Goal: Task Accomplishment & Management: Manage account settings

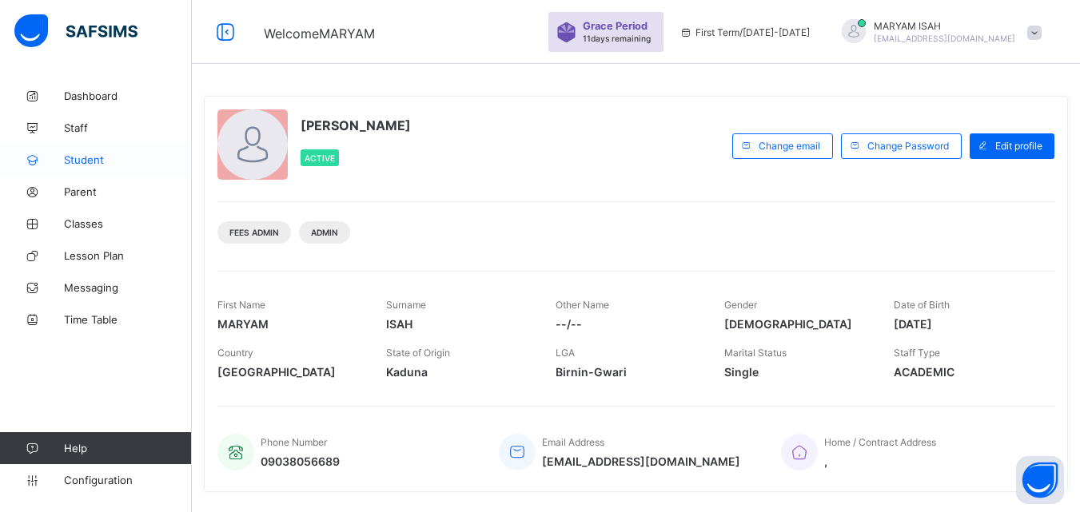
click at [111, 158] on span "Student" at bounding box center [128, 160] width 128 height 13
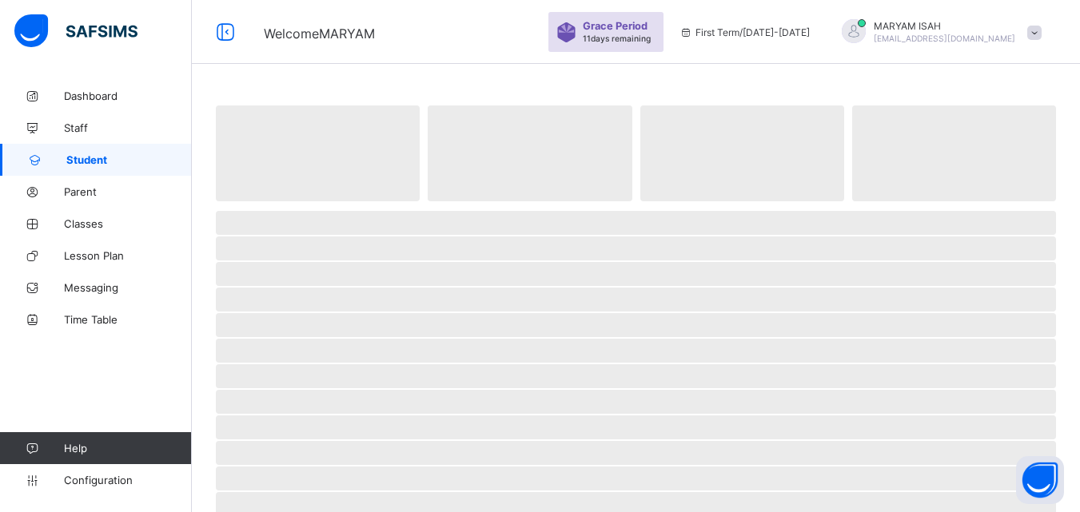
click at [111, 158] on span "Student" at bounding box center [129, 160] width 126 height 13
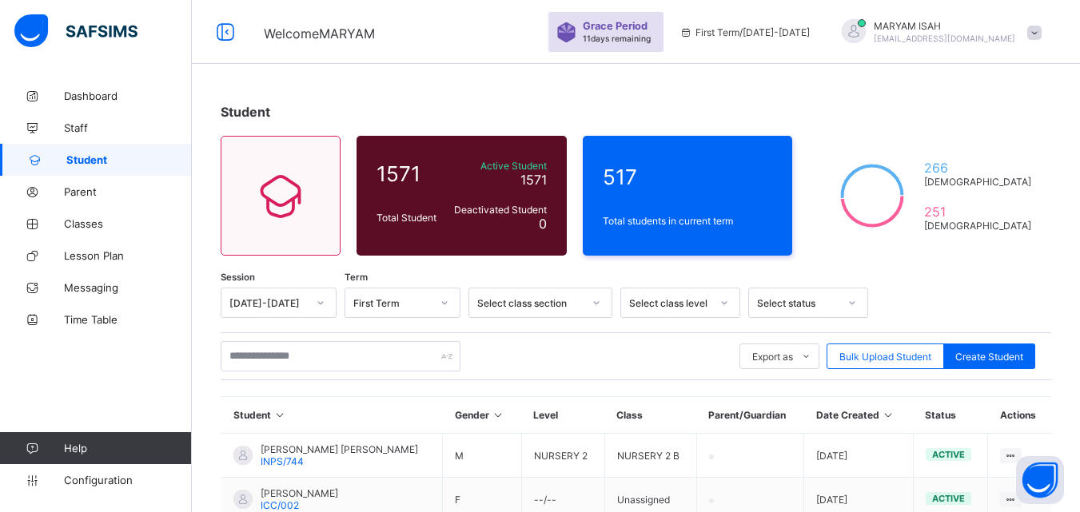
click at [41, 371] on div "Dashboard Staff Student Parent Classes Lesson Plan Messaging Time Table Help Co…" at bounding box center [96, 288] width 192 height 449
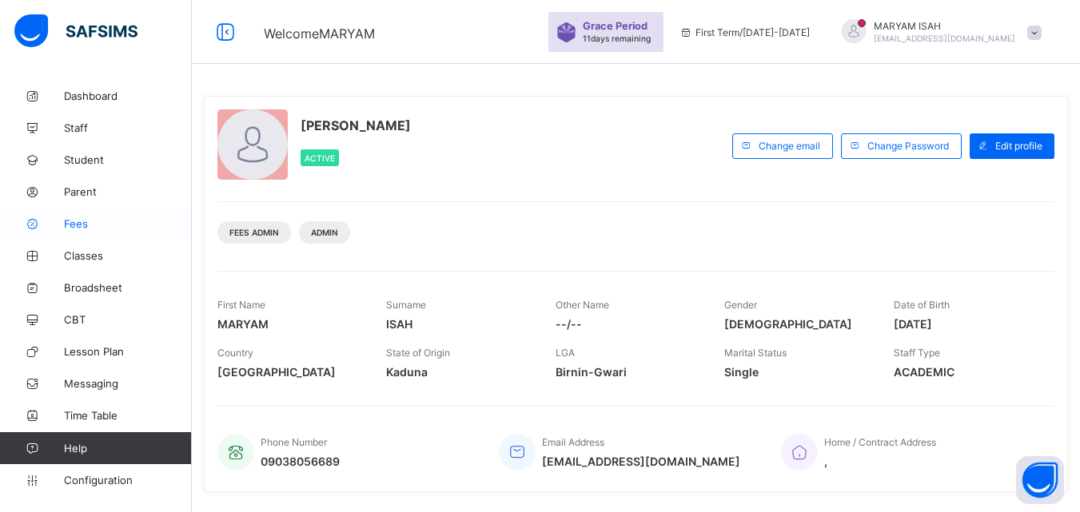
click at [58, 233] on link "Fees" at bounding box center [96, 224] width 192 height 32
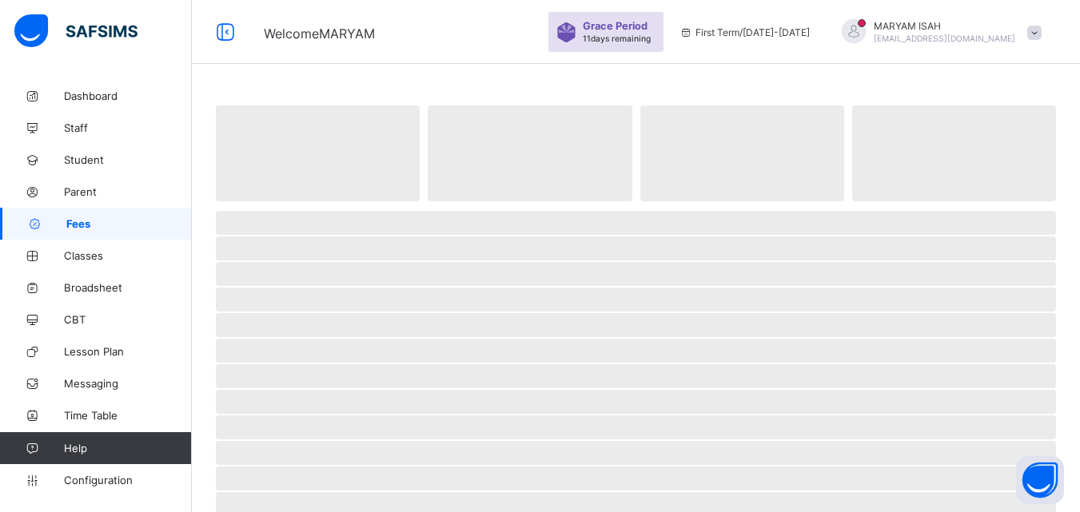
click at [58, 233] on link "Fees" at bounding box center [96, 224] width 192 height 32
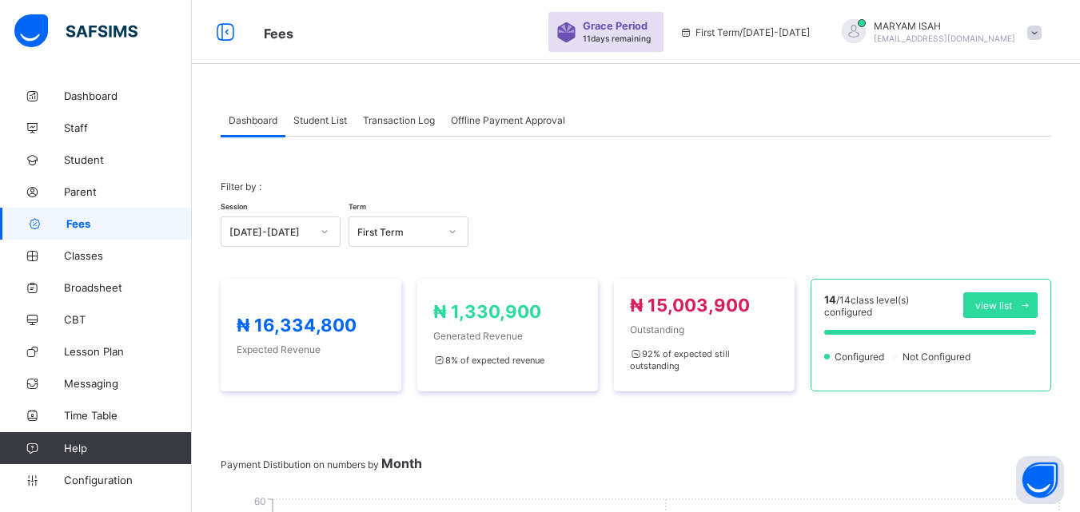
click at [322, 118] on span "Student List" at bounding box center [320, 120] width 54 height 12
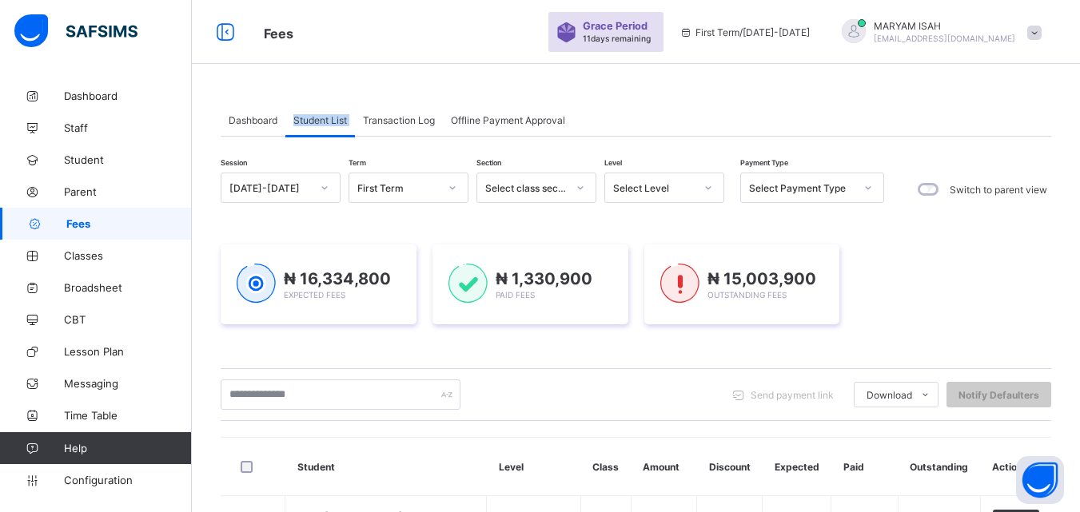
click at [322, 118] on span "Student List" at bounding box center [320, 120] width 54 height 12
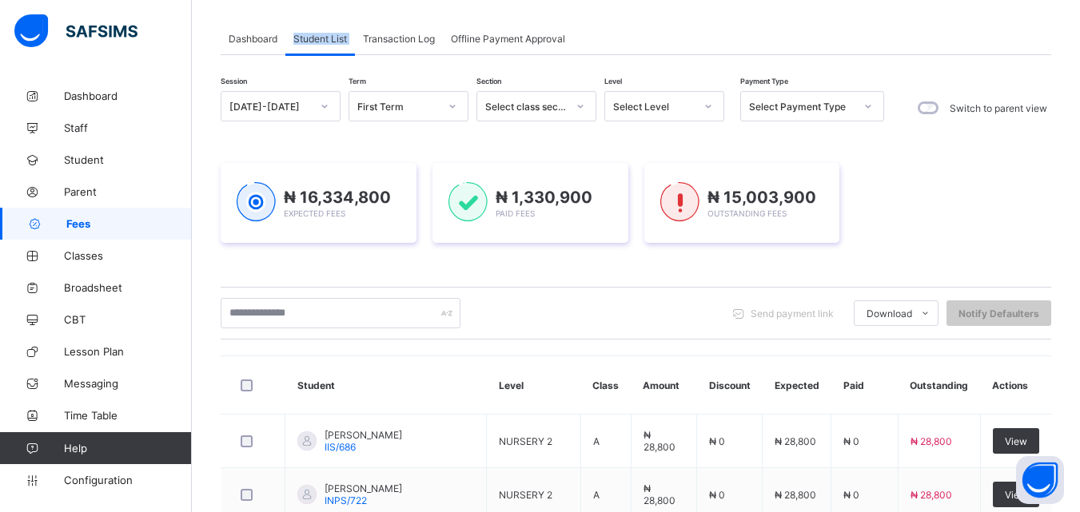
scroll to position [64, 0]
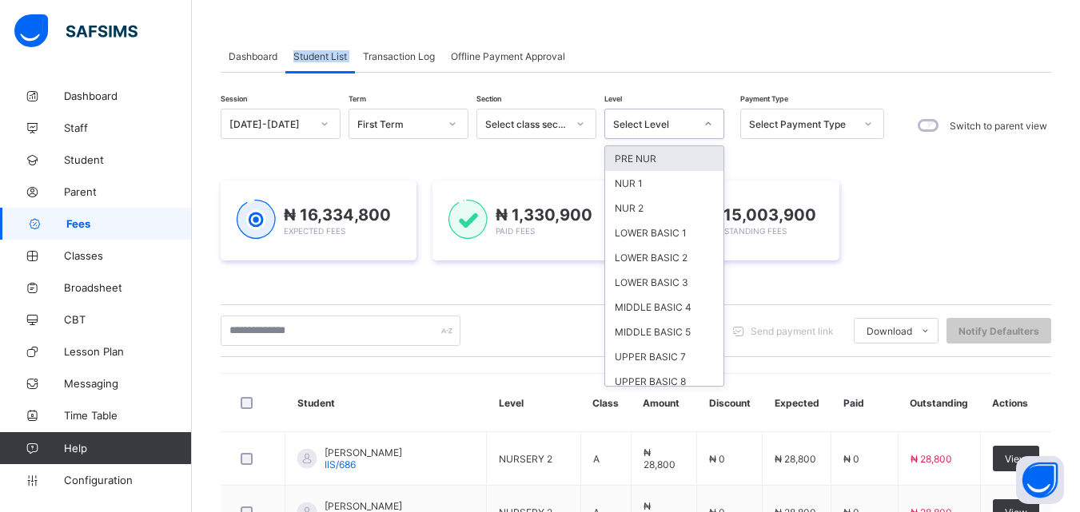
click at [709, 120] on icon at bounding box center [709, 124] width 10 height 16
click at [680, 183] on div "NUR 1" at bounding box center [664, 183] width 118 height 25
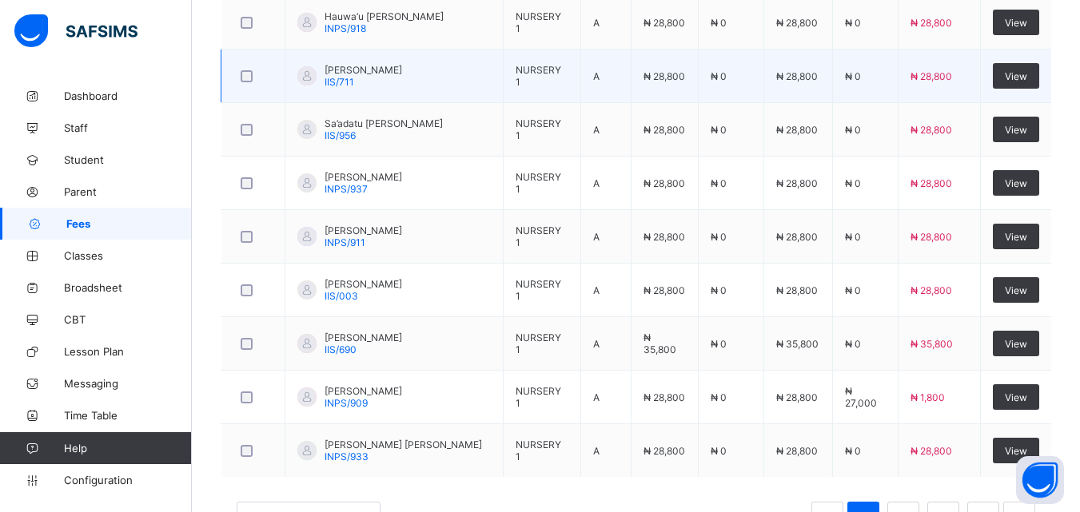
scroll to position [721, 0]
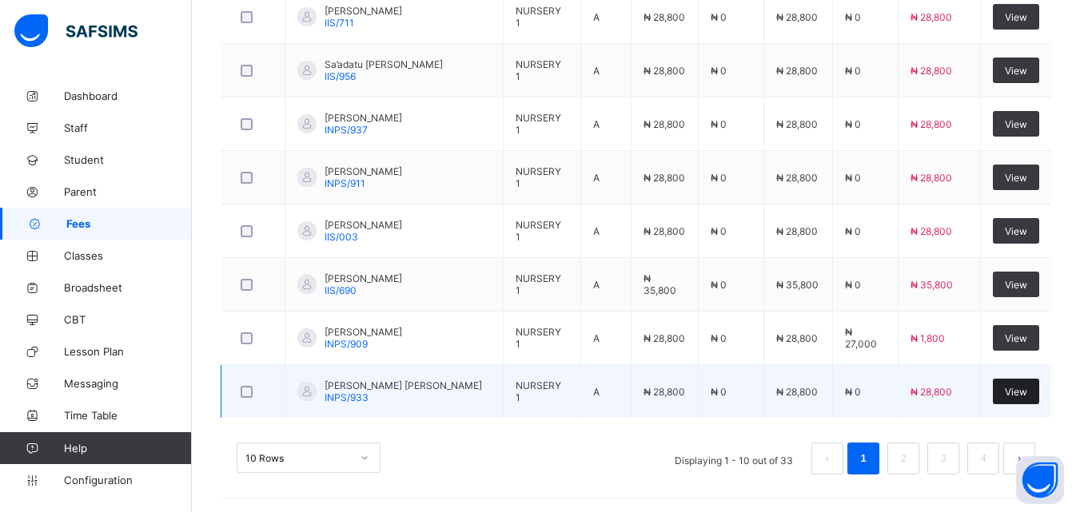
click at [1023, 386] on span "View" at bounding box center [1016, 392] width 22 height 12
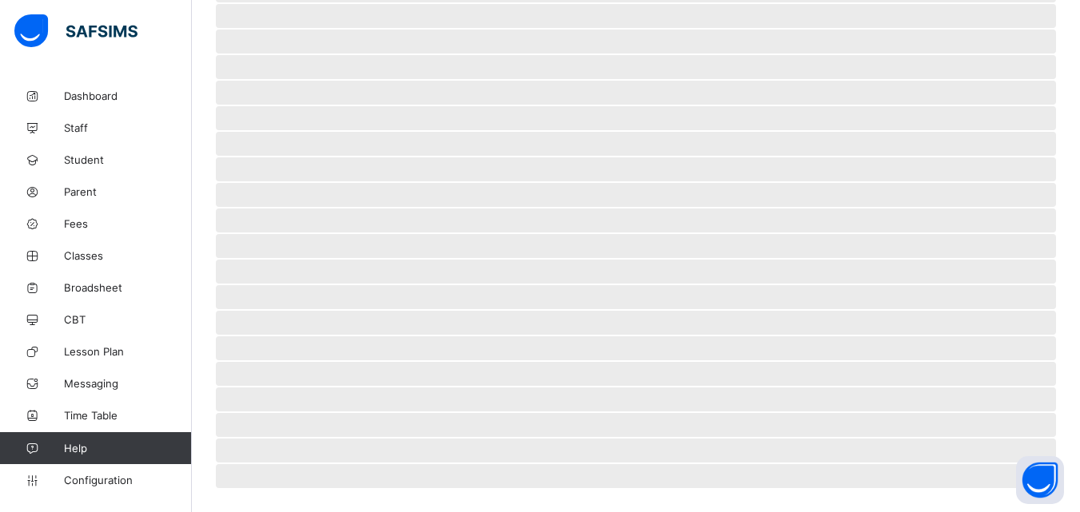
scroll to position [361, 0]
click at [1023, 384] on span "‌" at bounding box center [636, 374] width 840 height 24
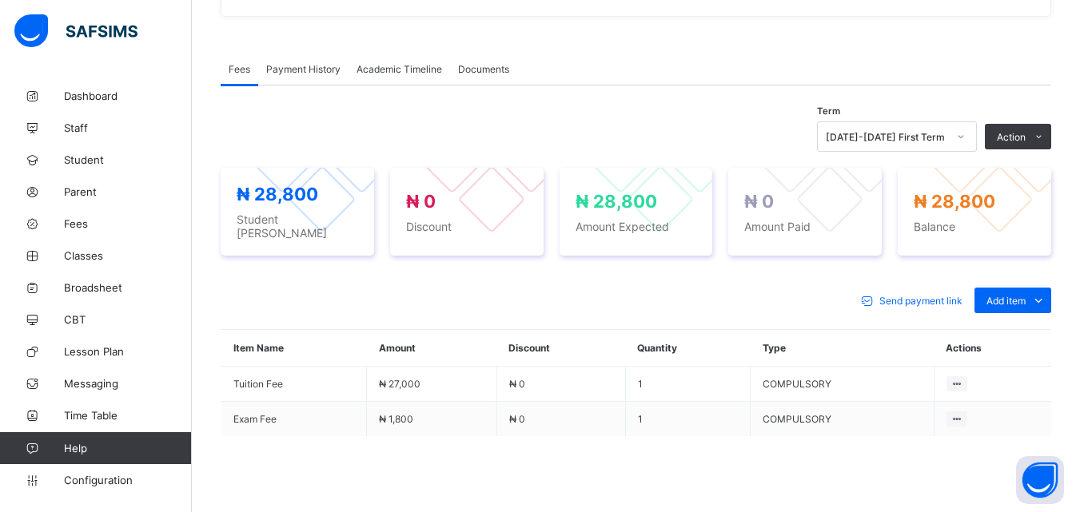
scroll to position [441, 0]
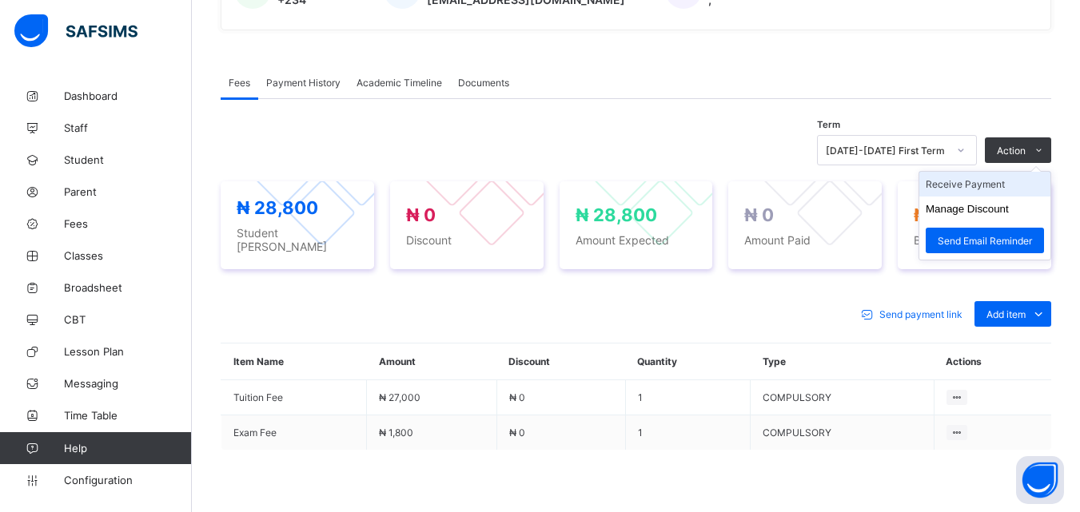
click at [1016, 181] on li "Receive Payment" at bounding box center [984, 184] width 131 height 25
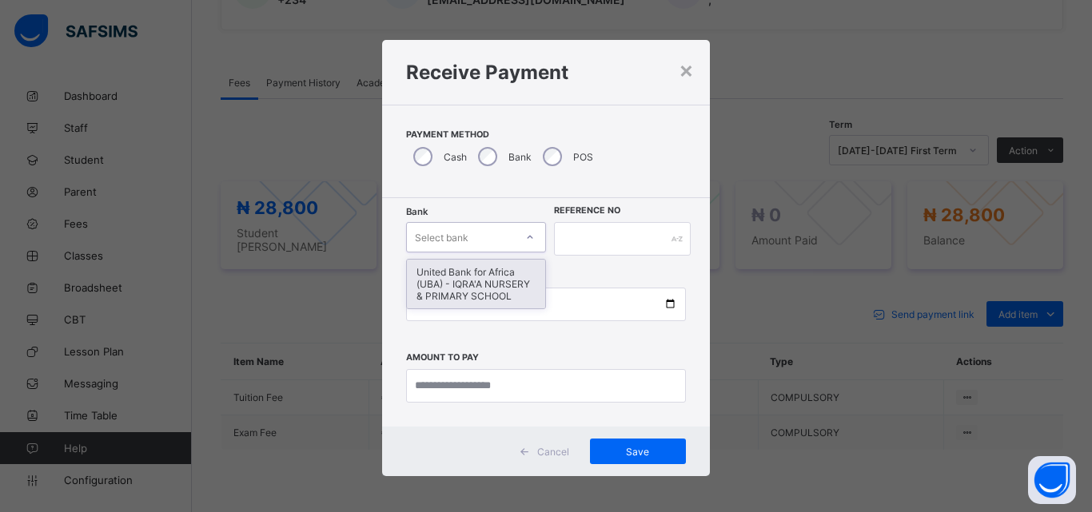
click at [525, 232] on icon at bounding box center [530, 237] width 10 height 16
click at [513, 273] on div "United Bank for Africa (UBA) - IQRA'A NURSERY & PRIMARY SCHOOL" at bounding box center [476, 284] width 138 height 49
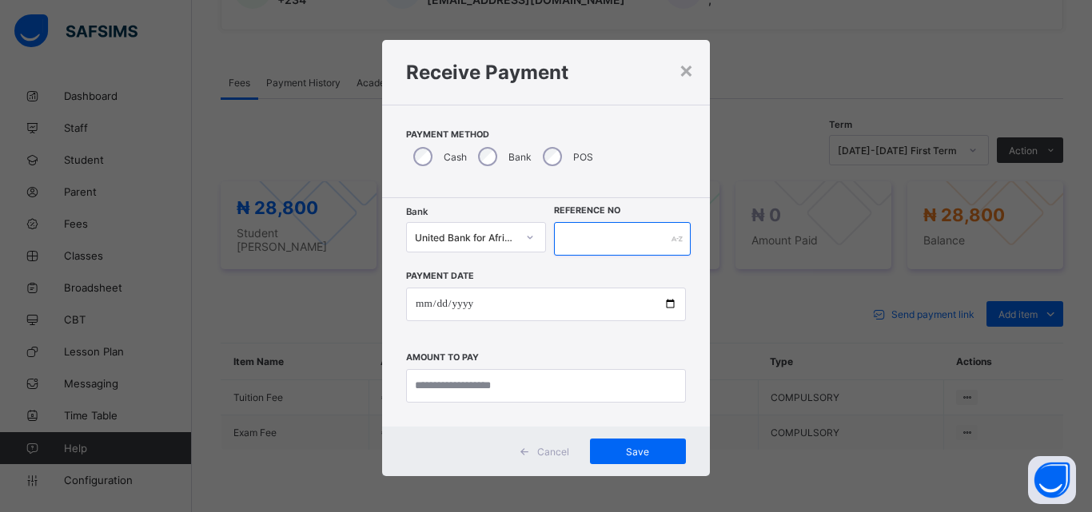
click at [575, 235] on input "text" at bounding box center [622, 239] width 137 height 34
type input "****"
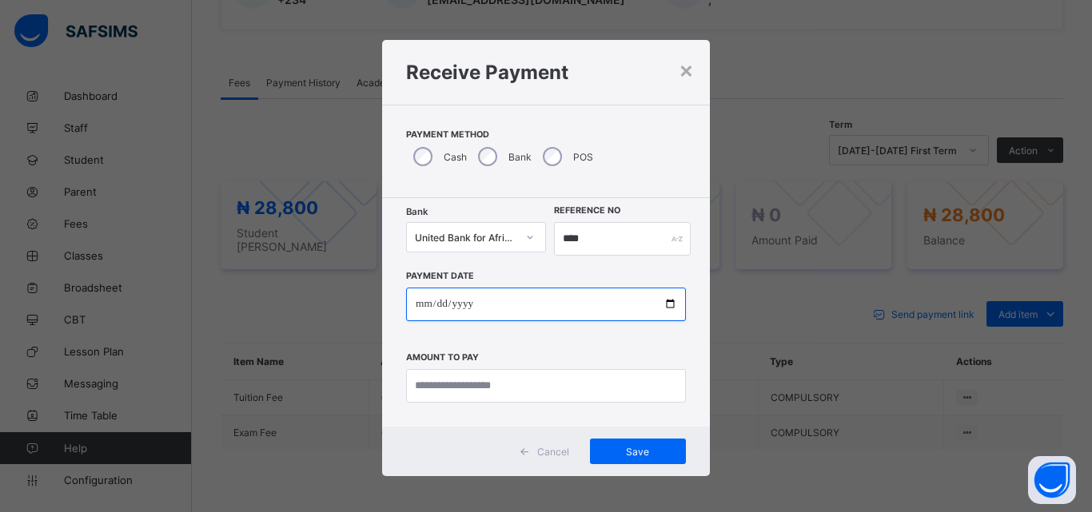
click at [664, 302] on input "date" at bounding box center [546, 305] width 280 height 34
type input "**********"
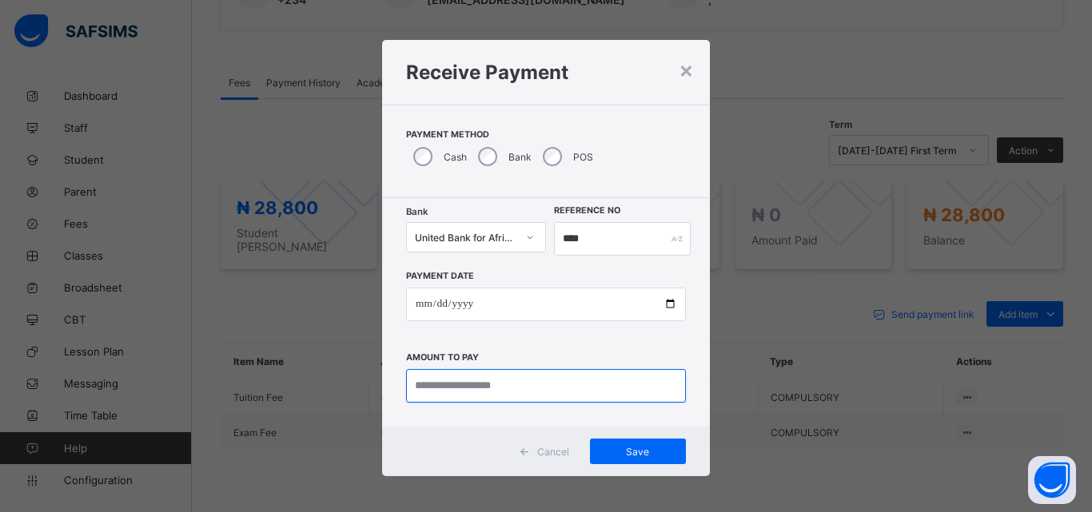
click at [449, 384] on input "currency" at bounding box center [546, 386] width 280 height 34
type input "********"
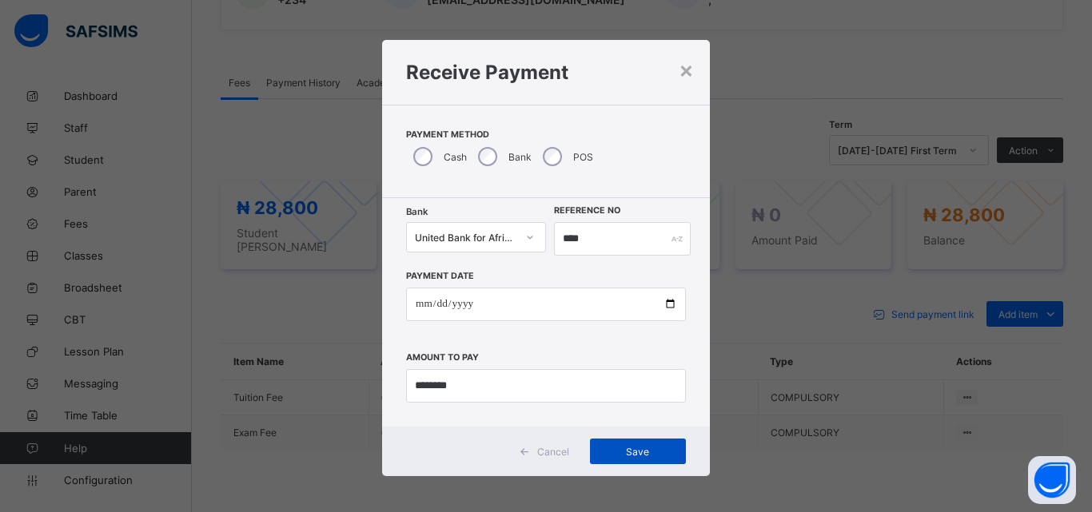
click at [636, 453] on span "Save" at bounding box center [638, 452] width 72 height 12
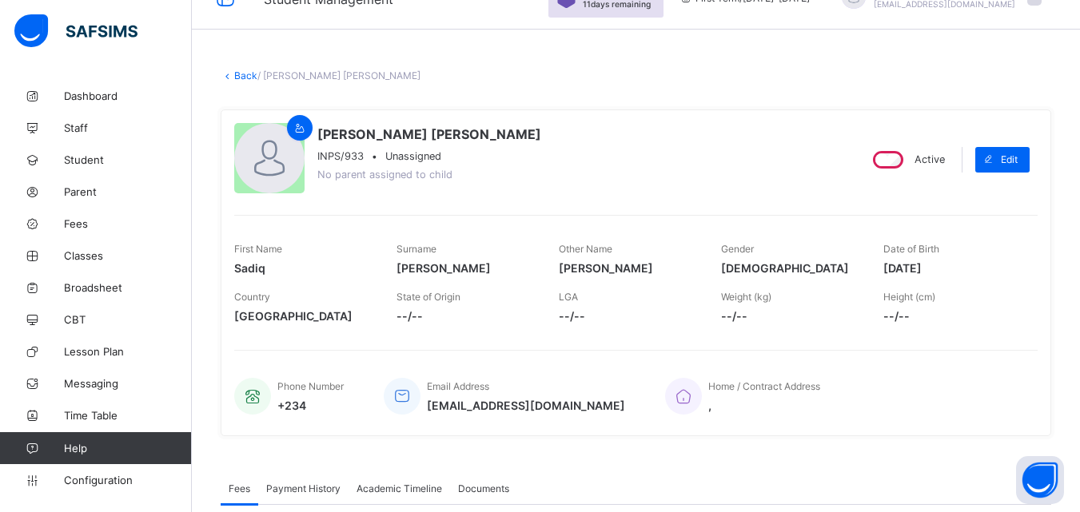
scroll to position [23, 0]
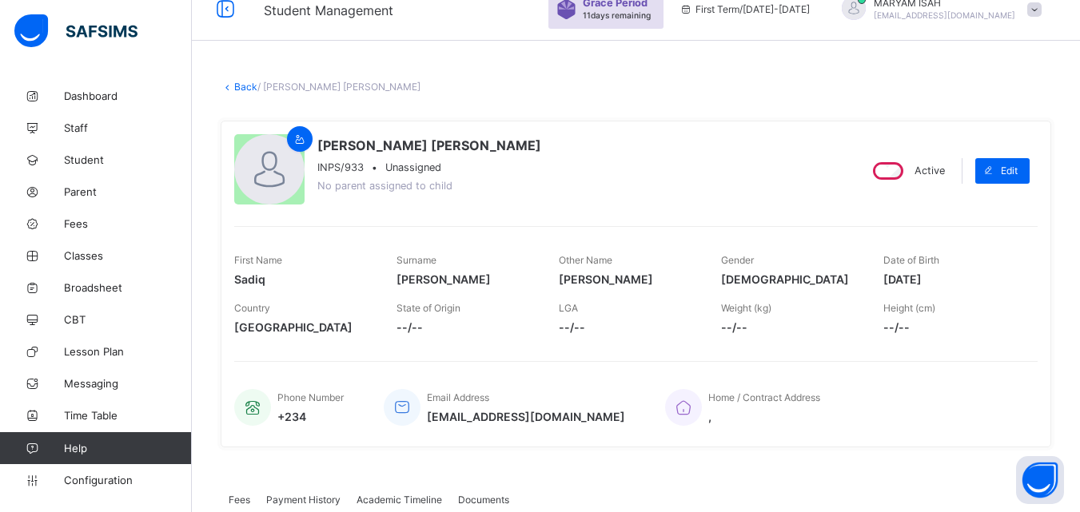
click at [234, 87] on link "Back" at bounding box center [245, 87] width 23 height 12
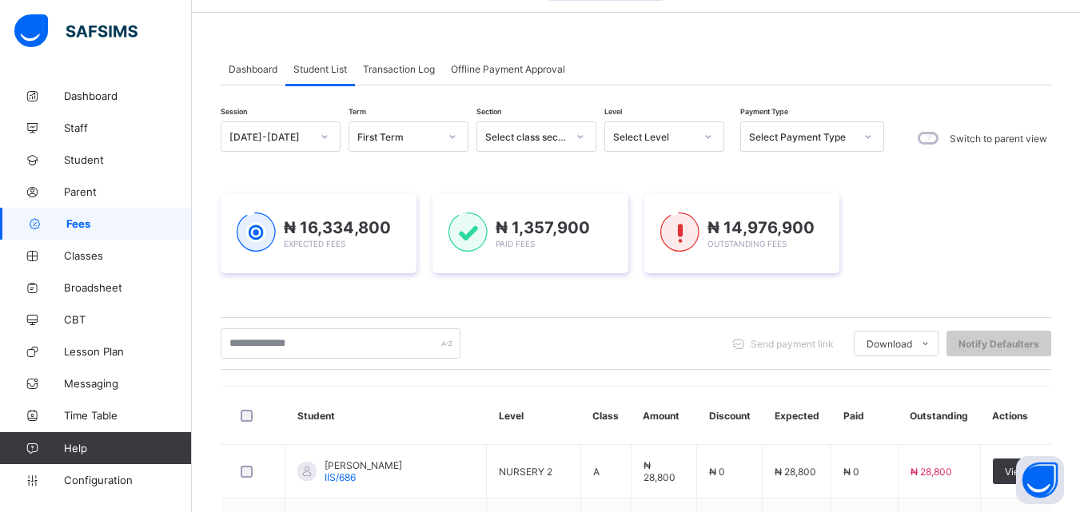
scroll to position [40, 0]
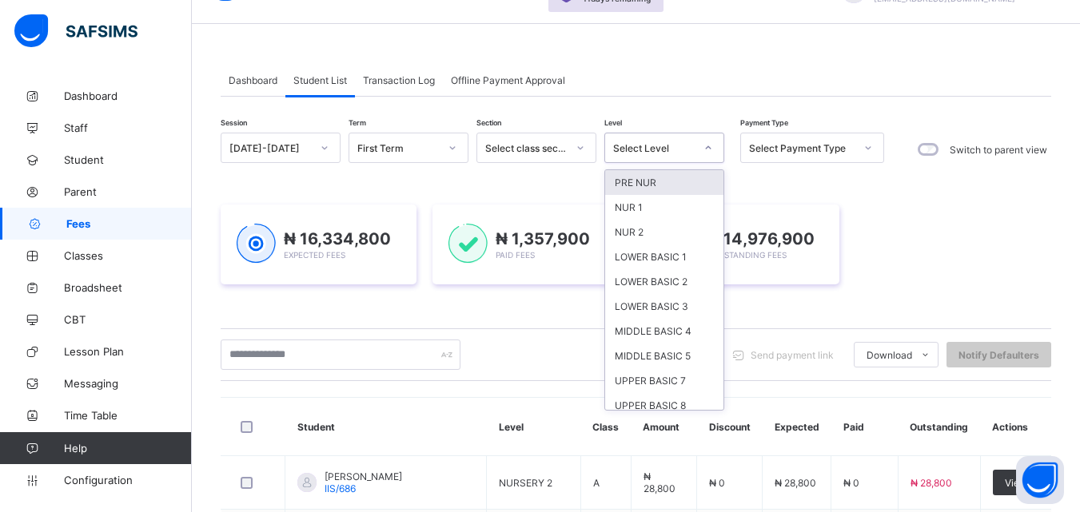
click at [708, 157] on div at bounding box center [708, 148] width 27 height 26
click at [661, 202] on div "NUR 1" at bounding box center [664, 207] width 118 height 25
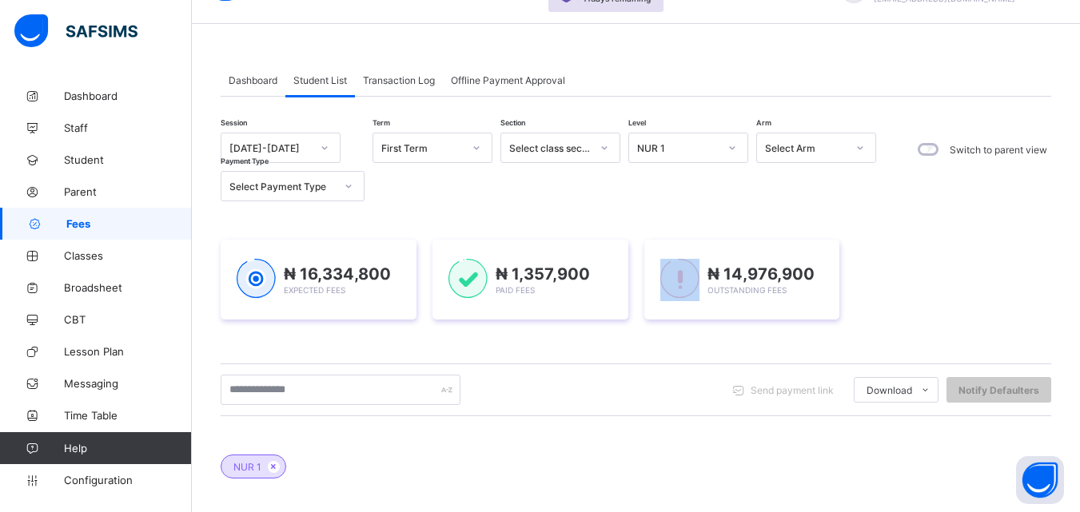
click at [661, 202] on div "Session 2025-2026 Term First Term Section Select class section Level NUR 1 Arm …" at bounding box center [636, 462] width 831 height 658
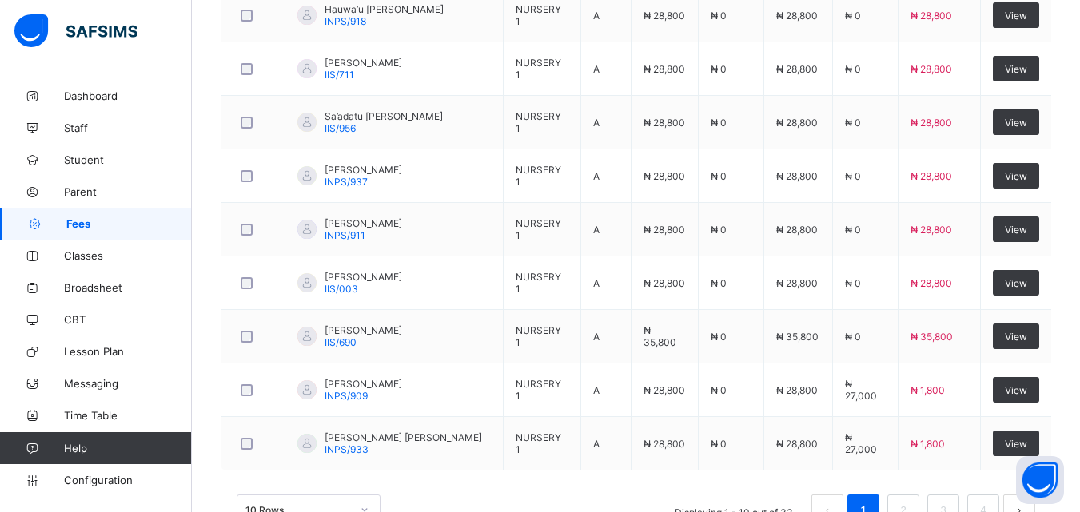
scroll to position [721, 0]
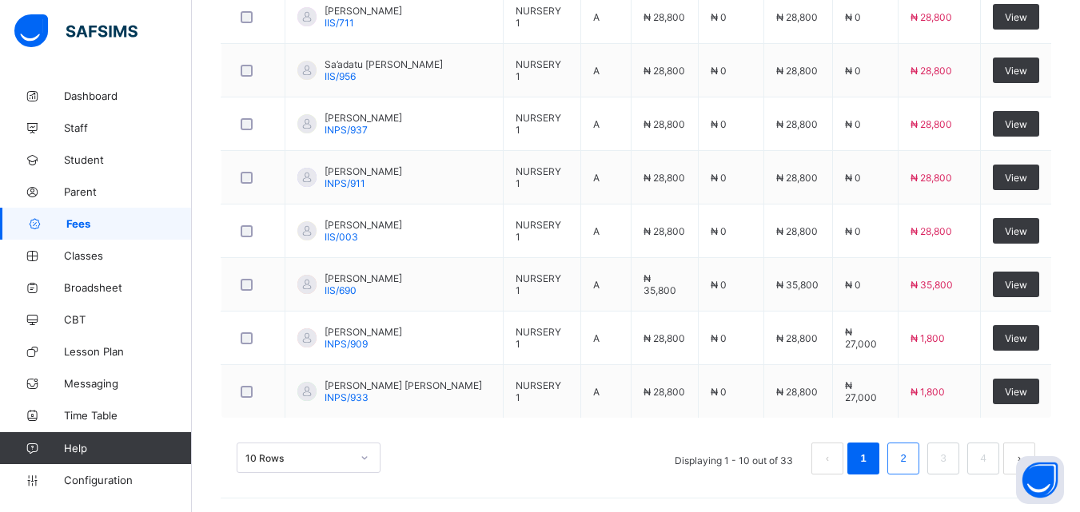
click at [911, 465] on link "2" at bounding box center [902, 459] width 15 height 21
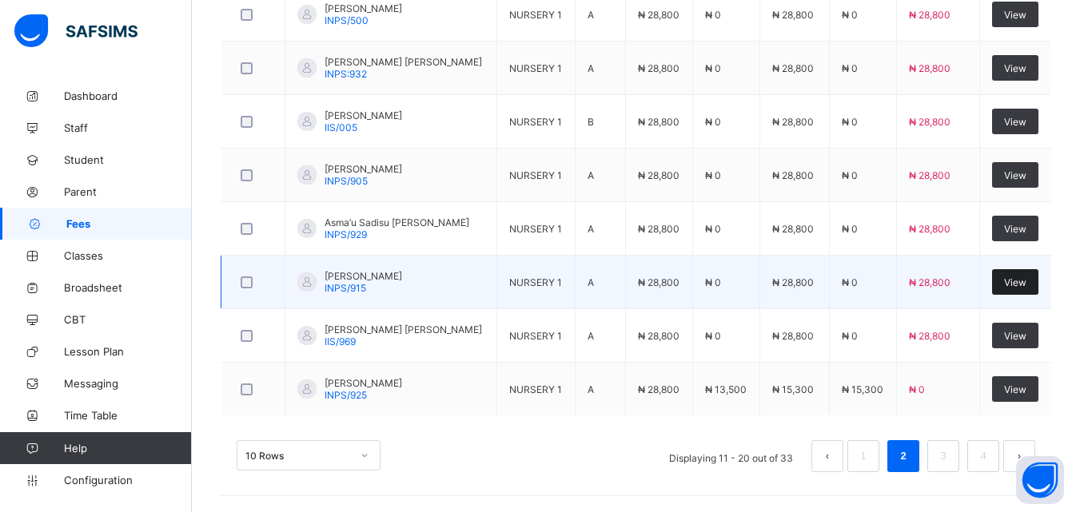
click at [1021, 287] on span "View" at bounding box center [1015, 283] width 22 height 12
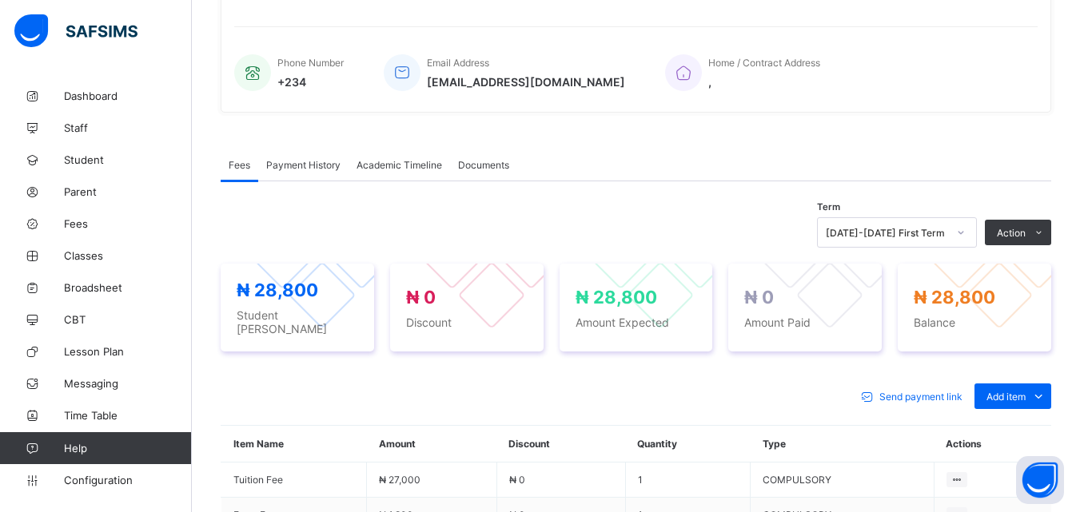
scroll to position [539, 0]
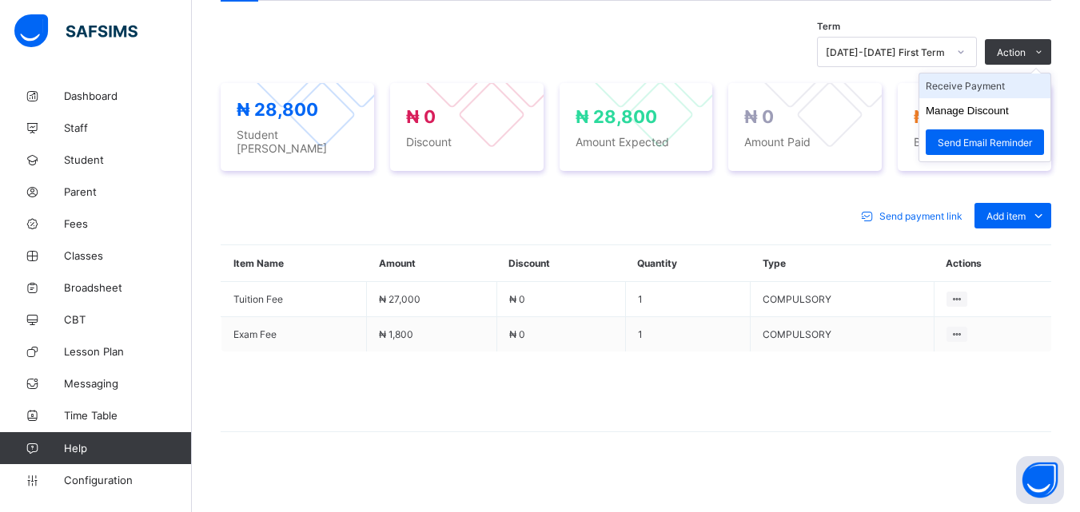
click at [1028, 89] on li "Receive Payment" at bounding box center [984, 86] width 131 height 25
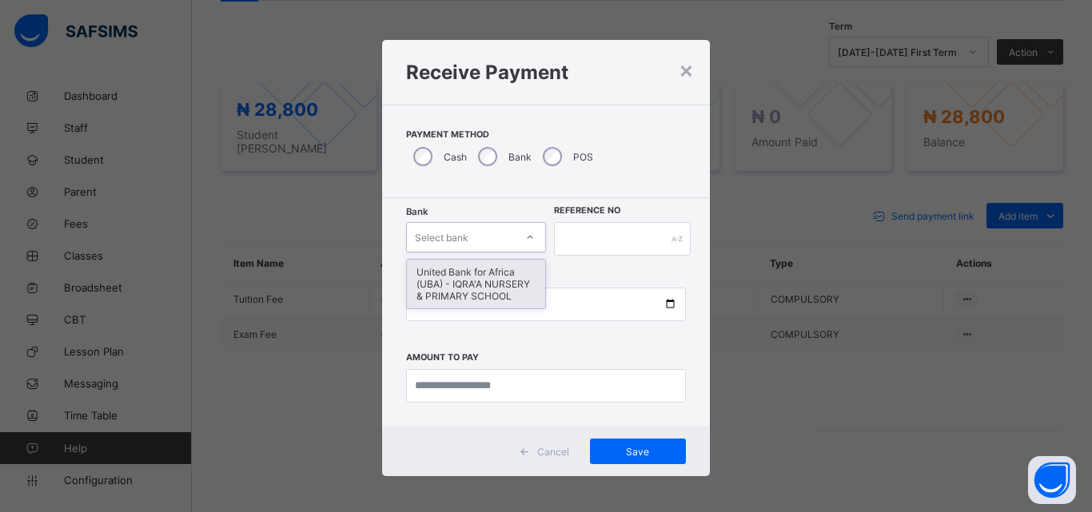
click at [525, 233] on icon at bounding box center [530, 237] width 10 height 16
click at [481, 281] on div "United Bank for Africa (UBA) - IQRA'A NURSERY & PRIMARY SCHOOL" at bounding box center [476, 284] width 138 height 49
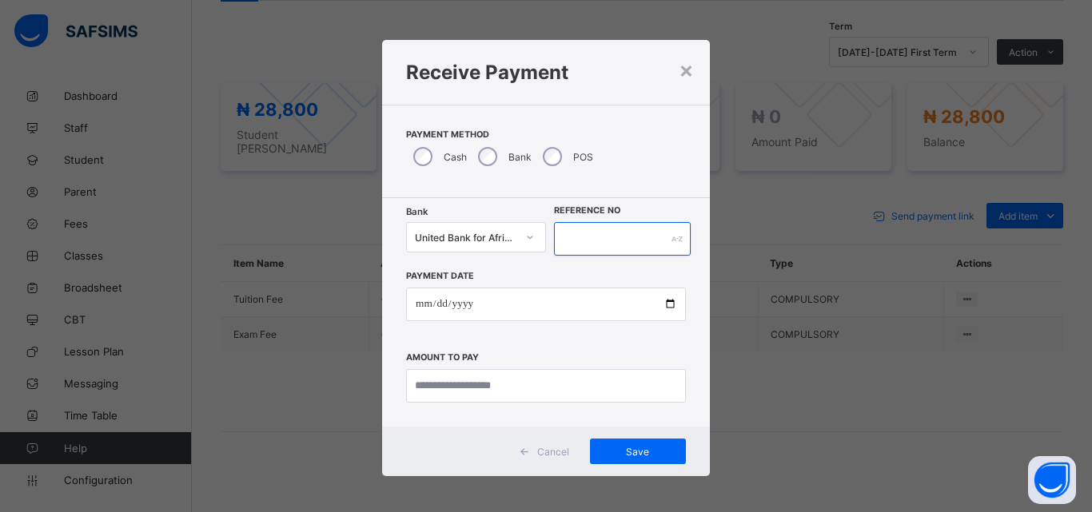
click at [564, 235] on input "text" at bounding box center [622, 239] width 137 height 34
type input "****"
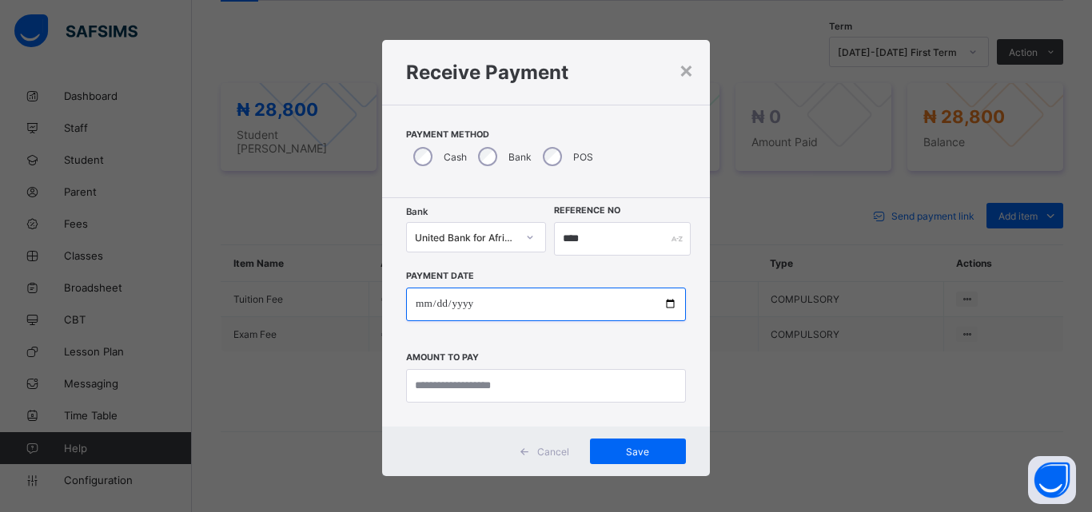
click at [664, 310] on input "date" at bounding box center [546, 305] width 280 height 34
type input "**********"
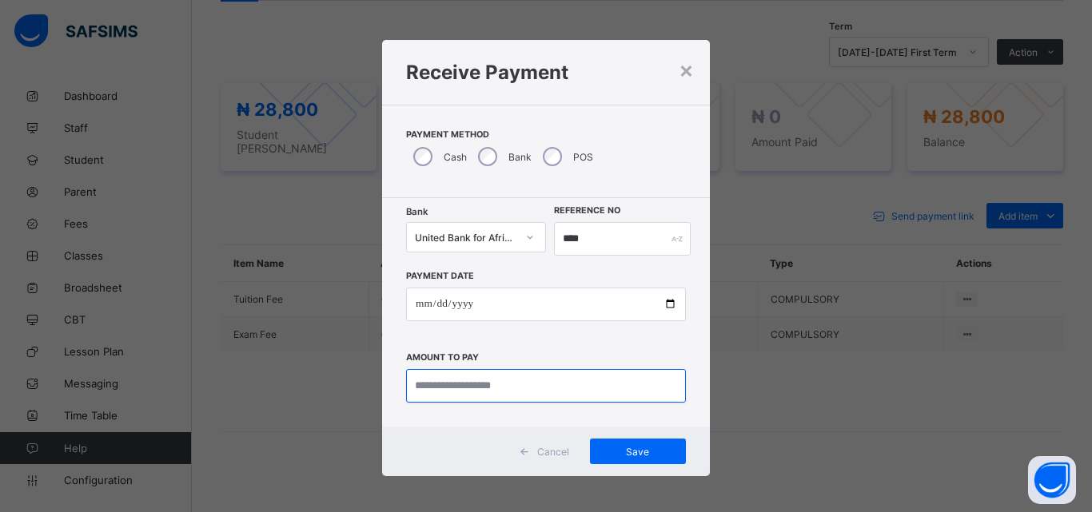
click at [437, 384] on input "currency" at bounding box center [546, 386] width 280 height 34
type input "********"
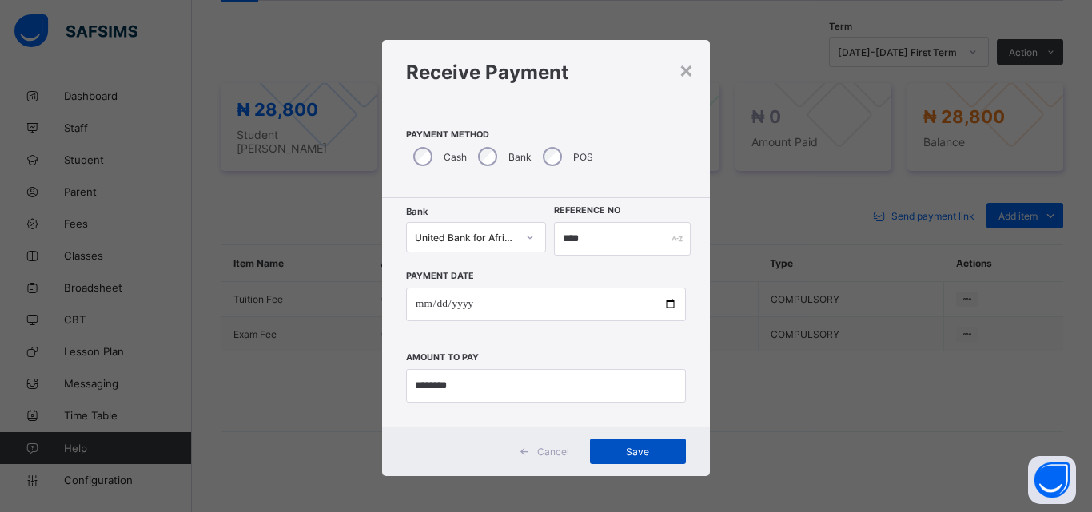
click at [634, 458] on div "Save" at bounding box center [638, 452] width 96 height 26
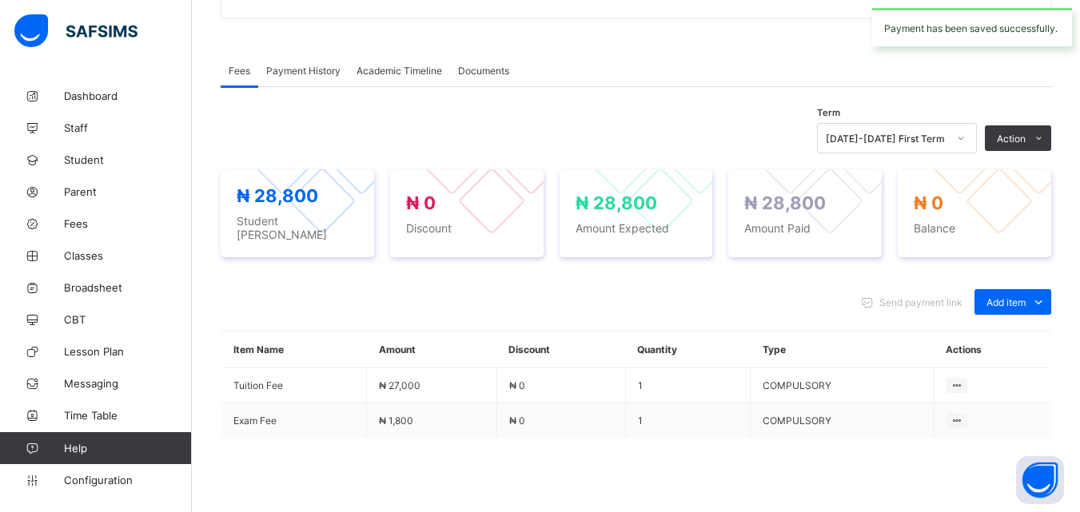
scroll to position [0, 0]
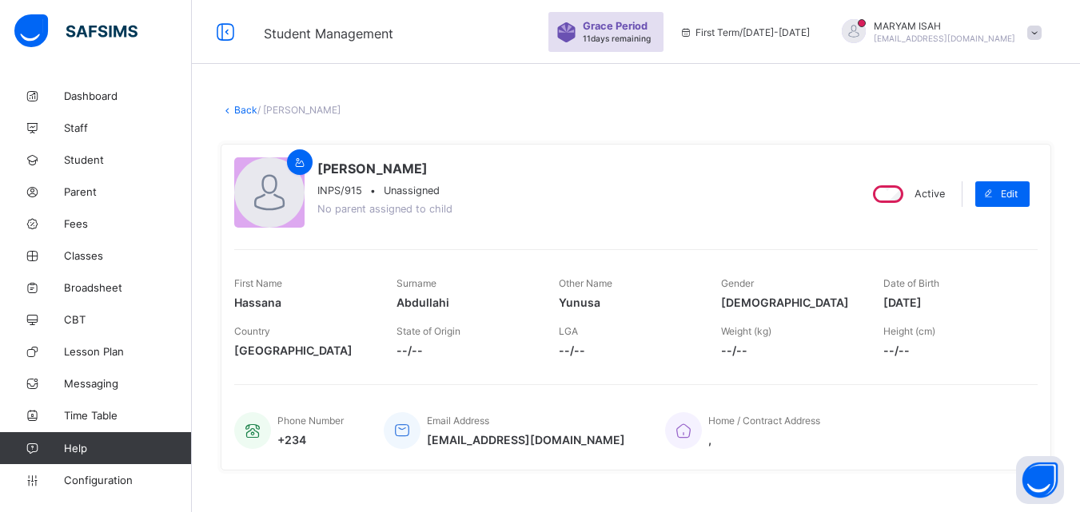
click at [239, 110] on link "Back" at bounding box center [245, 110] width 23 height 12
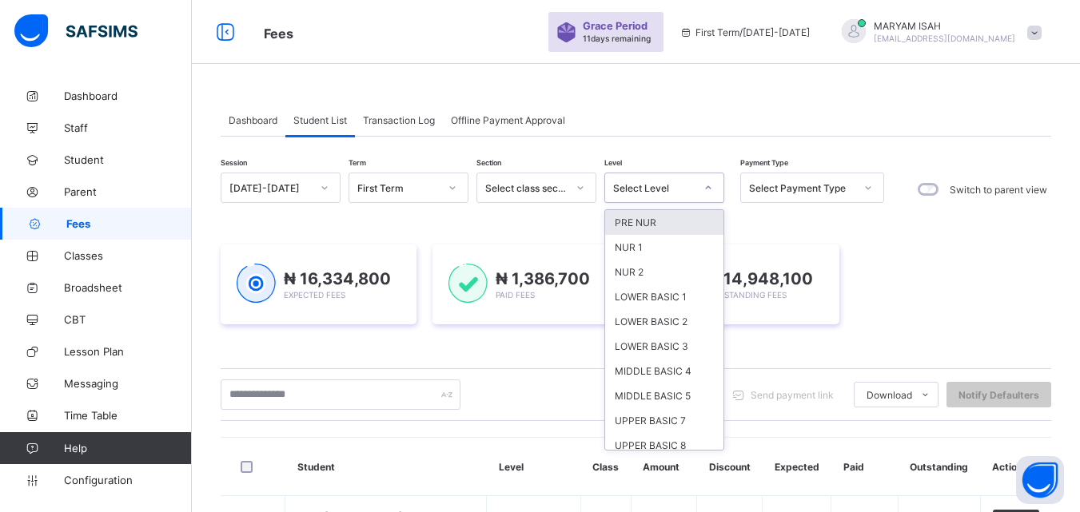
click at [714, 190] on div at bounding box center [708, 188] width 27 height 26
click at [641, 245] on div "NUR 1" at bounding box center [664, 247] width 118 height 25
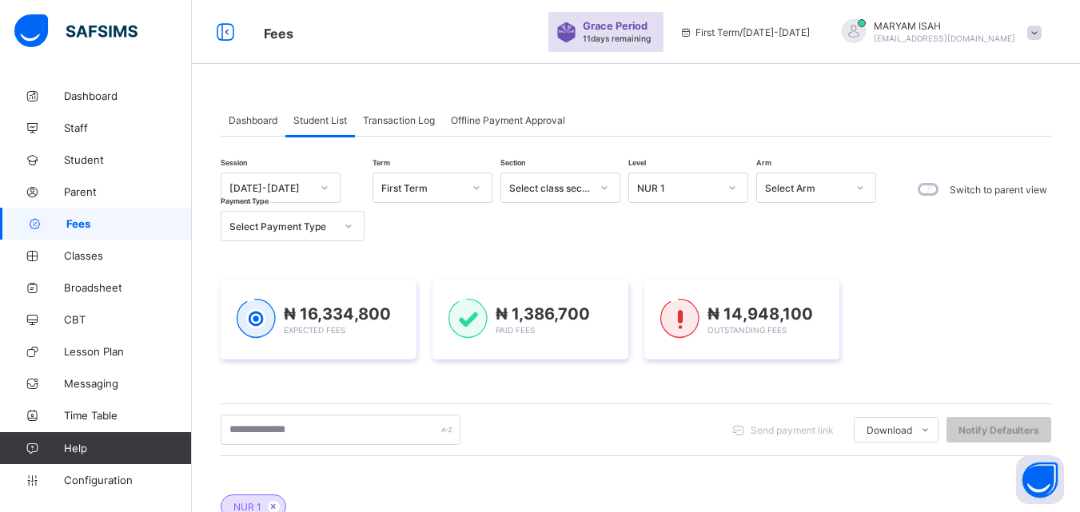
click at [632, 246] on div "Session 2025-2026 Term First Term Section Select class section Level NUR 1 Arm …" at bounding box center [636, 502] width 831 height 658
click at [627, 243] on div "Session 2025-2026 Term First Term Section Select class section Level NUR 1 Arm …" at bounding box center [636, 502] width 831 height 658
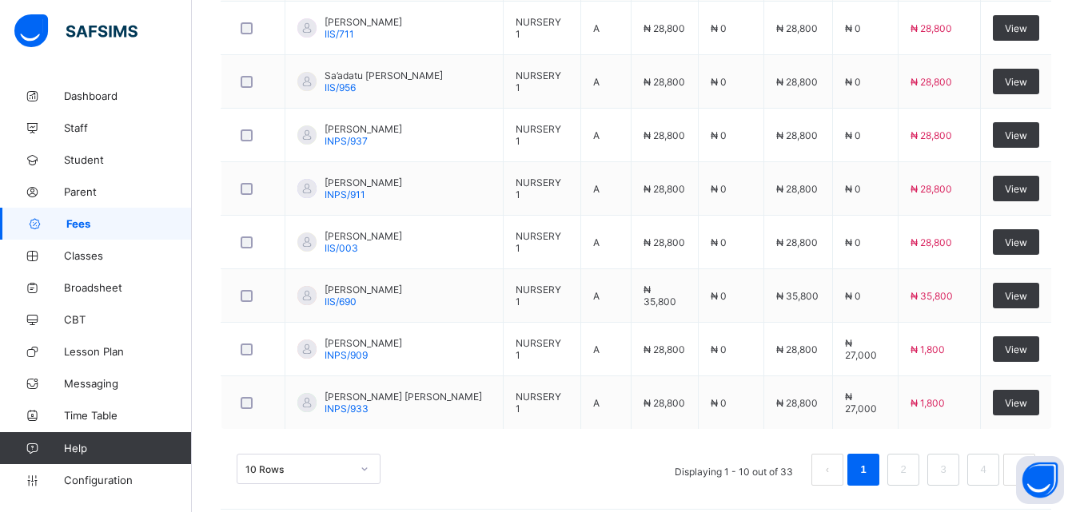
scroll to position [721, 0]
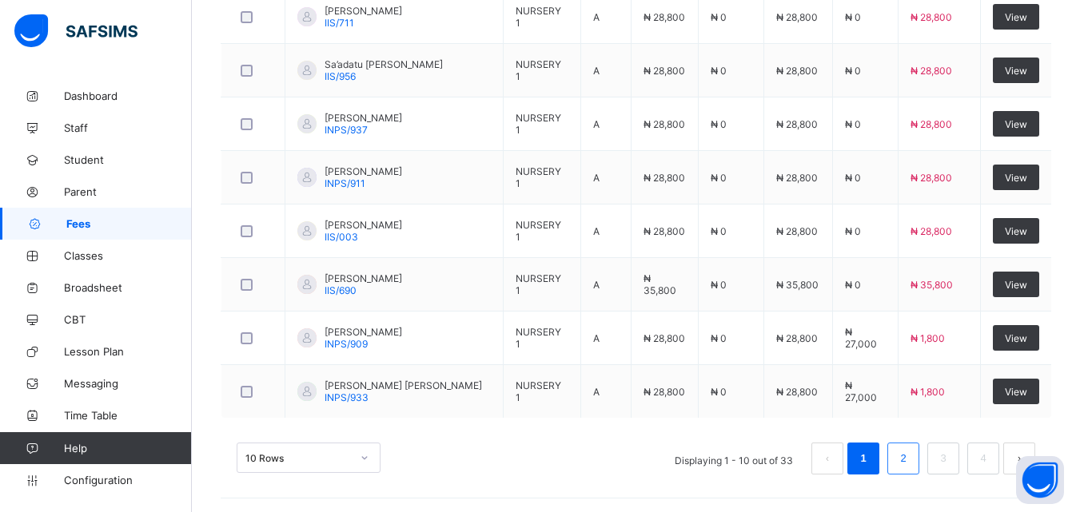
click at [911, 465] on link "2" at bounding box center [902, 459] width 15 height 21
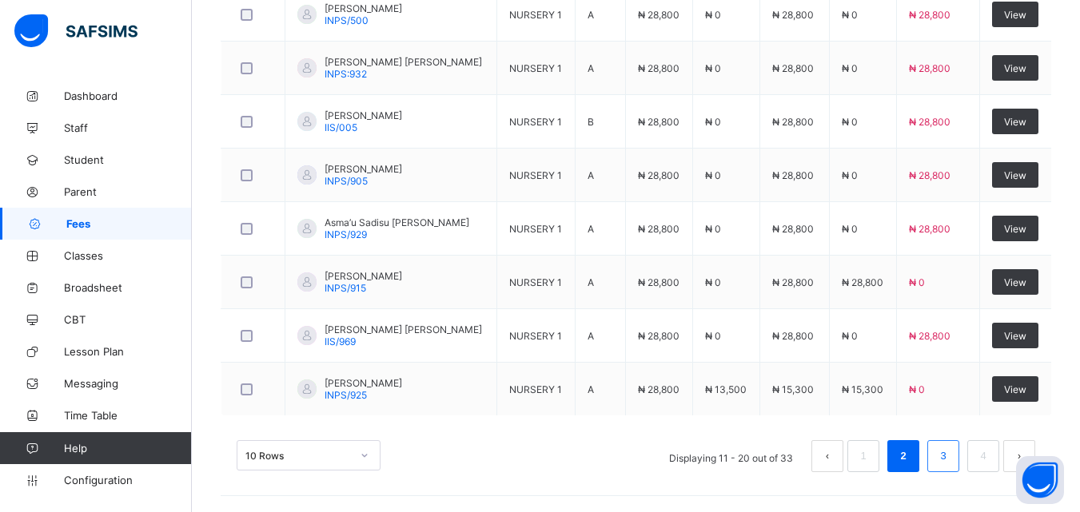
click at [951, 456] on link "3" at bounding box center [942, 456] width 15 height 21
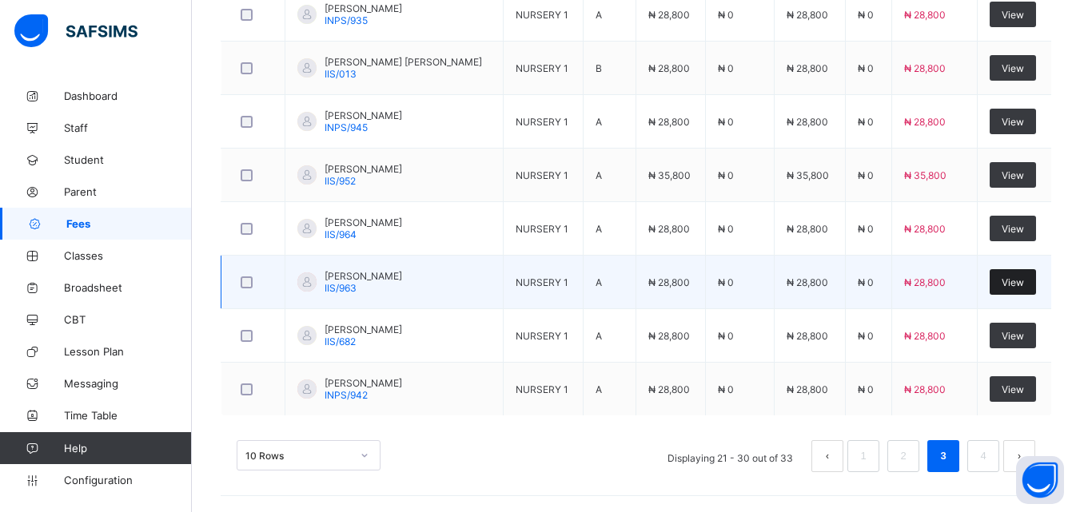
click at [1020, 284] on span "View" at bounding box center [1013, 283] width 22 height 12
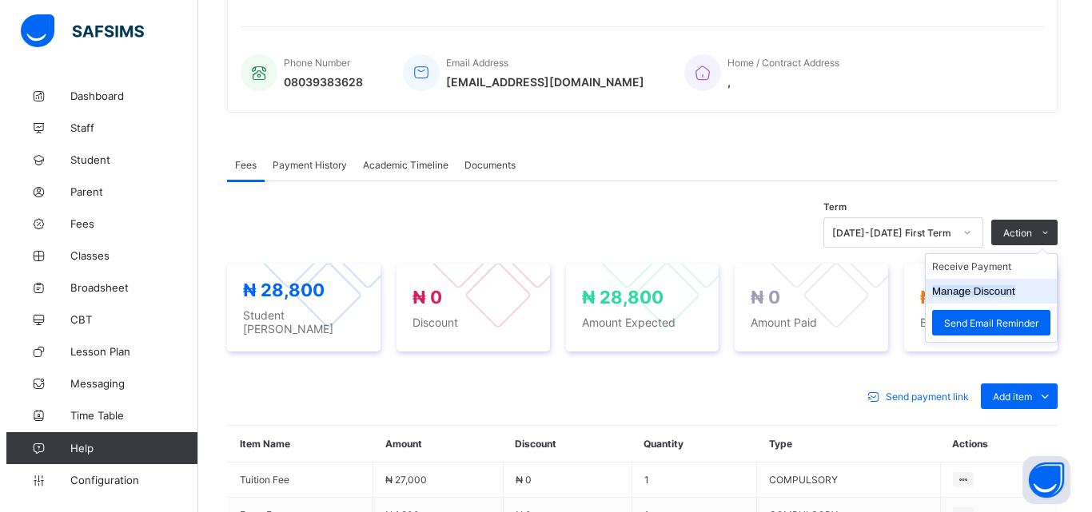
scroll to position [539, 0]
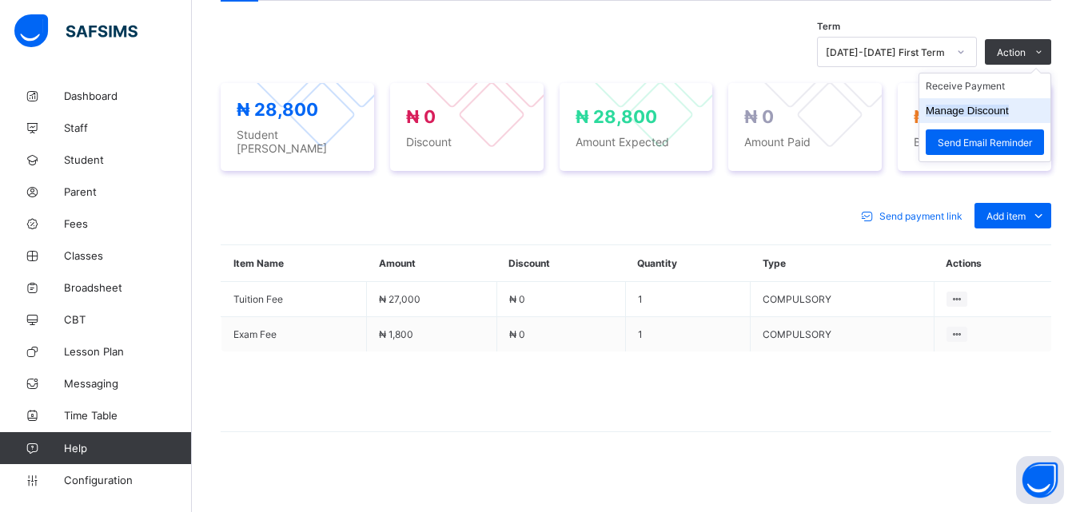
click at [1015, 122] on li "Manage Discount" at bounding box center [984, 110] width 131 height 25
click at [1008, 110] on button "Manage Discount" at bounding box center [967, 111] width 83 height 12
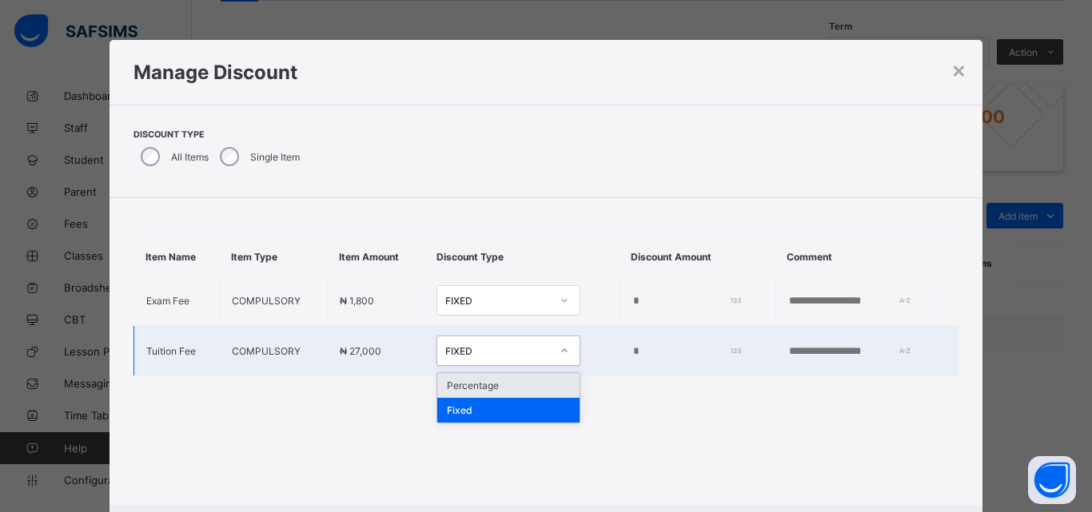
click at [560, 347] on icon at bounding box center [565, 351] width 10 height 16
click at [529, 382] on div "Percentage" at bounding box center [508, 385] width 142 height 25
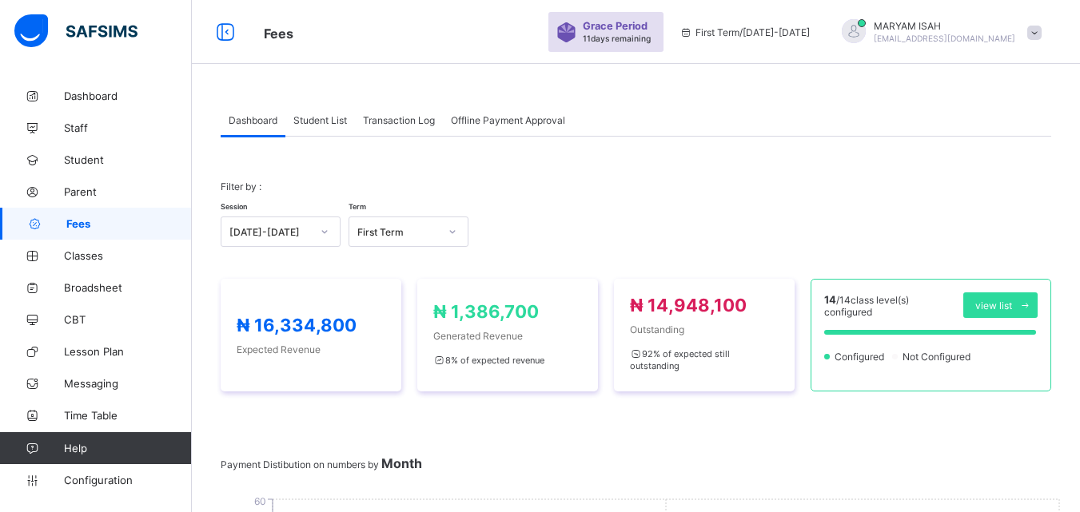
click at [328, 120] on span "Student List" at bounding box center [320, 120] width 54 height 12
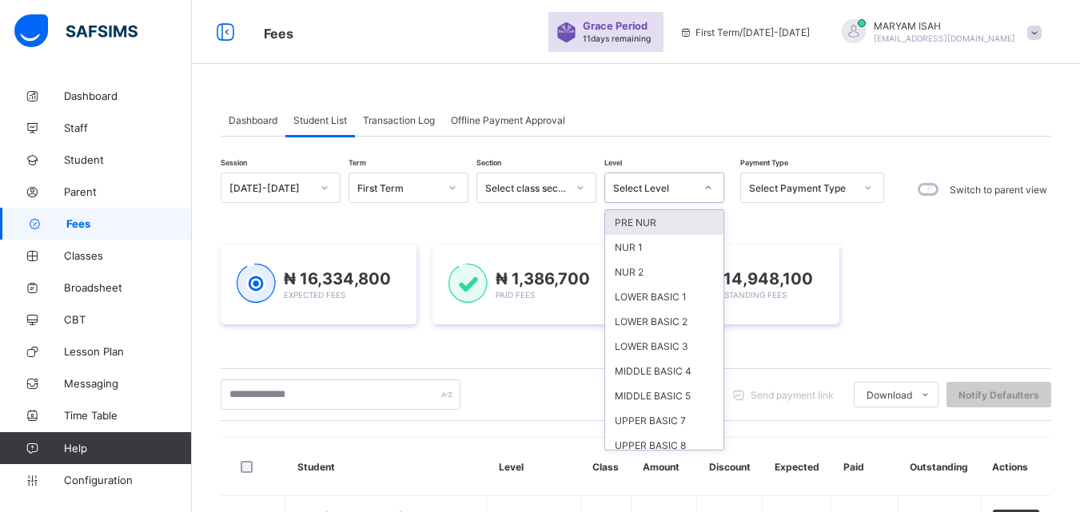
click at [709, 188] on icon at bounding box center [709, 188] width 10 height 16
click at [684, 246] on div "NUR 1" at bounding box center [664, 247] width 118 height 25
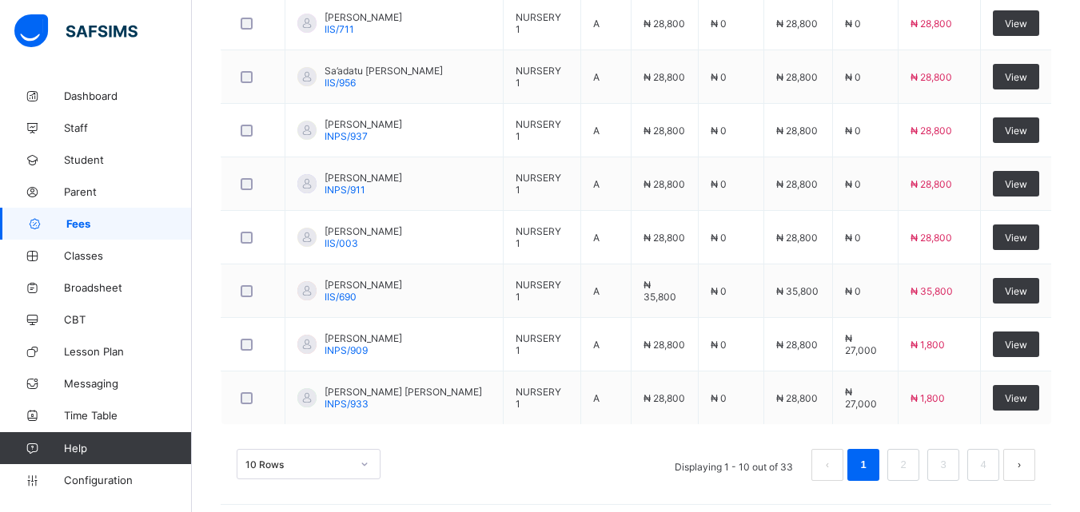
scroll to position [721, 0]
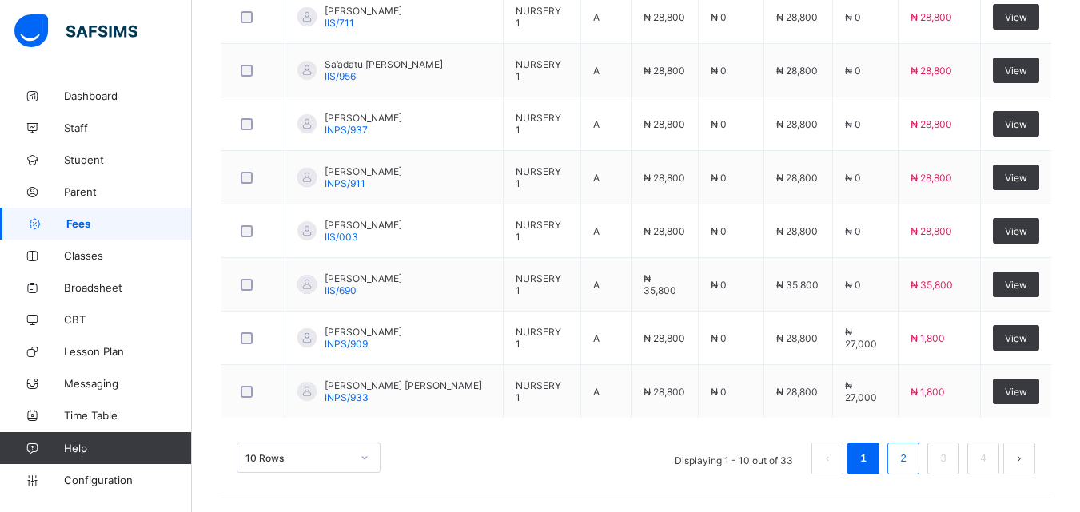
click at [911, 457] on link "2" at bounding box center [902, 459] width 15 height 21
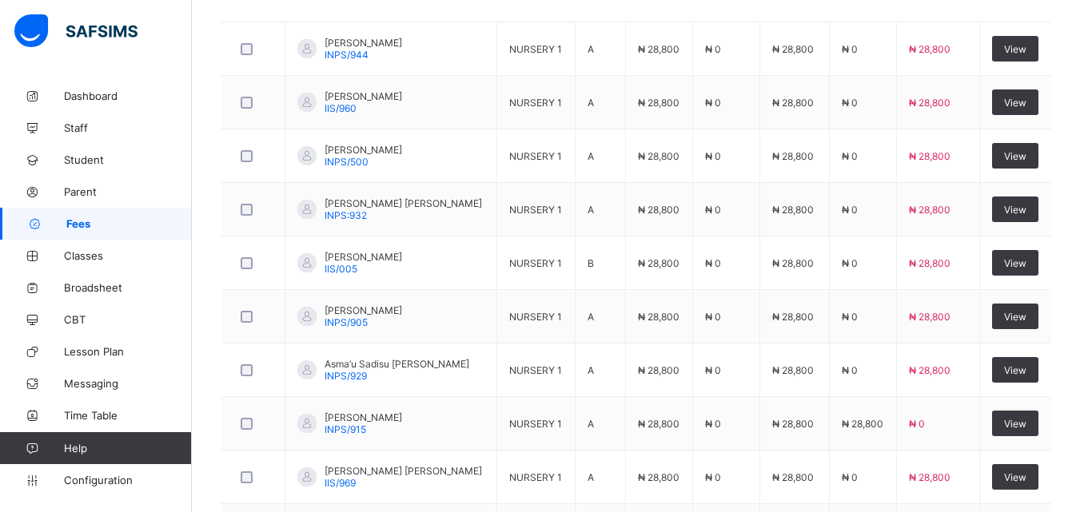
scroll to position [575, 0]
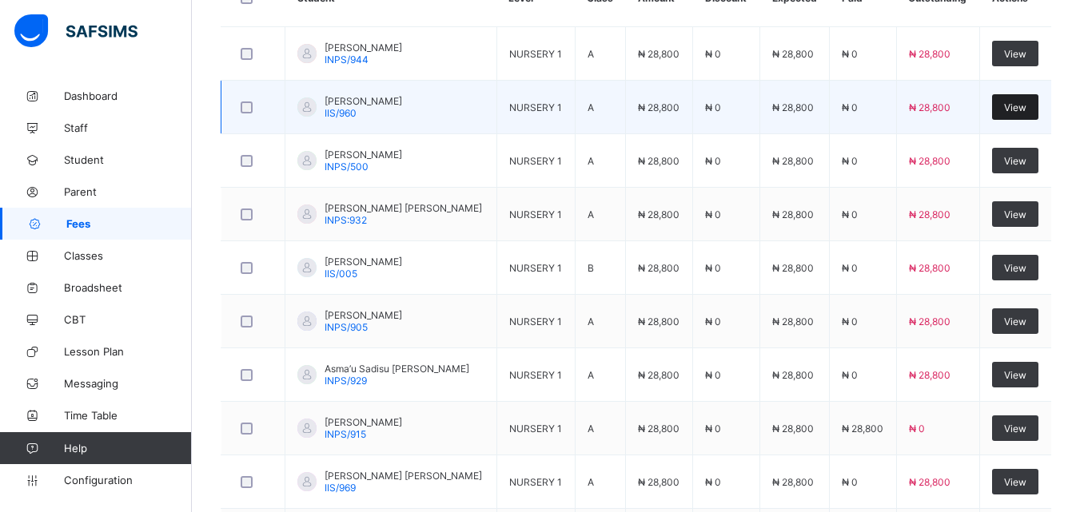
click at [1027, 97] on div "View" at bounding box center [1015, 107] width 46 height 26
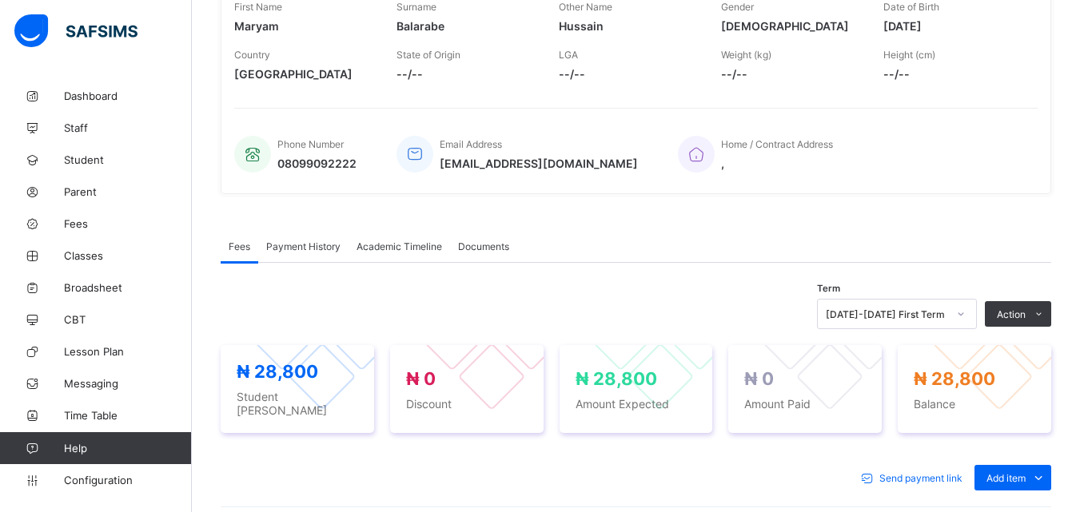
scroll to position [278, 0]
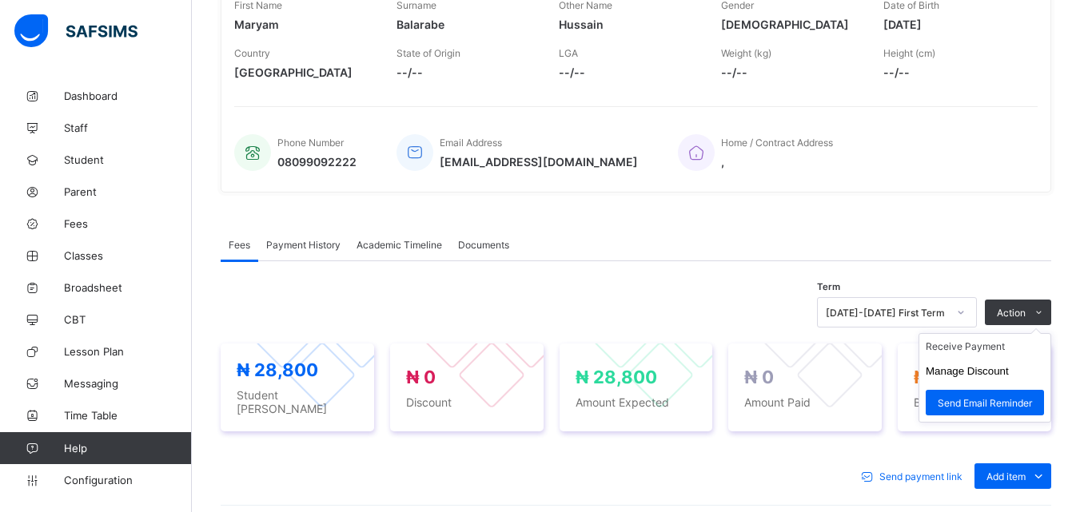
click at [995, 341] on ul "Receive Payment Manage Discount Send Email Reminder" at bounding box center [985, 378] width 133 height 90
click at [993, 345] on li "Receive Payment" at bounding box center [984, 346] width 131 height 25
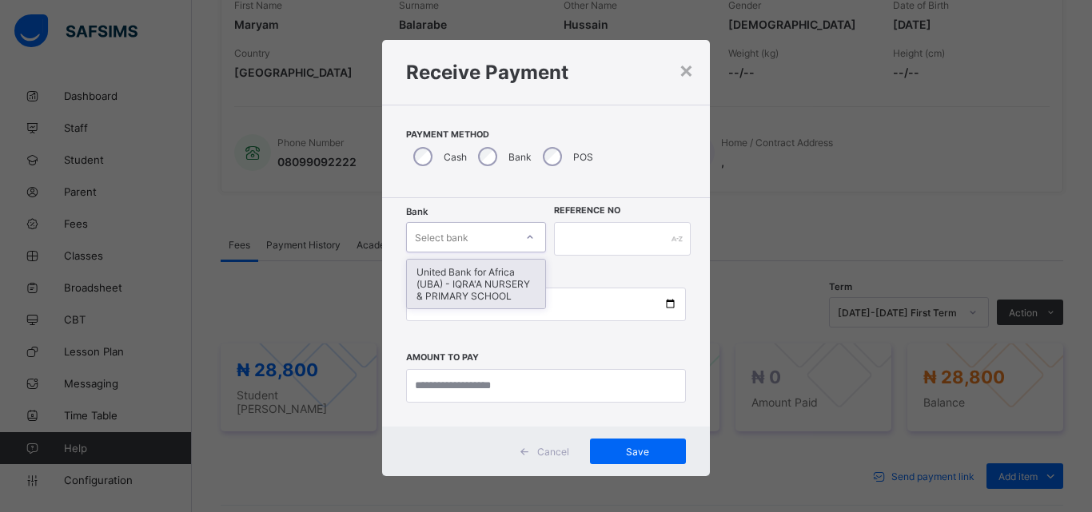
click at [525, 234] on icon at bounding box center [530, 237] width 10 height 16
click at [508, 285] on div "United Bank for Africa (UBA) - IQRA'A NURSERY & PRIMARY SCHOOL" at bounding box center [476, 284] width 138 height 49
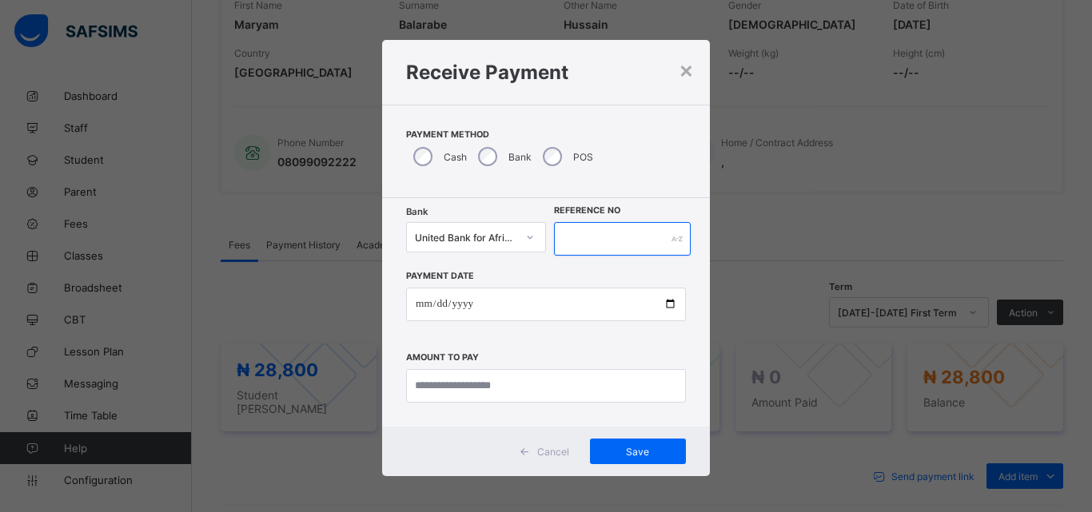
click at [568, 250] on input "text" at bounding box center [622, 239] width 137 height 34
type input "*****"
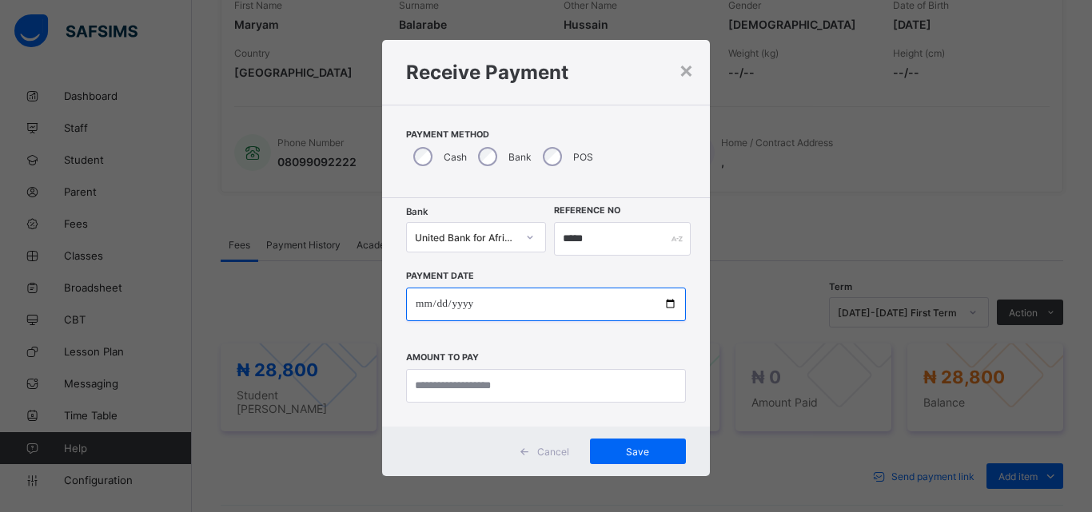
click at [669, 305] on input "date" at bounding box center [546, 305] width 280 height 34
type input "**********"
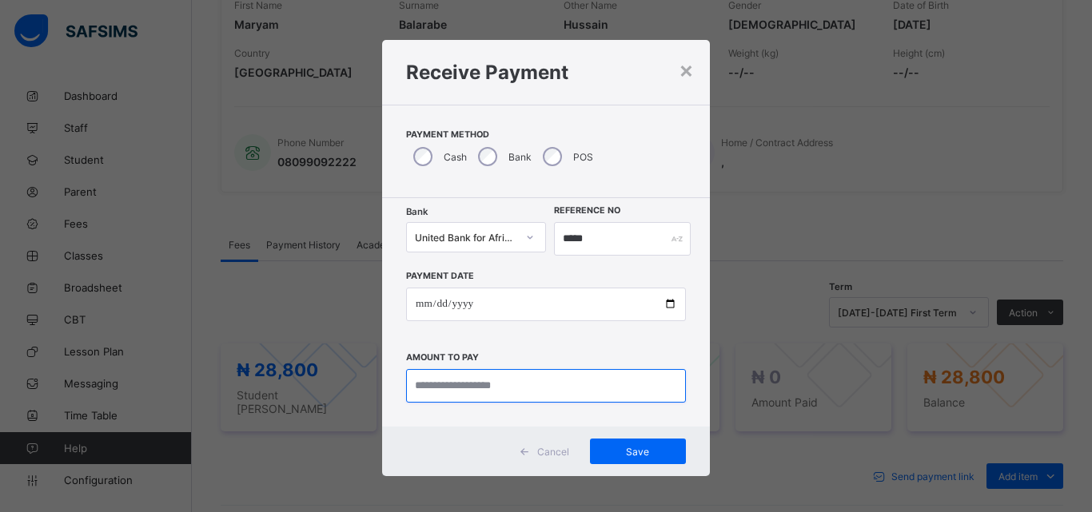
click at [455, 382] on input "currency" at bounding box center [546, 386] width 280 height 34
type input "********"
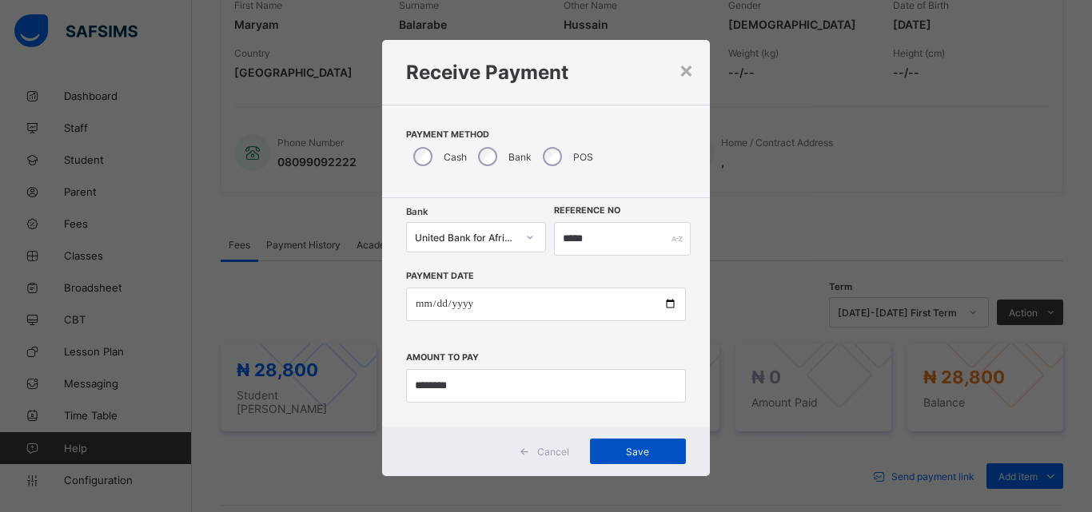
click at [620, 453] on span "Save" at bounding box center [638, 452] width 72 height 12
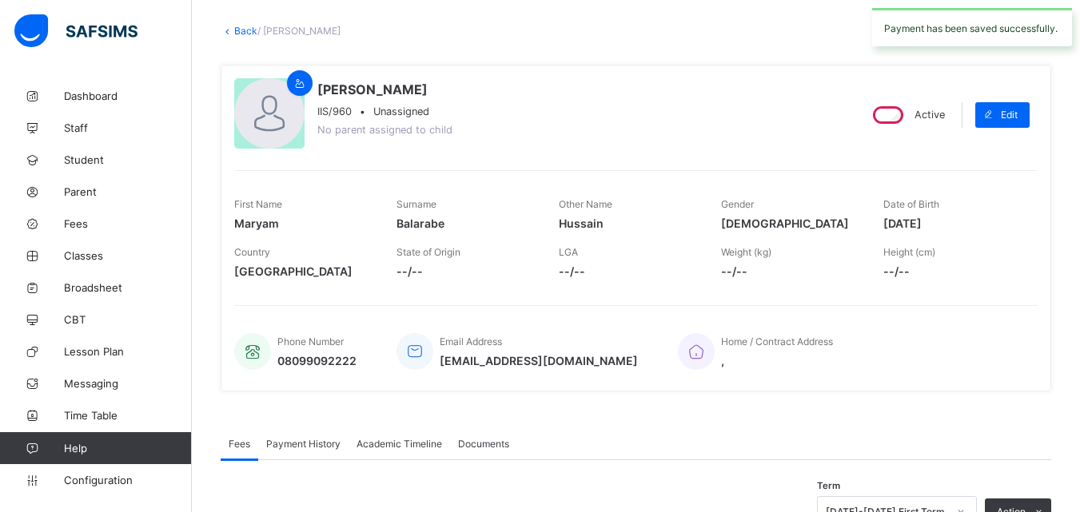
scroll to position [0, 0]
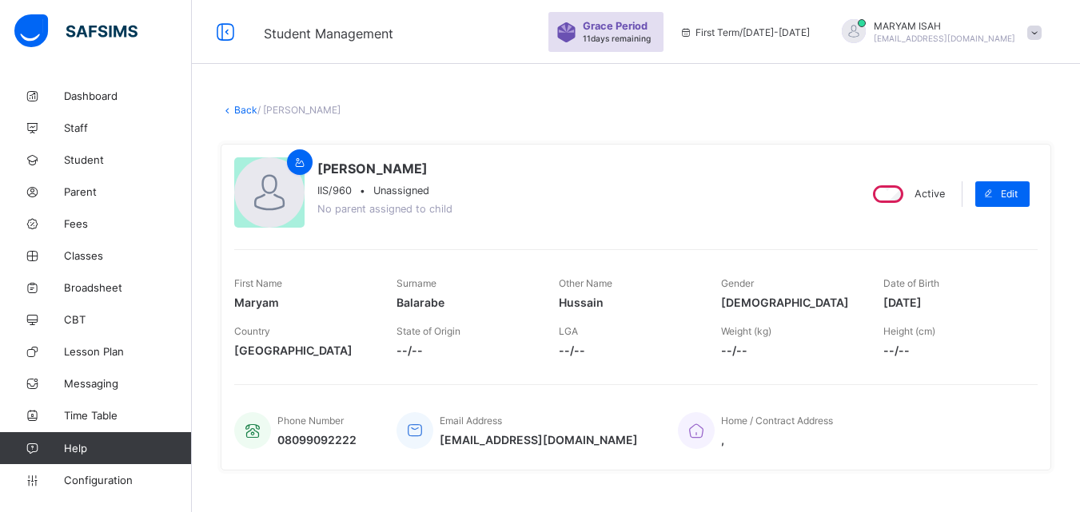
click at [234, 110] on link "Back" at bounding box center [245, 110] width 23 height 12
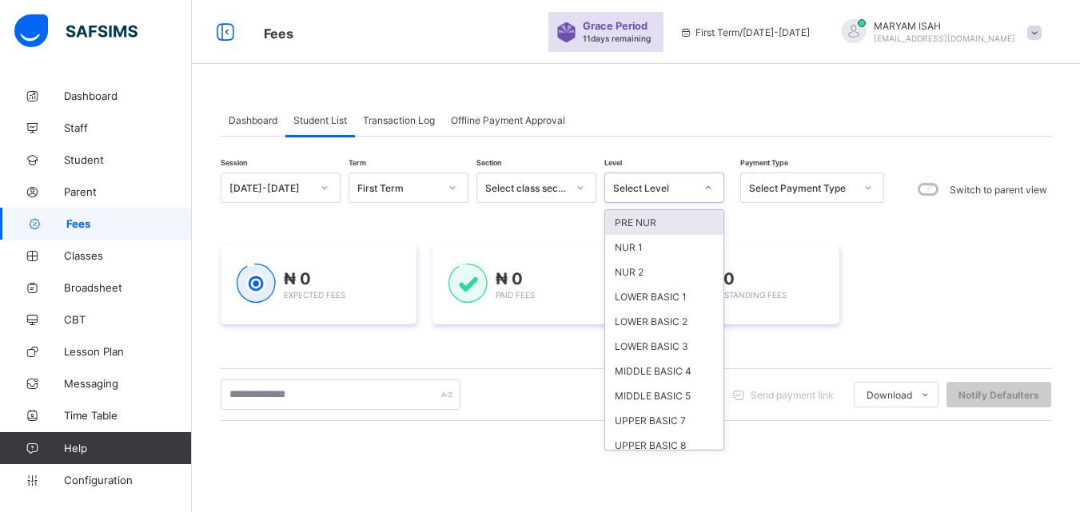
click at [716, 188] on div at bounding box center [708, 188] width 27 height 26
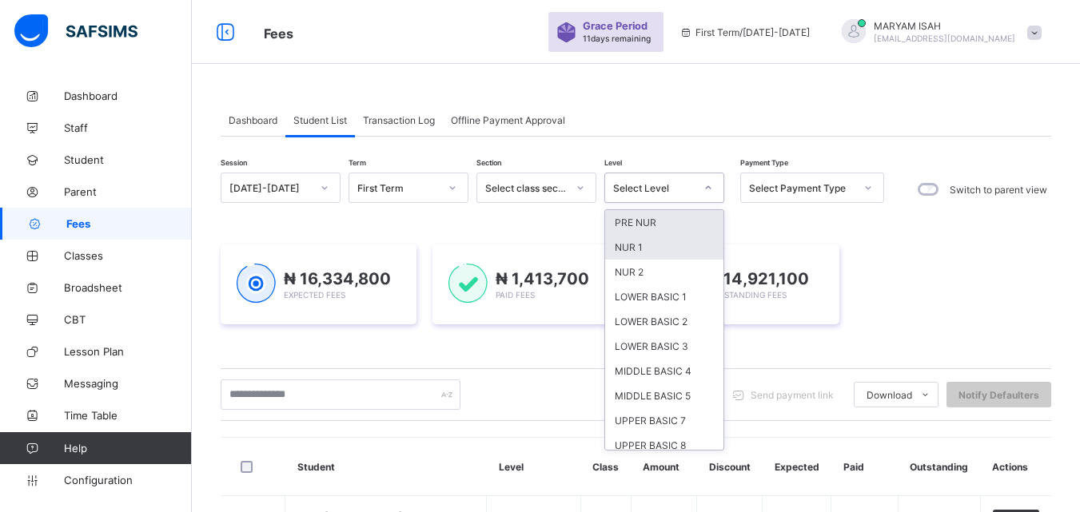
click at [675, 249] on div "NUR 1" at bounding box center [664, 247] width 118 height 25
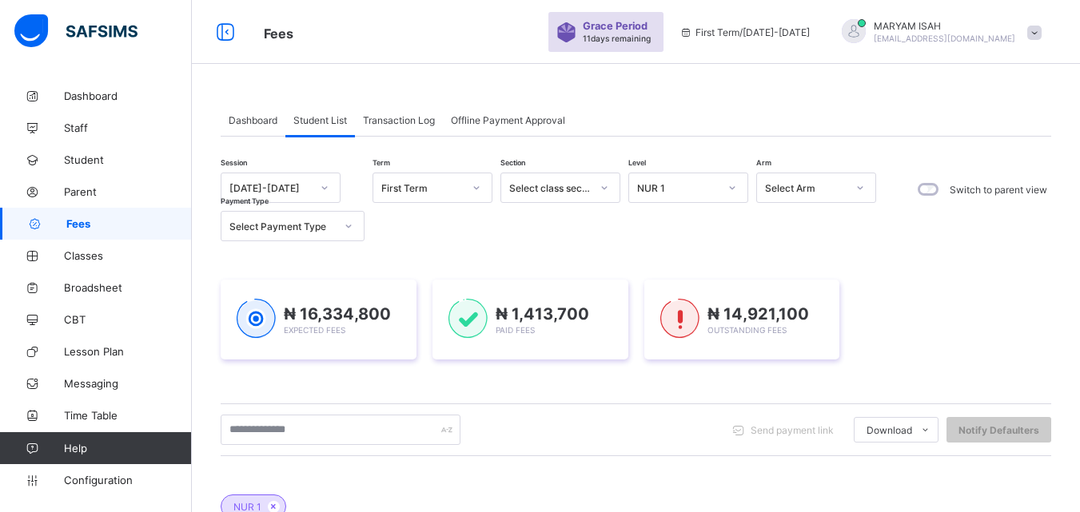
click at [675, 249] on div "Session 2025-2026 Term First Term Section Select class section Level NUR 1 Arm …" at bounding box center [636, 502] width 831 height 658
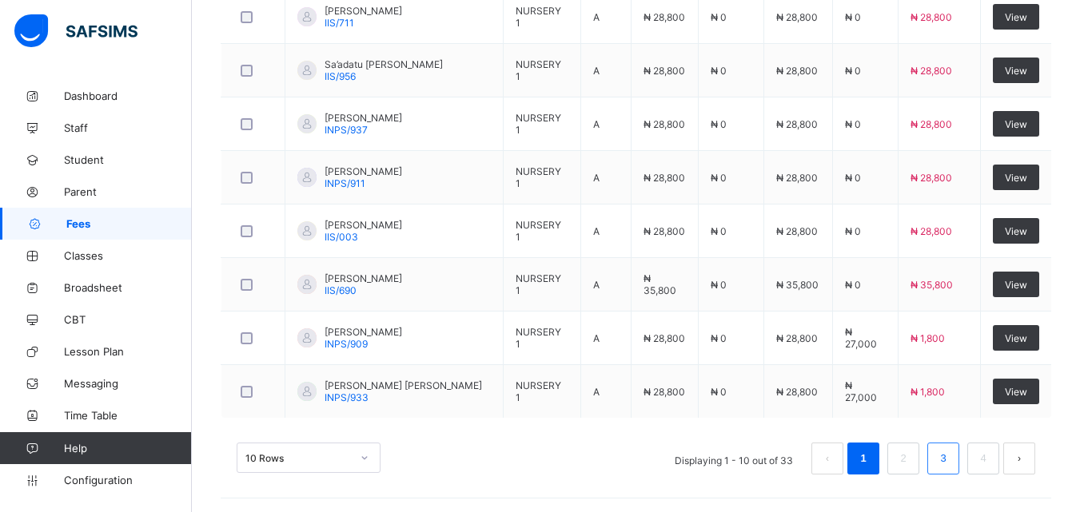
click at [951, 460] on link "3" at bounding box center [942, 459] width 15 height 21
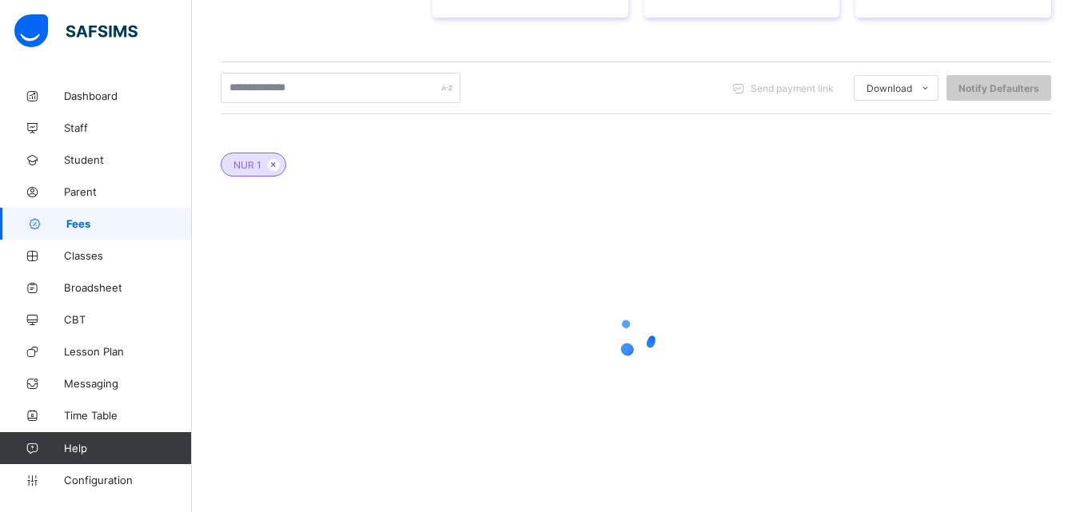
scroll to position [342, 0]
click at [963, 457] on div at bounding box center [636, 337] width 831 height 304
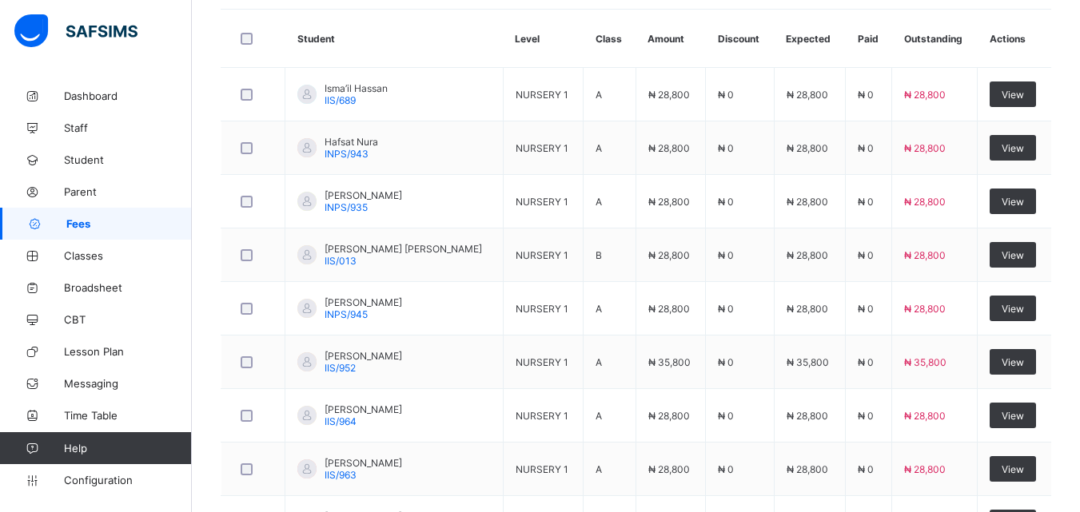
scroll to position [530, 0]
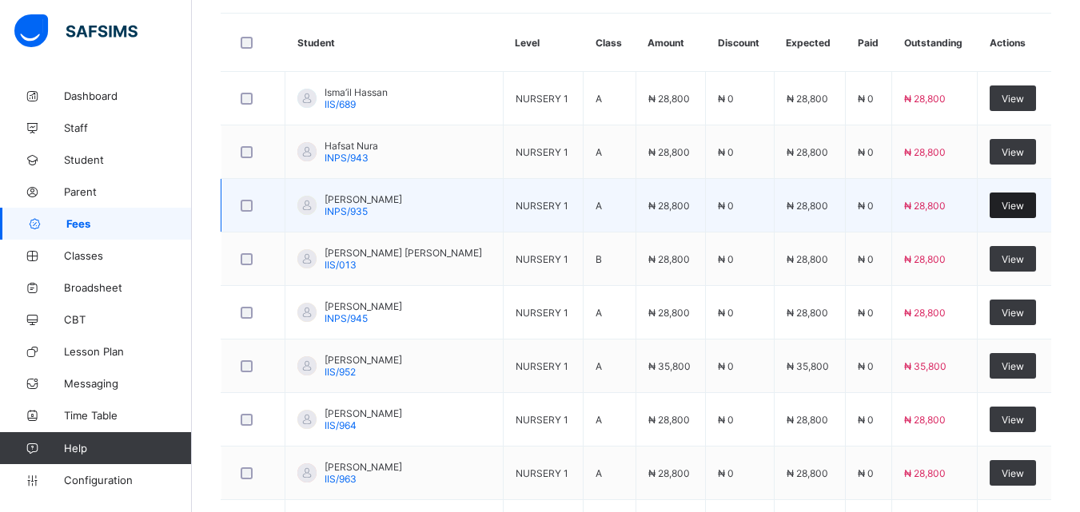
click at [1023, 215] on div "View" at bounding box center [1013, 206] width 46 height 26
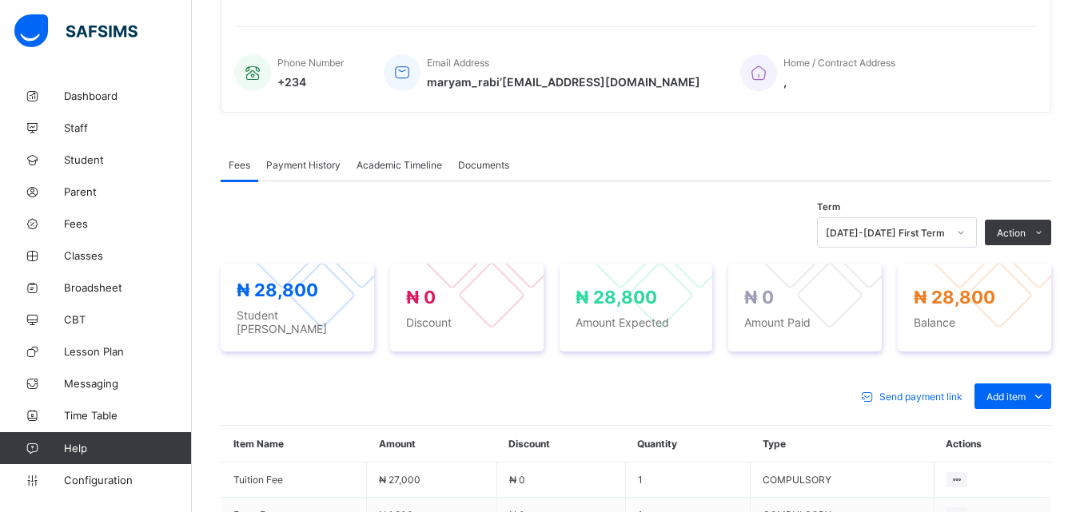
scroll to position [530, 0]
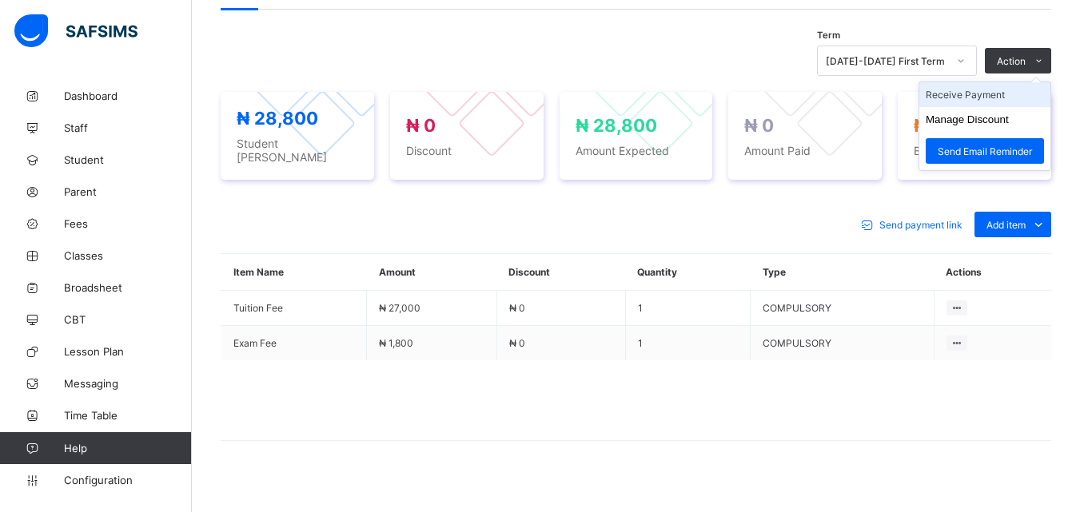
click at [994, 94] on li "Receive Payment" at bounding box center [984, 94] width 131 height 25
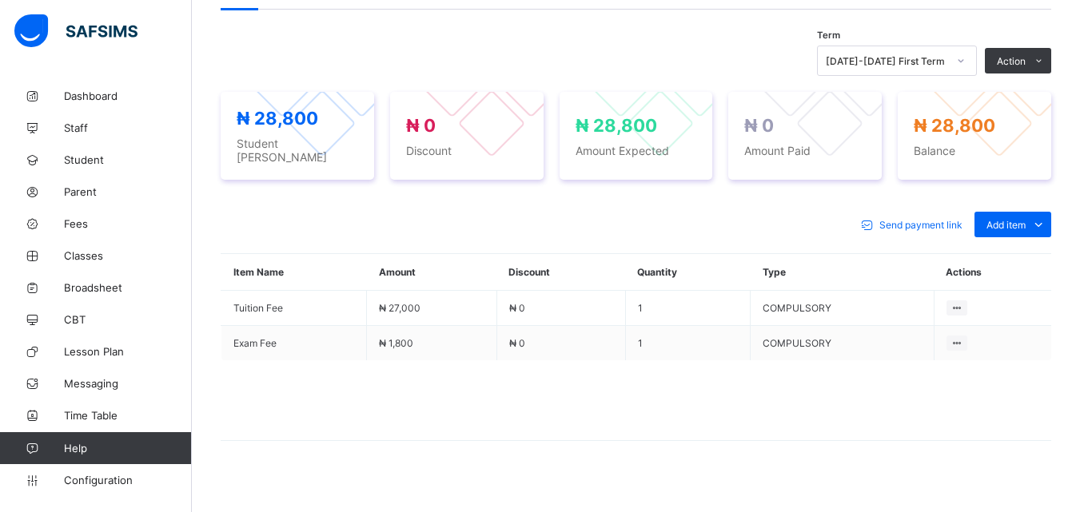
click at [0, 0] on div "× Receive Payment Payment Method Cash Bank POS Bank Select bank Reference No Pa…" at bounding box center [0, 0] width 0 height 0
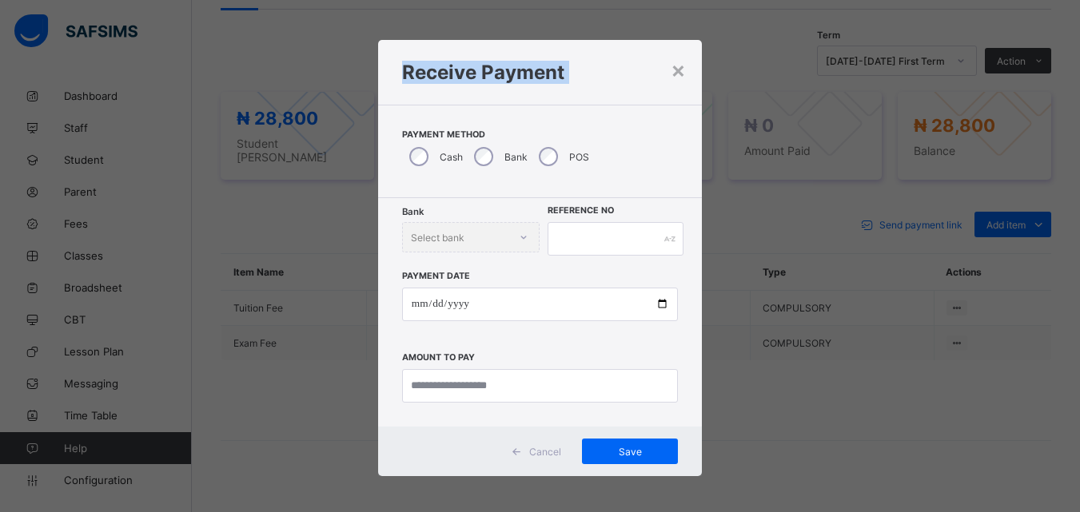
click at [994, 94] on div "× Receive Payment Payment Method Cash Bank POS Bank Select bank Reference No Pa…" at bounding box center [540, 256] width 1080 height 512
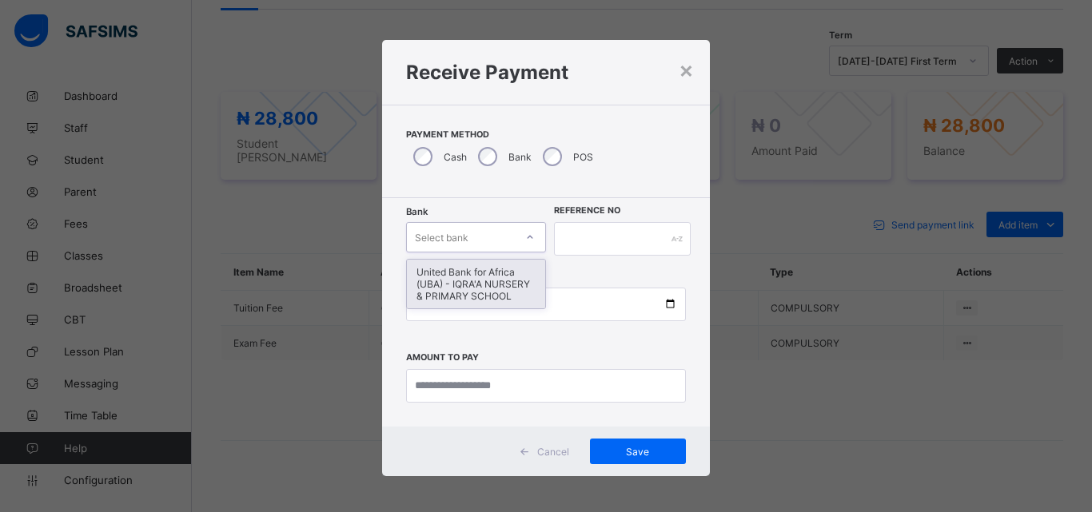
click at [525, 235] on icon at bounding box center [530, 237] width 10 height 16
click at [509, 283] on div "United Bank for Africa (UBA) - IQRA'A NURSERY & PRIMARY SCHOOL" at bounding box center [476, 284] width 138 height 49
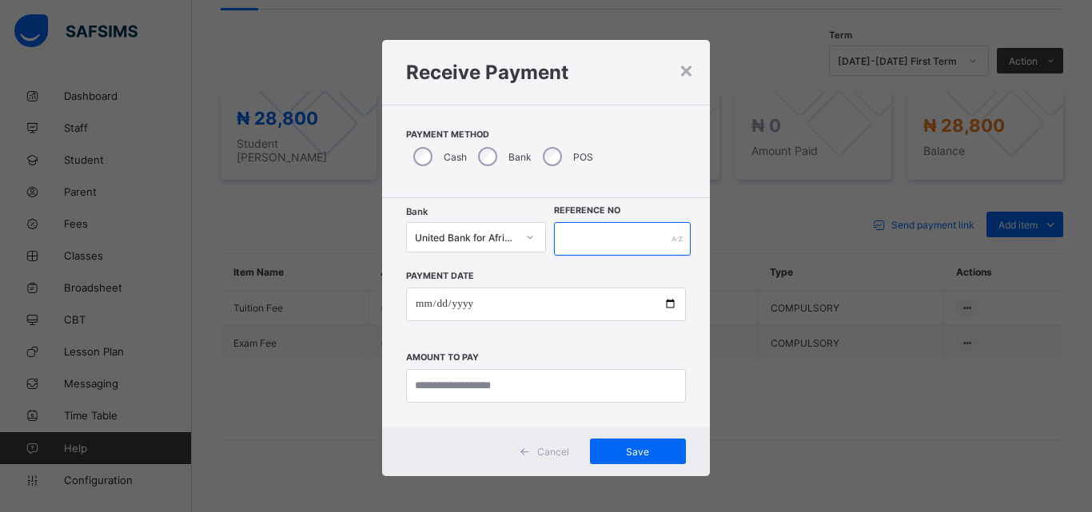
click at [573, 241] on input "text" at bounding box center [622, 239] width 137 height 34
type input "*****"
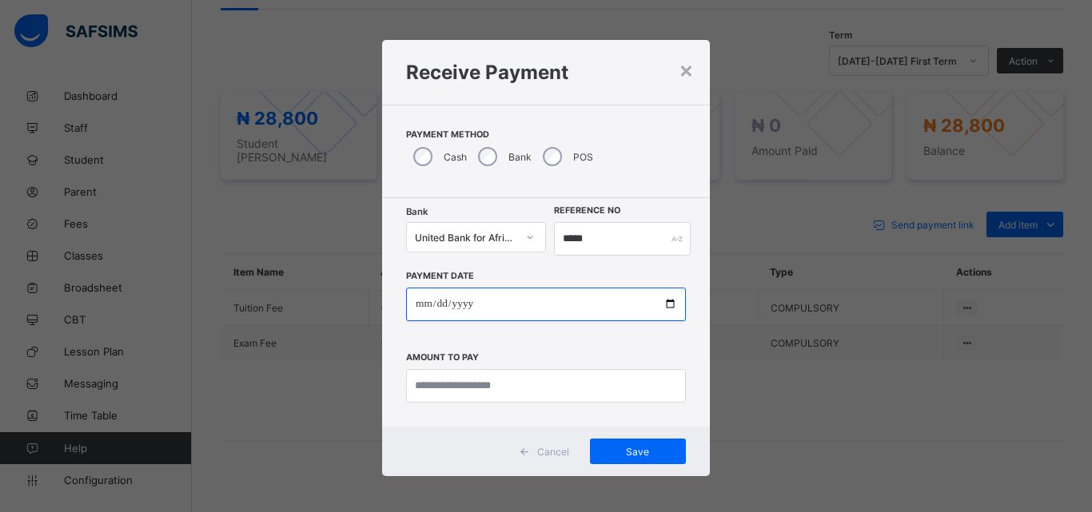
click at [664, 308] on input "date" at bounding box center [546, 305] width 280 height 34
type input "**********"
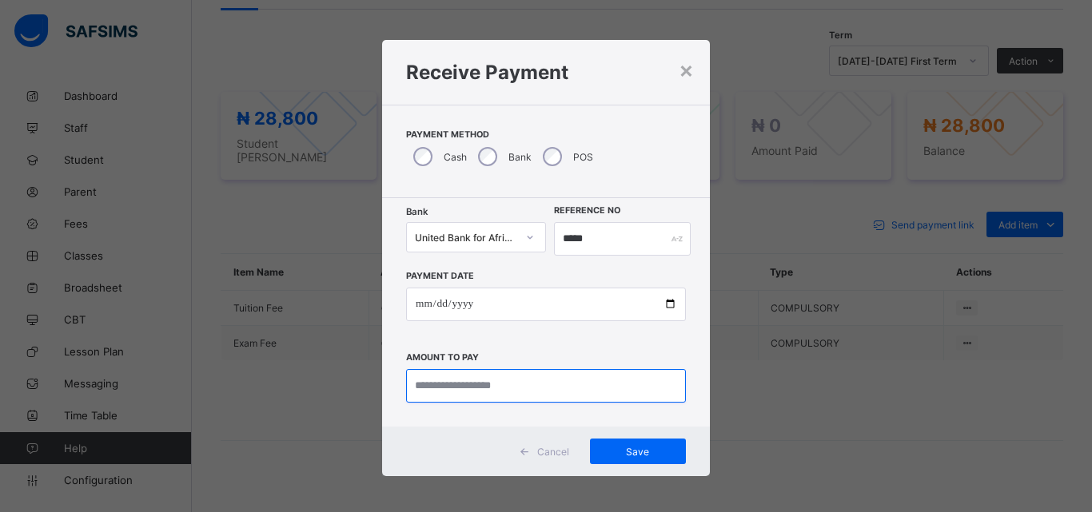
click at [476, 374] on input "currency" at bounding box center [546, 386] width 280 height 34
type input "********"
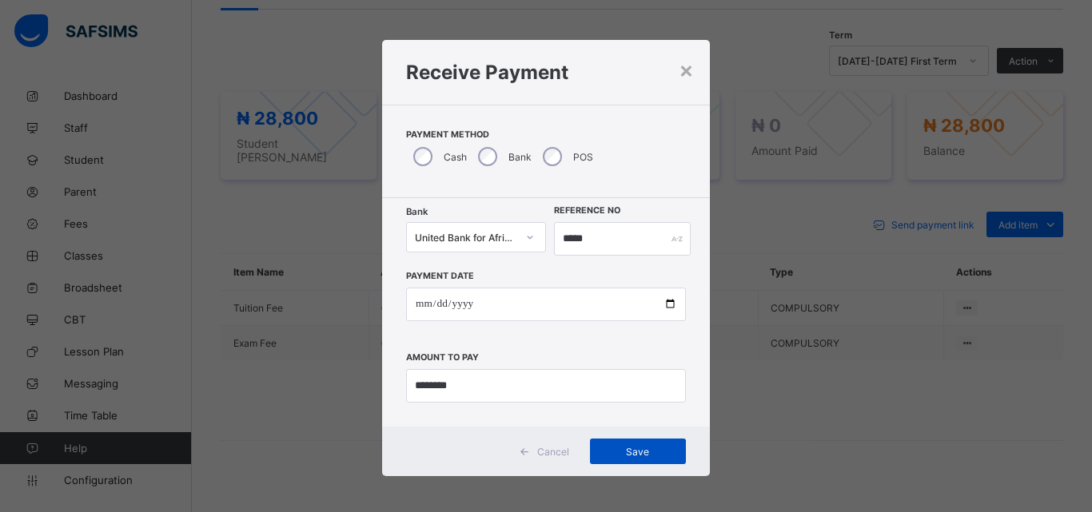
click at [607, 446] on span "Save" at bounding box center [638, 452] width 72 height 12
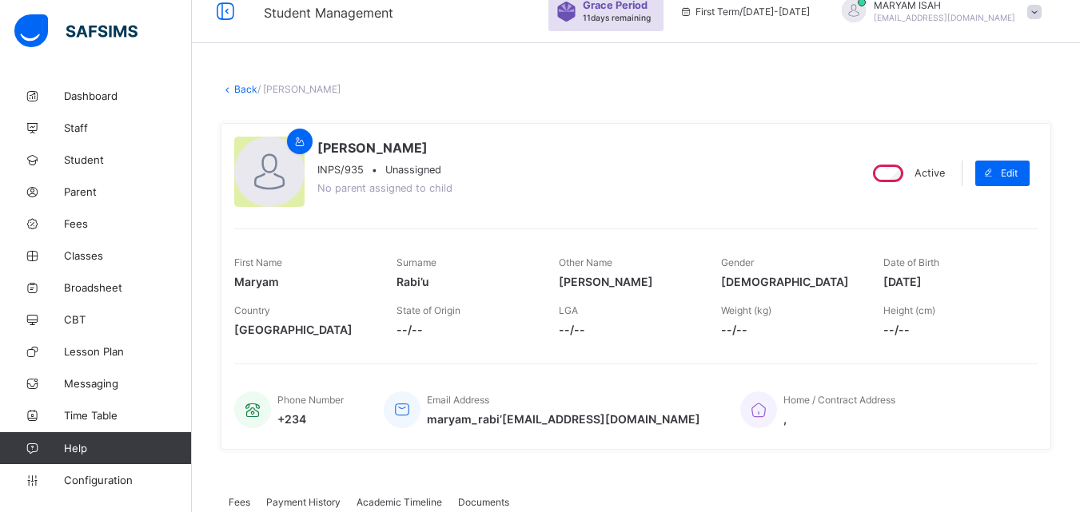
scroll to position [0, 0]
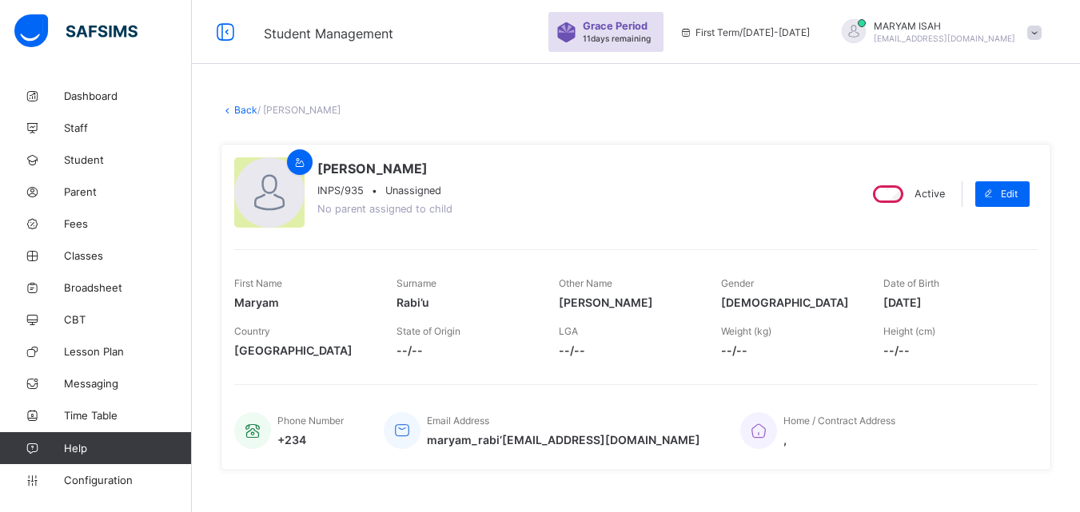
click at [238, 114] on link "Back" at bounding box center [245, 110] width 23 height 12
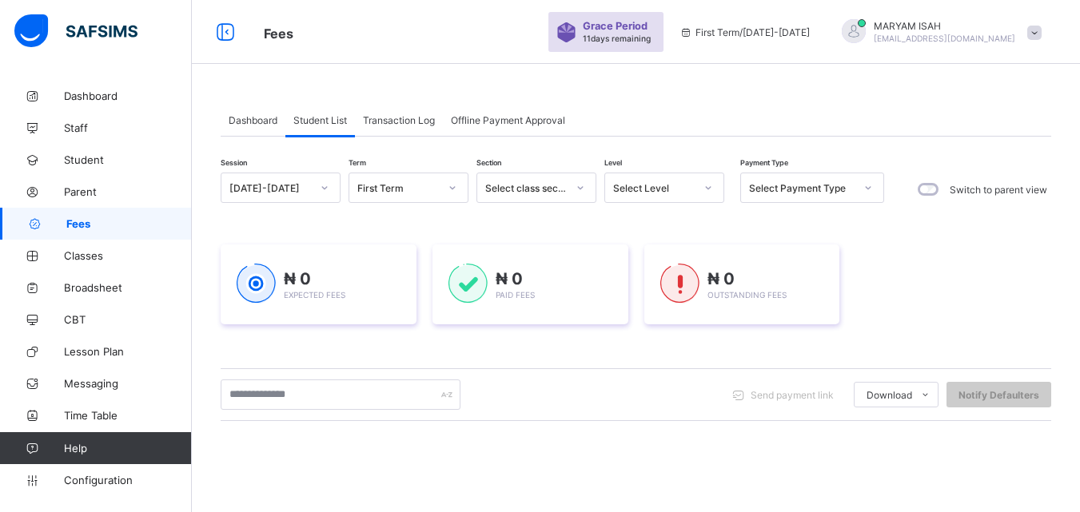
click at [712, 182] on icon at bounding box center [709, 188] width 10 height 16
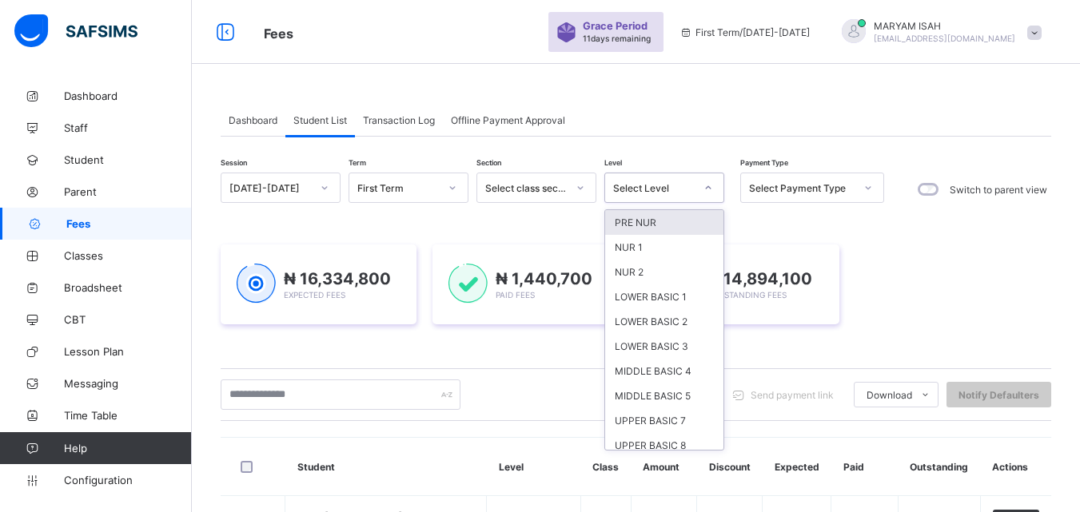
click at [652, 248] on div "NUR 1" at bounding box center [664, 247] width 118 height 25
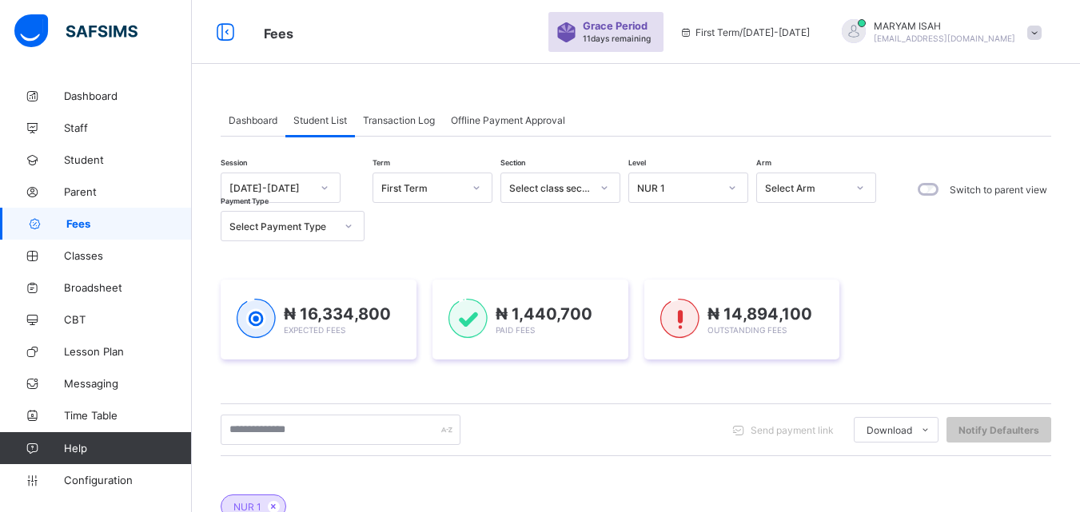
click at [644, 245] on div "Session 2025-2026 Term First Term Section Select class section Level NUR 1 Arm …" at bounding box center [636, 502] width 831 height 658
click at [663, 257] on div "₦ 16,334,800 Expected Fees ₦ 1,440,700 Paid Fees ₦ 14,894,100 Outstanding Fees" at bounding box center [636, 320] width 831 height 128
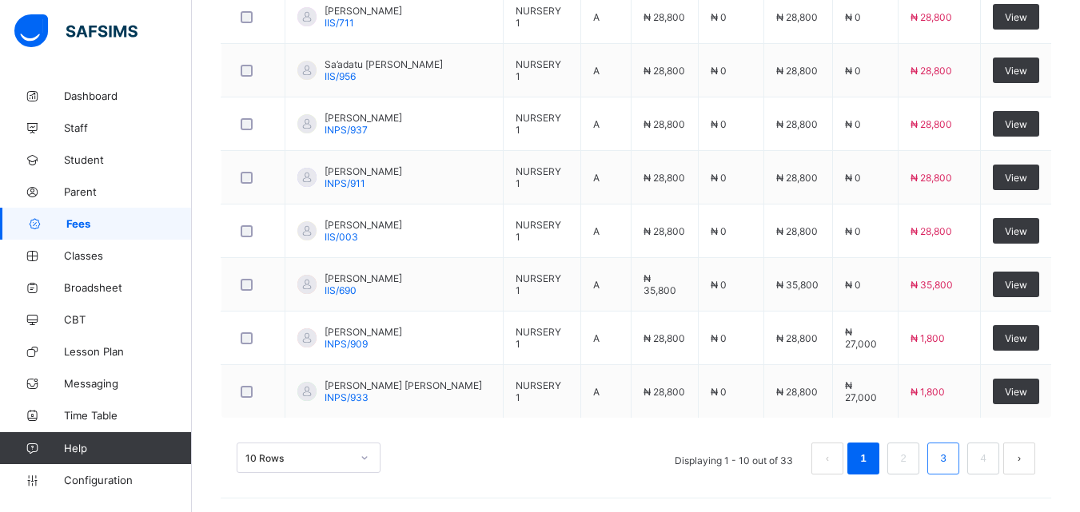
click at [951, 453] on link "3" at bounding box center [942, 459] width 15 height 21
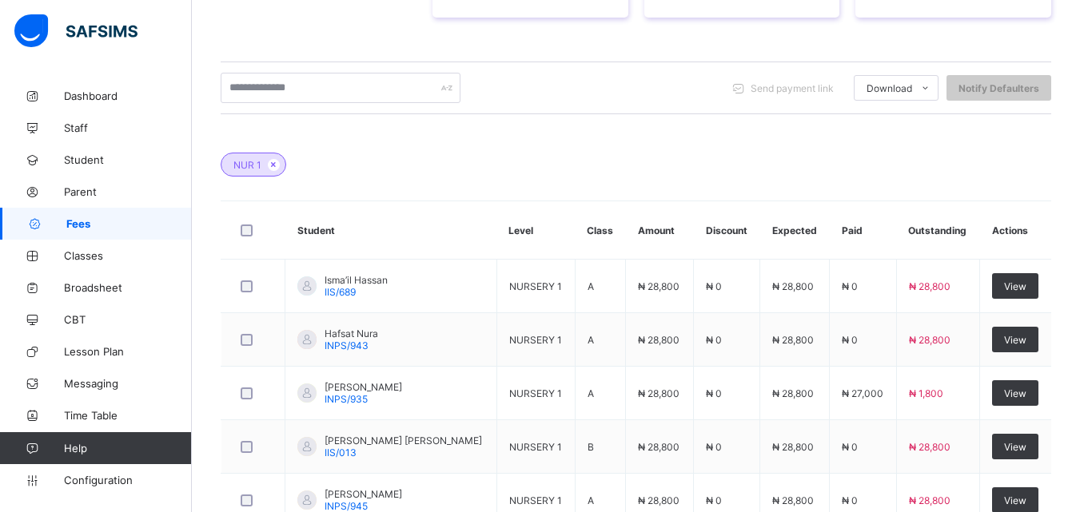
scroll to position [721, 0]
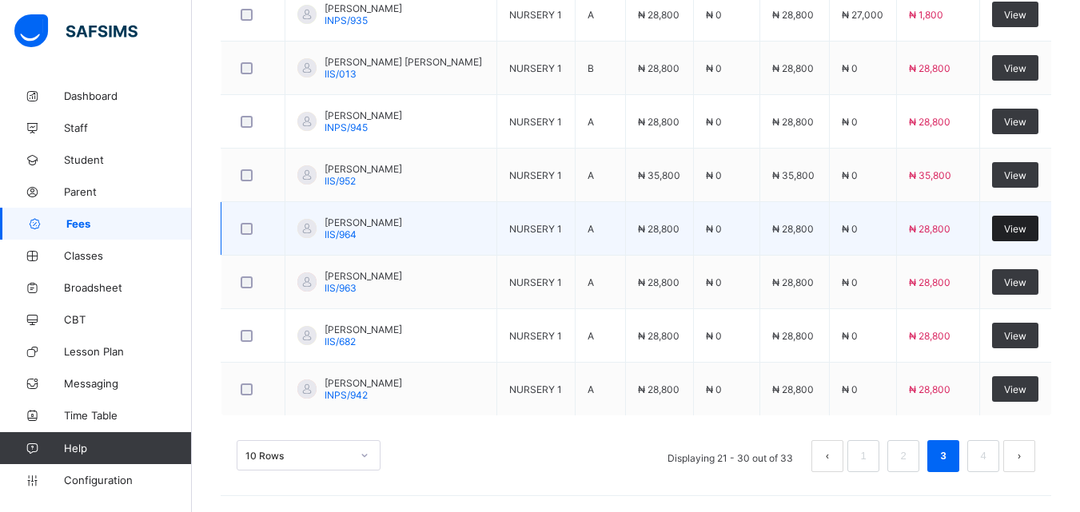
click at [1032, 238] on div "View" at bounding box center [1015, 229] width 46 height 26
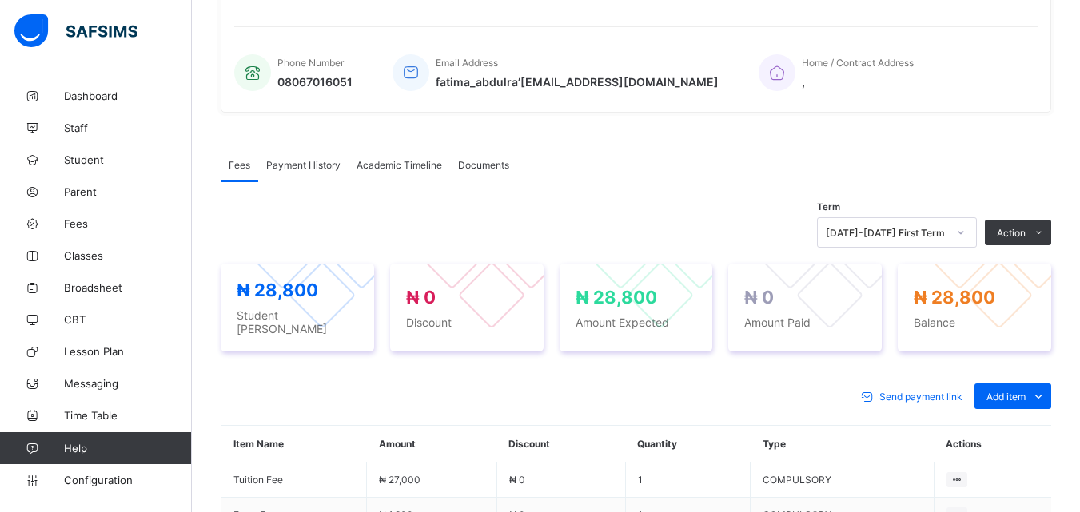
scroll to position [539, 0]
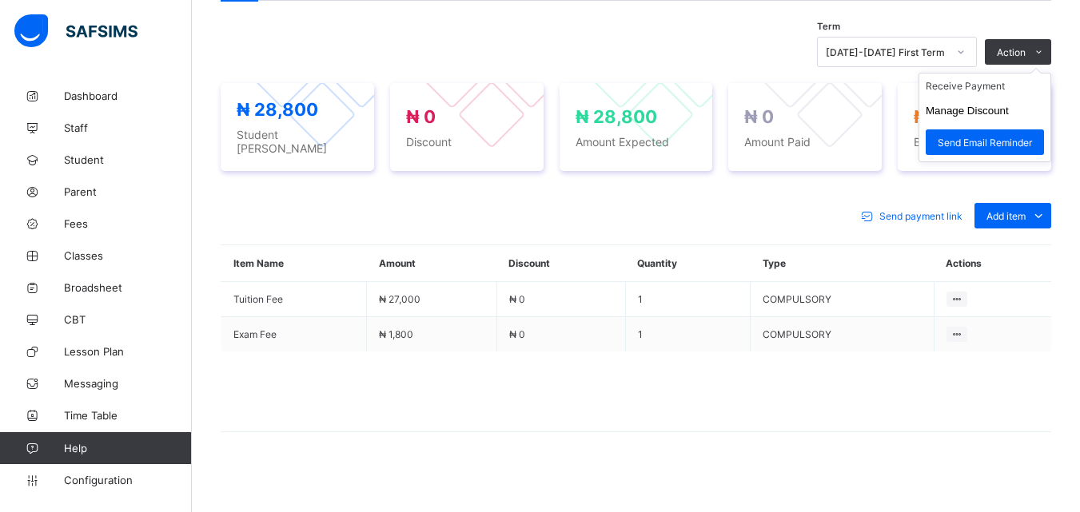
click at [1051, 73] on ul "Receive Payment Manage Discount Send Email Reminder" at bounding box center [985, 118] width 133 height 90
click at [996, 95] on li "Receive Payment" at bounding box center [984, 86] width 131 height 25
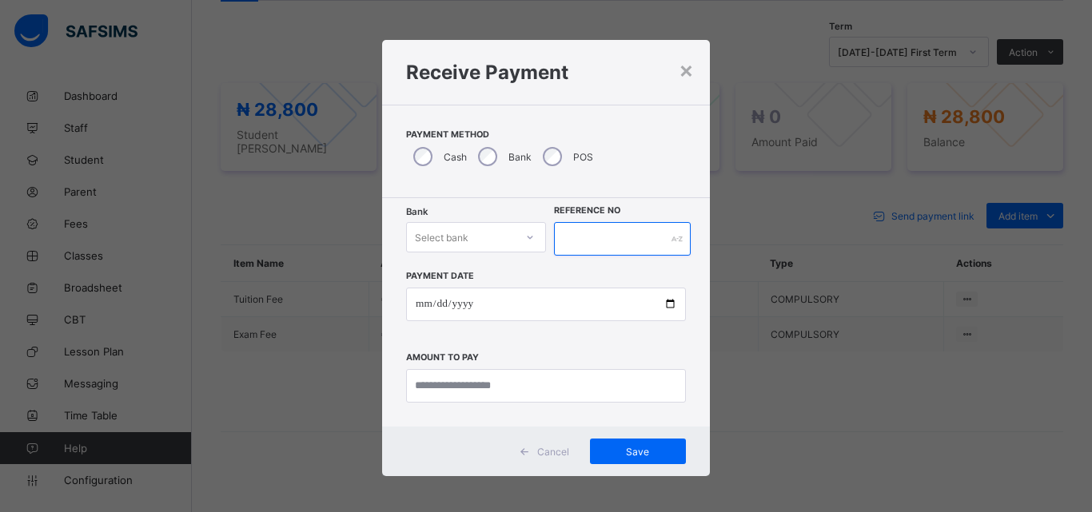
click at [579, 245] on input "text" at bounding box center [622, 239] width 137 height 34
type input "*****"
click at [526, 232] on icon at bounding box center [530, 237] width 10 height 16
drag, startPoint x: 526, startPoint y: 232, endPoint x: 524, endPoint y: 240, distance: 8.3
click at [525, 240] on icon at bounding box center [530, 237] width 10 height 16
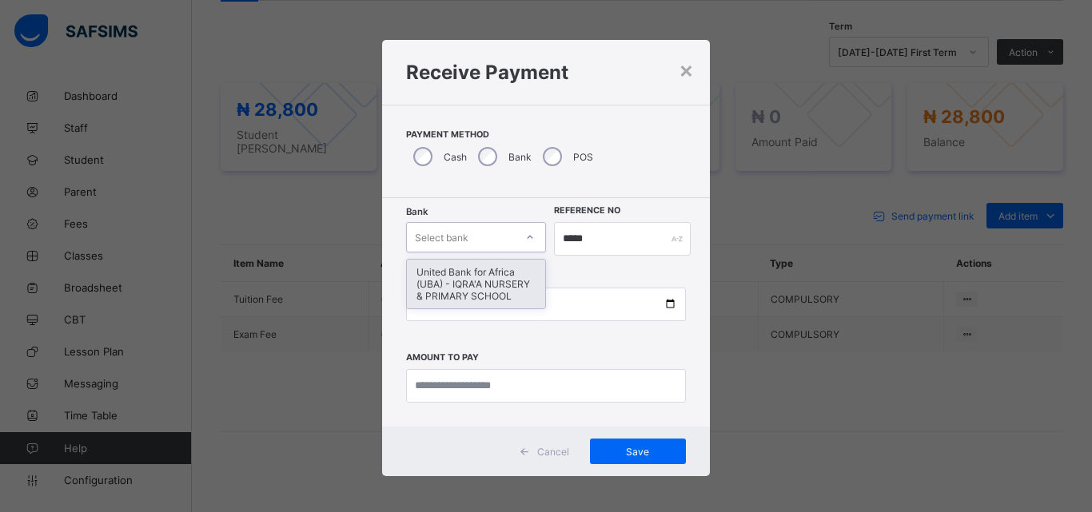
click at [525, 240] on icon at bounding box center [530, 237] width 10 height 16
click at [481, 273] on div "United Bank for Africa (UBA) - IQRA'A NURSERY & PRIMARY SCHOOL" at bounding box center [476, 284] width 138 height 49
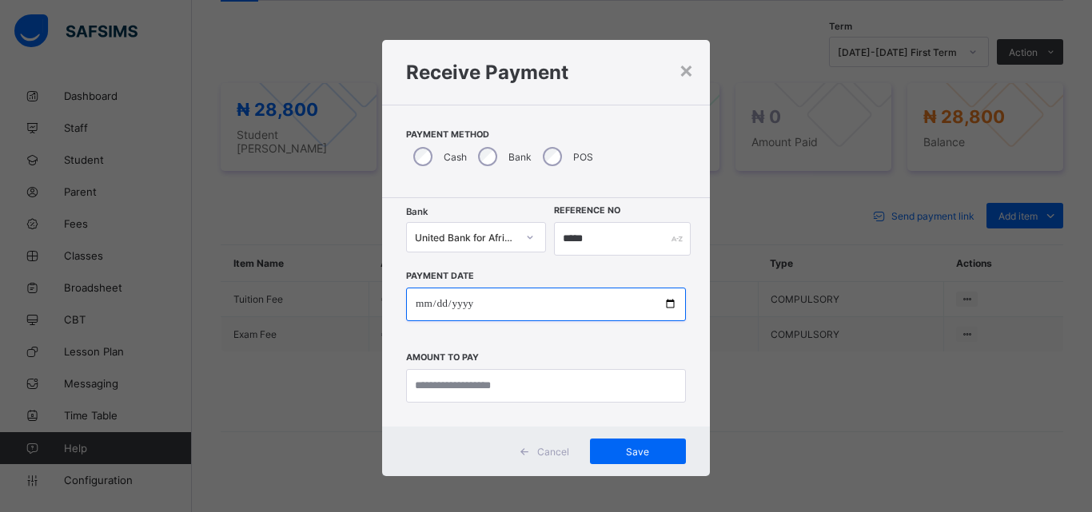
click at [671, 308] on input "date" at bounding box center [546, 305] width 280 height 34
type input "**********"
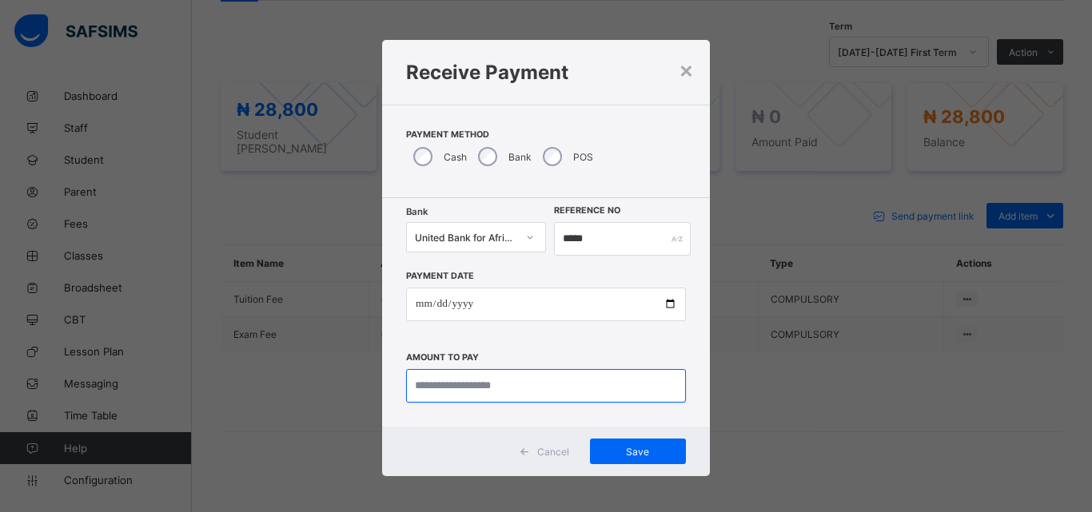
click at [438, 390] on input "currency" at bounding box center [546, 386] width 280 height 34
type input "********"
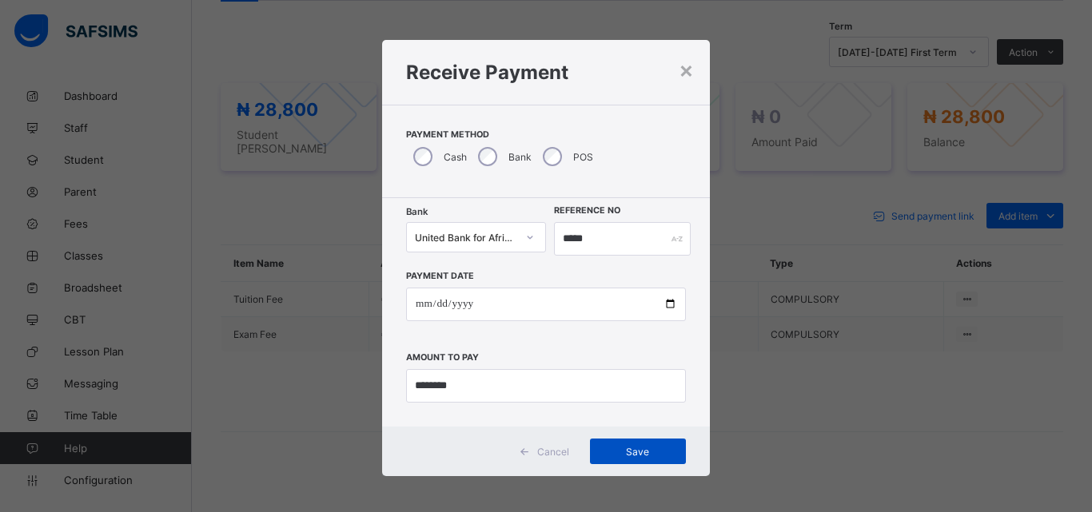
click at [635, 449] on span "Save" at bounding box center [638, 452] width 72 height 12
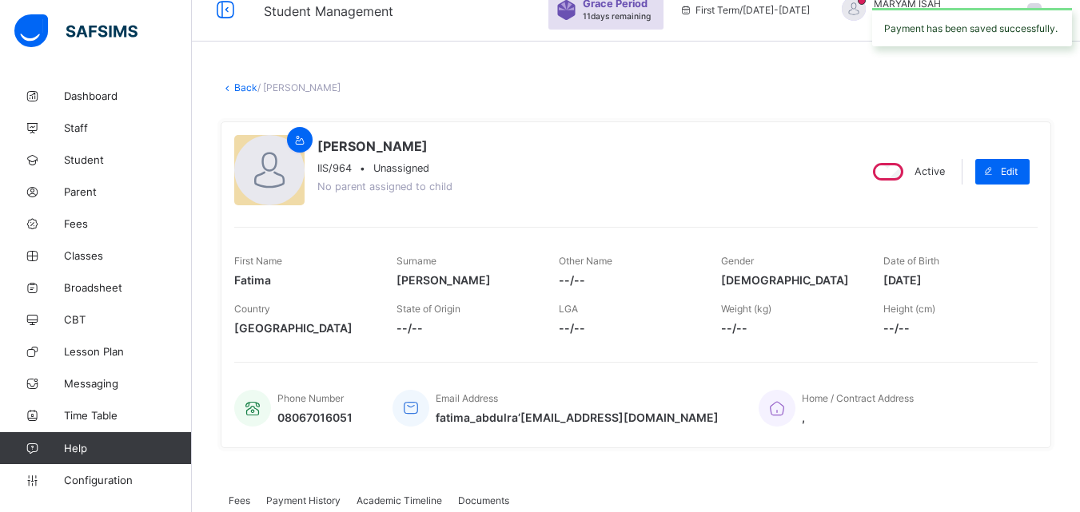
scroll to position [0, 0]
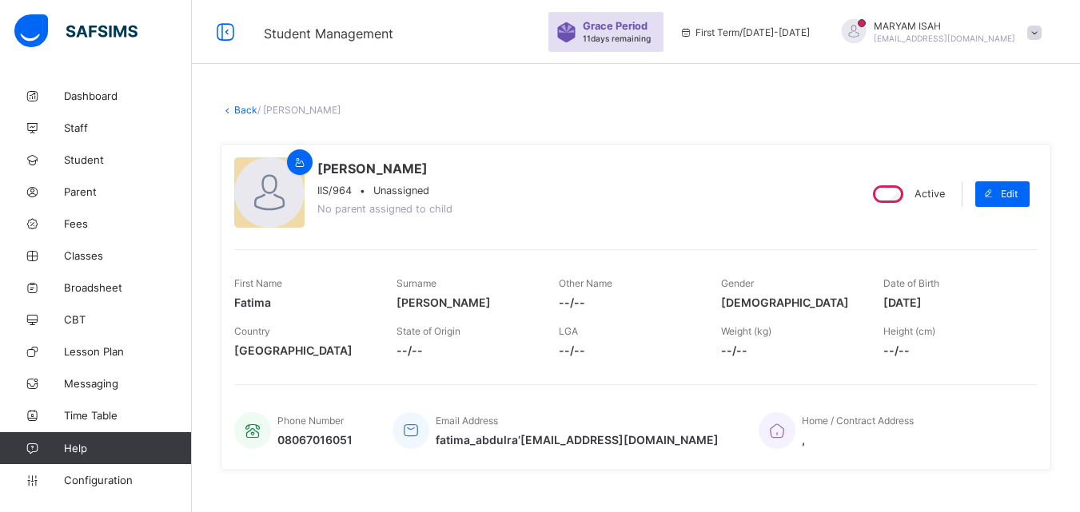
click at [246, 110] on link "Back" at bounding box center [245, 110] width 23 height 12
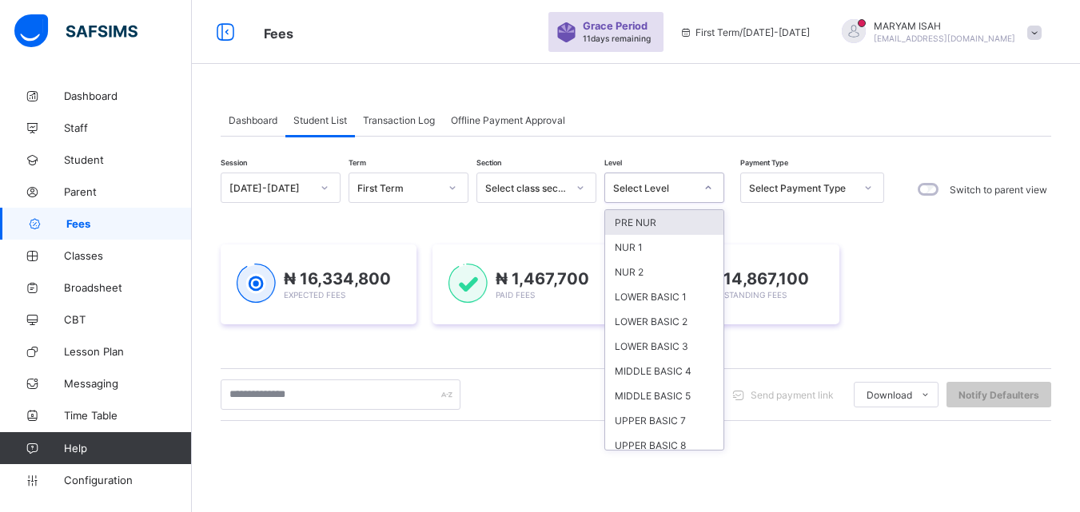
click at [705, 186] on icon at bounding box center [709, 188] width 10 height 16
click at [668, 247] on div "NUR 1" at bounding box center [664, 247] width 118 height 25
click at [668, 247] on div "Session 2025-2026 Term First Term Section Select class section Level option PRE…" at bounding box center [636, 456] width 831 height 567
click at [638, 241] on div "Session 2025-2026 Term First Term Section Select class section Level option PRE…" at bounding box center [636, 456] width 831 height 567
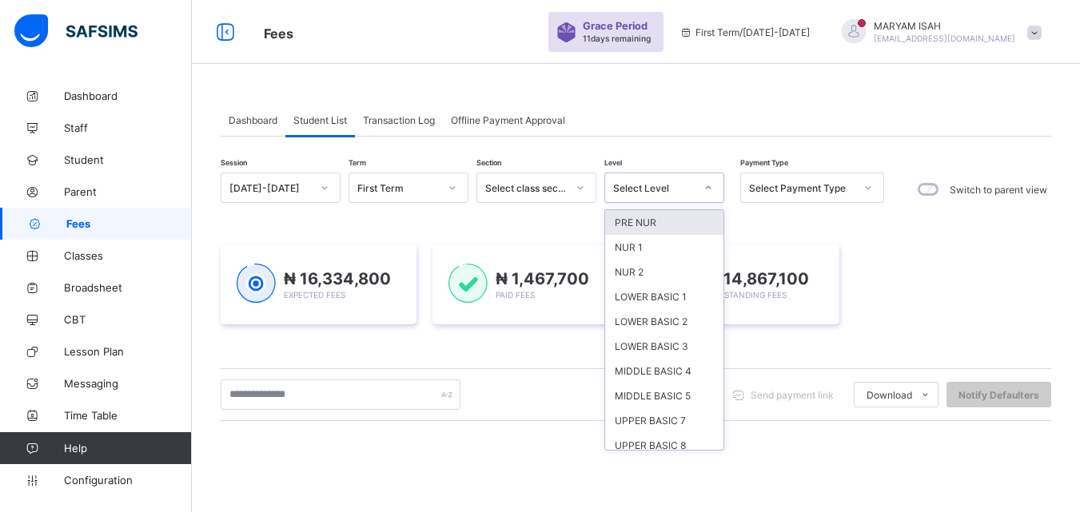
click at [638, 241] on div "Session 2025-2026 Term First Term Section Select class section Level option PRE…" at bounding box center [636, 456] width 831 height 567
click at [642, 206] on div "Session 2025-2026 Term First Term Section Select class section Level option PRE…" at bounding box center [553, 190] width 664 height 34
click at [660, 255] on div "Session 2025-2026 Term First Term Section Select class section Level option PRE…" at bounding box center [636, 456] width 831 height 567
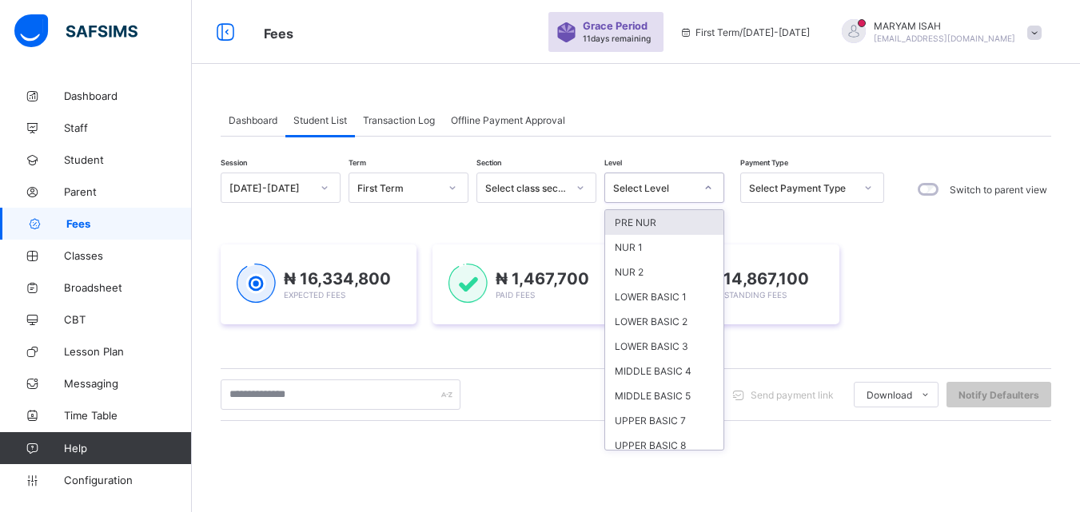
click at [634, 253] on div "Session 2025-2026 Term First Term Section Select class section Level option PRE…" at bounding box center [636, 456] width 831 height 567
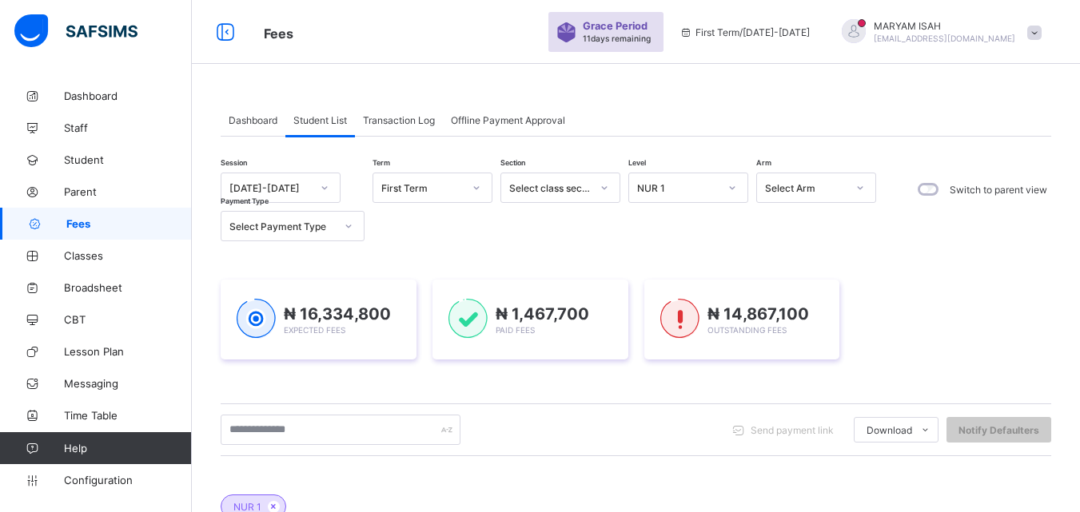
scroll to position [342, 0]
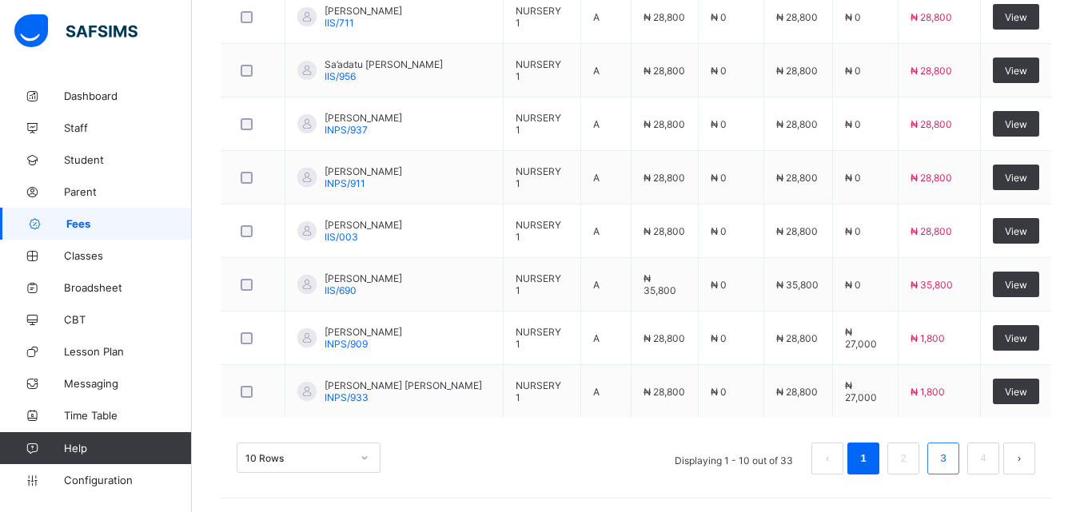
click at [951, 463] on link "3" at bounding box center [942, 459] width 15 height 21
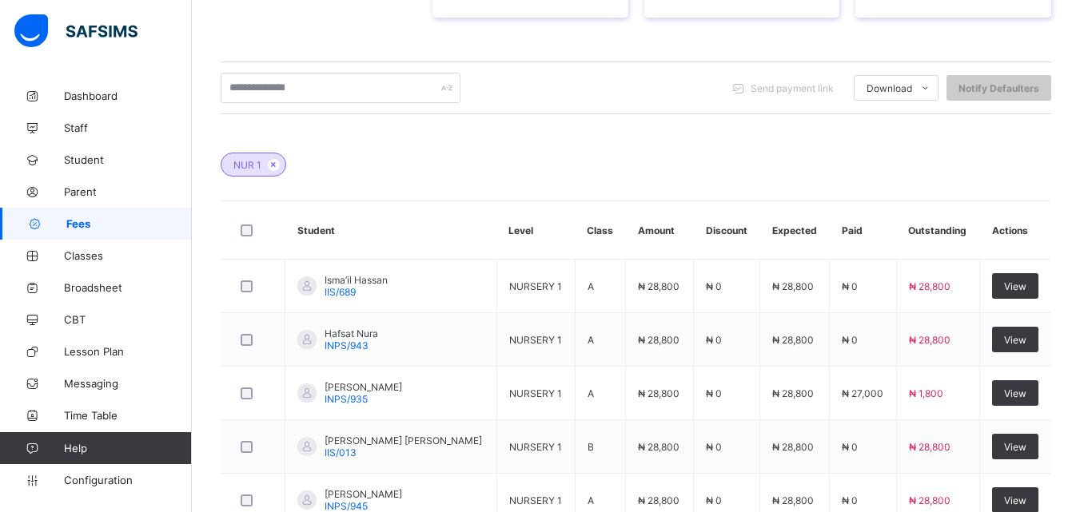
scroll to position [721, 0]
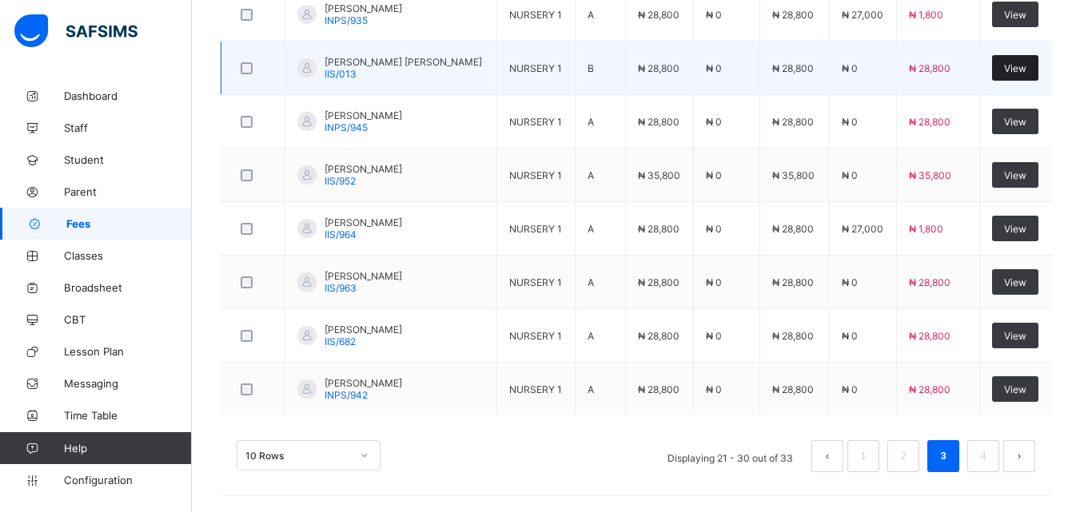
click at [1023, 70] on span "View" at bounding box center [1015, 68] width 22 height 12
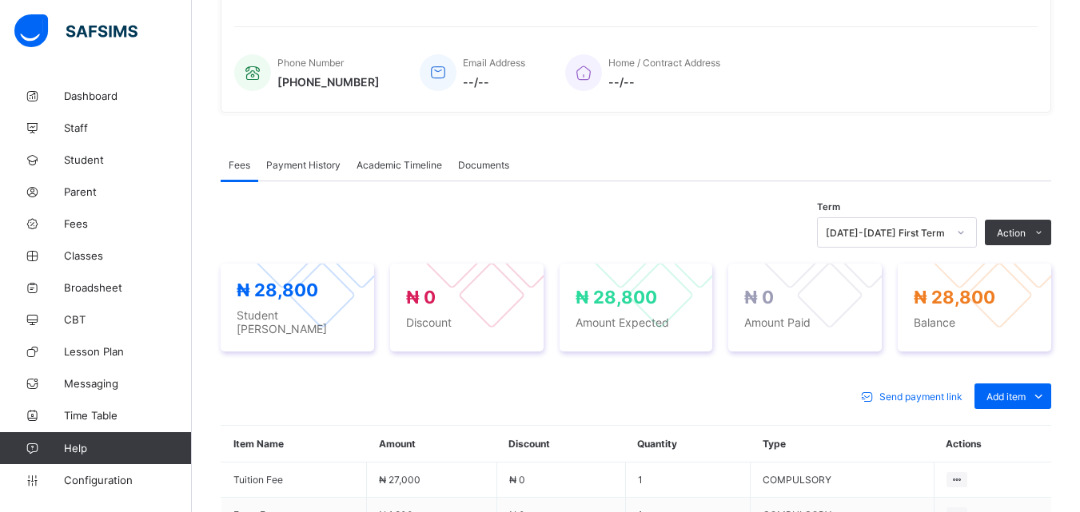
scroll to position [433, 0]
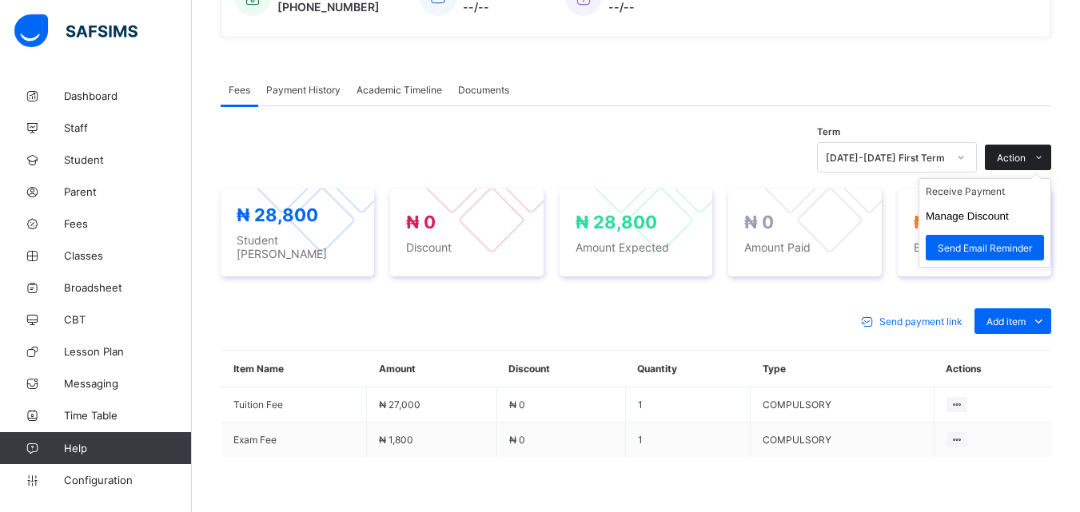
click at [1045, 158] on icon at bounding box center [1039, 158] width 12 height 10
click at [996, 193] on li "Receive Payment" at bounding box center [984, 191] width 131 height 25
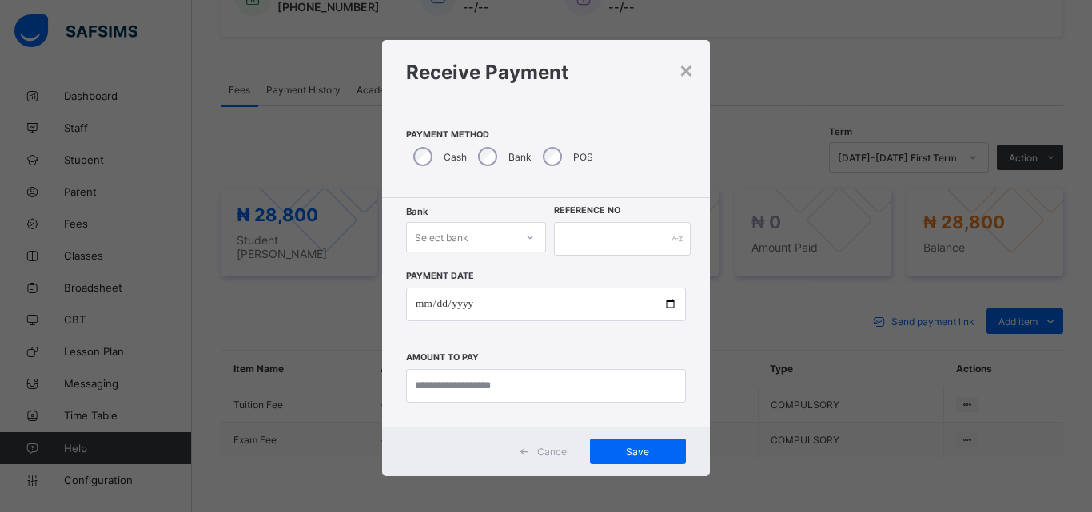
click at [524, 231] on div at bounding box center [529, 238] width 27 height 26
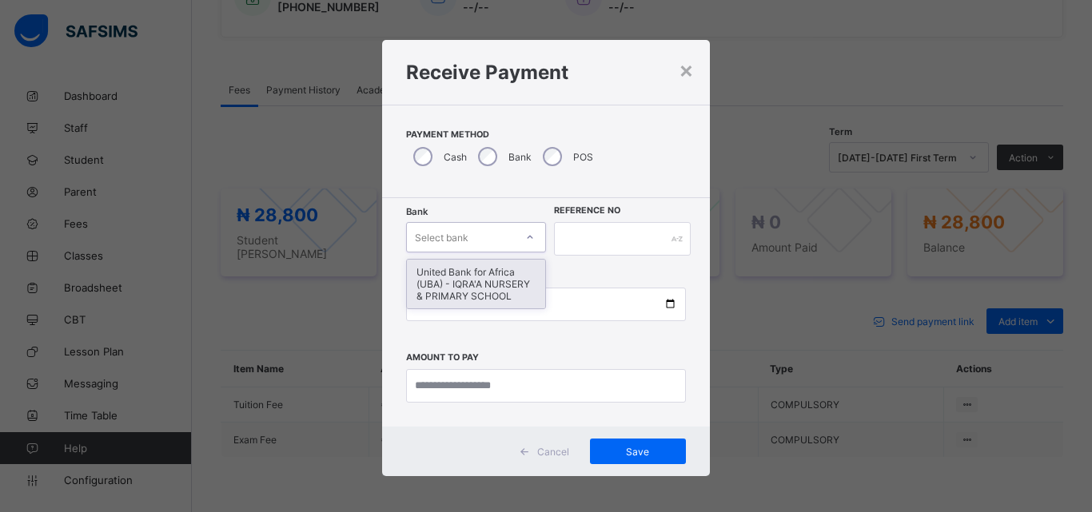
click at [525, 231] on icon at bounding box center [530, 237] width 10 height 16
click at [468, 287] on div "United Bank for Africa (UBA) - IQRA'A NURSERY & PRIMARY SCHOOL" at bounding box center [476, 284] width 138 height 49
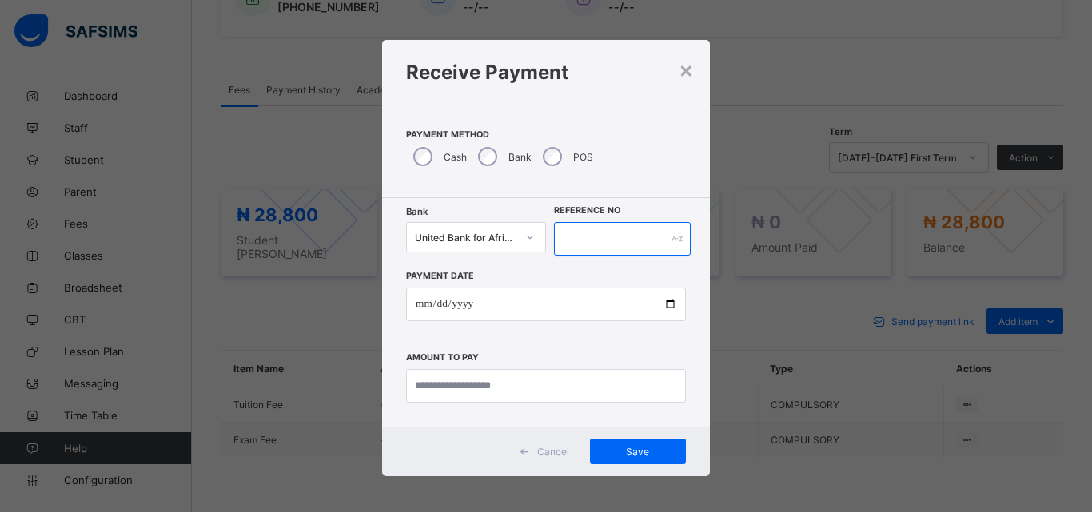
click at [564, 250] on input "text" at bounding box center [622, 239] width 137 height 34
type input "*****"
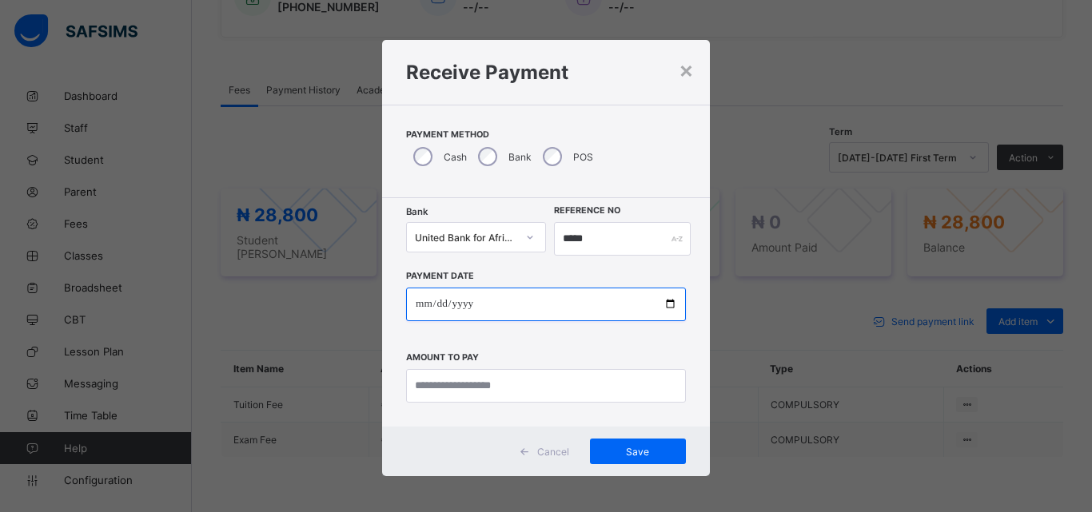
click at [668, 304] on input "date" at bounding box center [546, 305] width 280 height 34
type input "**********"
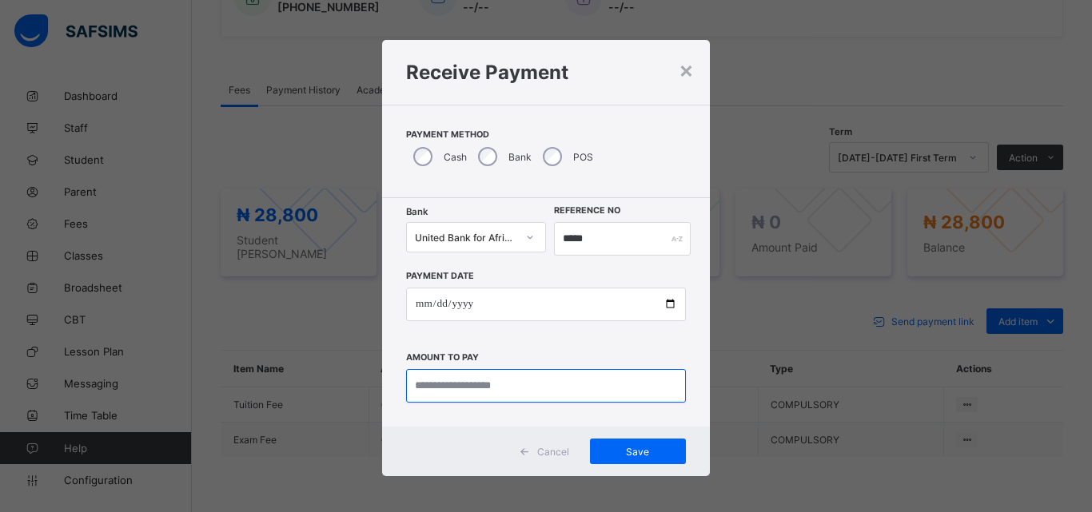
click at [419, 396] on input "currency" at bounding box center [546, 386] width 280 height 34
type input "********"
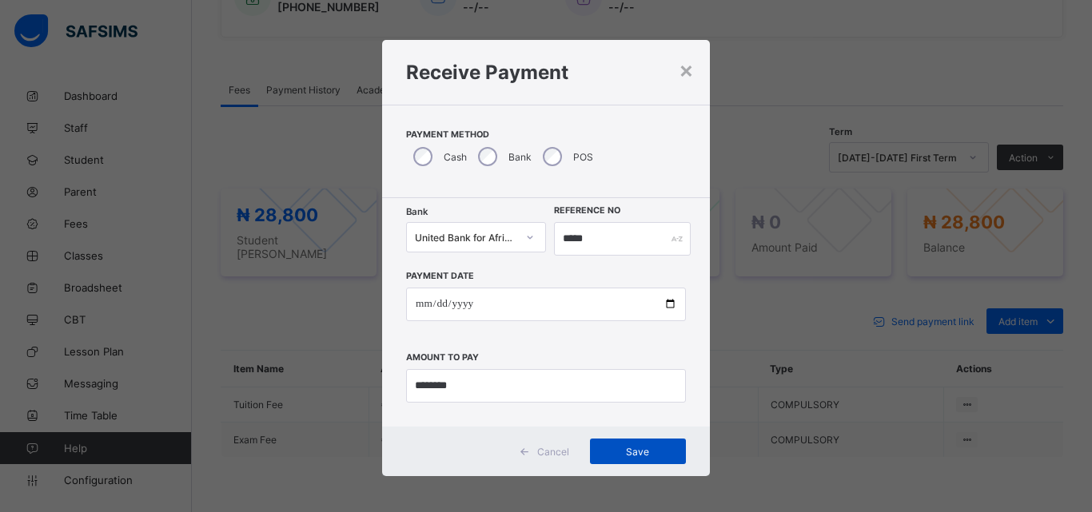
click at [624, 446] on span "Save" at bounding box center [638, 452] width 72 height 12
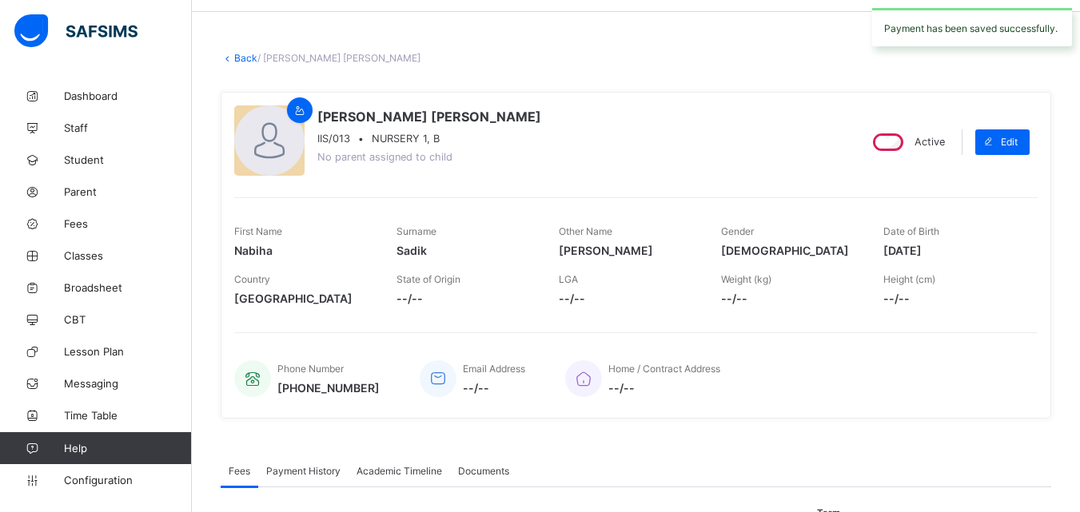
scroll to position [0, 0]
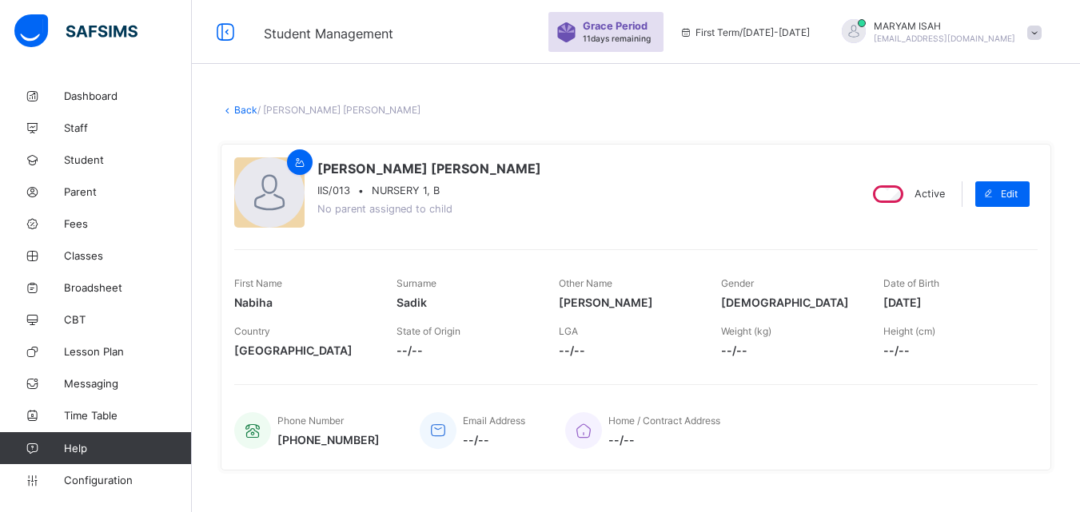
click at [239, 106] on link "Back" at bounding box center [245, 110] width 23 height 12
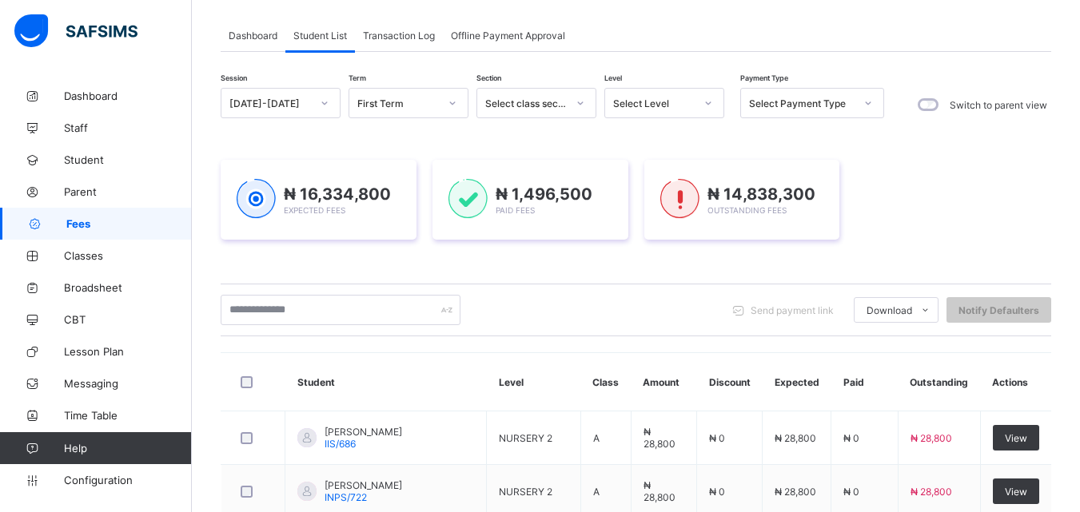
scroll to position [122, 0]
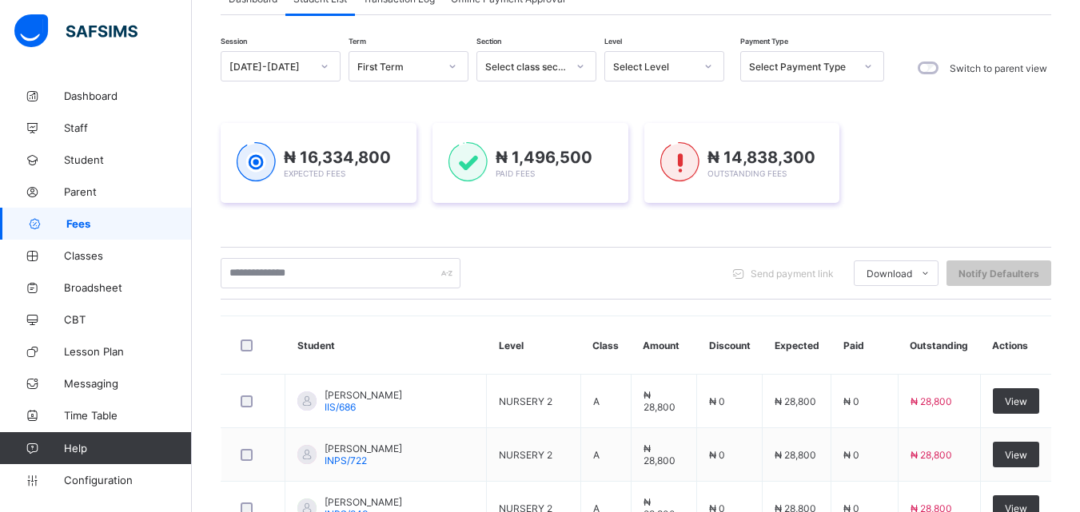
click at [711, 65] on icon at bounding box center [709, 66] width 10 height 16
click at [709, 64] on icon at bounding box center [709, 66] width 10 height 16
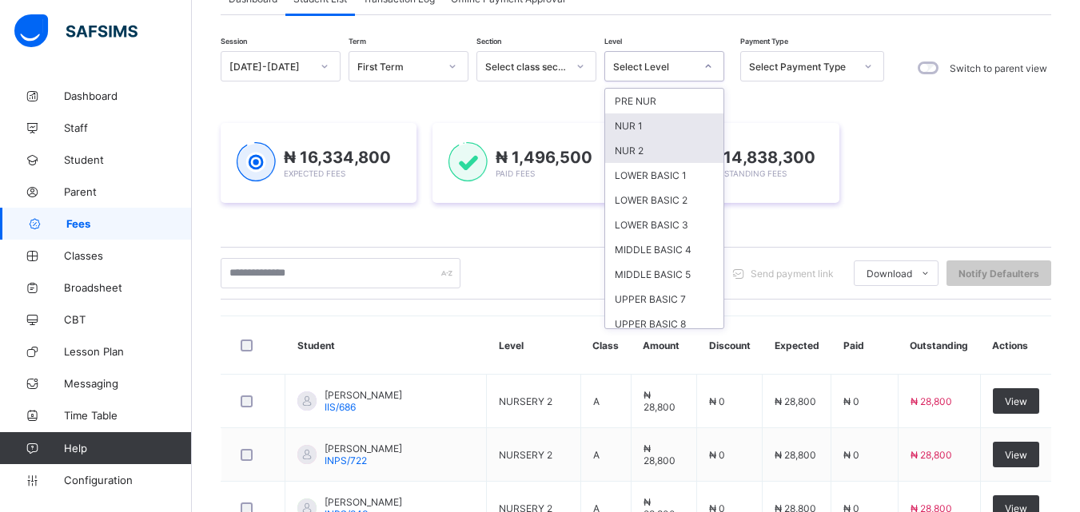
scroll to position [195, 0]
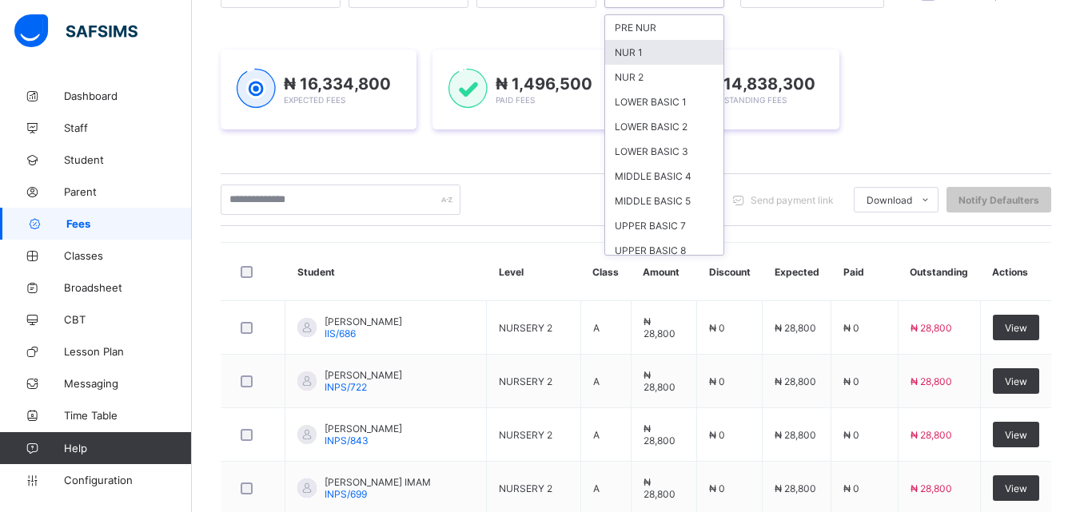
click at [636, 54] on div "NUR 1" at bounding box center [664, 52] width 118 height 25
click at [636, 54] on div "Session 2025-2026 Term First Term Section Select class section Level option NUR…" at bounding box center [636, 445] width 831 height 934
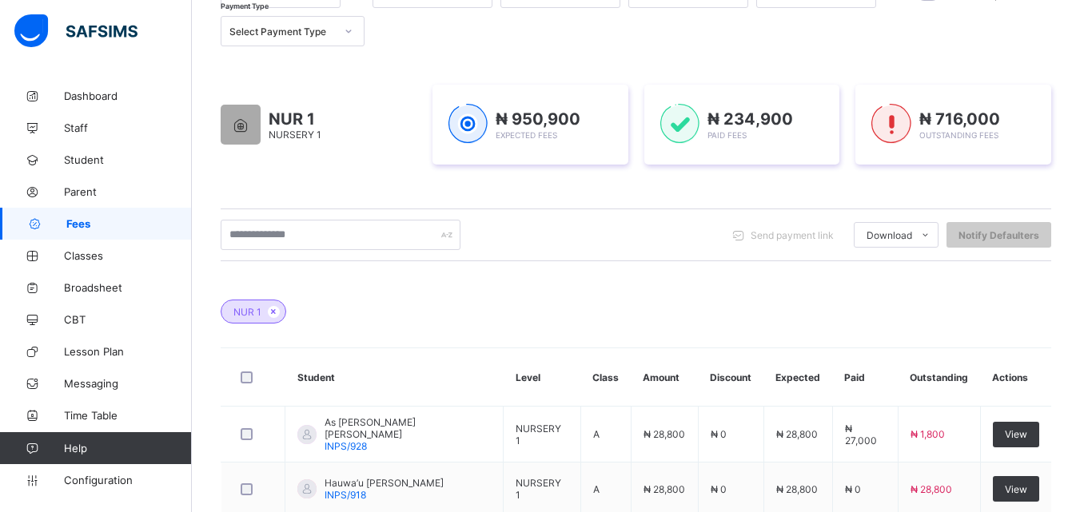
scroll to position [680, 0]
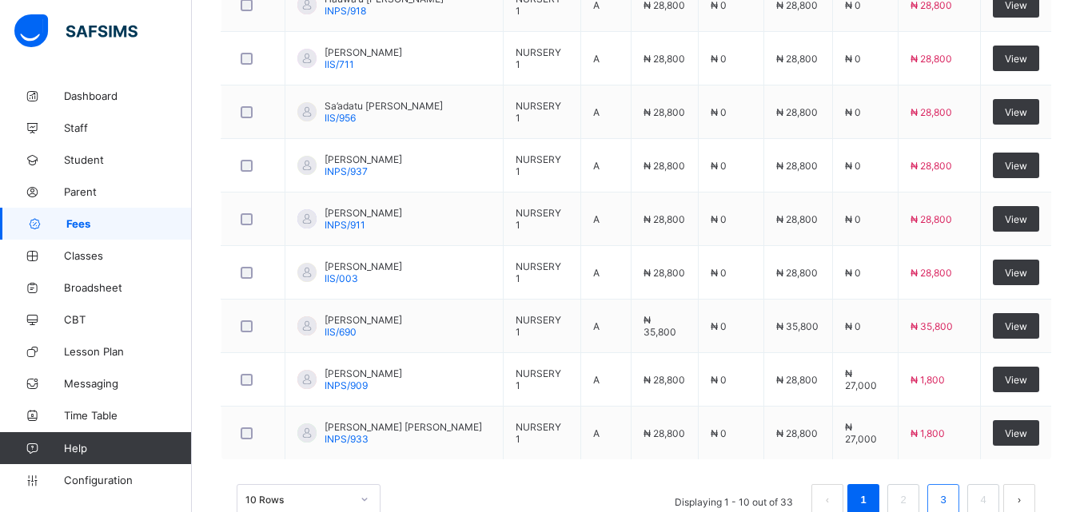
click at [951, 505] on link "3" at bounding box center [942, 500] width 15 height 21
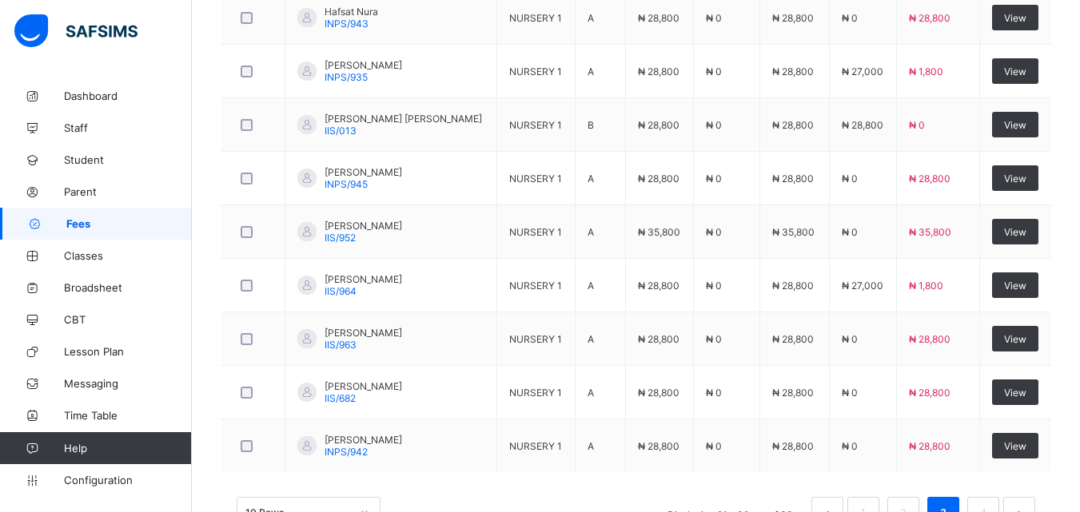
scroll to position [665, 0]
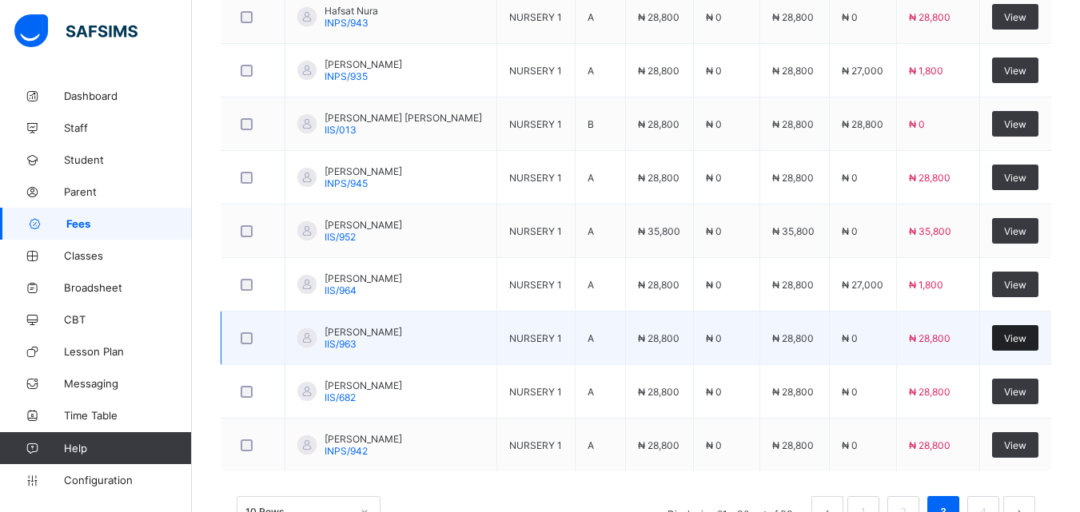
click at [1027, 337] on span "View" at bounding box center [1015, 339] width 22 height 12
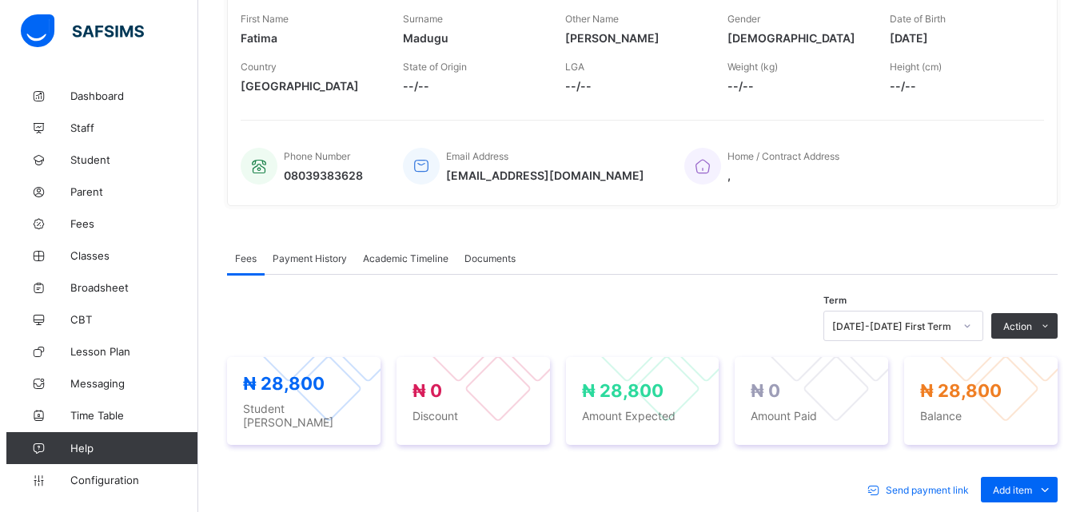
scroll to position [270, 0]
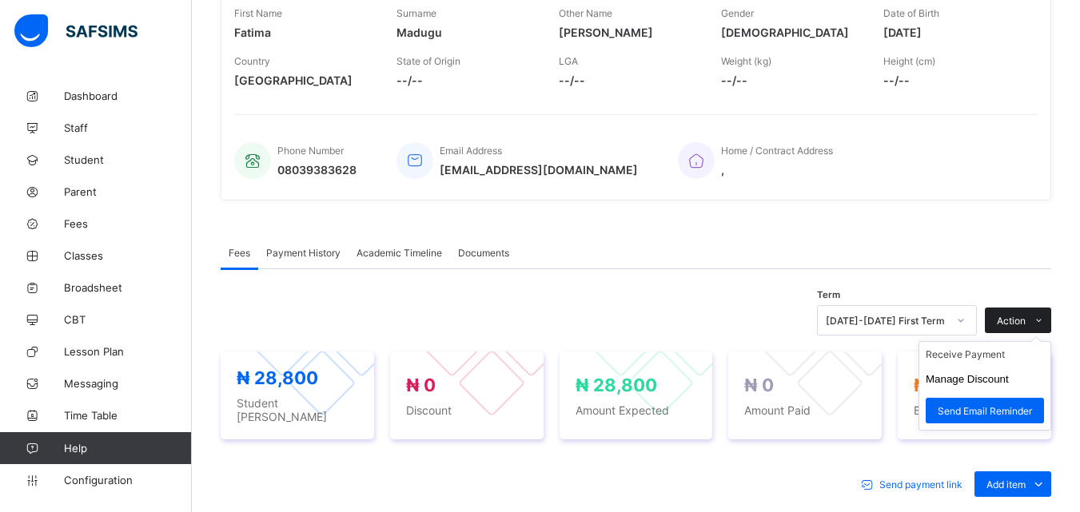
click at [1043, 325] on span at bounding box center [1039, 321] width 26 height 26
click at [984, 350] on li "Receive Payment" at bounding box center [984, 354] width 131 height 25
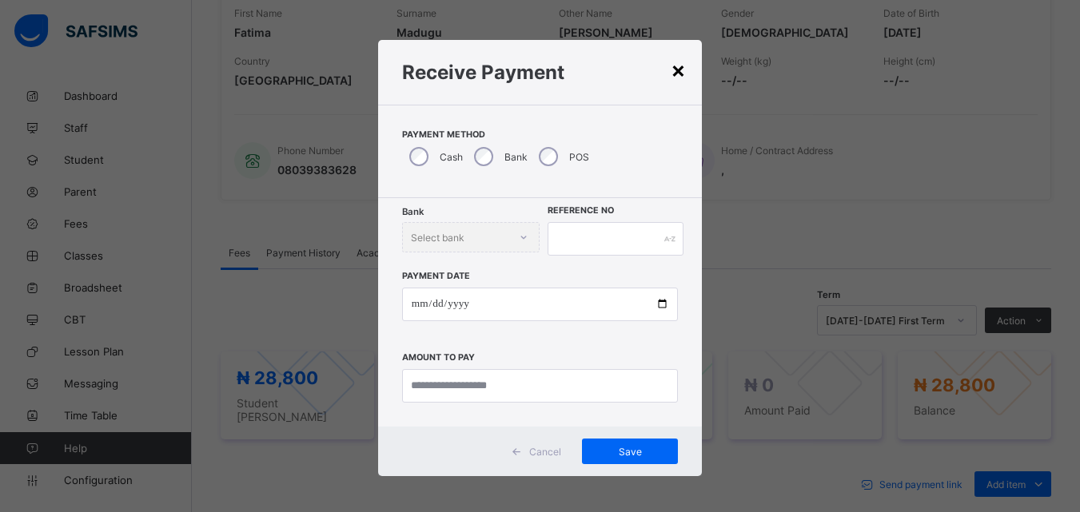
click at [672, 67] on div "×" at bounding box center [678, 69] width 15 height 27
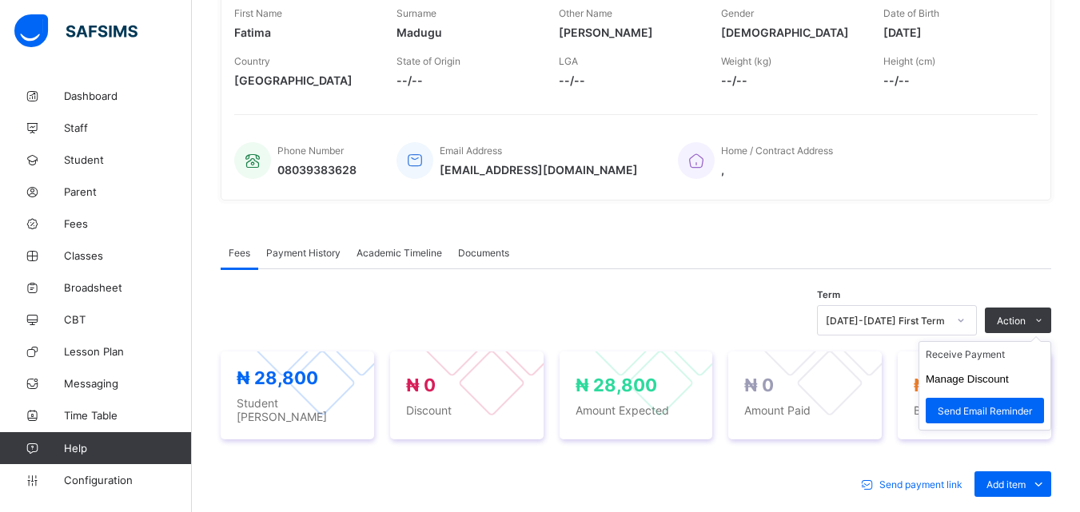
click at [1039, 341] on ul "Receive Payment Manage Discount Send Email Reminder" at bounding box center [985, 386] width 133 height 90
click at [995, 383] on button "Manage Discount" at bounding box center [967, 379] width 83 height 12
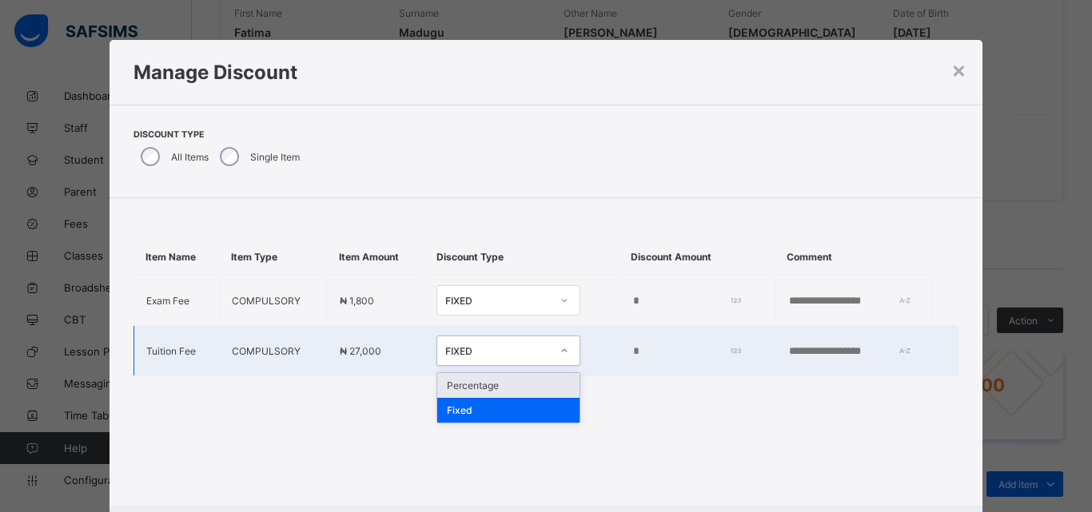
click at [551, 340] on div at bounding box center [564, 351] width 27 height 26
click at [504, 383] on div "Percentage" at bounding box center [508, 385] width 142 height 25
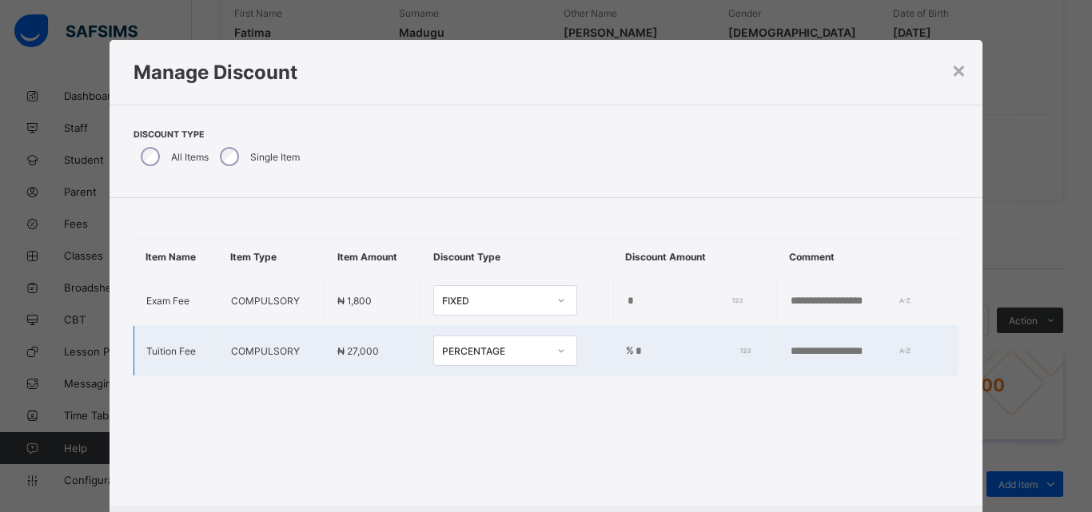
click at [634, 346] on input "*" at bounding box center [690, 351] width 112 height 13
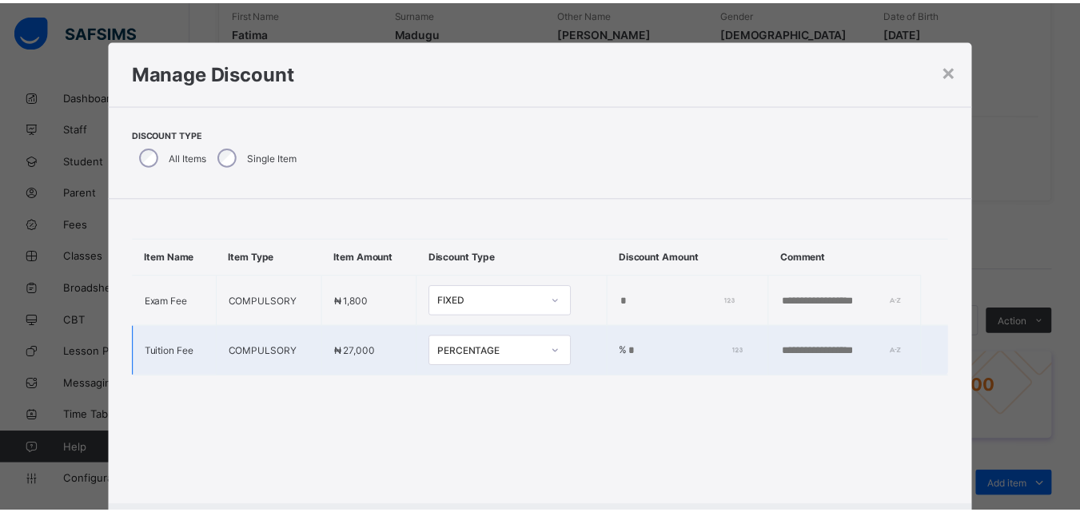
scroll to position [83, 0]
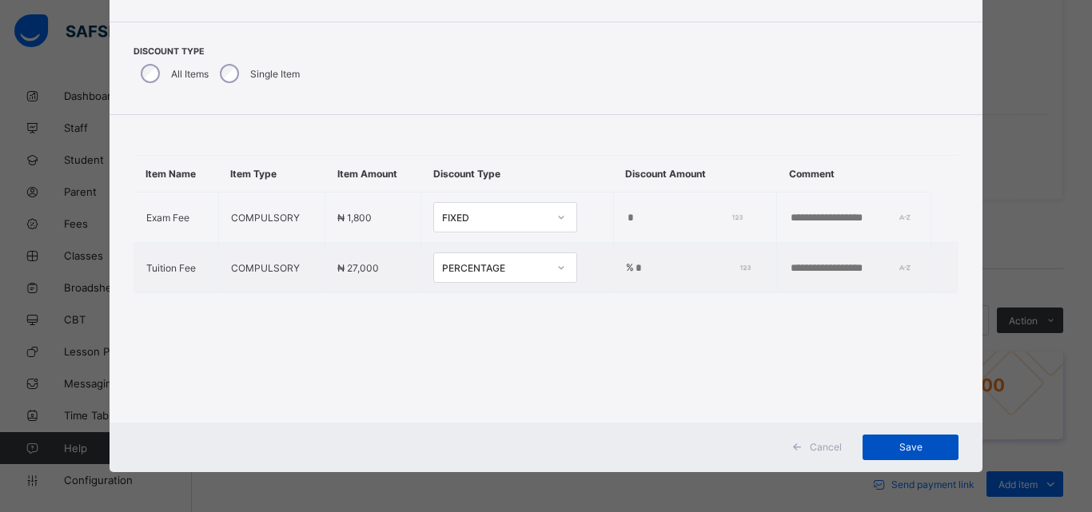
type input "**"
click at [926, 460] on div "Save" at bounding box center [911, 448] width 96 height 26
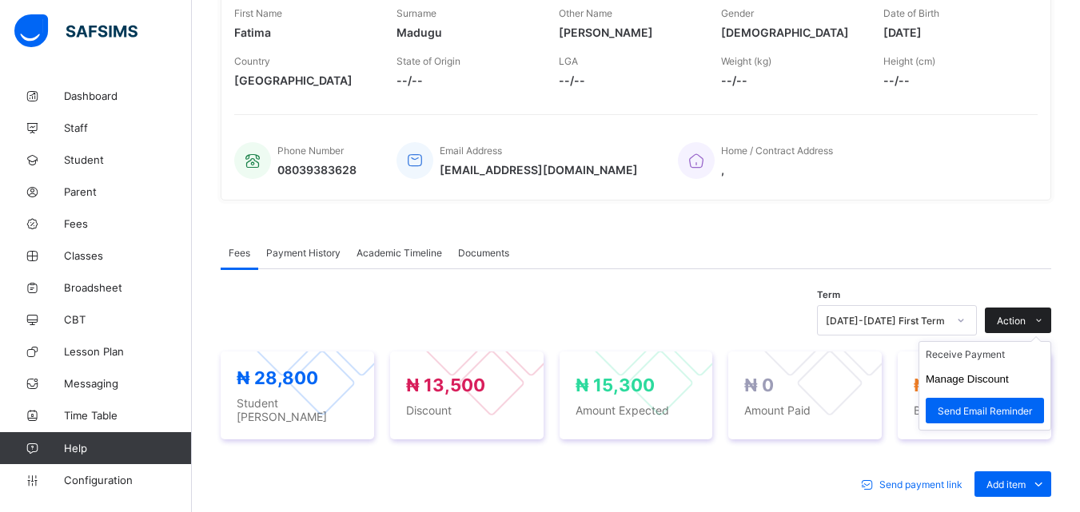
click at [1042, 317] on span at bounding box center [1039, 321] width 26 height 26
click at [1006, 353] on li "Receive Payment" at bounding box center [984, 354] width 131 height 25
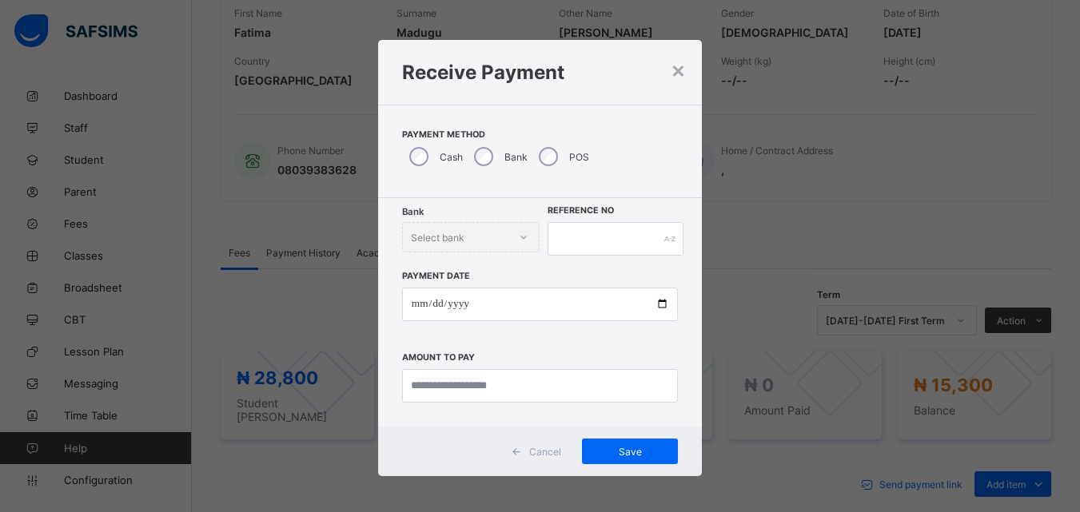
click at [532, 159] on div "POS" at bounding box center [563, 157] width 62 height 34
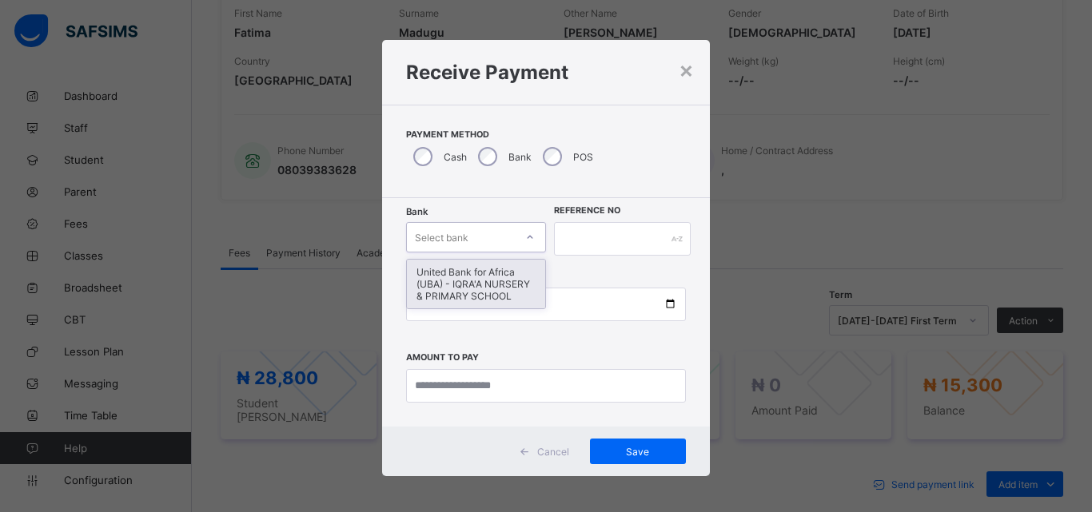
click at [526, 241] on icon at bounding box center [530, 237] width 10 height 16
click at [495, 271] on div "United Bank for Africa (UBA) - IQRA'A NURSERY & PRIMARY SCHOOL" at bounding box center [476, 284] width 138 height 49
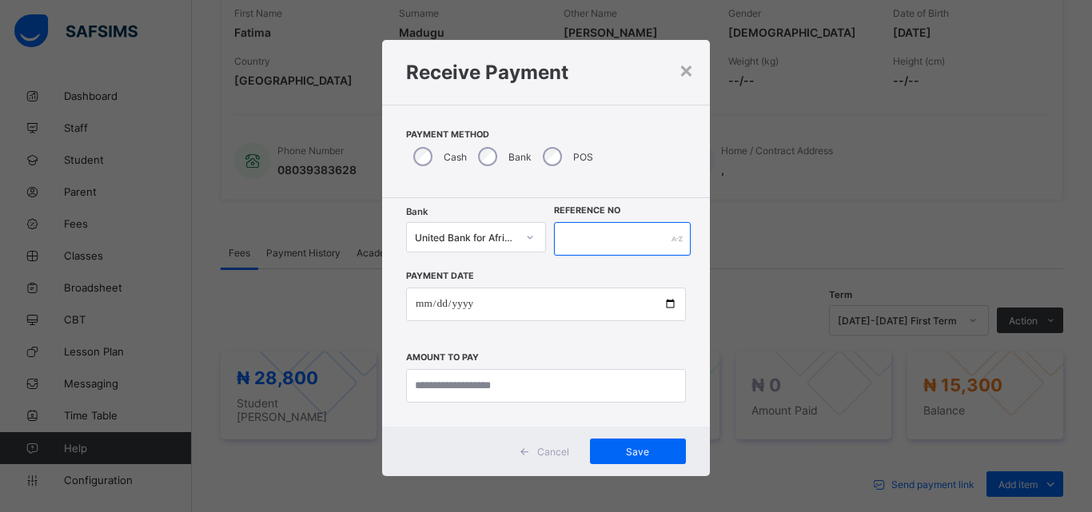
click at [568, 248] on input "text" at bounding box center [622, 239] width 137 height 34
type input "****"
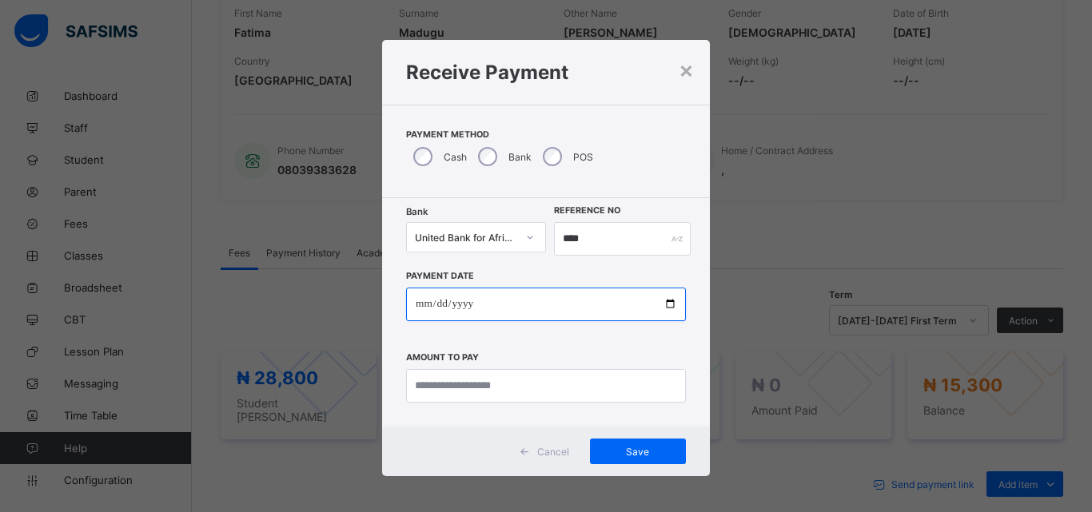
click at [668, 302] on input "date" at bounding box center [546, 305] width 280 height 34
type input "**********"
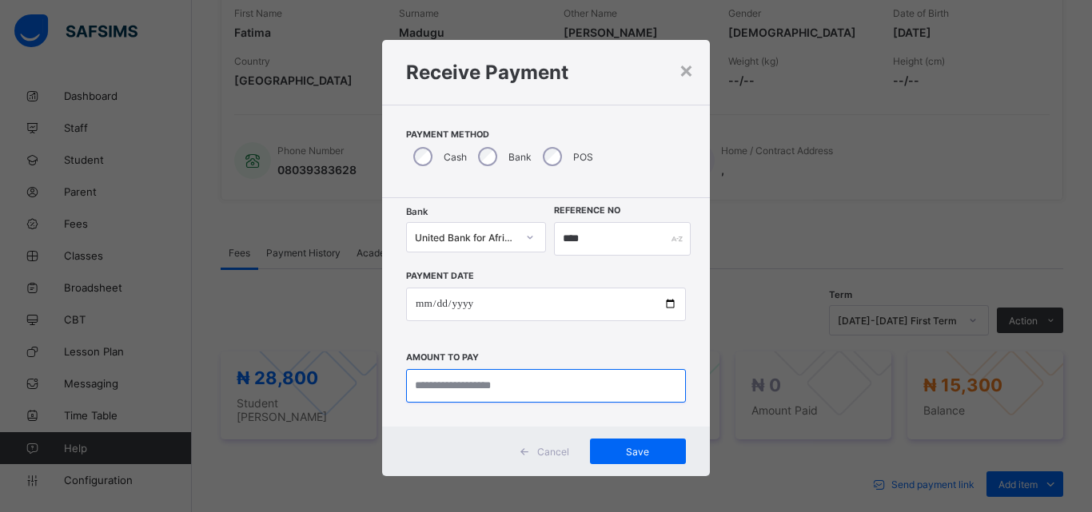
click at [419, 388] on input "currency" at bounding box center [546, 386] width 280 height 34
type input "********"
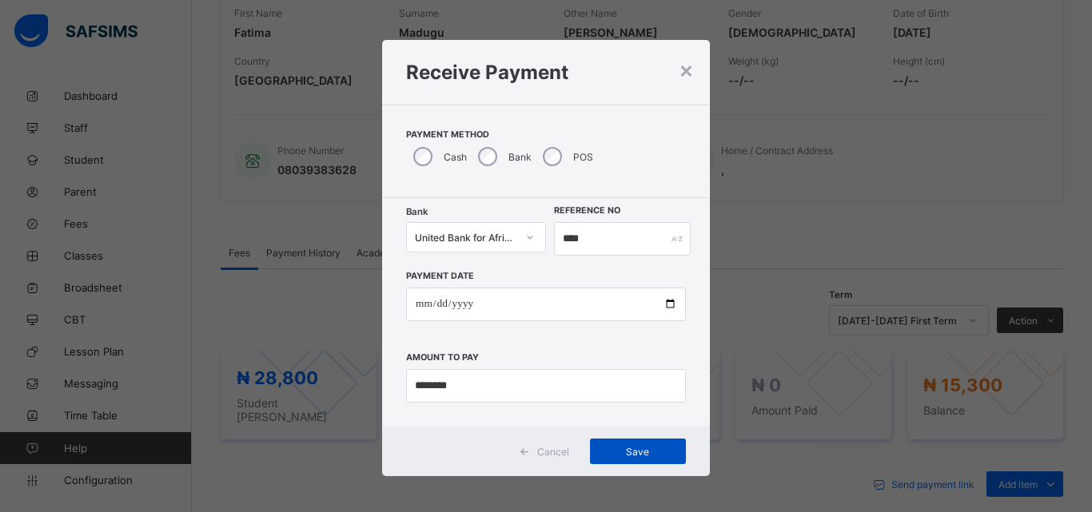
click at [627, 454] on span "Save" at bounding box center [638, 452] width 72 height 12
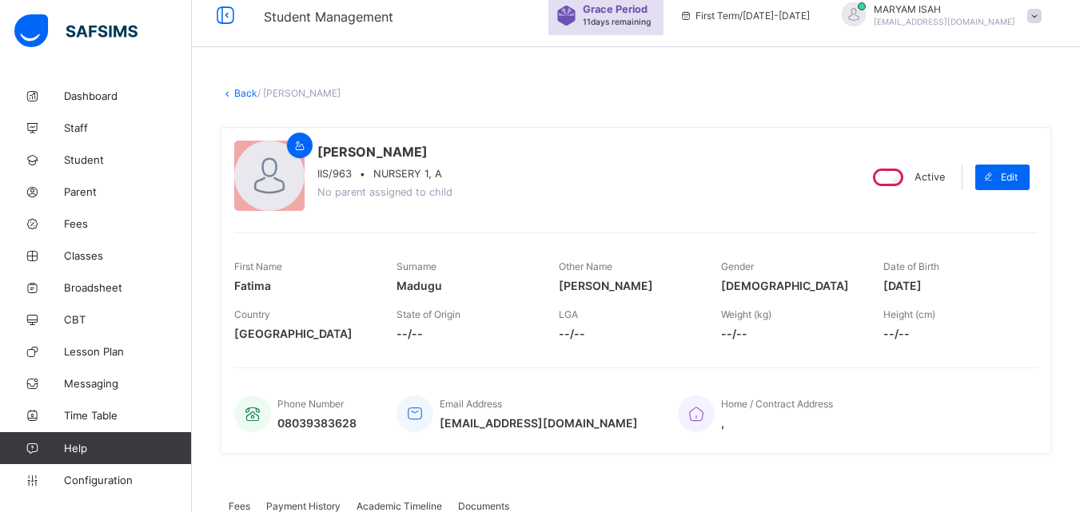
scroll to position [0, 0]
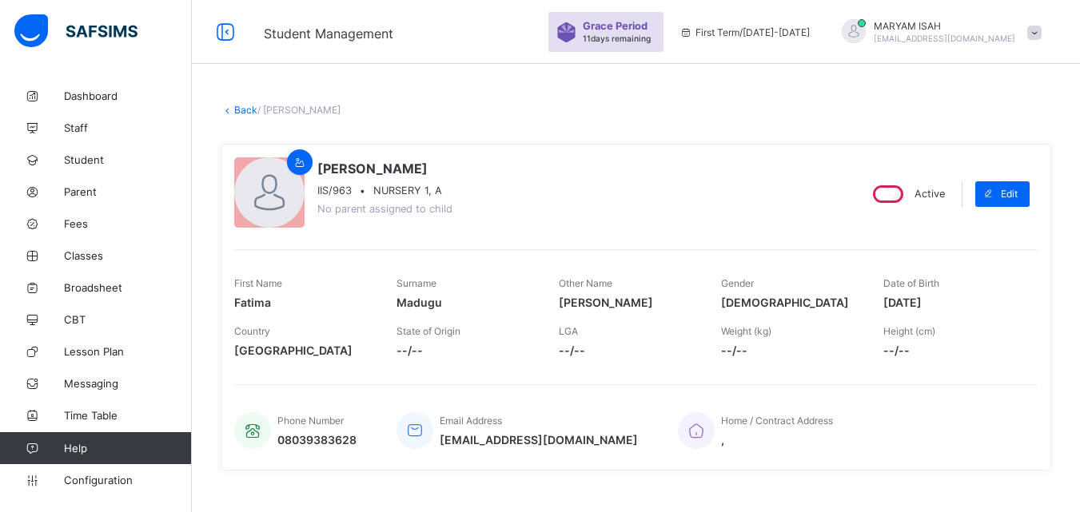
click at [235, 108] on link "Back" at bounding box center [245, 110] width 23 height 12
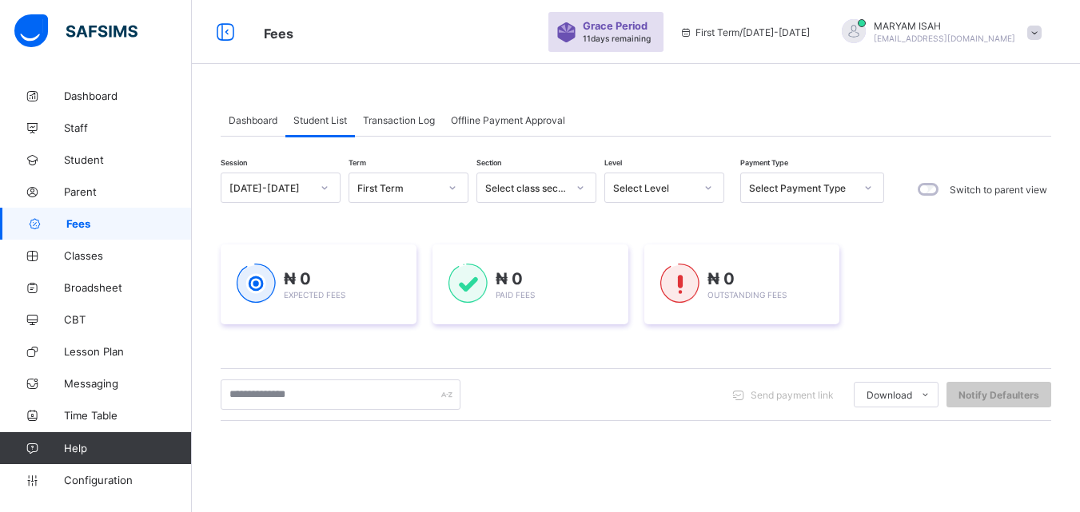
click at [706, 180] on div at bounding box center [708, 188] width 27 height 26
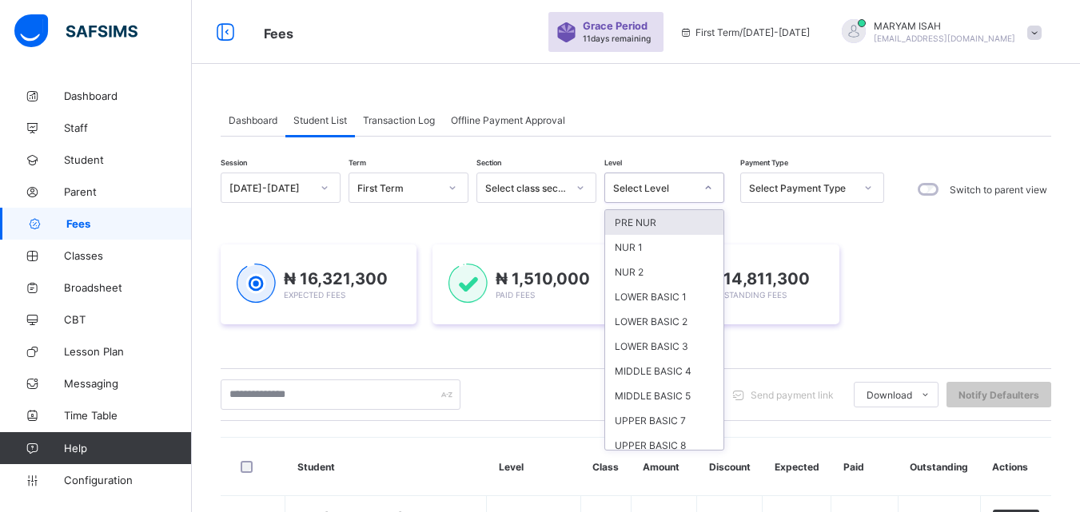
click at [655, 241] on div "NUR 1" at bounding box center [664, 247] width 118 height 25
click at [655, 206] on div "Session 2025-2026 Term First Term Section Select class section Level option PRE…" at bounding box center [553, 190] width 664 height 34
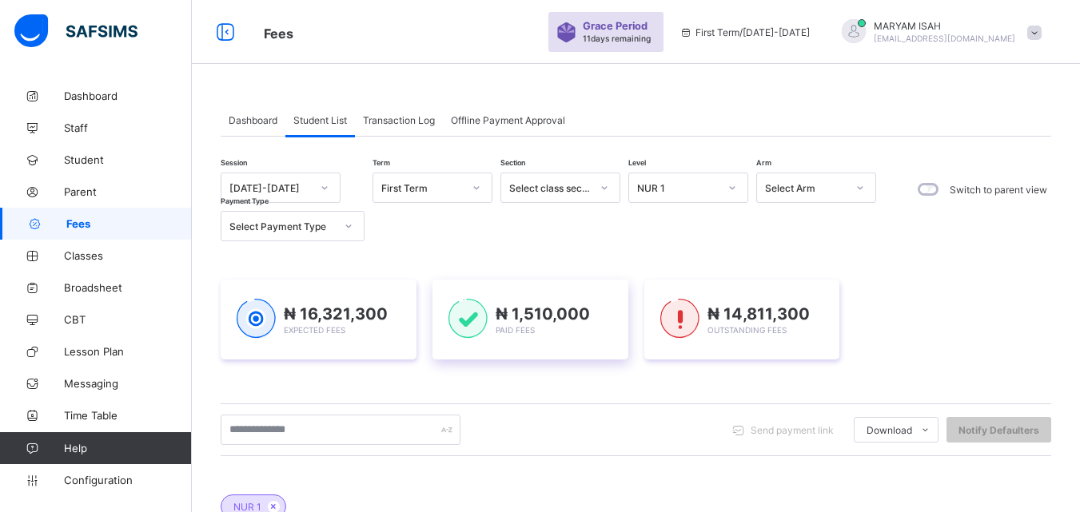
click at [662, 256] on div "₦ 16,321,300 Expected Fees ₦ 1,510,000 Paid Fees ₦ 14,811,300 Outstanding Fees" at bounding box center [636, 320] width 831 height 128
click at [643, 252] on div "Session 2025-2026 Term First Term Section Select class section Level NUR 1 Arm …" at bounding box center [636, 502] width 831 height 658
click at [633, 248] on div "Session 2025-2026 Term First Term Section Select class section Level NUR 1 Arm …" at bounding box center [636, 502] width 831 height 658
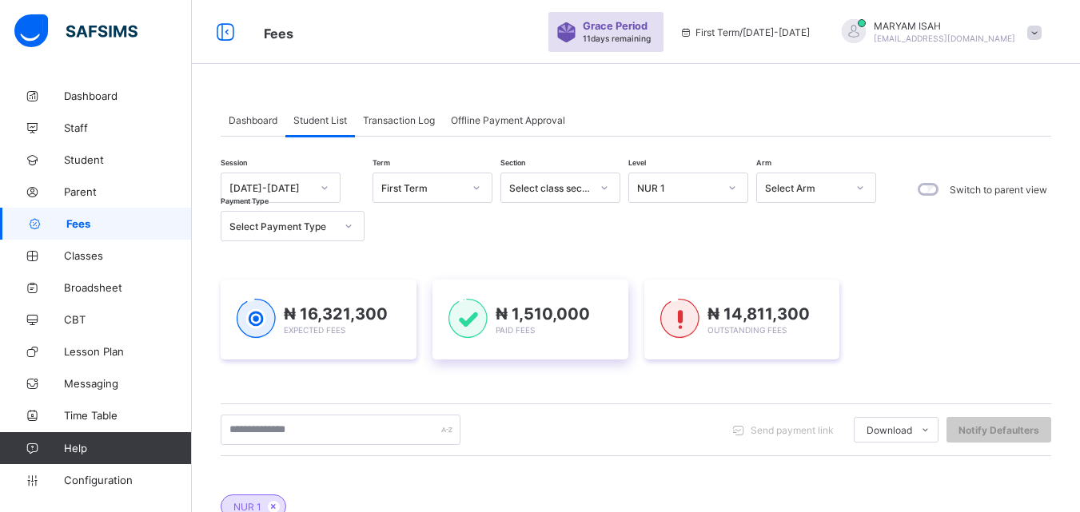
click at [633, 248] on div "Session 2025-2026 Term First Term Section Select class section Level NUR 1 Arm …" at bounding box center [636, 502] width 831 height 658
click at [533, 354] on div "₦ 1,510,000 Paid Fees" at bounding box center [531, 320] width 196 height 80
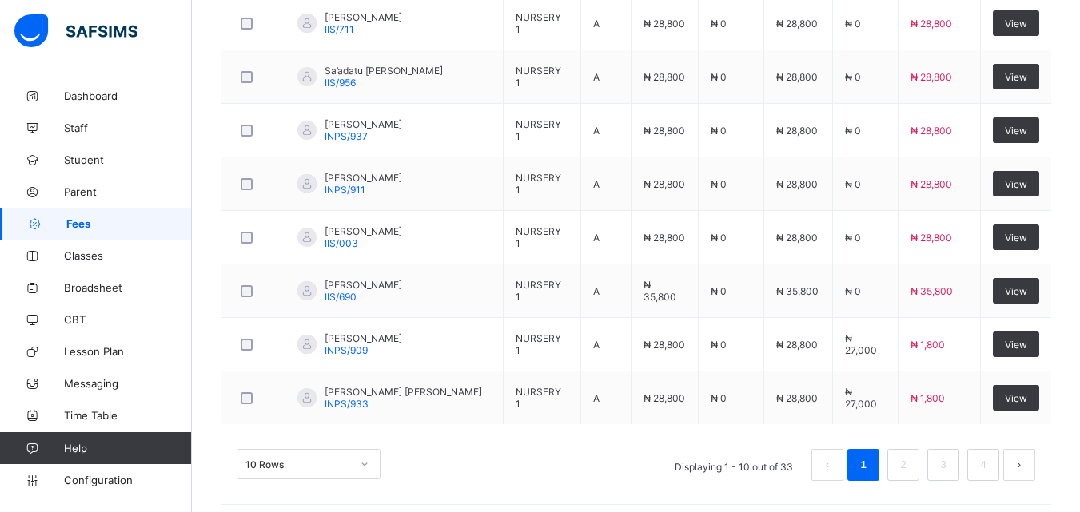
scroll to position [721, 0]
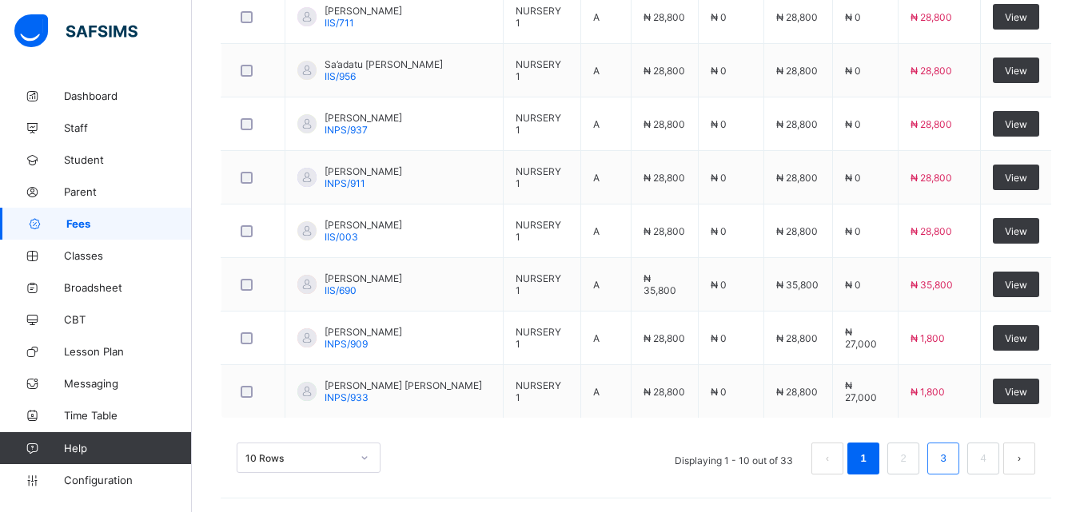
click at [951, 464] on link "3" at bounding box center [942, 459] width 15 height 21
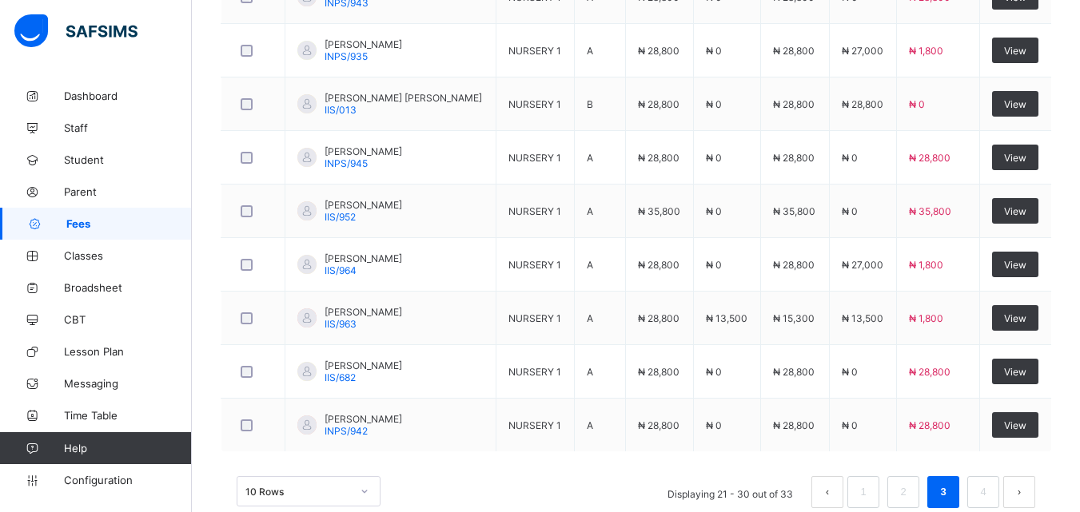
scroll to position [702, 0]
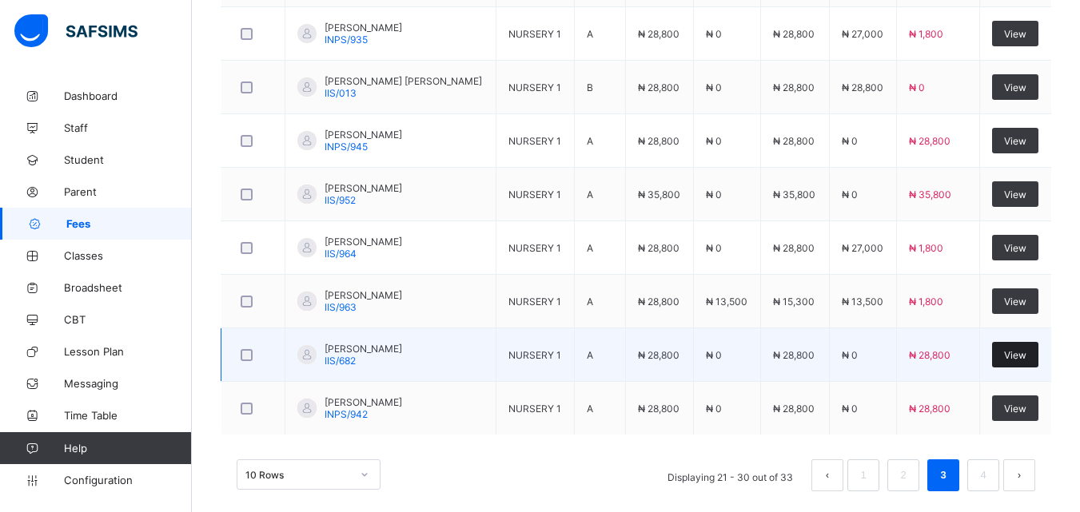
click at [1027, 361] on span "View" at bounding box center [1015, 355] width 22 height 12
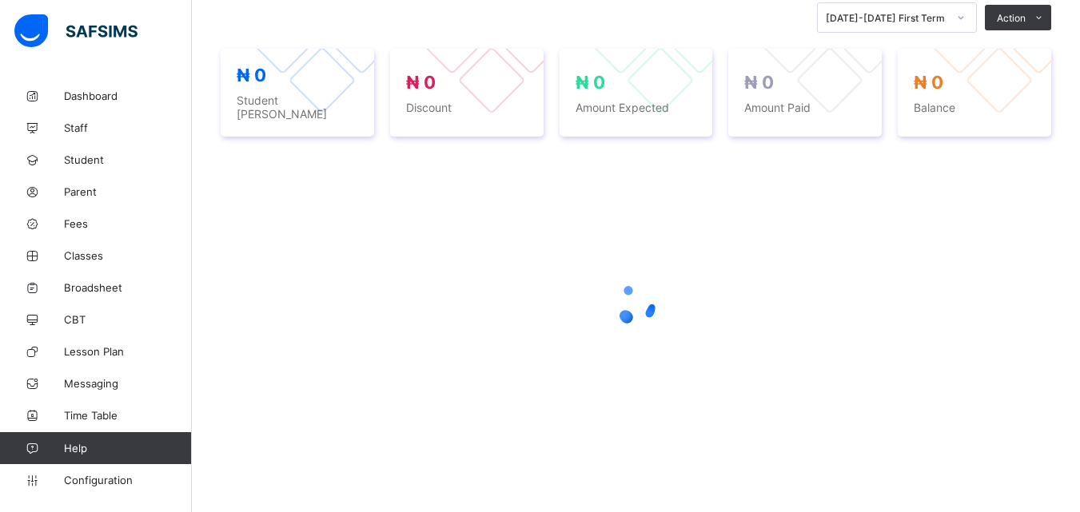
scroll to position [358, 0]
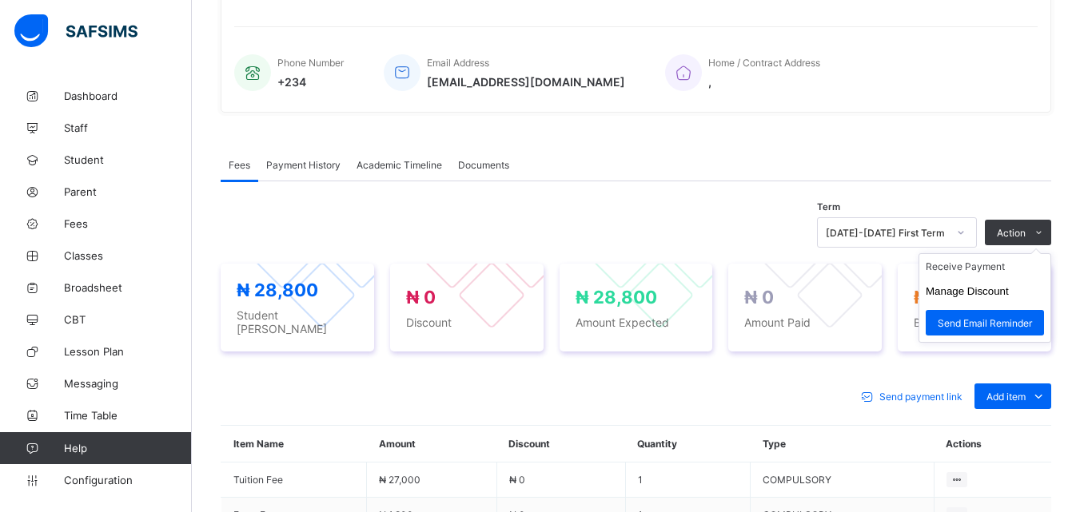
click at [1044, 253] on ul "Receive Payment Manage Discount Send Email Reminder" at bounding box center [985, 298] width 133 height 90
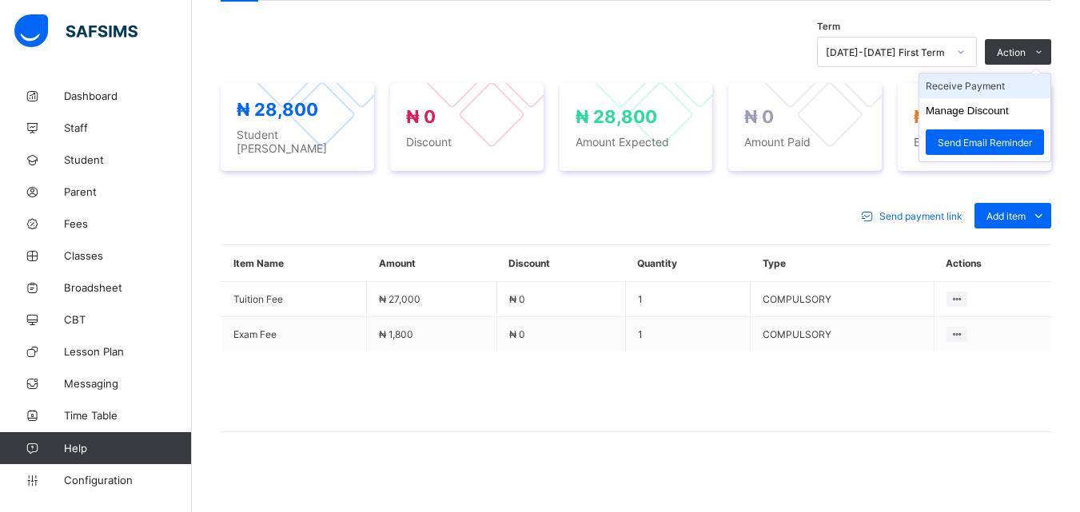
click at [995, 90] on li "Receive Payment" at bounding box center [984, 86] width 131 height 25
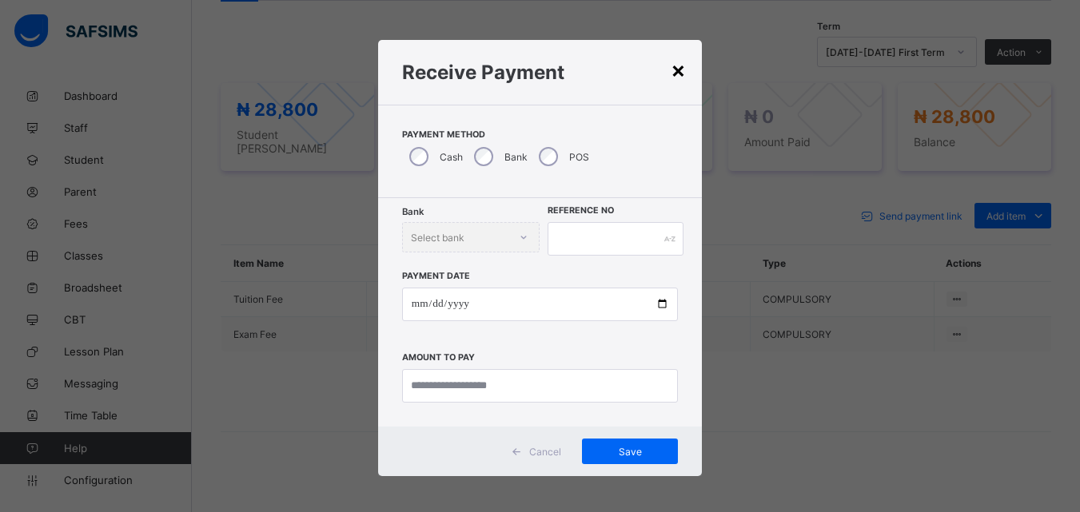
click at [673, 72] on div "×" at bounding box center [678, 69] width 15 height 27
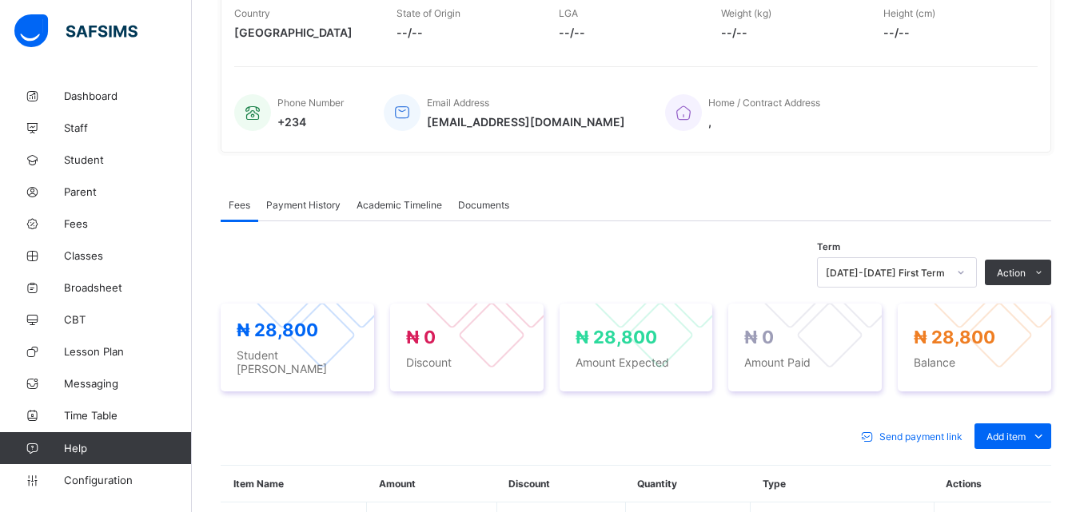
scroll to position [363, 0]
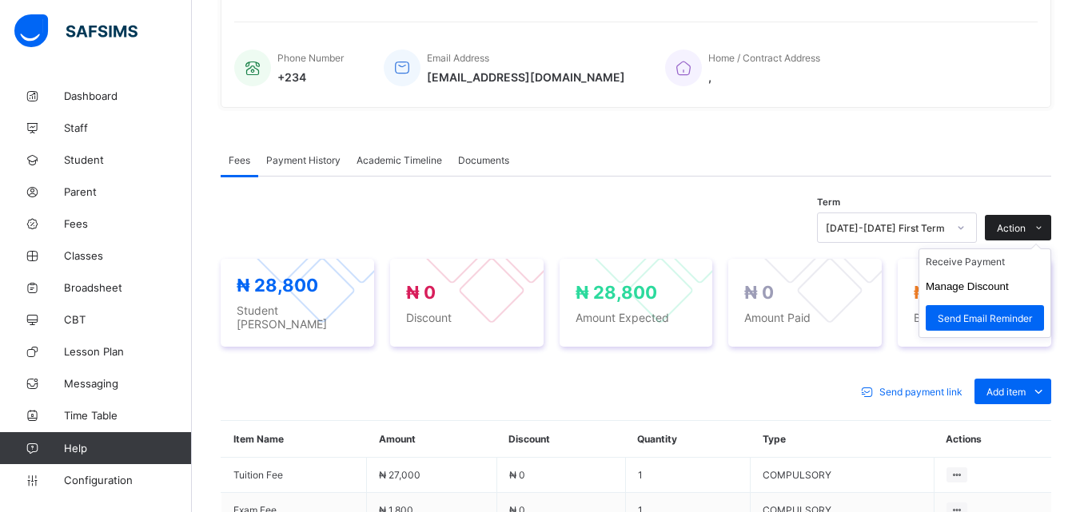
click at [1045, 233] on icon at bounding box center [1039, 228] width 12 height 10
click at [1010, 264] on li "Receive Payment" at bounding box center [984, 261] width 131 height 25
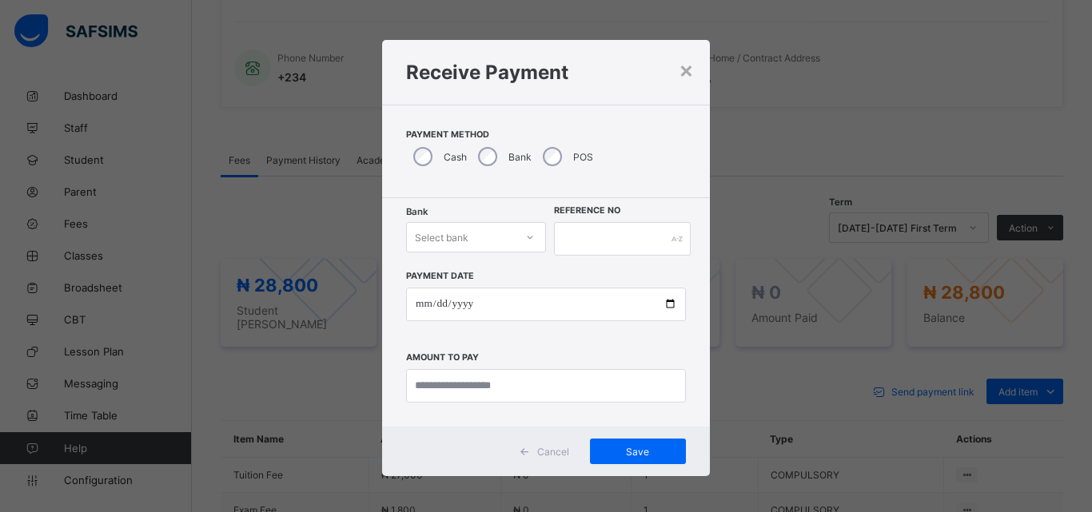
click at [525, 236] on icon at bounding box center [530, 237] width 10 height 16
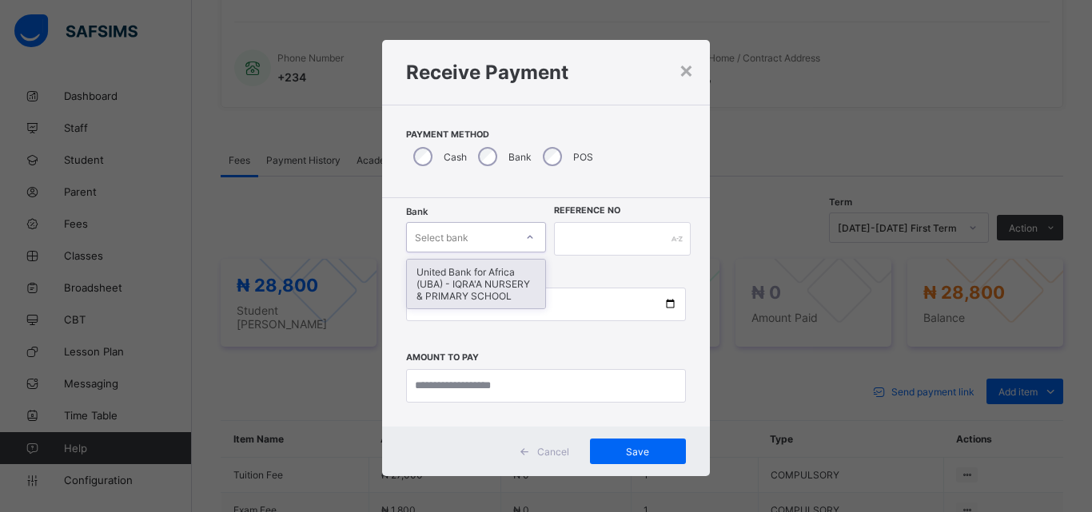
click at [455, 269] on div "United Bank for Africa (UBA) - IQRA'A NURSERY & PRIMARY SCHOOL" at bounding box center [476, 284] width 138 height 49
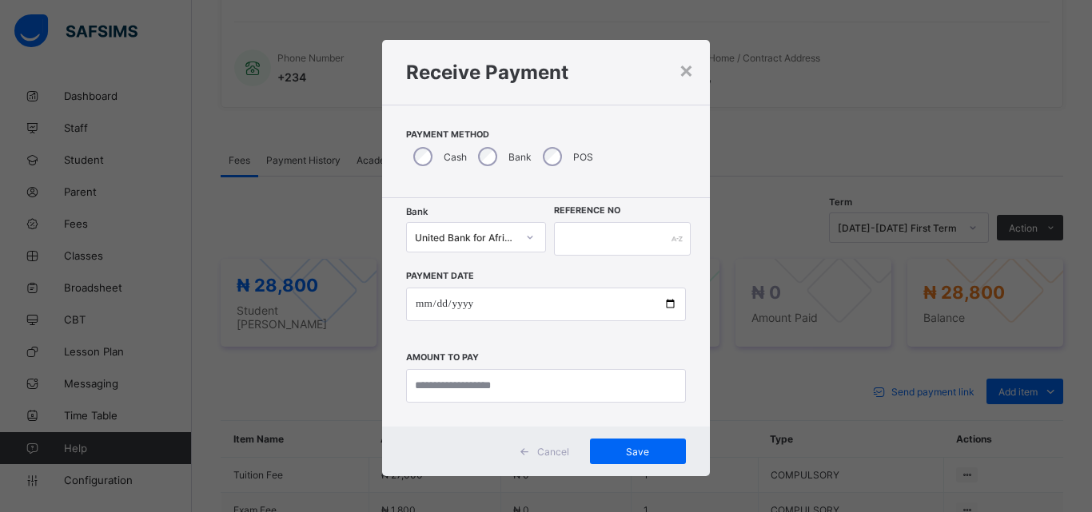
click at [455, 269] on div "Payment Date Amount to pay" at bounding box center [546, 329] width 280 height 147
click at [608, 239] on input "text" at bounding box center [622, 239] width 137 height 34
type input "*****"
click at [668, 305] on input "date" at bounding box center [546, 305] width 280 height 34
type input "**********"
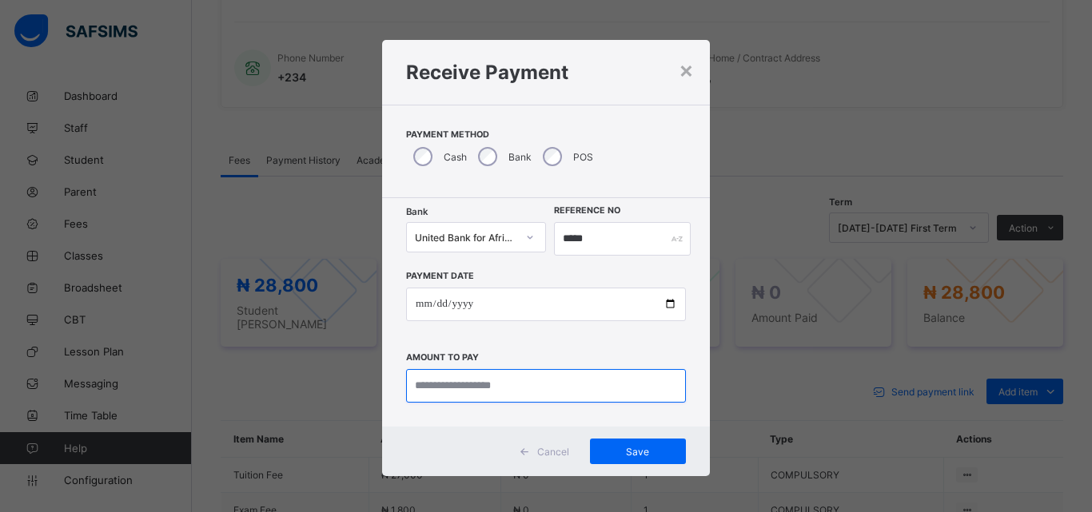
click at [433, 373] on input "currency" at bounding box center [546, 386] width 280 height 34
type input "********"
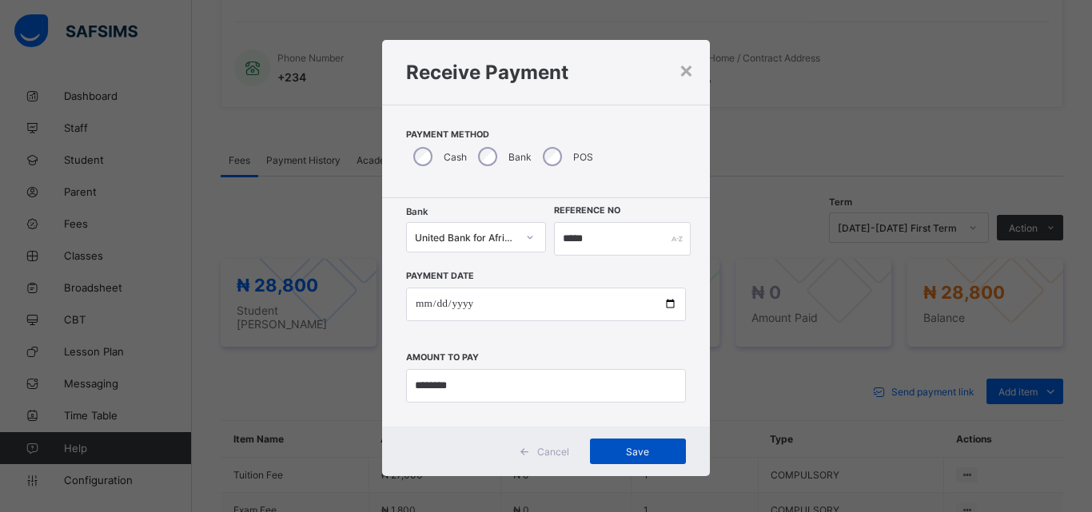
click at [612, 452] on span "Save" at bounding box center [638, 452] width 72 height 12
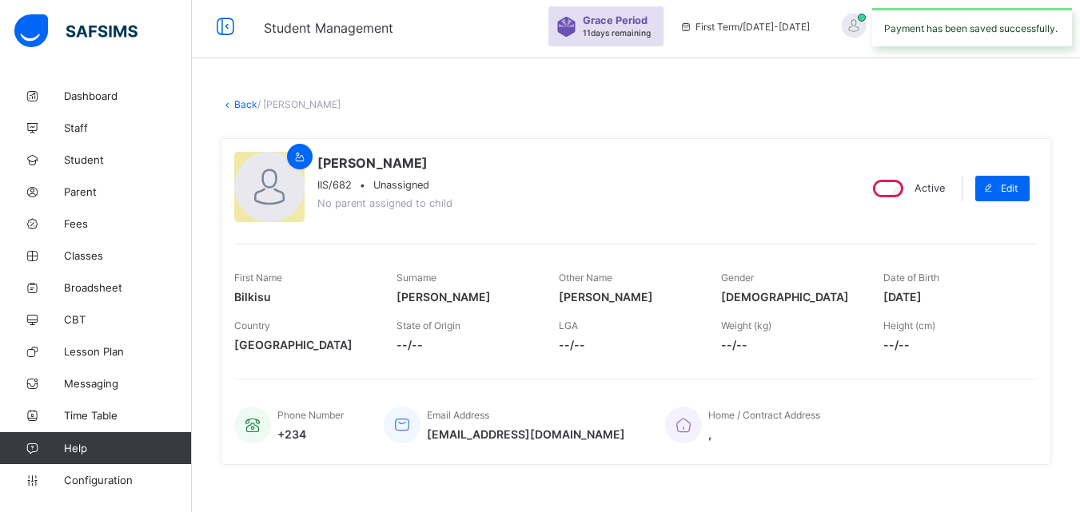
scroll to position [0, 0]
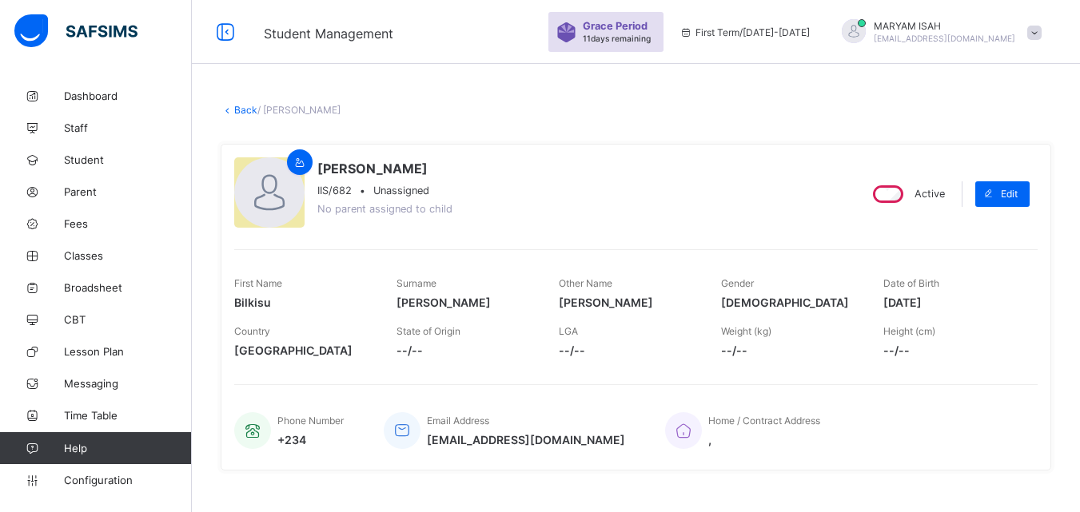
click at [240, 114] on link "Back" at bounding box center [245, 110] width 23 height 12
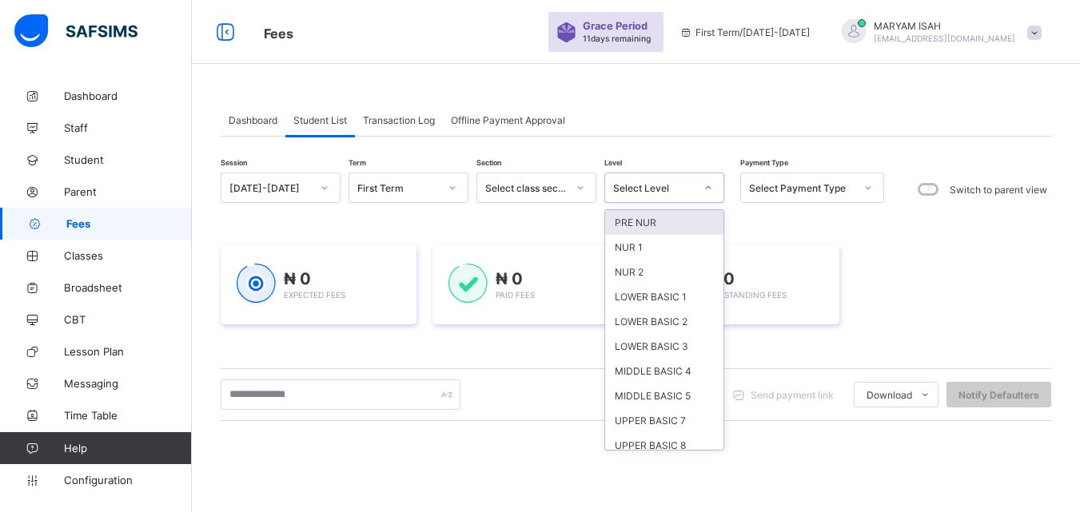
click at [709, 189] on icon at bounding box center [709, 188] width 10 height 16
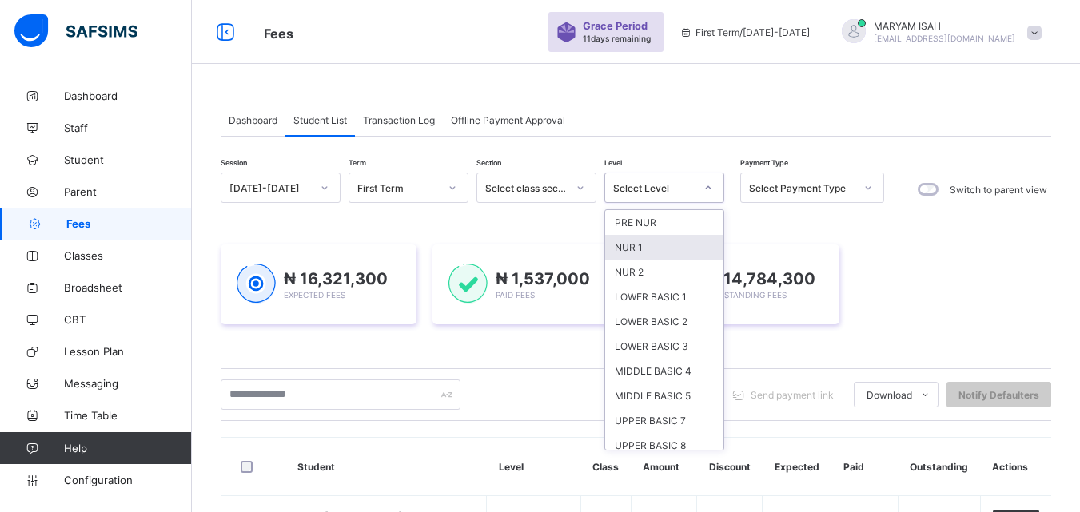
click at [684, 241] on div "NUR 1" at bounding box center [664, 247] width 118 height 25
click at [684, 206] on div "Session 2025-2026 Term First Term Section Select class section Level option NUR…" at bounding box center [553, 190] width 664 height 34
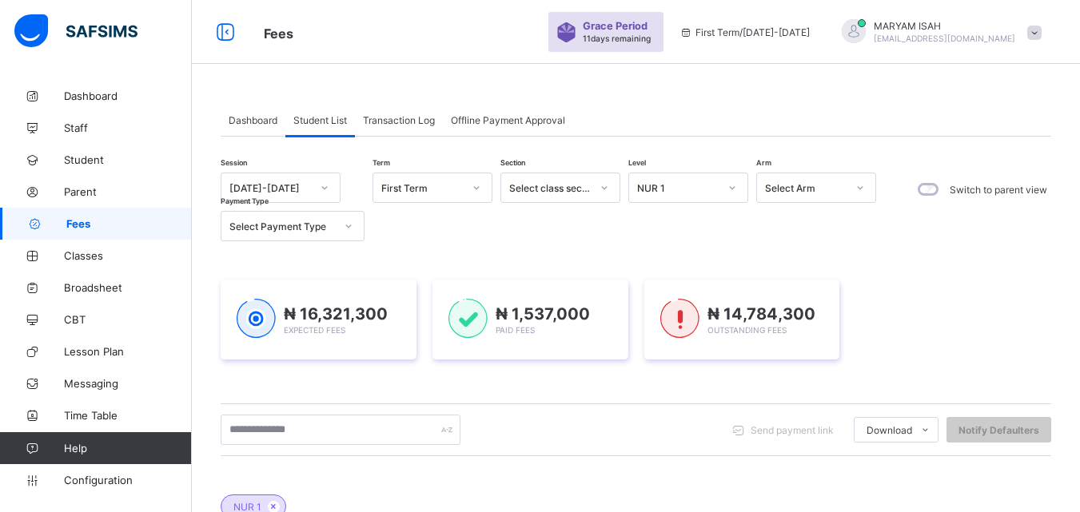
click at [668, 244] on div "Session 2025-2026 Term First Term Section Select class section Level NUR 1 Arm …" at bounding box center [636, 502] width 831 height 658
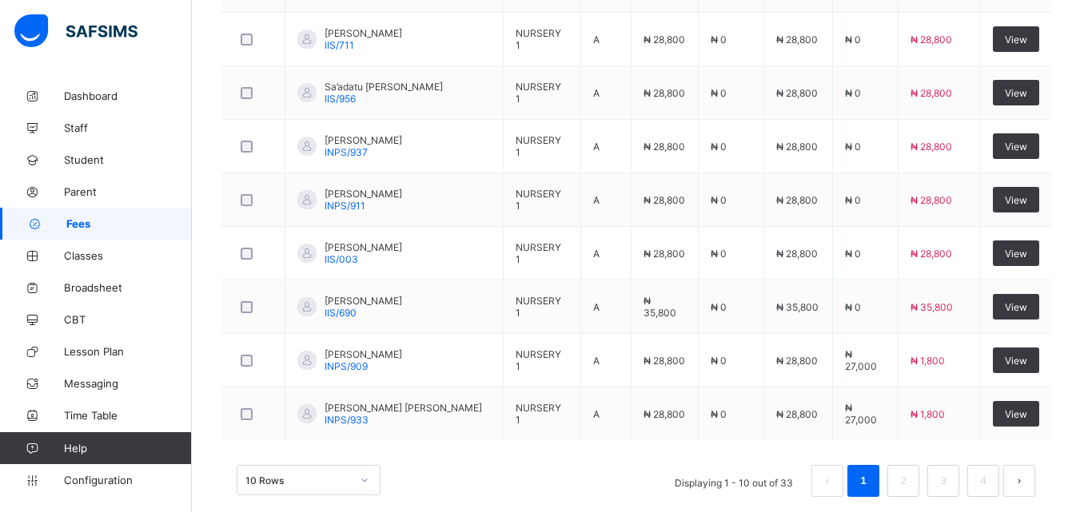
scroll to position [721, 0]
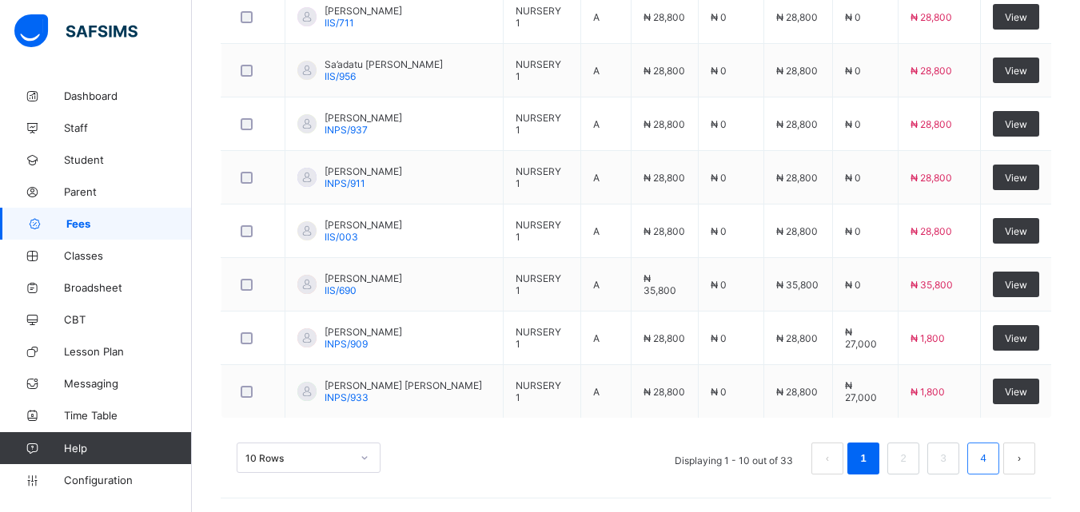
click at [991, 464] on link "4" at bounding box center [982, 459] width 15 height 21
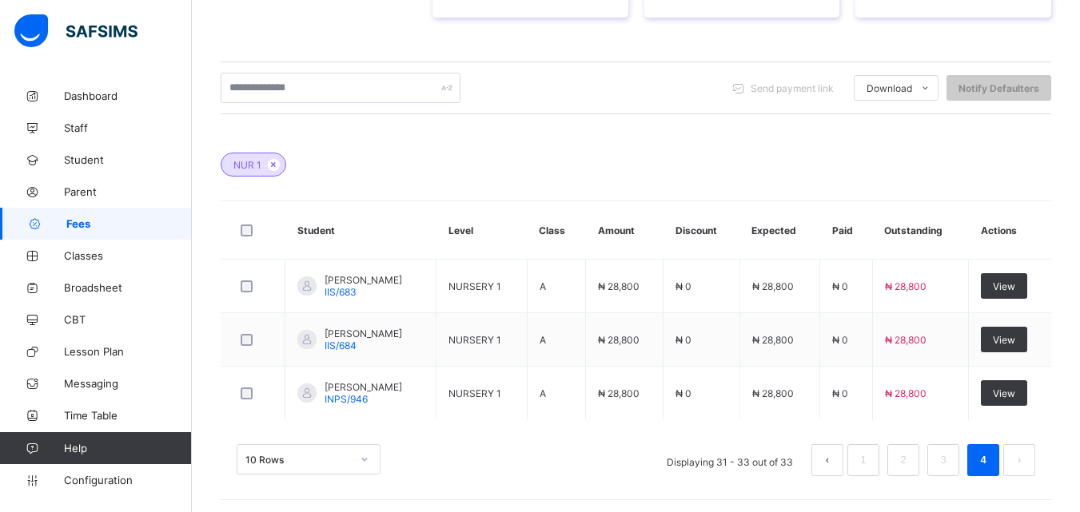
scroll to position [346, 0]
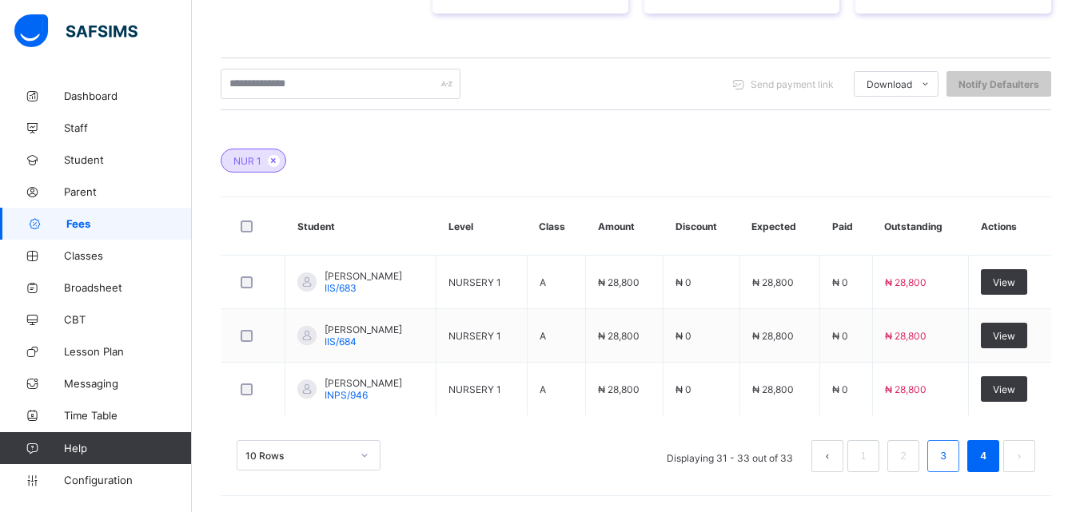
click at [951, 457] on link "3" at bounding box center [942, 456] width 15 height 21
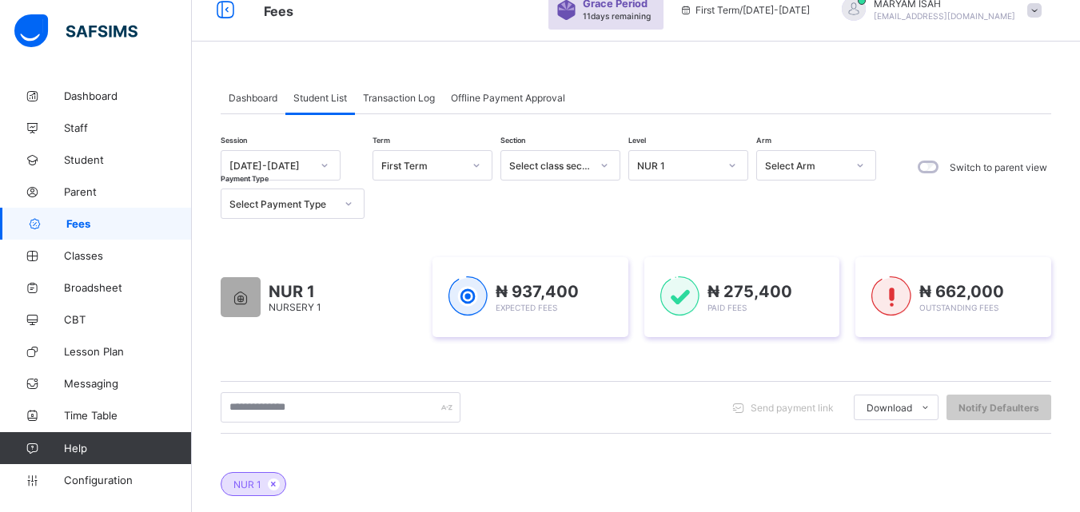
scroll to position [0, 0]
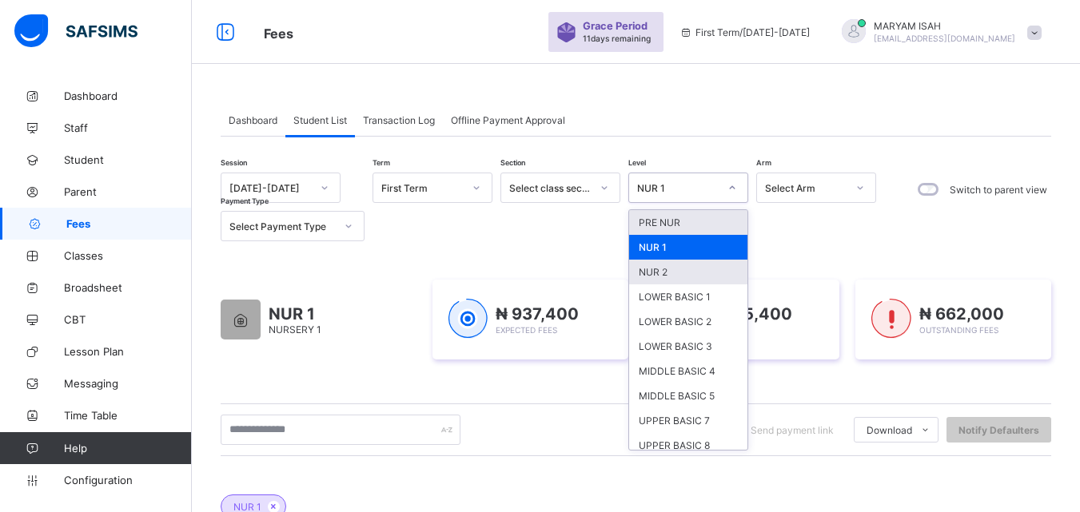
click at [683, 279] on div "NUR 2" at bounding box center [688, 272] width 118 height 25
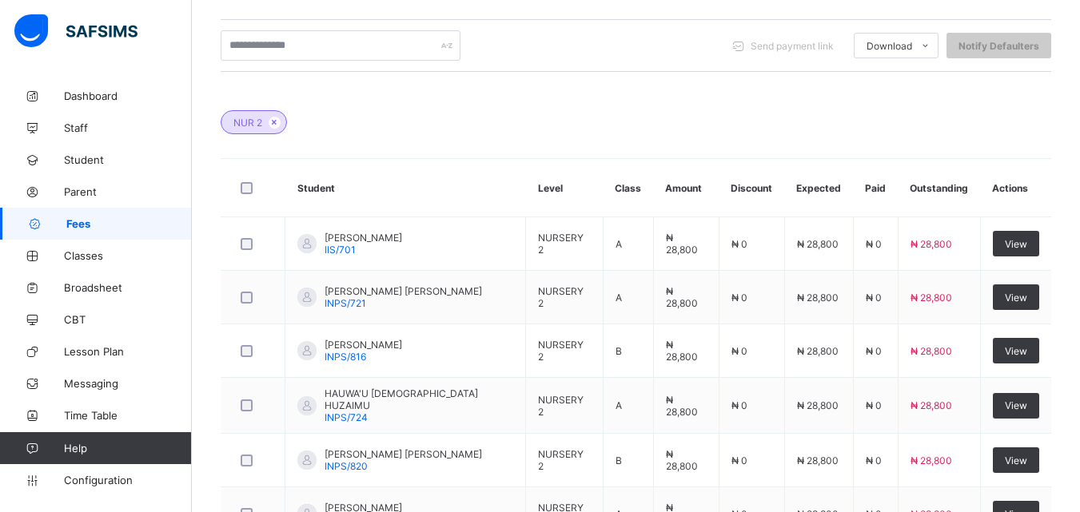
scroll to position [387, 0]
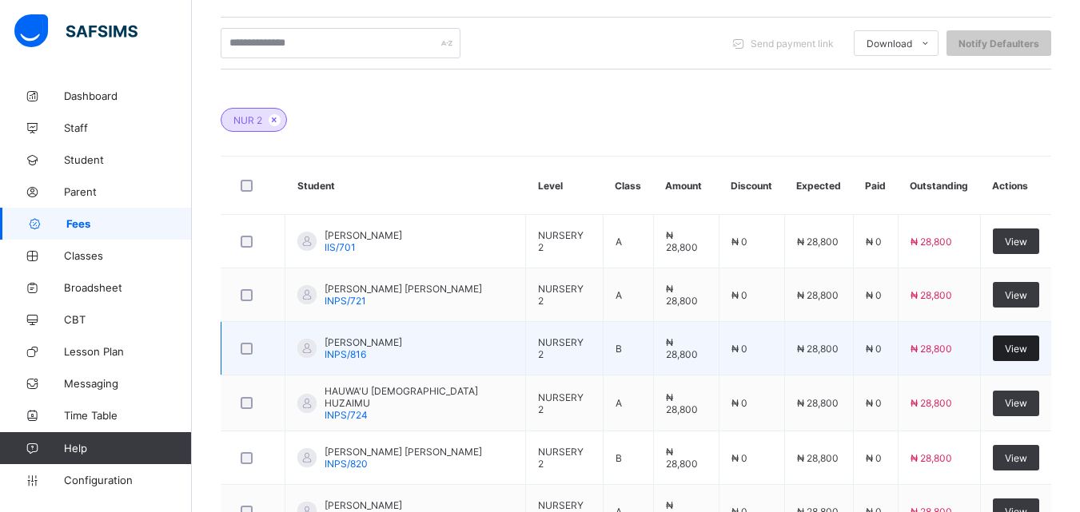
click at [1027, 356] on div "View" at bounding box center [1016, 349] width 46 height 26
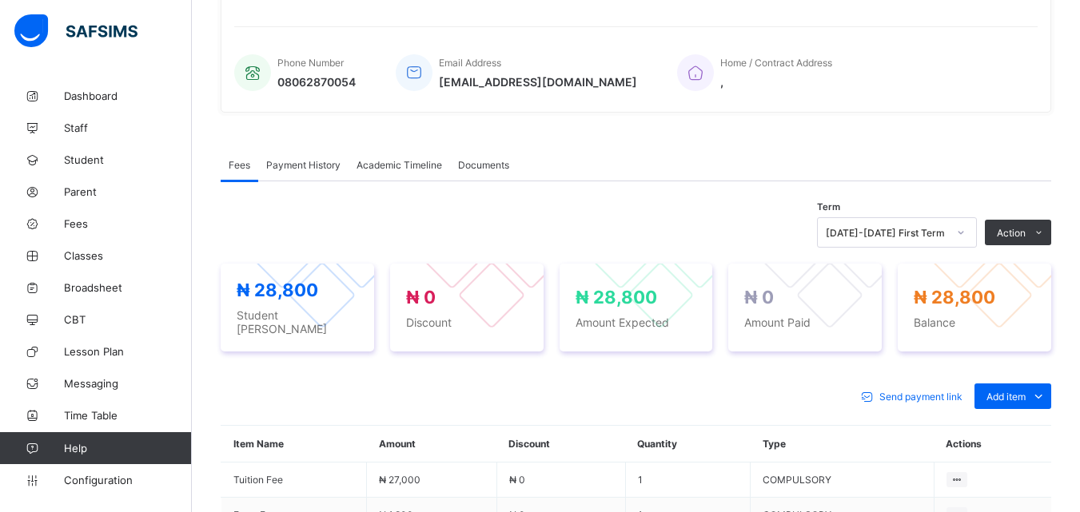
scroll to position [387, 0]
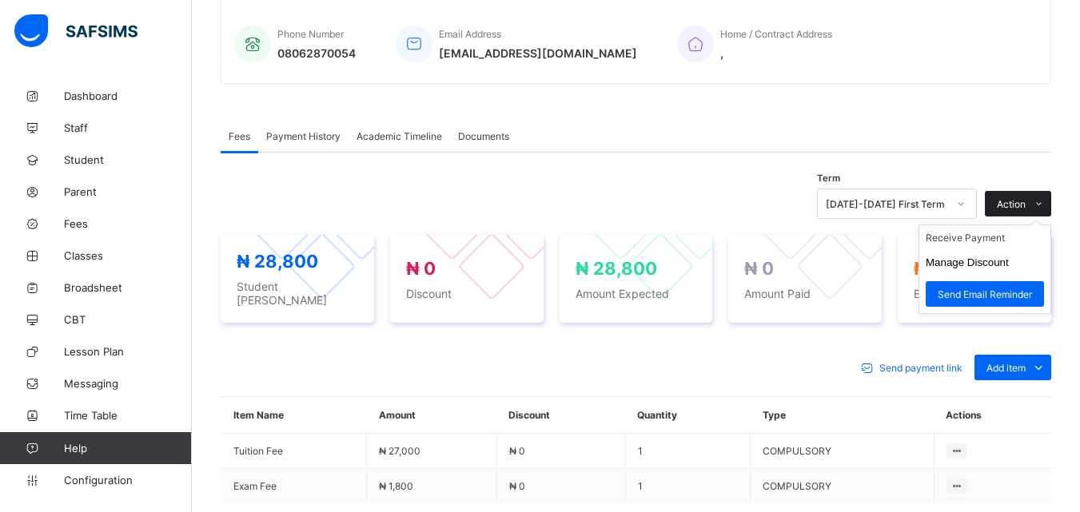
click at [1045, 202] on icon at bounding box center [1039, 204] width 12 height 10
click at [1010, 237] on li "Receive Payment" at bounding box center [984, 237] width 131 height 25
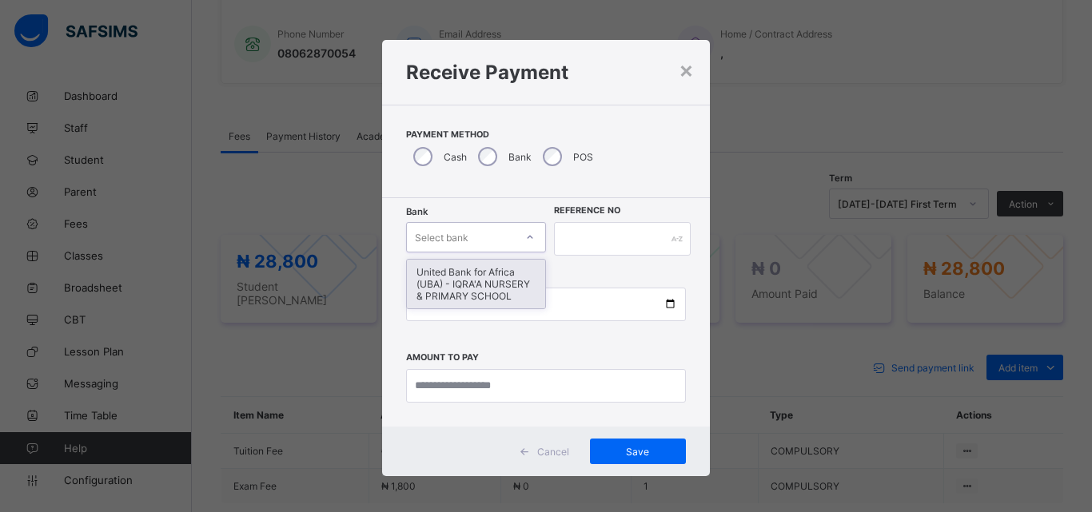
click at [525, 233] on icon at bounding box center [530, 237] width 10 height 16
click at [489, 269] on div "United Bank for Africa (UBA) - IQRA'A NURSERY & PRIMARY SCHOOL" at bounding box center [476, 284] width 138 height 49
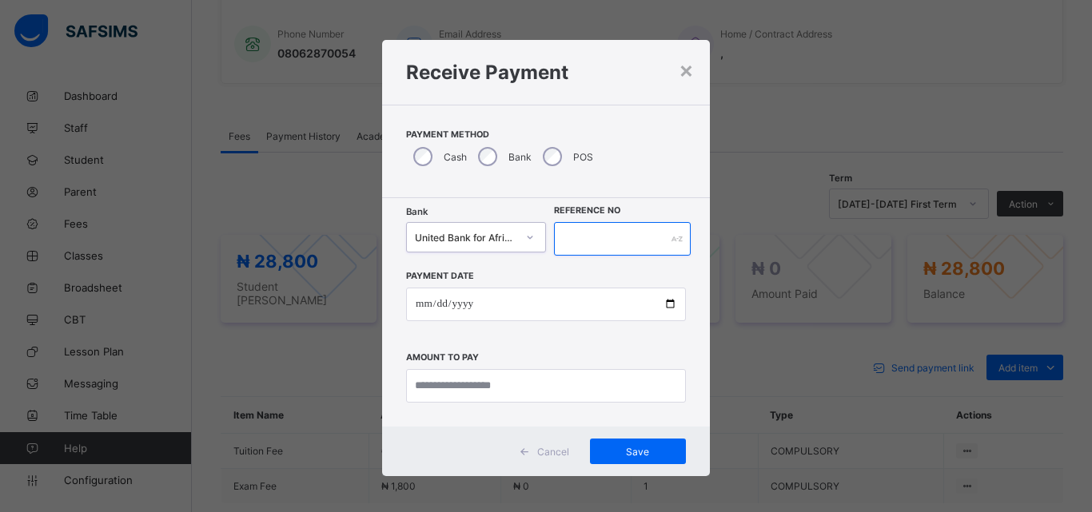
click at [568, 237] on input "text" at bounding box center [622, 239] width 137 height 34
type input "******"
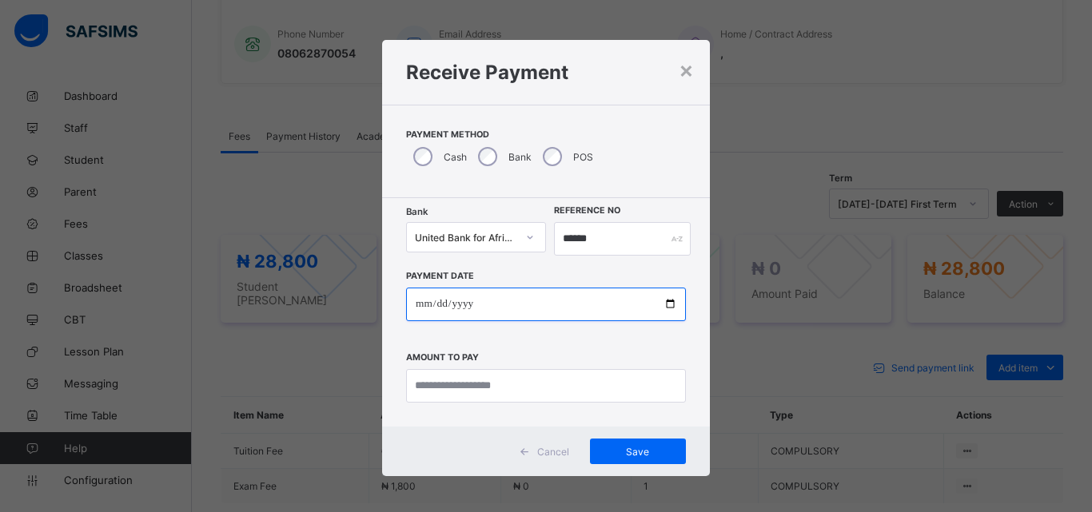
click at [668, 305] on input "date" at bounding box center [546, 305] width 280 height 34
type input "**********"
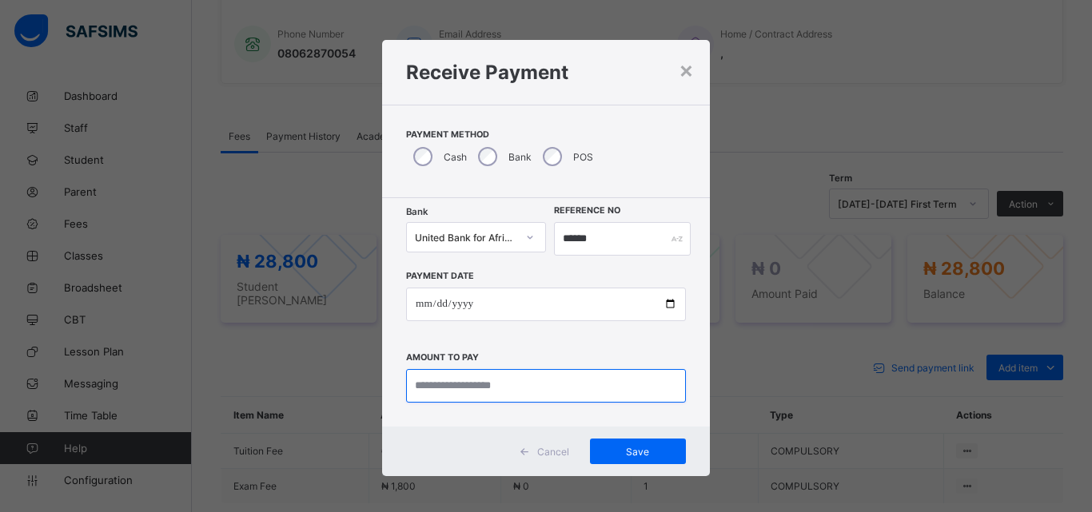
click at [415, 385] on input "currency" at bounding box center [546, 386] width 280 height 34
type input "********"
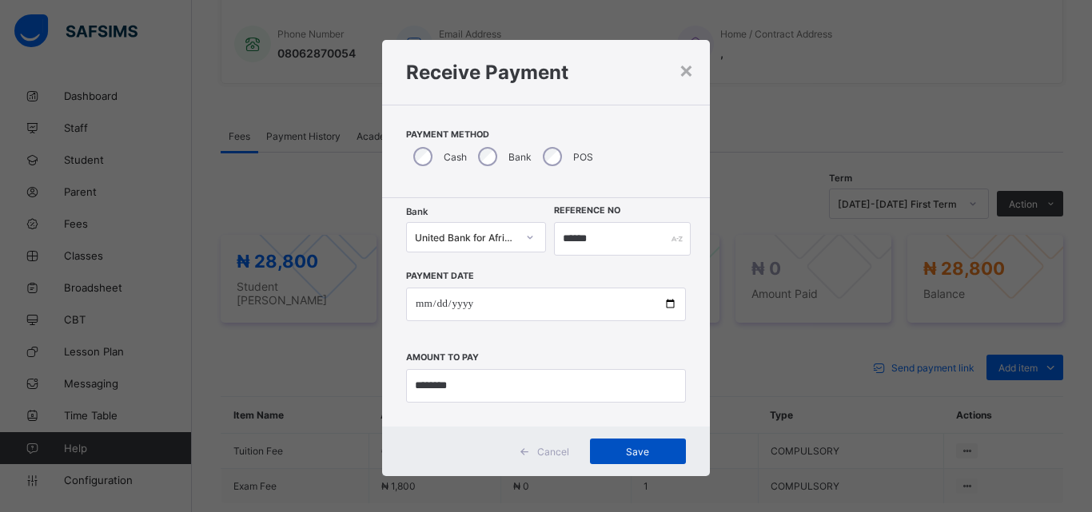
click at [664, 453] on span "Save" at bounding box center [638, 452] width 72 height 12
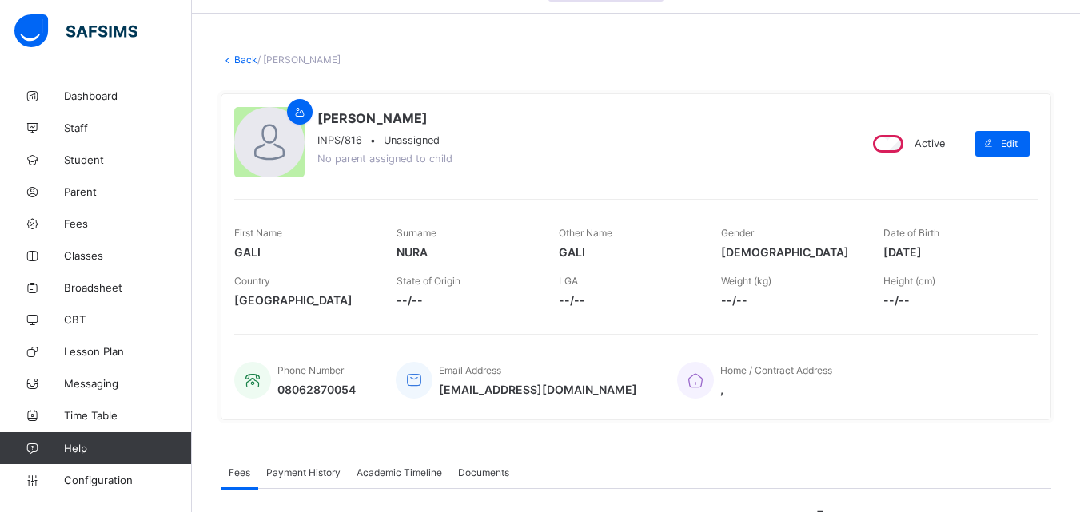
scroll to position [0, 0]
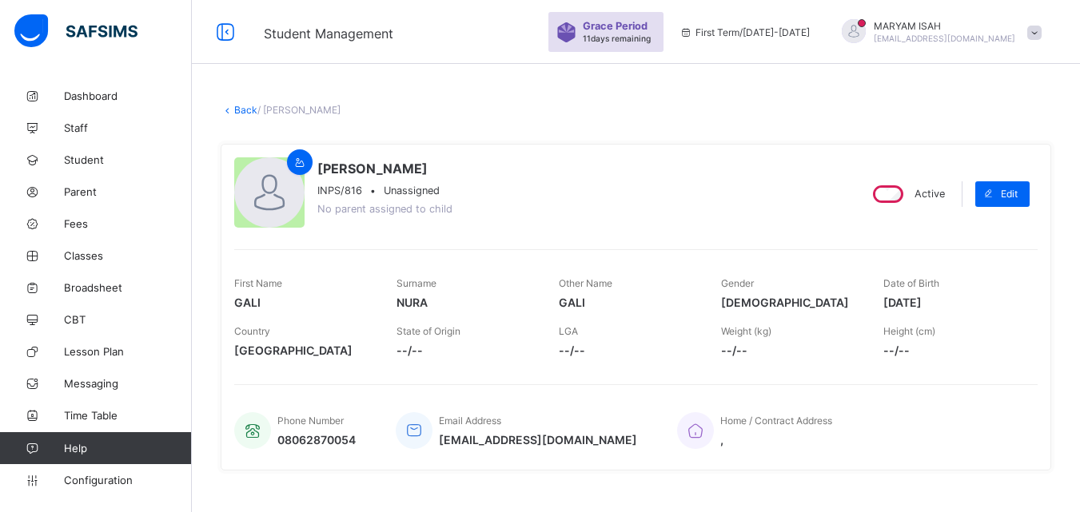
click at [243, 110] on link "Back" at bounding box center [245, 110] width 23 height 12
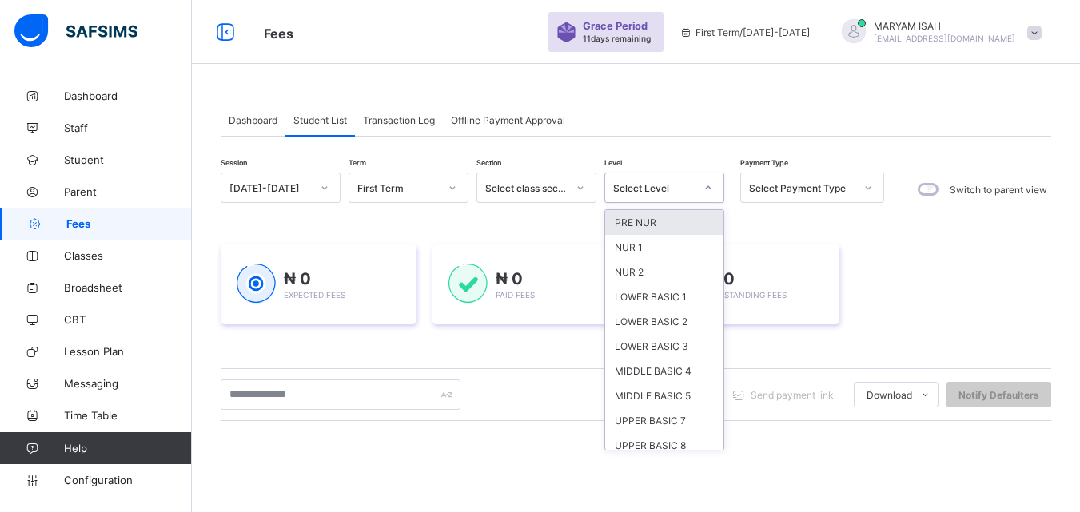
click at [705, 181] on icon at bounding box center [709, 188] width 10 height 16
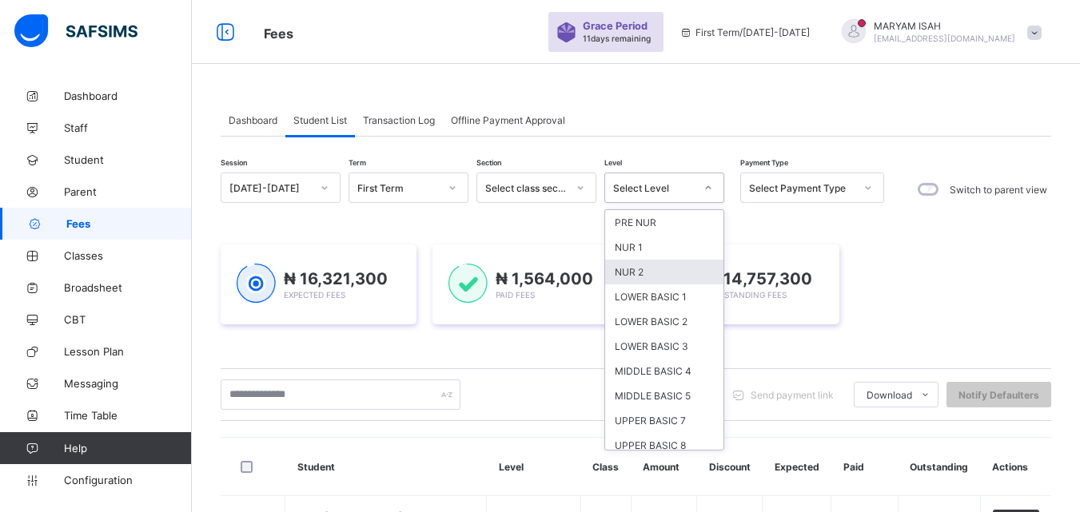
click at [641, 282] on div "NUR 2" at bounding box center [664, 272] width 118 height 25
click at [641, 282] on div "₦ 16,321,300 Expected Fees ₦ 1,564,000 Paid Fees ₦ 14,757,300 Outstanding Fees" at bounding box center [636, 285] width 831 height 80
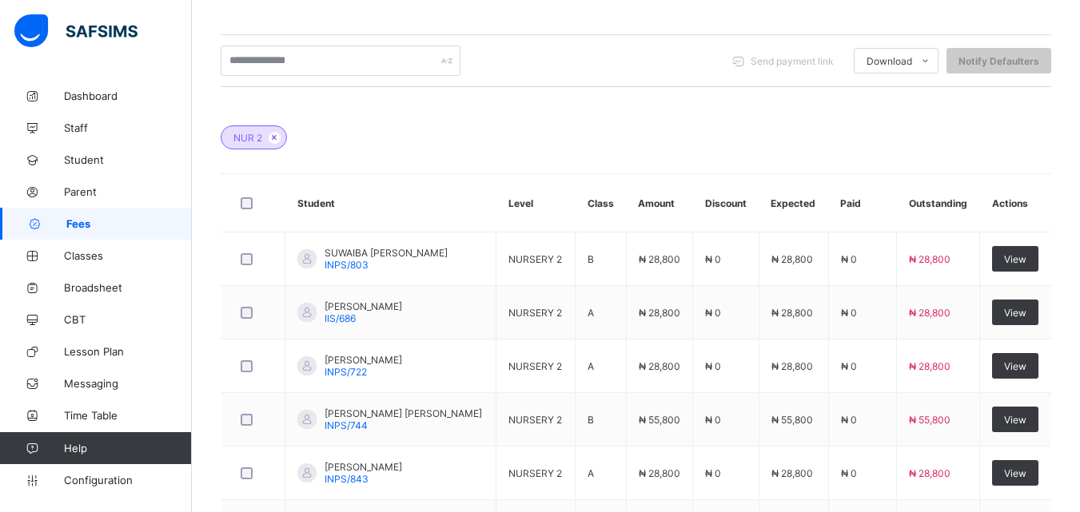
scroll to position [386, 0]
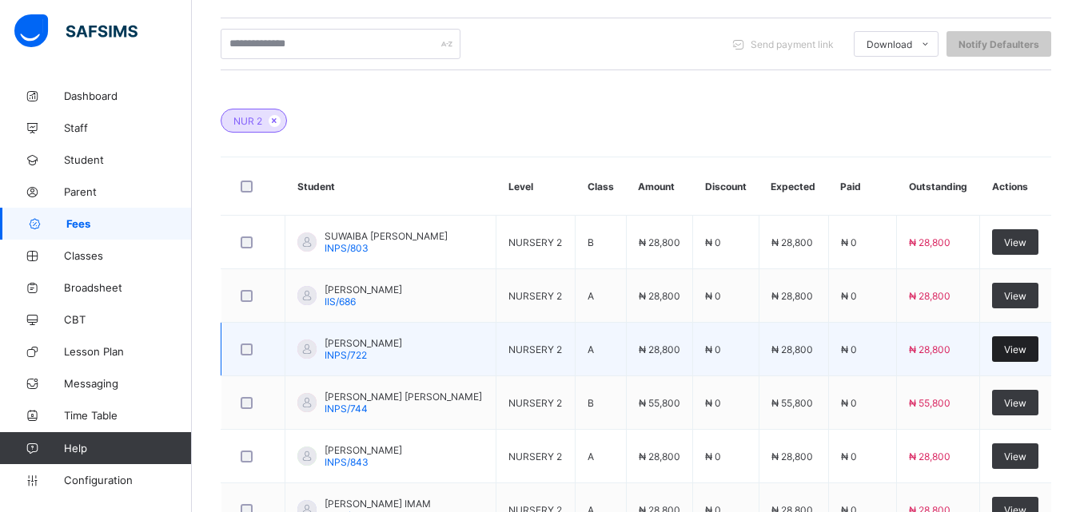
click at [1031, 357] on div "View" at bounding box center [1015, 350] width 46 height 26
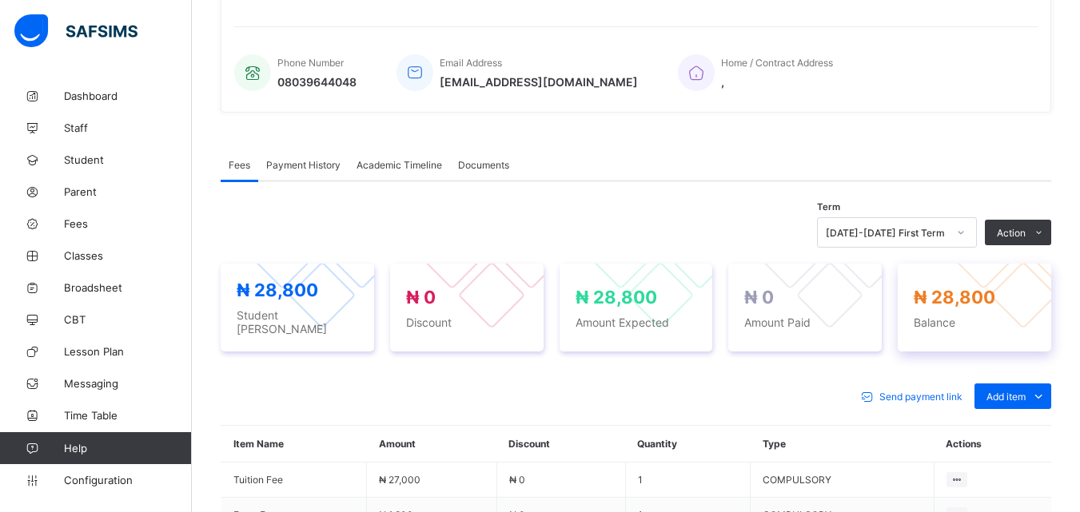
scroll to position [386, 0]
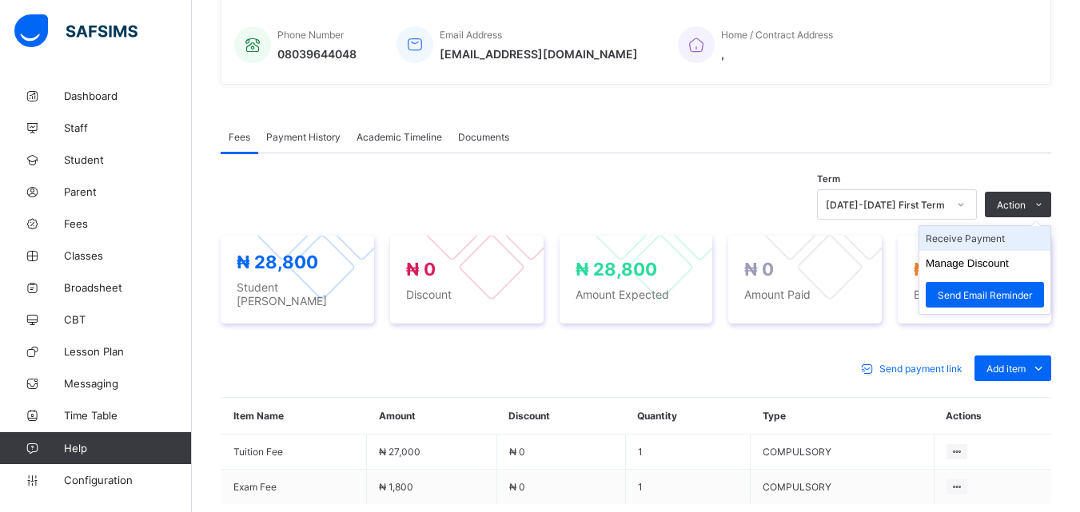
click at [981, 241] on li "Receive Payment" at bounding box center [984, 238] width 131 height 25
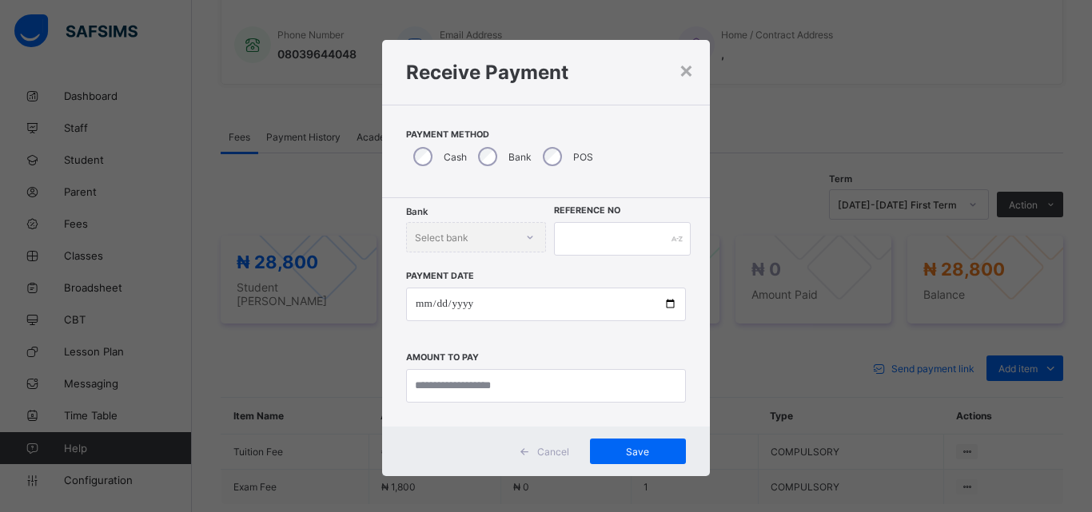
click at [508, 235] on div "Bank Select bank" at bounding box center [476, 237] width 140 height 30
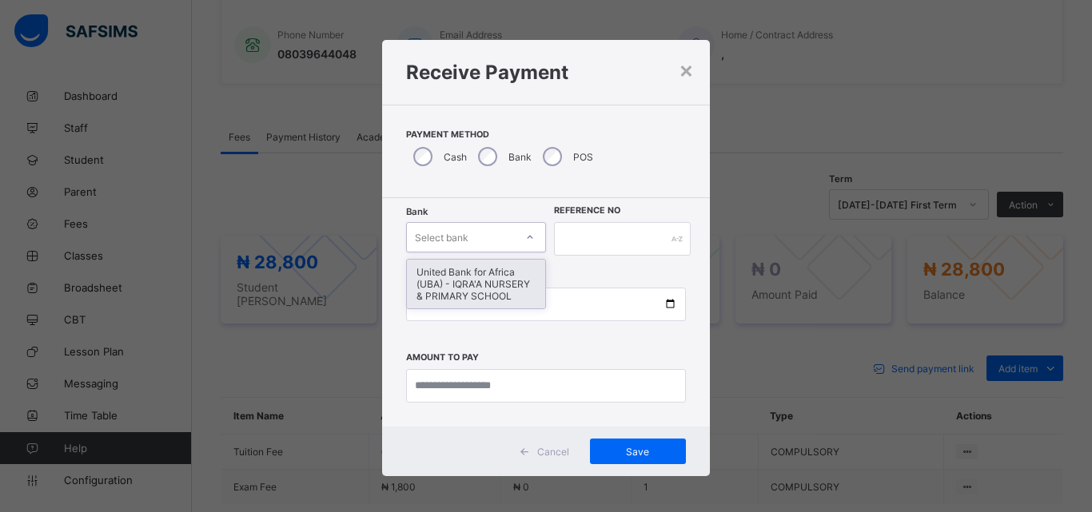
click at [528, 237] on icon at bounding box center [530, 237] width 10 height 16
click at [508, 294] on div "United Bank for Africa (UBA) - IQRA'A NURSERY & PRIMARY SCHOOL" at bounding box center [476, 284] width 138 height 49
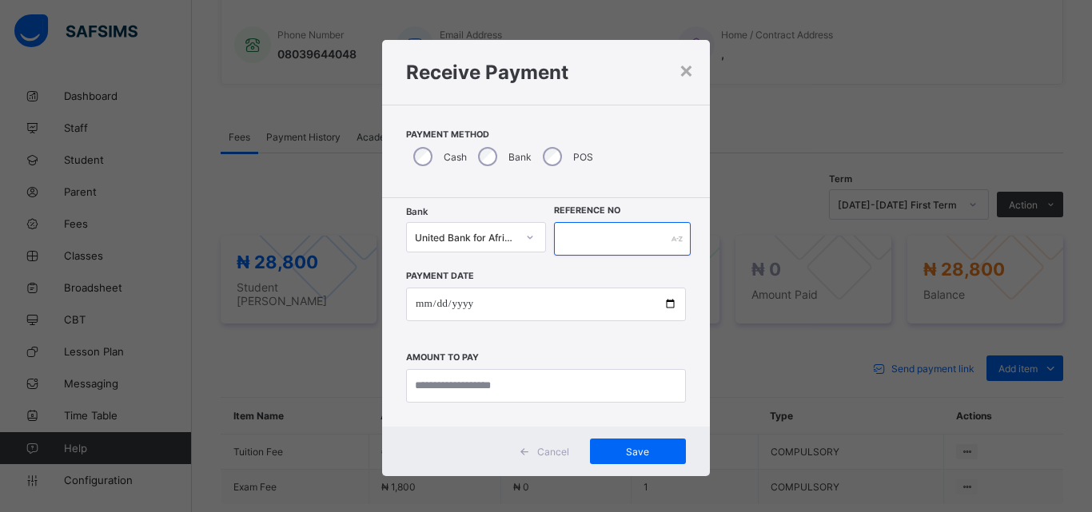
click at [576, 247] on input "text" at bounding box center [622, 239] width 137 height 34
type input "*****"
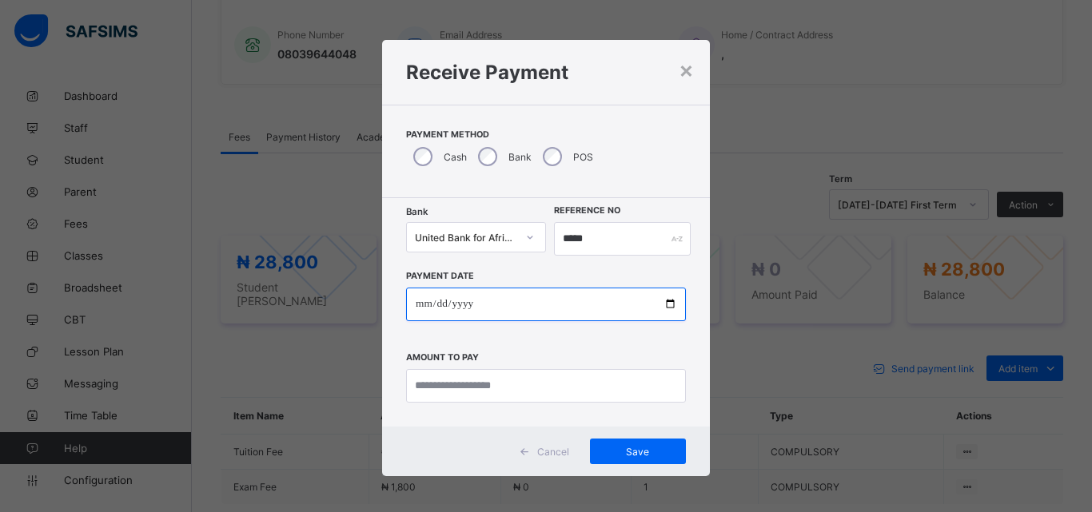
click at [664, 302] on input "date" at bounding box center [546, 305] width 280 height 34
type input "**********"
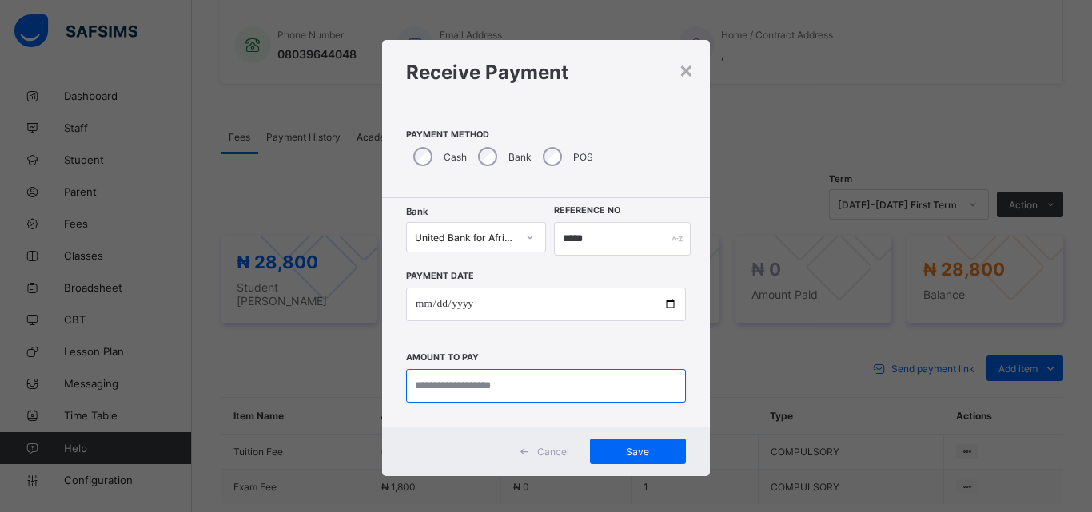
click at [447, 385] on input "currency" at bounding box center [546, 386] width 280 height 34
type input "********"
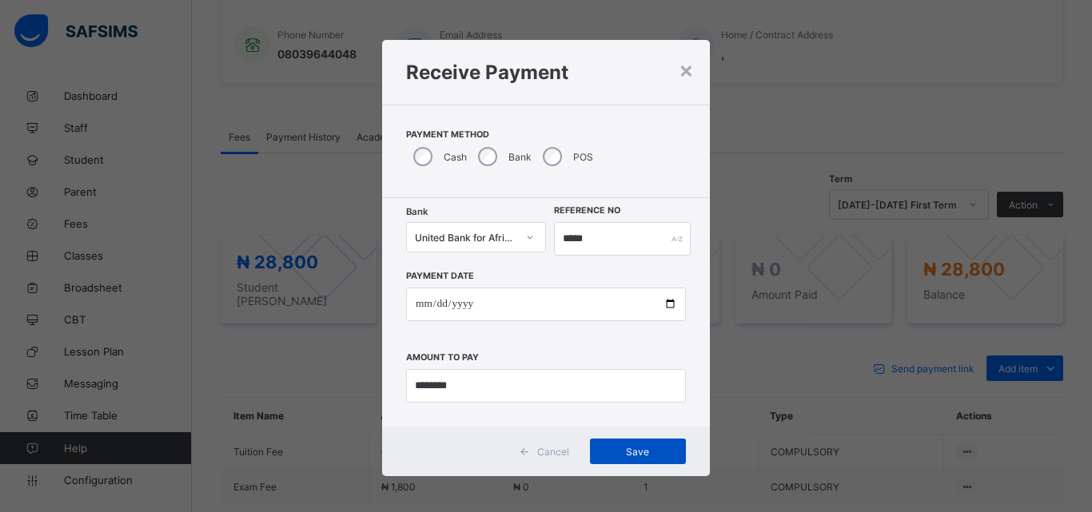
click at [619, 443] on div "Save" at bounding box center [638, 452] width 96 height 26
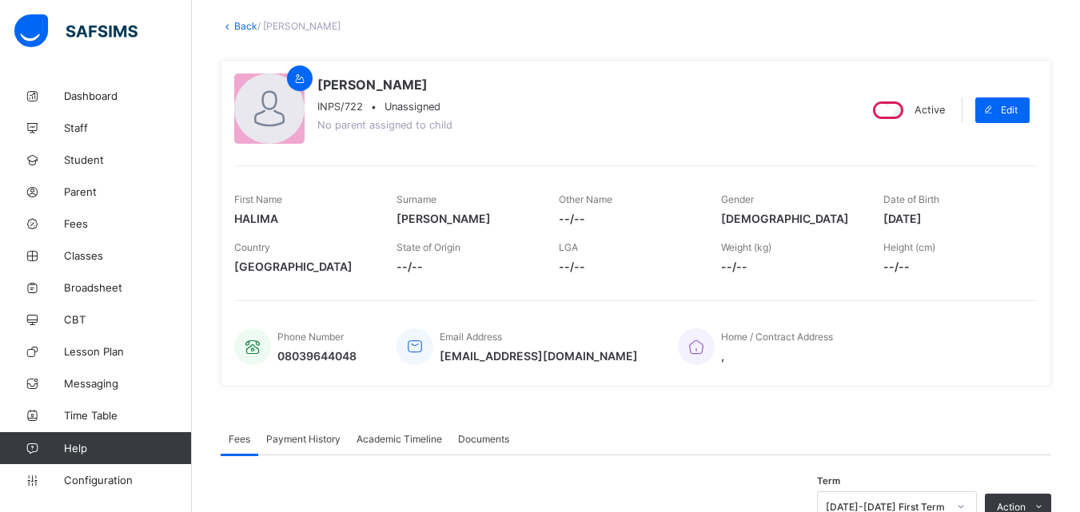
scroll to position [211, 0]
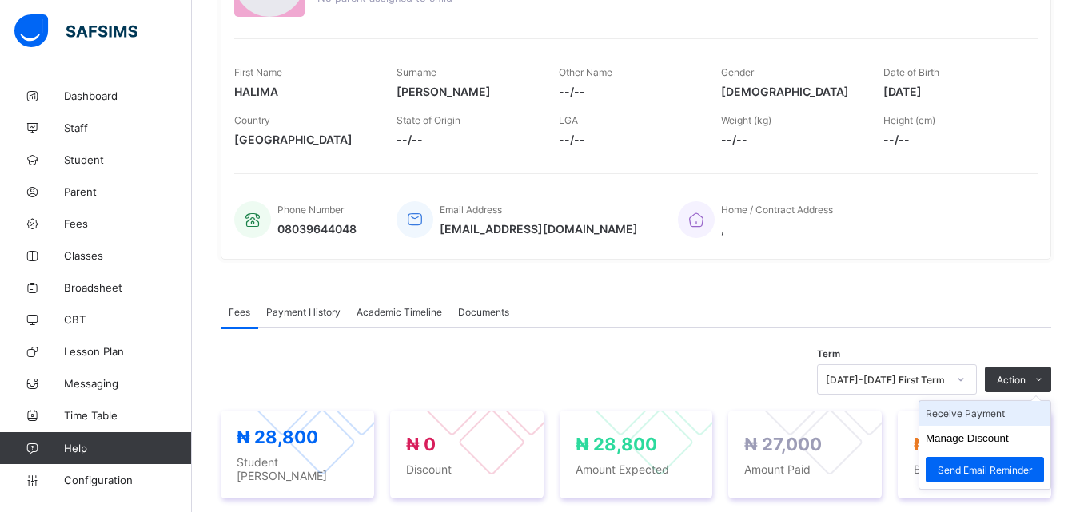
click at [1011, 409] on li "Receive Payment" at bounding box center [984, 413] width 131 height 25
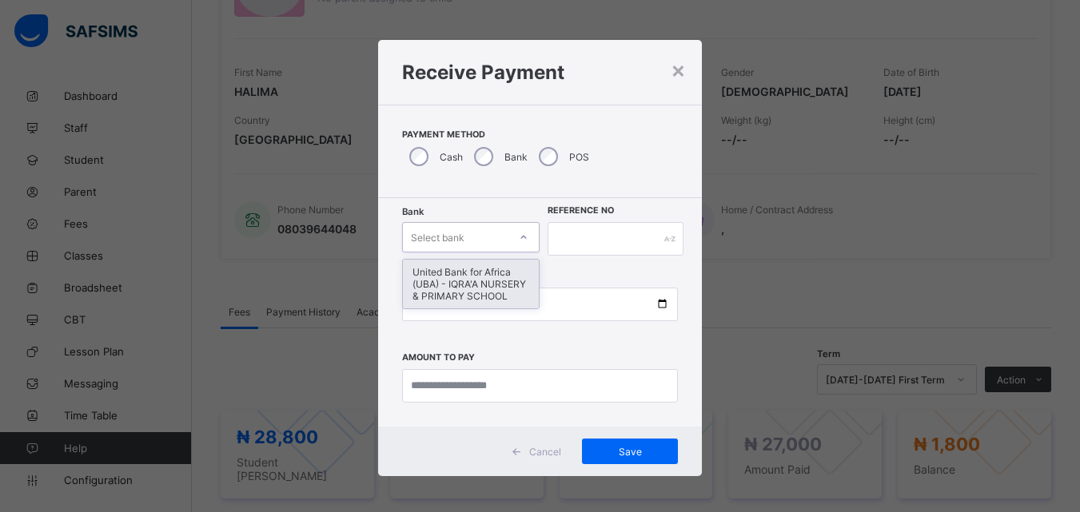
click at [520, 240] on icon at bounding box center [524, 237] width 10 height 16
click at [503, 267] on div "United Bank for Africa (UBA) - IQRA'A NURSERY & PRIMARY SCHOOL" at bounding box center [471, 284] width 137 height 49
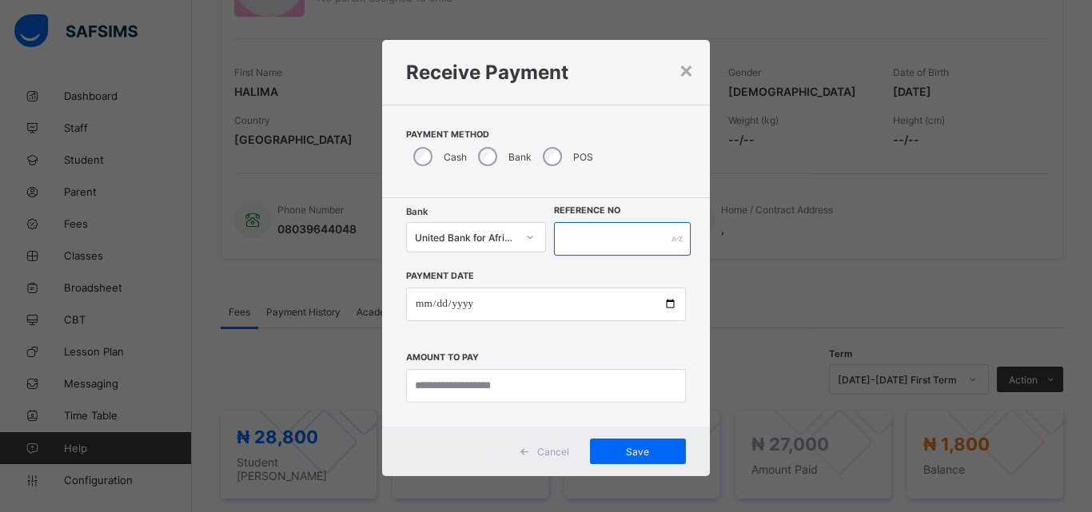
click at [583, 242] on input "text" at bounding box center [622, 239] width 137 height 34
type input "******"
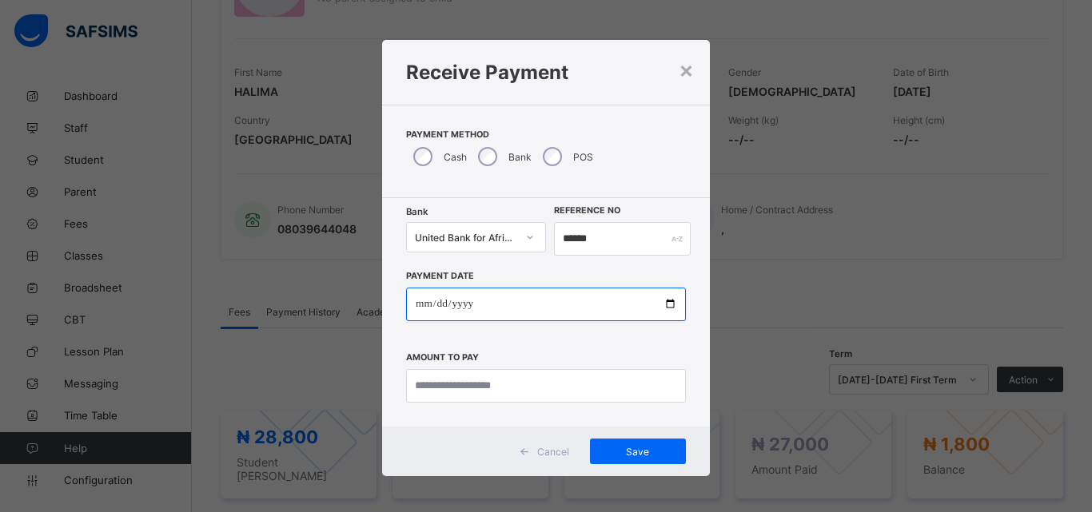
click at [661, 310] on input "date" at bounding box center [546, 305] width 280 height 34
type input "**********"
click at [679, 78] on div "×" at bounding box center [686, 69] width 15 height 27
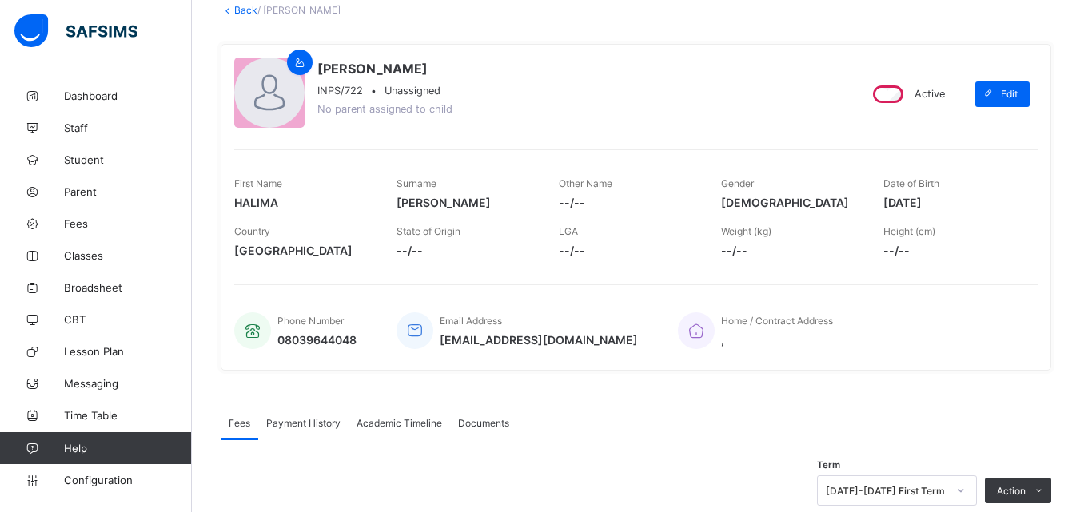
scroll to position [0, 0]
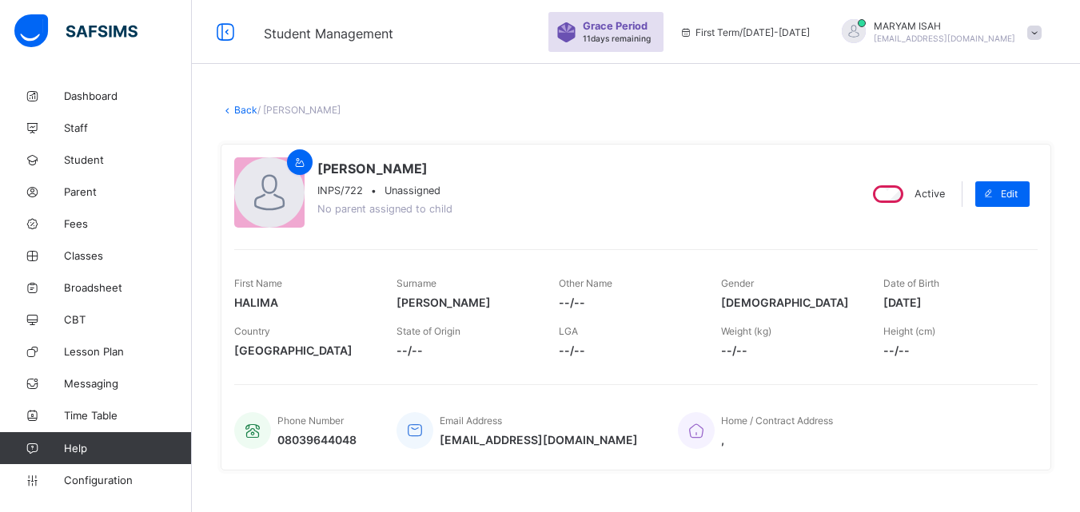
click at [245, 106] on link "Back" at bounding box center [245, 110] width 23 height 12
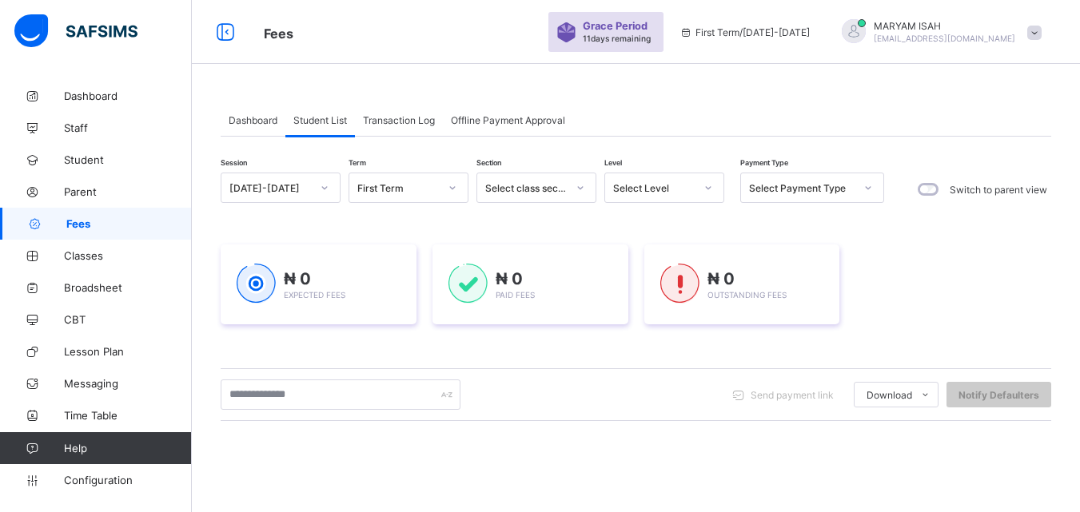
click at [711, 191] on icon at bounding box center [709, 188] width 10 height 16
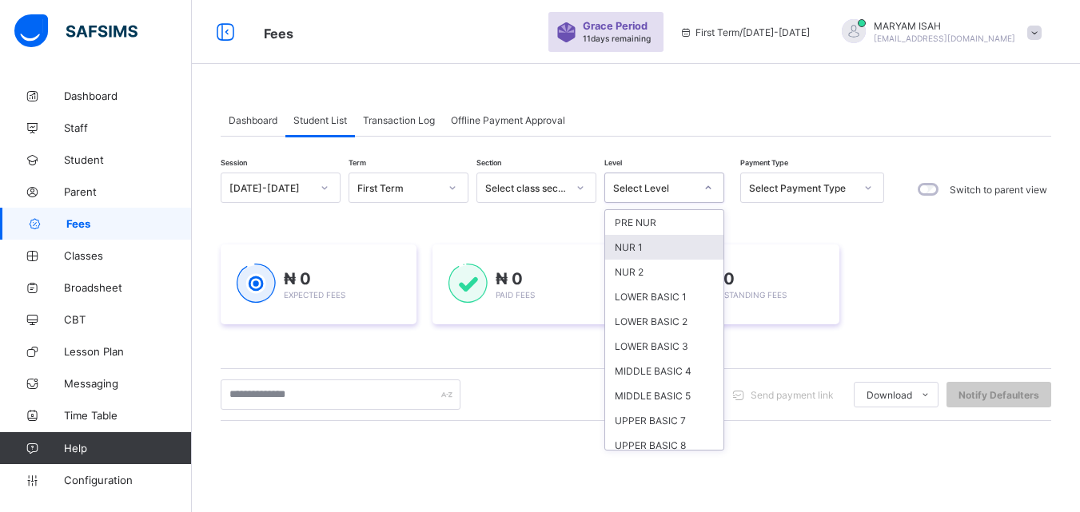
click at [681, 250] on div "NUR 1" at bounding box center [664, 247] width 118 height 25
click at [681, 250] on div "Session 2025-2026 Term First Term Section Select class section Level option NUR…" at bounding box center [636, 456] width 831 height 567
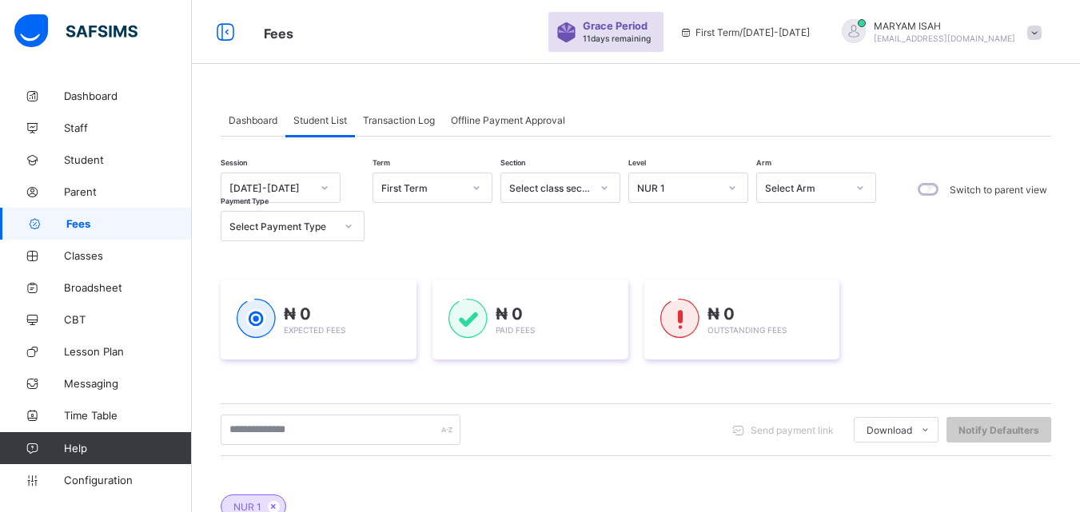
click at [681, 250] on div "Session 2025-2026 Term First Term Section Select class section Level NUR 1 Arm …" at bounding box center [636, 502] width 831 height 658
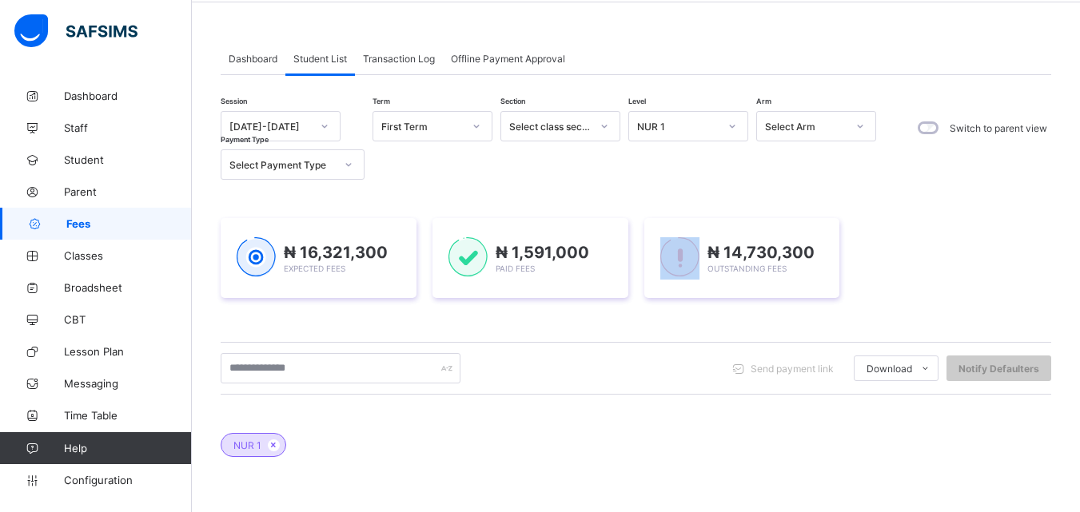
scroll to position [13, 0]
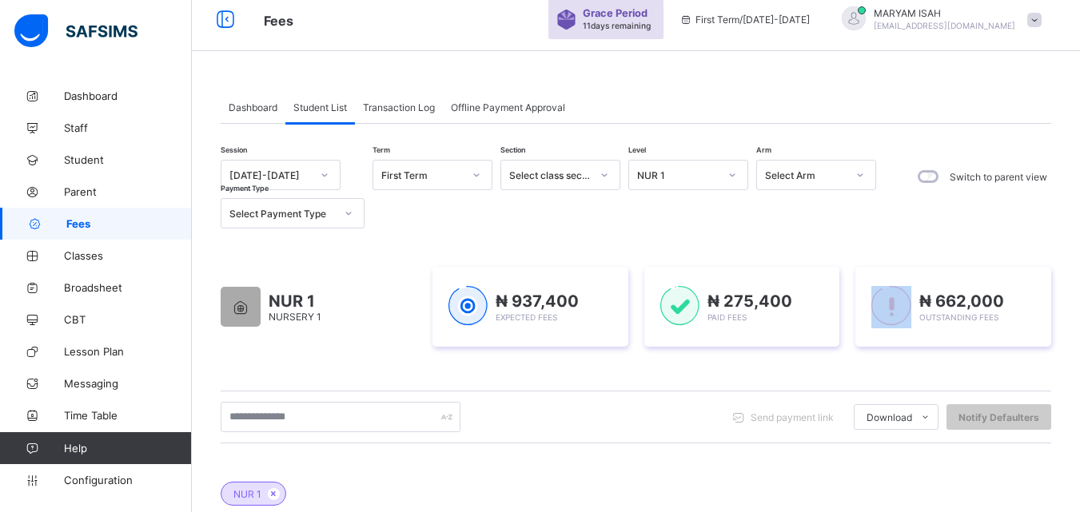
click at [728, 183] on icon at bounding box center [733, 175] width 10 height 16
click at [736, 179] on div at bounding box center [732, 175] width 27 height 26
click at [728, 183] on icon at bounding box center [733, 175] width 10 height 16
click at [732, 183] on icon at bounding box center [733, 175] width 10 height 16
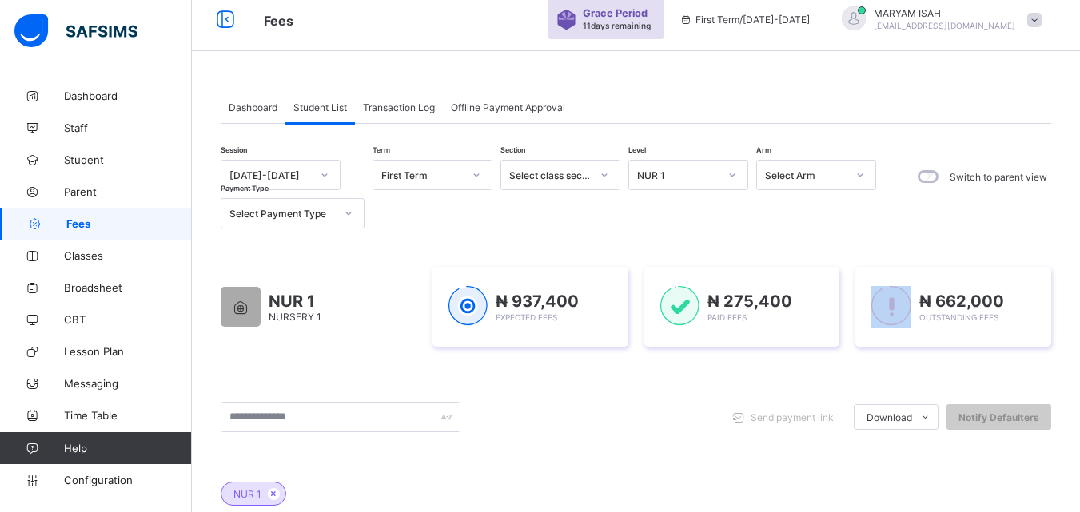
click at [732, 183] on icon at bounding box center [733, 175] width 10 height 16
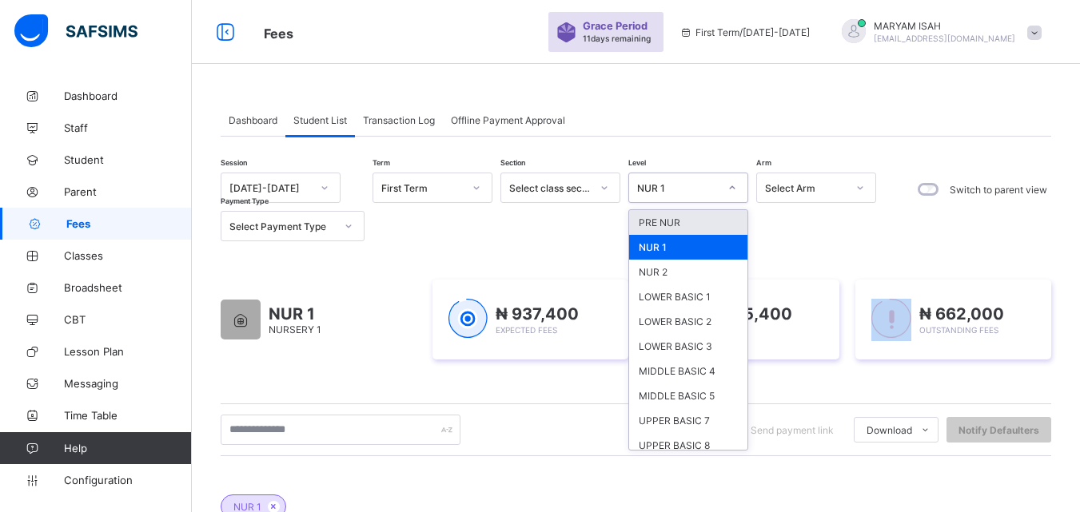
click at [732, 185] on icon at bounding box center [733, 188] width 10 height 16
click at [672, 273] on div "NUR 2" at bounding box center [688, 272] width 118 height 25
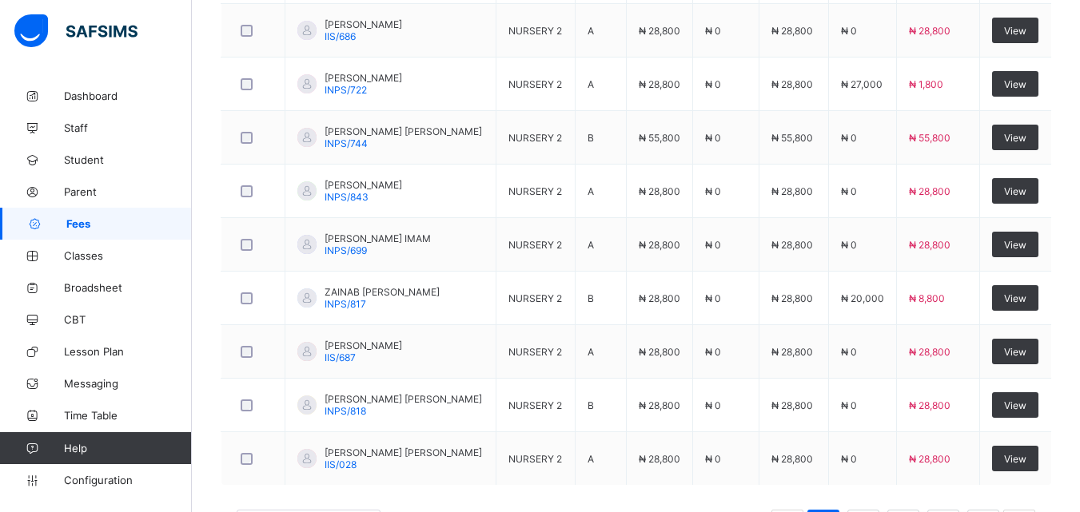
scroll to position [721, 0]
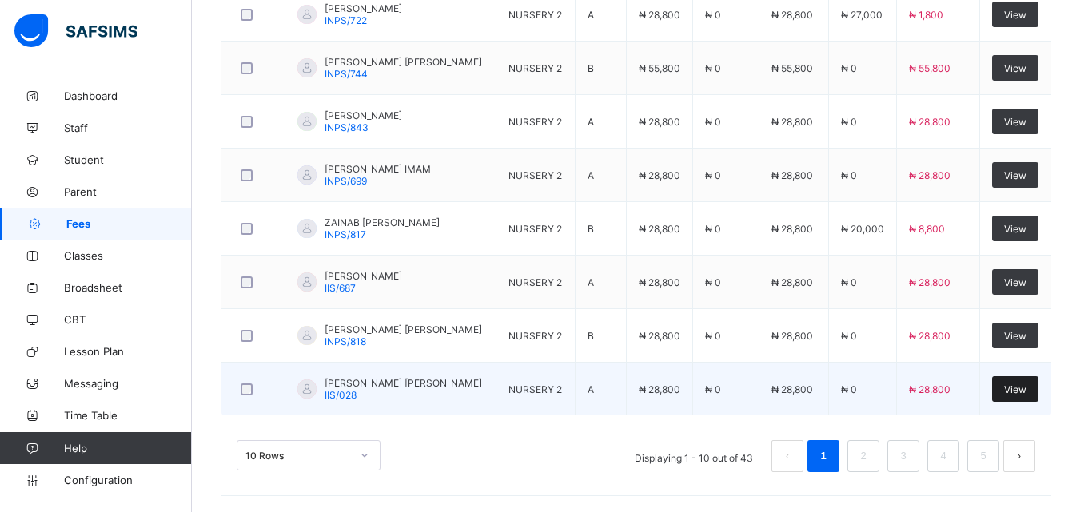
click at [1035, 401] on div "View" at bounding box center [1015, 390] width 46 height 26
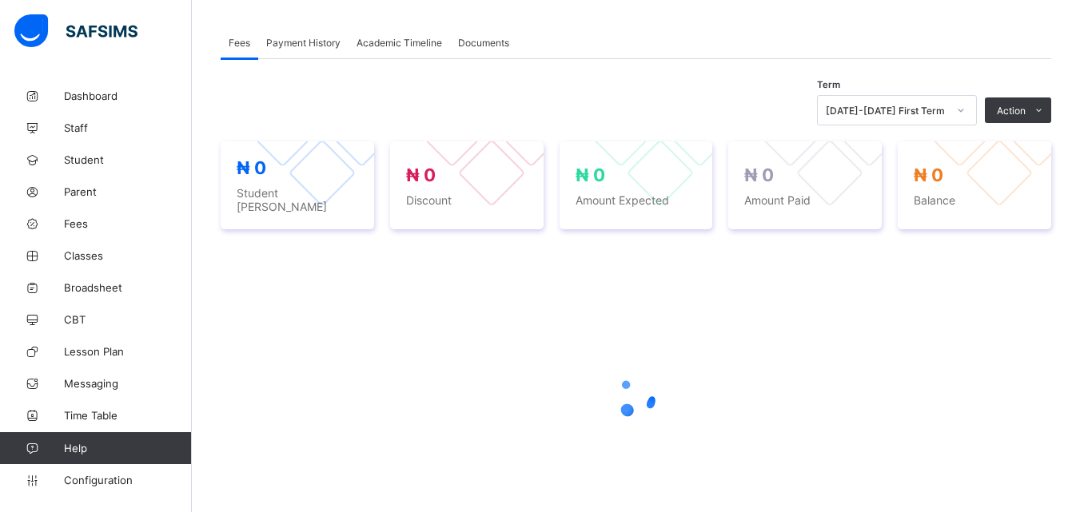
scroll to position [211, 0]
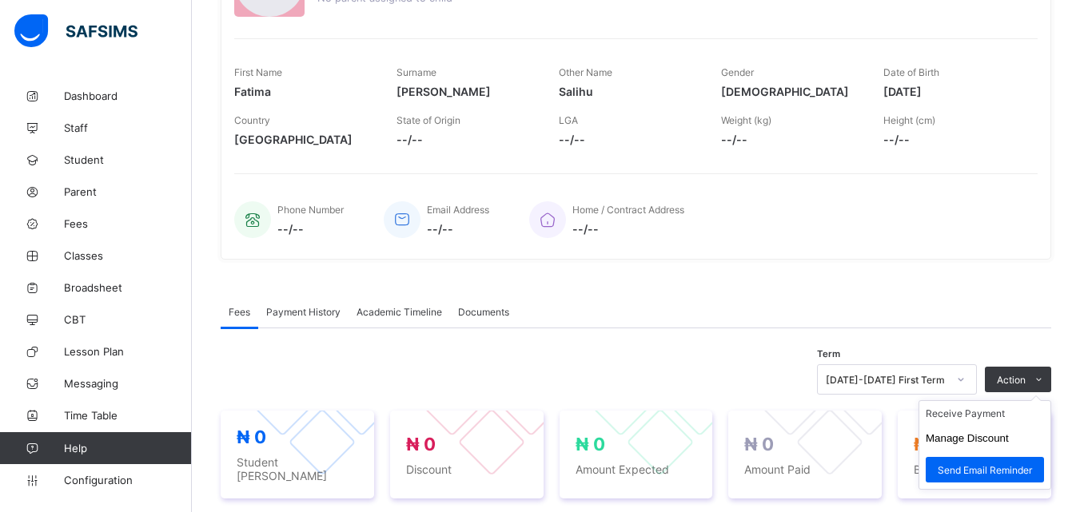
click at [1051, 413] on ul "Receive Payment Manage Discount Send Email Reminder" at bounding box center [985, 446] width 133 height 90
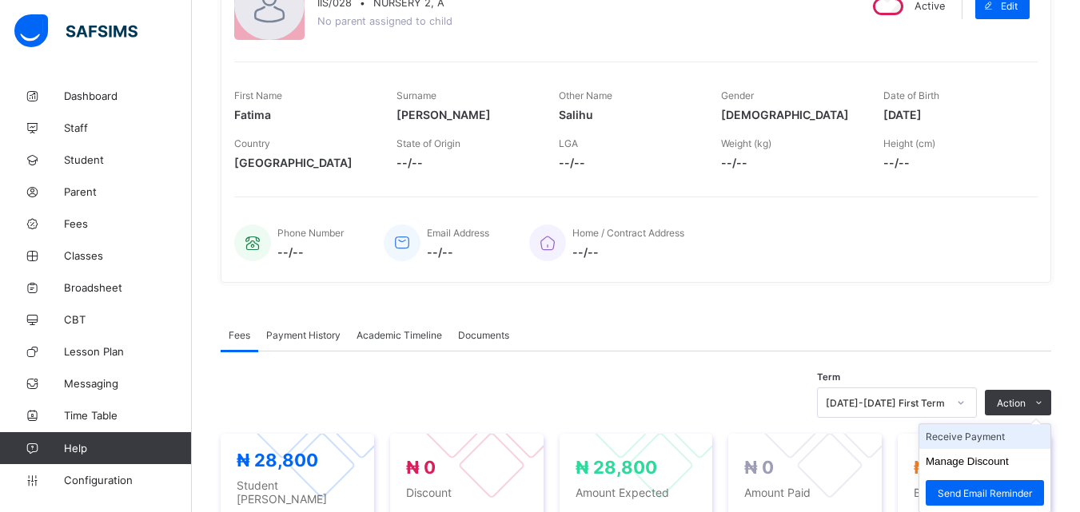
click at [996, 443] on li "Receive Payment" at bounding box center [984, 437] width 131 height 25
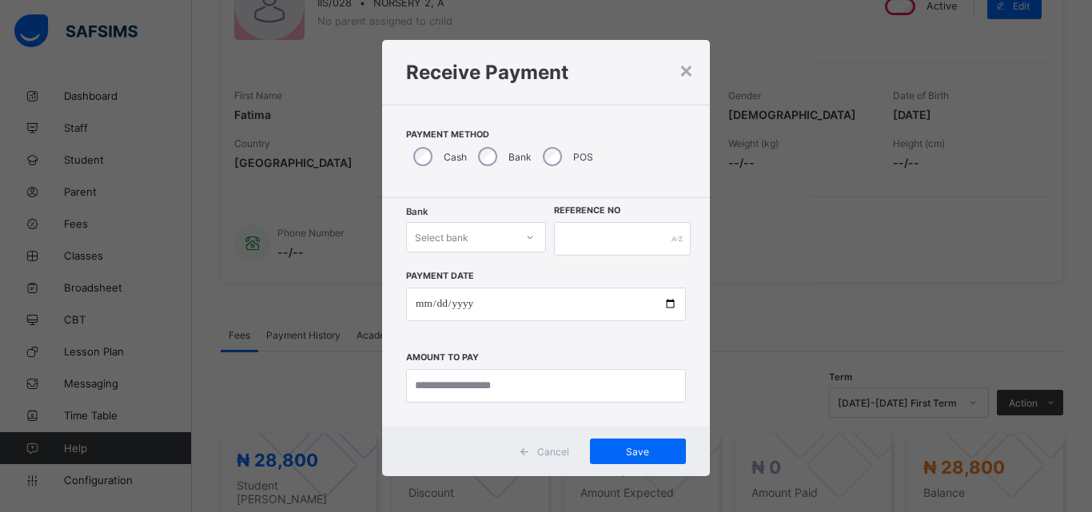
click at [528, 237] on icon at bounding box center [531, 237] width 6 height 3
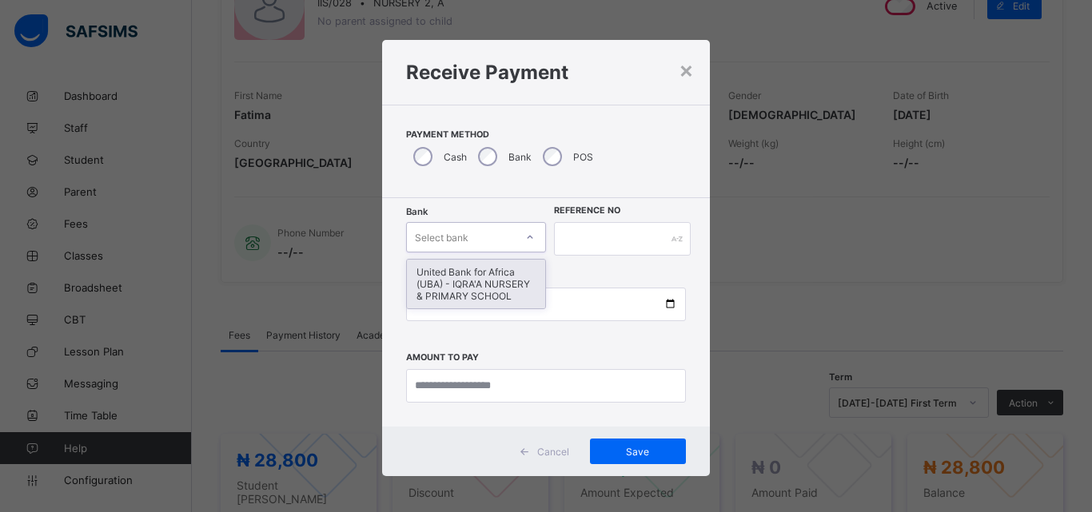
click at [482, 288] on div "United Bank for Africa (UBA) - IQRA'A NURSERY & PRIMARY SCHOOL" at bounding box center [476, 284] width 138 height 49
type input "*"
click at [449, 277] on div "United Bank for Africa (UBA) - IQRA'A NURSERY & PRIMARY SCHOOL" at bounding box center [476, 284] width 138 height 49
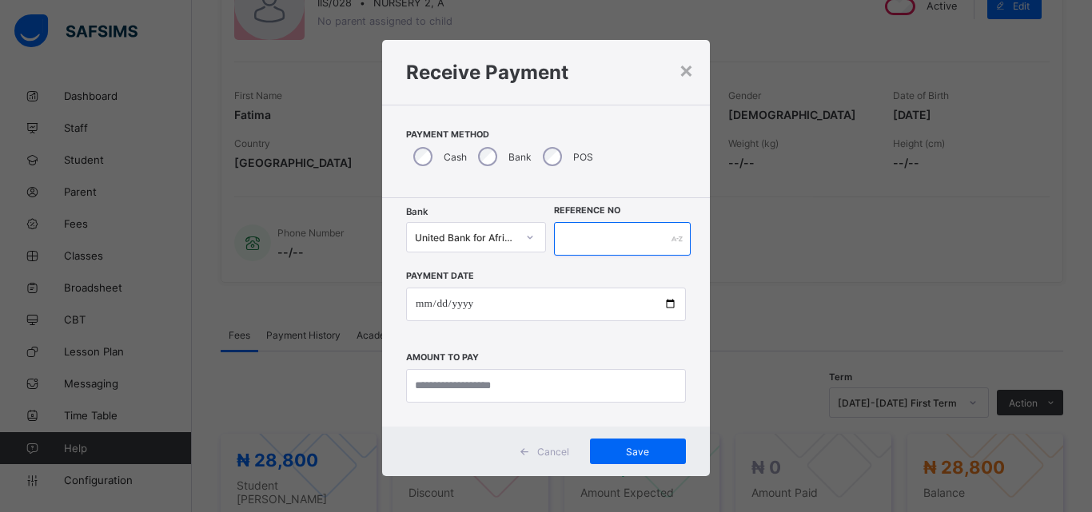
click at [590, 237] on input "text" at bounding box center [622, 239] width 137 height 34
type input "*****"
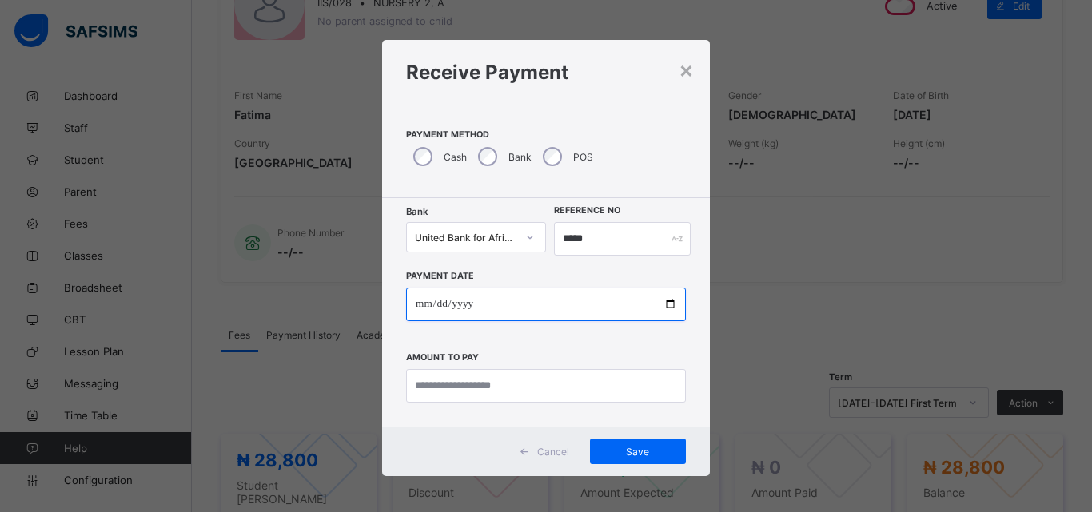
click at [660, 305] on input "date" at bounding box center [546, 305] width 280 height 34
type input "**********"
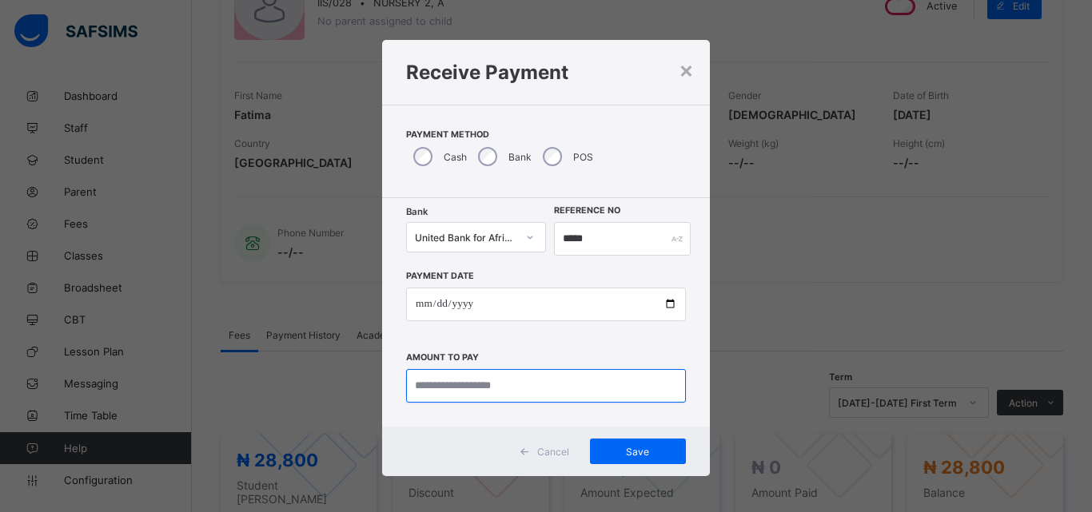
click at [458, 385] on input "currency" at bounding box center [546, 386] width 280 height 34
type input "********"
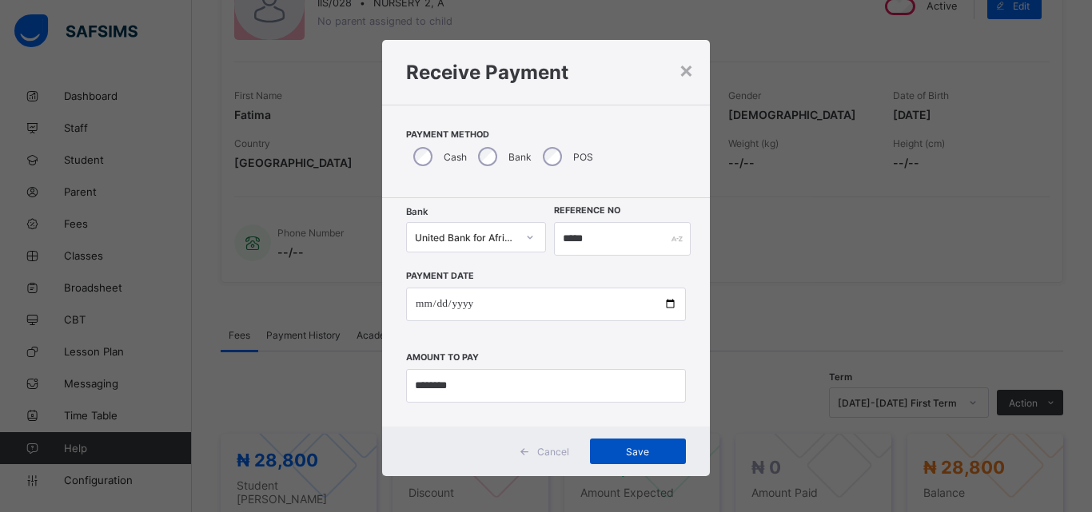
click at [606, 456] on span "Save" at bounding box center [638, 452] width 72 height 12
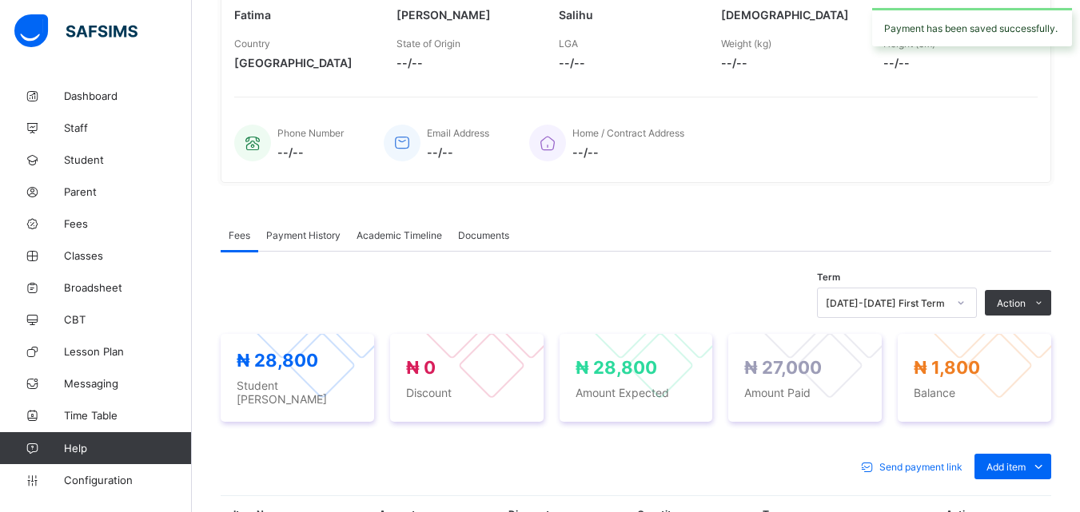
scroll to position [293, 0]
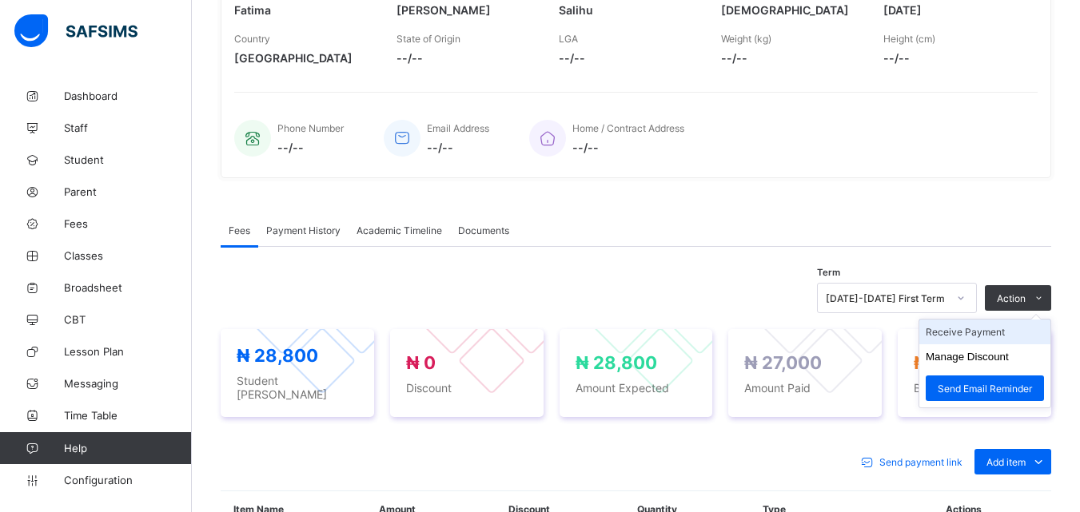
click at [1018, 328] on li "Receive Payment" at bounding box center [984, 332] width 131 height 25
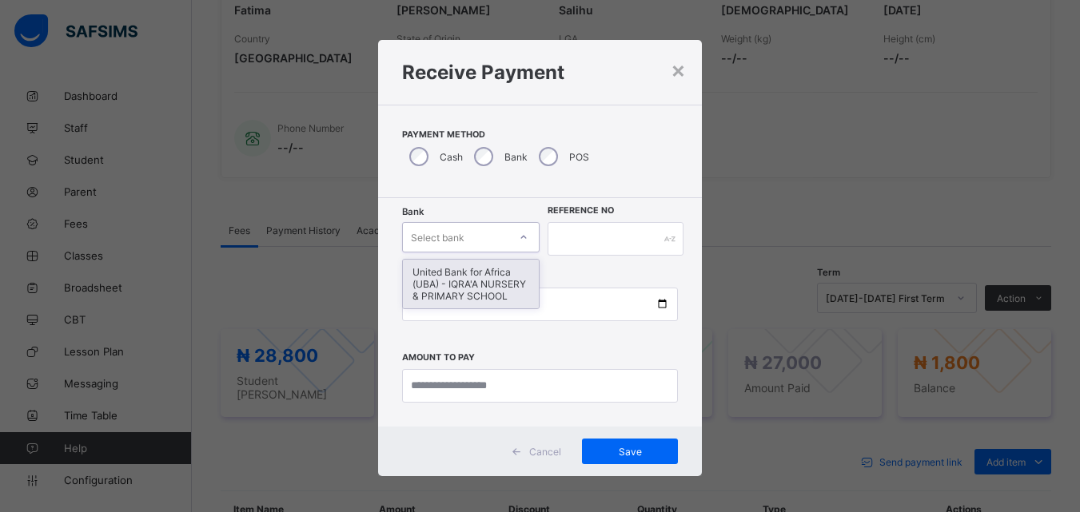
click at [520, 232] on icon at bounding box center [524, 237] width 10 height 16
click at [504, 278] on div "United Bank for Africa (UBA) - IQRA'A NURSERY & PRIMARY SCHOOL" at bounding box center [471, 284] width 137 height 49
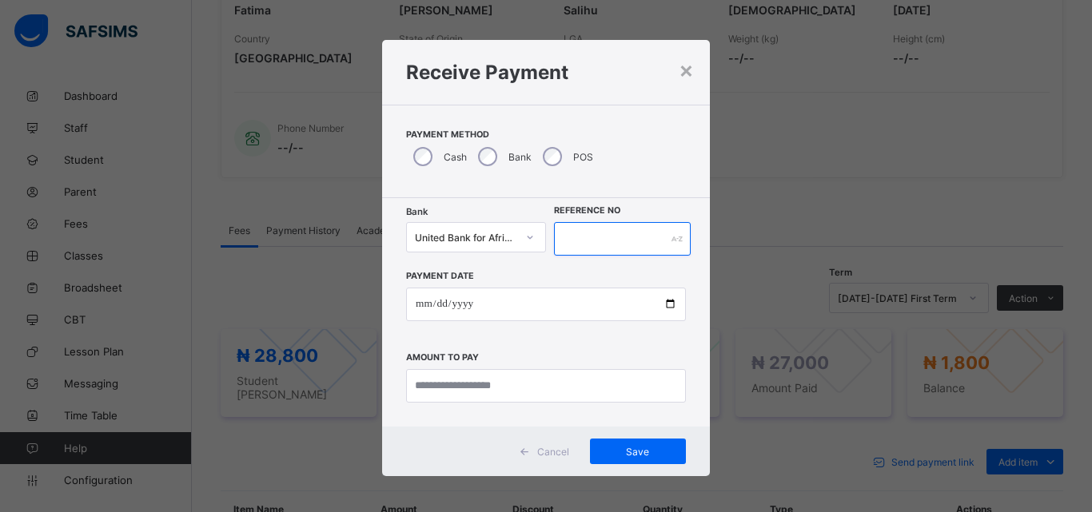
click at [570, 233] on input "text" at bounding box center [622, 239] width 137 height 34
type input "*****"
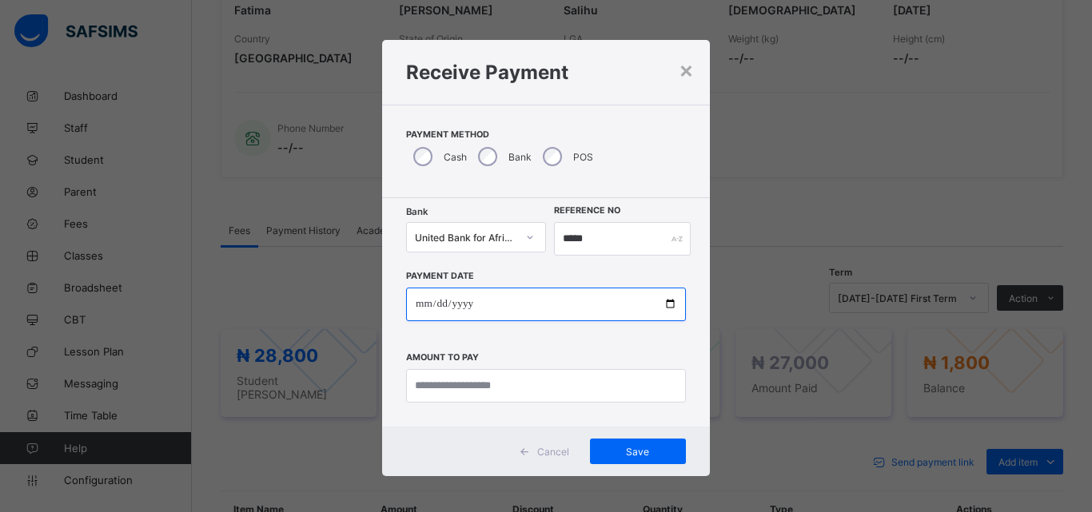
click at [667, 308] on input "date" at bounding box center [546, 305] width 280 height 34
type input "**********"
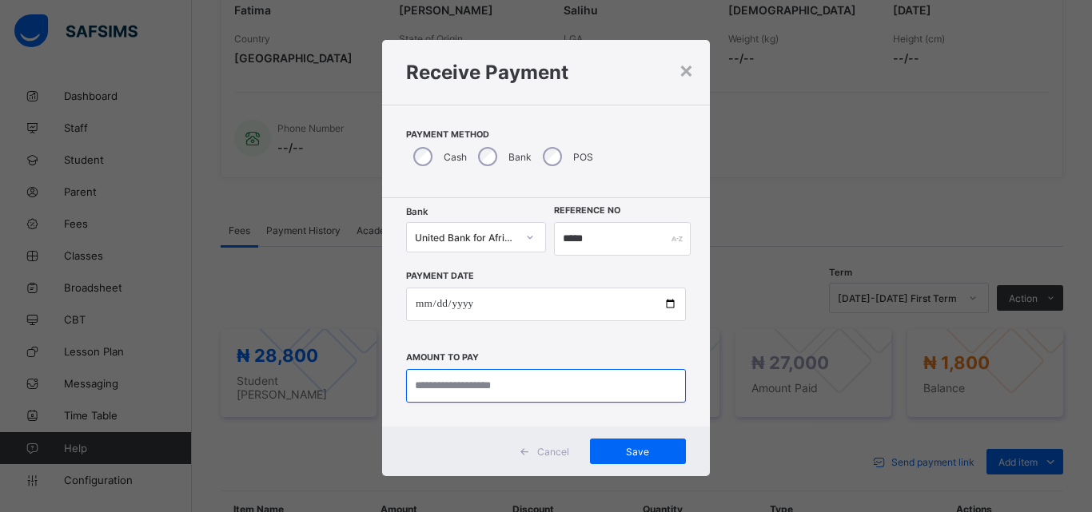
click at [462, 382] on input "currency" at bounding box center [546, 386] width 280 height 34
type input "*******"
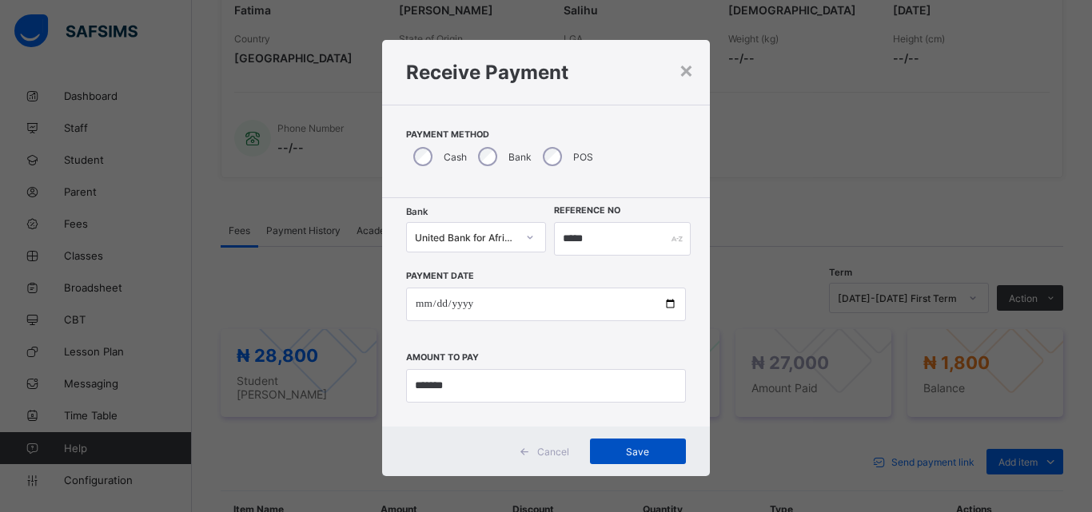
click at [646, 451] on span "Save" at bounding box center [638, 452] width 72 height 12
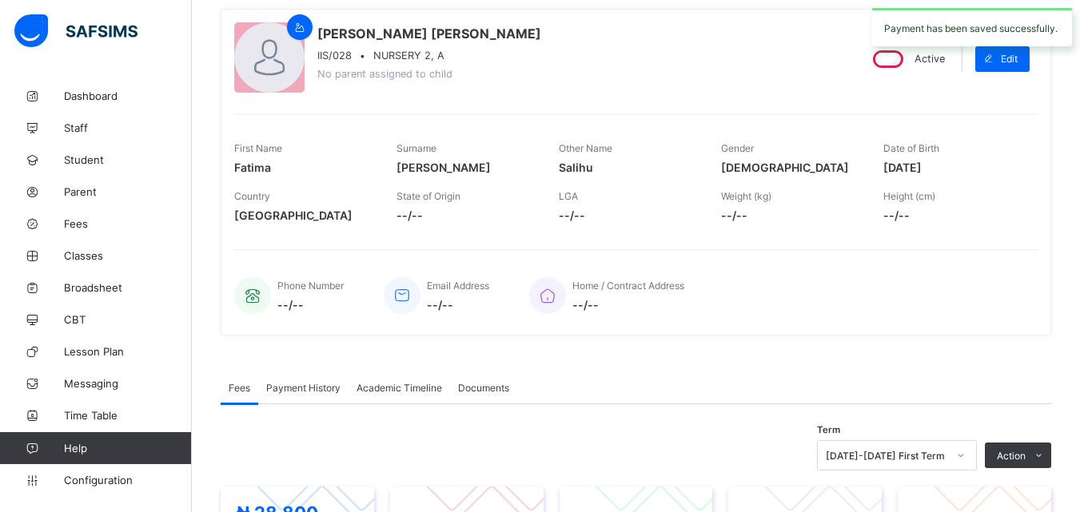
scroll to position [0, 0]
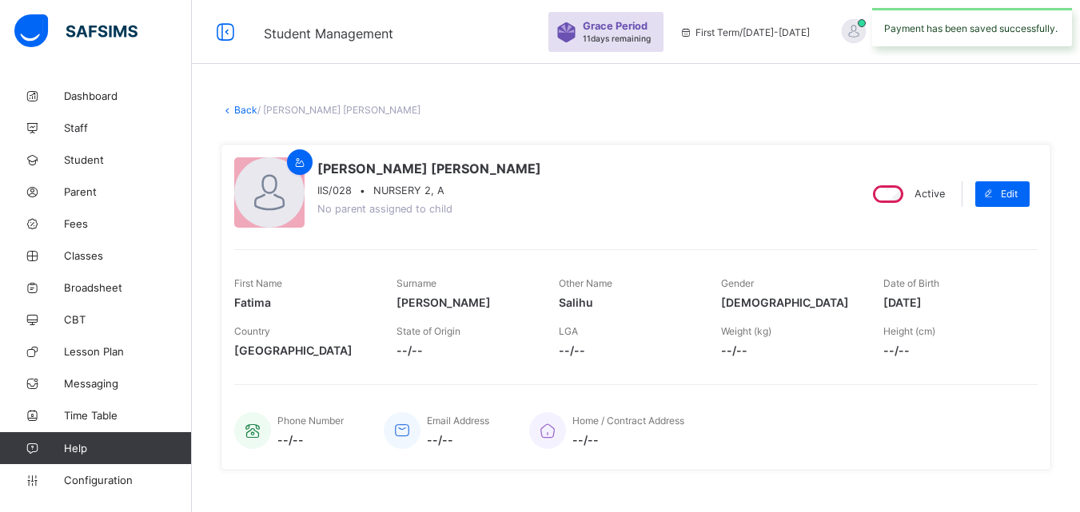
click at [234, 111] on link "Back" at bounding box center [245, 110] width 23 height 12
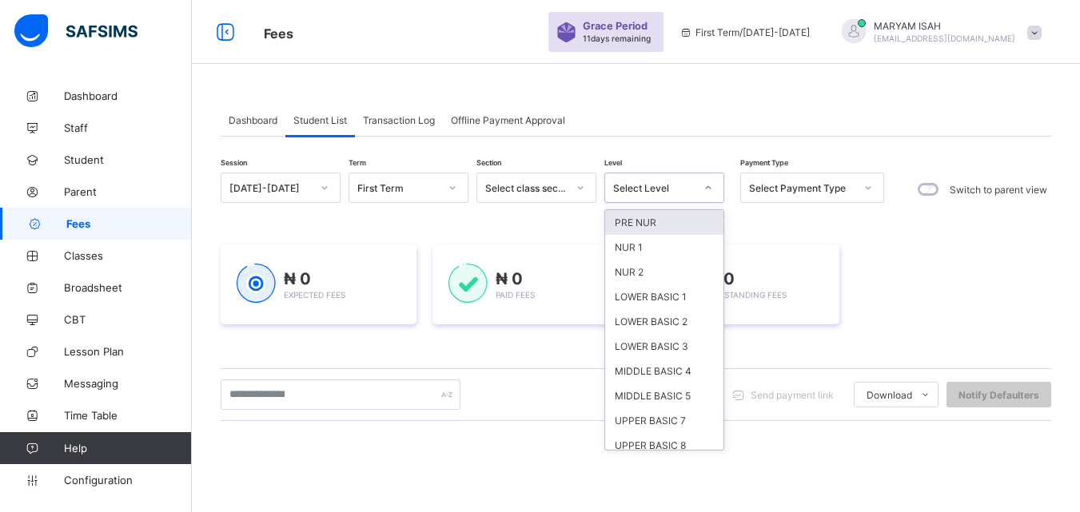
click at [709, 181] on icon at bounding box center [709, 188] width 10 height 16
click at [672, 281] on div "NUR 2" at bounding box center [664, 272] width 118 height 25
click at [672, 281] on div "₦ 0 Outstanding Fees" at bounding box center [742, 285] width 196 height 80
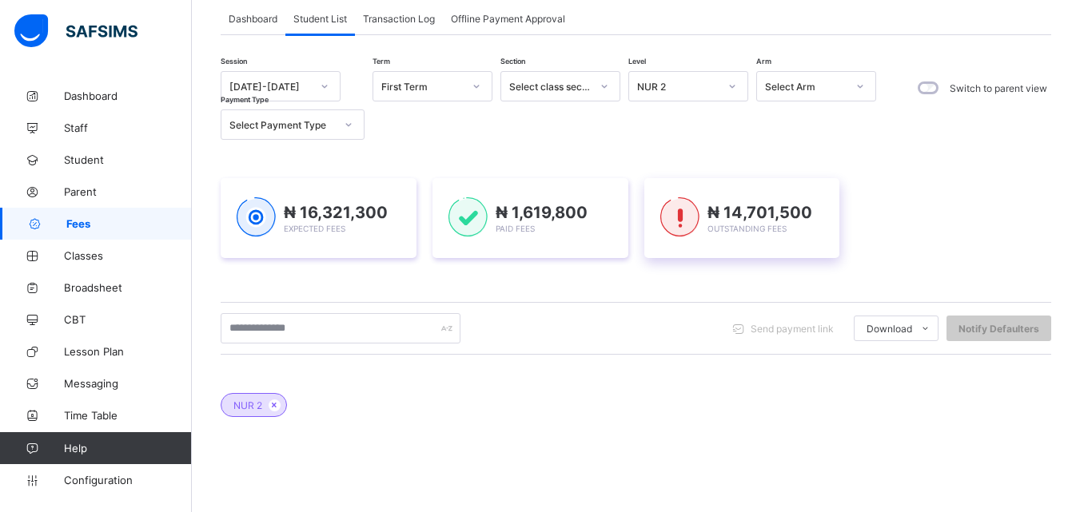
scroll to position [208, 0]
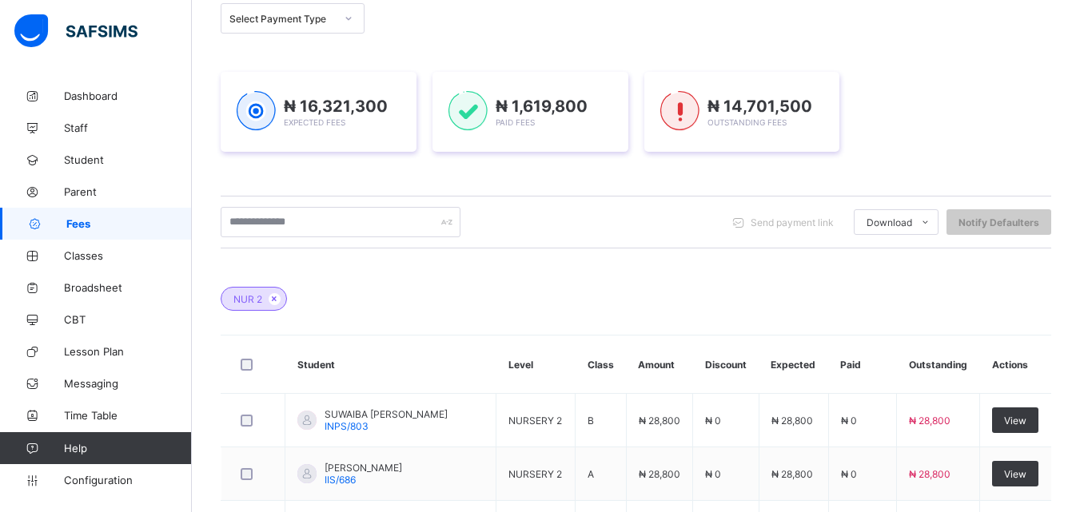
click at [1007, 408] on div "View" at bounding box center [1015, 421] width 46 height 26
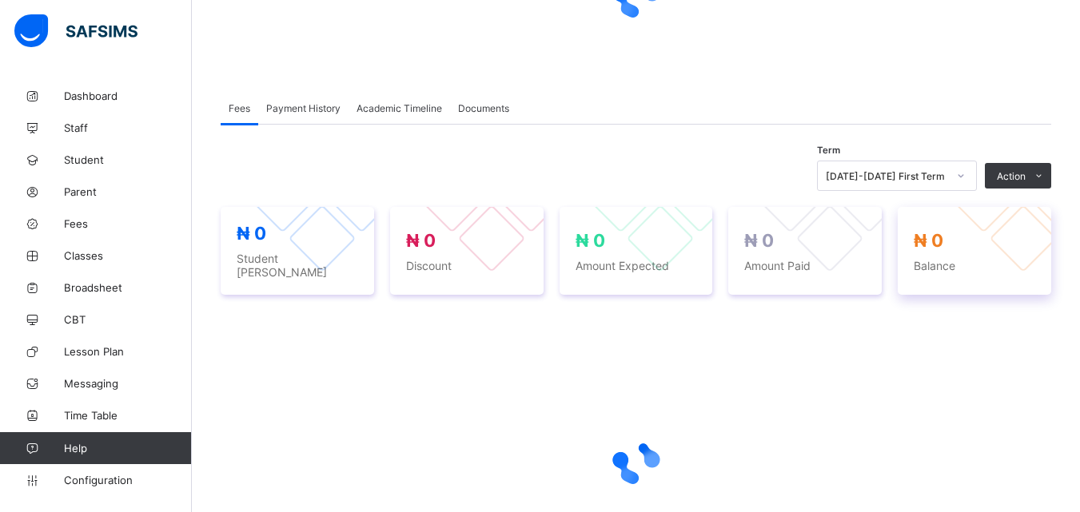
click at [1015, 205] on div at bounding box center [1024, 239] width 68 height 68
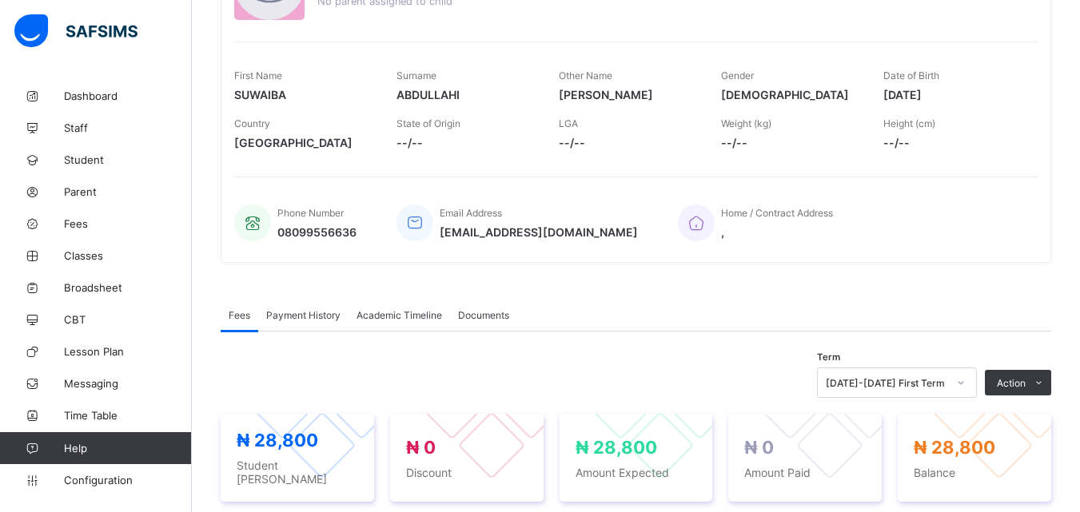
scroll to position [229, 0]
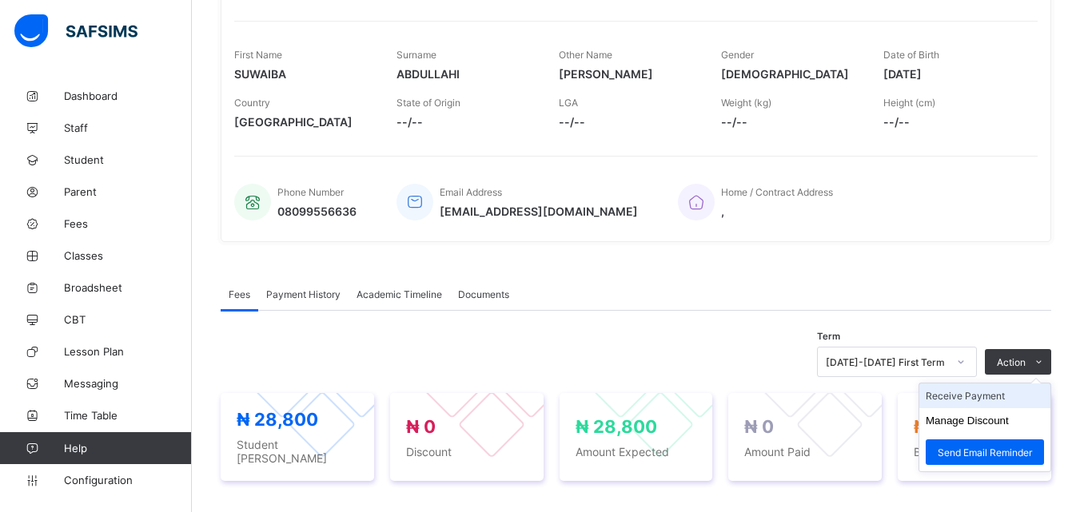
click at [1019, 393] on li "Receive Payment" at bounding box center [984, 396] width 131 height 25
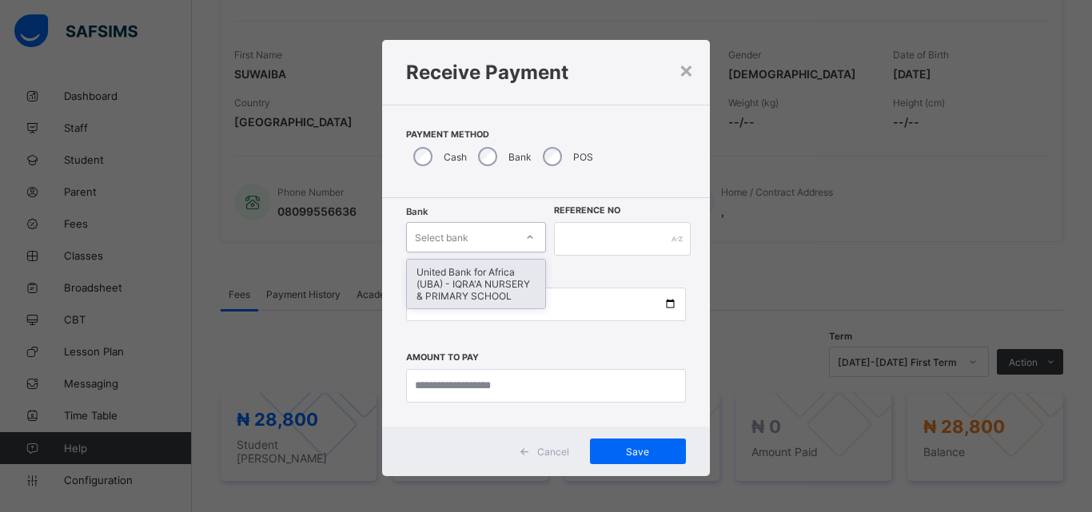
click at [525, 239] on icon at bounding box center [530, 237] width 10 height 16
click at [491, 285] on div "United Bank for Africa (UBA) - IQRA'A NURSERY & PRIMARY SCHOOL" at bounding box center [476, 284] width 138 height 49
type input "*"
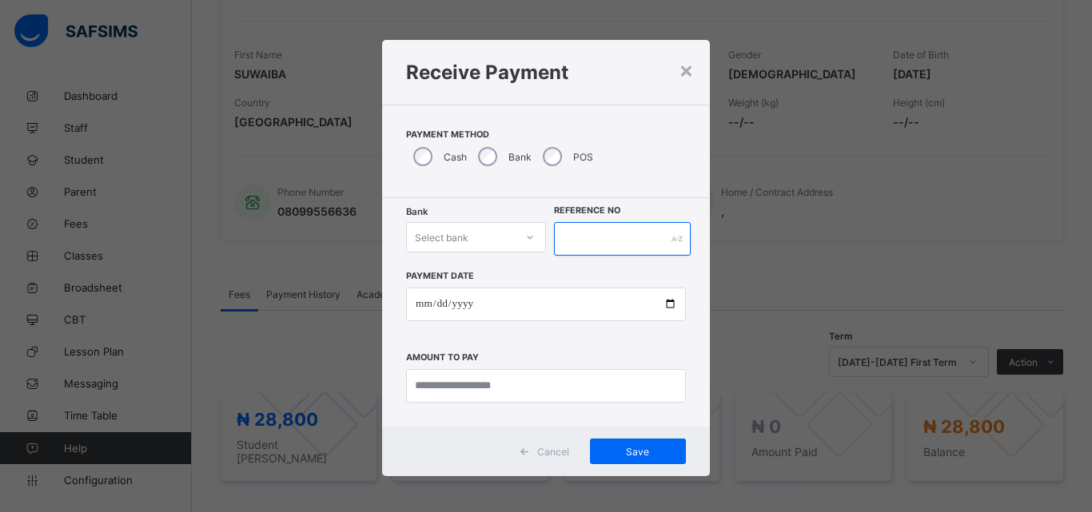
click at [566, 233] on input "text" at bounding box center [622, 239] width 137 height 34
click at [560, 236] on input "text" at bounding box center [622, 239] width 137 height 34
type input "*****"
click at [525, 239] on icon at bounding box center [530, 237] width 10 height 16
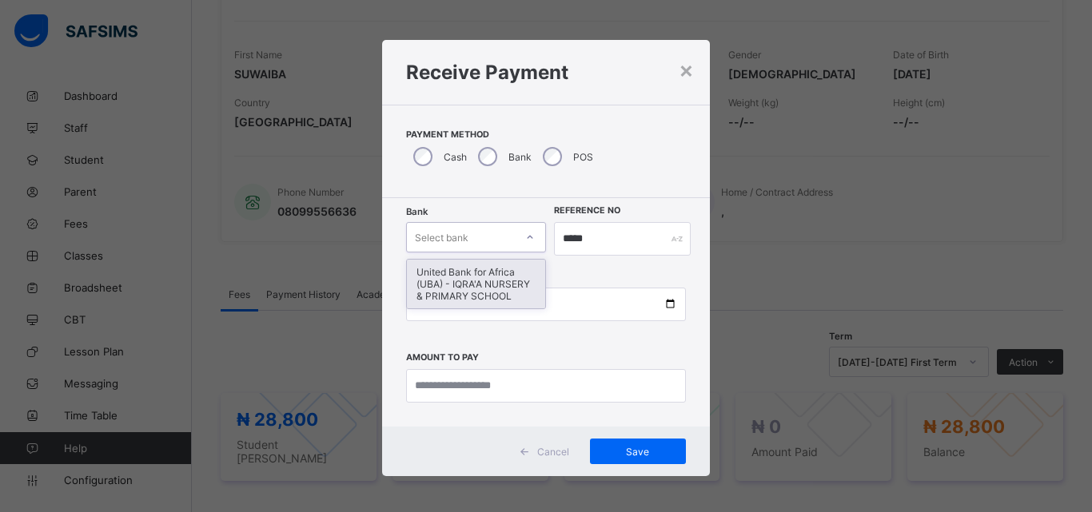
click at [495, 273] on div "United Bank for Africa (UBA) - IQRA'A NURSERY & PRIMARY SCHOOL" at bounding box center [476, 284] width 138 height 49
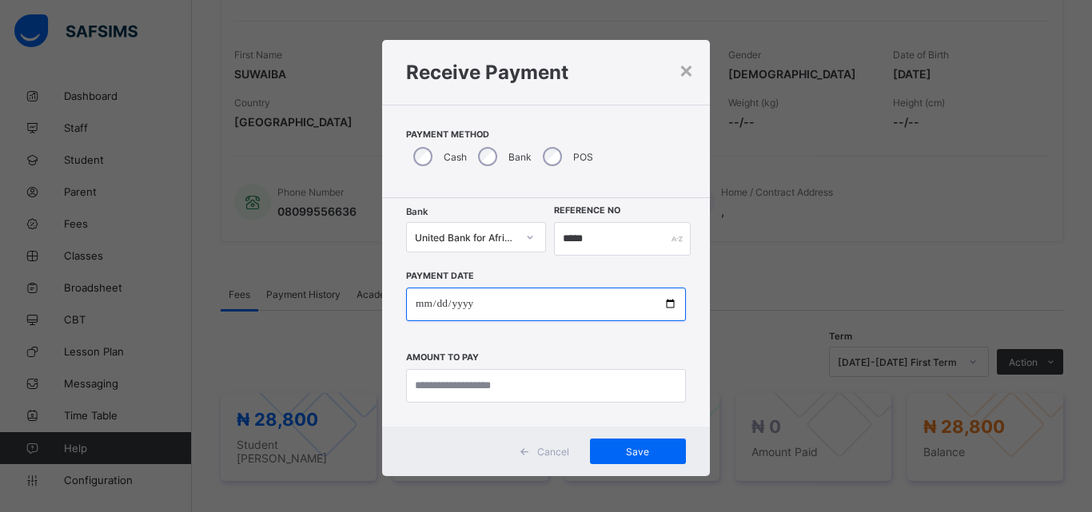
click at [664, 300] on input "date" at bounding box center [546, 305] width 280 height 34
type input "**********"
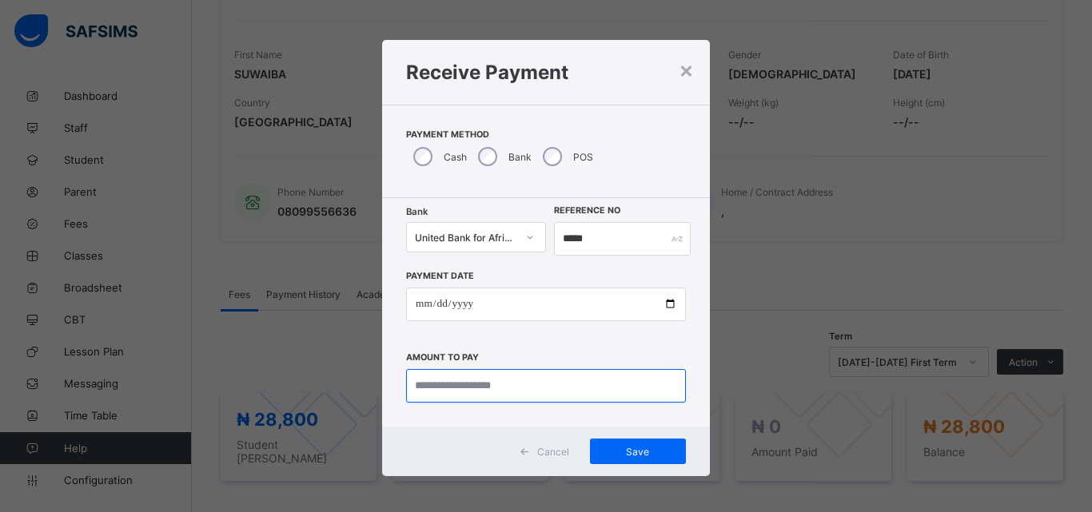
click at [465, 375] on input "currency" at bounding box center [546, 386] width 280 height 34
type input "********"
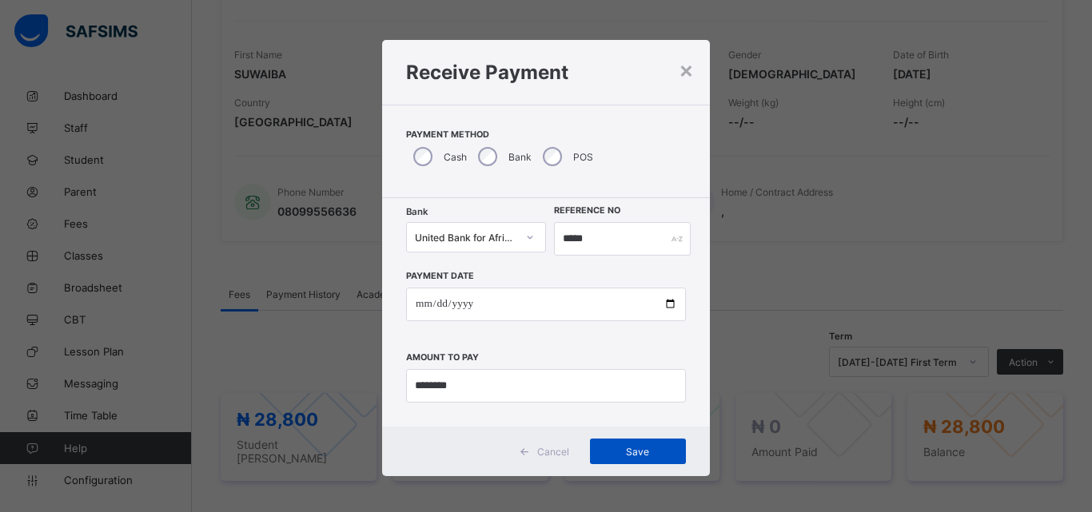
click at [644, 451] on span "Save" at bounding box center [638, 452] width 72 height 12
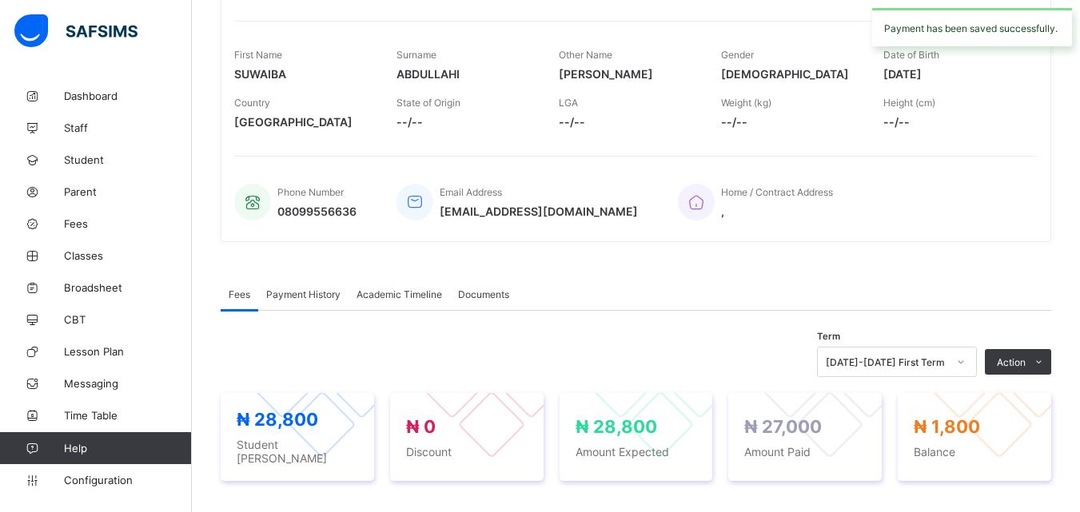
scroll to position [0, 0]
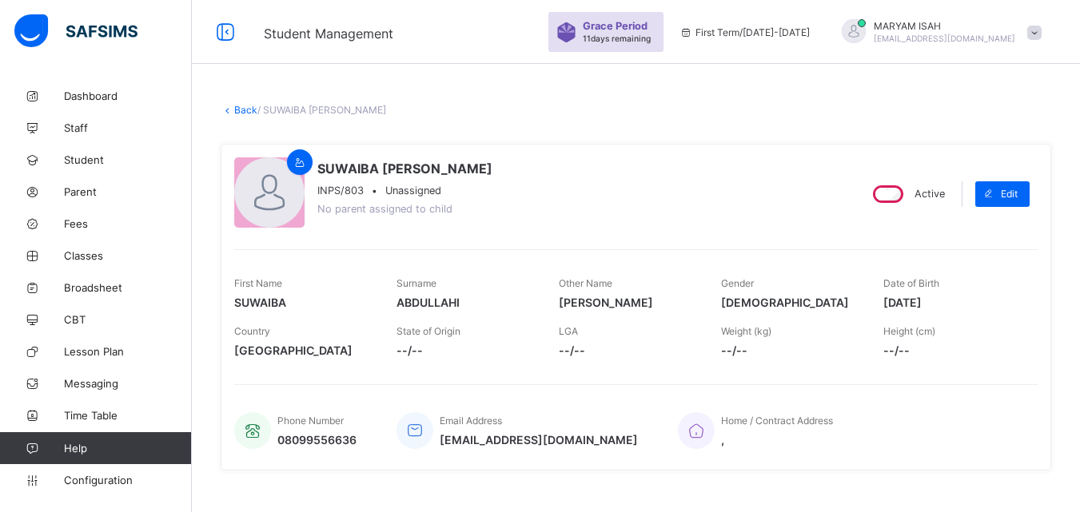
click at [243, 111] on link "Back" at bounding box center [245, 110] width 23 height 12
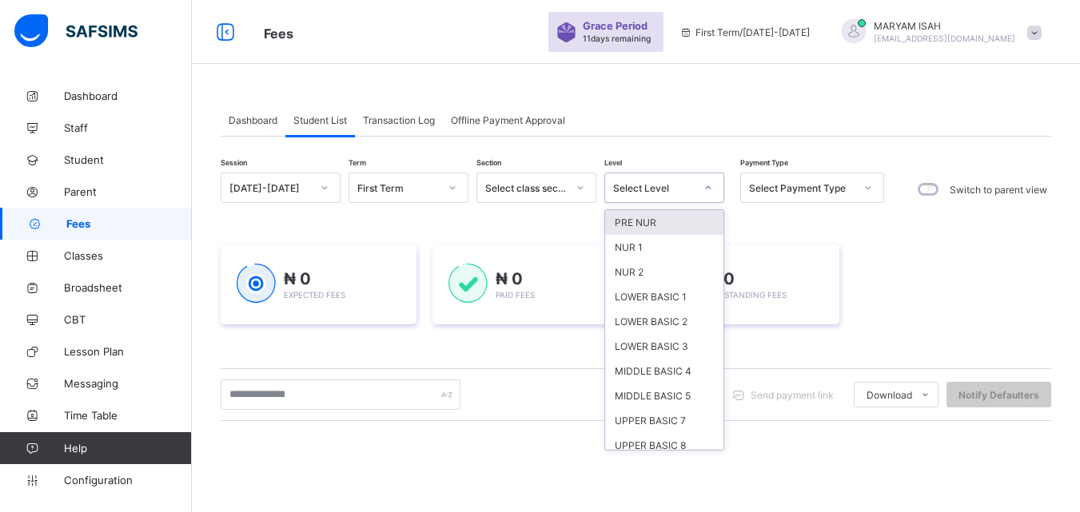
click at [707, 185] on icon at bounding box center [709, 188] width 10 height 16
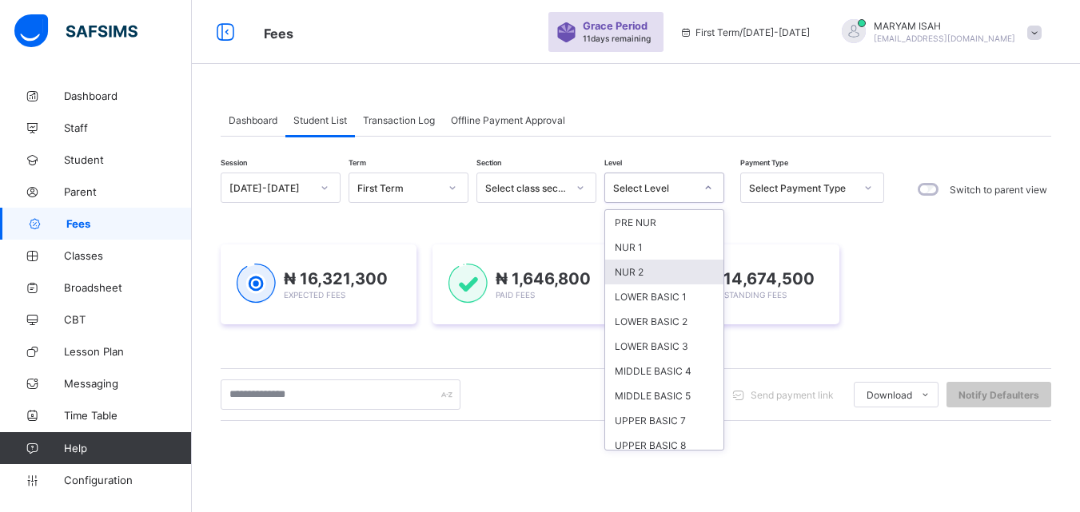
click at [677, 273] on div "NUR 2" at bounding box center [664, 272] width 118 height 25
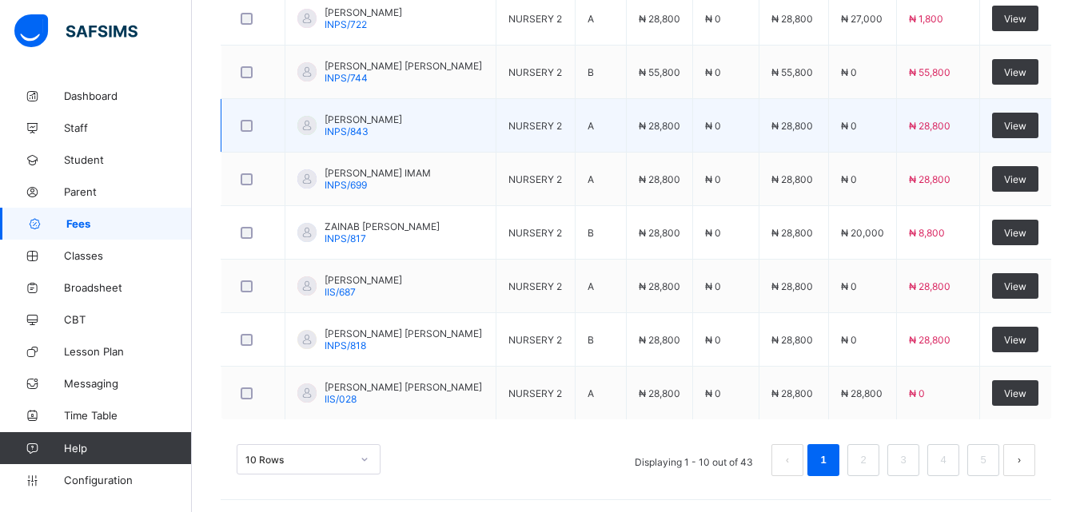
scroll to position [718, 0]
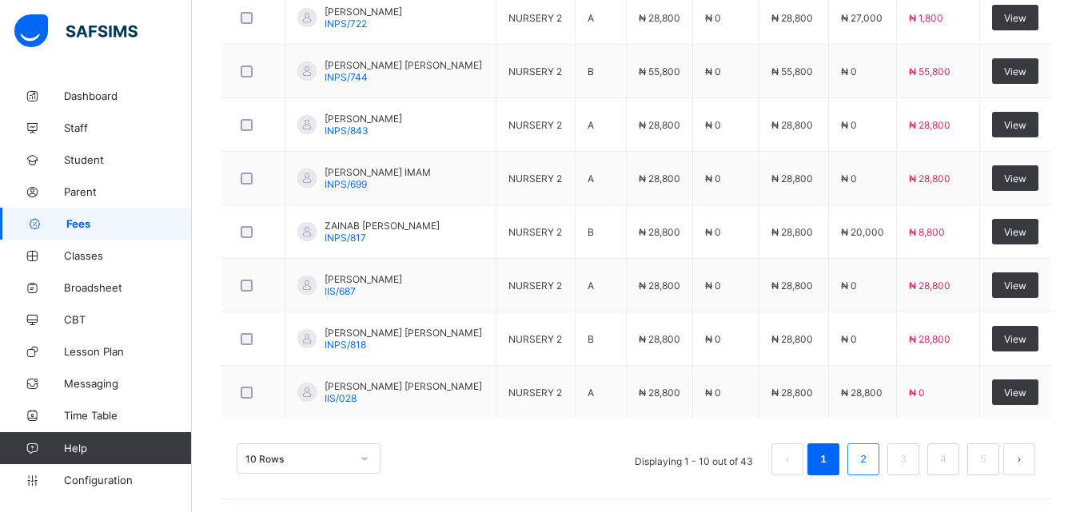
click at [871, 465] on link "2" at bounding box center [862, 459] width 15 height 21
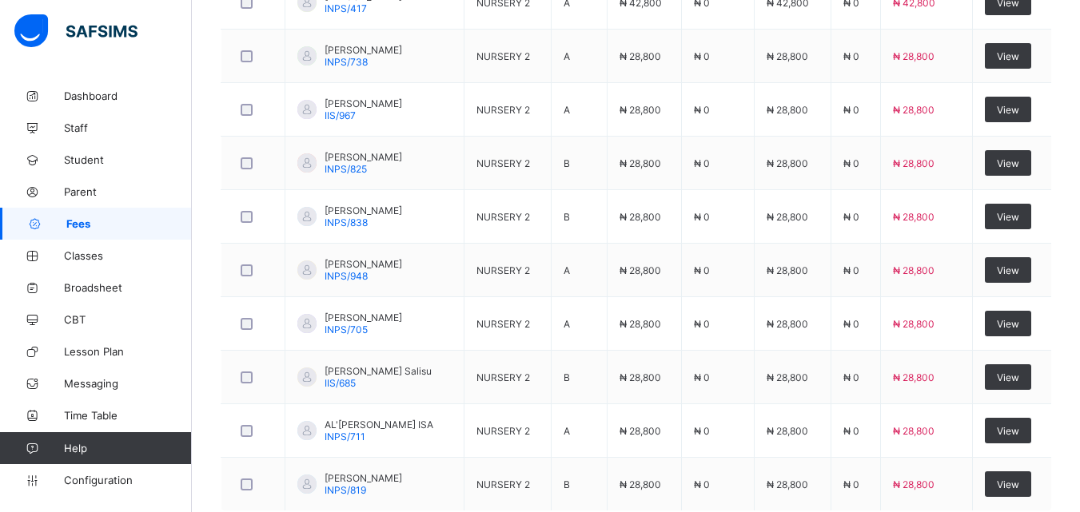
scroll to position [624, 0]
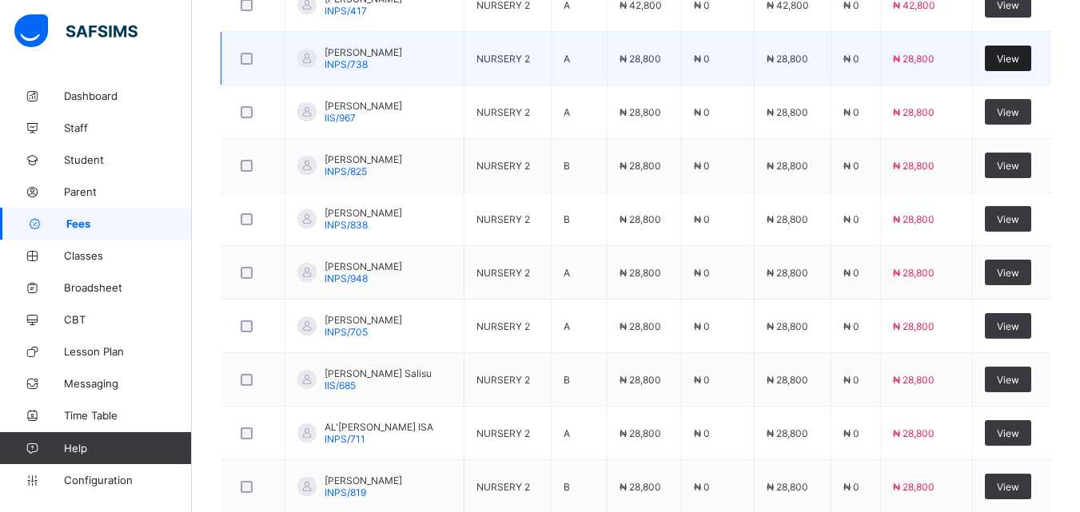
click at [1011, 70] on div "View" at bounding box center [1008, 59] width 46 height 26
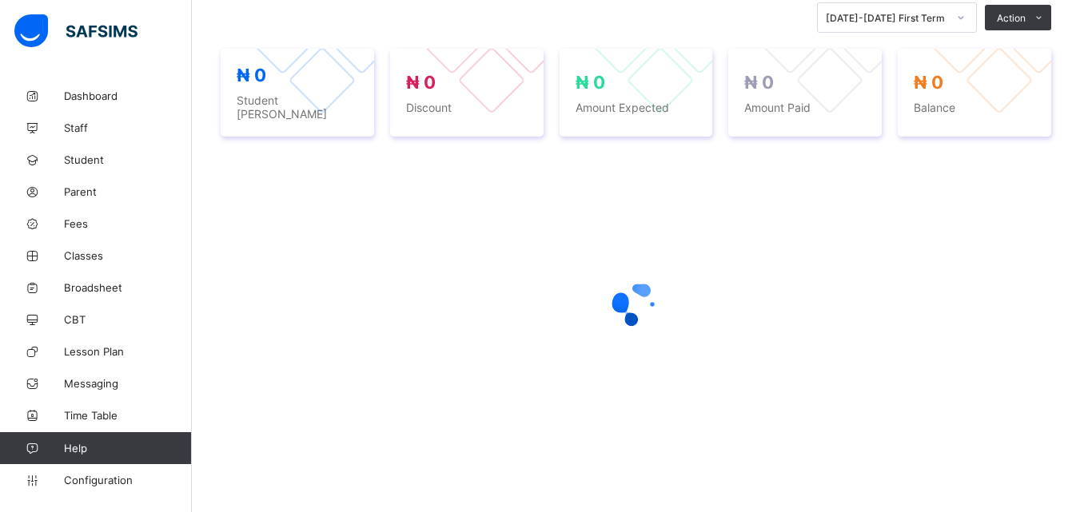
click at [1015, 58] on div at bounding box center [999, 40] width 147 height 147
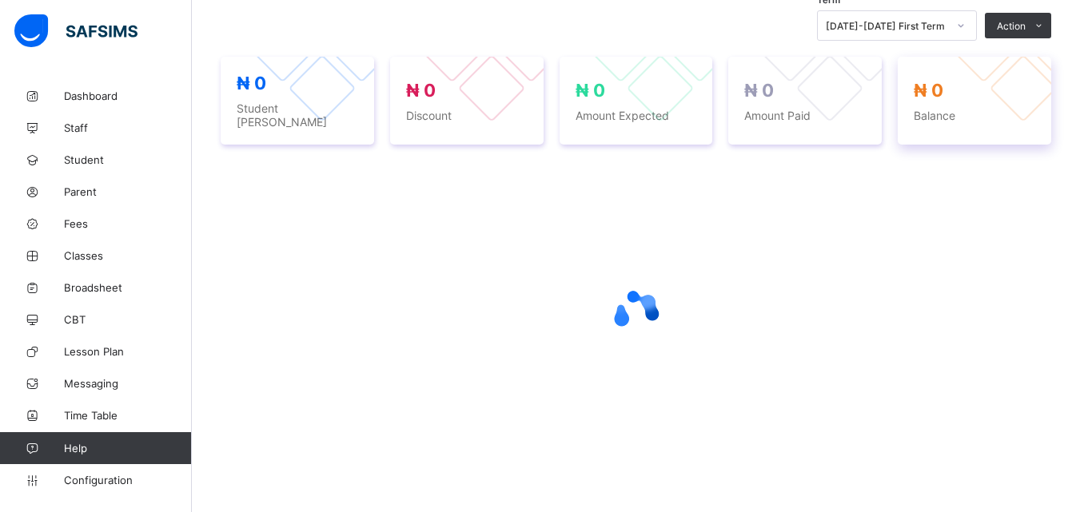
drag, startPoint x: 1011, startPoint y: 70, endPoint x: 1015, endPoint y: 58, distance: 13.4
click at [1015, 58] on div at bounding box center [984, 49] width 68 height 68
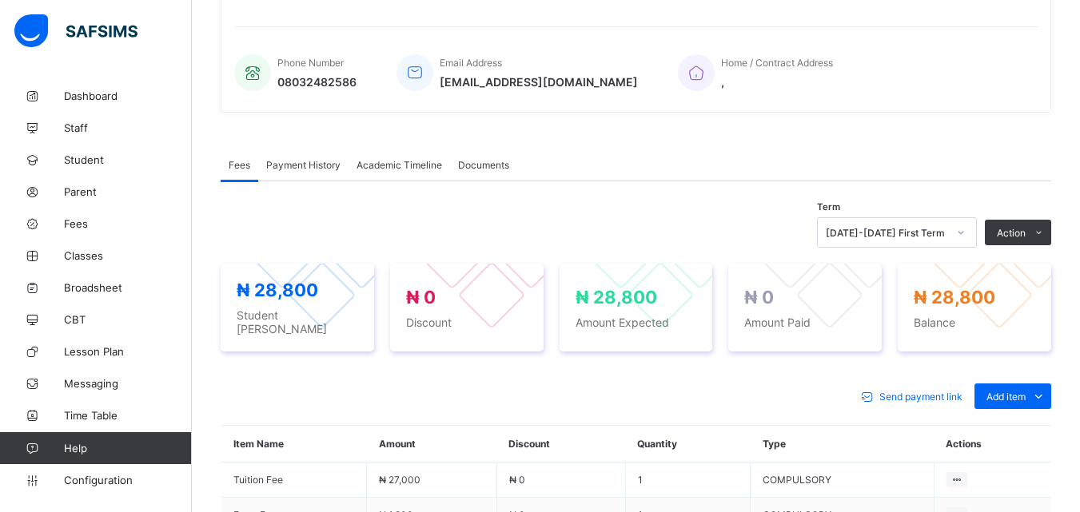
scroll to position [539, 0]
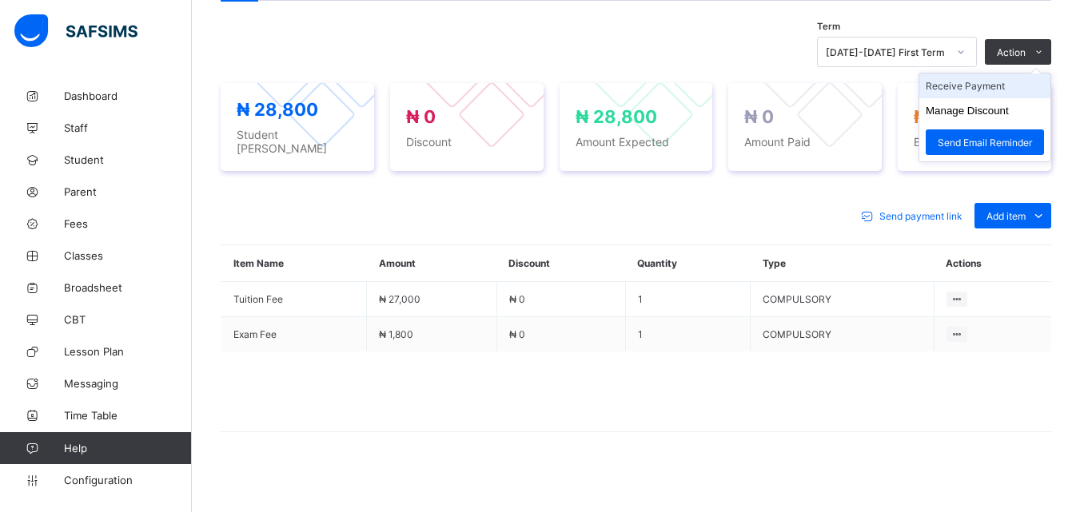
click at [994, 82] on li "Receive Payment" at bounding box center [984, 86] width 131 height 25
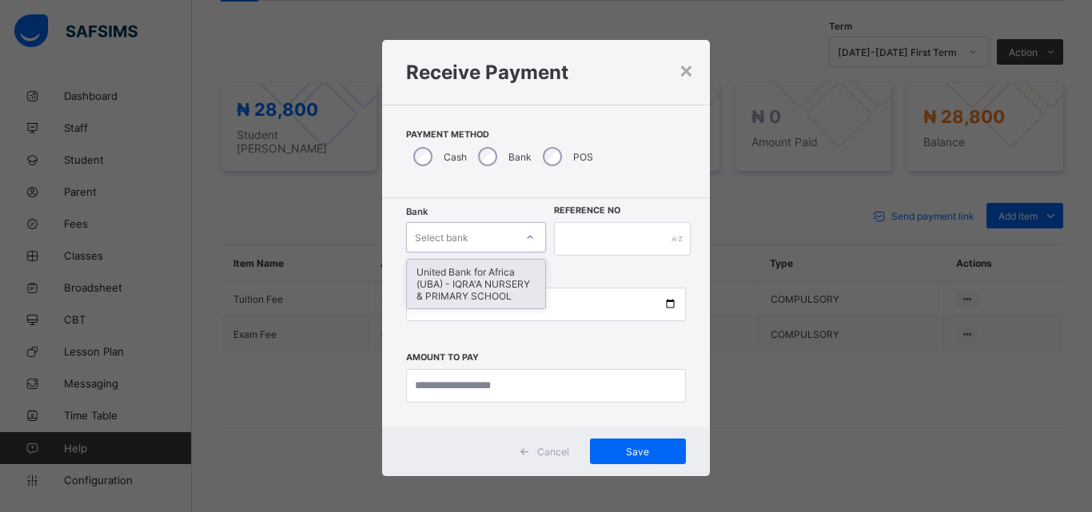
click at [526, 233] on icon at bounding box center [530, 237] width 10 height 16
click at [489, 277] on div "United Bank for Africa (UBA) - IQRA'A NURSERY & PRIMARY SCHOOL" at bounding box center [476, 284] width 138 height 49
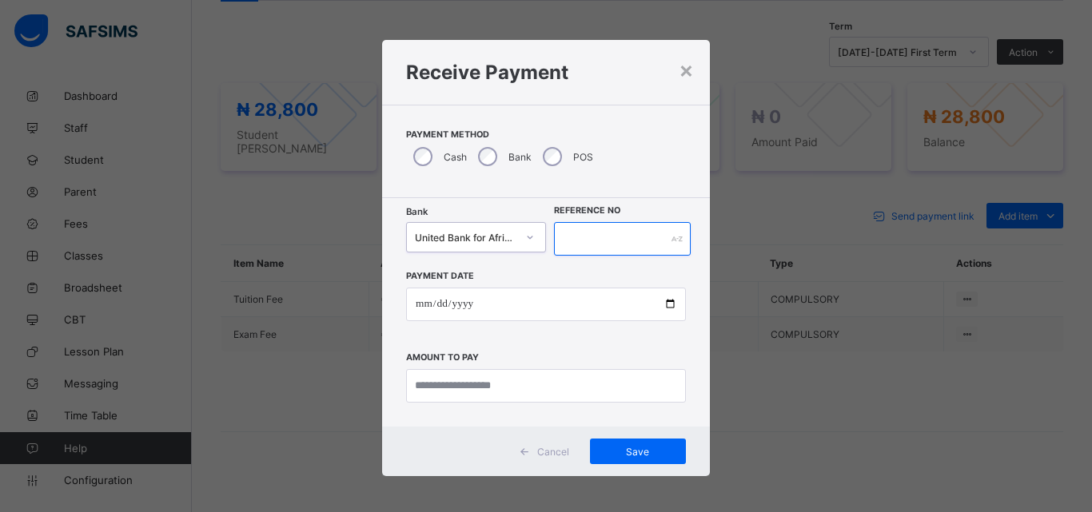
click at [554, 234] on input "text" at bounding box center [622, 239] width 137 height 34
type input "******"
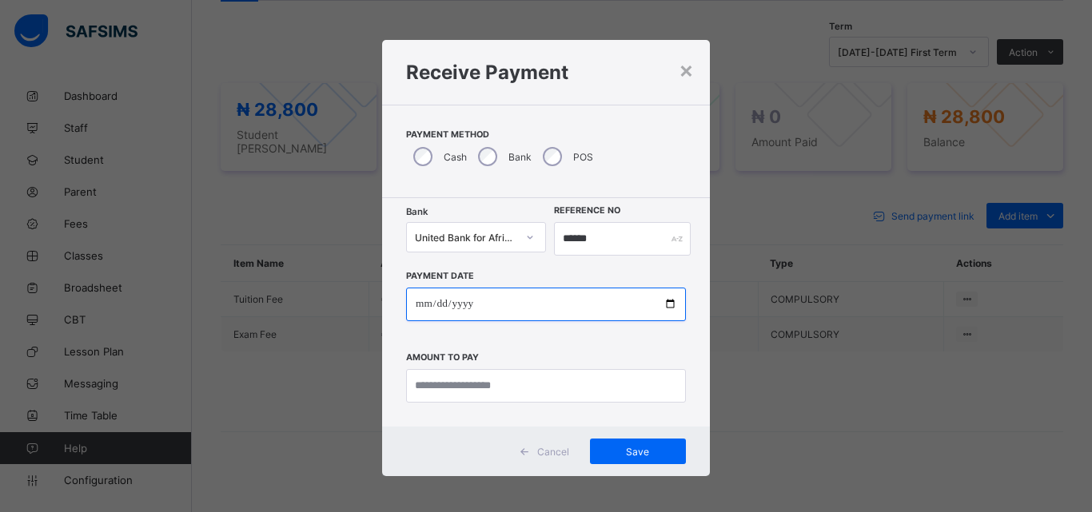
click at [663, 303] on input "date" at bounding box center [546, 305] width 280 height 34
type input "**********"
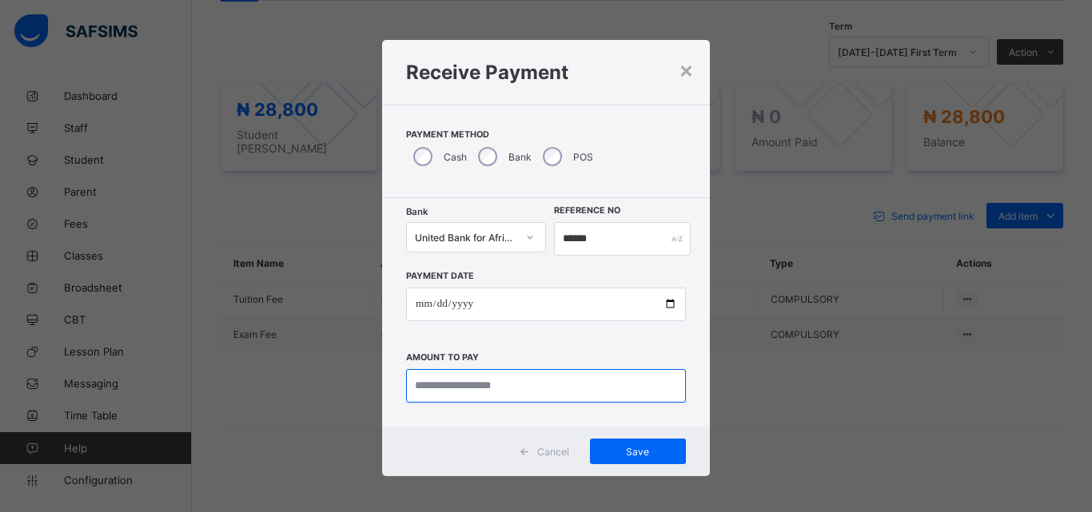
click at [466, 389] on input "currency" at bounding box center [546, 386] width 280 height 34
type input "********"
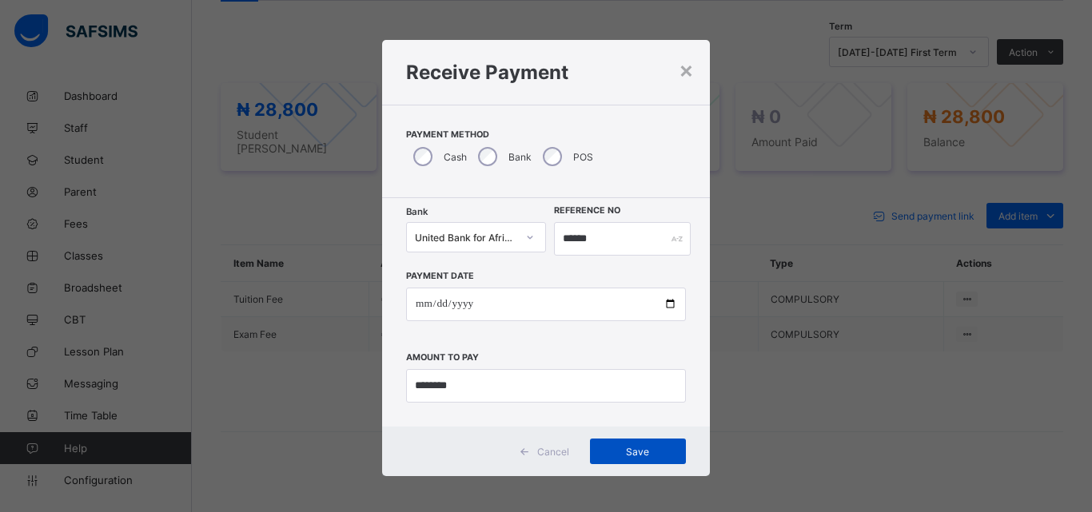
click at [592, 449] on div "Save" at bounding box center [638, 452] width 96 height 26
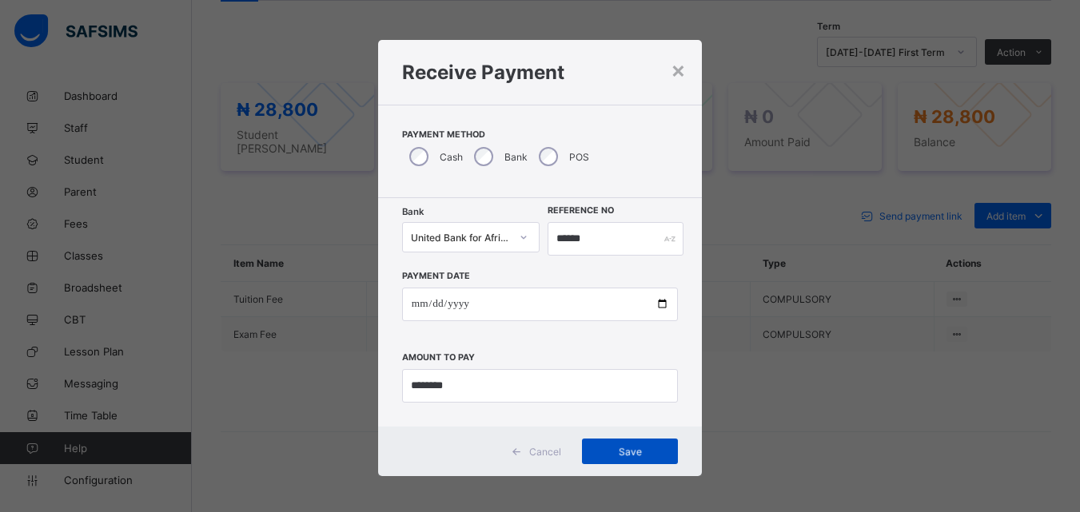
click at [592, 449] on div "Save" at bounding box center [630, 452] width 96 height 26
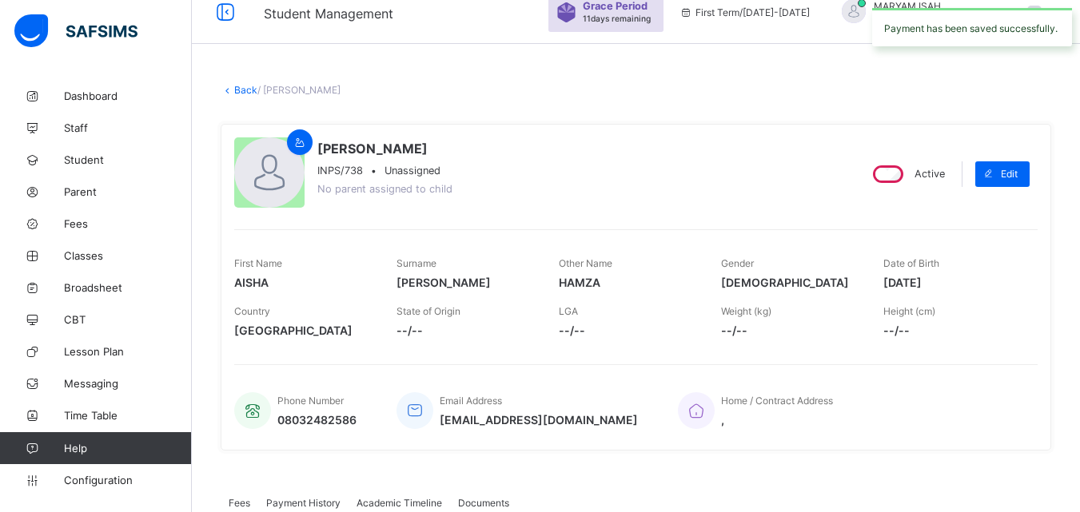
scroll to position [0, 0]
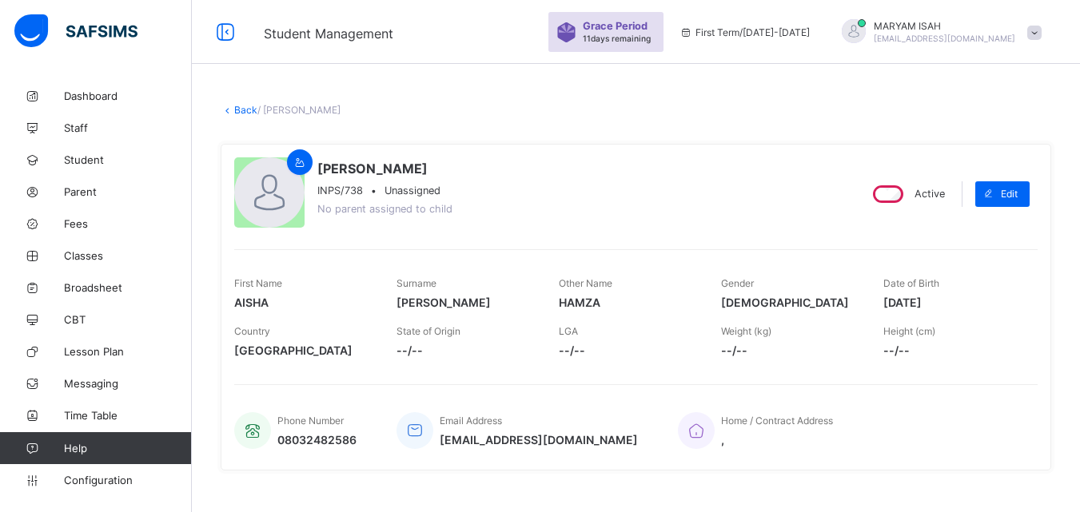
click at [235, 106] on link "Back" at bounding box center [245, 110] width 23 height 12
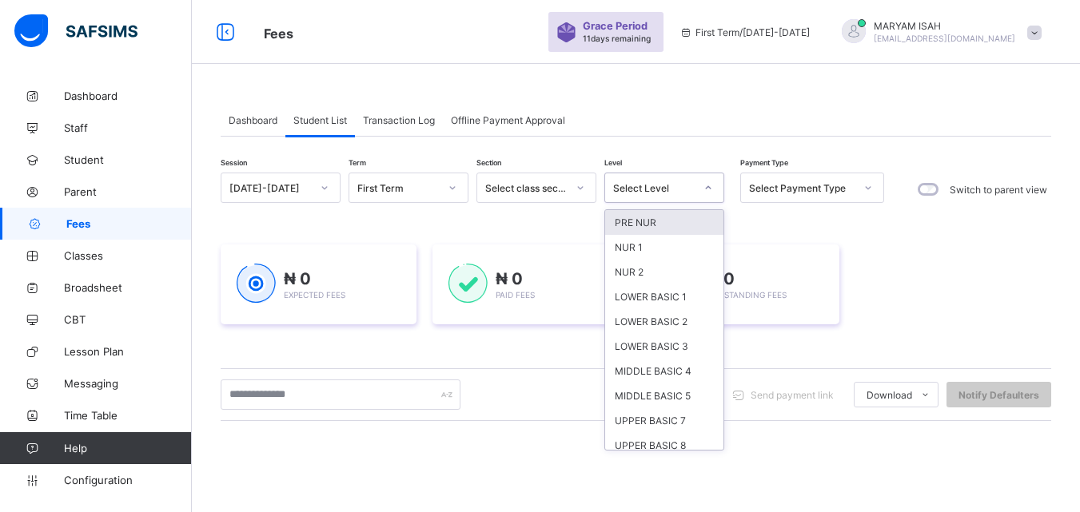
click at [709, 185] on icon at bounding box center [709, 188] width 10 height 16
click at [665, 277] on div "NUR 2" at bounding box center [664, 272] width 118 height 25
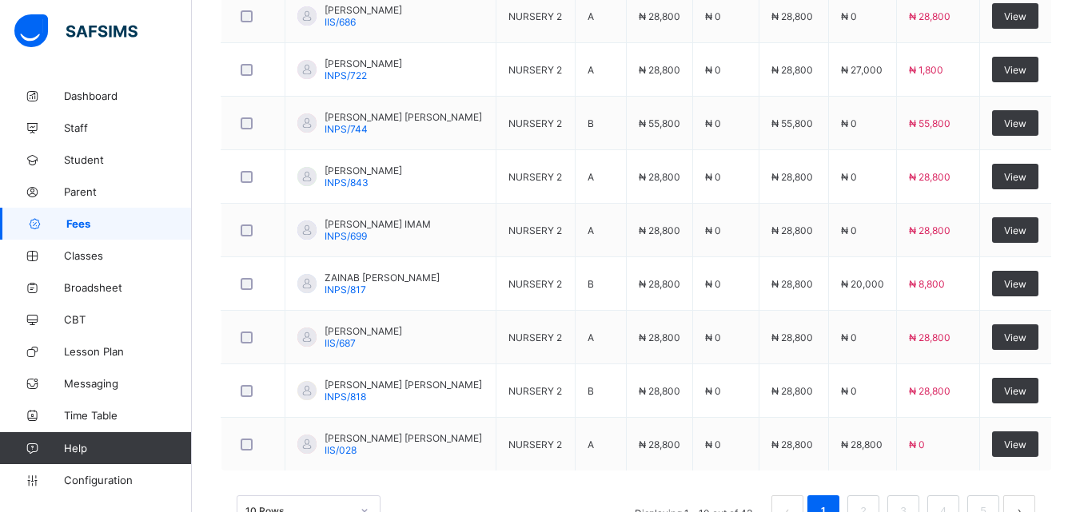
scroll to position [721, 0]
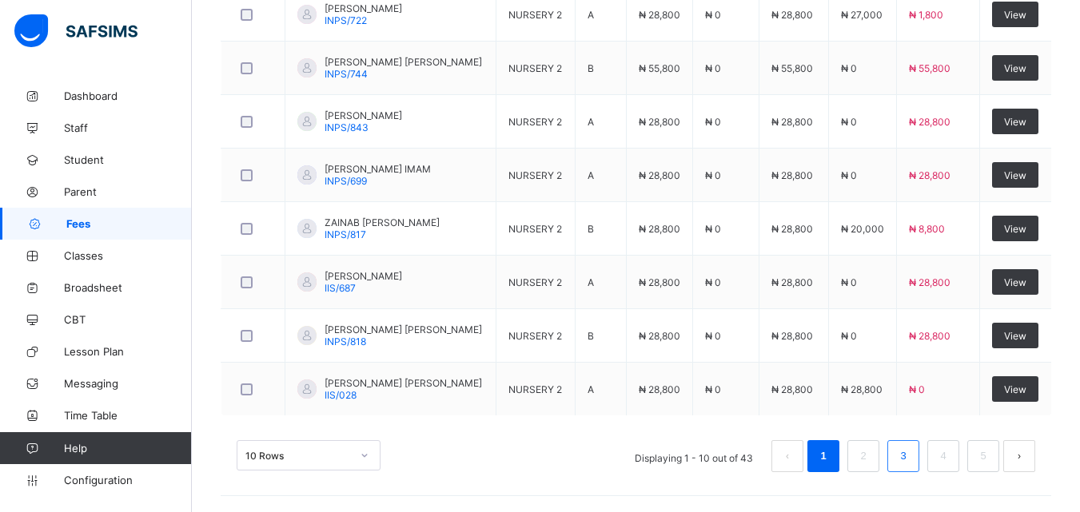
click at [911, 464] on link "3" at bounding box center [902, 456] width 15 height 21
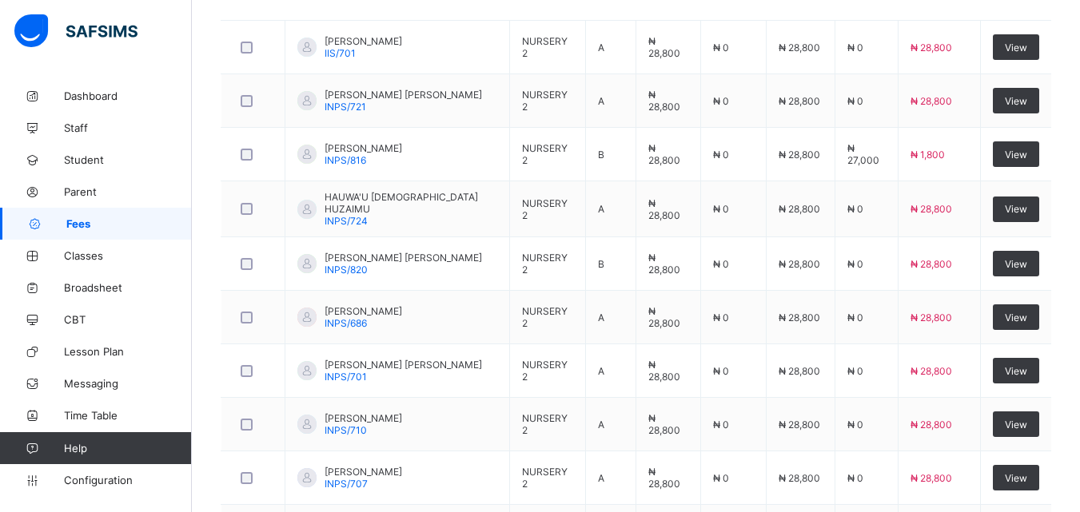
scroll to position [584, 0]
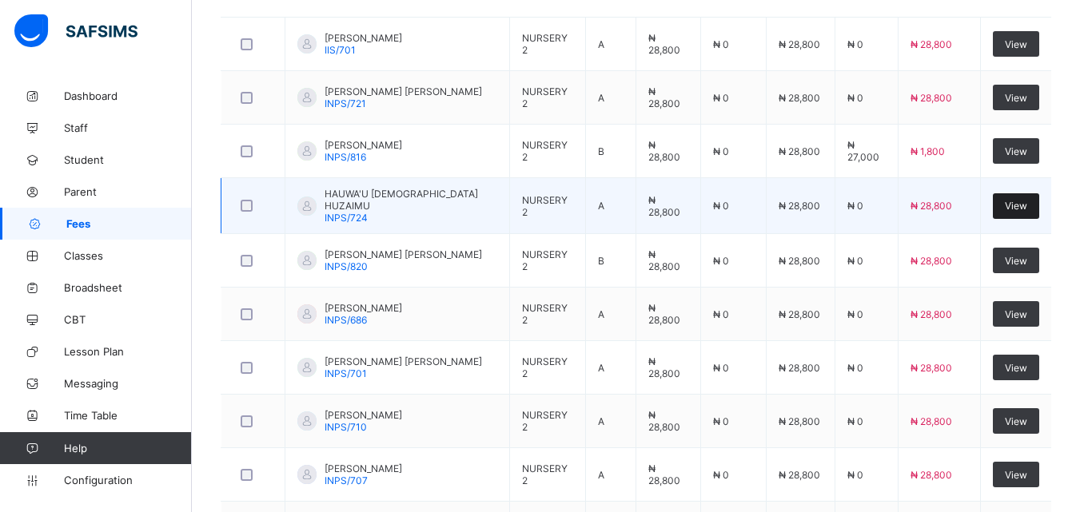
click at [1027, 201] on span "View" at bounding box center [1016, 206] width 22 height 12
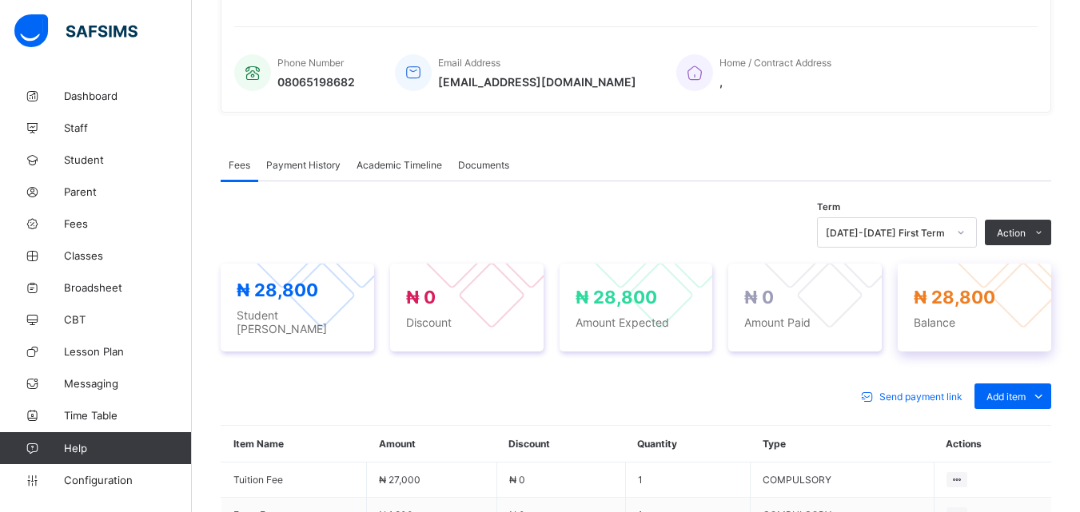
scroll to position [539, 0]
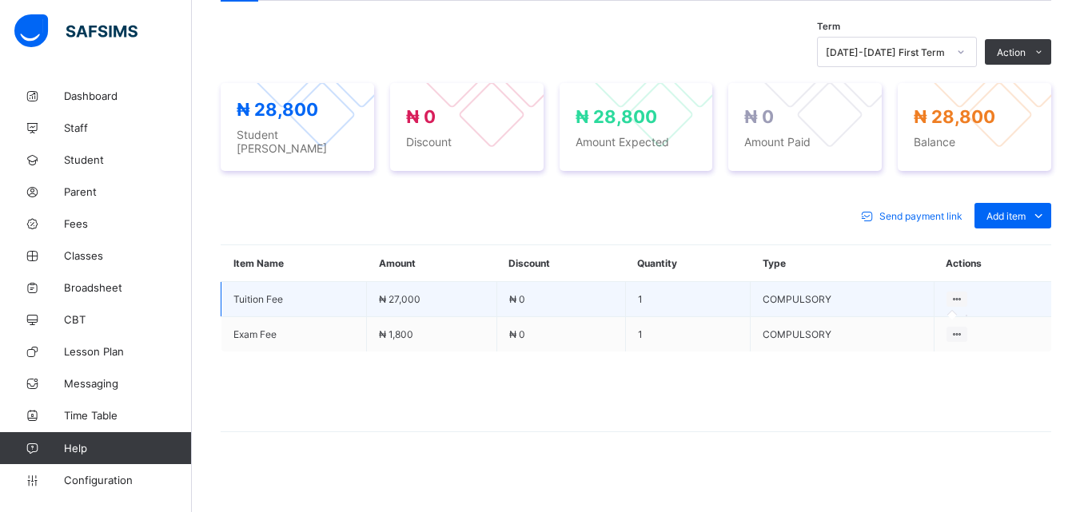
click at [964, 298] on div at bounding box center [958, 299] width 22 height 15
click at [964, 293] on icon at bounding box center [958, 299] width 14 height 12
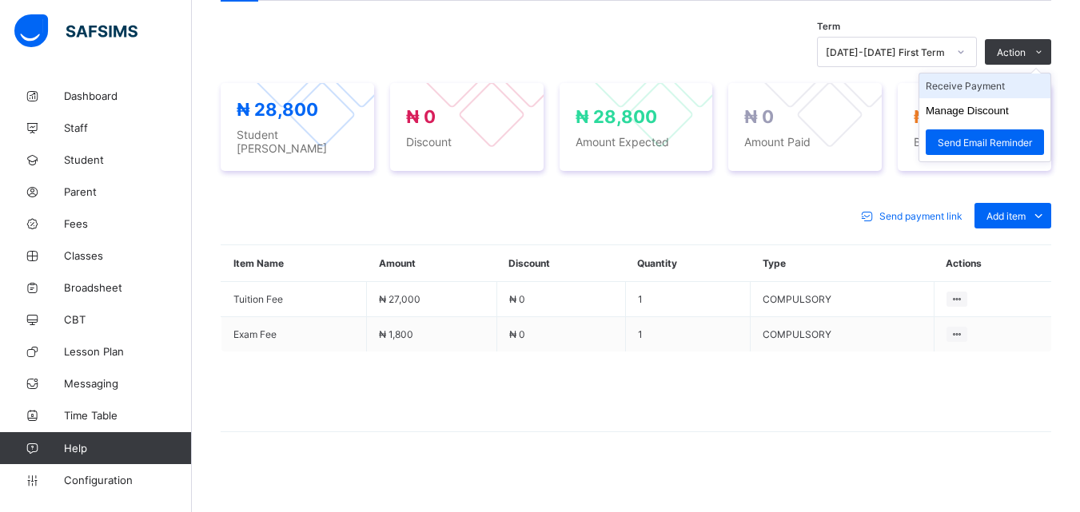
click at [1010, 86] on li "Receive Payment" at bounding box center [984, 86] width 131 height 25
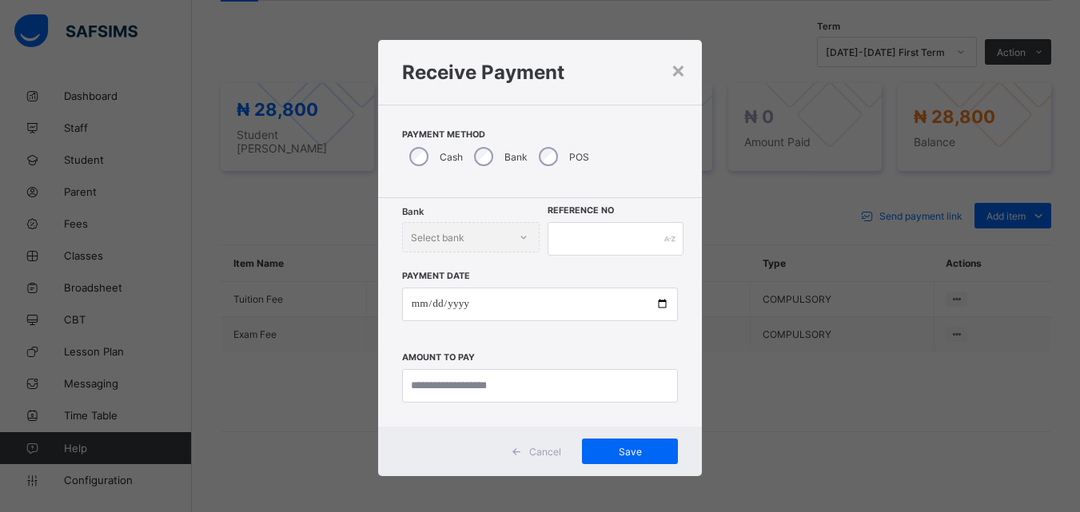
click at [1010, 86] on div "× Receive Payment Payment Method Cash Bank POS Bank Select bank Reference No Pa…" at bounding box center [540, 256] width 1080 height 512
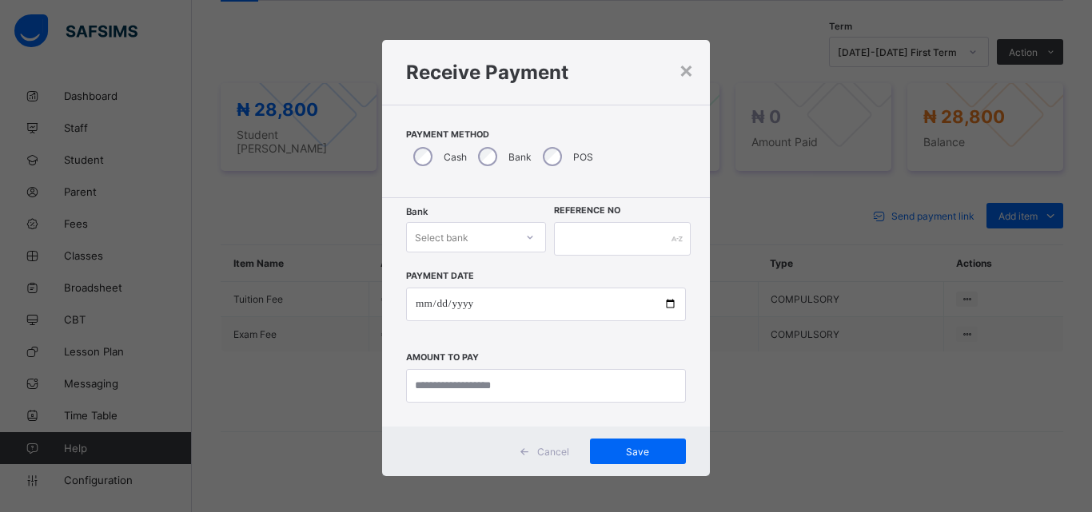
click at [527, 237] on icon at bounding box center [530, 237] width 10 height 16
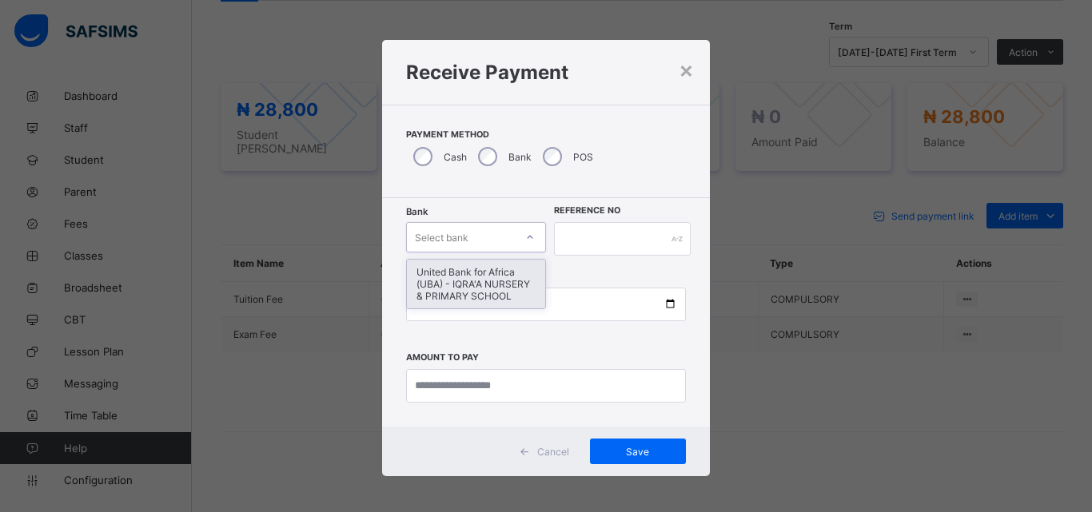
click at [477, 291] on div "United Bank for Africa (UBA) - IQRA'A NURSERY & PRIMARY SCHOOL" at bounding box center [476, 284] width 138 height 49
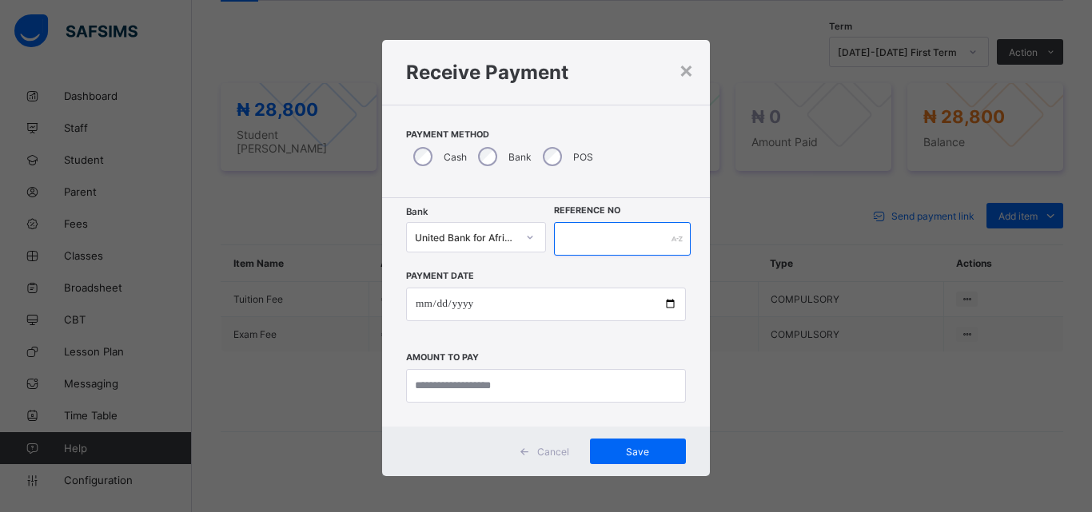
click at [571, 241] on input "text" at bounding box center [622, 239] width 137 height 34
type input "*****"
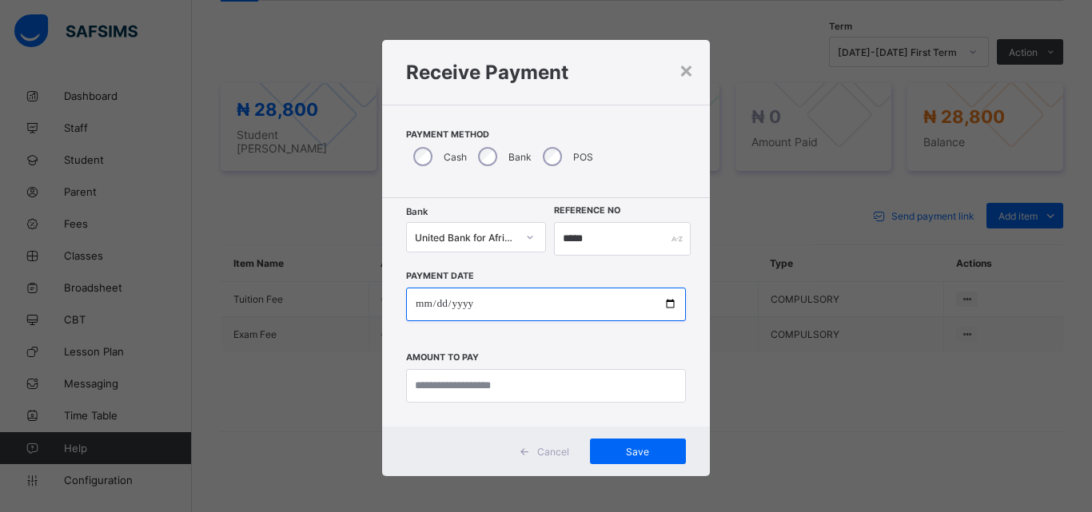
click at [661, 298] on input "date" at bounding box center [546, 305] width 280 height 34
type input "**********"
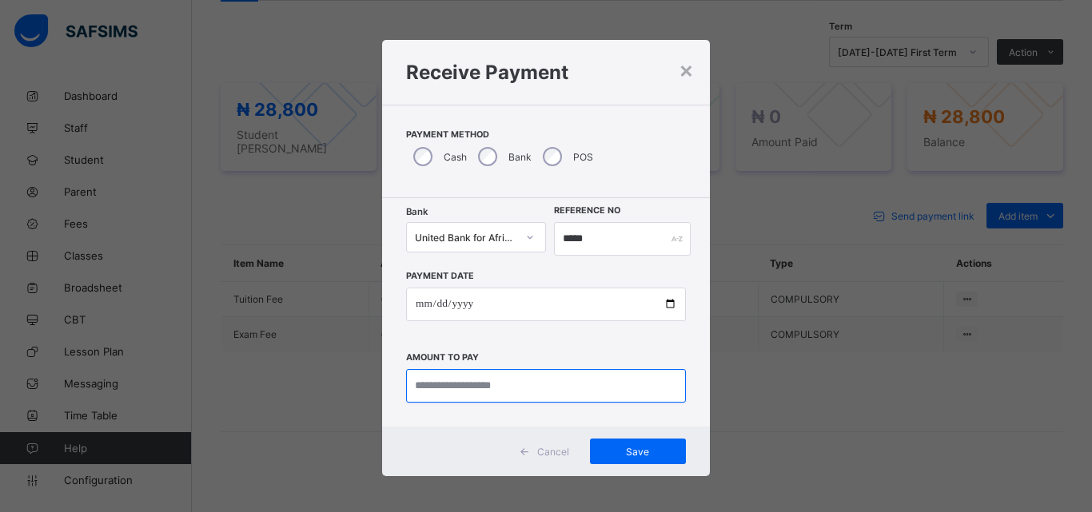
click at [455, 394] on input "currency" at bounding box center [546, 386] width 280 height 34
type input "********"
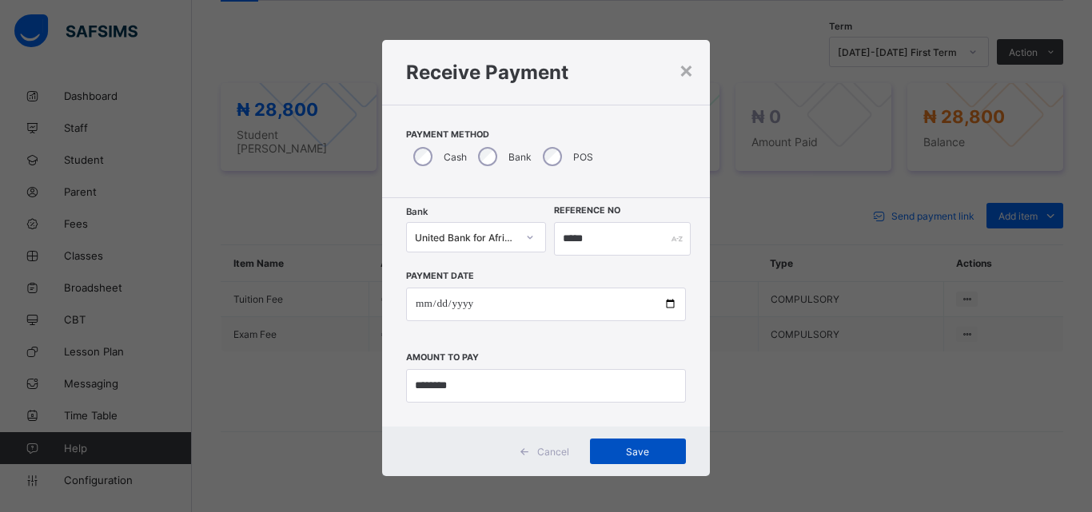
click at [611, 446] on span "Save" at bounding box center [638, 452] width 72 height 12
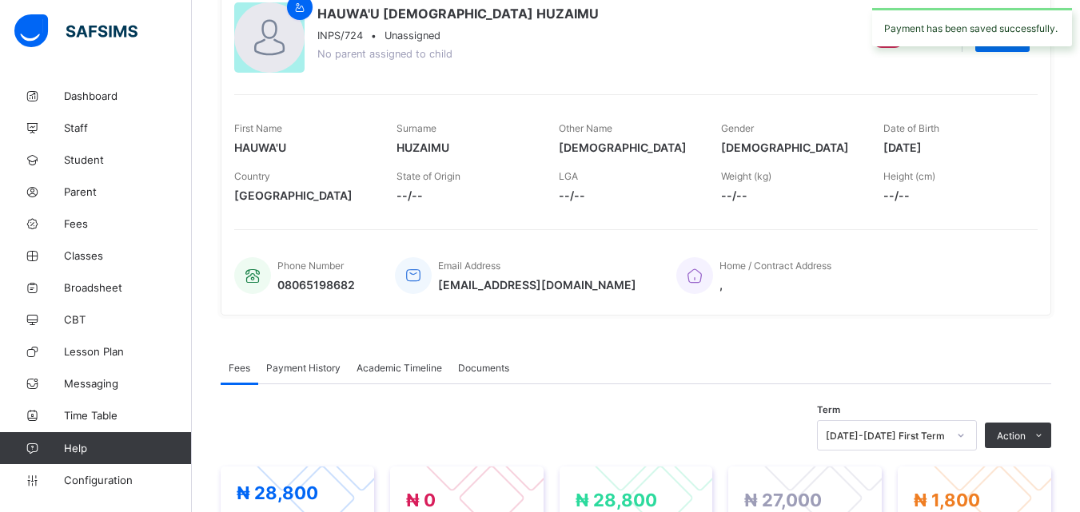
scroll to position [0, 0]
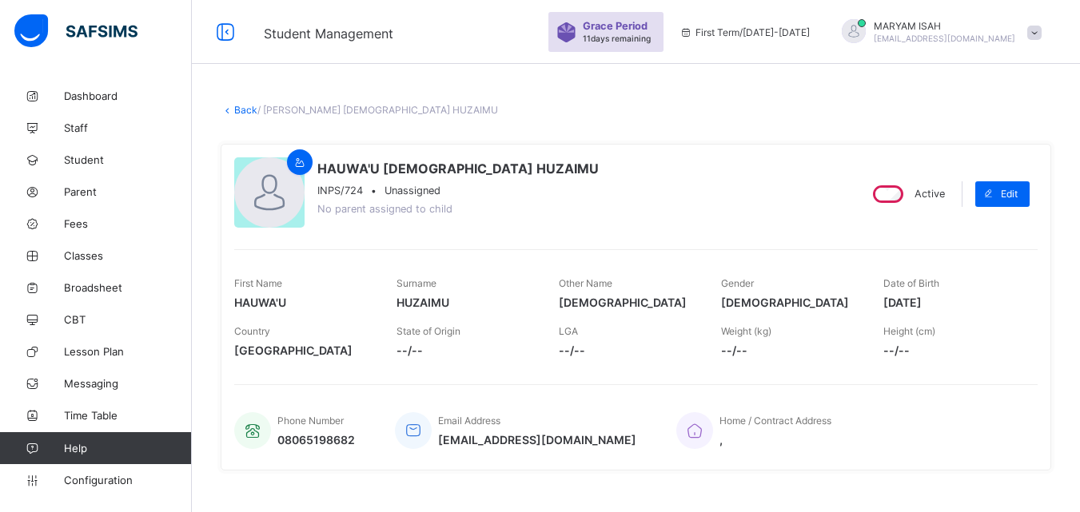
click at [240, 115] on link "Back" at bounding box center [245, 110] width 23 height 12
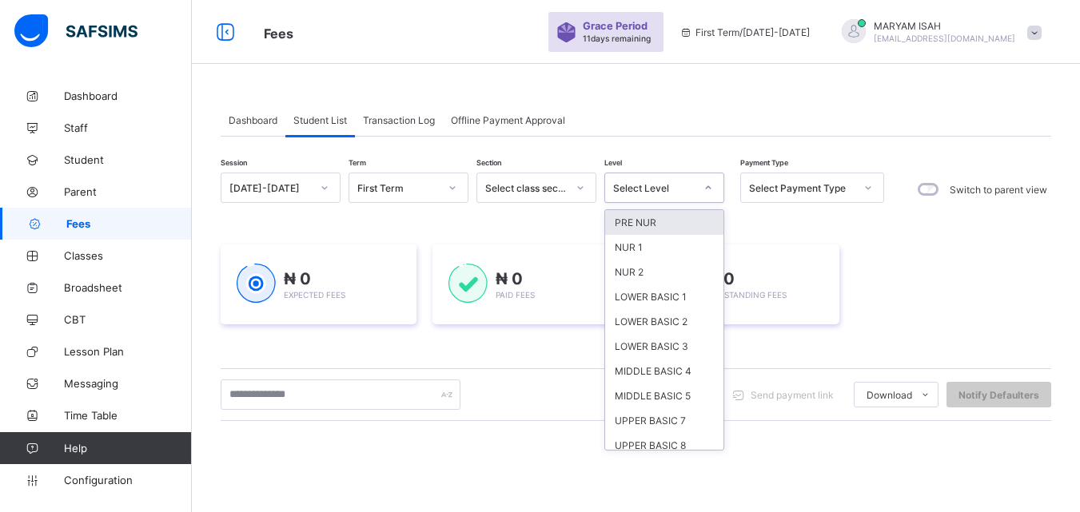
click at [709, 193] on icon at bounding box center [709, 188] width 10 height 16
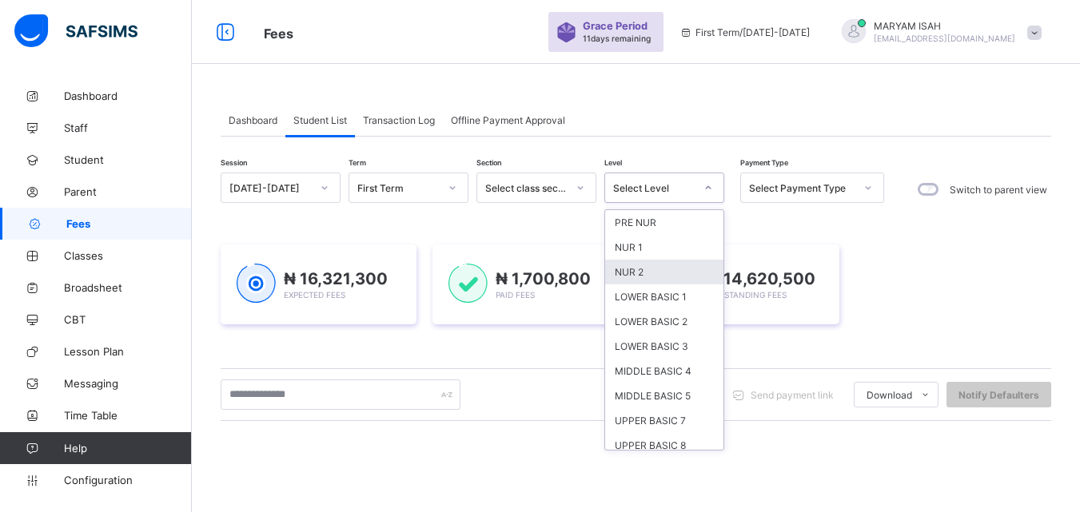
click at [653, 275] on div "NUR 2" at bounding box center [664, 272] width 118 height 25
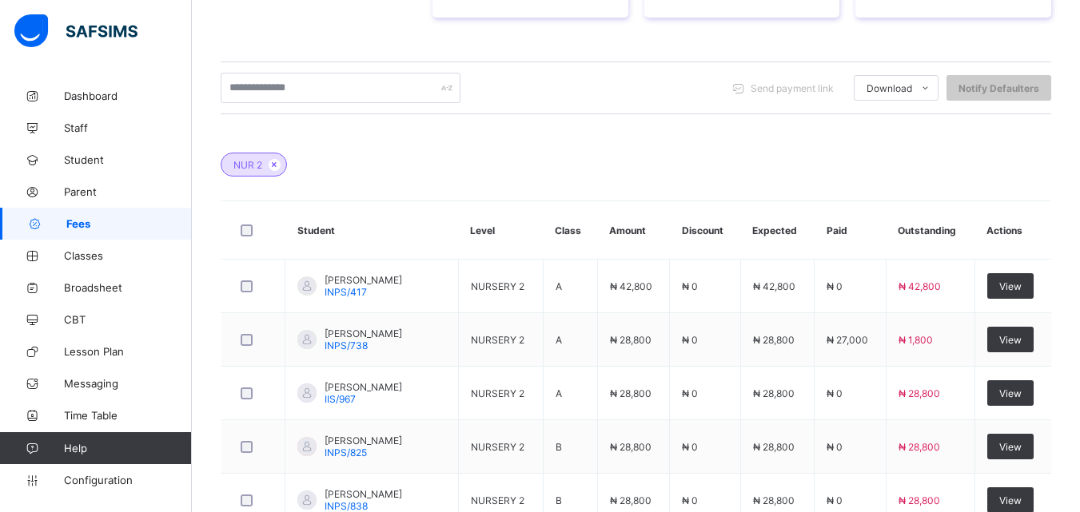
scroll to position [721, 0]
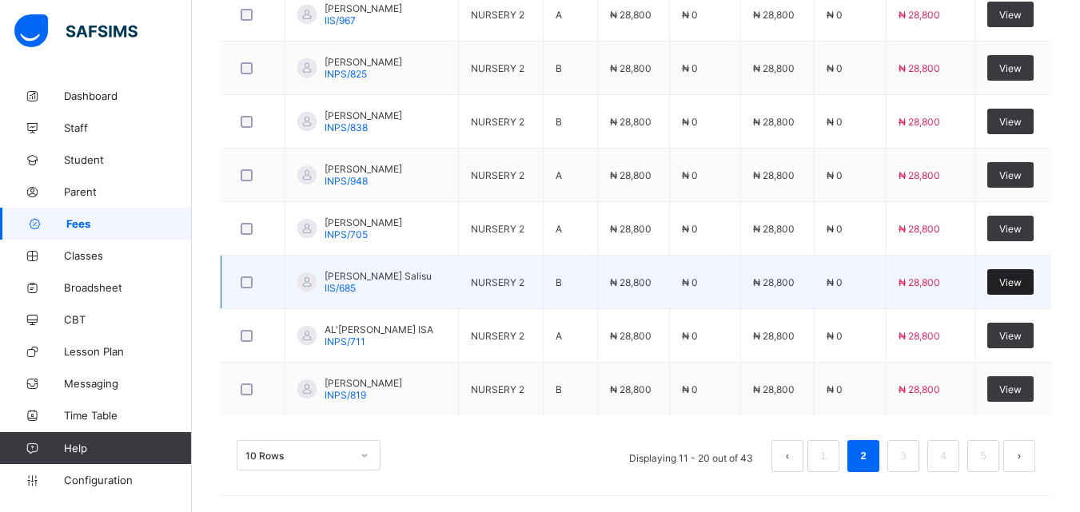
click at [1017, 282] on span "View" at bounding box center [1010, 283] width 22 height 12
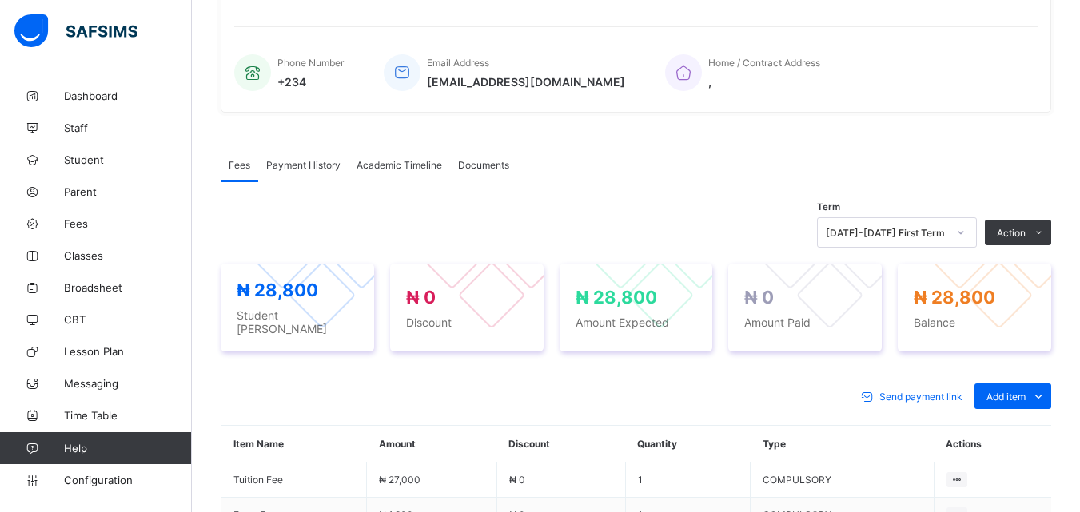
scroll to position [539, 0]
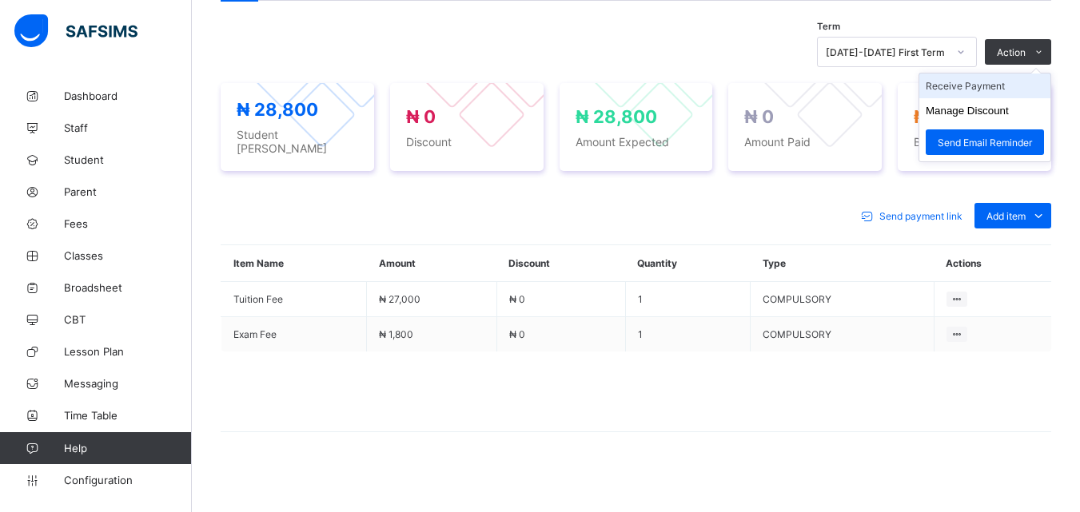
click at [1009, 86] on li "Receive Payment" at bounding box center [984, 86] width 131 height 25
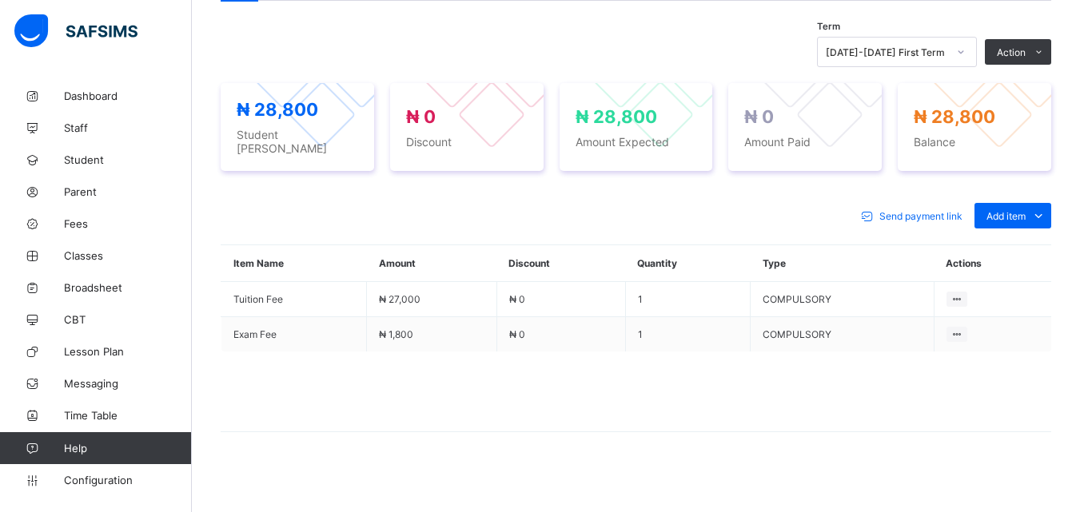
click at [0, 0] on div "× Receive Payment Payment Method Cash Bank POS Bank Select bank Reference No Pa…" at bounding box center [0, 0] width 0 height 0
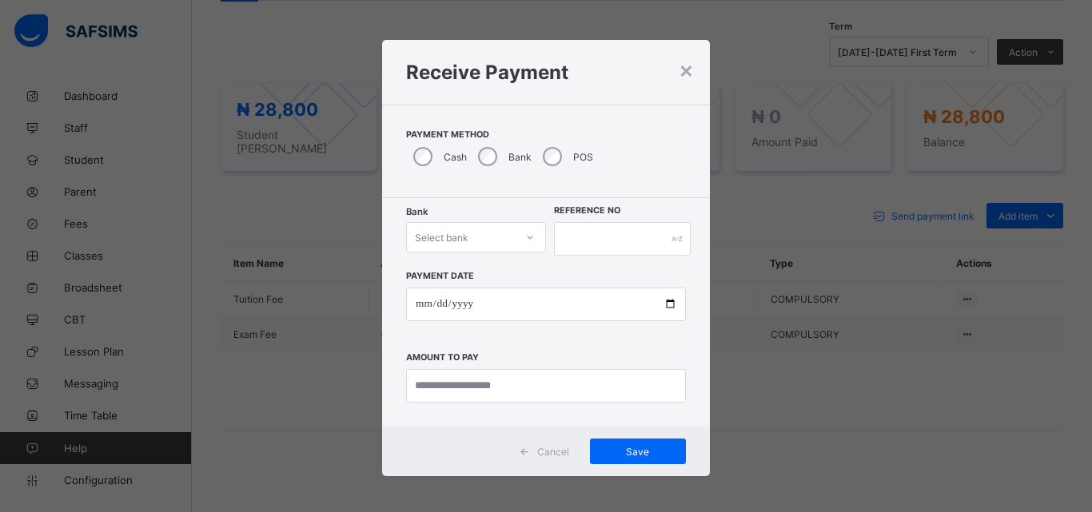
click at [524, 229] on div at bounding box center [529, 238] width 27 height 26
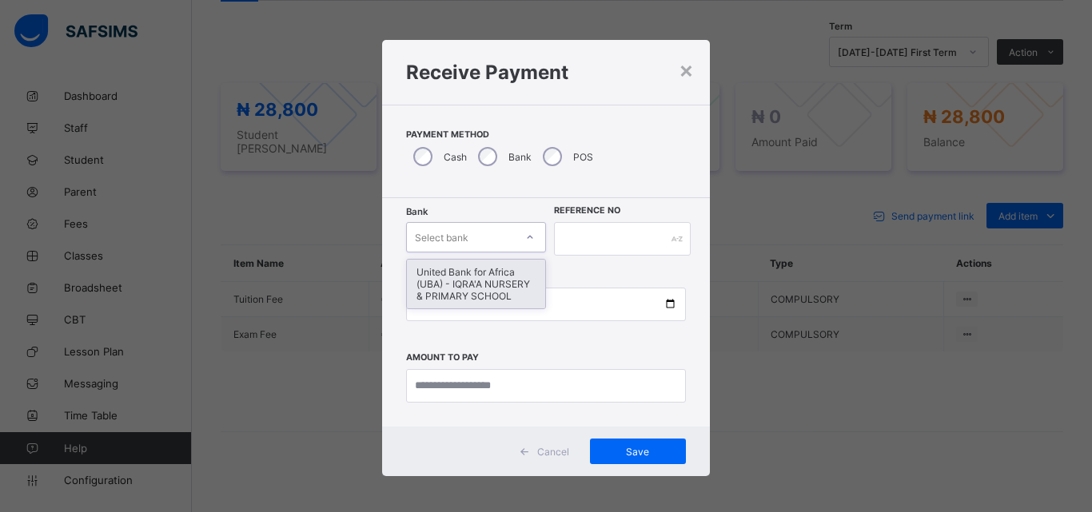
click at [493, 275] on div "United Bank for Africa (UBA) - IQRA'A NURSERY & PRIMARY SCHOOL" at bounding box center [476, 284] width 138 height 49
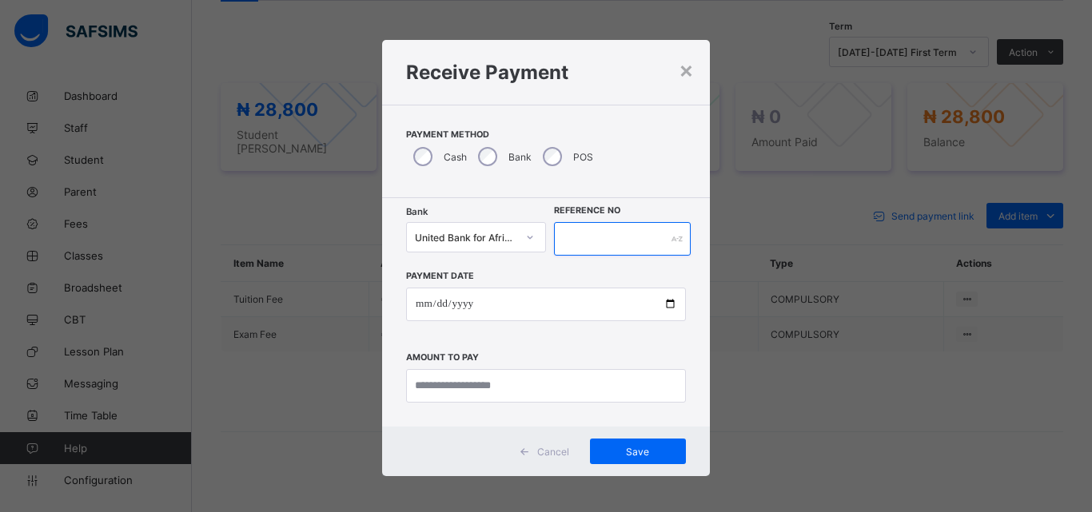
click at [566, 237] on input "text" at bounding box center [622, 239] width 137 height 34
type input "******"
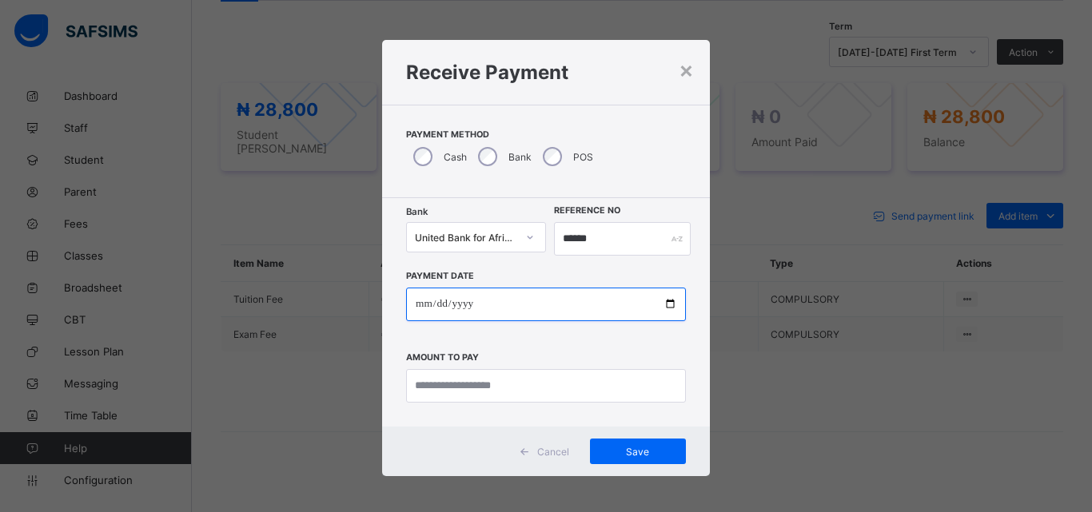
click at [662, 301] on input "date" at bounding box center [546, 305] width 280 height 34
type input "**********"
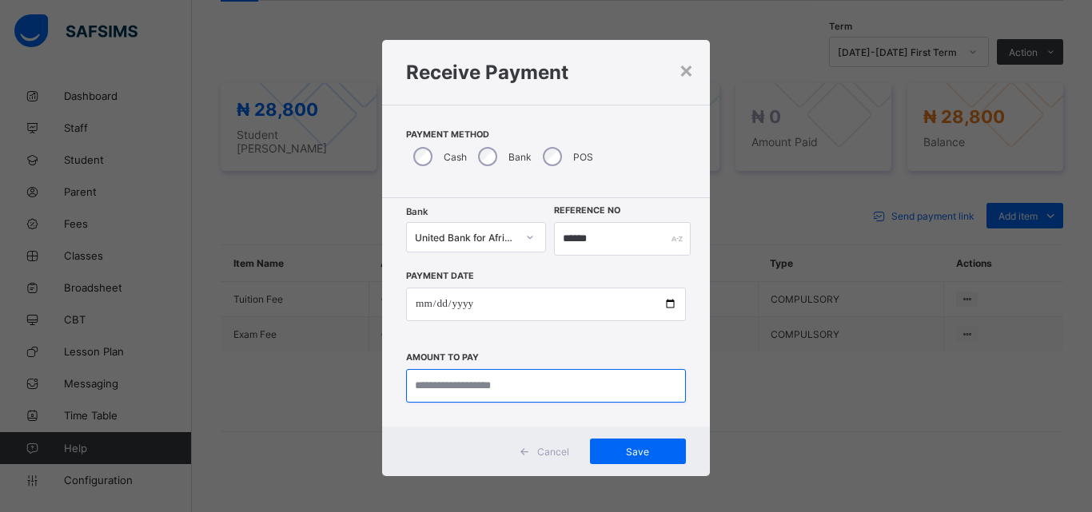
click at [437, 385] on input "currency" at bounding box center [546, 386] width 280 height 34
type input "********"
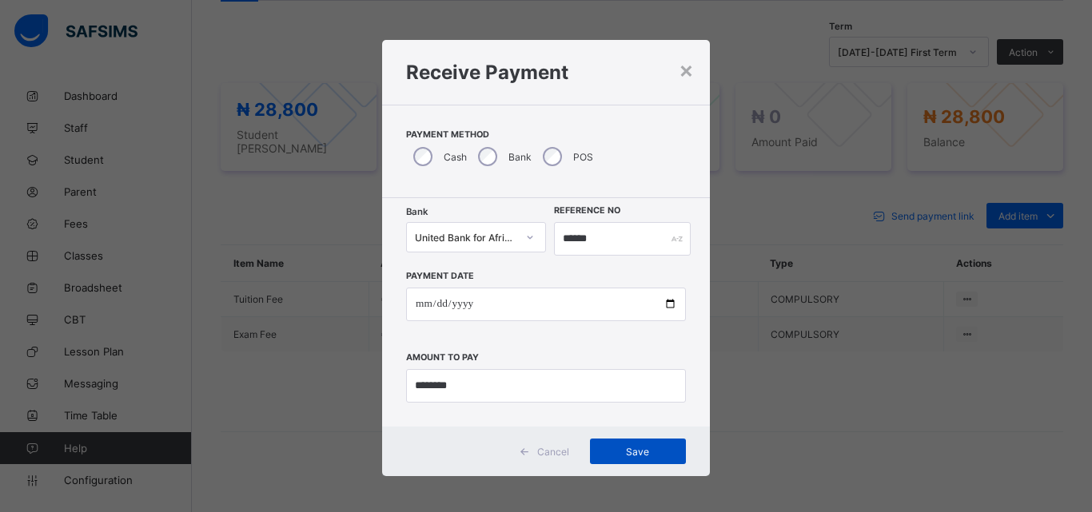
click at [632, 446] on span "Save" at bounding box center [638, 452] width 72 height 12
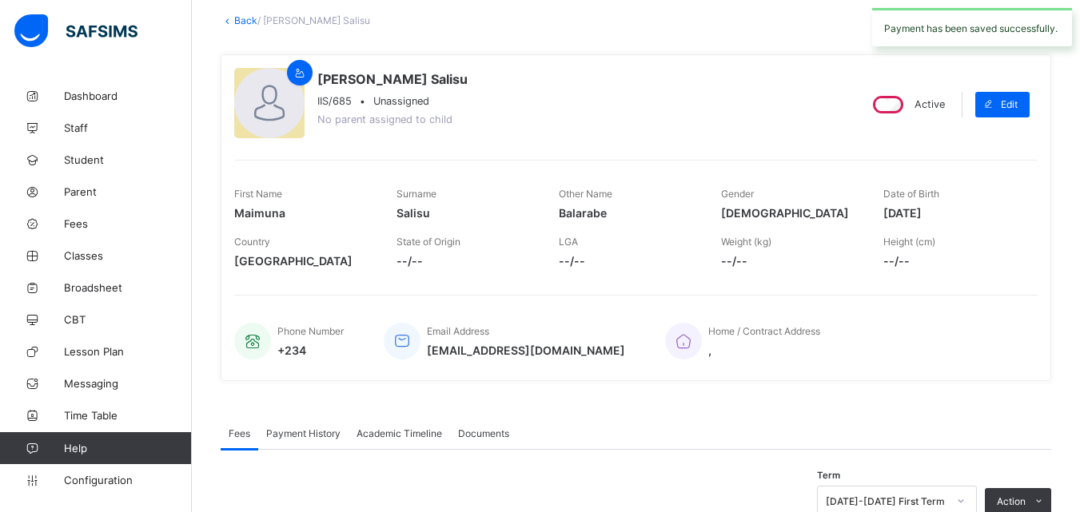
scroll to position [0, 0]
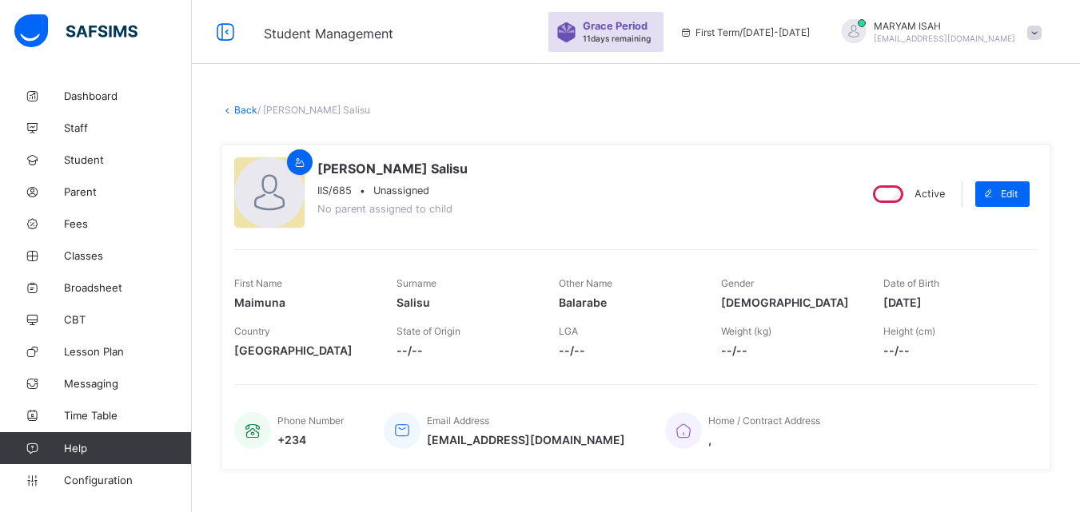
click at [252, 110] on link "Back" at bounding box center [245, 110] width 23 height 12
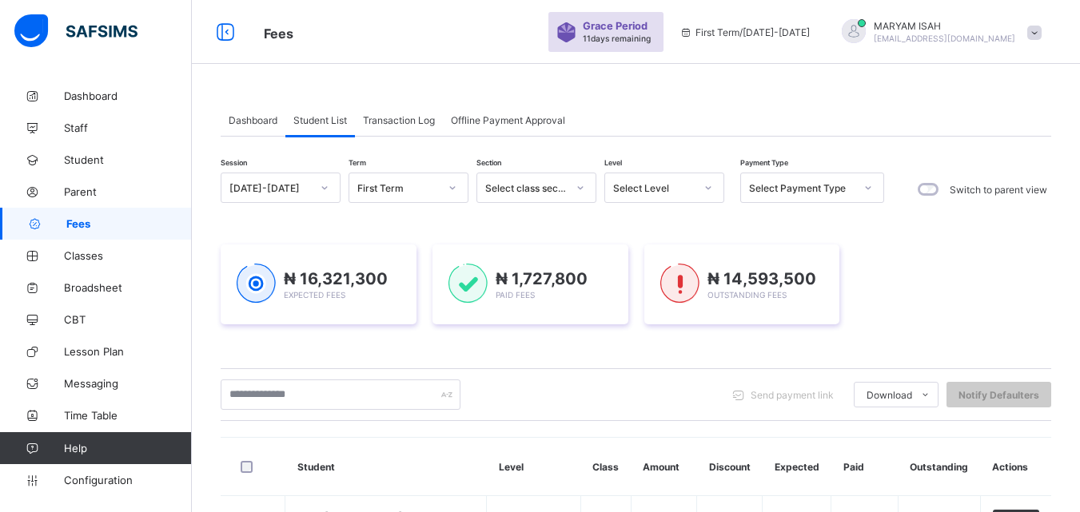
click at [706, 185] on icon at bounding box center [709, 188] width 10 height 16
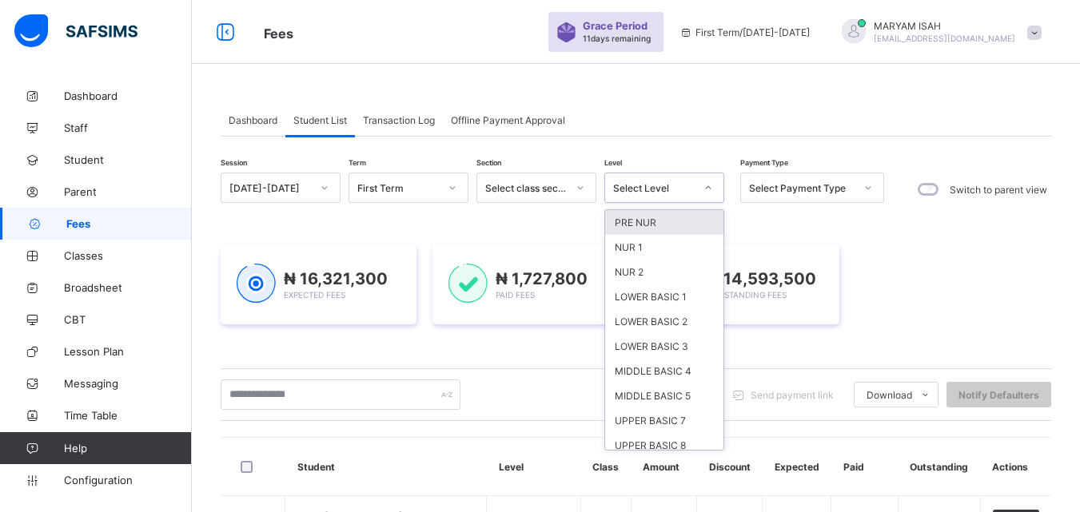
click at [706, 185] on icon at bounding box center [709, 188] width 10 height 16
drag, startPoint x: 706, startPoint y: 185, endPoint x: 673, endPoint y: 199, distance: 35.5
click at [706, 185] on icon at bounding box center [709, 188] width 10 height 16
click at [704, 186] on icon at bounding box center [709, 188] width 10 height 16
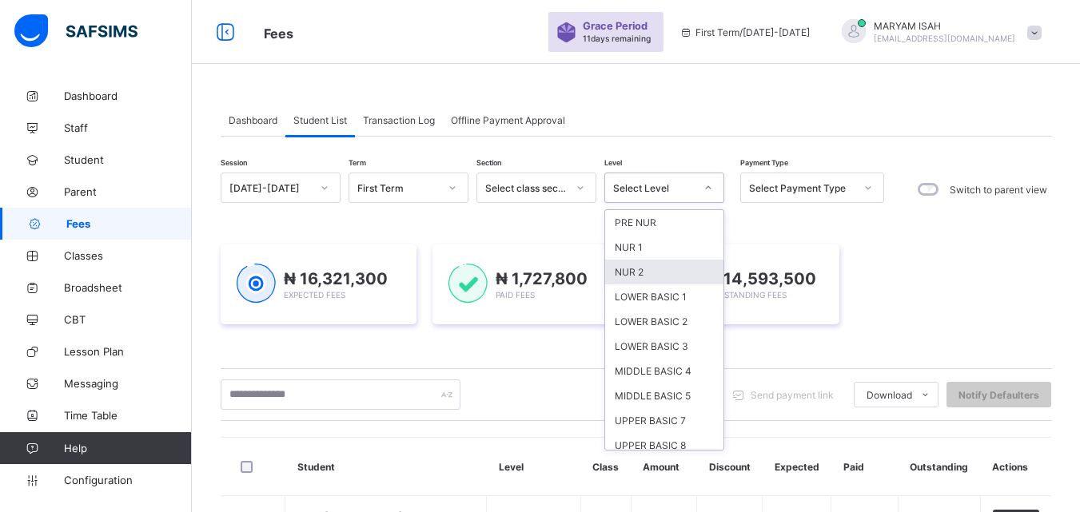
click at [668, 263] on div "NUR 2" at bounding box center [664, 272] width 118 height 25
click at [668, 263] on div "₦ 16,321,300 Expected Fees ₦ 1,727,800 Paid Fees ₦ 14,593,500 Outstanding Fees" at bounding box center [636, 285] width 831 height 128
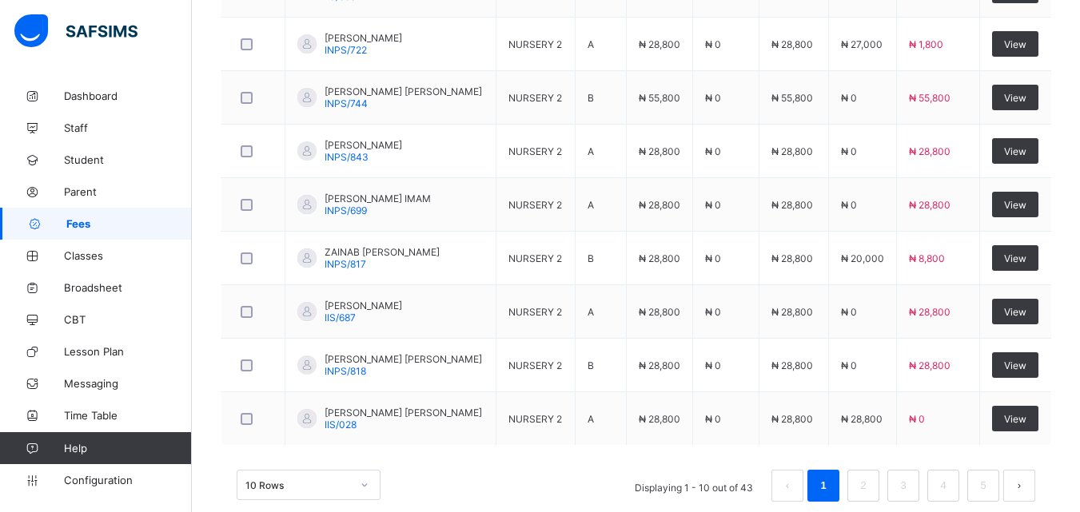
scroll to position [719, 0]
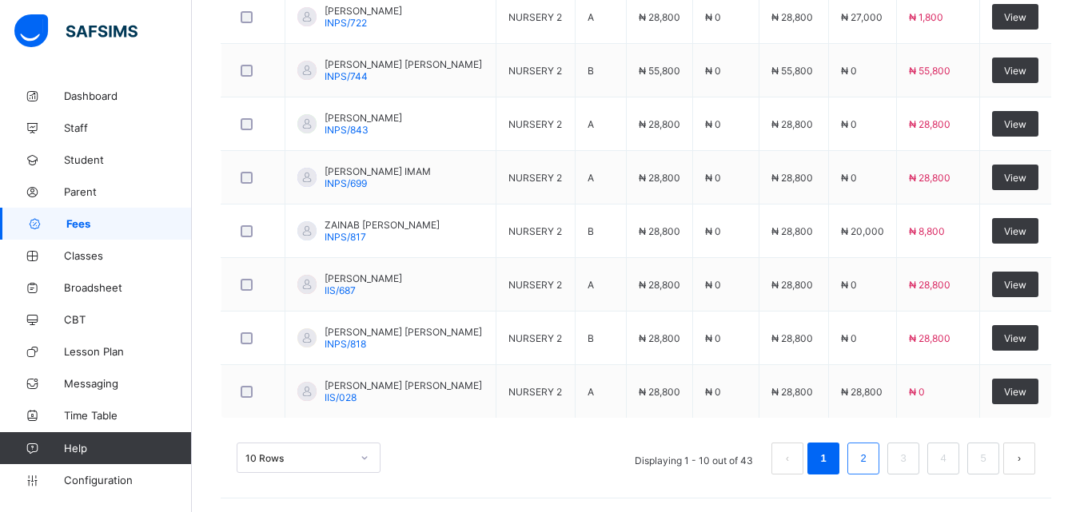
click at [871, 461] on link "2" at bounding box center [862, 459] width 15 height 21
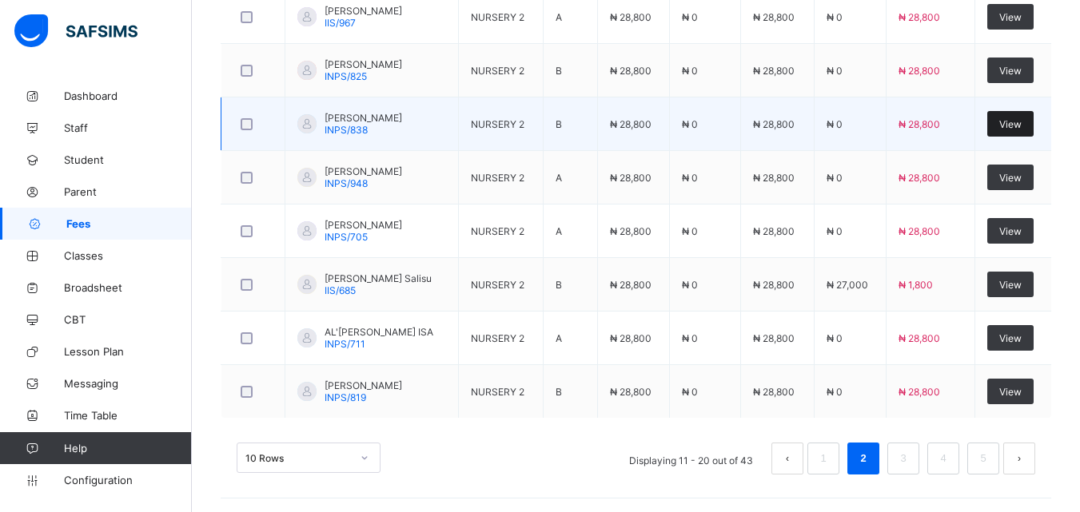
click at [1018, 124] on span "View" at bounding box center [1010, 124] width 22 height 12
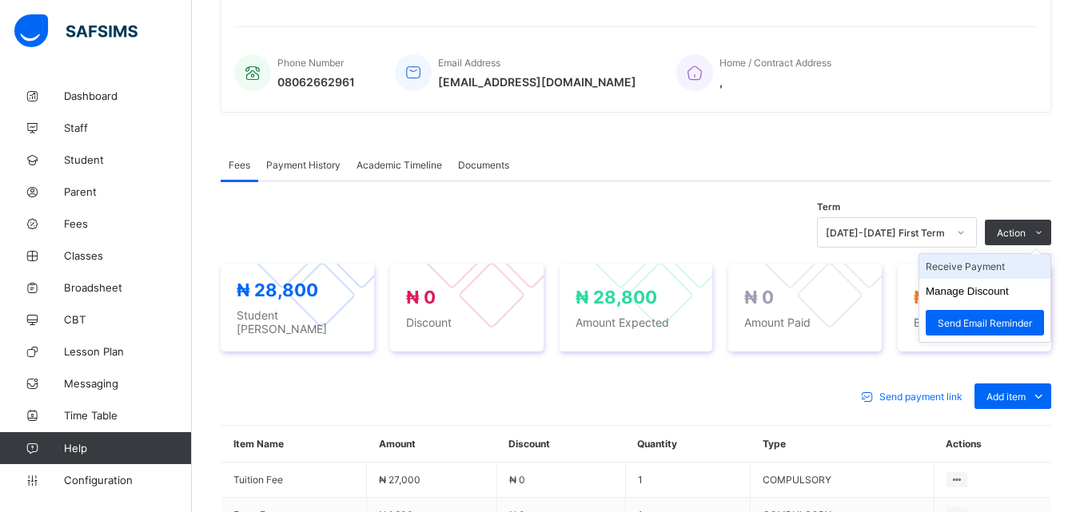
scroll to position [539, 0]
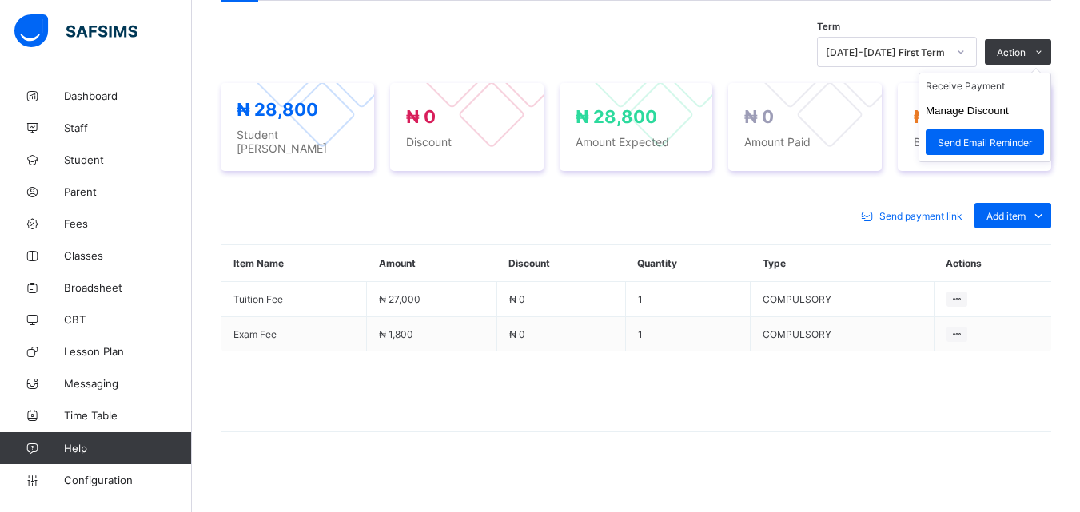
click at [993, 80] on ul "Receive Payment Manage Discount Send Email Reminder" at bounding box center [985, 118] width 133 height 90
click at [996, 88] on li "Receive Payment" at bounding box center [984, 86] width 131 height 25
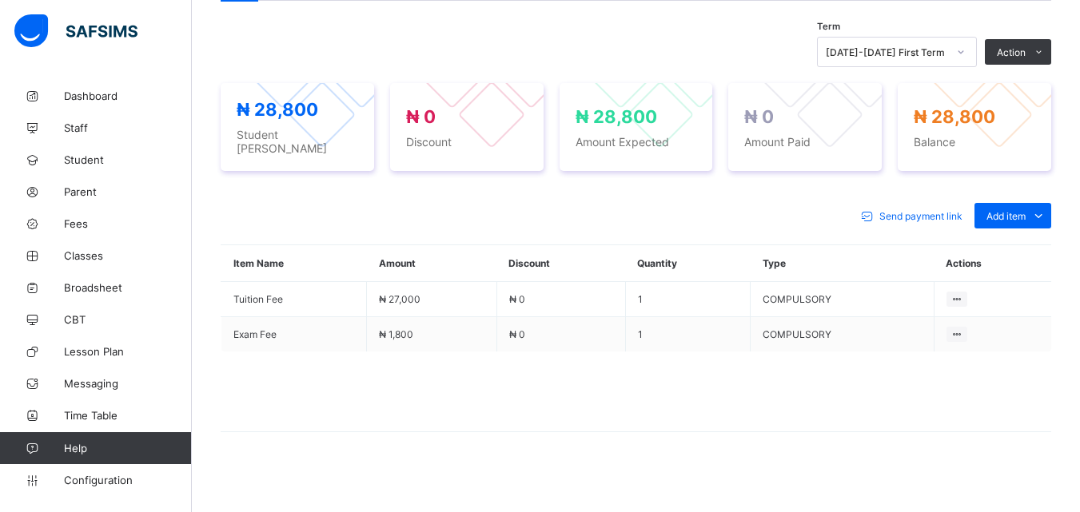
click at [0, 0] on div "× Receive Payment Payment Method Cash Bank POS Bank Select bank Reference No Pa…" at bounding box center [0, 0] width 0 height 0
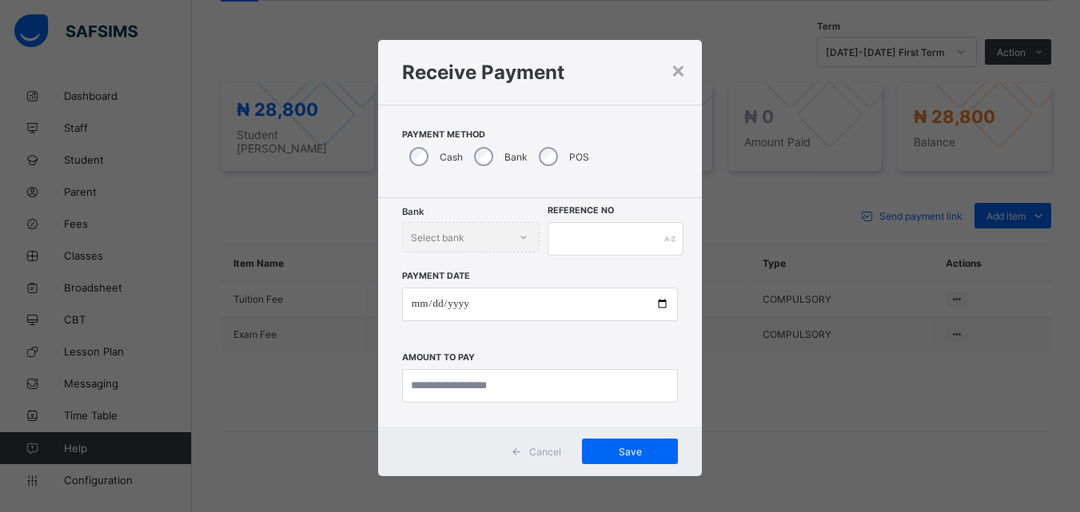
click at [548, 167] on div "POS" at bounding box center [563, 157] width 62 height 34
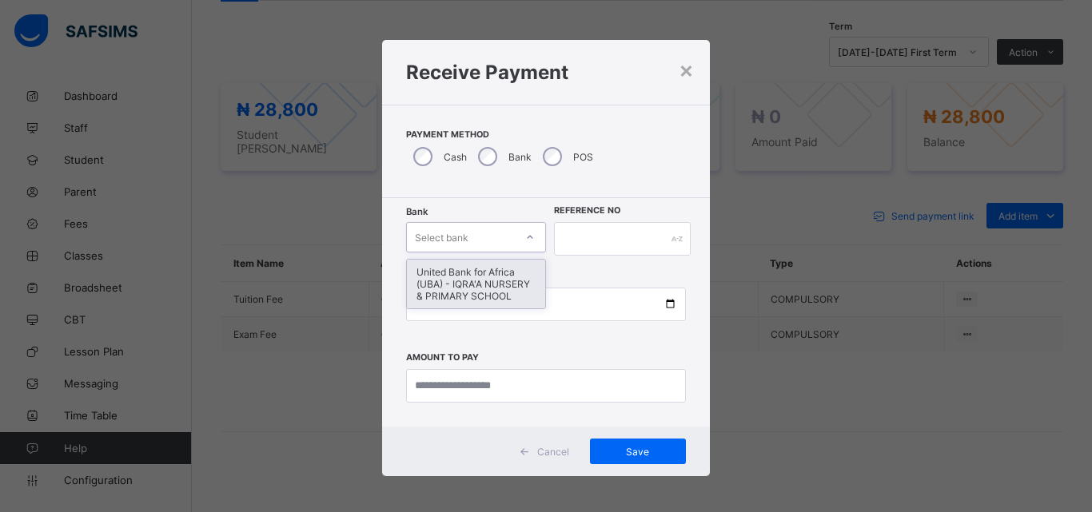
click at [525, 238] on icon at bounding box center [530, 237] width 10 height 16
click at [512, 279] on div "United Bank for Africa (UBA) - IQRA'A NURSERY & PRIMARY SCHOOL" at bounding box center [476, 284] width 138 height 49
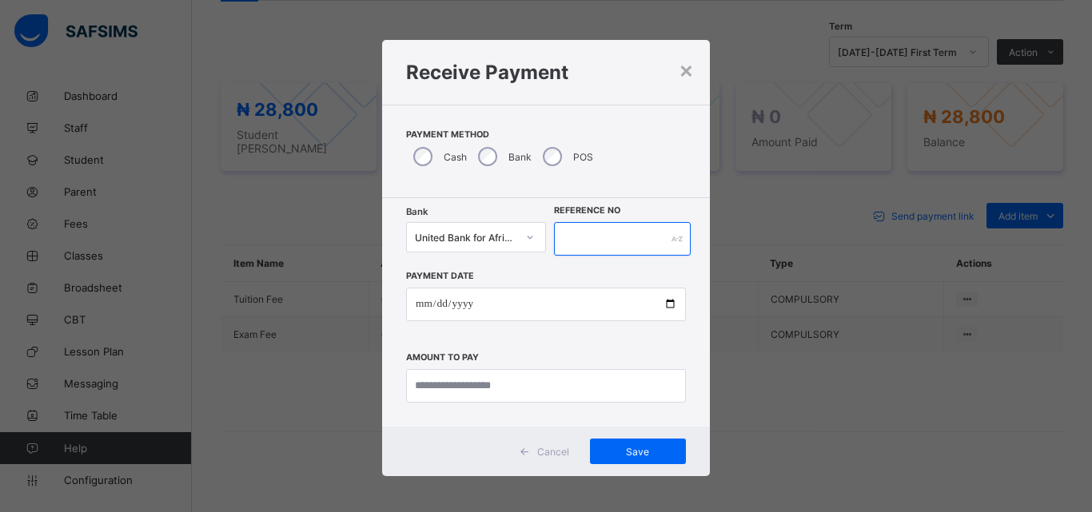
click at [591, 241] on input "text" at bounding box center [622, 239] width 137 height 34
type input "******"
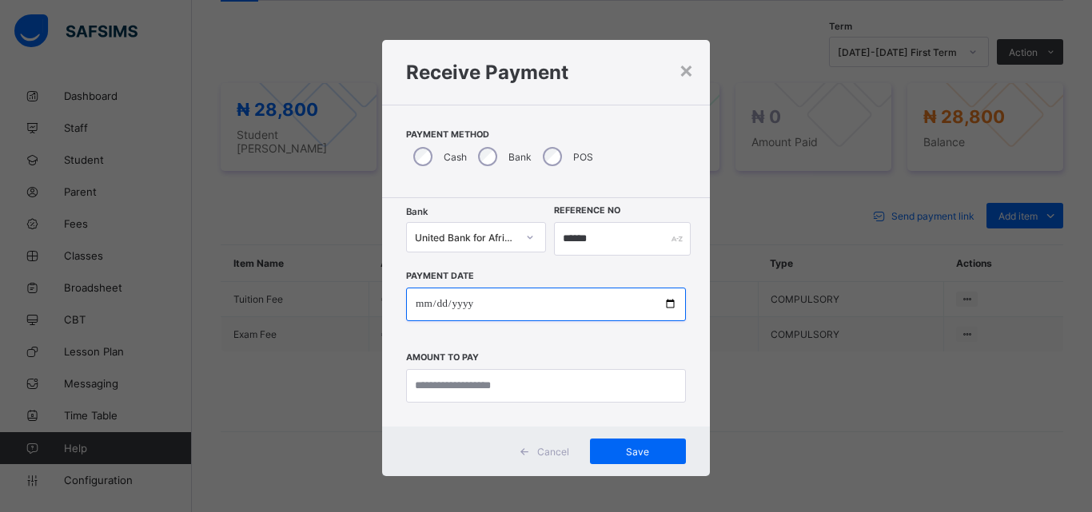
click at [658, 300] on input "date" at bounding box center [546, 305] width 280 height 34
click at [664, 303] on input "date" at bounding box center [546, 305] width 280 height 34
type input "**********"
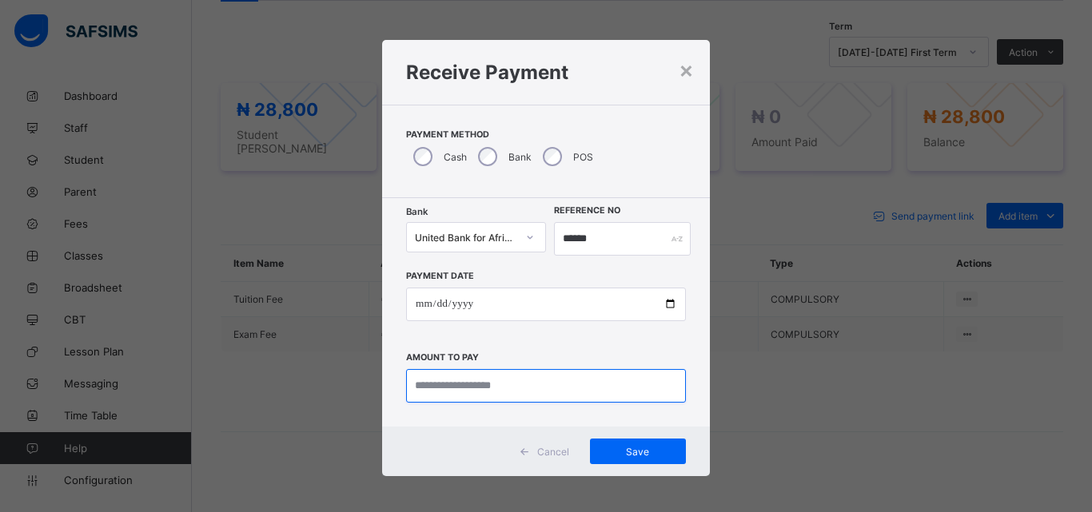
click at [446, 385] on input "currency" at bounding box center [546, 386] width 280 height 34
type input "********"
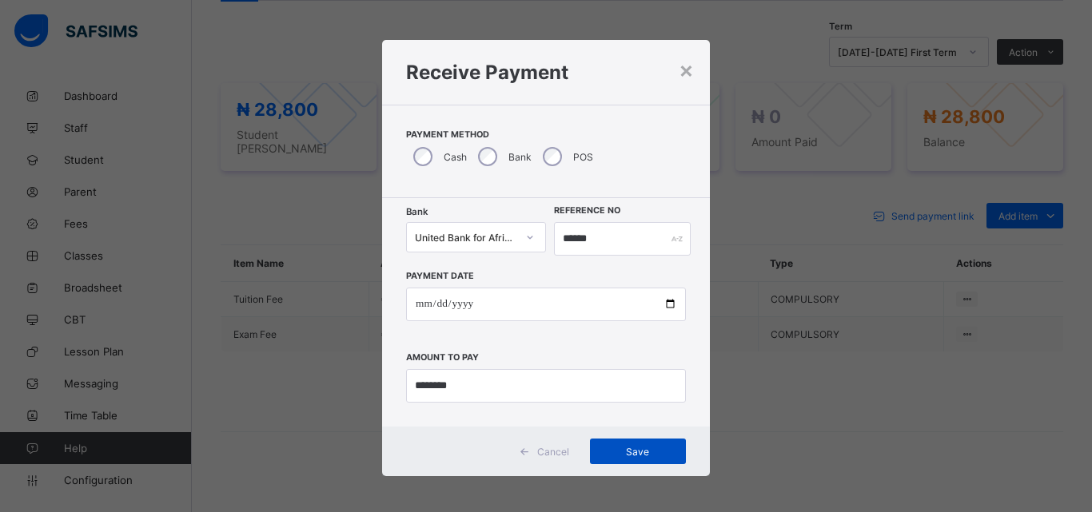
click at [611, 450] on span "Save" at bounding box center [638, 452] width 72 height 12
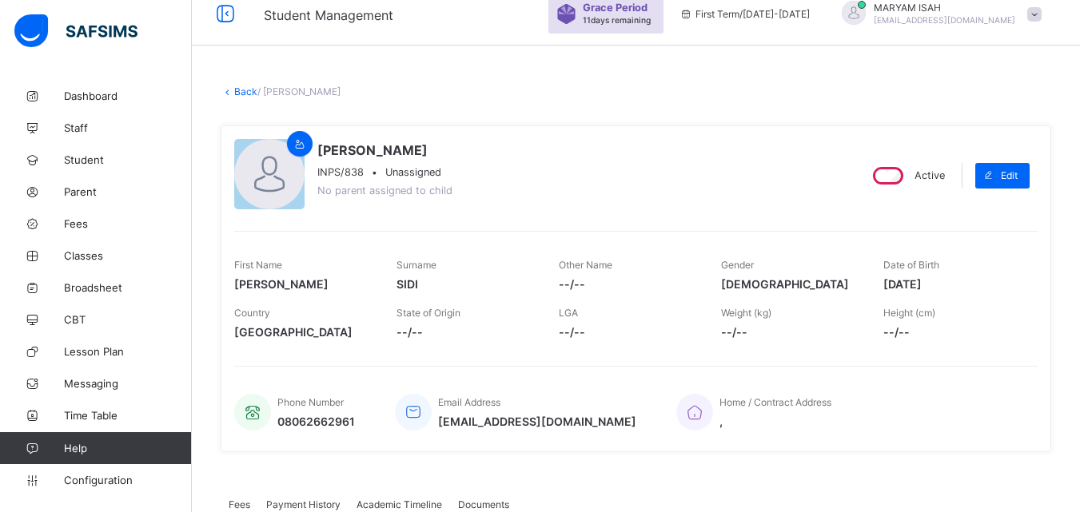
scroll to position [18, 0]
click at [242, 89] on link "Back" at bounding box center [245, 92] width 23 height 12
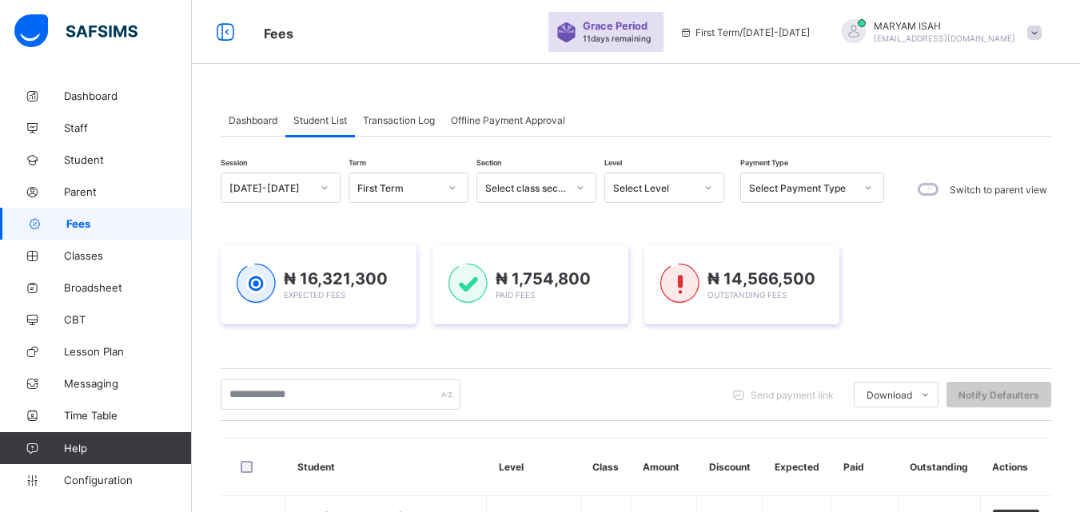
click at [706, 184] on icon at bounding box center [709, 188] width 10 height 16
click at [708, 185] on icon at bounding box center [709, 188] width 10 height 16
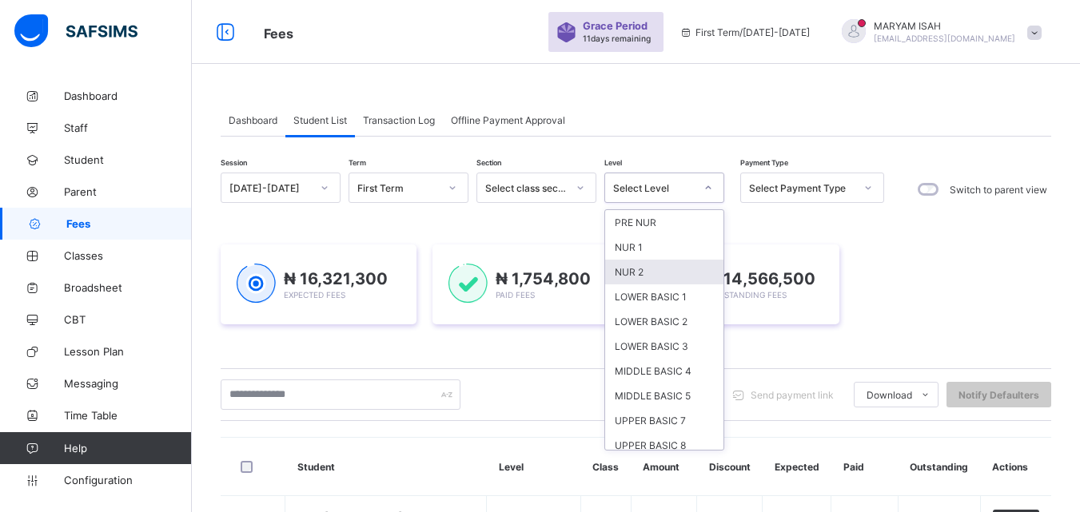
click at [663, 275] on div "NUR 2" at bounding box center [664, 272] width 118 height 25
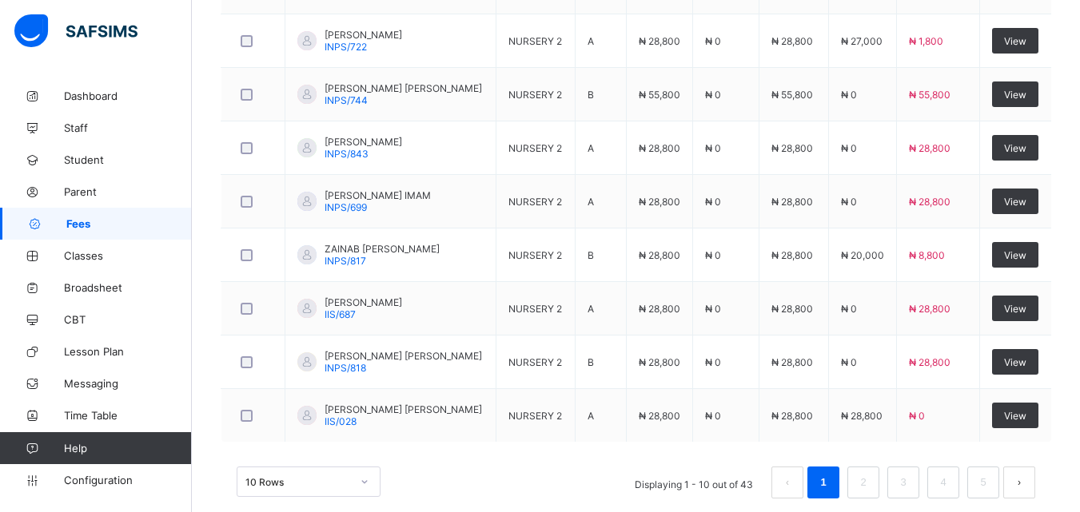
scroll to position [698, 0]
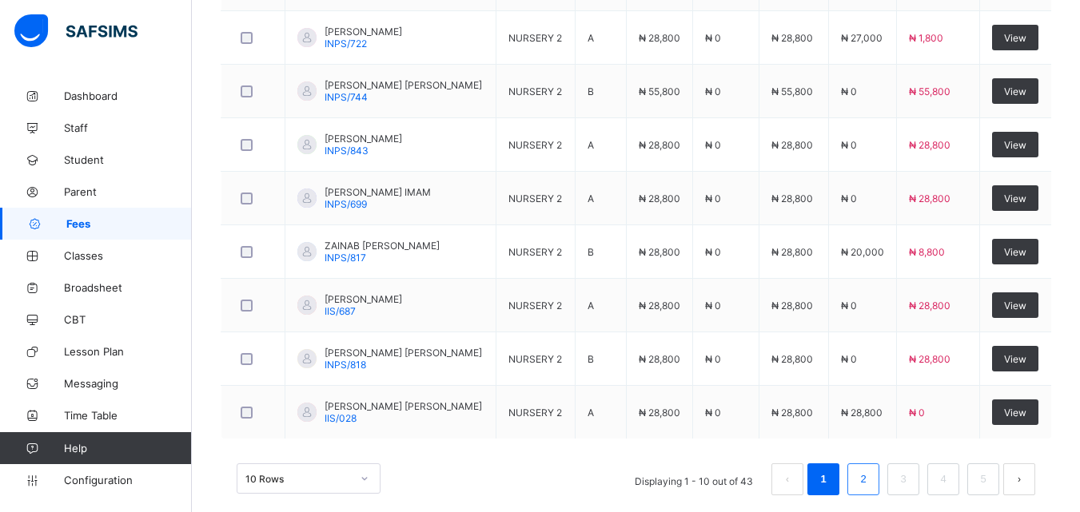
click at [871, 480] on link "2" at bounding box center [862, 479] width 15 height 21
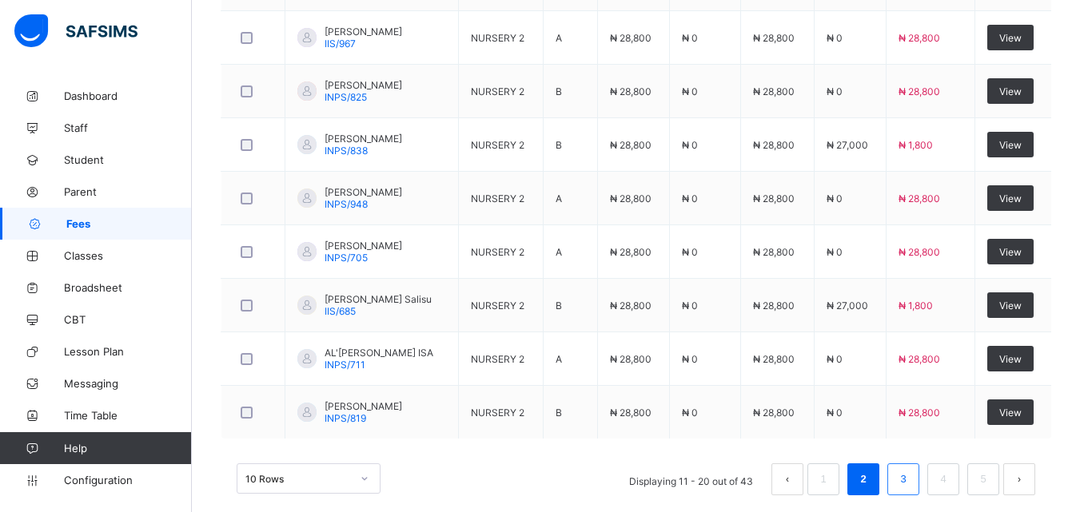
click at [911, 488] on link "3" at bounding box center [902, 479] width 15 height 21
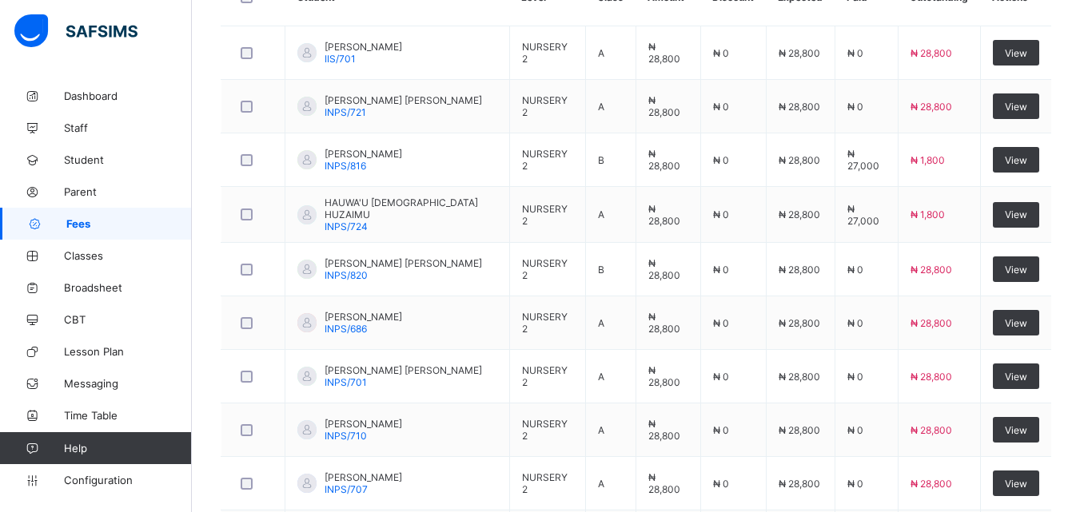
scroll to position [576, 0]
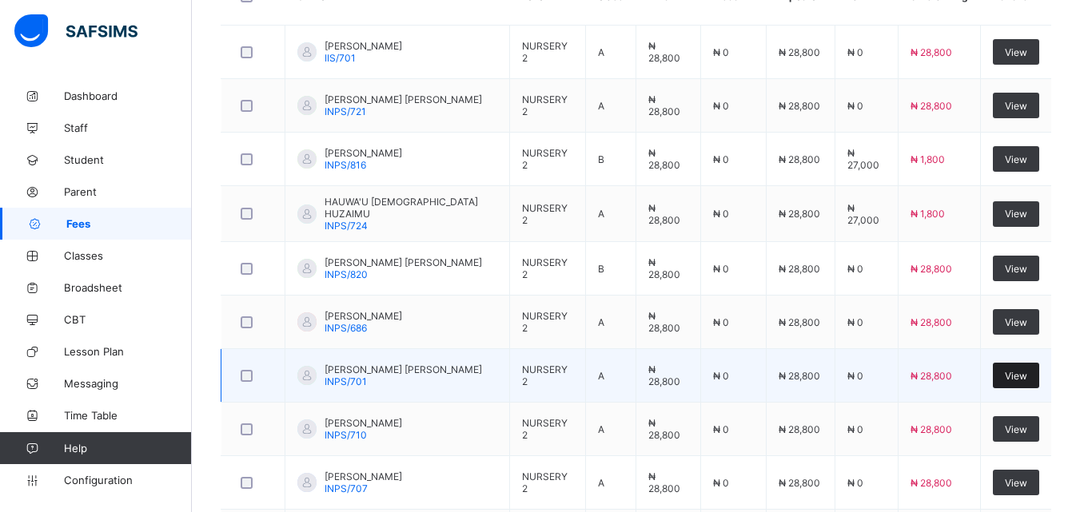
click at [1037, 385] on div "View" at bounding box center [1016, 376] width 46 height 26
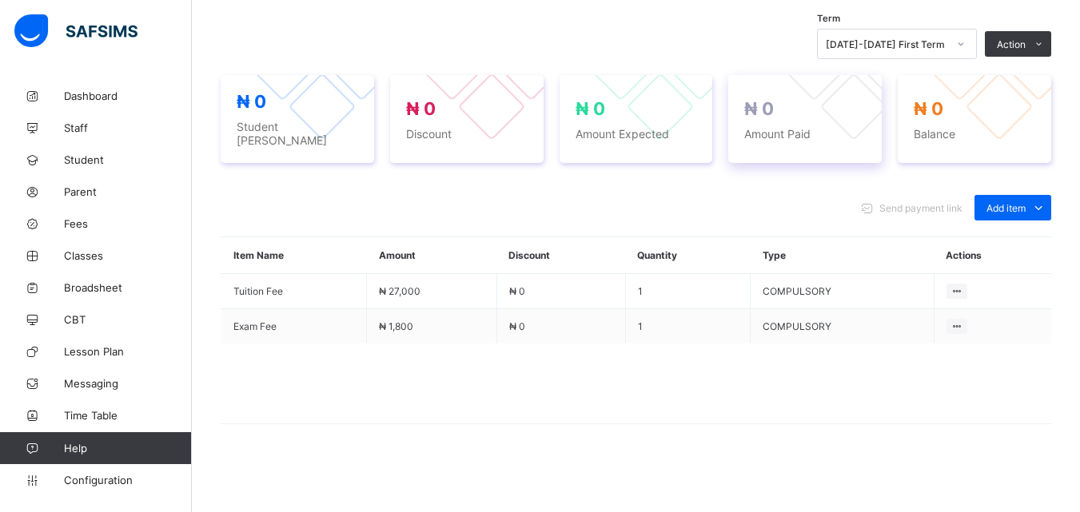
scroll to position [539, 0]
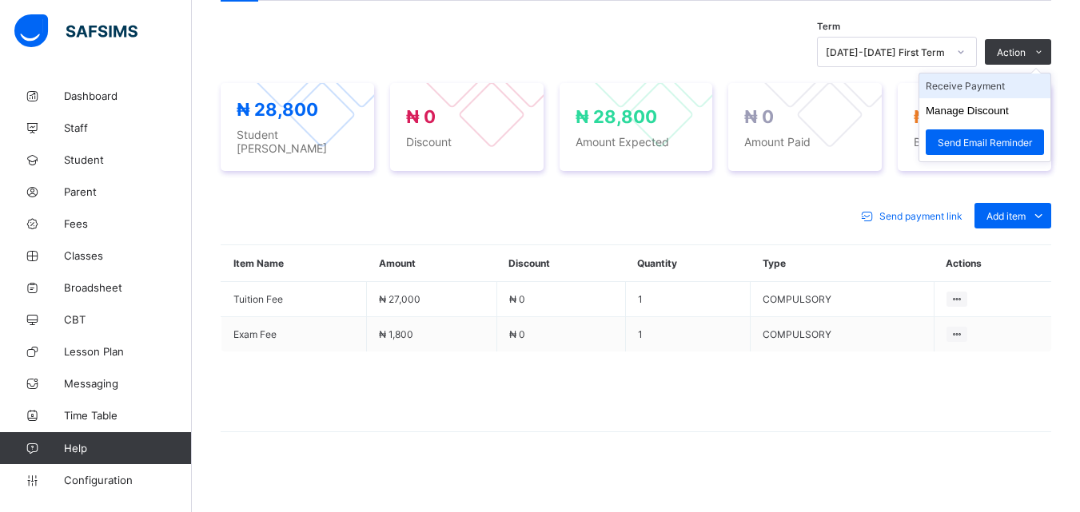
click at [999, 84] on li "Receive Payment" at bounding box center [984, 86] width 131 height 25
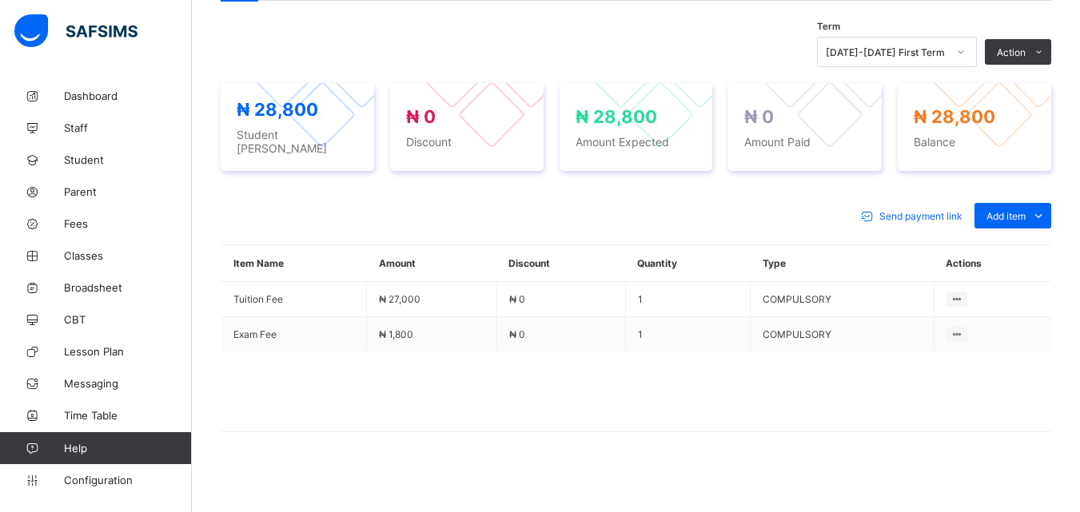
click at [0, 0] on div "× Receive Payment Payment Method Cash Bank POS Bank Select bank Reference No Pa…" at bounding box center [0, 0] width 0 height 0
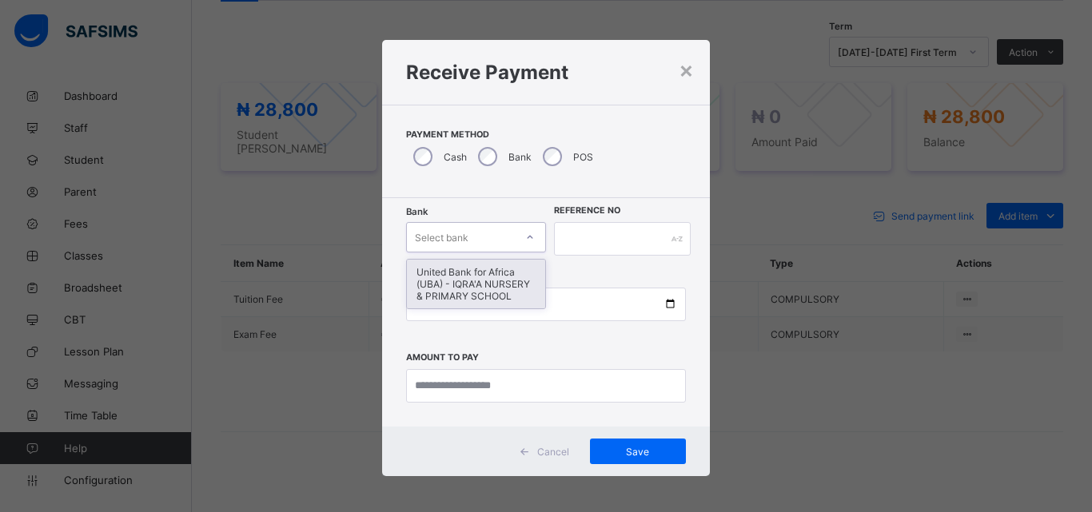
click at [520, 237] on div at bounding box center [529, 238] width 27 height 26
click at [488, 273] on div "United Bank for Africa (UBA) - IQRA'A NURSERY & PRIMARY SCHOOL" at bounding box center [476, 284] width 138 height 49
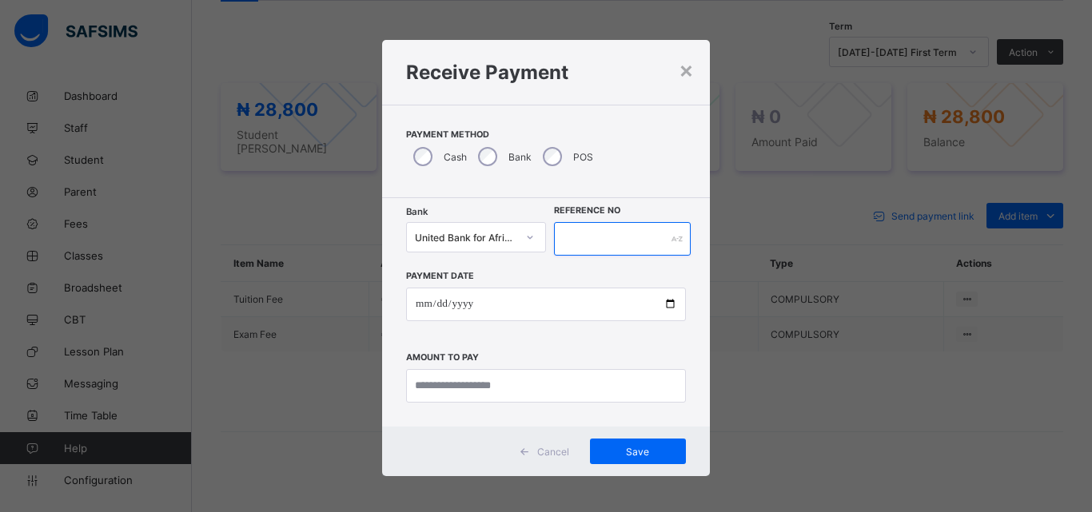
click at [567, 245] on input "text" at bounding box center [622, 239] width 137 height 34
type input "******"
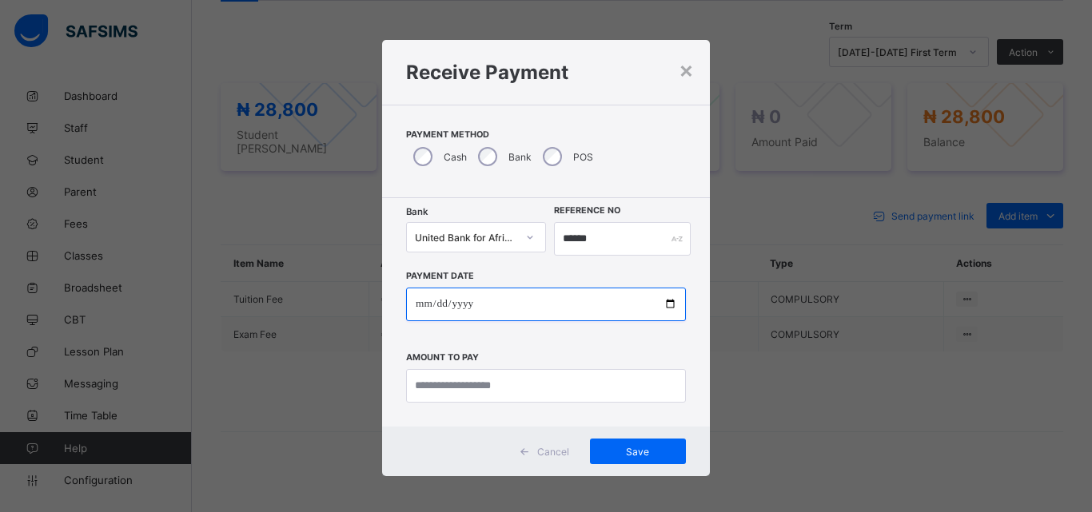
click at [660, 305] on input "date" at bounding box center [546, 305] width 280 height 34
type input "**********"
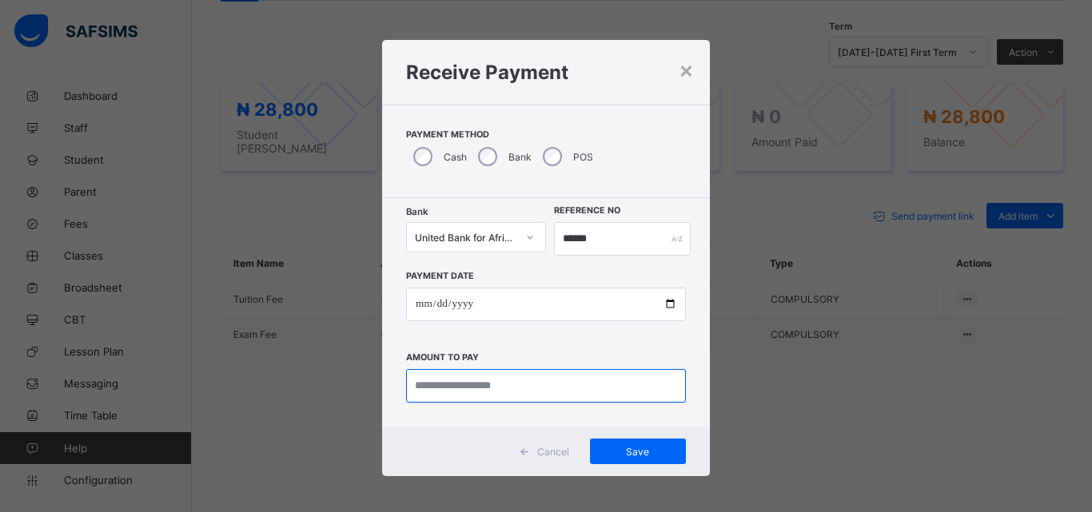
click at [441, 386] on input "currency" at bounding box center [546, 386] width 280 height 34
type input "********"
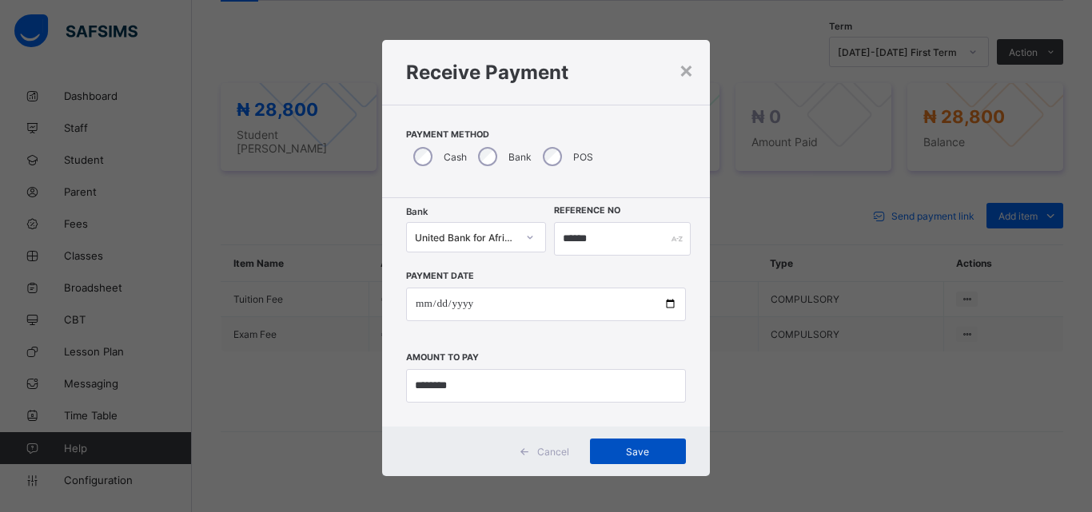
click at [624, 446] on span "Save" at bounding box center [638, 452] width 72 height 12
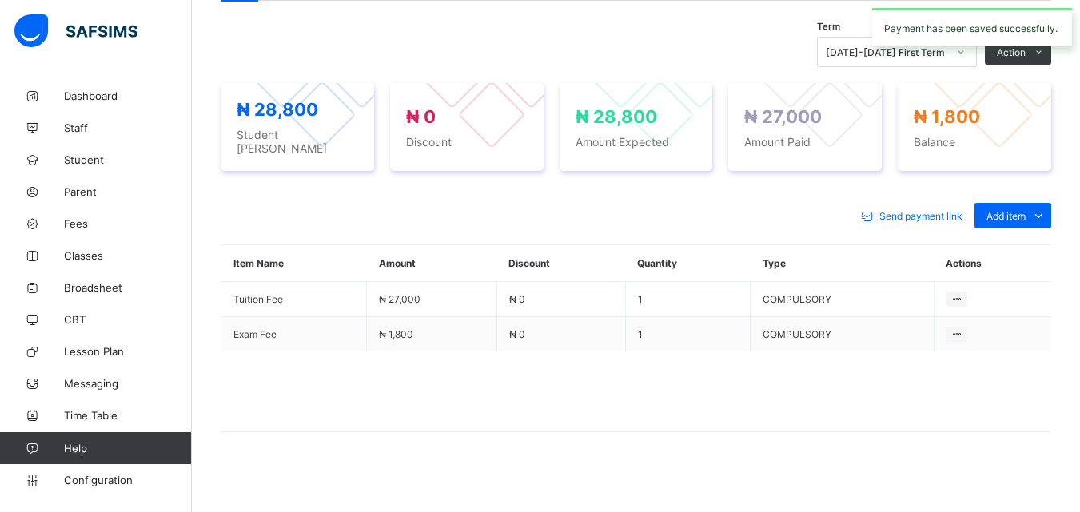
scroll to position [0, 0]
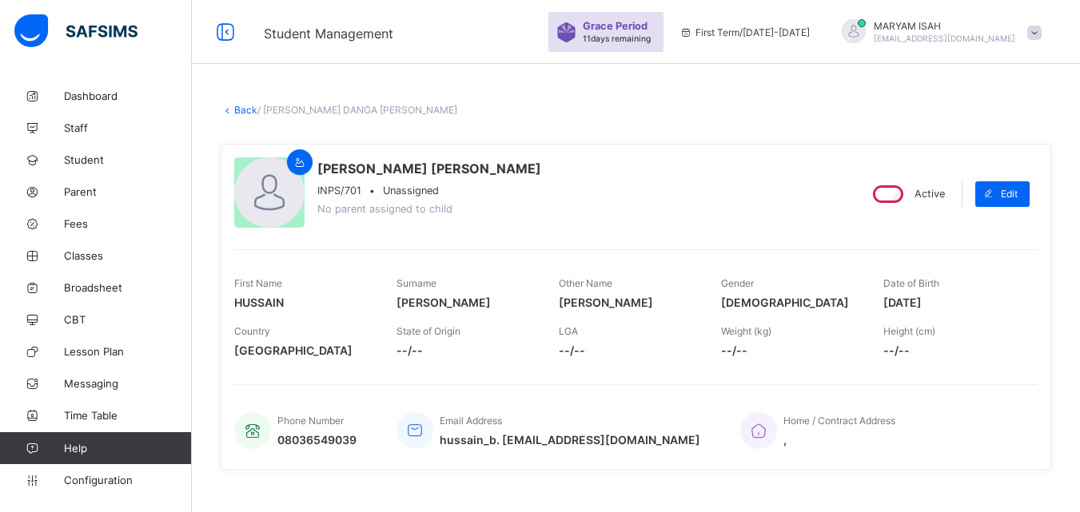
click at [237, 106] on link "Back" at bounding box center [245, 110] width 23 height 12
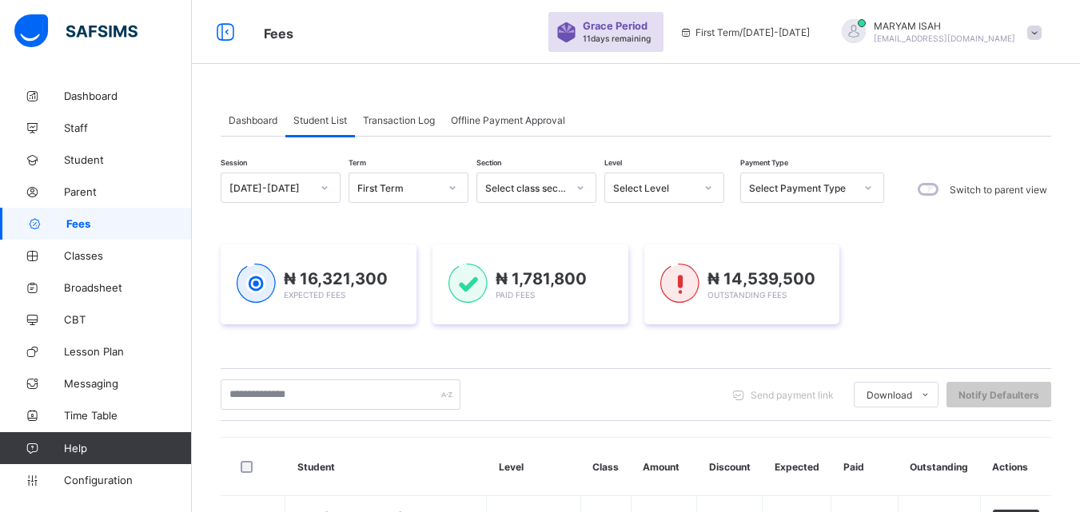
click at [707, 192] on icon at bounding box center [709, 188] width 10 height 16
click at [644, 275] on div "₦ 16,321,300 Expected Fees ₦ 1,781,800 Paid Fees ₦ 14,539,500 Outstanding Fees" at bounding box center [636, 285] width 831 height 128
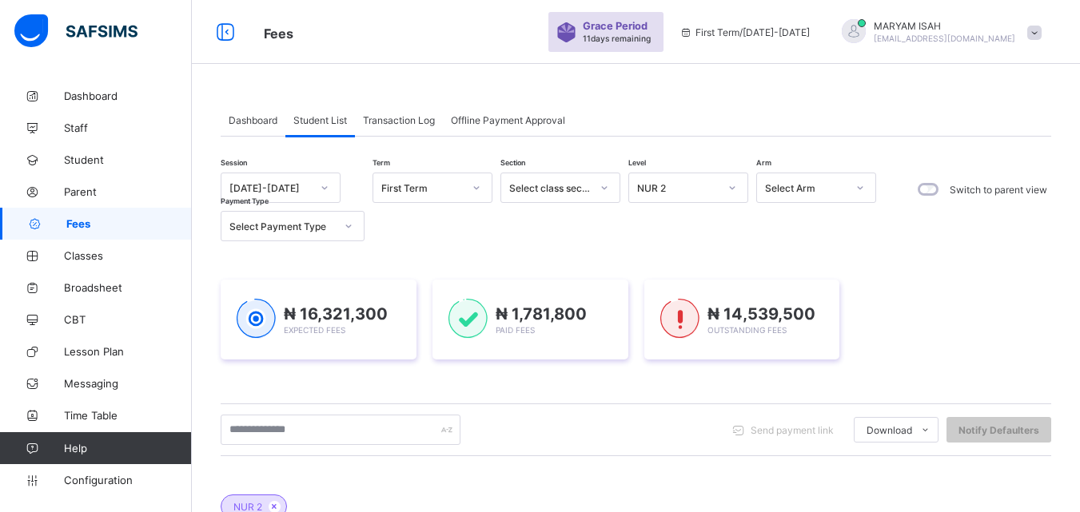
click at [708, 188] on div "NUR 2" at bounding box center [678, 188] width 82 height 12
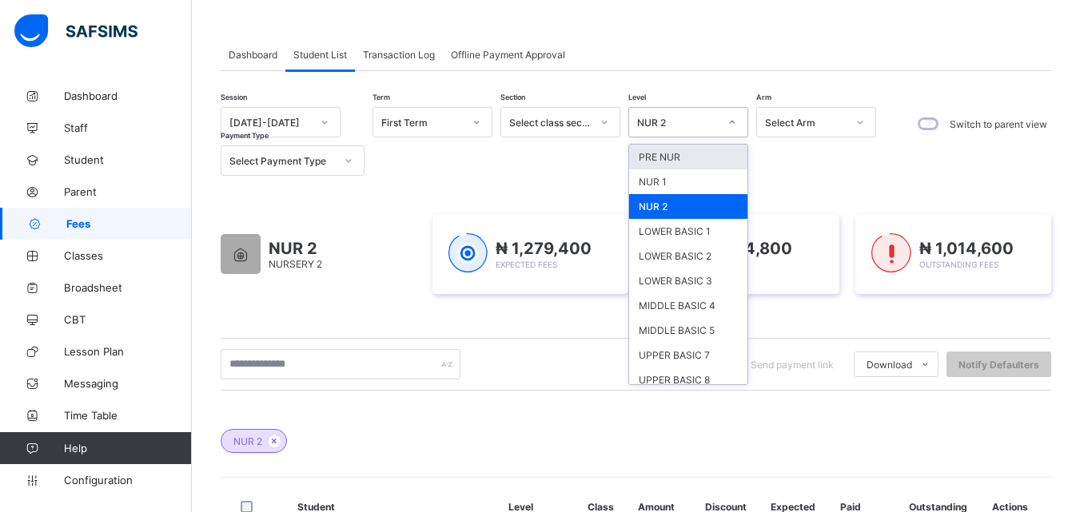
scroll to position [721, 0]
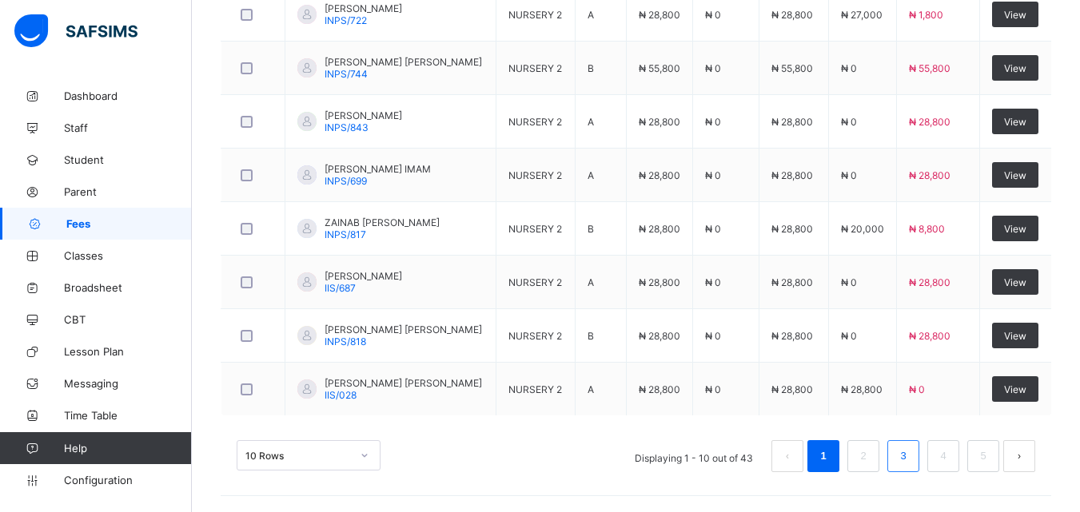
click at [911, 454] on link "3" at bounding box center [902, 456] width 15 height 21
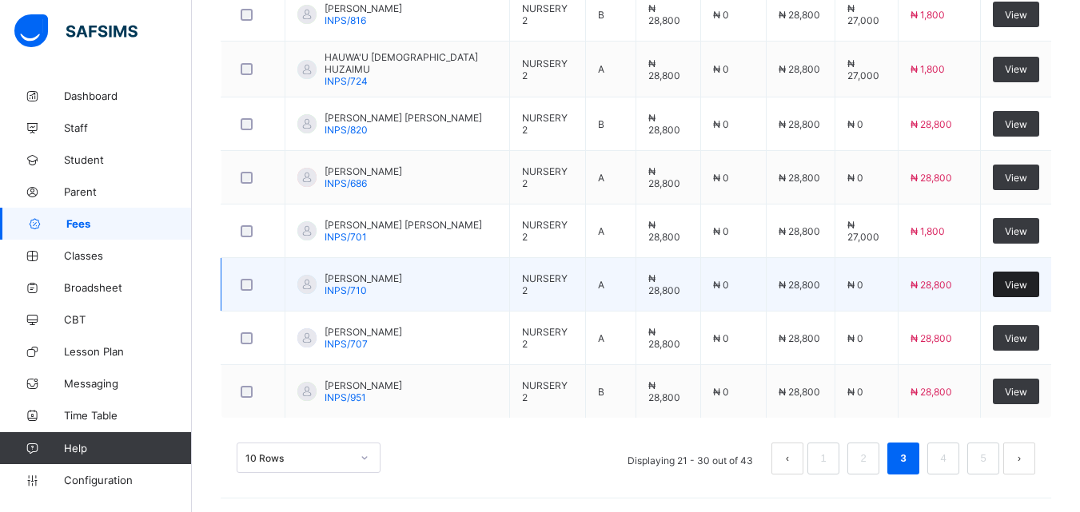
click at [1039, 280] on div "View" at bounding box center [1016, 285] width 46 height 26
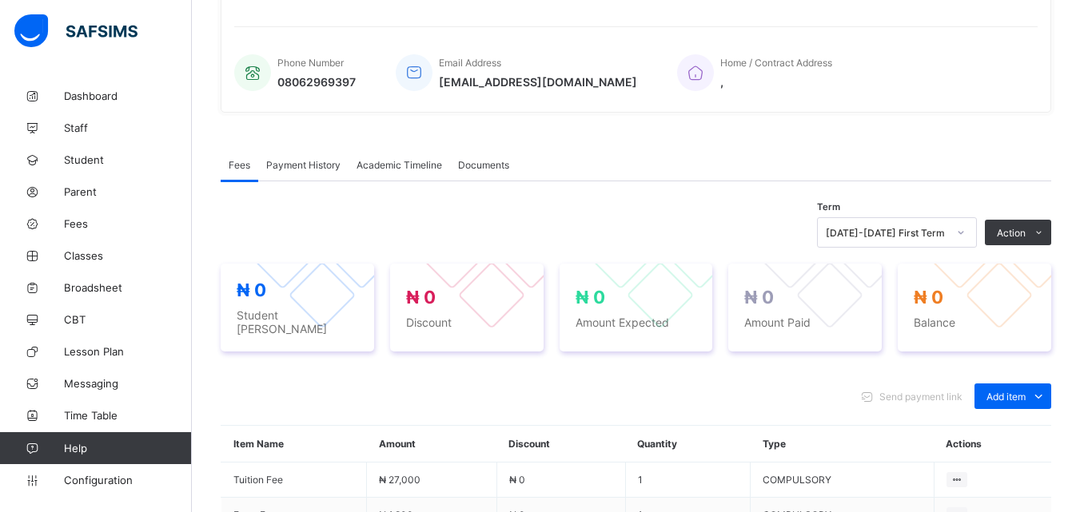
scroll to position [539, 0]
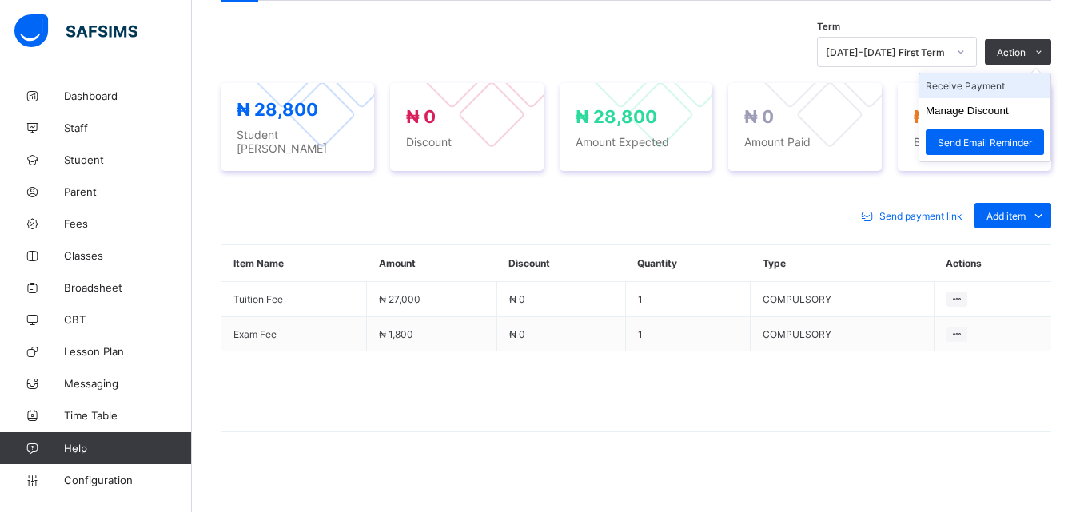
click at [979, 87] on li "Receive Payment" at bounding box center [984, 86] width 131 height 25
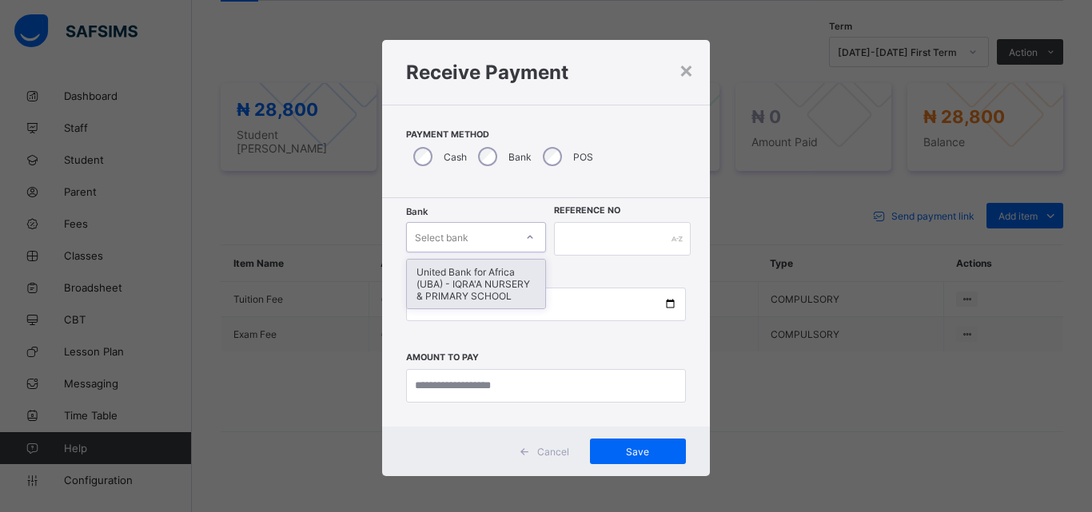
click at [528, 237] on icon at bounding box center [530, 237] width 10 height 16
click at [497, 284] on div "United Bank for Africa (UBA) - IQRA'A NURSERY & PRIMARY SCHOOL" at bounding box center [476, 284] width 138 height 49
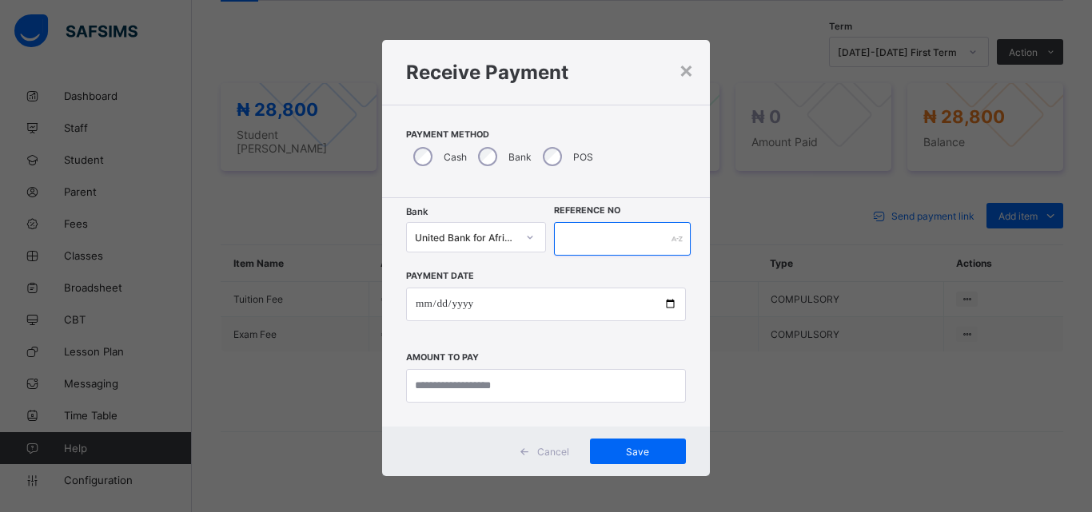
click at [574, 236] on input "text" at bounding box center [622, 239] width 137 height 34
type input "******"
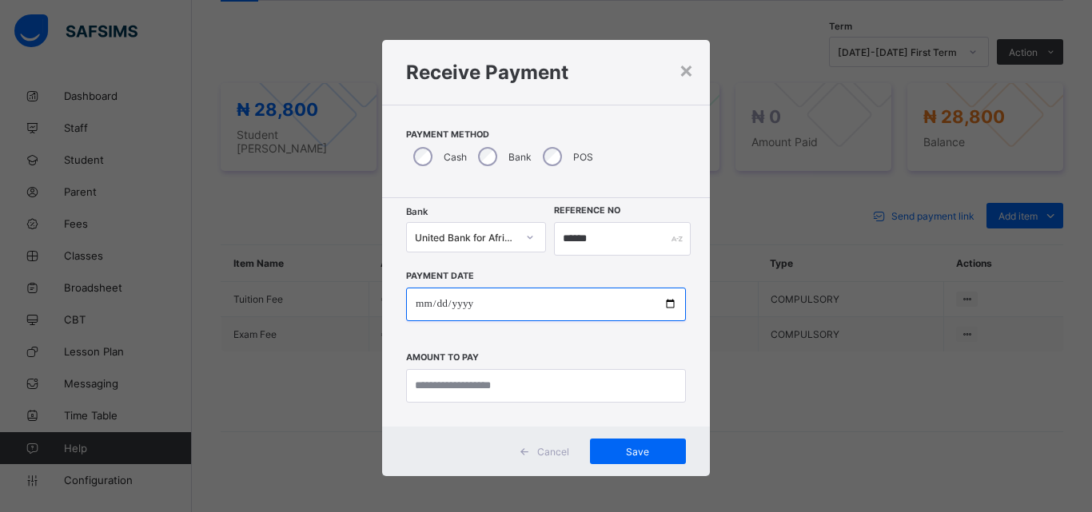
click at [664, 303] on input "date" at bounding box center [546, 305] width 280 height 34
type input "**********"
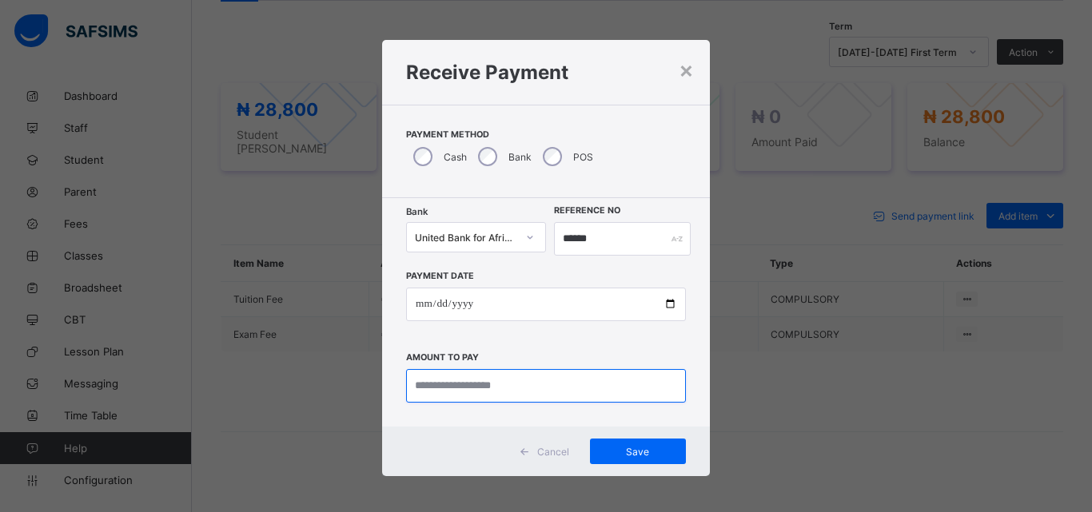
click at [437, 391] on input "currency" at bounding box center [546, 386] width 280 height 34
type input "********"
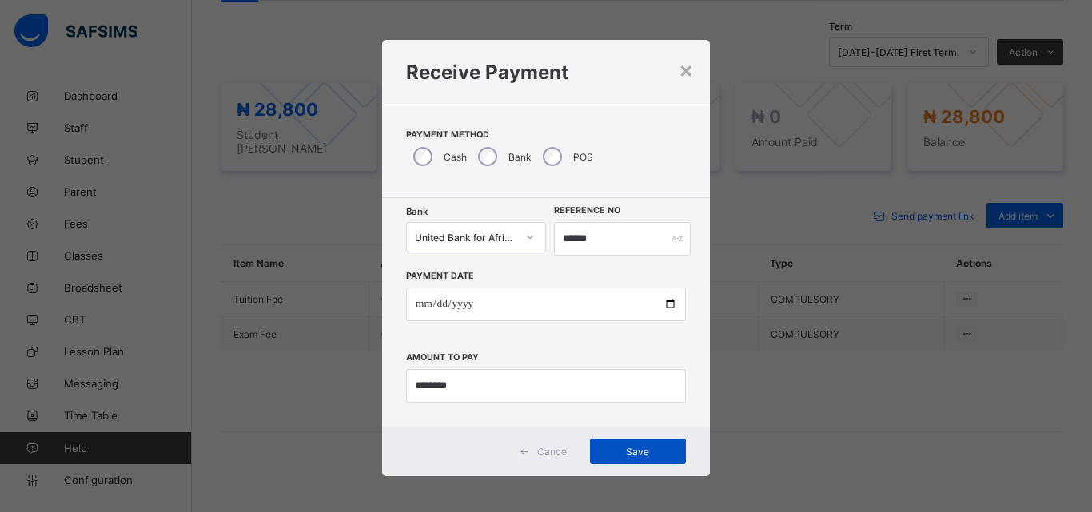
click at [632, 457] on span "Save" at bounding box center [638, 452] width 72 height 12
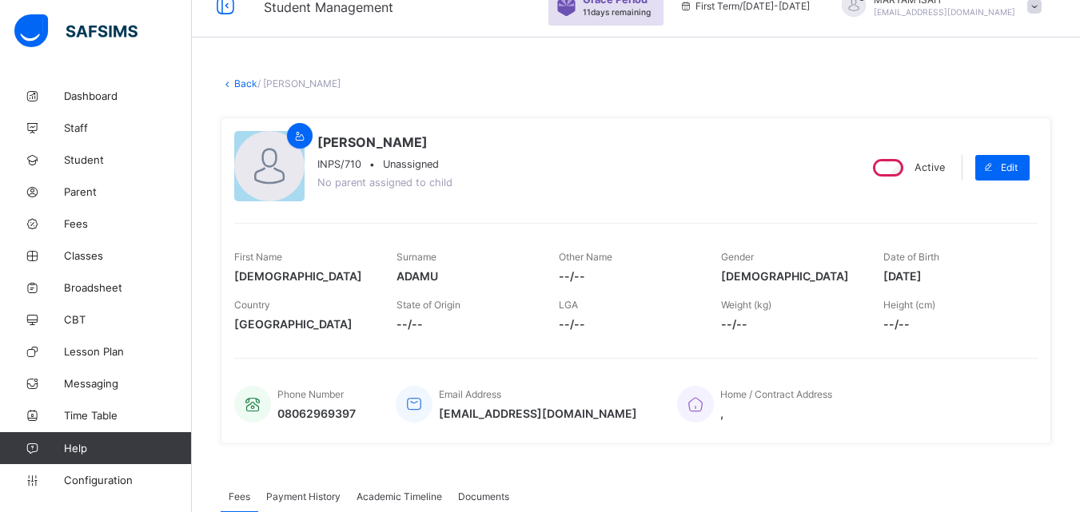
scroll to position [0, 0]
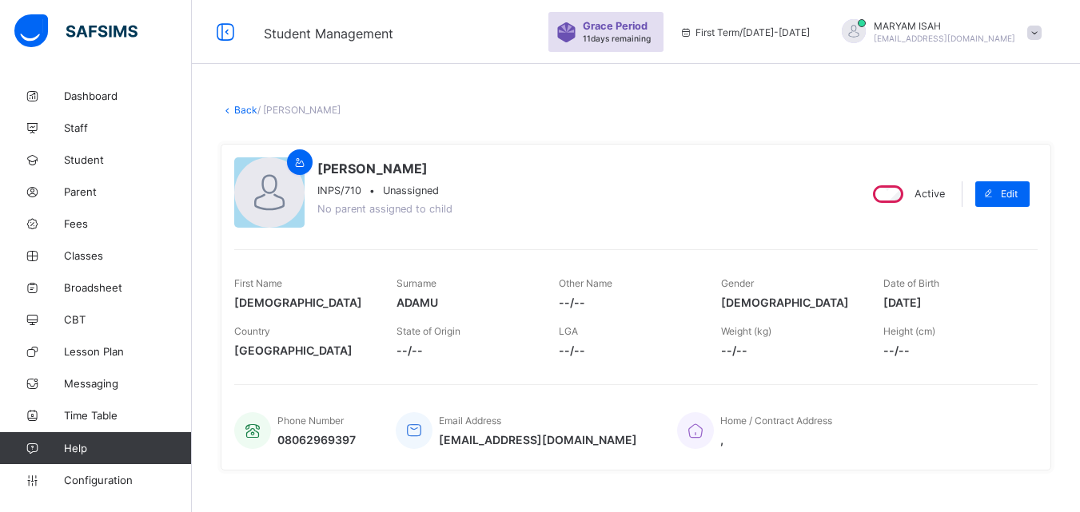
click at [237, 110] on link "Back" at bounding box center [245, 110] width 23 height 12
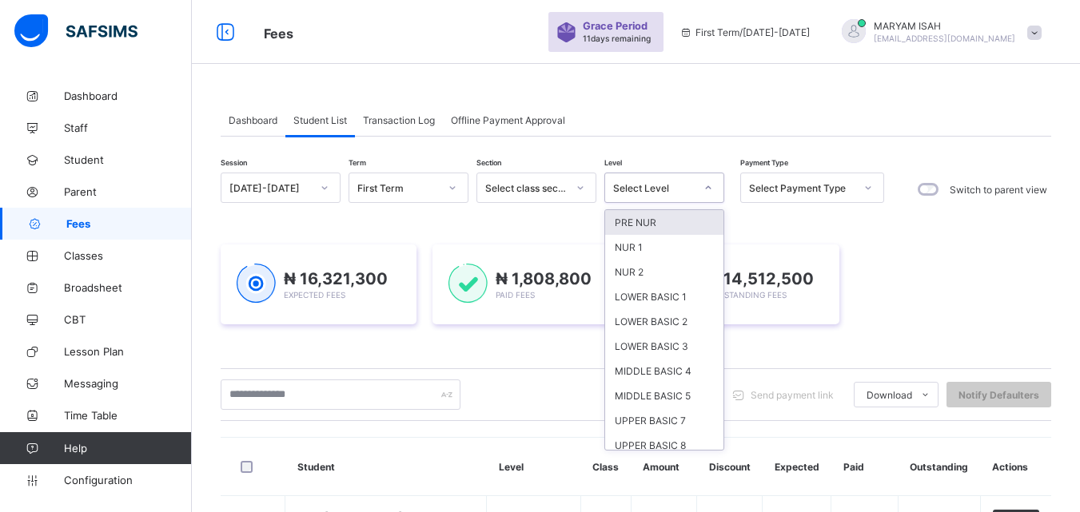
click at [712, 185] on icon at bounding box center [709, 188] width 10 height 16
click at [693, 264] on div "NUR 2" at bounding box center [664, 272] width 118 height 25
click at [693, 264] on div "₦ 16,321,300 Expected Fees ₦ 1,808,800 Paid Fees ₦ 14,512,500 Outstanding Fees" at bounding box center [636, 285] width 831 height 128
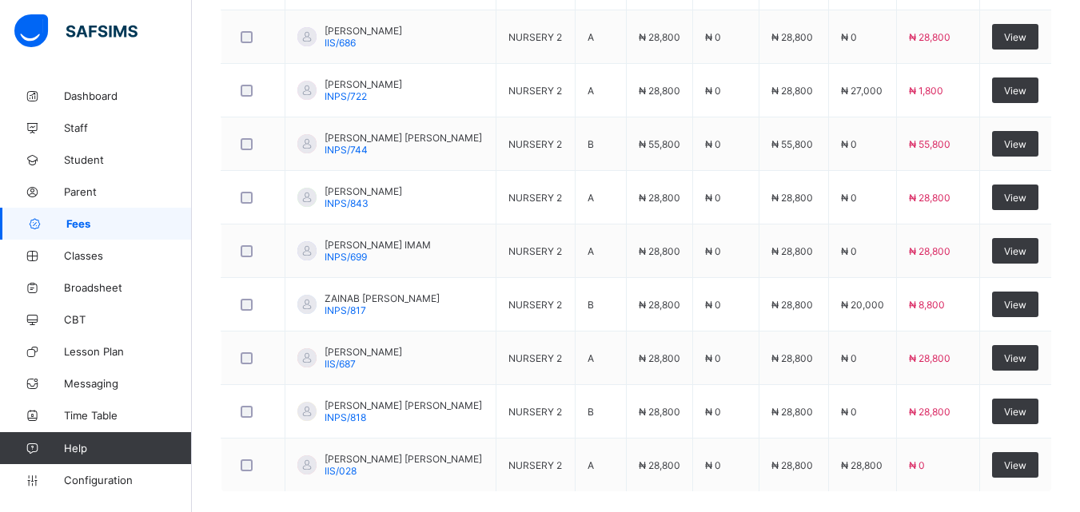
scroll to position [721, 0]
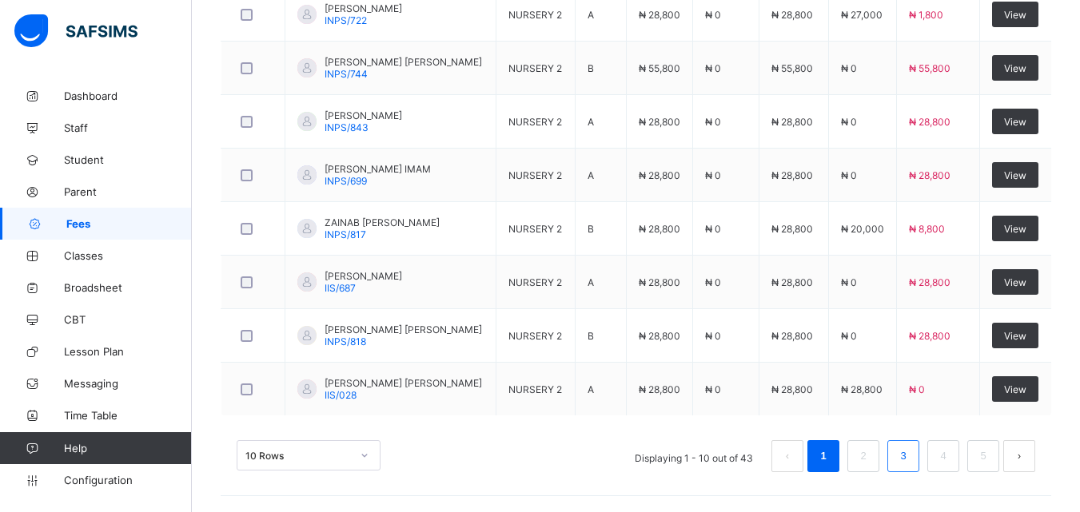
click at [911, 459] on link "3" at bounding box center [902, 456] width 15 height 21
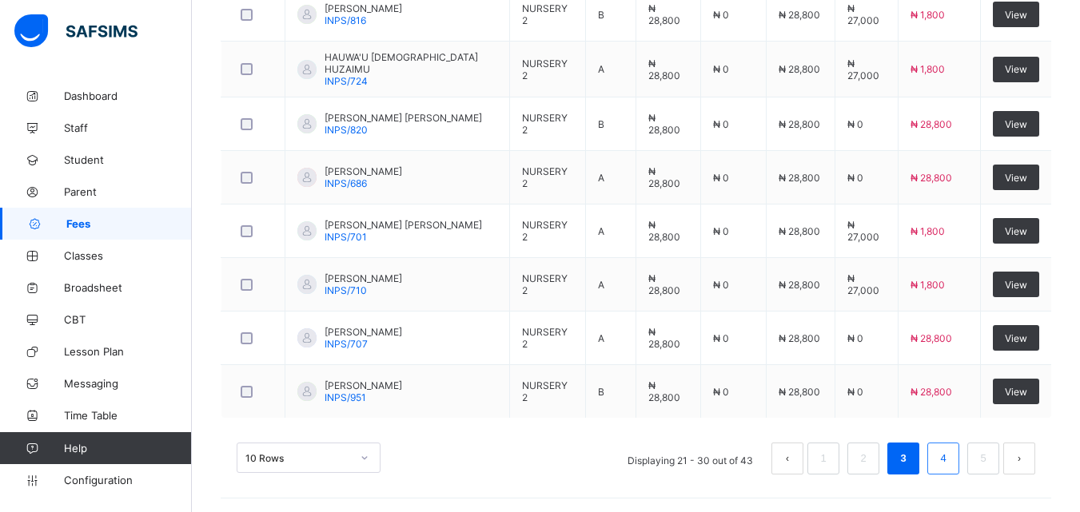
click at [951, 466] on link "4" at bounding box center [942, 459] width 15 height 21
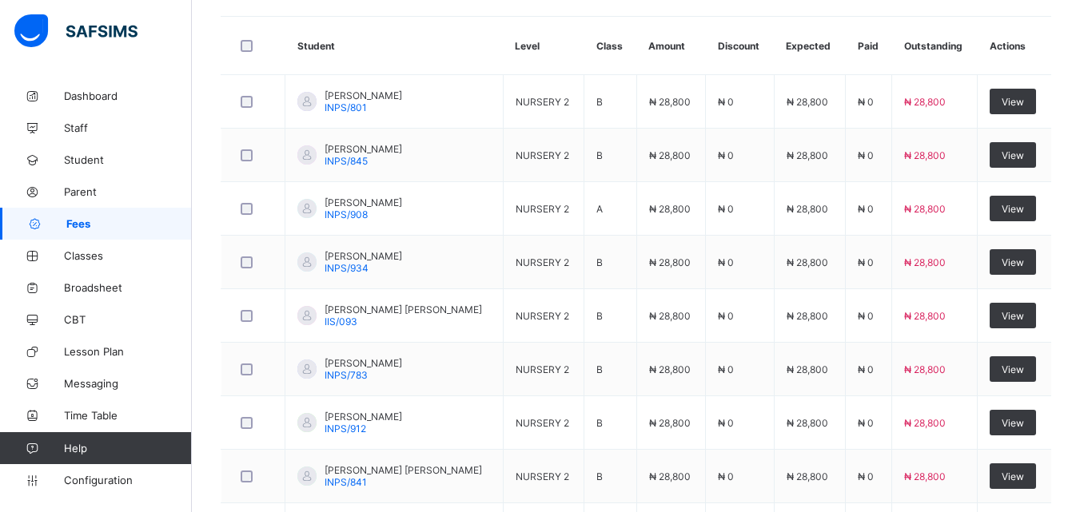
scroll to position [526, 0]
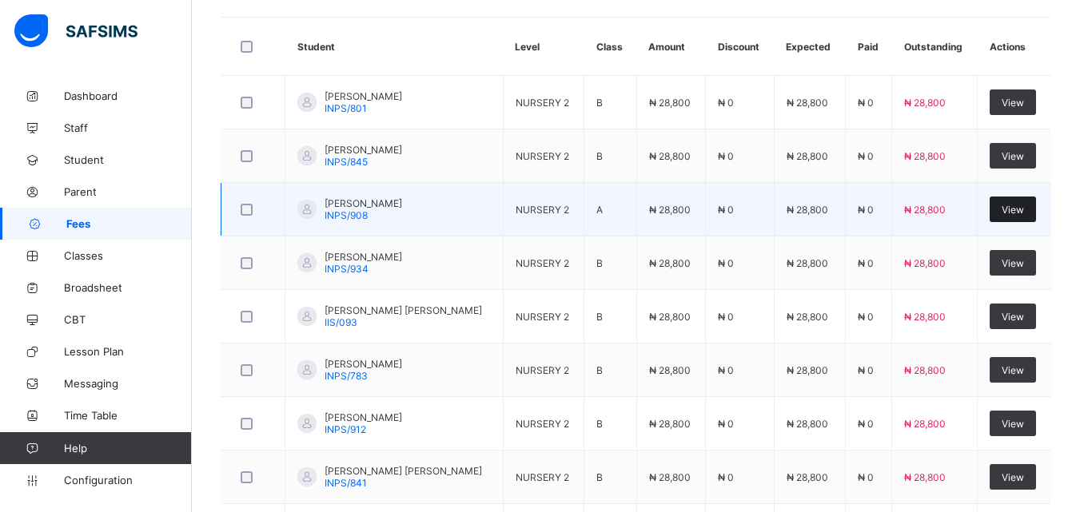
click at [1025, 219] on div "View" at bounding box center [1013, 210] width 46 height 26
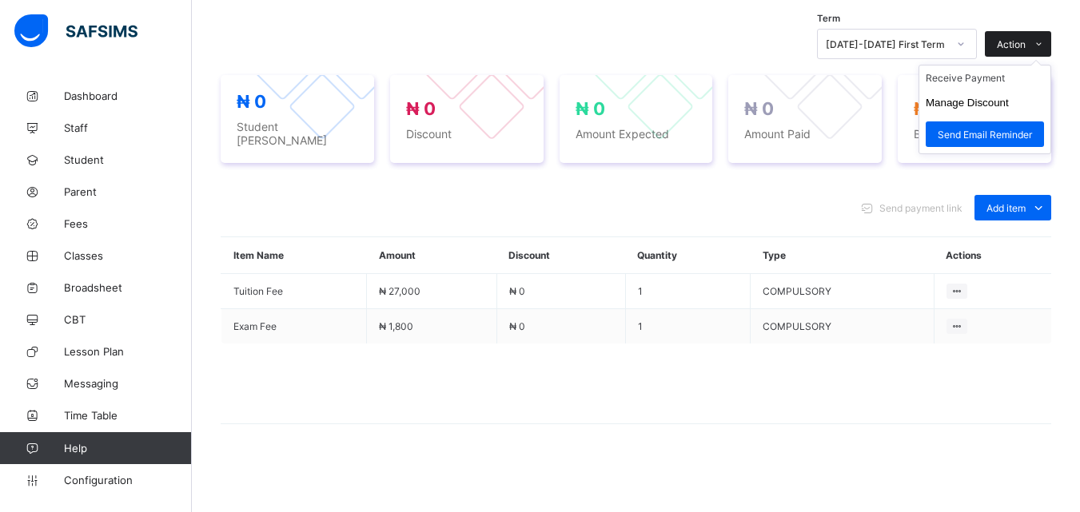
click at [1045, 50] on icon at bounding box center [1039, 44] width 12 height 10
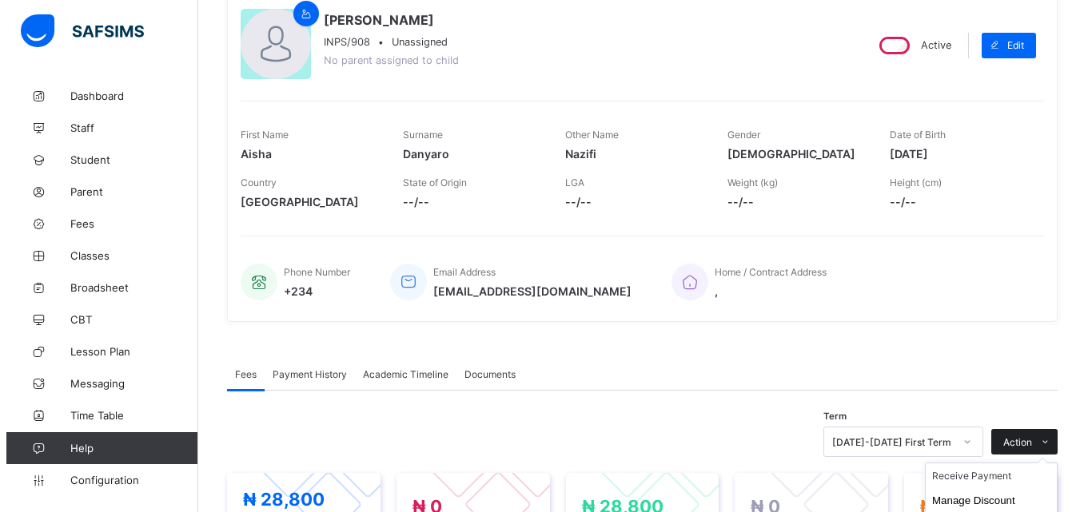
scroll to position [285, 0]
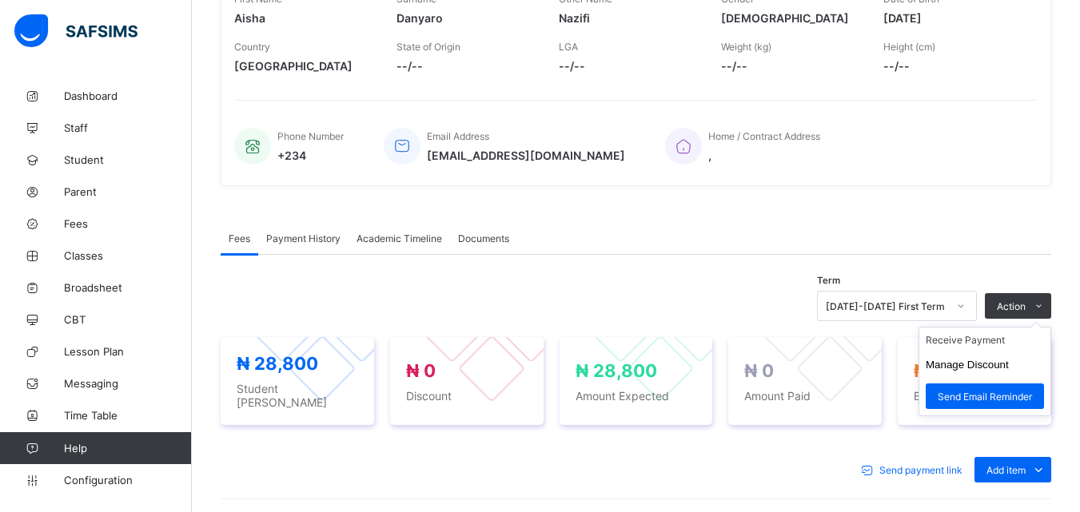
click at [1051, 327] on ul "Receive Payment Manage Discount Send Email Reminder" at bounding box center [985, 372] width 133 height 90
click at [1040, 327] on ul "Receive Payment Manage Discount Send Email Reminder" at bounding box center [985, 372] width 133 height 90
click at [996, 367] on button "Manage Discount" at bounding box center [967, 365] width 83 height 12
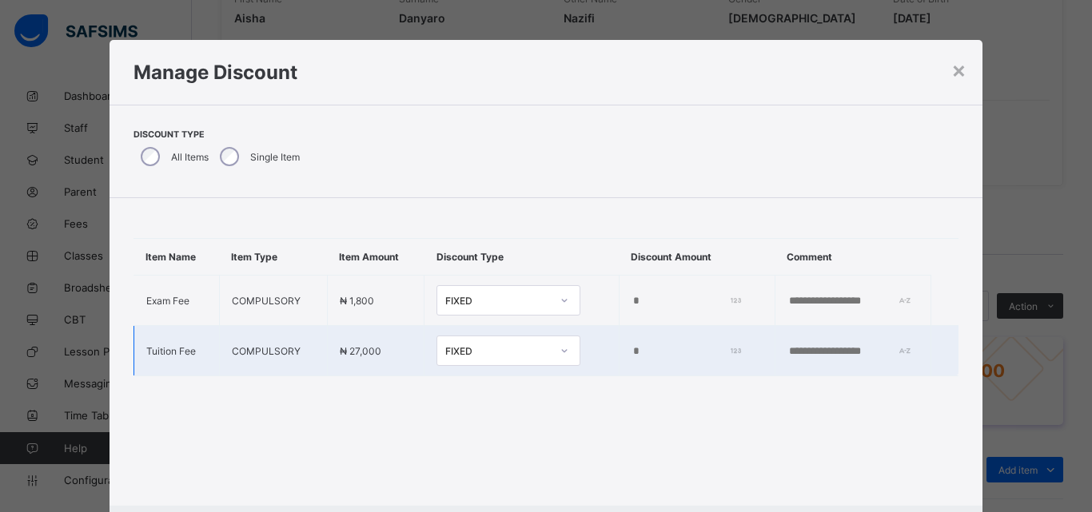
click at [632, 349] on input "*" at bounding box center [685, 351] width 106 height 13
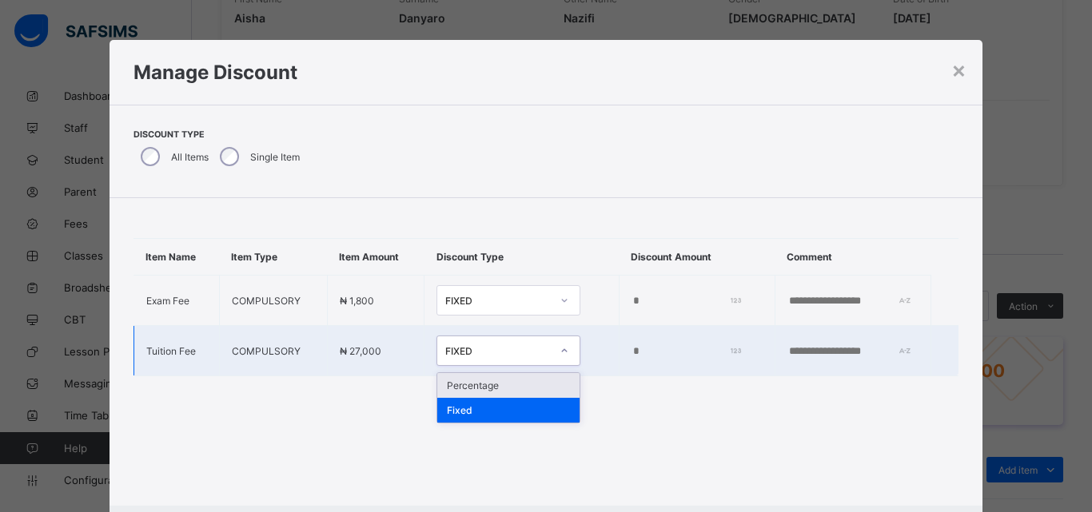
click at [551, 350] on div at bounding box center [564, 351] width 27 height 26
click at [503, 382] on div "Percentage" at bounding box center [508, 385] width 142 height 25
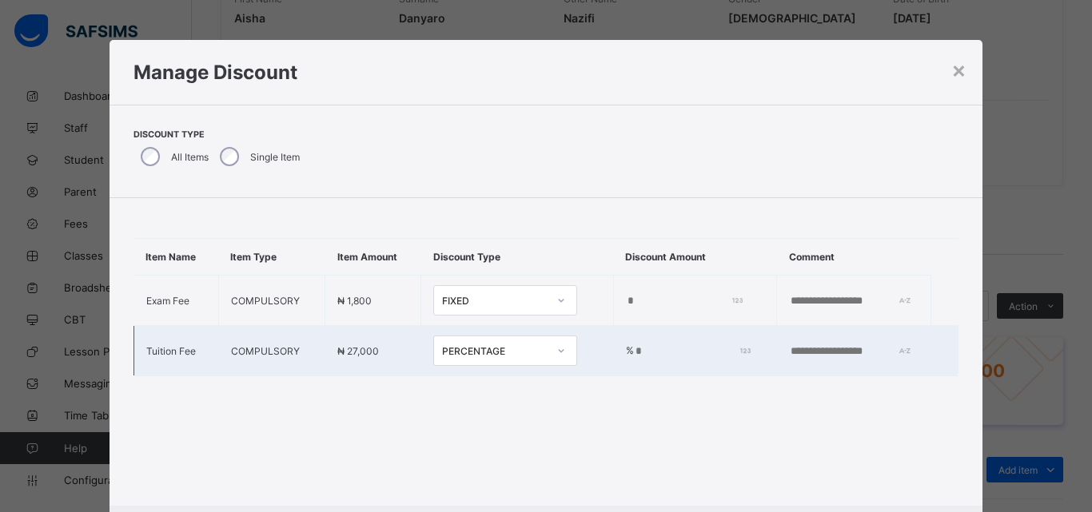
click at [634, 349] on input "*" at bounding box center [690, 351] width 112 height 13
type input "*"
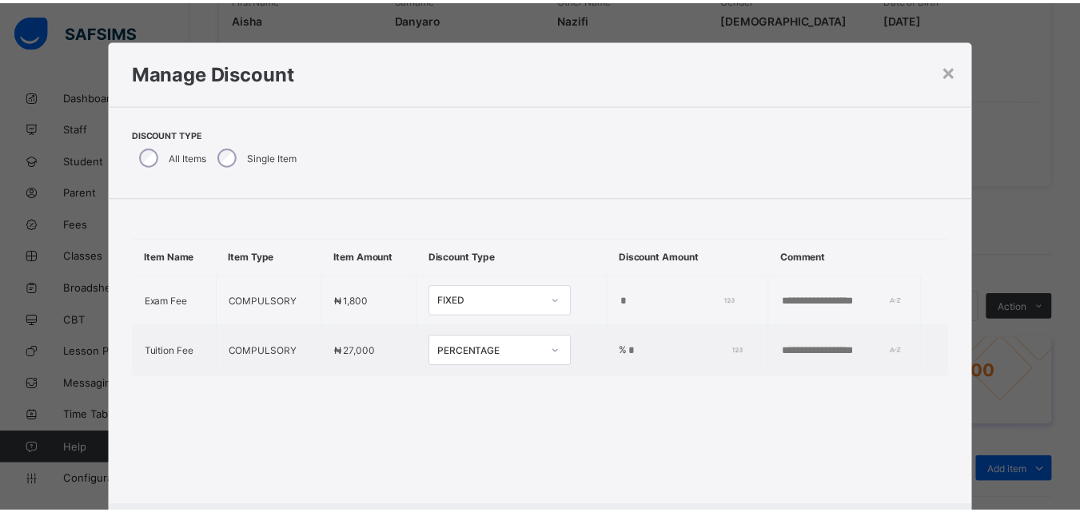
scroll to position [83, 0]
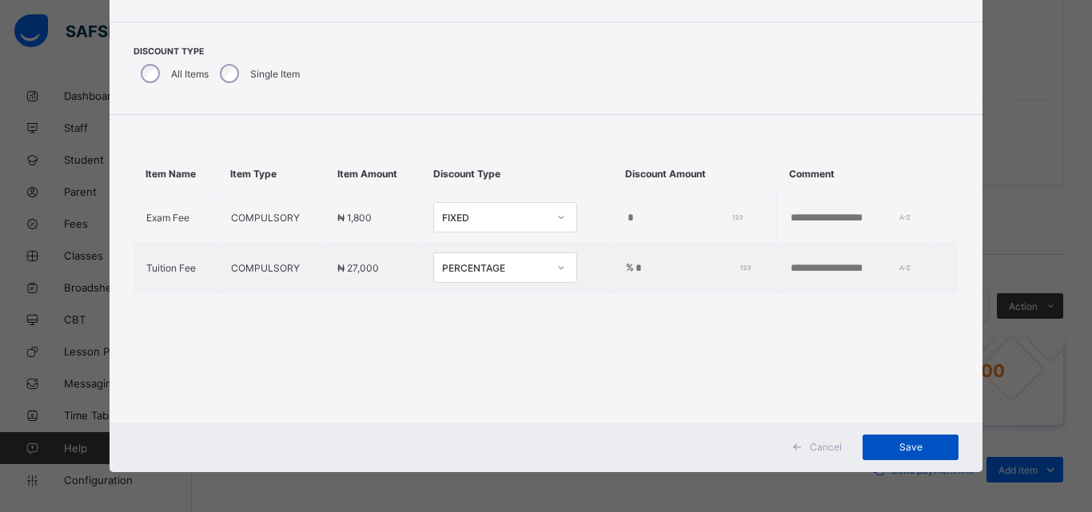
type input "**"
click at [918, 444] on span "Save" at bounding box center [911, 447] width 72 height 12
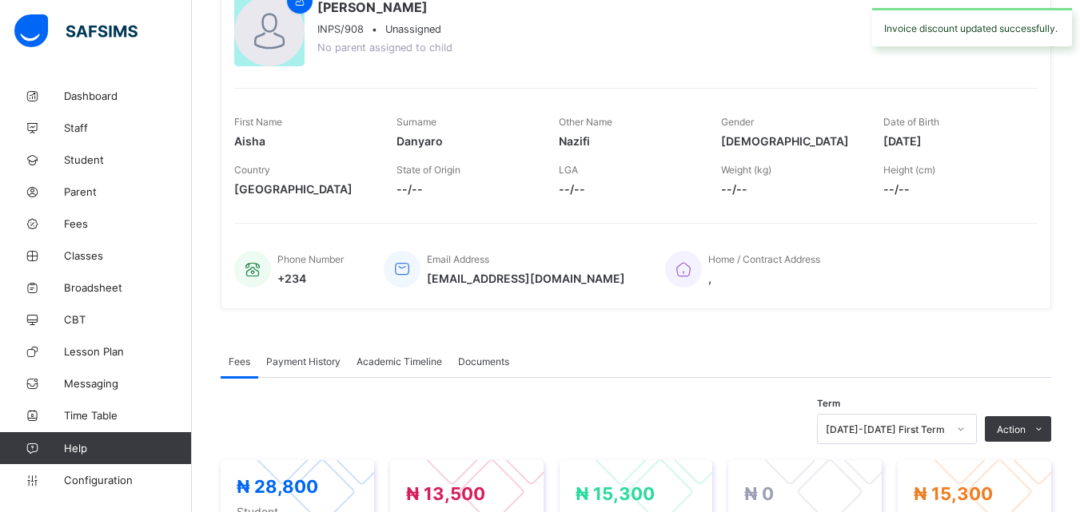
scroll to position [0, 0]
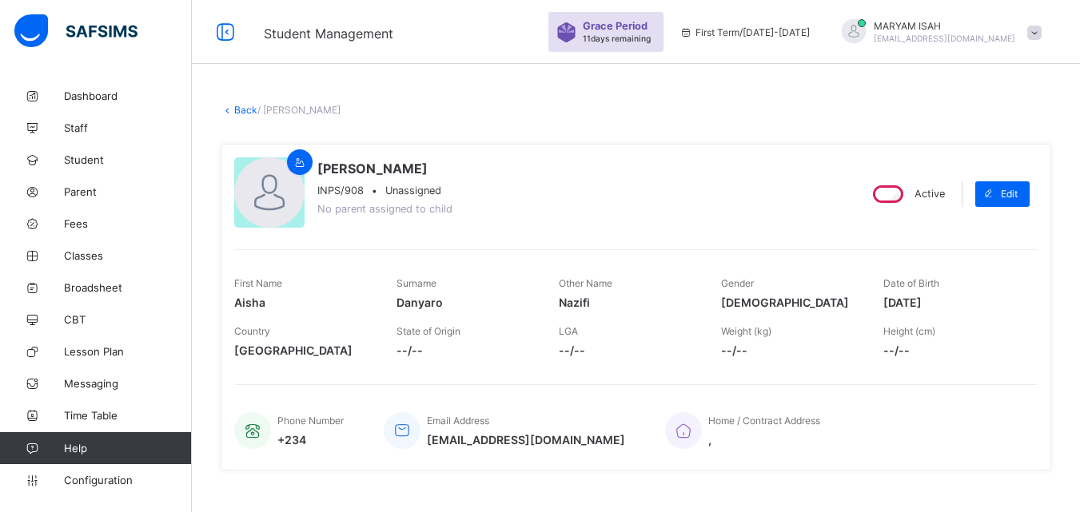
click at [246, 106] on link "Back" at bounding box center [245, 110] width 23 height 12
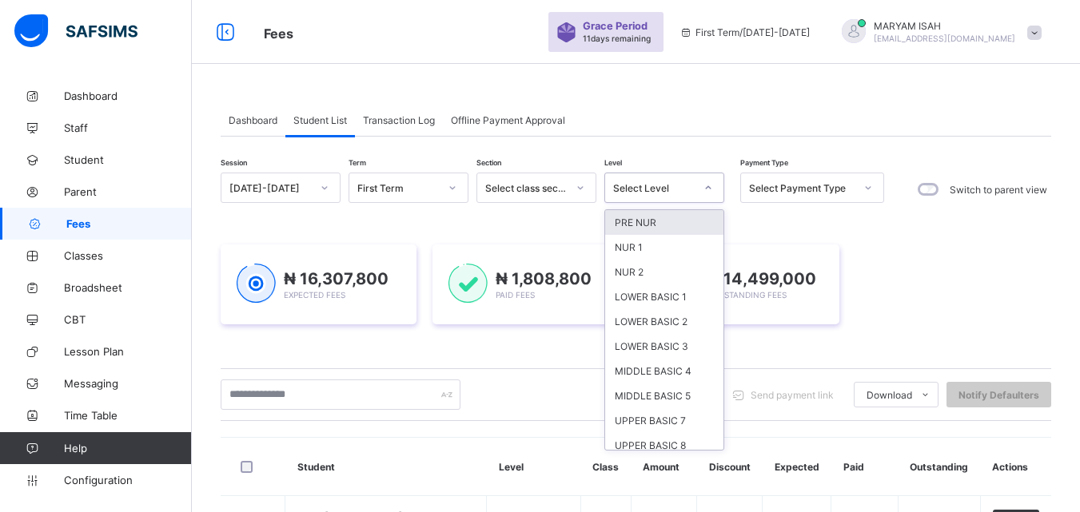
click at [701, 185] on div at bounding box center [708, 188] width 27 height 26
click at [678, 273] on div "NUR 2" at bounding box center [664, 272] width 118 height 25
click at [678, 273] on div "₦ 16,307,800 Expected Fees ₦ 1,808,800 Paid Fees ₦ 14,499,000 Outstanding Fees" at bounding box center [636, 285] width 831 height 128
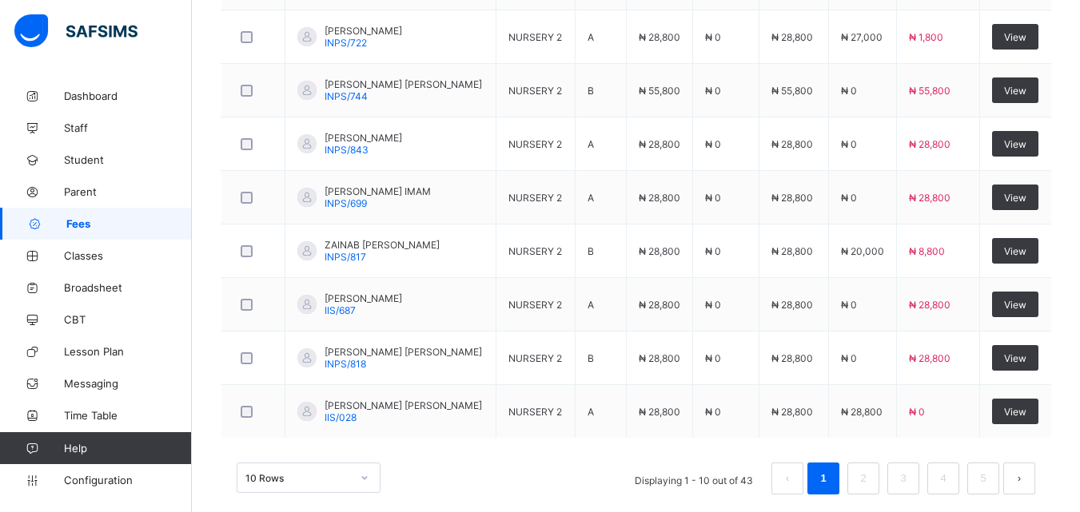
scroll to position [721, 0]
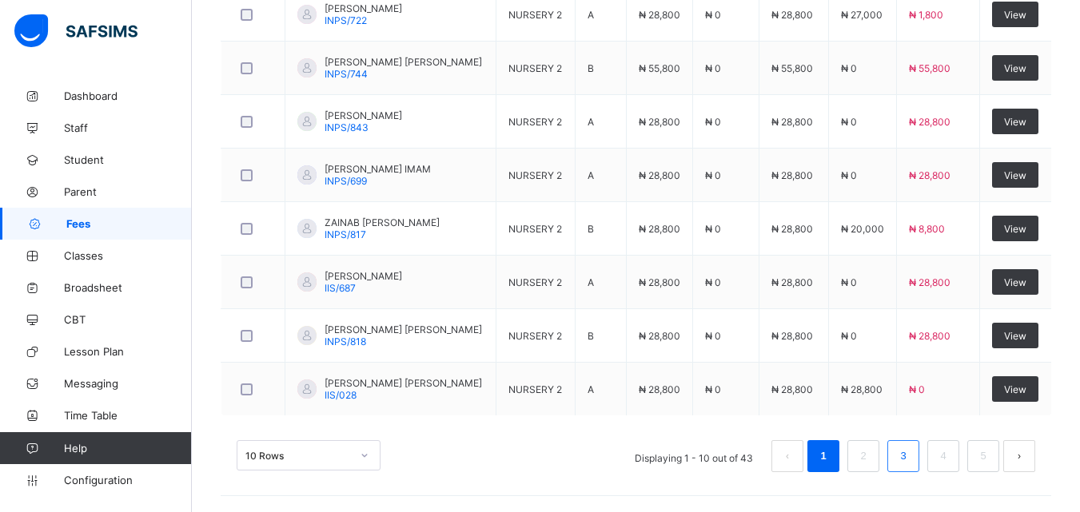
click at [908, 459] on link "3" at bounding box center [902, 456] width 15 height 21
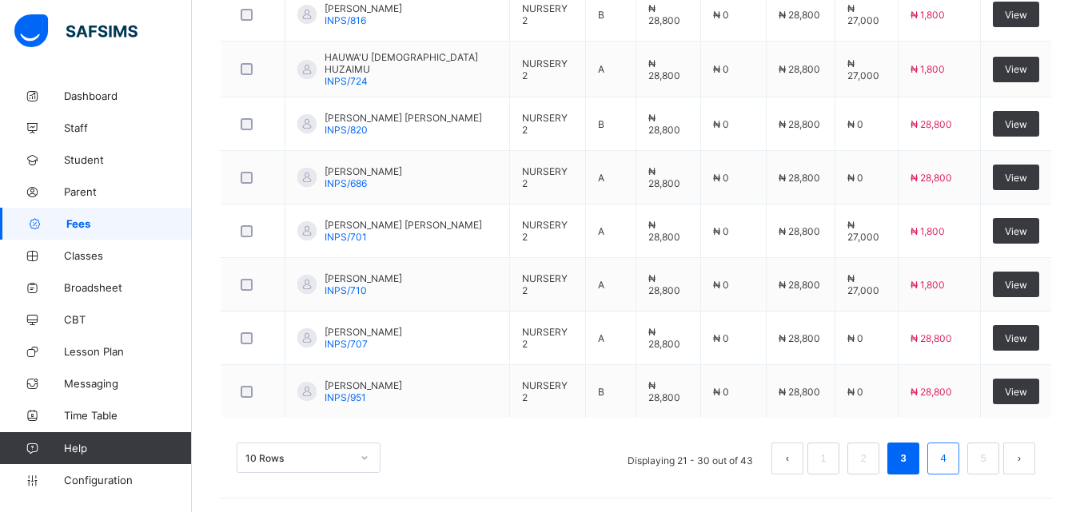
click at [946, 450] on li "4" at bounding box center [943, 459] width 32 height 32
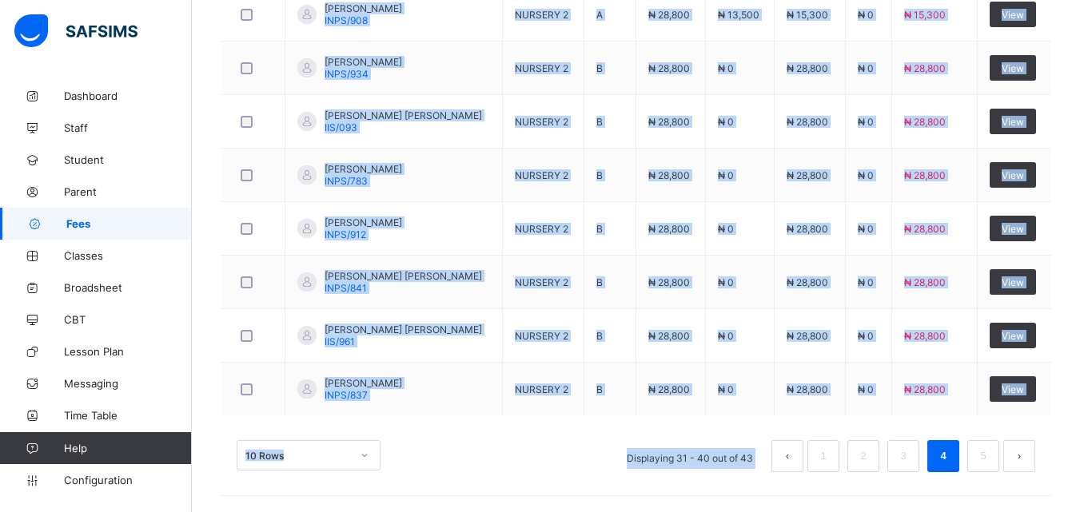
click at [467, 449] on div "10 Rows Displaying 31 - 40 out of 43 1 2 3 4 5" at bounding box center [636, 457] width 799 height 32
click at [560, 444] on div "10 Rows Displaying 31 - 40 out of 43 1 2 3 4 5" at bounding box center [636, 457] width 799 height 32
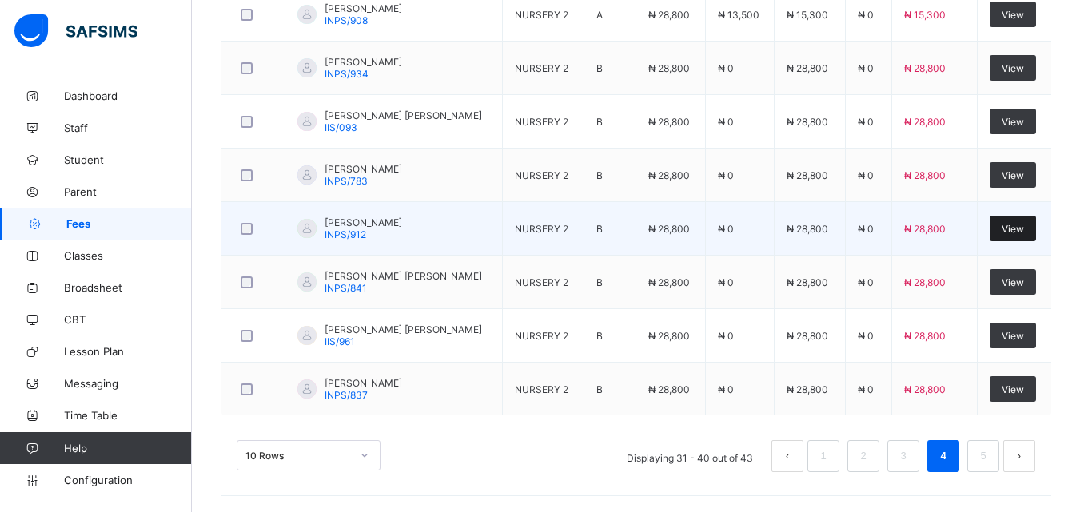
click at [1017, 226] on span "View" at bounding box center [1013, 229] width 22 height 12
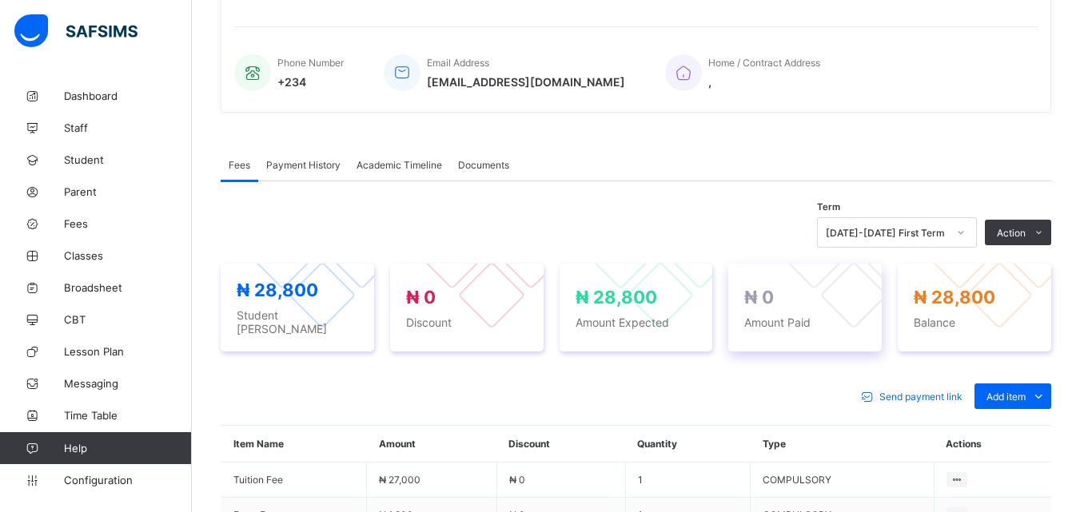
scroll to position [539, 0]
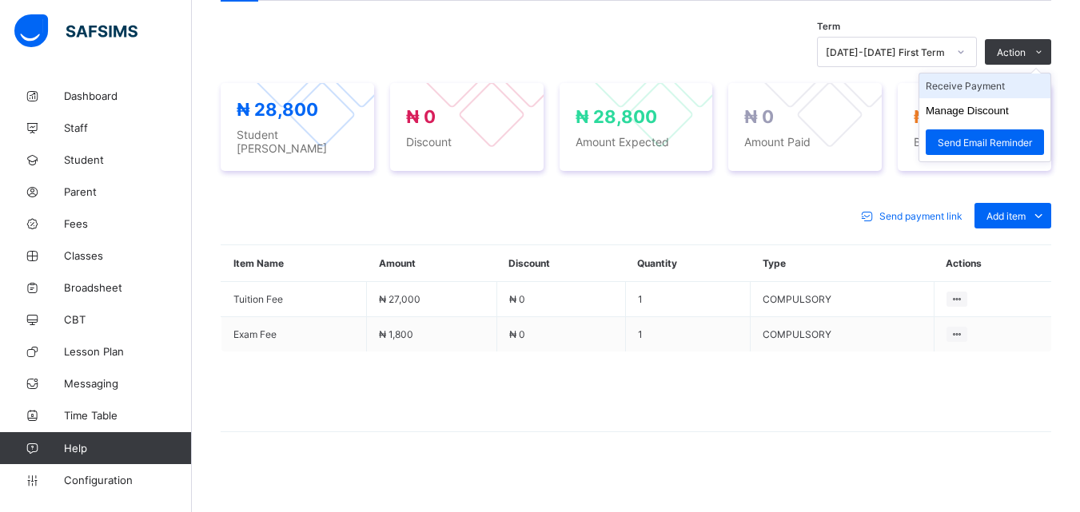
click at [990, 85] on li "Receive Payment" at bounding box center [984, 86] width 131 height 25
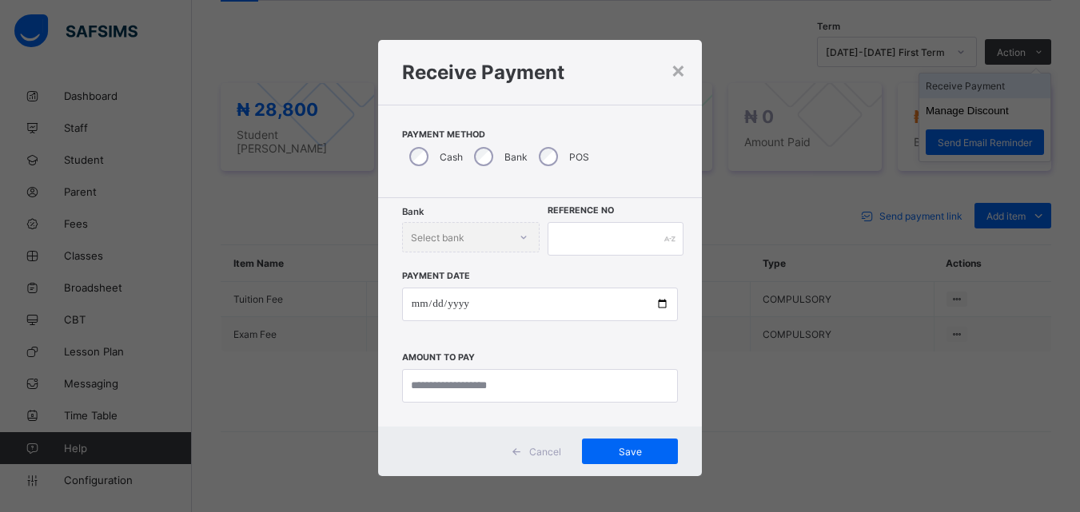
click at [990, 85] on div "× Receive Payment Payment Method Cash Bank POS Bank Select bank Reference No Pa…" at bounding box center [540, 256] width 1080 height 512
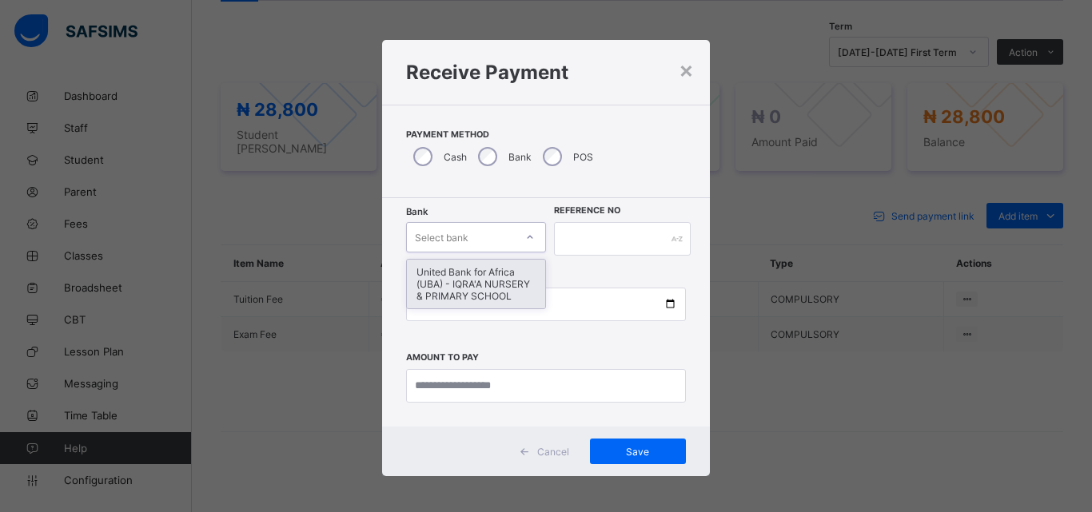
click at [532, 238] on div at bounding box center [529, 238] width 27 height 26
click at [509, 279] on div "United Bank for Africa (UBA) - IQRA'A NURSERY & PRIMARY SCHOOL" at bounding box center [476, 284] width 138 height 49
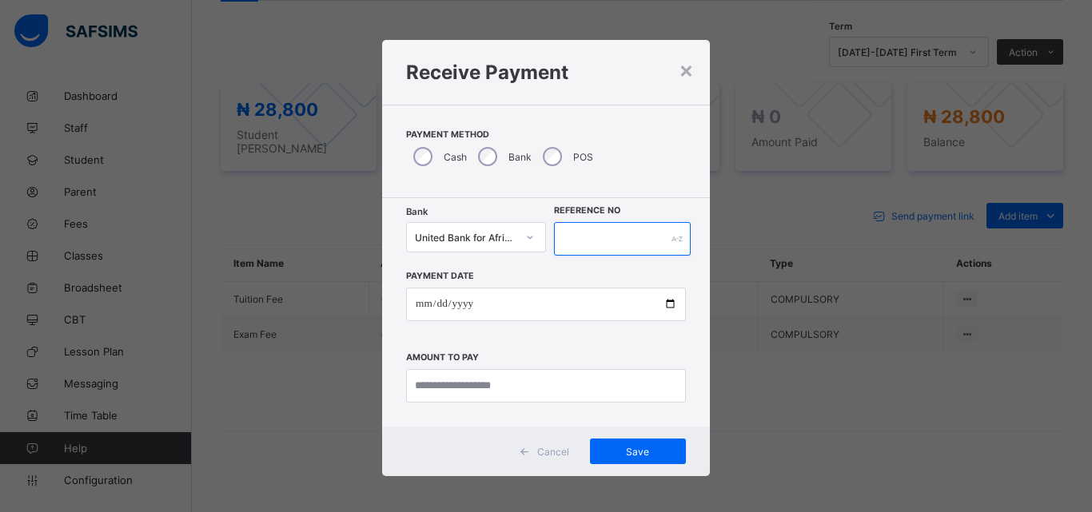
click at [564, 237] on input "text" at bounding box center [622, 239] width 137 height 34
type input "*****"
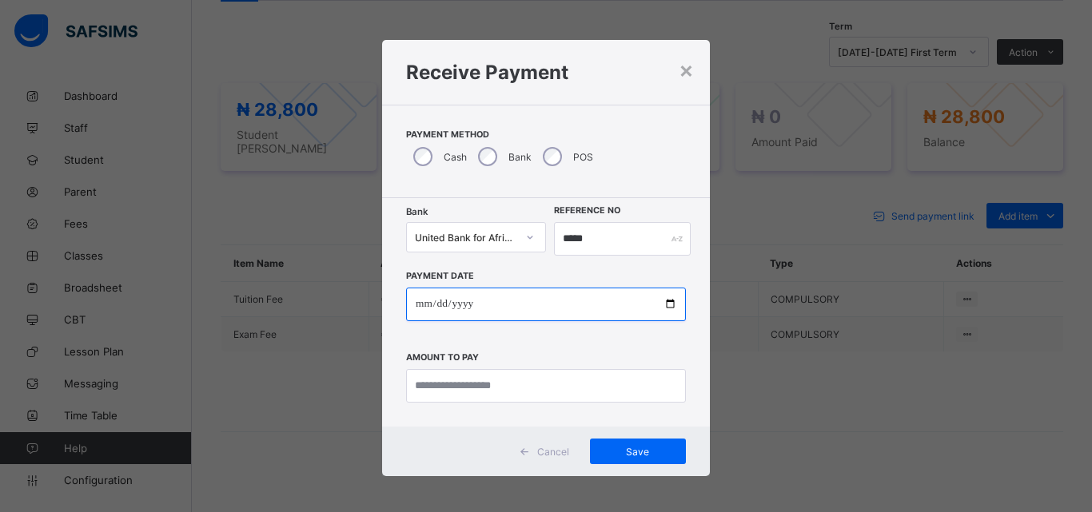
click at [663, 305] on input "date" at bounding box center [546, 305] width 280 height 34
type input "**********"
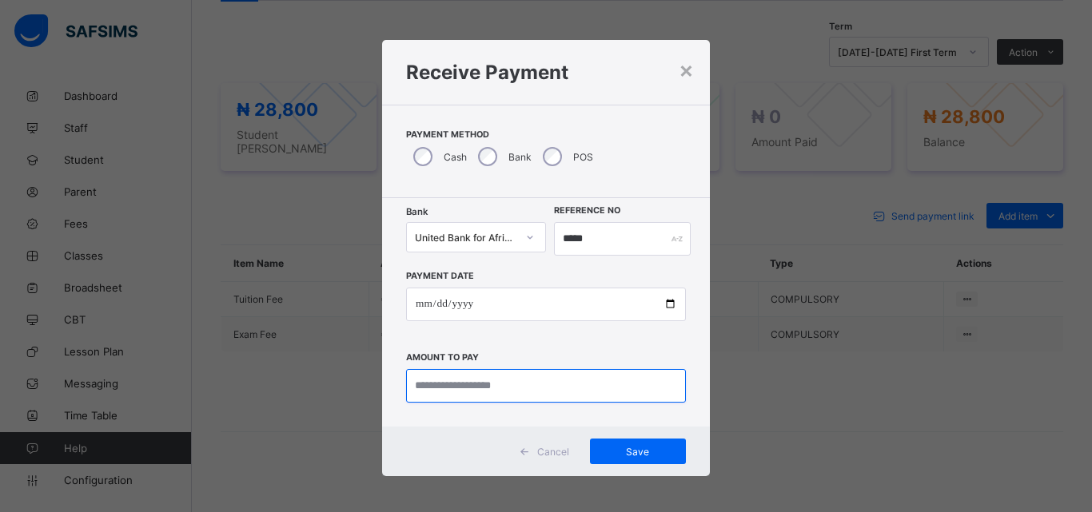
click at [449, 384] on input "currency" at bounding box center [546, 386] width 280 height 34
type input "********"
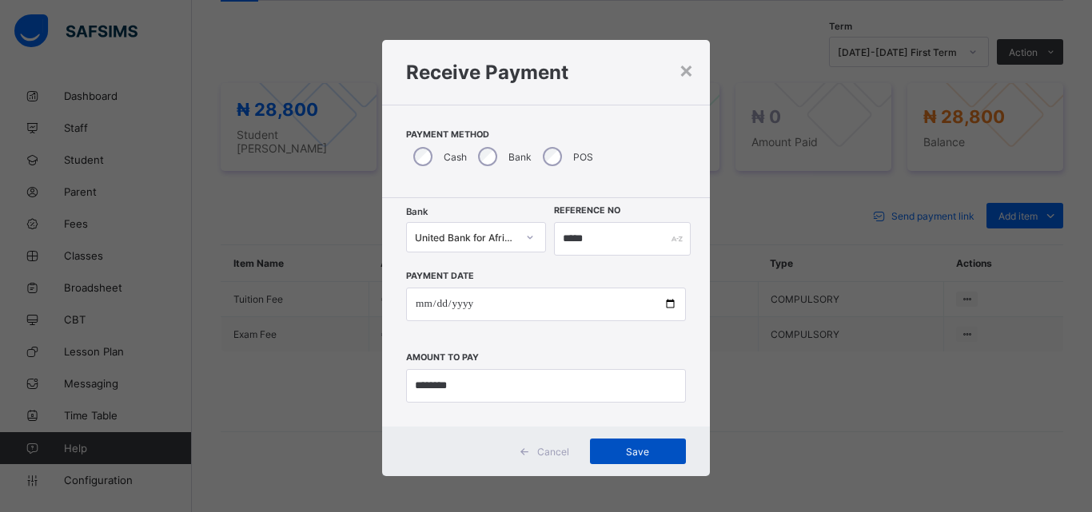
click at [602, 448] on span "Save" at bounding box center [638, 452] width 72 height 12
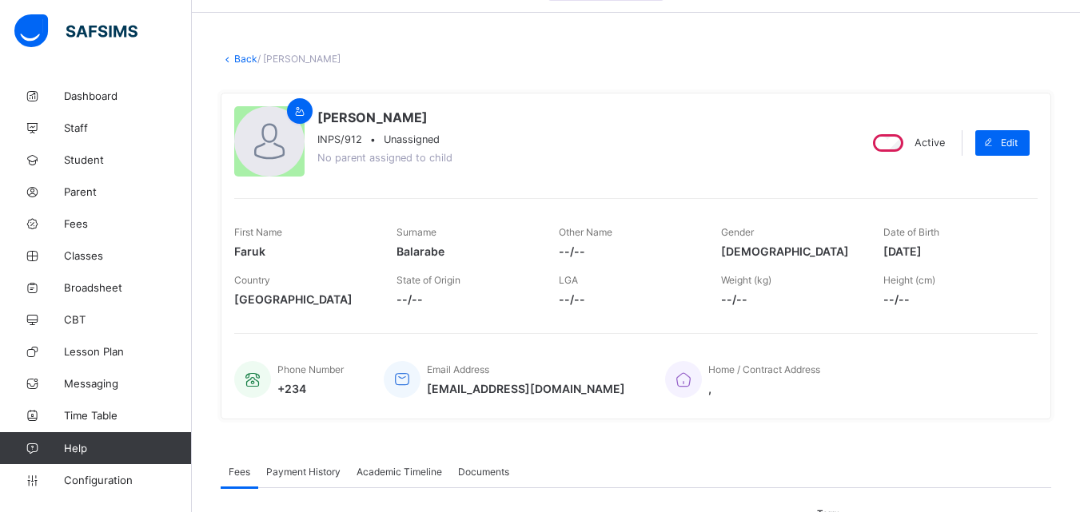
scroll to position [50, 0]
click at [247, 60] on link "Back" at bounding box center [245, 60] width 23 height 12
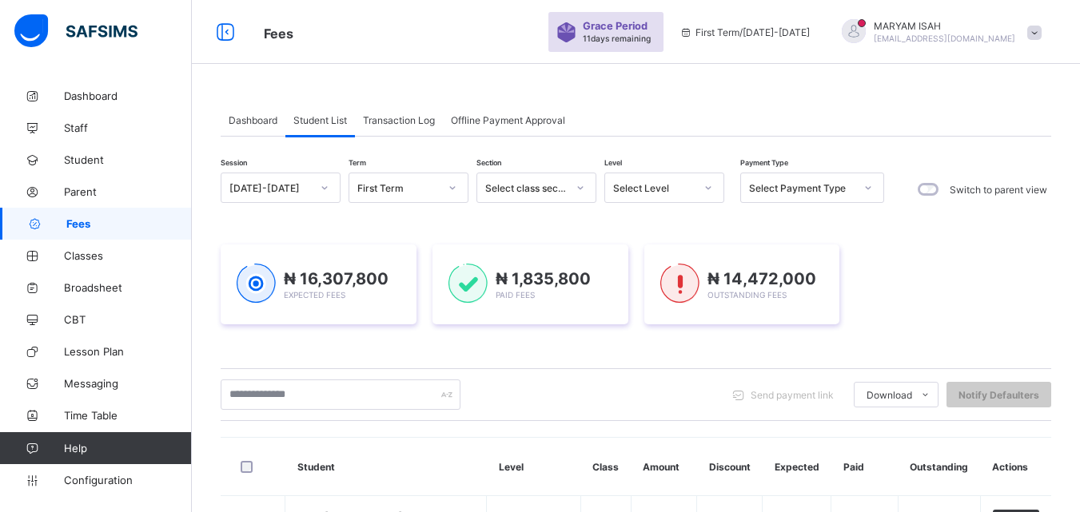
click at [707, 185] on icon at bounding box center [709, 188] width 10 height 16
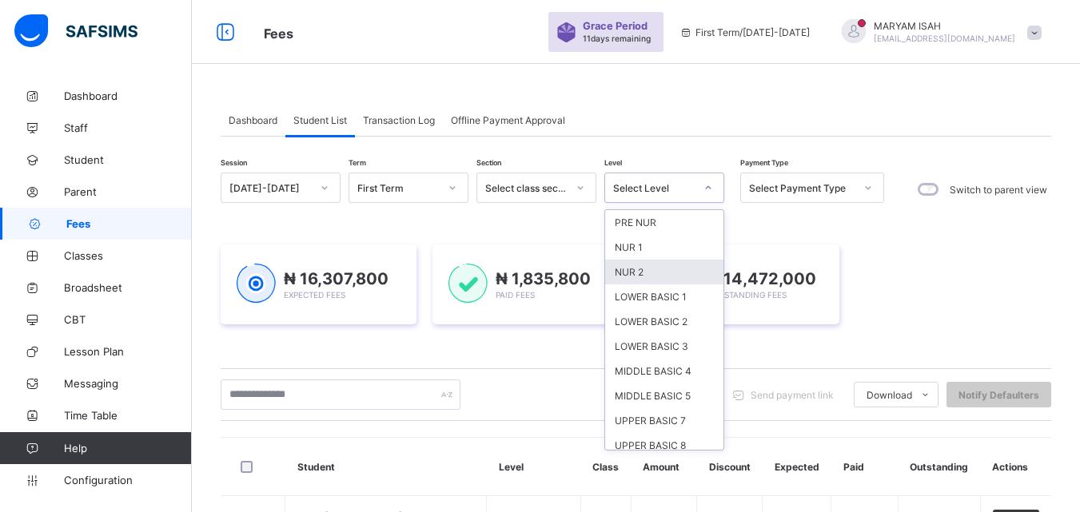
click at [661, 277] on div "NUR 2" at bounding box center [664, 272] width 118 height 25
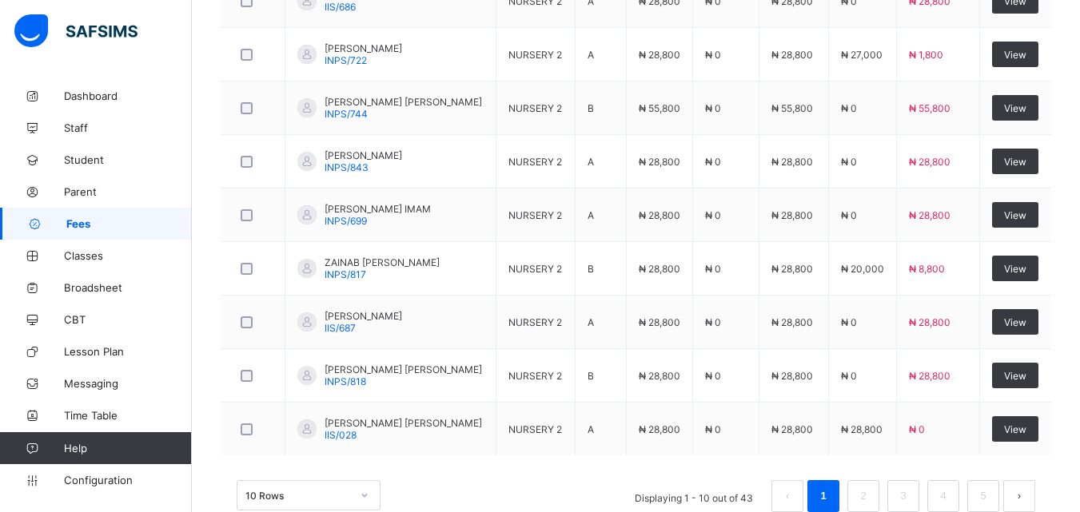
scroll to position [682, 0]
click at [911, 500] on link "3" at bounding box center [902, 495] width 15 height 21
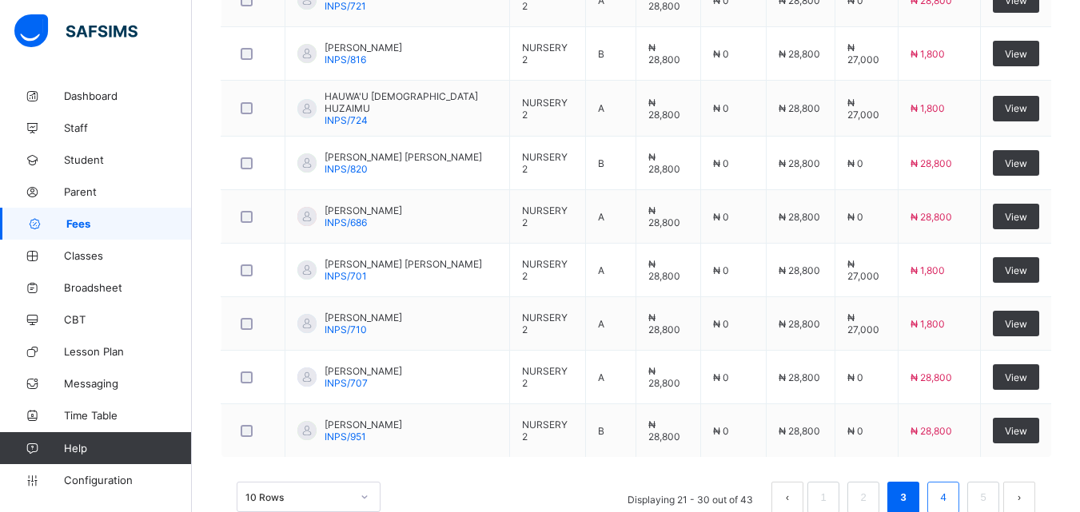
click at [947, 482] on li "4" at bounding box center [943, 498] width 32 height 32
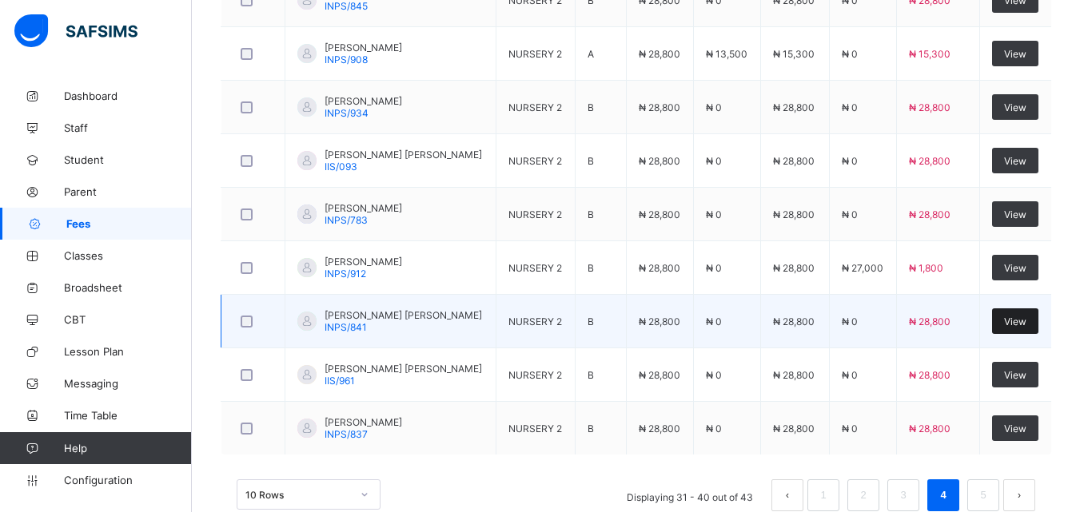
click at [1015, 322] on span "View" at bounding box center [1015, 322] width 22 height 12
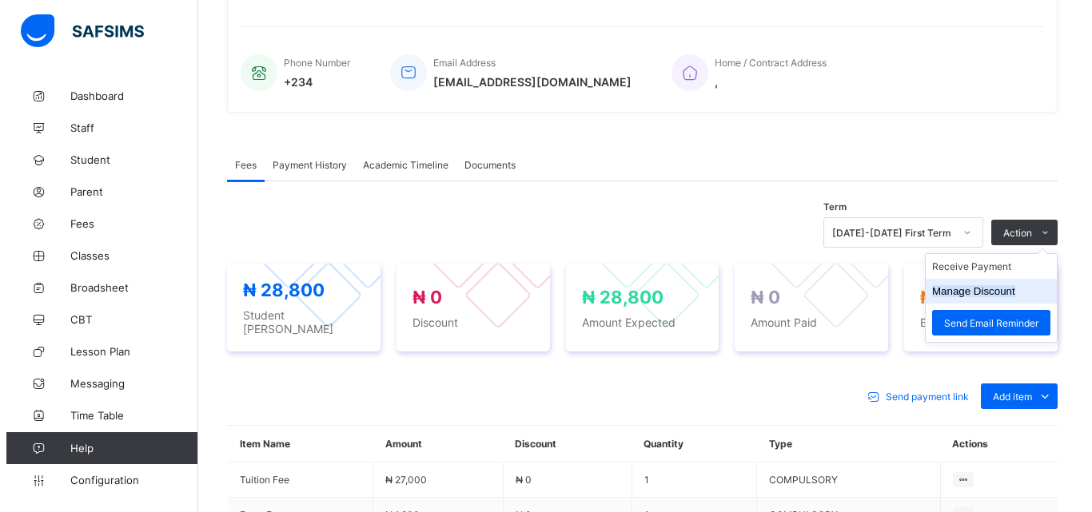
scroll to position [539, 0]
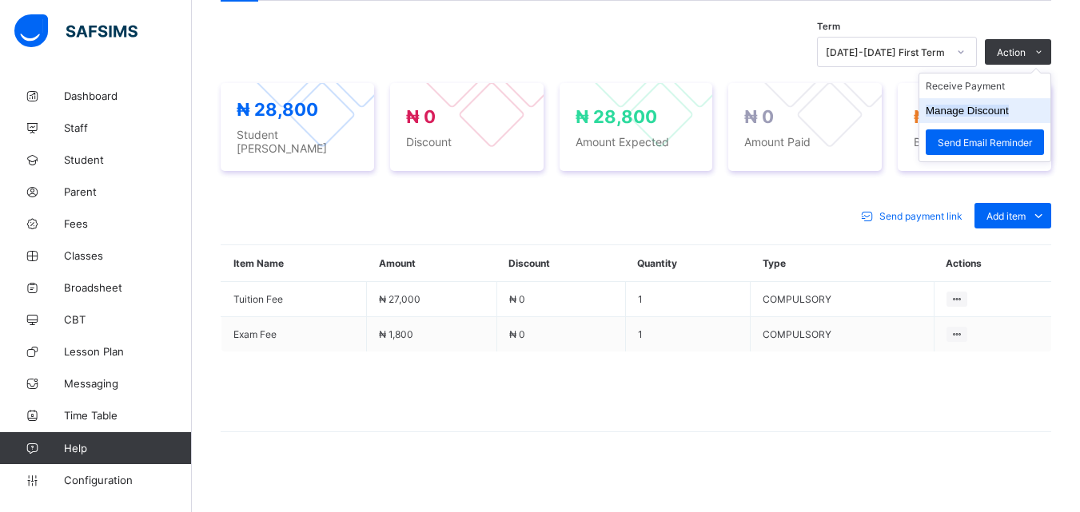
click at [1000, 104] on li "Manage Discount" at bounding box center [984, 110] width 131 height 25
click at [996, 110] on button "Manage Discount" at bounding box center [967, 111] width 83 height 12
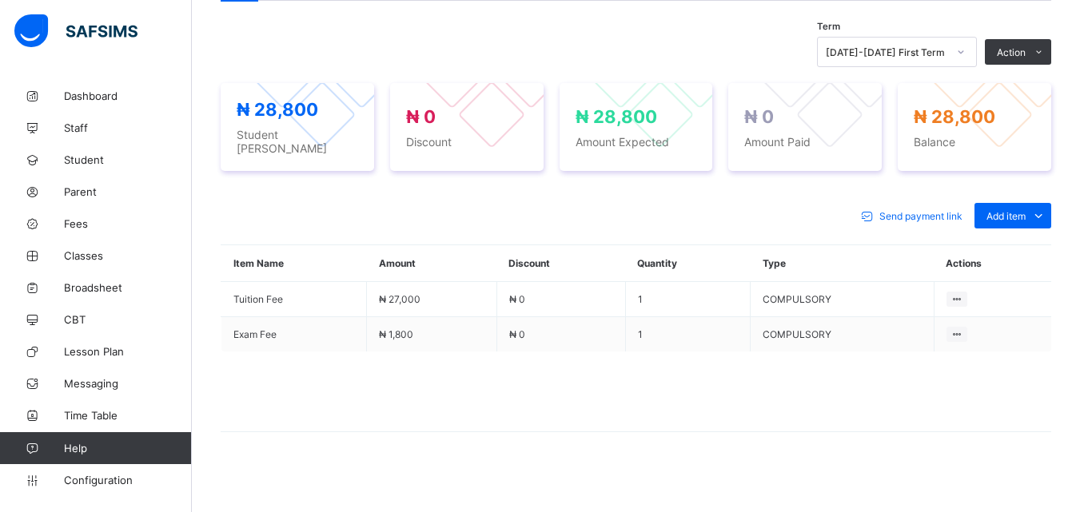
click at [0, 0] on div "× Manage Discount Discount Type All Items Single Item Discount Options Percenta…" at bounding box center [0, 0] width 0 height 0
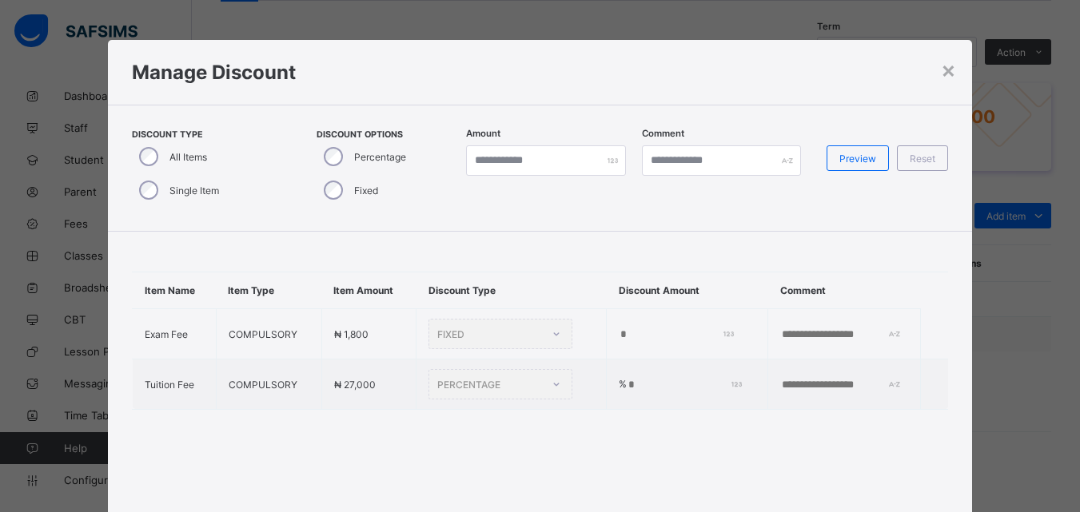
type input "*"
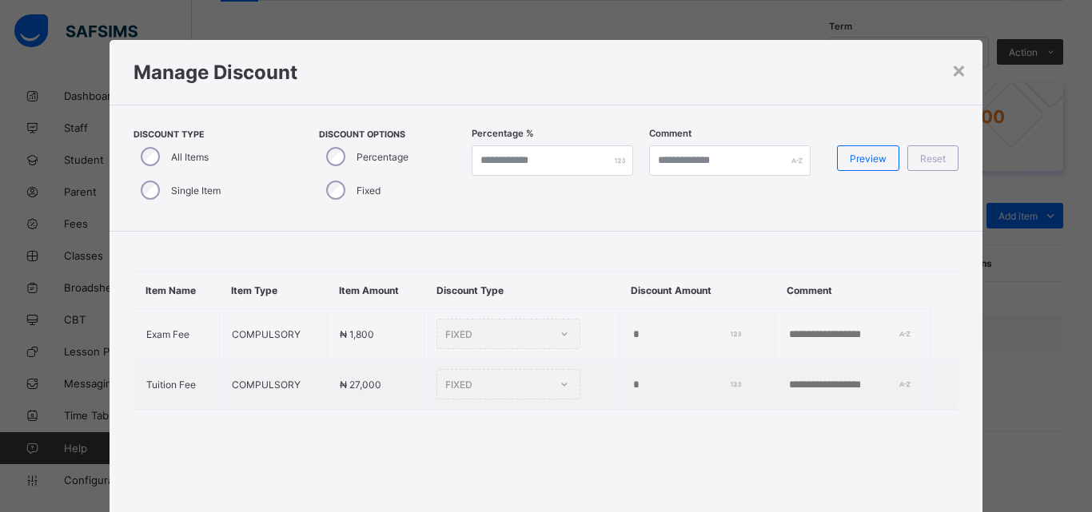
click at [157, 193] on div "Single Item" at bounding box center [179, 190] width 91 height 34
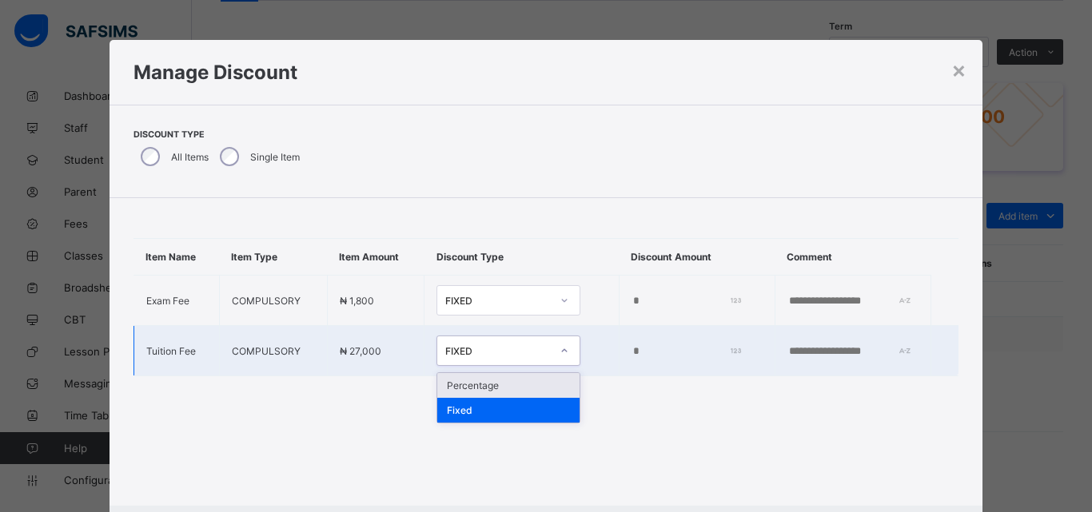
click at [560, 349] on icon at bounding box center [565, 351] width 10 height 16
click at [529, 373] on div "Percentage" at bounding box center [508, 385] width 142 height 25
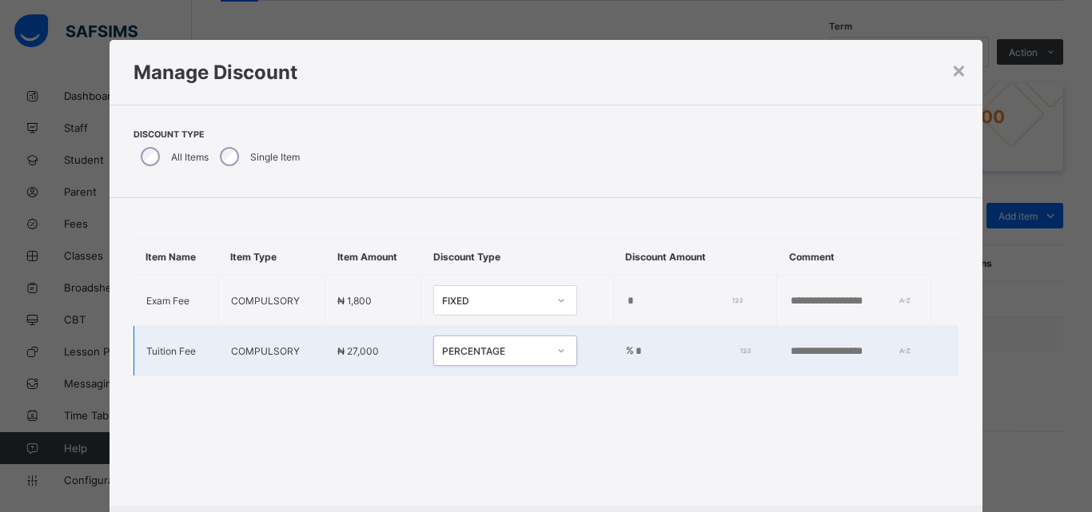
click at [634, 353] on input "*" at bounding box center [690, 351] width 112 height 13
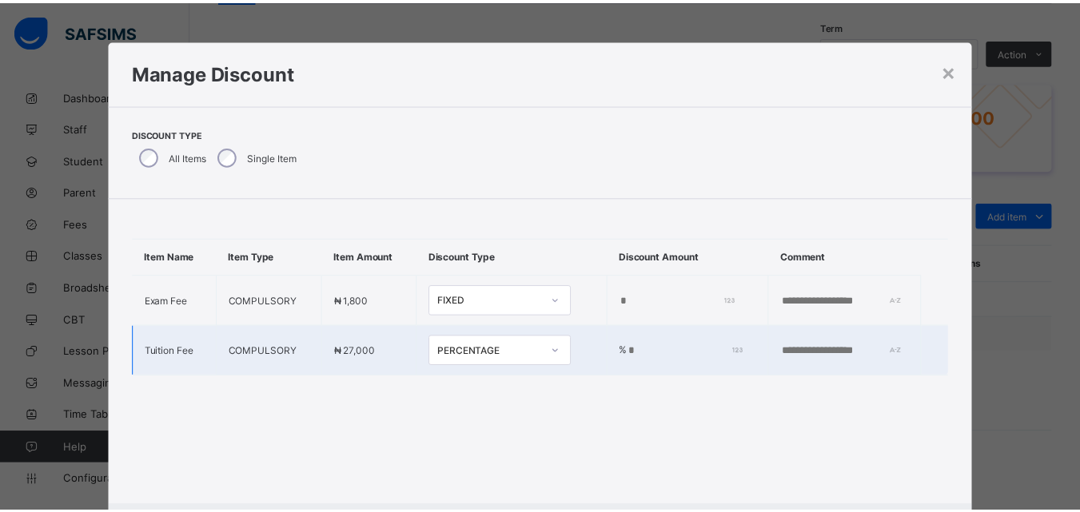
scroll to position [83, 0]
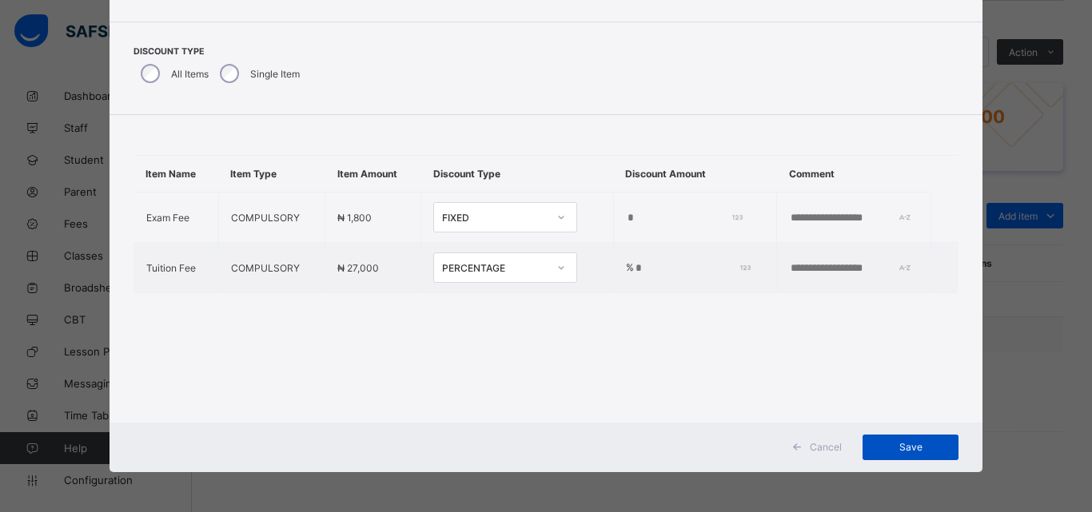
type input "***"
click at [890, 443] on span "Save" at bounding box center [911, 447] width 72 height 12
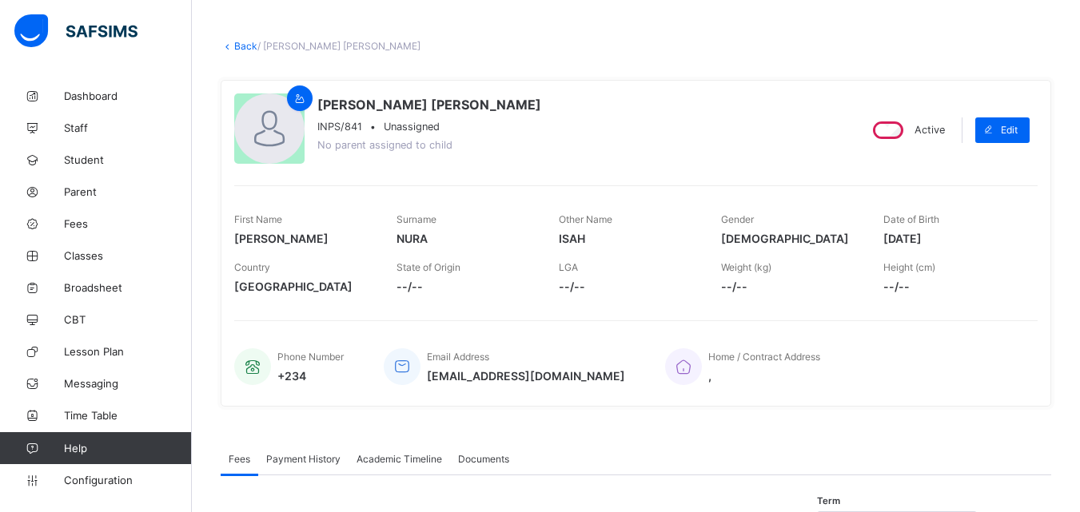
scroll to position [0, 0]
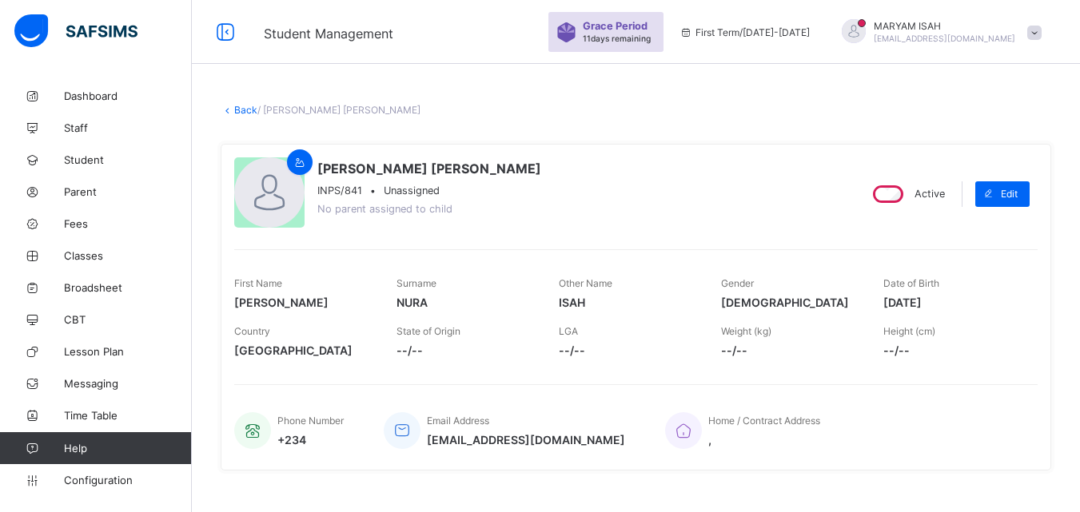
click at [237, 109] on link "Back" at bounding box center [245, 110] width 23 height 12
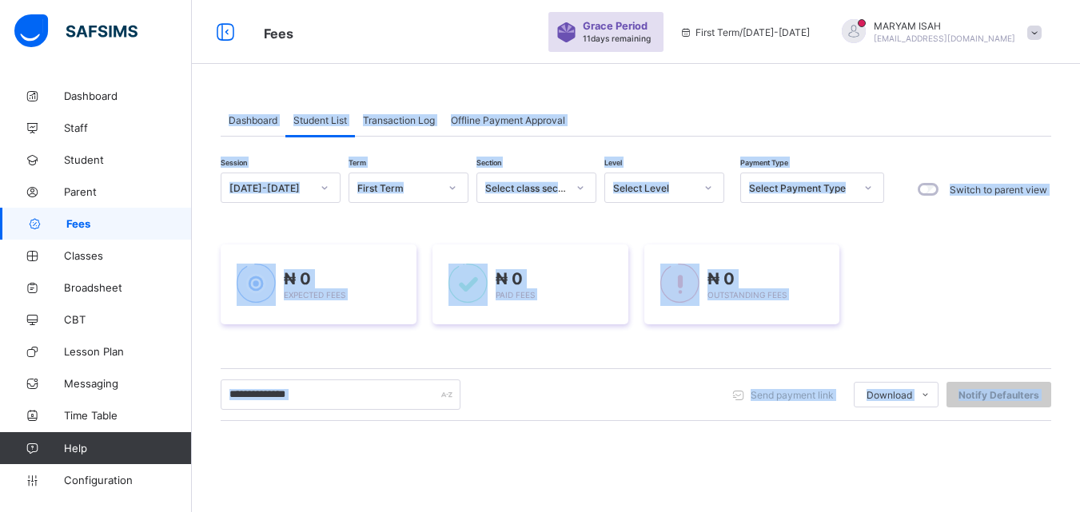
click at [608, 433] on div "Session 2025-2026 Term First Term Section Select class section Level Select Lev…" at bounding box center [636, 456] width 831 height 567
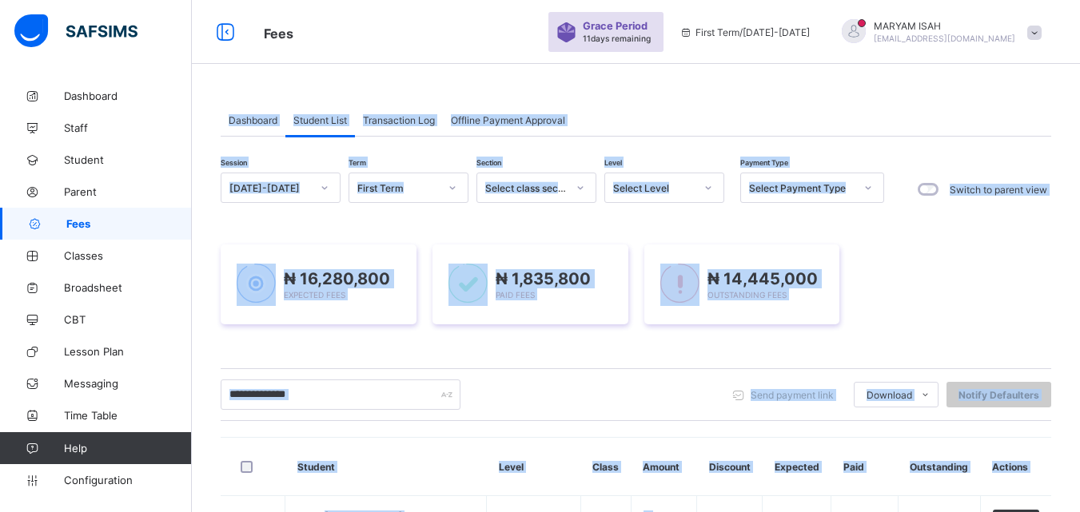
click at [1031, 289] on div "₦ 16,280,800 Expected Fees ₦ 1,835,800 Paid Fees ₦ 14,445,000 Outstanding Fees" at bounding box center [636, 285] width 831 height 80
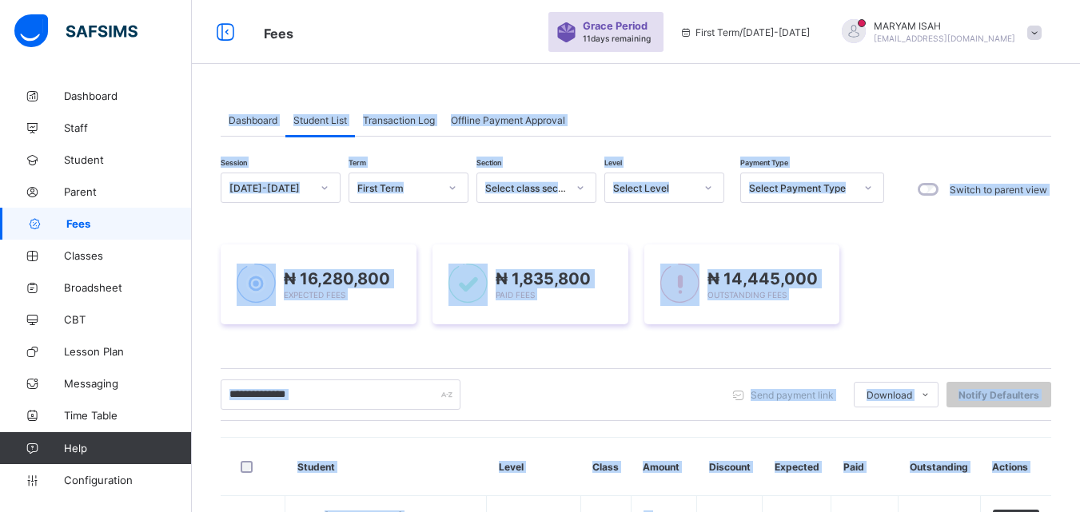
click at [991, 281] on div "₦ 16,280,800 Expected Fees ₦ 1,835,800 Paid Fees ₦ 14,445,000 Outstanding Fees" at bounding box center [636, 285] width 831 height 80
click at [967, 254] on div "₦ 16,280,800 Expected Fees ₦ 1,835,800 Paid Fees ₦ 14,445,000 Outstanding Fees" at bounding box center [636, 285] width 831 height 80
click at [972, 310] on div "₦ 16,280,800 Expected Fees ₦ 1,835,800 Paid Fees ₦ 14,445,000 Outstanding Fees" at bounding box center [636, 285] width 831 height 80
click at [996, 338] on div "₦ 16,280,800 Expected Fees ₦ 1,835,800 Paid Fees ₦ 14,445,000 Outstanding Fees" at bounding box center [636, 285] width 831 height 128
click at [986, 337] on div "₦ 16,280,800 Expected Fees ₦ 1,835,800 Paid Fees ₦ 14,445,000 Outstanding Fees" at bounding box center [636, 285] width 831 height 128
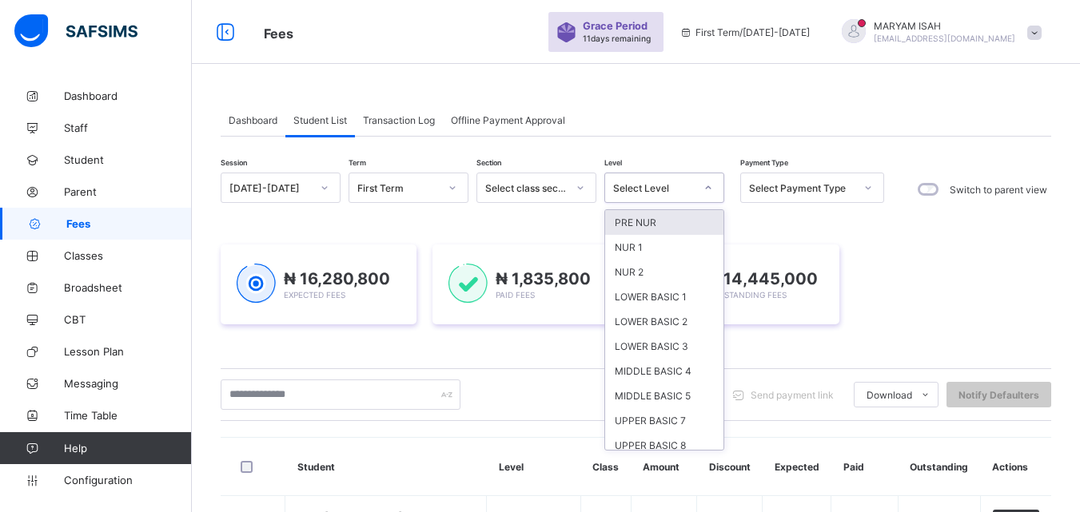
click at [710, 188] on icon at bounding box center [709, 188] width 10 height 16
click at [673, 269] on div "NUR 2" at bounding box center [664, 272] width 118 height 25
click at [673, 269] on div "₦ 16,280,800 Expected Fees ₦ 1,835,800 Paid Fees ₦ 14,445,000 Outstanding Fees" at bounding box center [636, 285] width 831 height 128
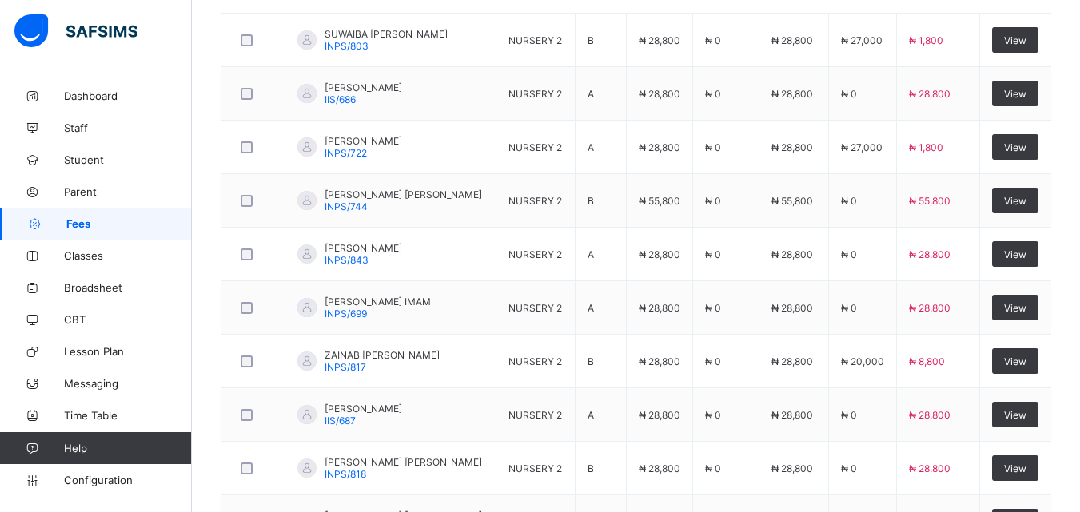
scroll to position [721, 0]
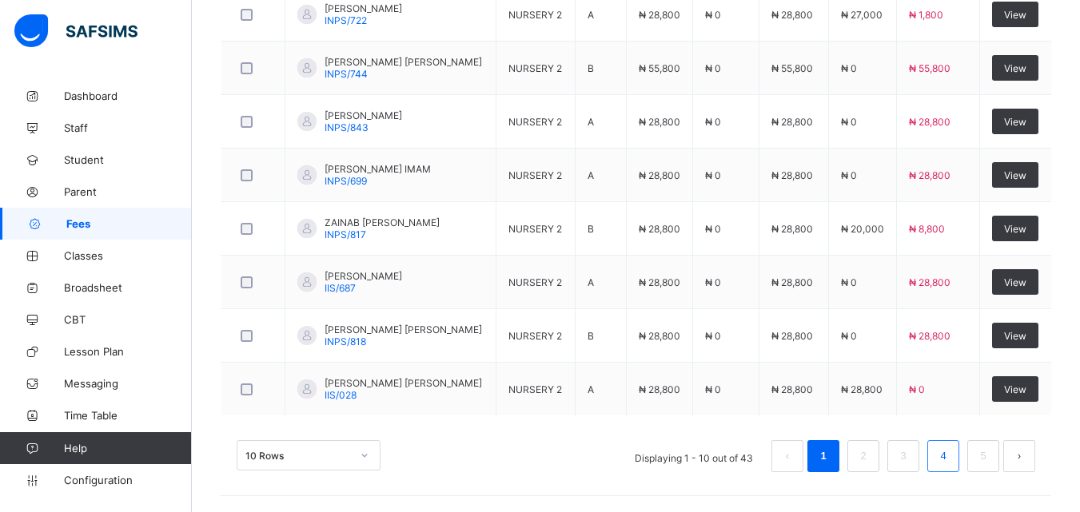
click at [951, 451] on link "4" at bounding box center [942, 456] width 15 height 21
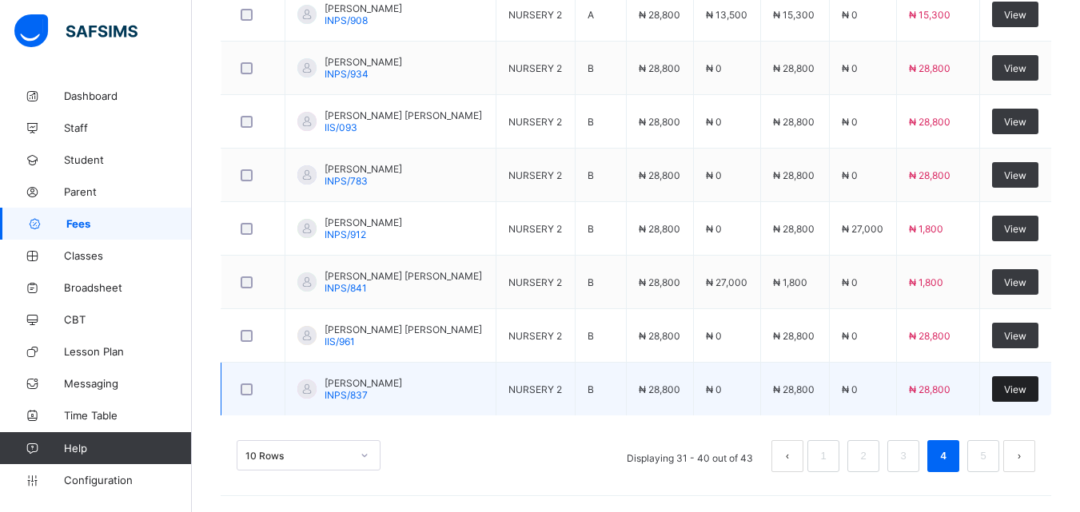
click at [1023, 392] on span "View" at bounding box center [1015, 390] width 22 height 12
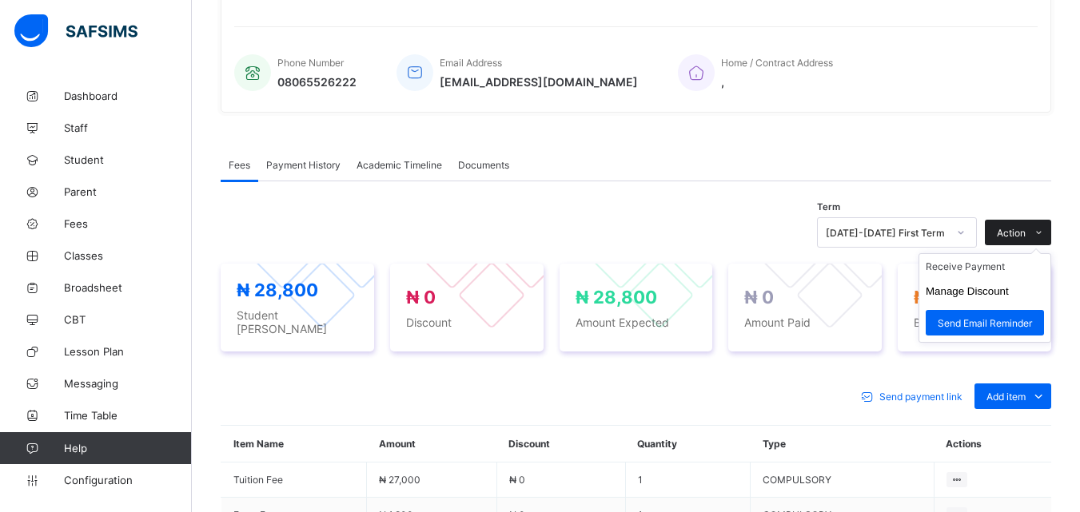
scroll to position [539, 0]
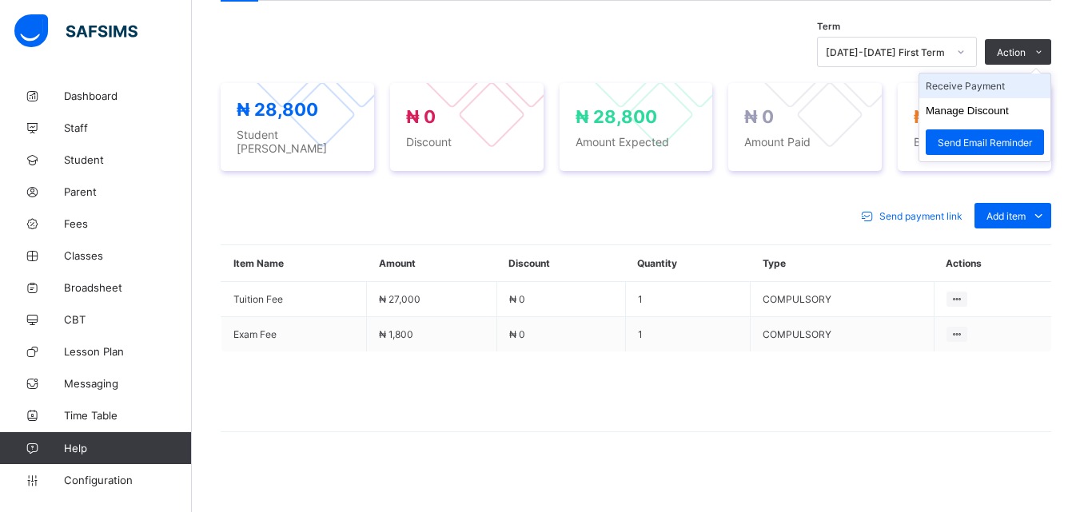
click at [1007, 88] on li "Receive Payment" at bounding box center [984, 86] width 131 height 25
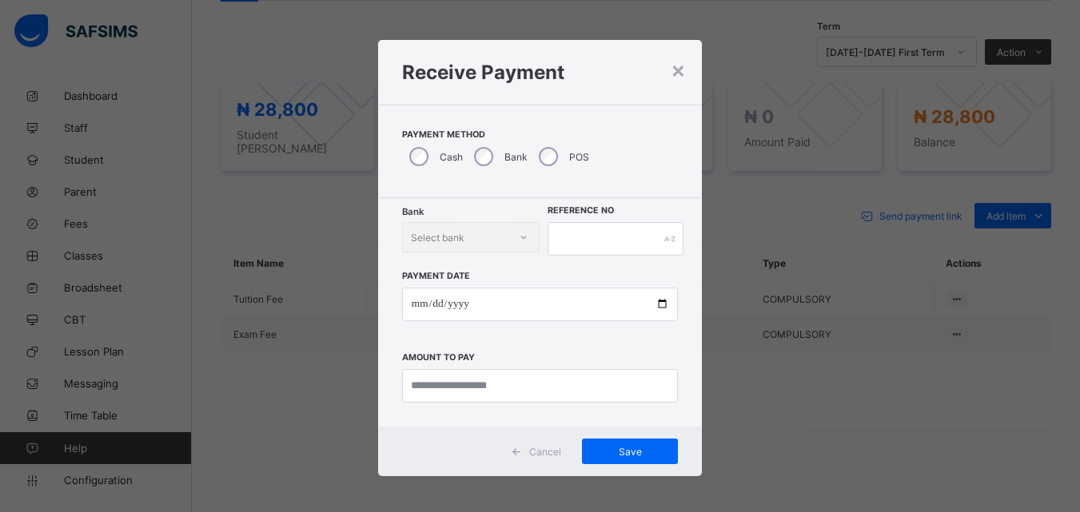
click at [1007, 88] on div "× Receive Payment Payment Method Cash Bank POS Bank Select bank Reference No Pa…" at bounding box center [540, 256] width 1080 height 512
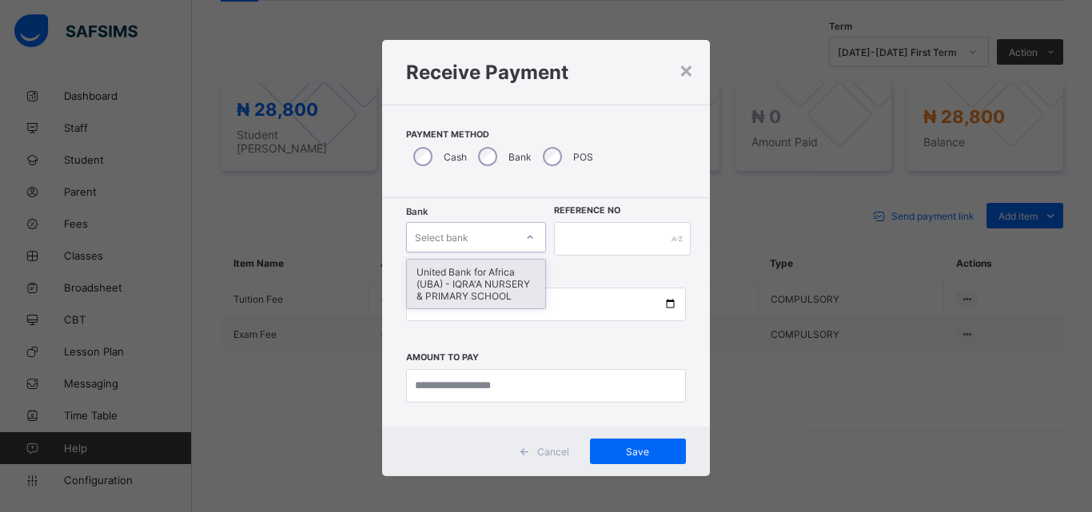
click at [531, 239] on div at bounding box center [529, 238] width 27 height 26
click at [513, 277] on div "United Bank for Africa (UBA) - IQRA'A NURSERY & PRIMARY SCHOOL" at bounding box center [476, 284] width 138 height 49
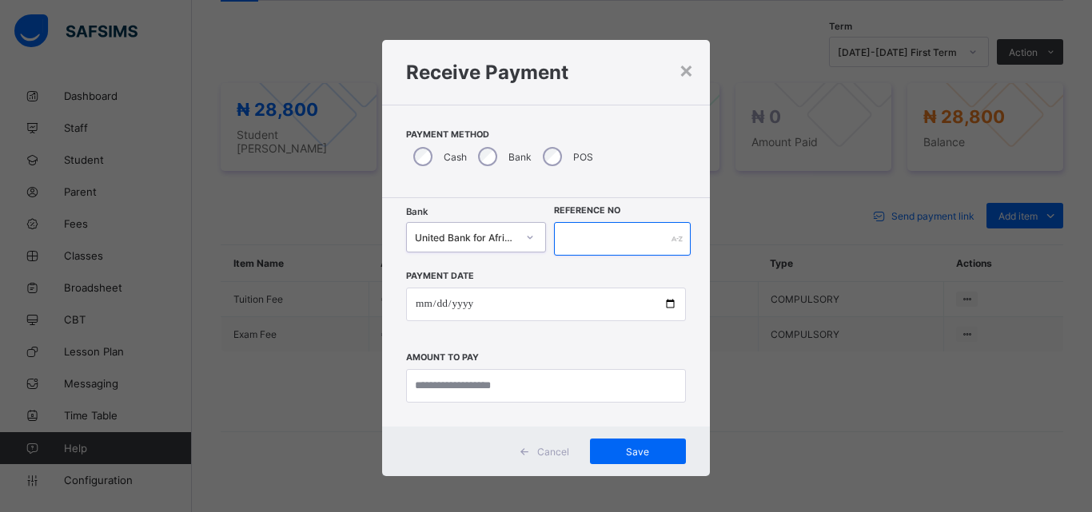
click at [576, 237] on input "text" at bounding box center [622, 239] width 137 height 34
type input "*****"
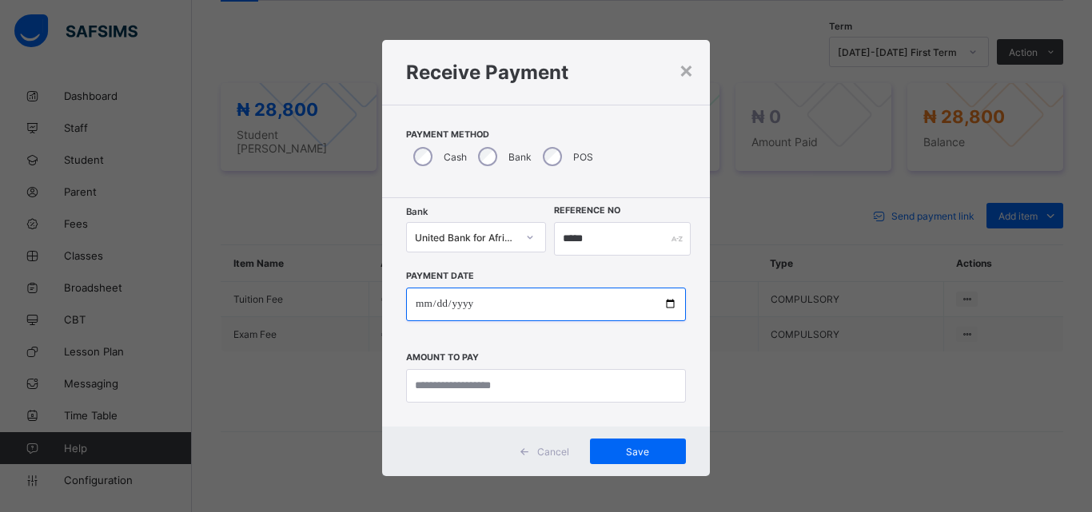
click at [660, 305] on input "date" at bounding box center [546, 305] width 280 height 34
type input "**********"
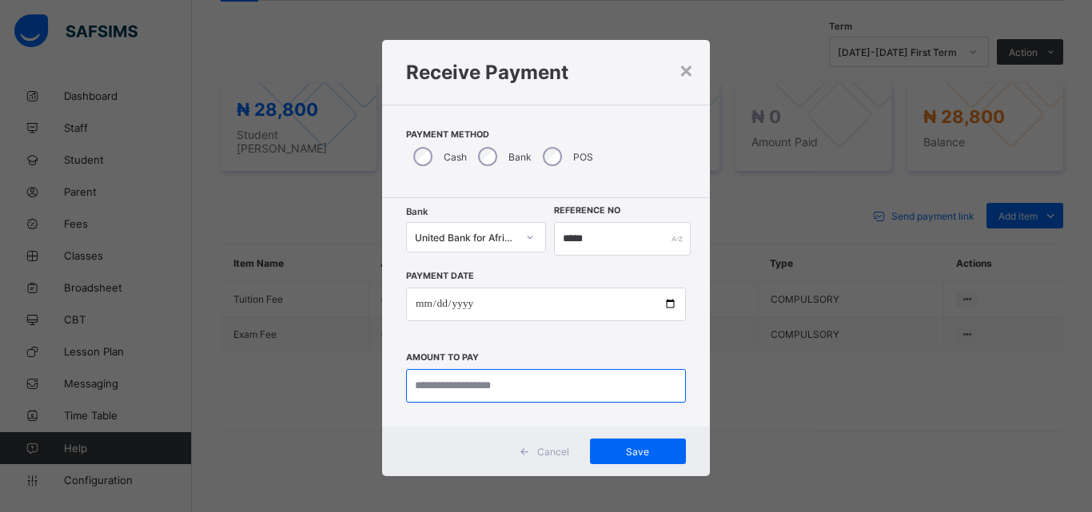
click at [475, 388] on input "currency" at bounding box center [546, 386] width 280 height 34
type input "********"
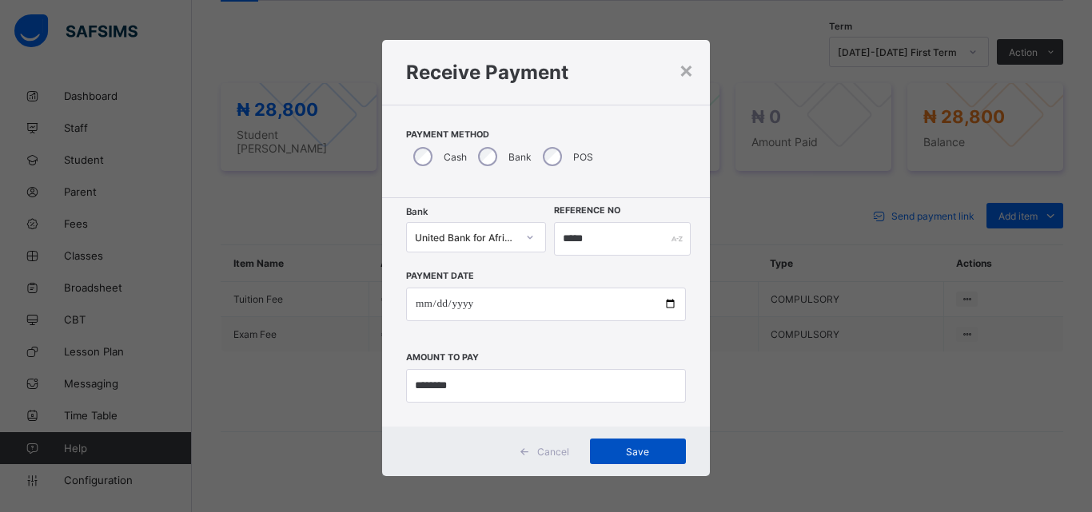
click at [649, 448] on span "Save" at bounding box center [638, 452] width 72 height 12
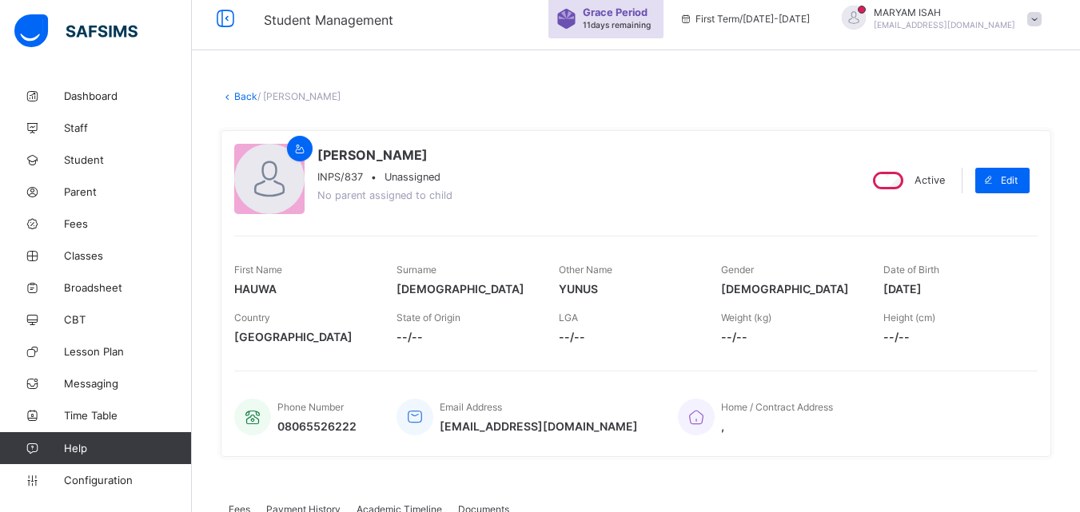
scroll to position [0, 0]
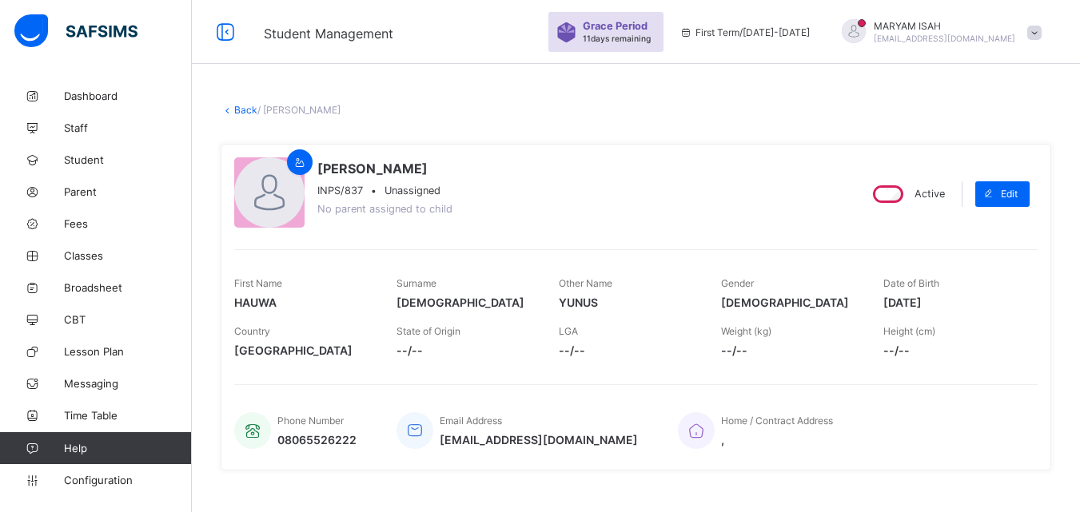
click at [238, 110] on link "Back" at bounding box center [245, 110] width 23 height 12
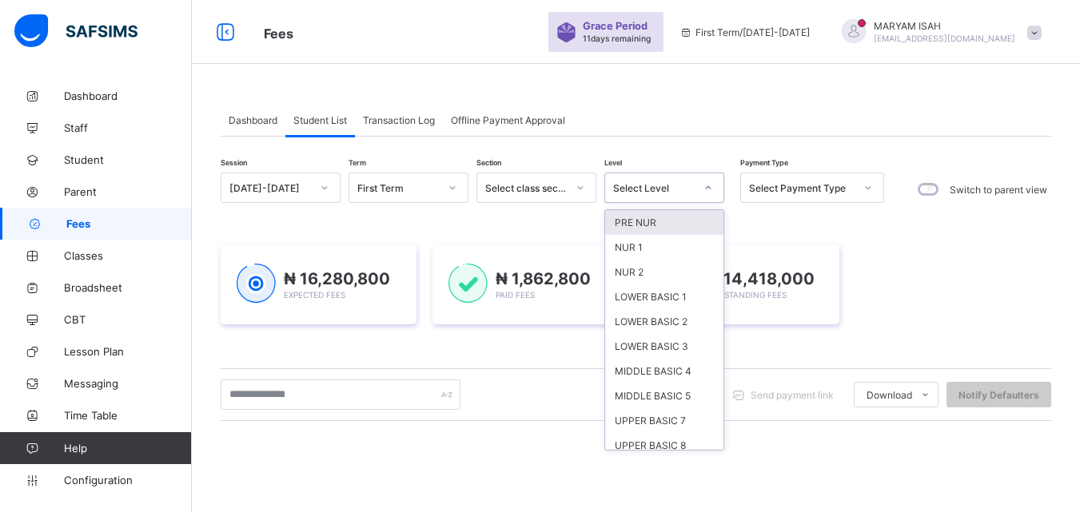
click at [707, 185] on icon at bounding box center [709, 188] width 10 height 16
click at [635, 273] on div "NUR 2" at bounding box center [664, 272] width 118 height 25
click at [635, 273] on div "₦ 16,280,800 Expected Fees ₦ 1,862,800 Paid Fees ₦ 14,418,000 Outstanding Fees" at bounding box center [636, 285] width 831 height 128
click at [649, 273] on div "₦ 16,280,800 Expected Fees ₦ 1,862,800 Paid Fees ₦ 14,418,000 Outstanding Fees" at bounding box center [636, 285] width 831 height 128
click at [669, 284] on div "₦ 14,418,000 Outstanding Fees" at bounding box center [742, 285] width 196 height 80
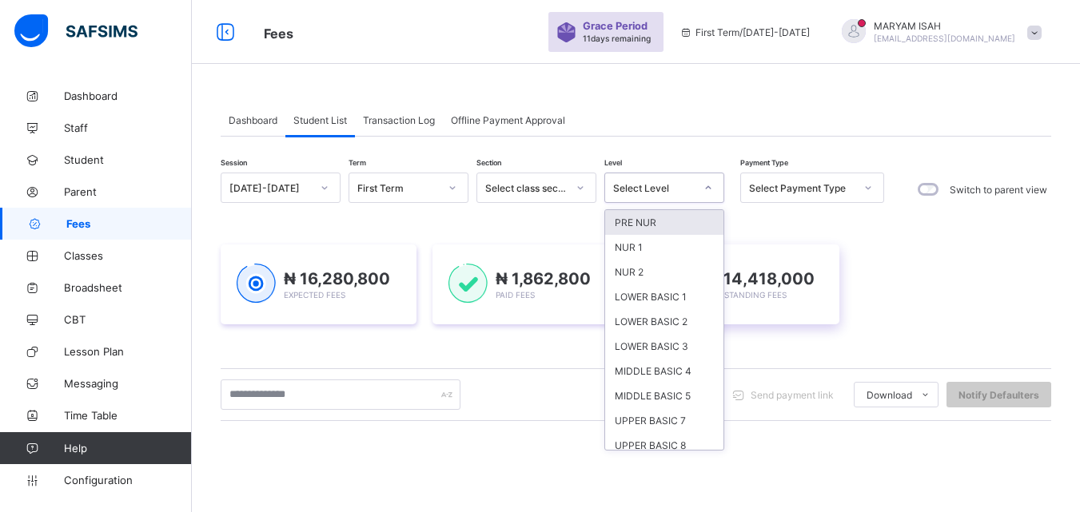
click at [657, 282] on div "₦ 14,418,000 Outstanding Fees" at bounding box center [742, 285] width 196 height 80
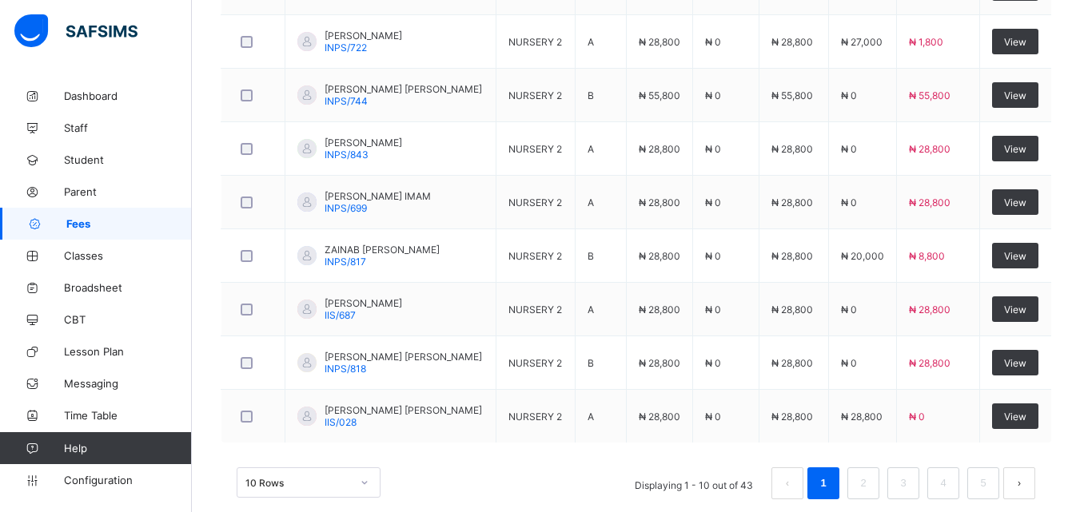
scroll to position [721, 0]
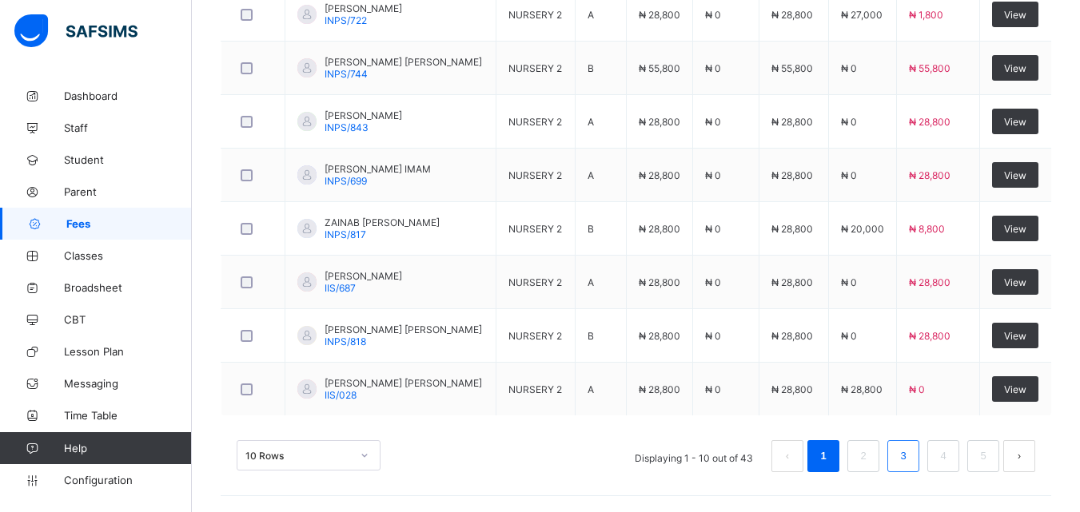
click at [911, 465] on link "3" at bounding box center [902, 456] width 15 height 21
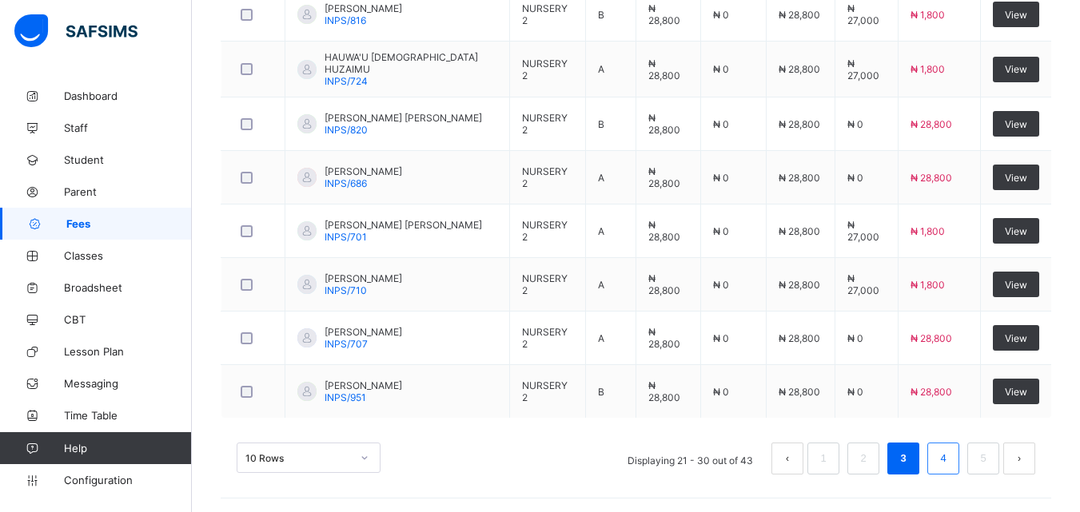
click at [951, 463] on link "4" at bounding box center [942, 459] width 15 height 21
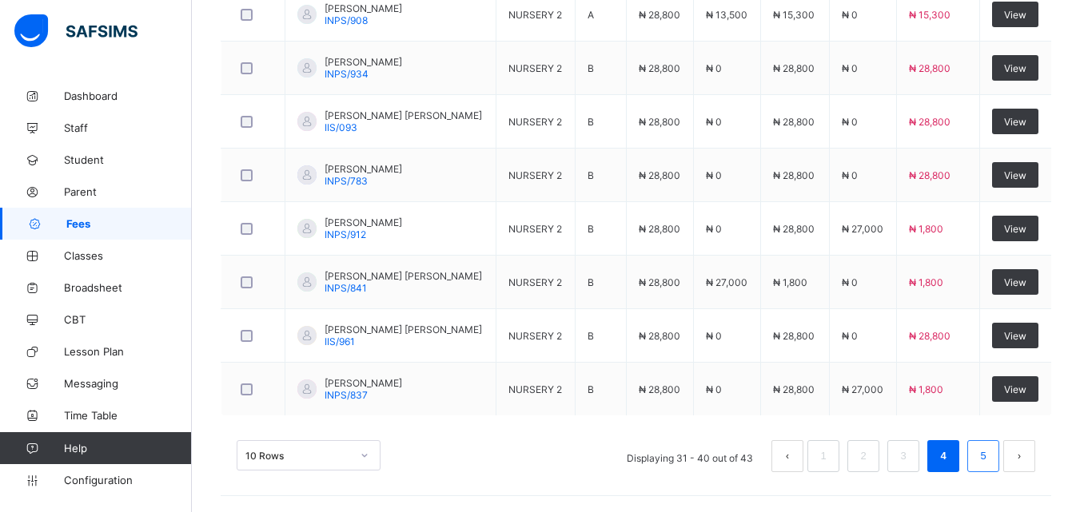
click at [991, 463] on link "5" at bounding box center [982, 456] width 15 height 21
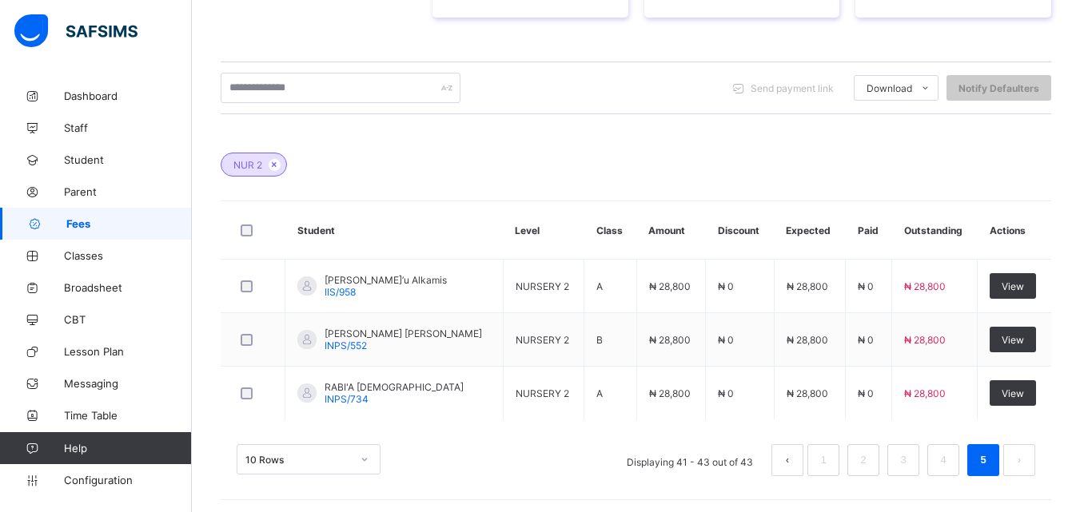
scroll to position [346, 0]
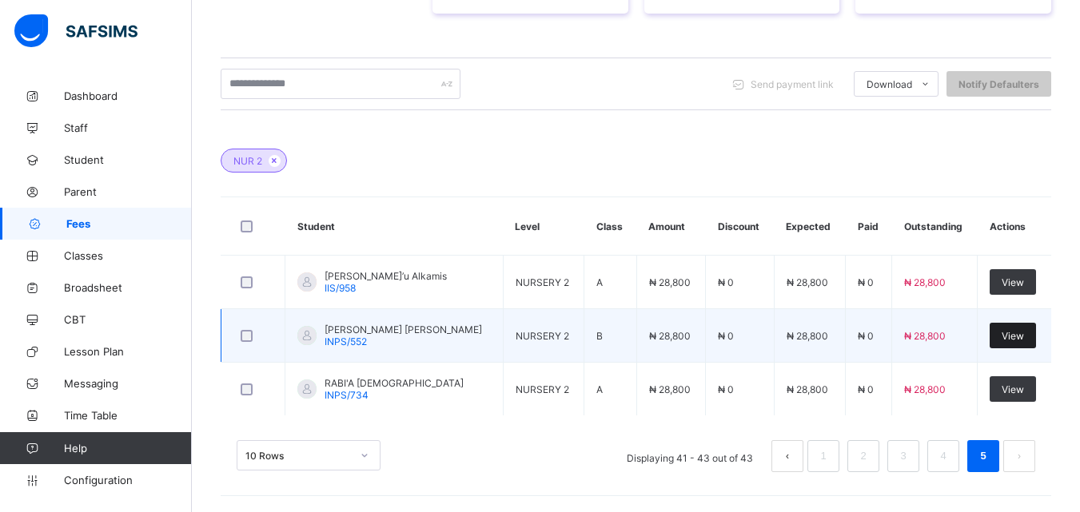
click at [1024, 336] on span "View" at bounding box center [1013, 336] width 22 height 12
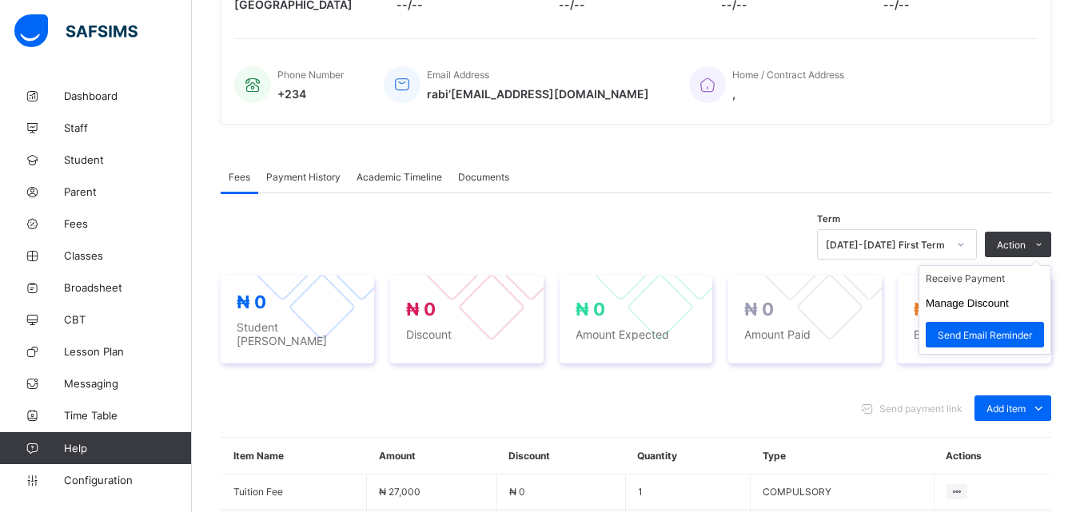
click at [1051, 265] on ul "Receive Payment Manage Discount Send Email Reminder" at bounding box center [985, 310] width 133 height 90
click at [995, 278] on li "Receive Payment" at bounding box center [984, 278] width 131 height 25
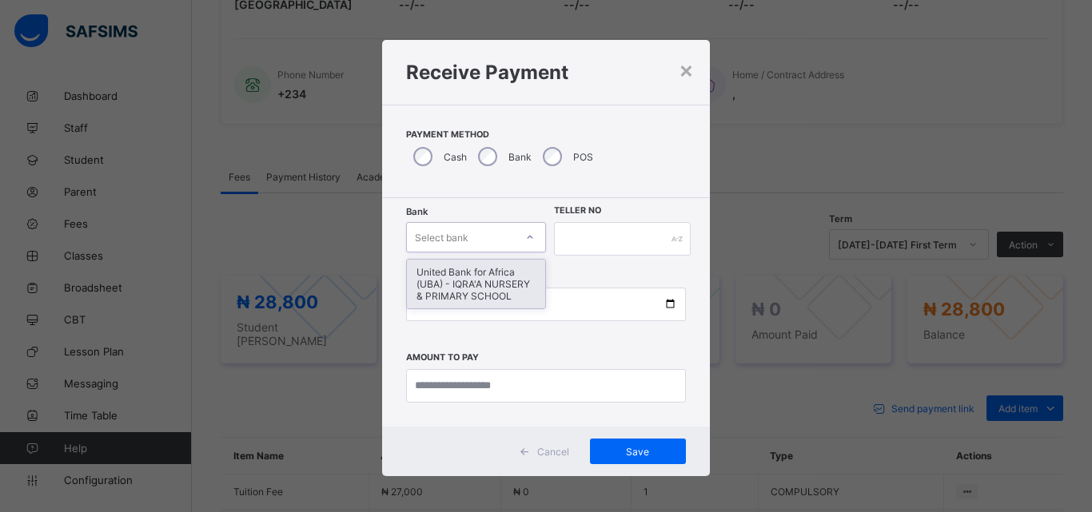
click at [532, 238] on div at bounding box center [529, 238] width 27 height 26
click at [496, 277] on div "United Bank for Africa (UBA) - IQRA'A NURSERY & PRIMARY SCHOOL" at bounding box center [476, 284] width 138 height 49
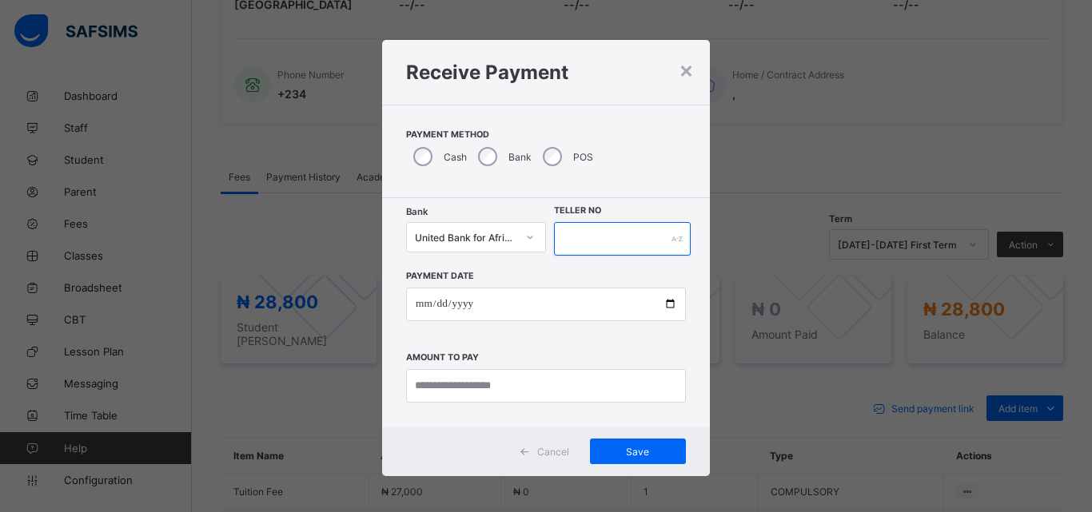
click at [568, 241] on input "text" at bounding box center [622, 239] width 137 height 34
type input "*****"
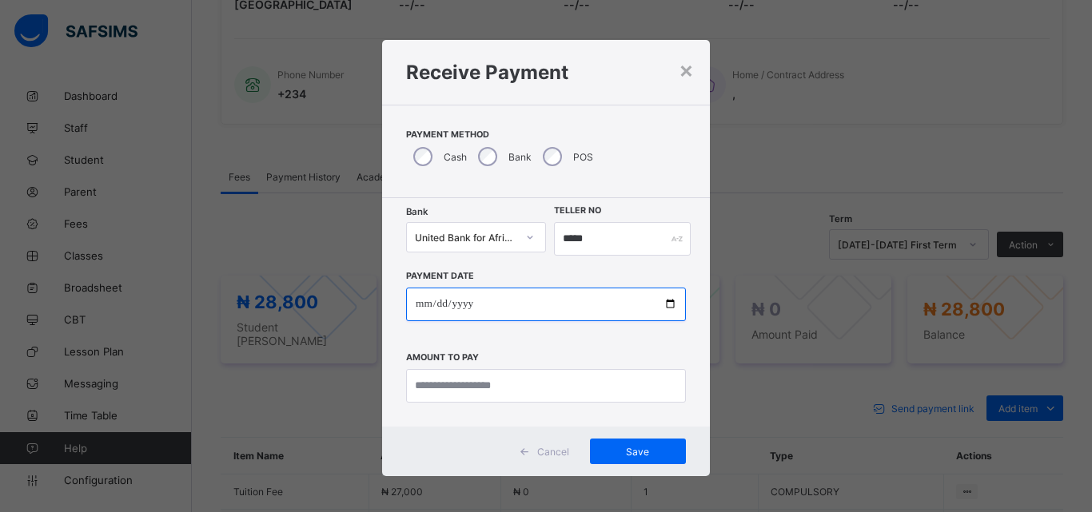
click at [668, 305] on input "date" at bounding box center [546, 305] width 280 height 34
type input "**********"
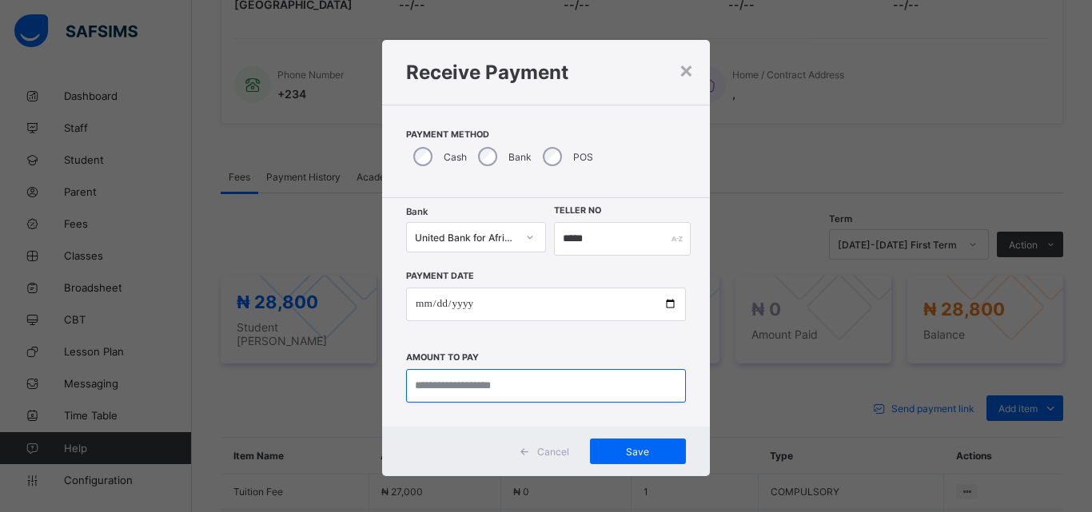
click at [425, 398] on input "currency" at bounding box center [546, 386] width 280 height 34
type input "********"
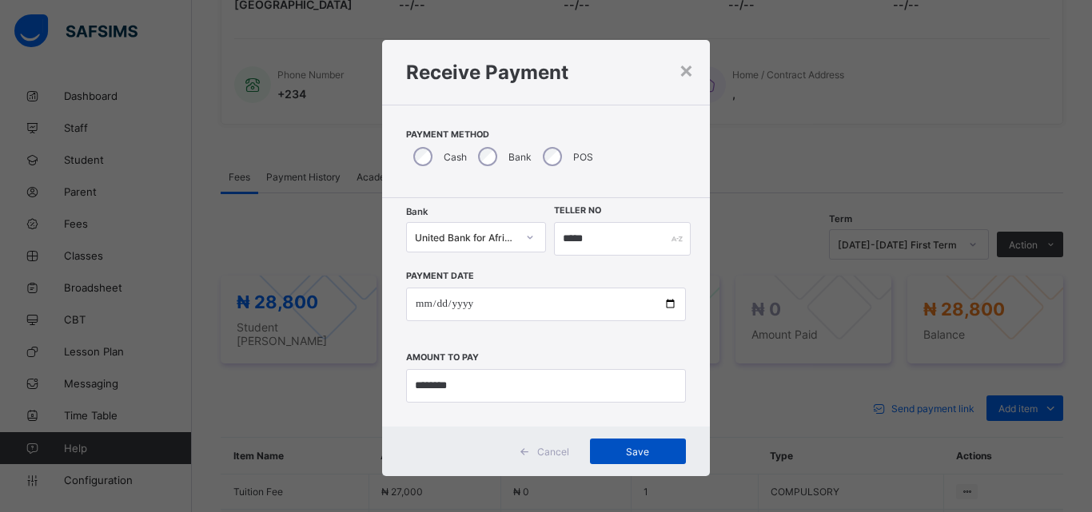
click at [621, 451] on span "Save" at bounding box center [638, 452] width 72 height 12
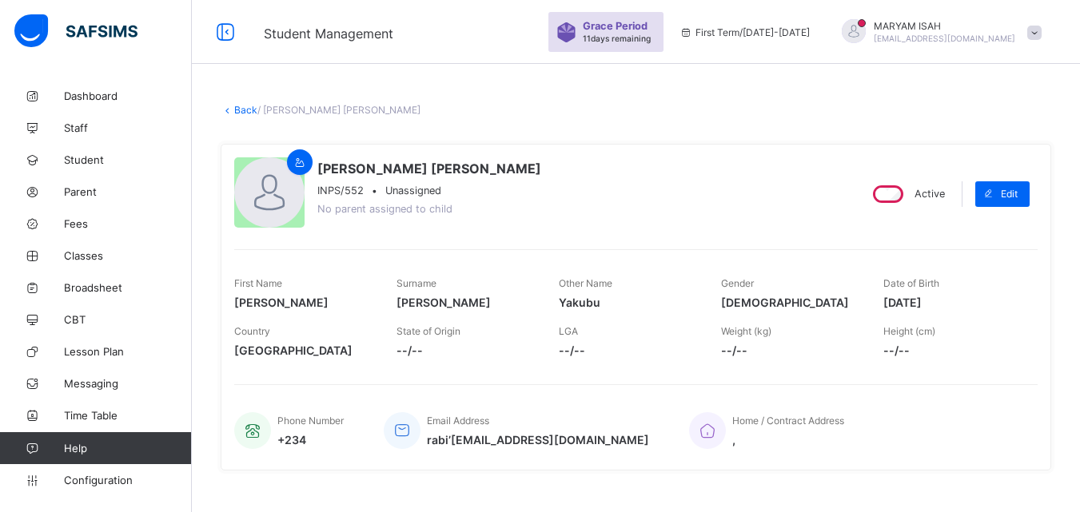
click at [235, 114] on link "Back" at bounding box center [245, 110] width 23 height 12
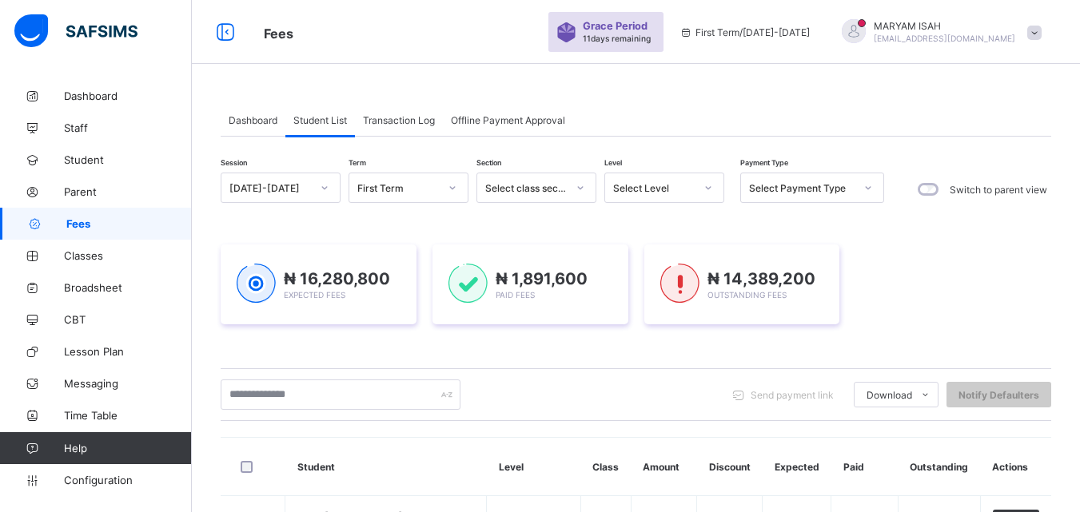
click at [709, 185] on icon at bounding box center [709, 188] width 10 height 16
click at [706, 185] on icon at bounding box center [709, 188] width 10 height 16
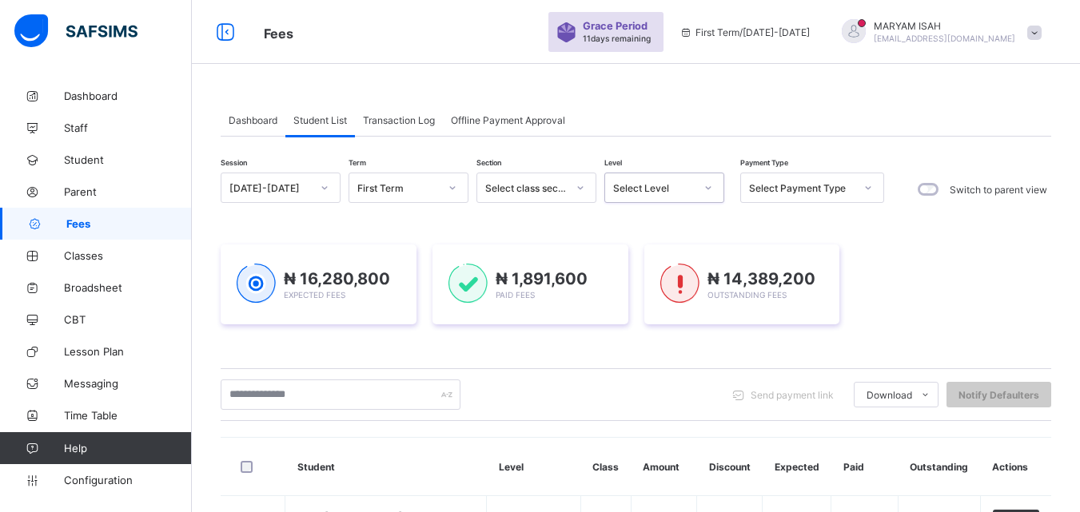
click at [706, 185] on icon at bounding box center [709, 188] width 10 height 16
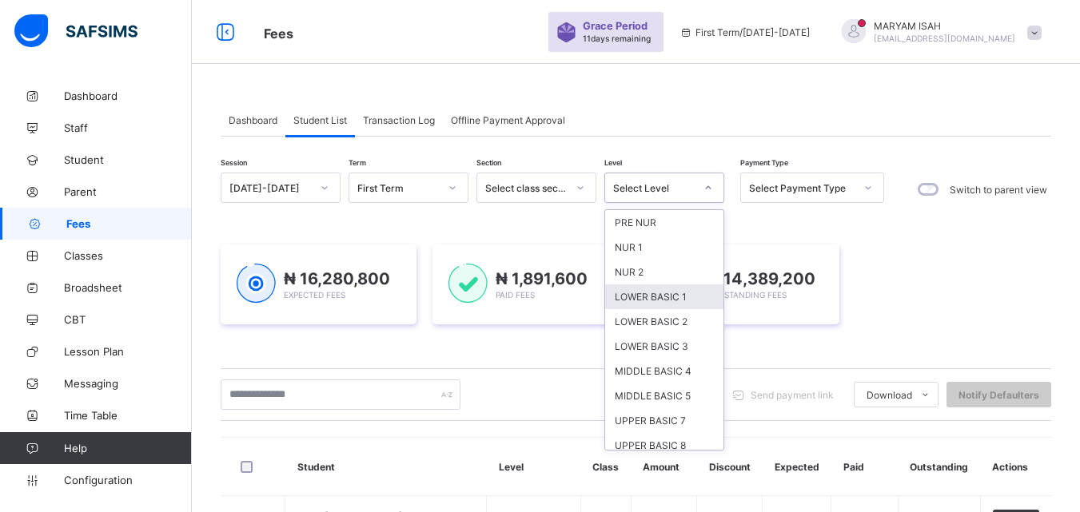
click at [672, 298] on div "LOWER BASIC 1" at bounding box center [664, 297] width 118 height 25
click at [672, 298] on img at bounding box center [679, 284] width 39 height 40
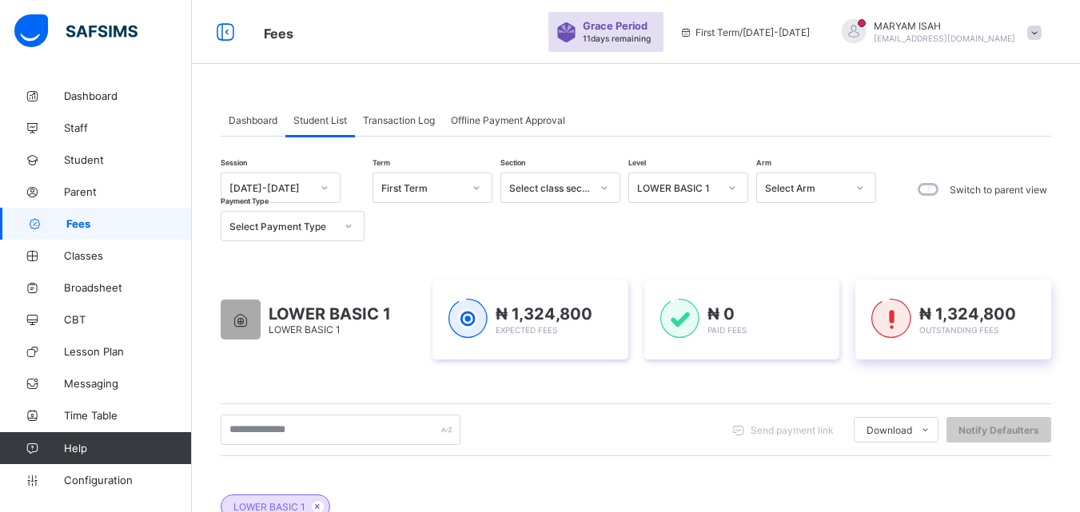
scroll to position [536, 0]
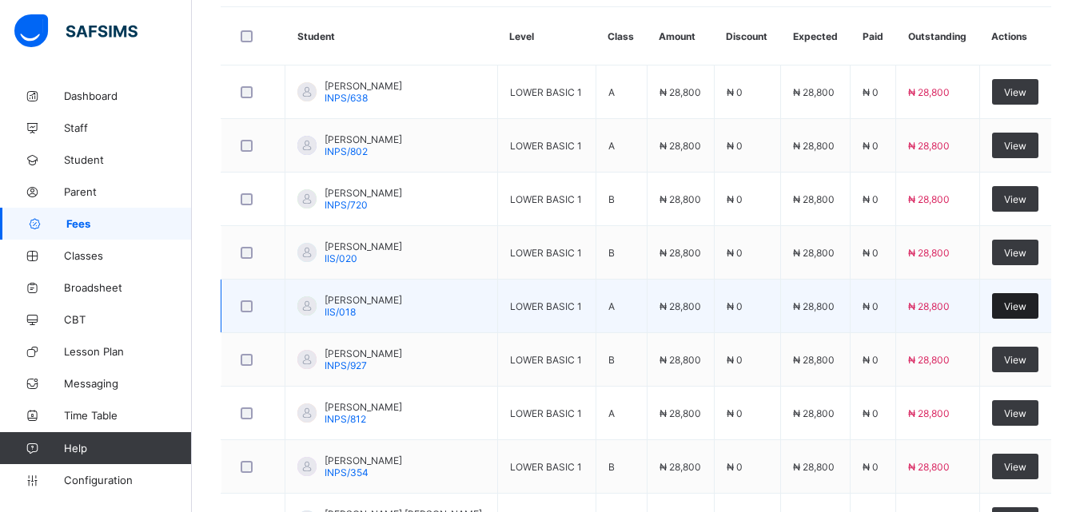
click at [1035, 314] on div "View" at bounding box center [1015, 306] width 46 height 26
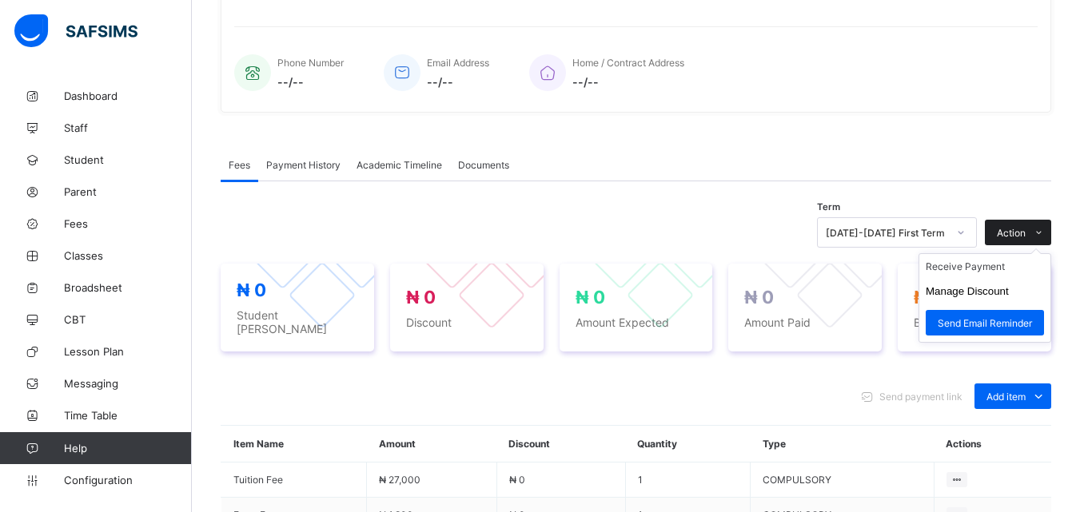
click at [1045, 228] on icon at bounding box center [1039, 233] width 12 height 10
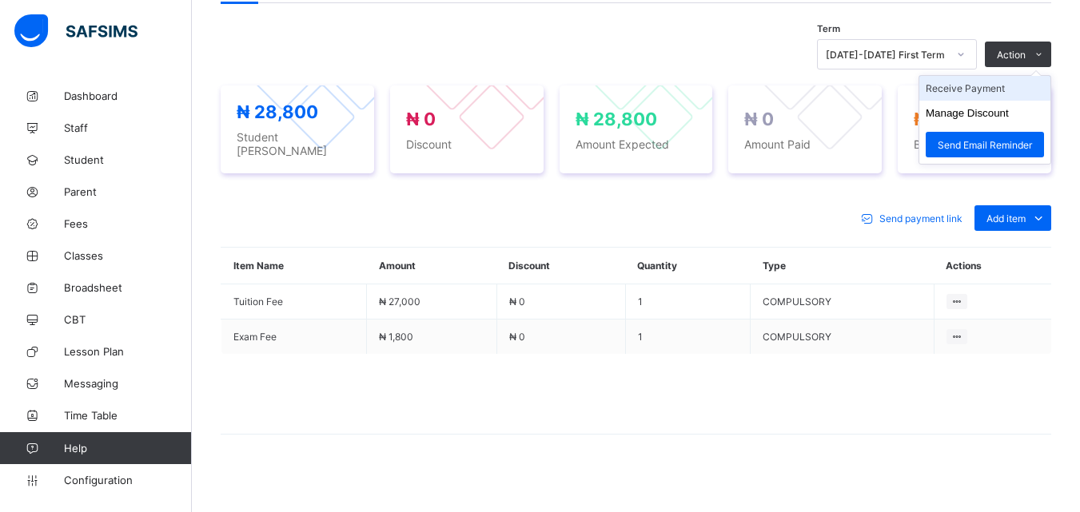
click at [998, 93] on li "Receive Payment" at bounding box center [984, 88] width 131 height 25
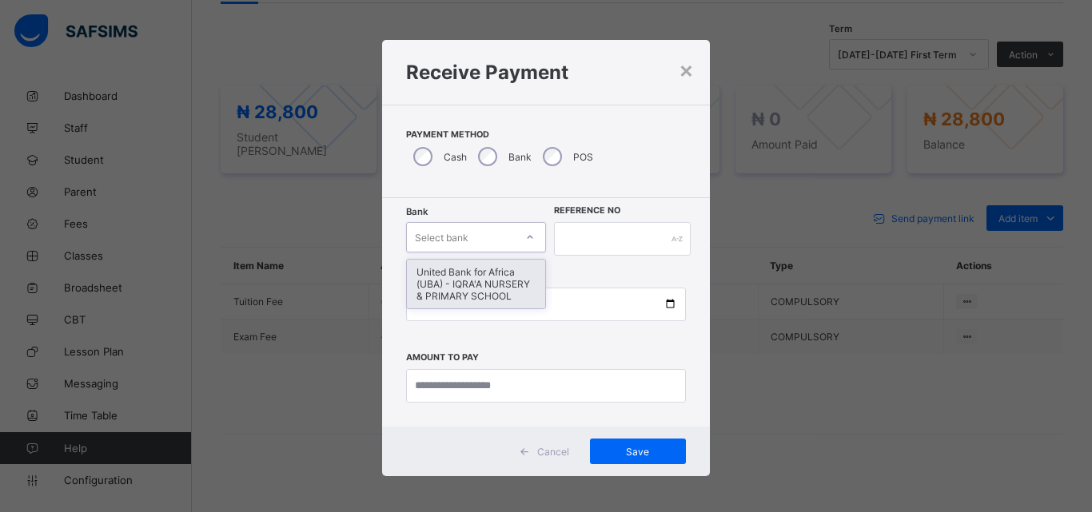
click at [526, 241] on icon at bounding box center [530, 237] width 10 height 16
click at [497, 293] on div "United Bank for Africa (UBA) - IQRA'A NURSERY & PRIMARY SCHOOL" at bounding box center [476, 284] width 138 height 49
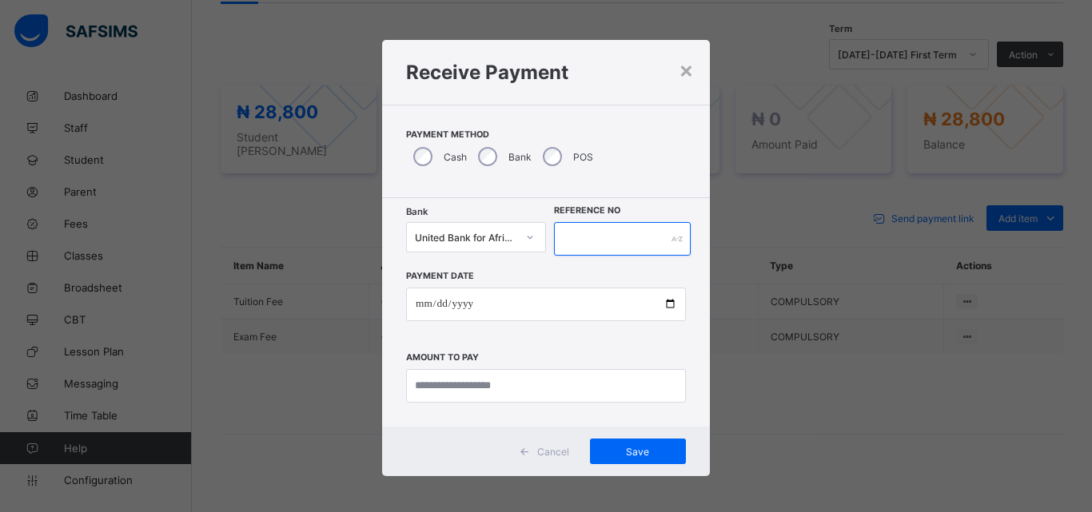
click at [577, 241] on input "text" at bounding box center [622, 239] width 137 height 34
type input "******"
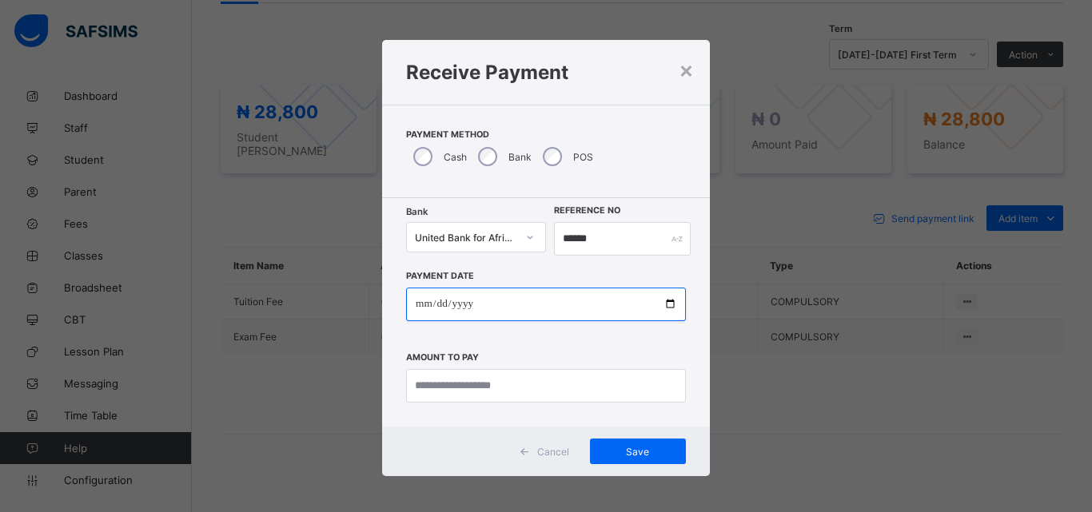
click at [664, 305] on input "date" at bounding box center [546, 305] width 280 height 34
type input "**********"
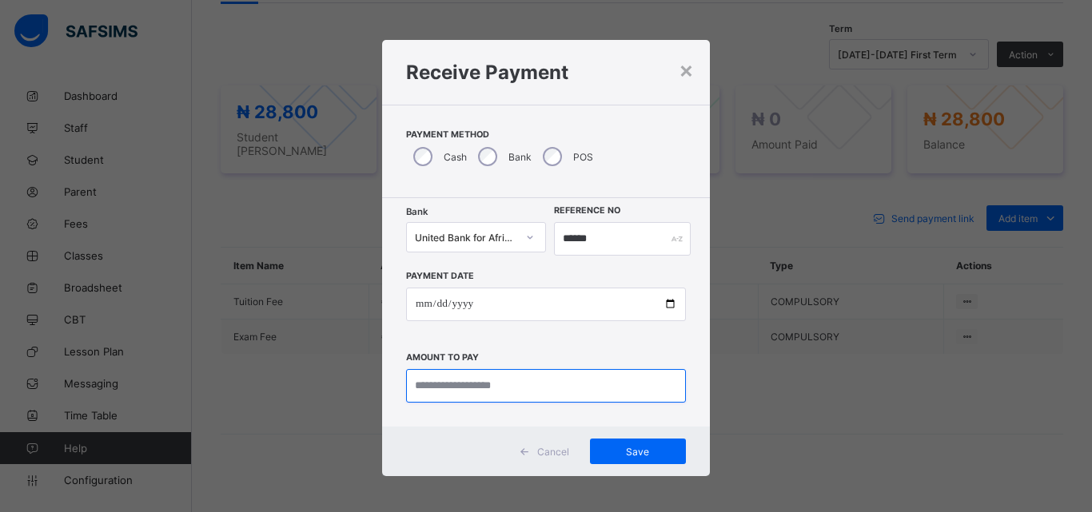
click at [433, 383] on input "currency" at bounding box center [546, 386] width 280 height 34
type input "********"
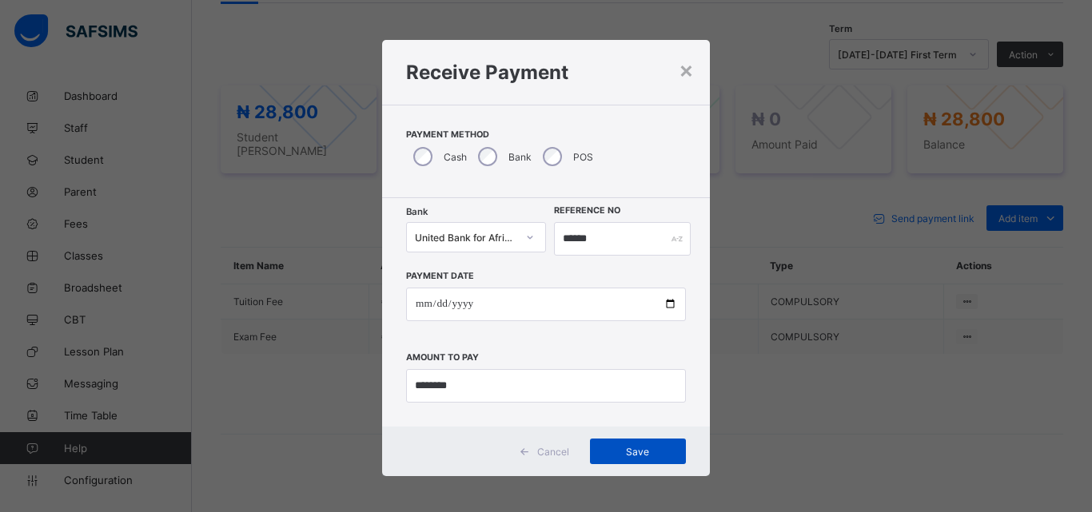
click at [595, 445] on div "Save" at bounding box center [638, 452] width 96 height 26
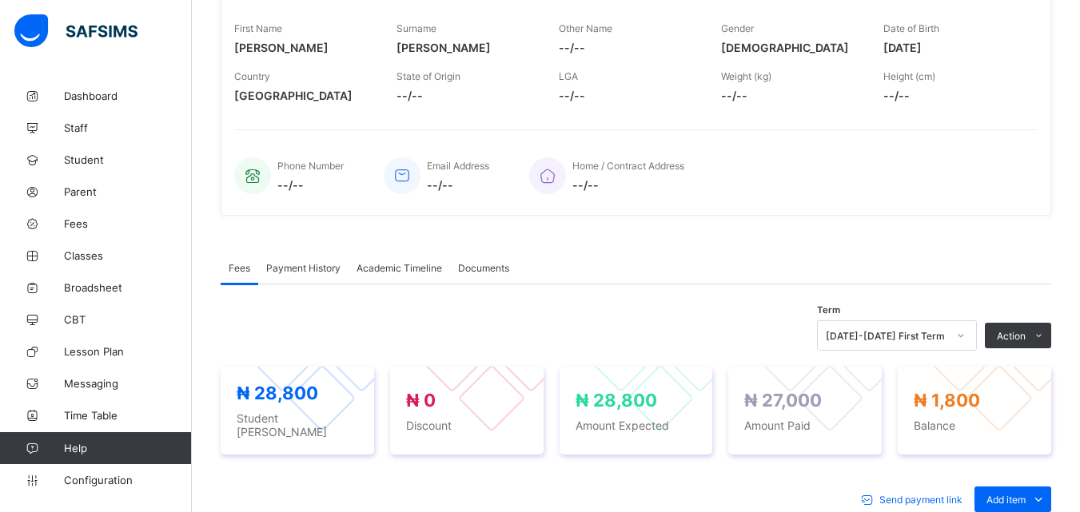
scroll to position [0, 0]
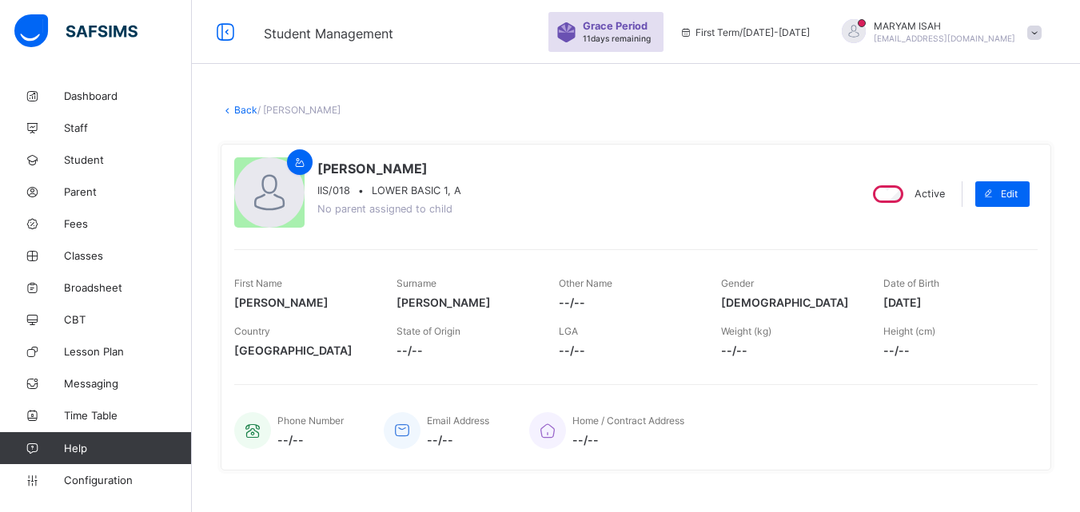
click at [241, 113] on link "Back" at bounding box center [245, 110] width 23 height 12
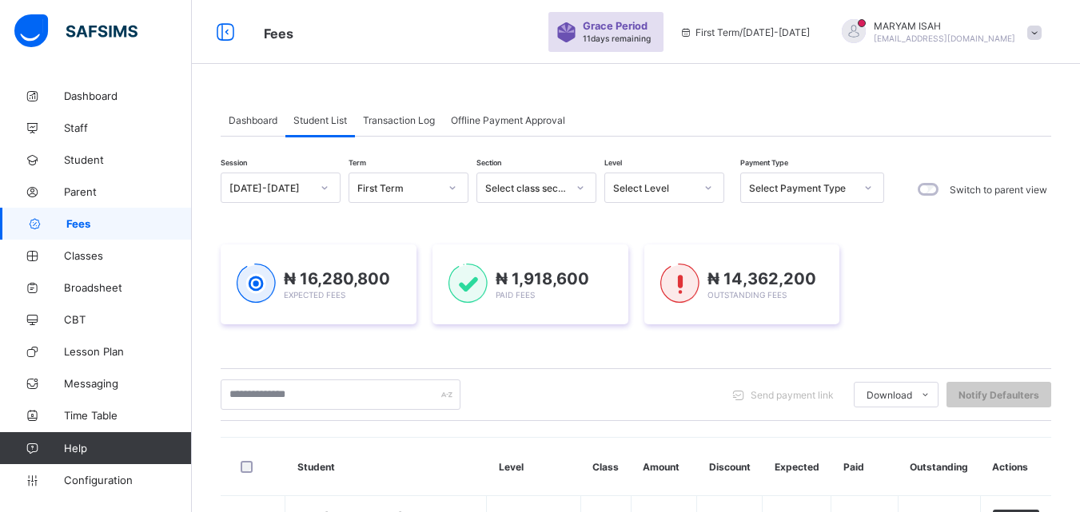
click at [711, 187] on icon at bounding box center [709, 188] width 10 height 16
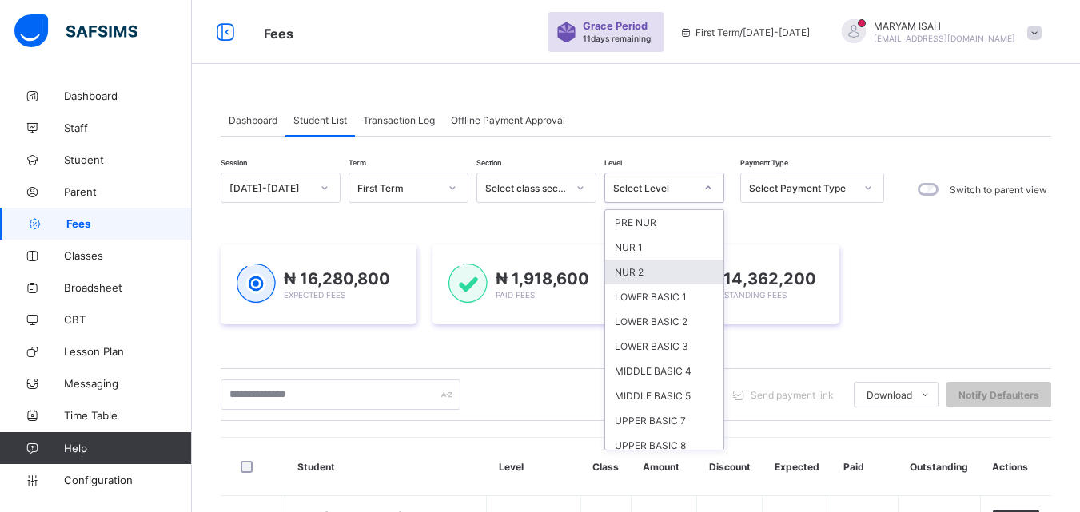
click at [649, 293] on div "LOWER BASIC 1" at bounding box center [664, 297] width 118 height 25
click at [649, 293] on div "₦ 16,280,800 Expected Fees ₦ 1,918,600 Paid Fees ₦ 14,362,200 Outstanding Fees" at bounding box center [636, 285] width 831 height 80
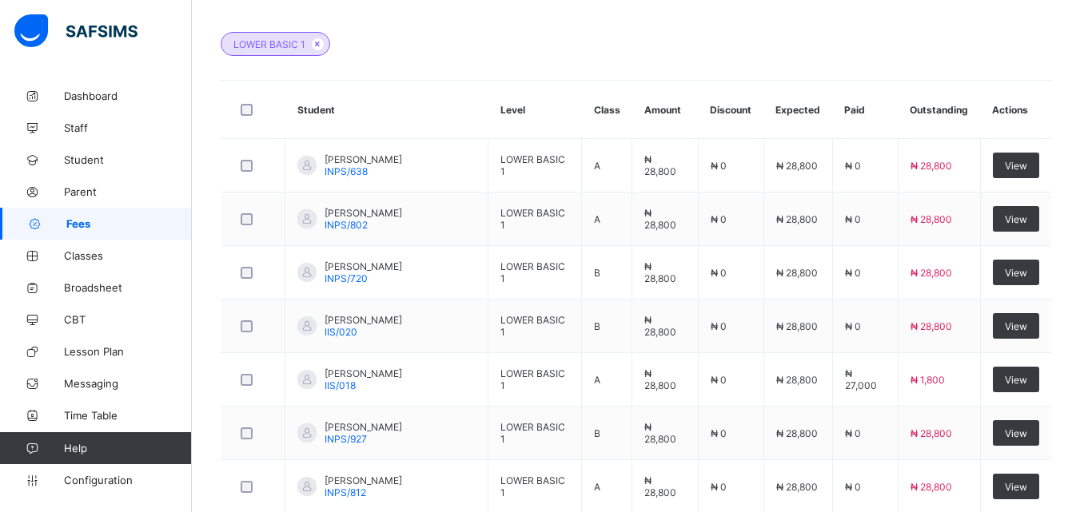
scroll to position [467, 0]
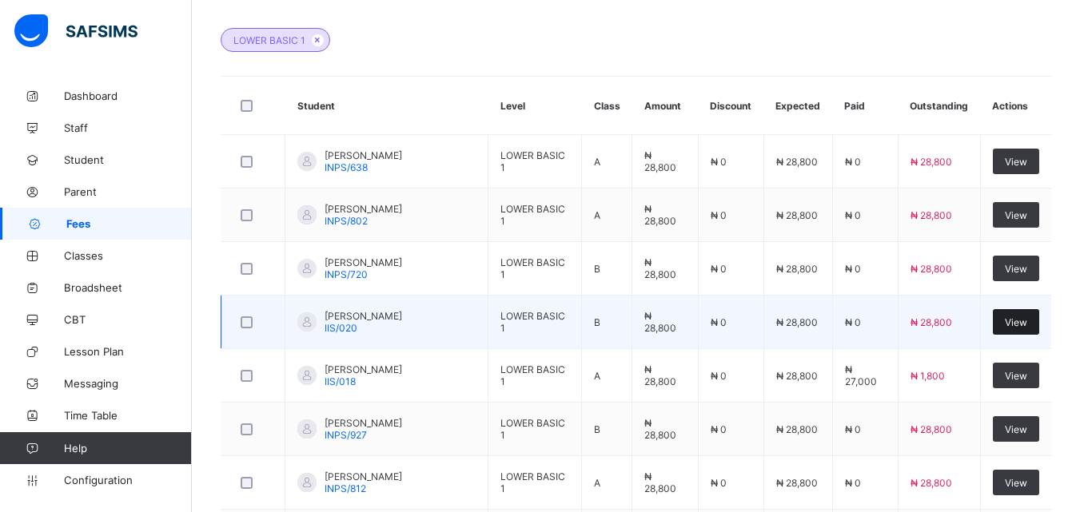
click at [1020, 321] on span "View" at bounding box center [1016, 323] width 22 height 12
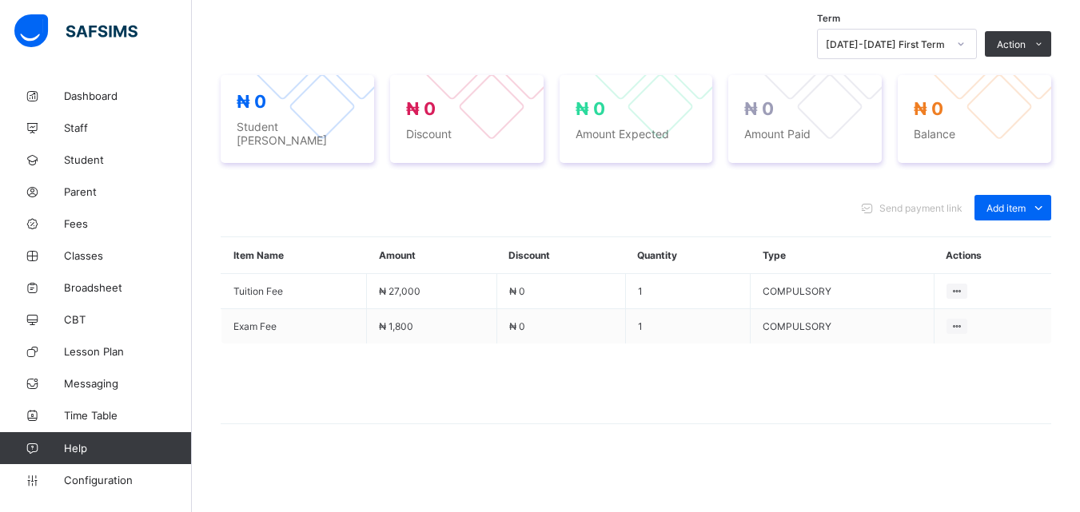
scroll to position [332, 0]
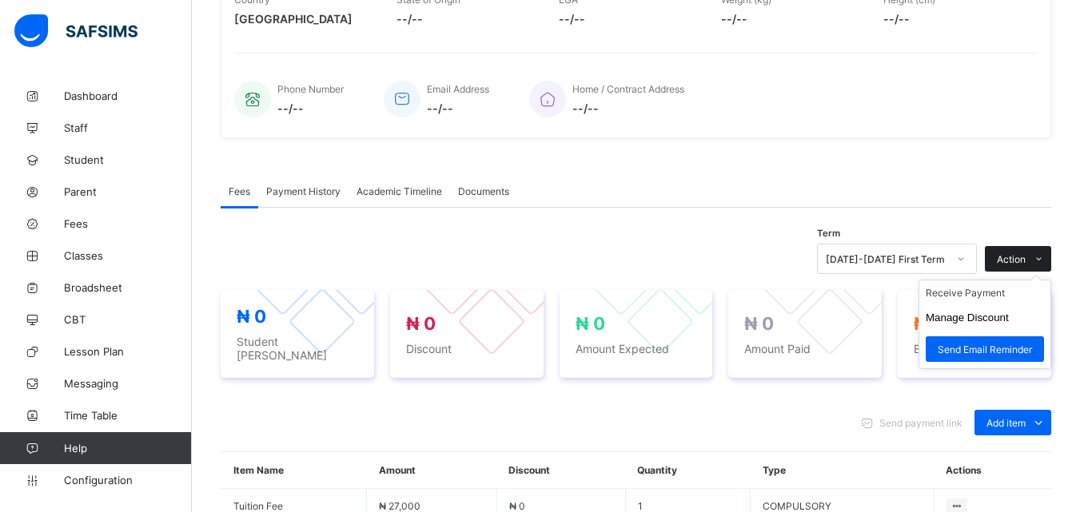
click at [1045, 254] on icon at bounding box center [1039, 259] width 12 height 10
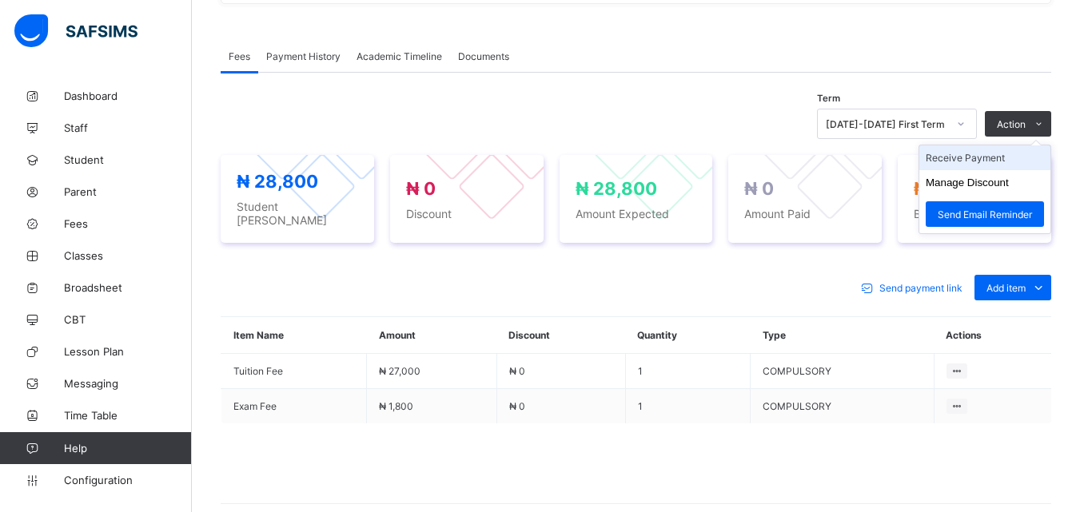
click at [1000, 158] on li "Receive Payment" at bounding box center [984, 158] width 131 height 25
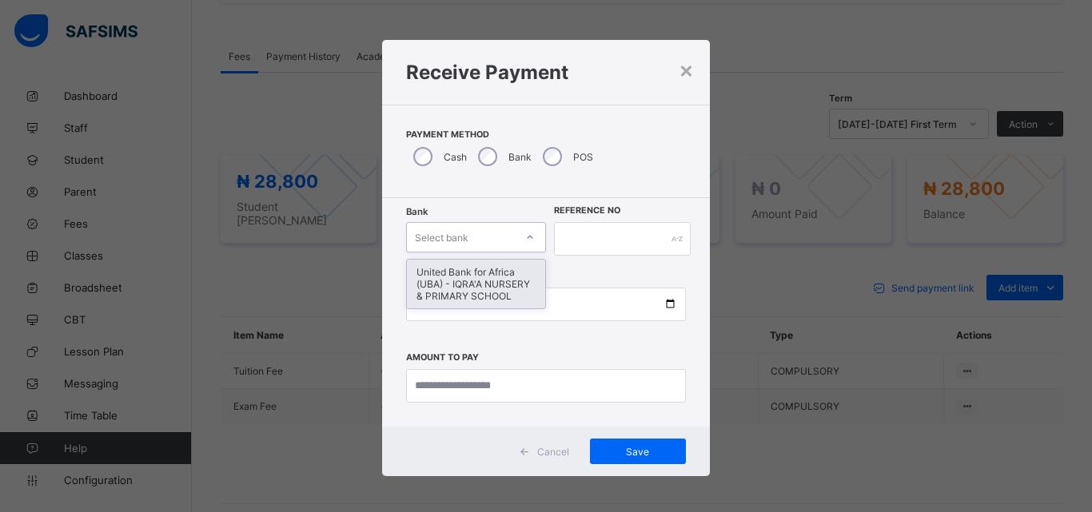
click at [525, 240] on icon at bounding box center [530, 237] width 10 height 16
click at [512, 275] on div "United Bank for Africa (UBA) - IQRA'A NURSERY & PRIMARY SCHOOL" at bounding box center [476, 284] width 138 height 49
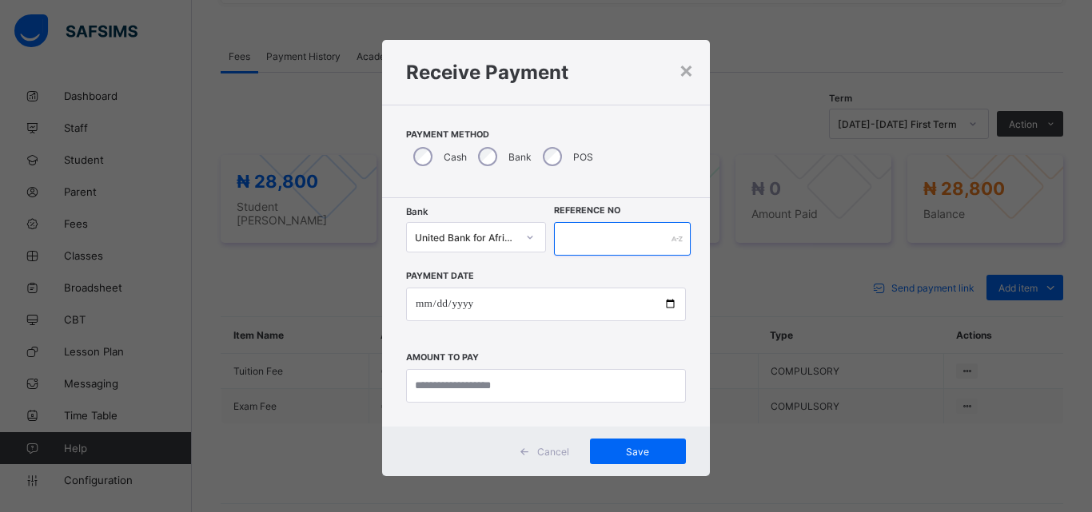
click at [575, 234] on input "text" at bounding box center [622, 239] width 137 height 34
type input "******"
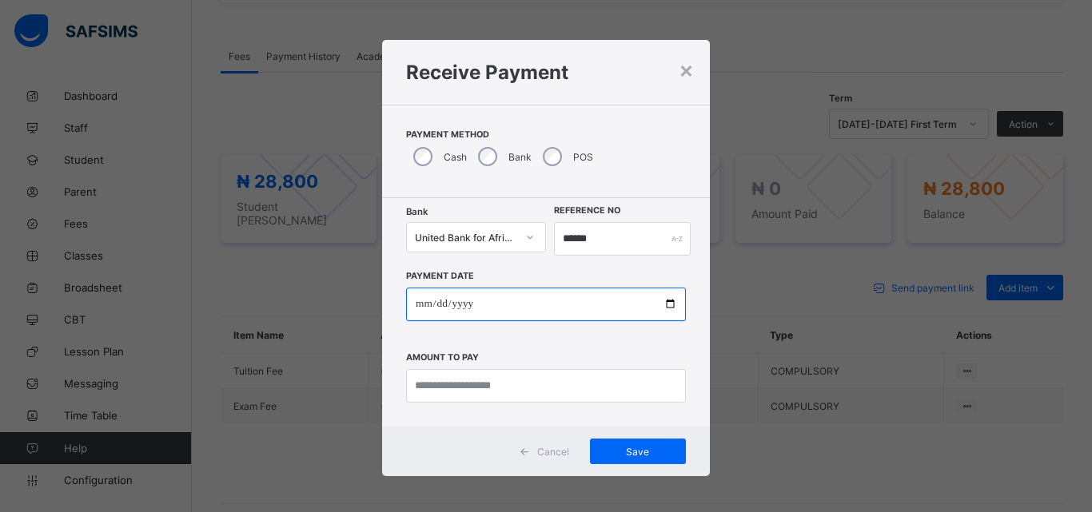
click at [664, 299] on input "date" at bounding box center [546, 305] width 280 height 34
type input "**********"
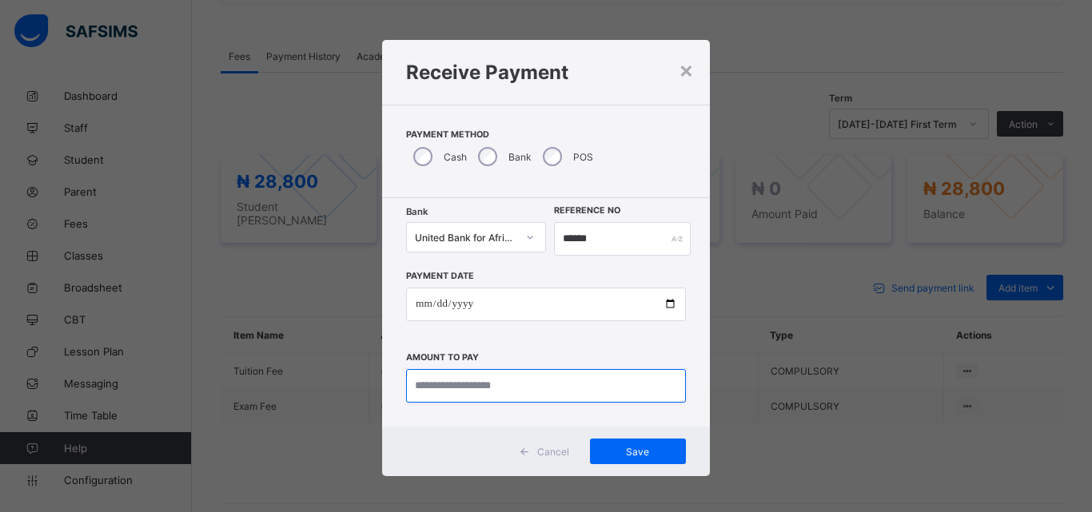
click at [418, 380] on input "currency" at bounding box center [546, 386] width 280 height 34
type input "********"
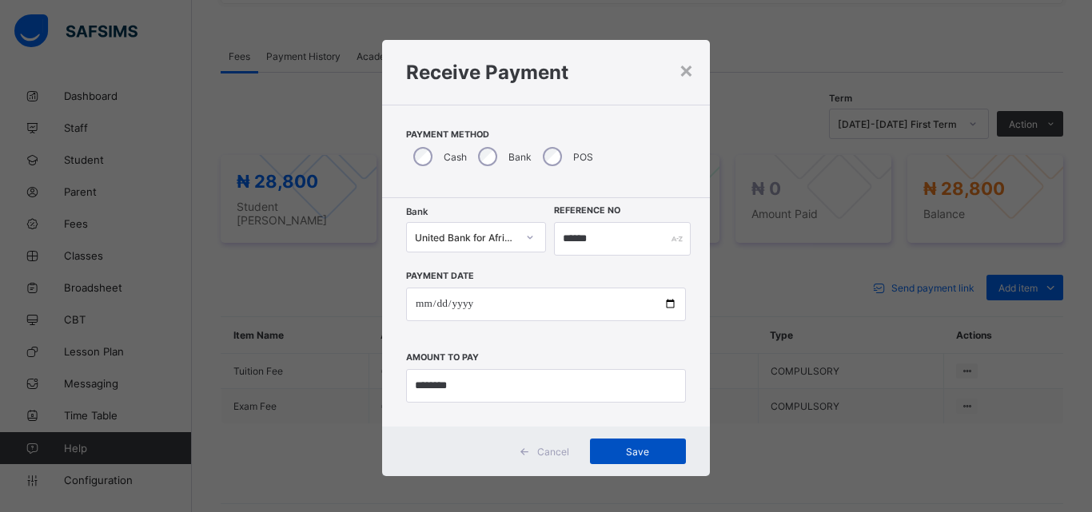
click at [636, 448] on span "Save" at bounding box center [638, 452] width 72 height 12
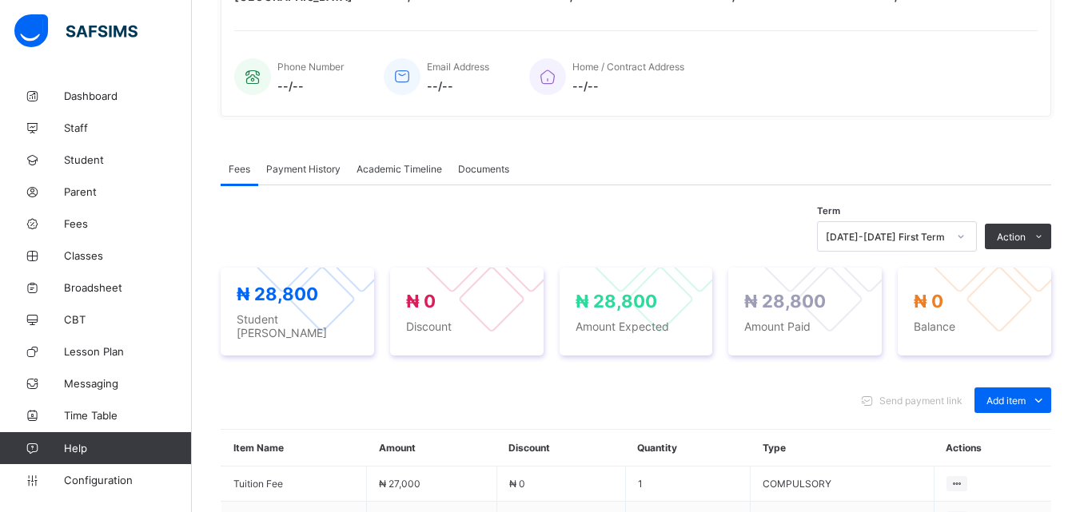
scroll to position [0, 0]
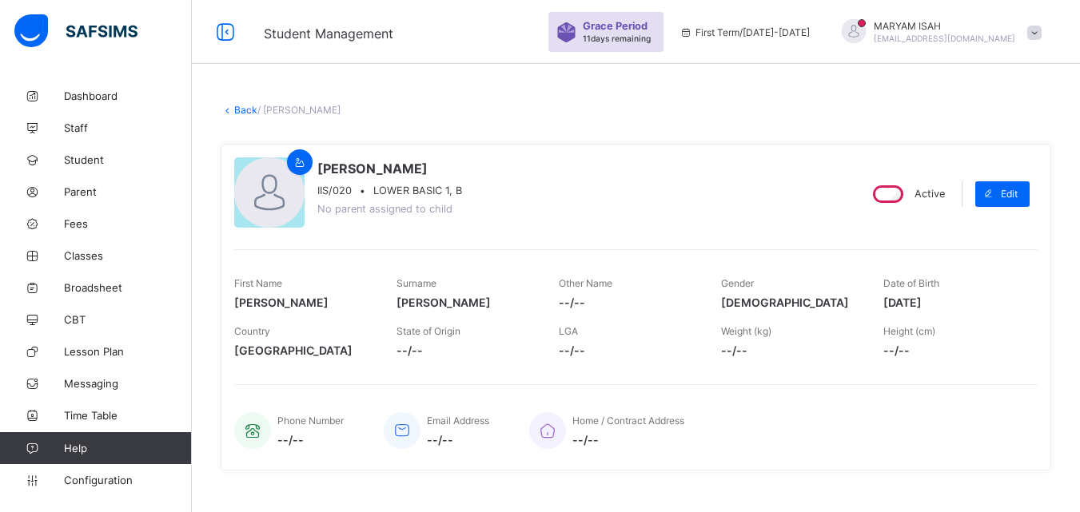
click at [240, 113] on link "Back" at bounding box center [245, 110] width 23 height 12
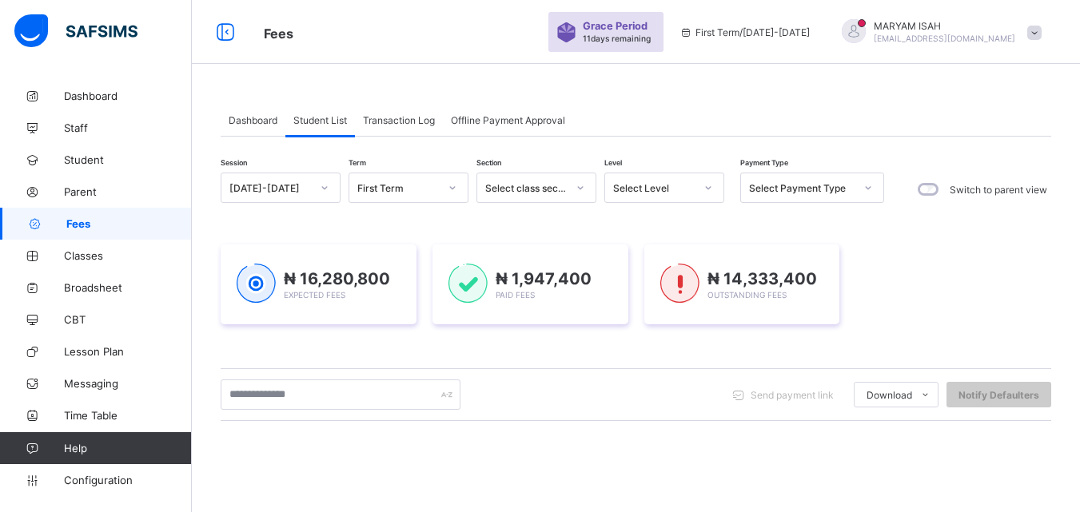
click at [706, 191] on icon at bounding box center [709, 188] width 10 height 16
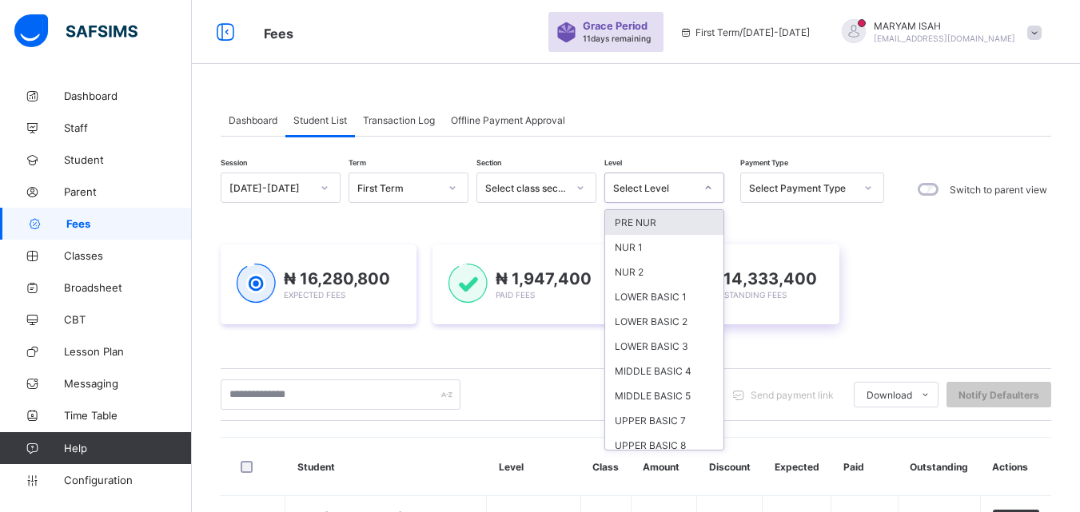
click at [671, 300] on div "LOWER BASIC 1" at bounding box center [664, 297] width 118 height 25
click at [671, 300] on img at bounding box center [679, 284] width 39 height 40
click at [677, 304] on img at bounding box center [679, 284] width 39 height 40
click at [667, 301] on img at bounding box center [679, 284] width 39 height 40
click at [664, 303] on div "₦ 14,333,400 Outstanding Fees" at bounding box center [742, 285] width 196 height 80
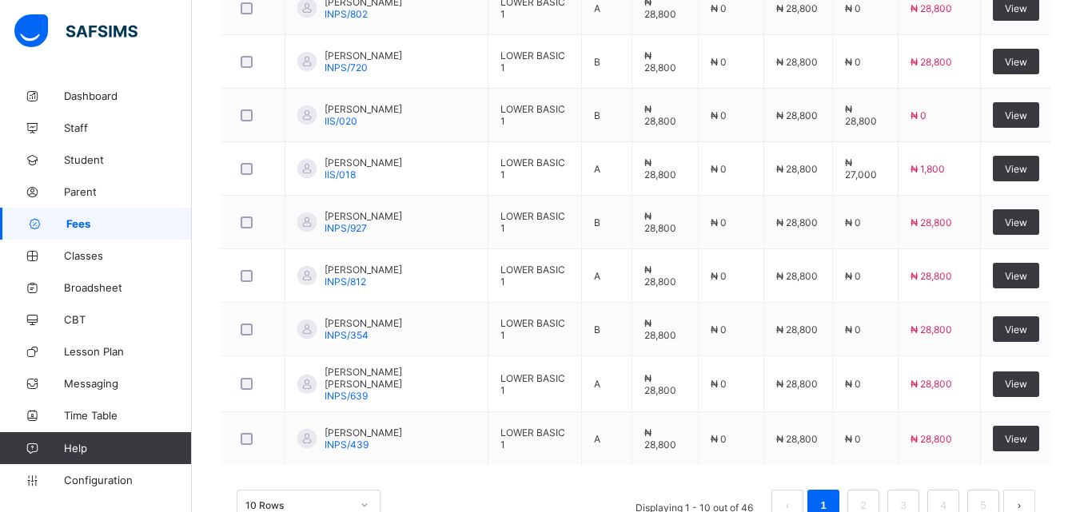
scroll to position [721, 0]
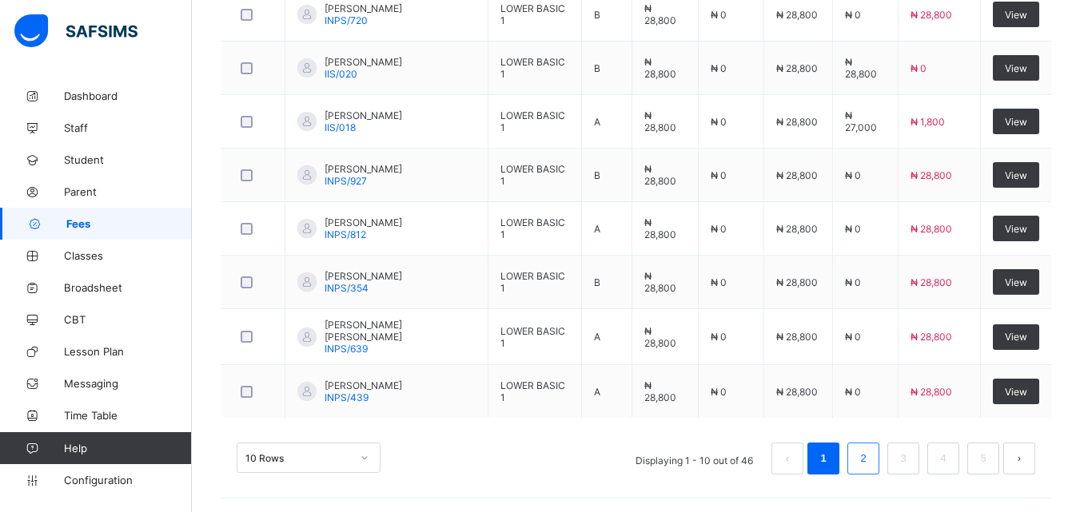
click at [871, 465] on link "2" at bounding box center [862, 459] width 15 height 21
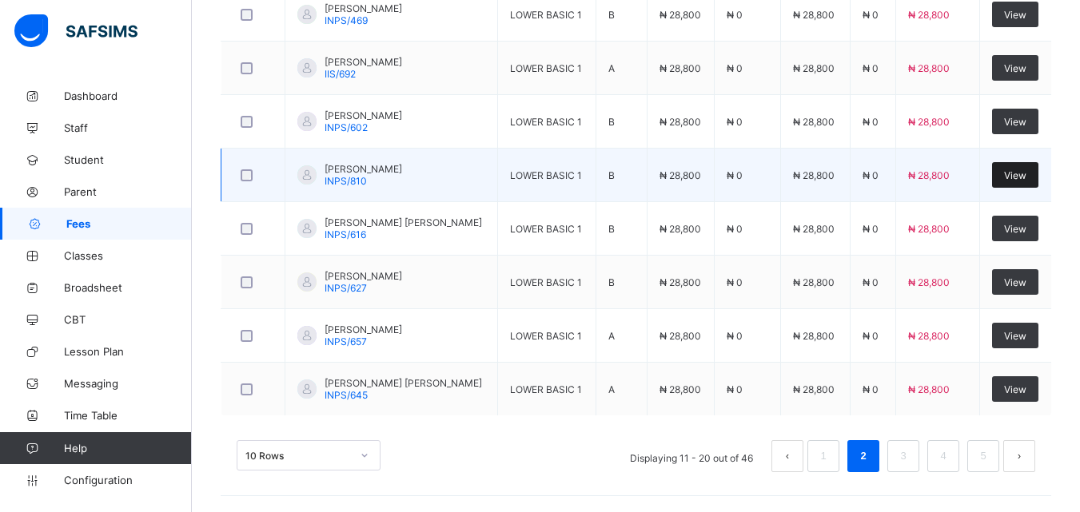
click at [1028, 183] on div "View" at bounding box center [1015, 175] width 46 height 26
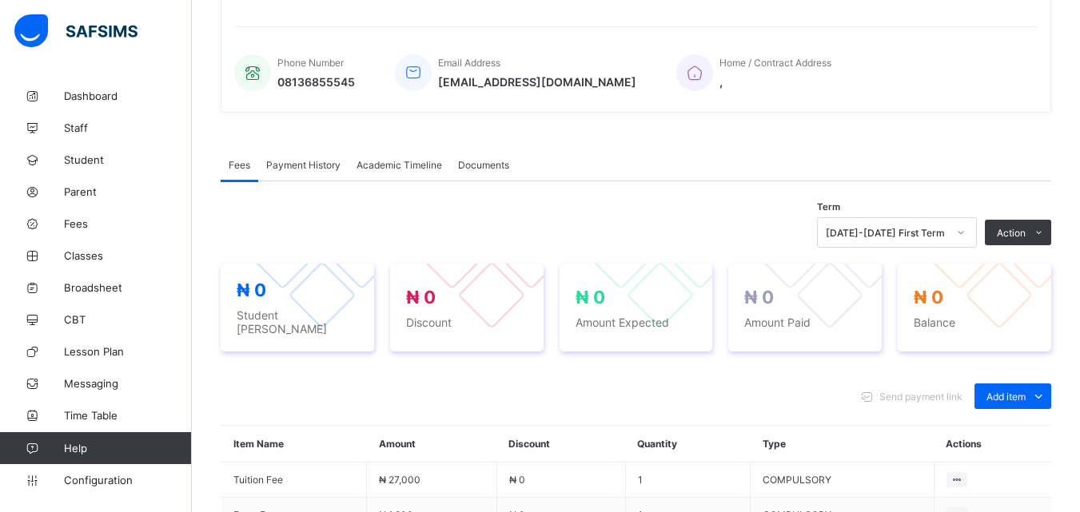
scroll to position [539, 0]
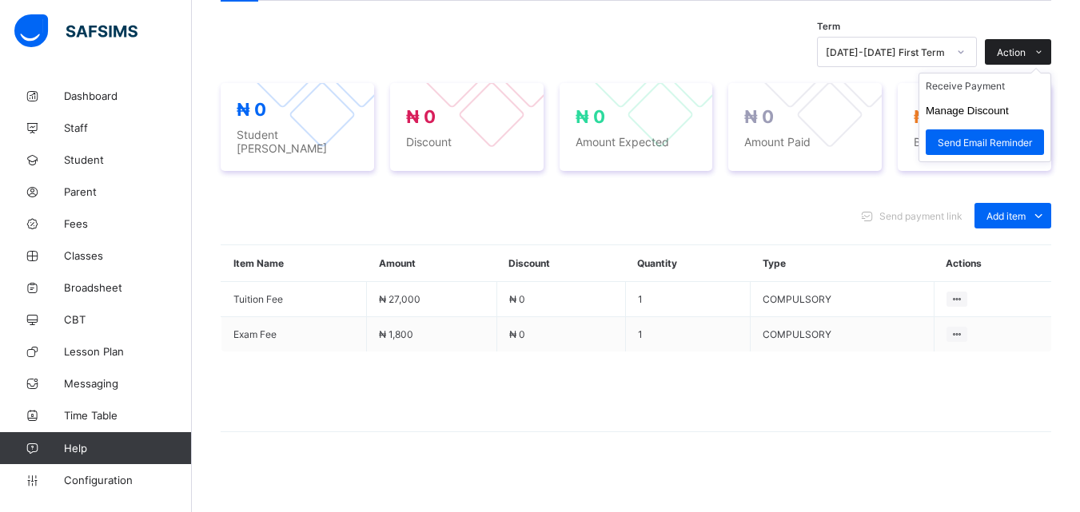
click at [1045, 52] on icon at bounding box center [1039, 52] width 12 height 10
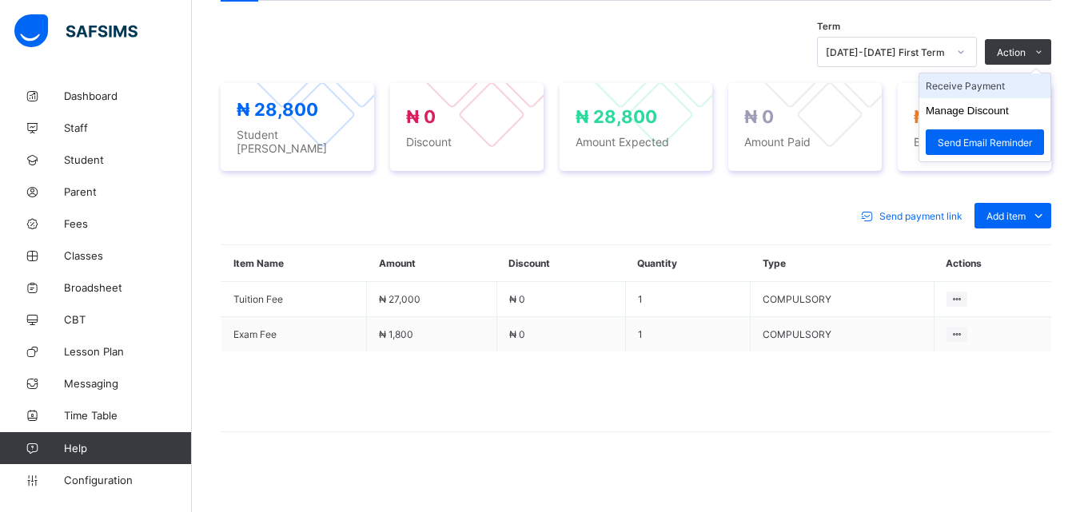
click at [1011, 86] on li "Receive Payment" at bounding box center [984, 86] width 131 height 25
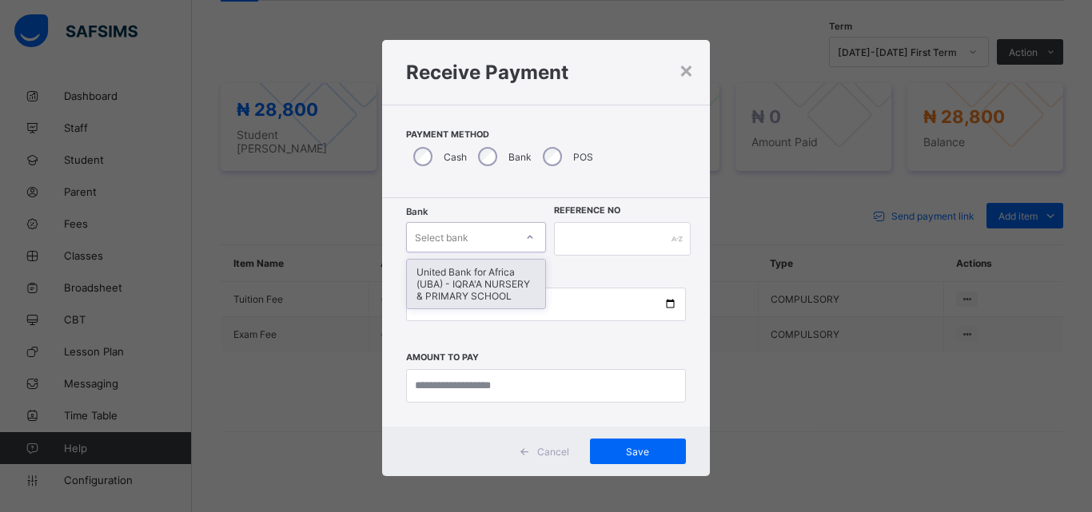
click at [528, 240] on icon at bounding box center [530, 237] width 10 height 16
click at [512, 273] on div "United Bank for Africa (UBA) - IQRA'A NURSERY & PRIMARY SCHOOL" at bounding box center [476, 284] width 138 height 49
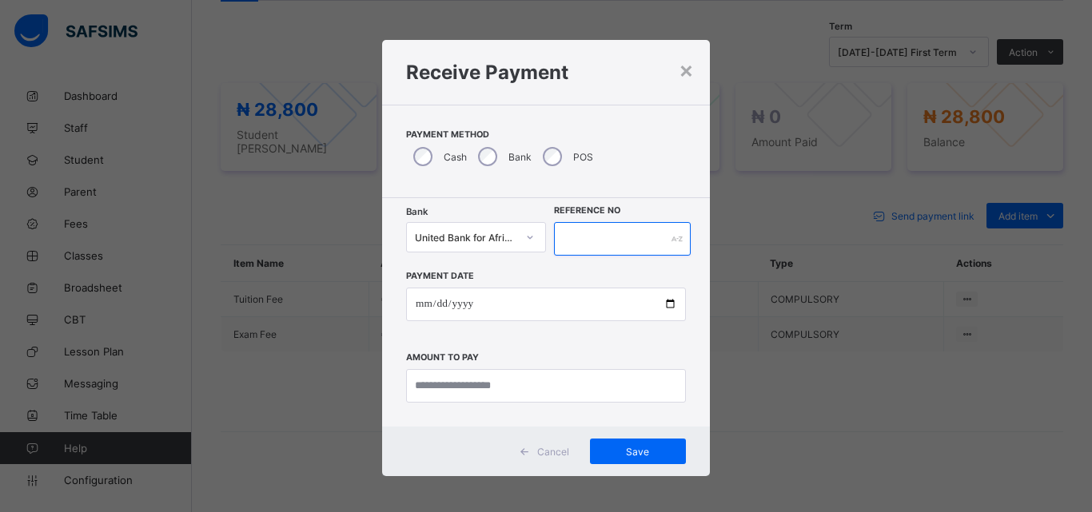
click at [569, 237] on input "text" at bounding box center [622, 239] width 137 height 34
type input "*****"
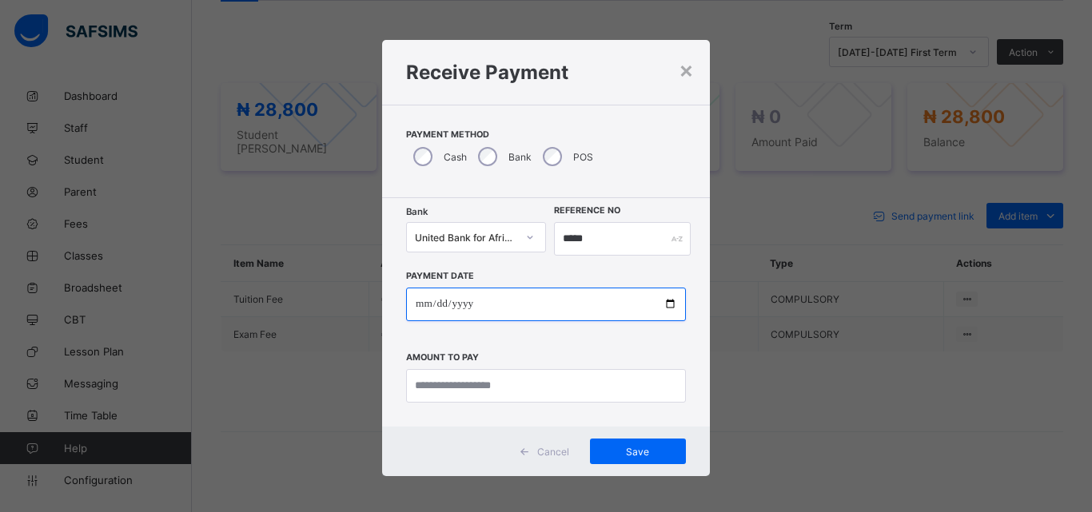
click at [663, 304] on input "date" at bounding box center [546, 305] width 280 height 34
type input "**********"
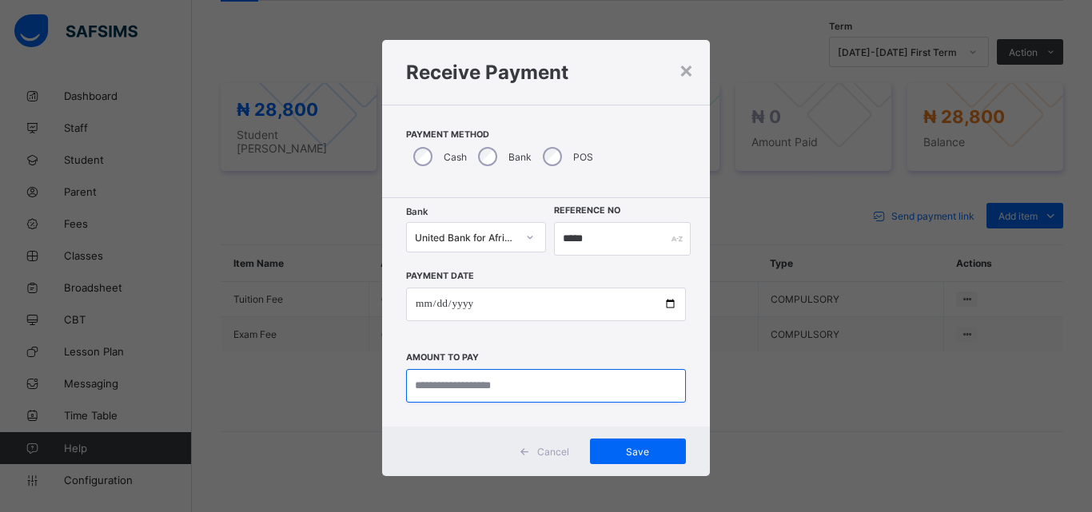
click at [494, 385] on input "currency" at bounding box center [546, 386] width 280 height 34
type input "********"
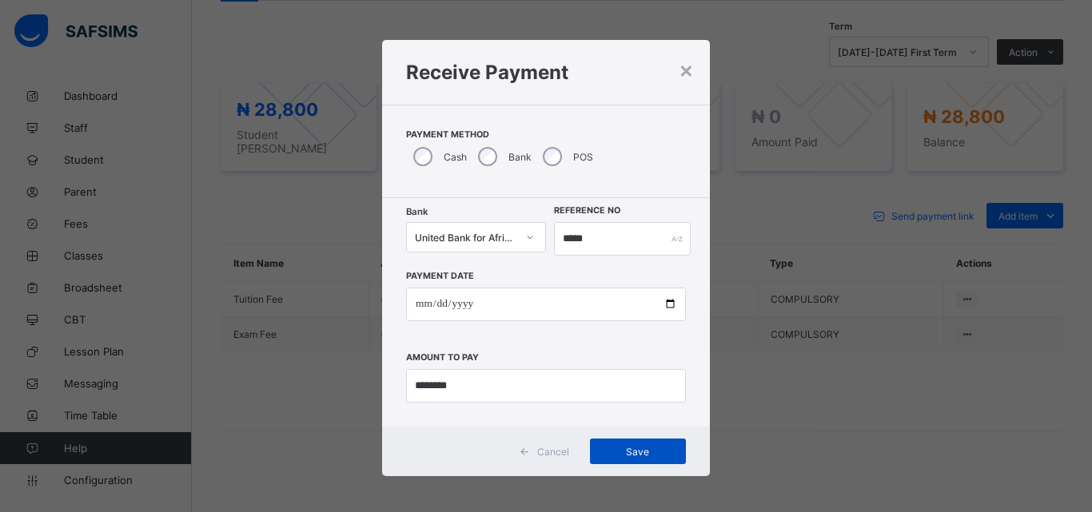
click at [612, 458] on div "Save" at bounding box center [638, 452] width 96 height 26
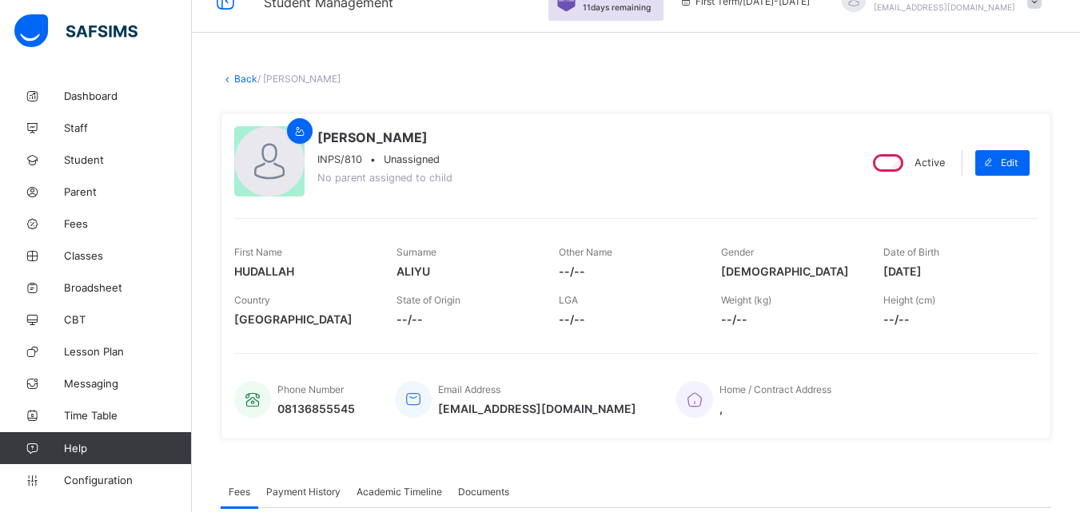
scroll to position [0, 0]
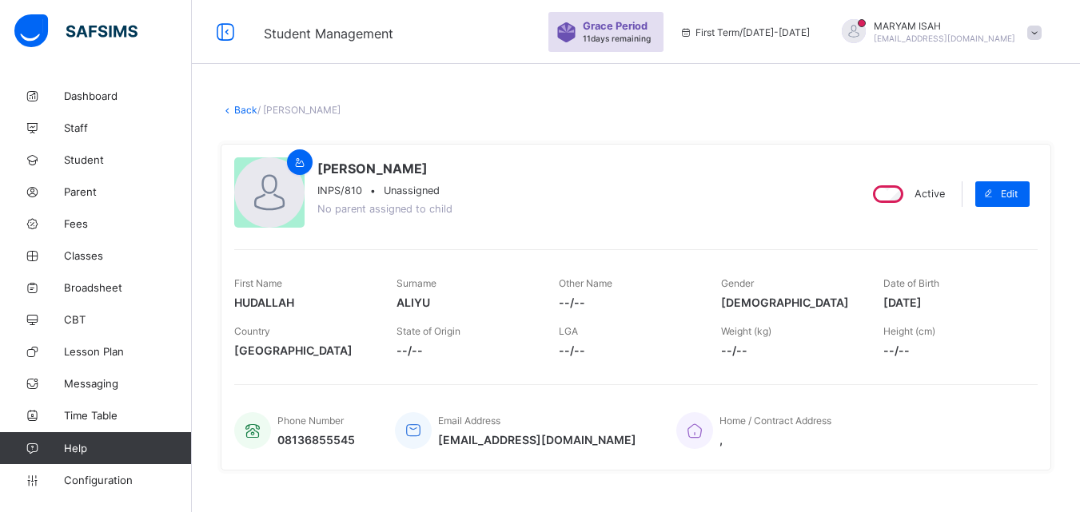
click at [239, 115] on link "Back" at bounding box center [245, 110] width 23 height 12
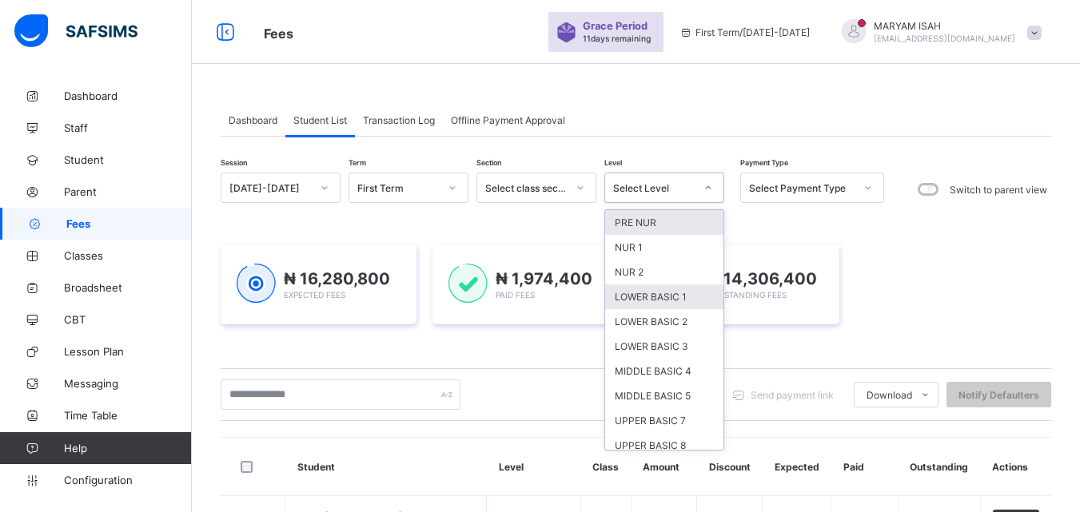
click at [684, 306] on div "LOWER BASIC 1" at bounding box center [664, 297] width 118 height 25
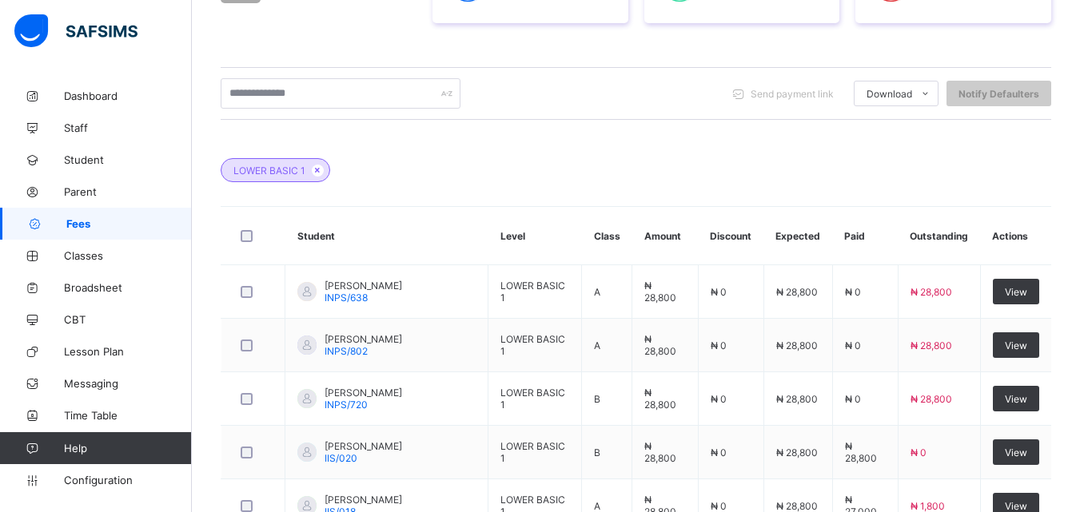
scroll to position [489, 0]
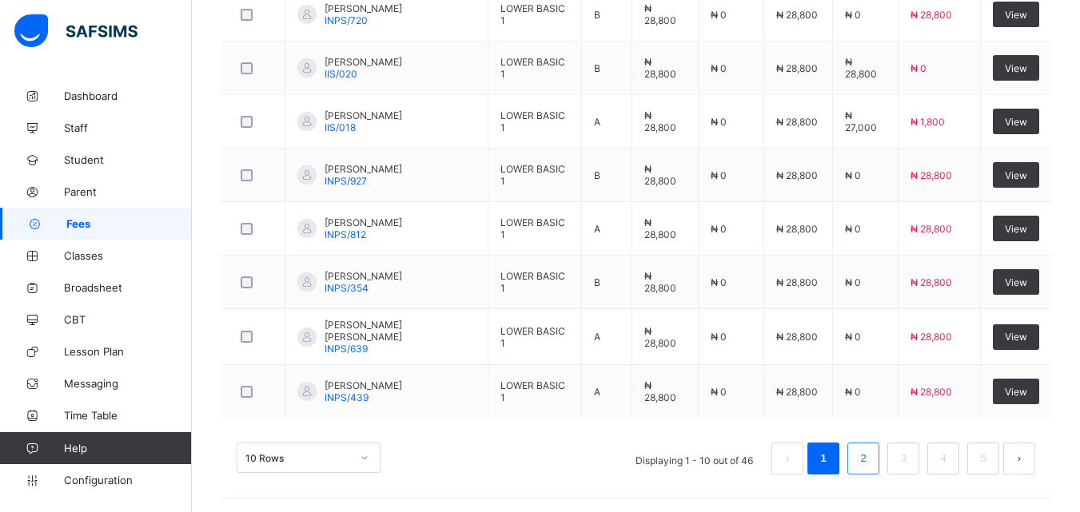
click at [871, 465] on link "2" at bounding box center [862, 459] width 15 height 21
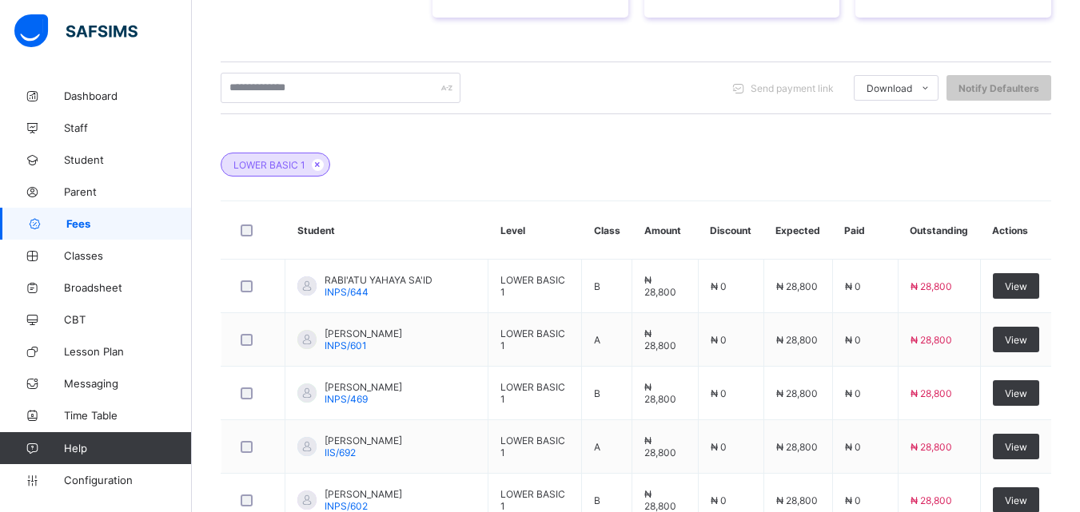
scroll to position [721, 0]
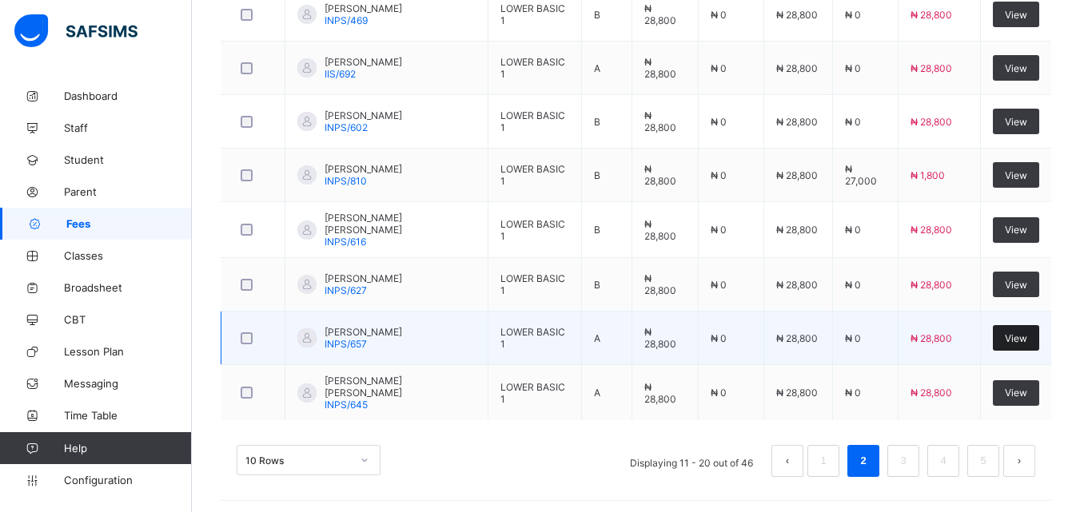
click at [1023, 347] on div "View" at bounding box center [1016, 338] width 46 height 26
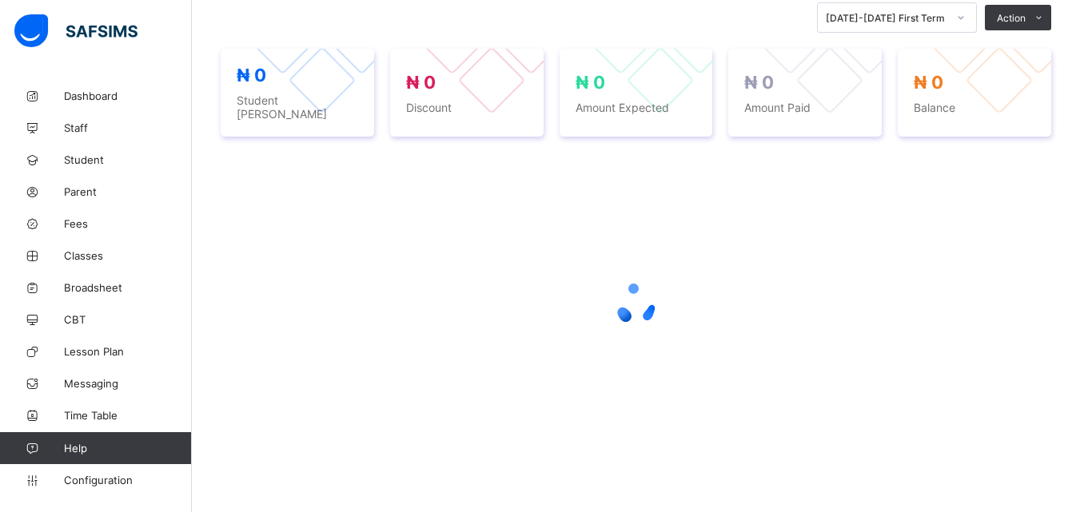
scroll to position [358, 0]
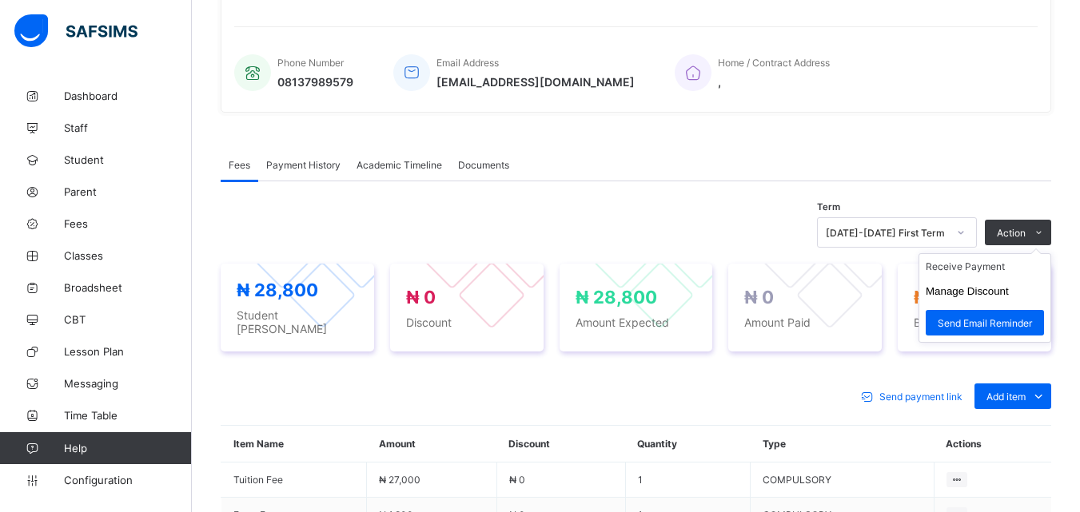
click at [1051, 253] on ul "Receive Payment Manage Discount Send Email Reminder" at bounding box center [985, 298] width 133 height 90
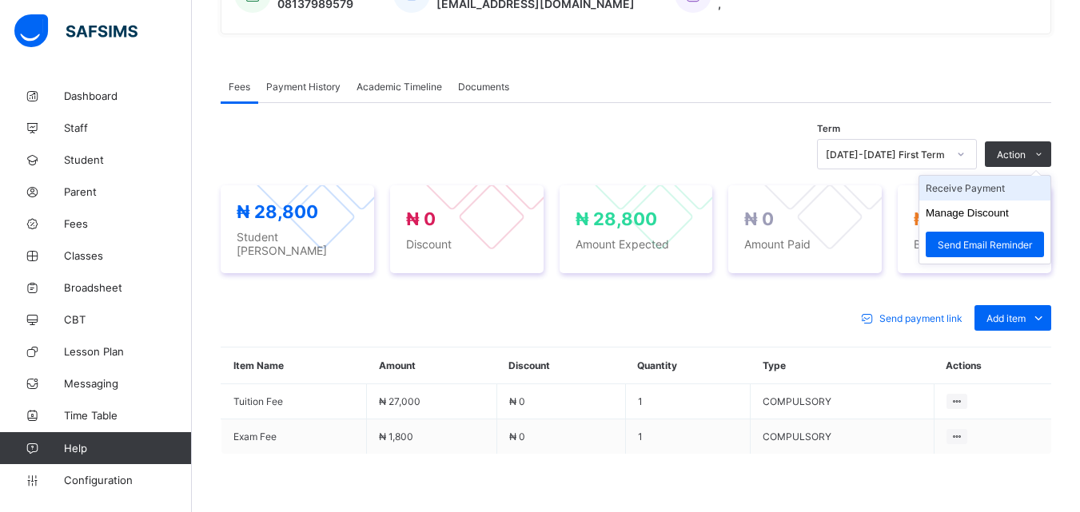
click at [1005, 191] on li "Receive Payment" at bounding box center [984, 188] width 131 height 25
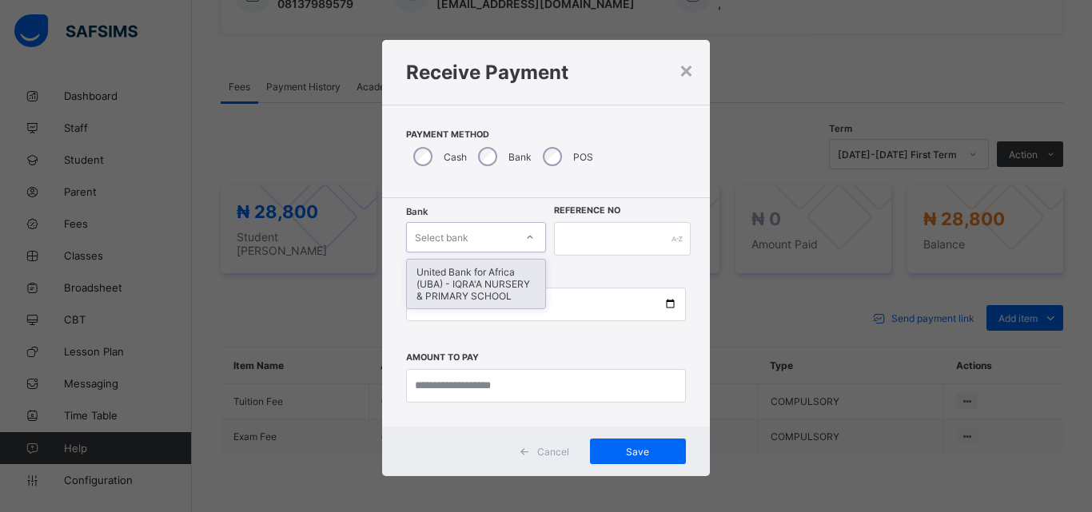
click at [528, 237] on icon at bounding box center [530, 237] width 10 height 16
click at [494, 289] on div "United Bank for Africa (UBA) - IQRA'A NURSERY & PRIMARY SCHOOL" at bounding box center [476, 284] width 138 height 49
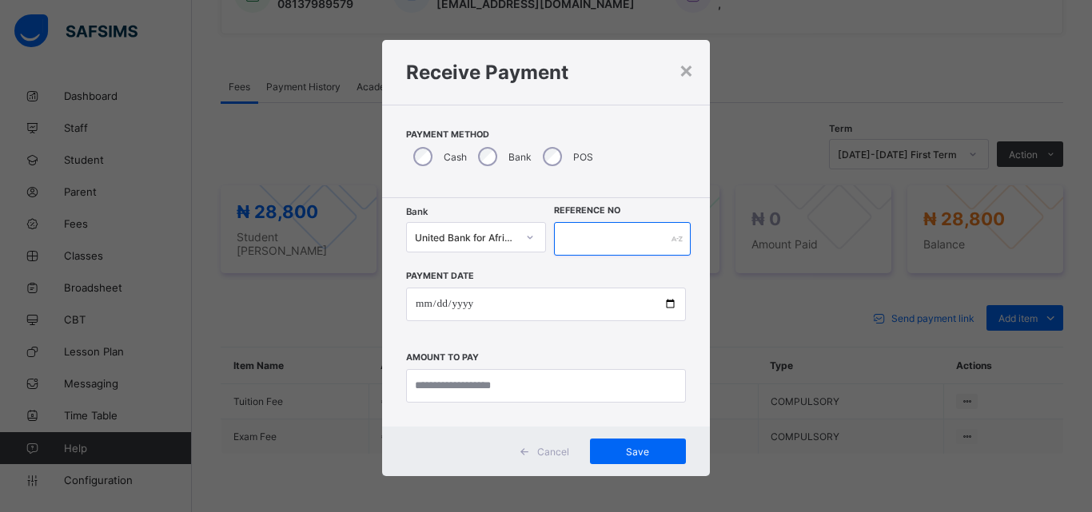
click at [560, 240] on input "text" at bounding box center [622, 239] width 137 height 34
type input "******"
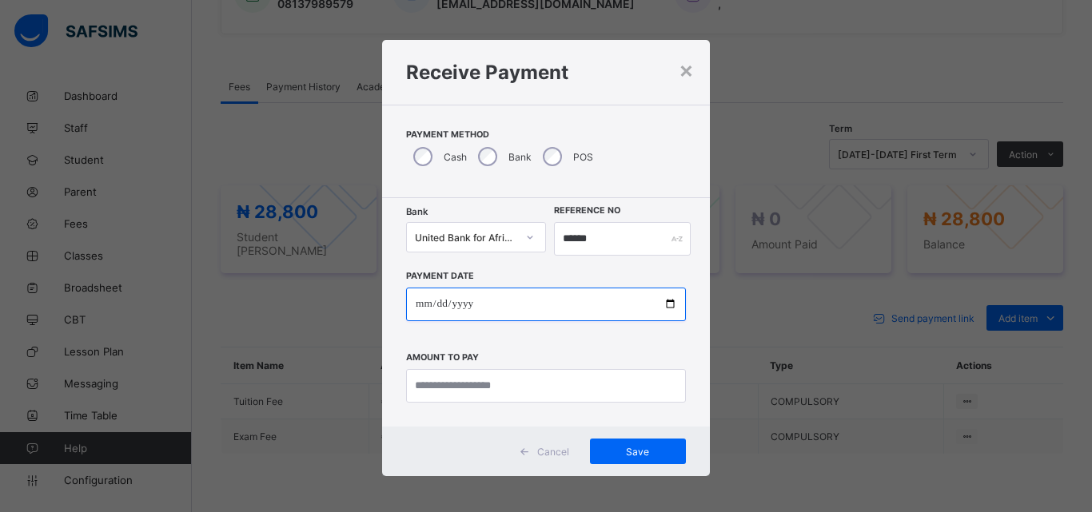
click at [659, 303] on input "date" at bounding box center [546, 305] width 280 height 34
type input "**********"
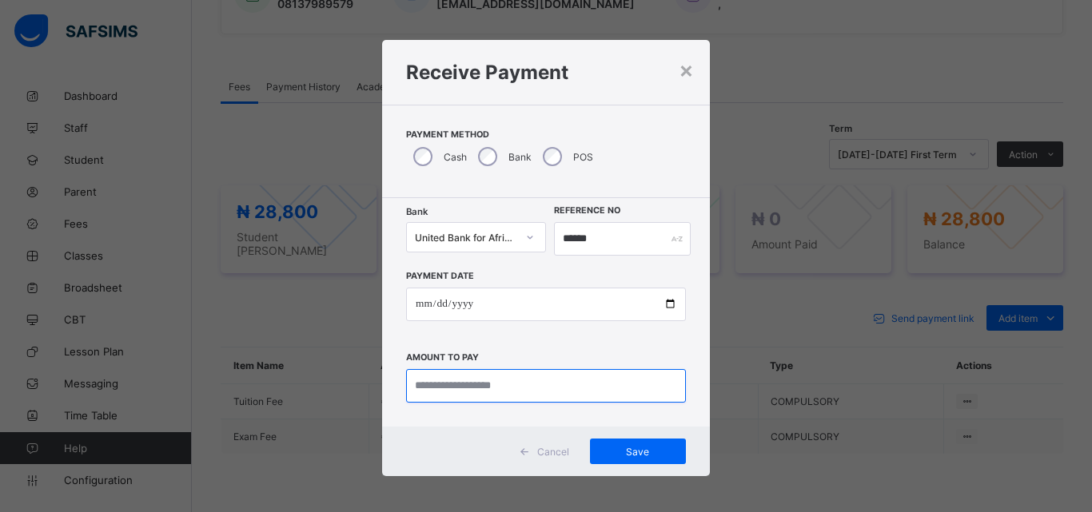
click at [430, 393] on input "currency" at bounding box center [546, 386] width 280 height 34
type input "********"
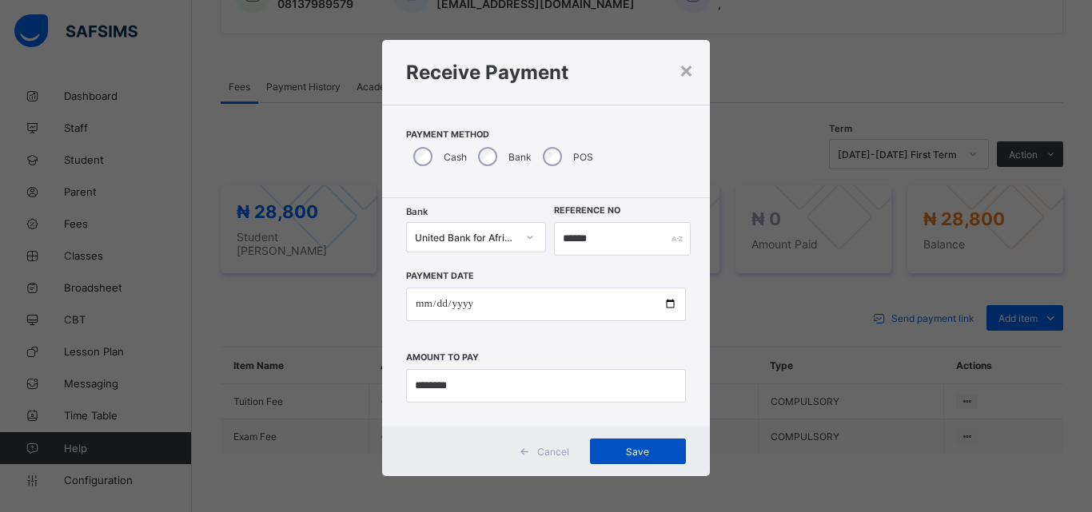
click at [601, 444] on div "Save" at bounding box center [638, 452] width 96 height 26
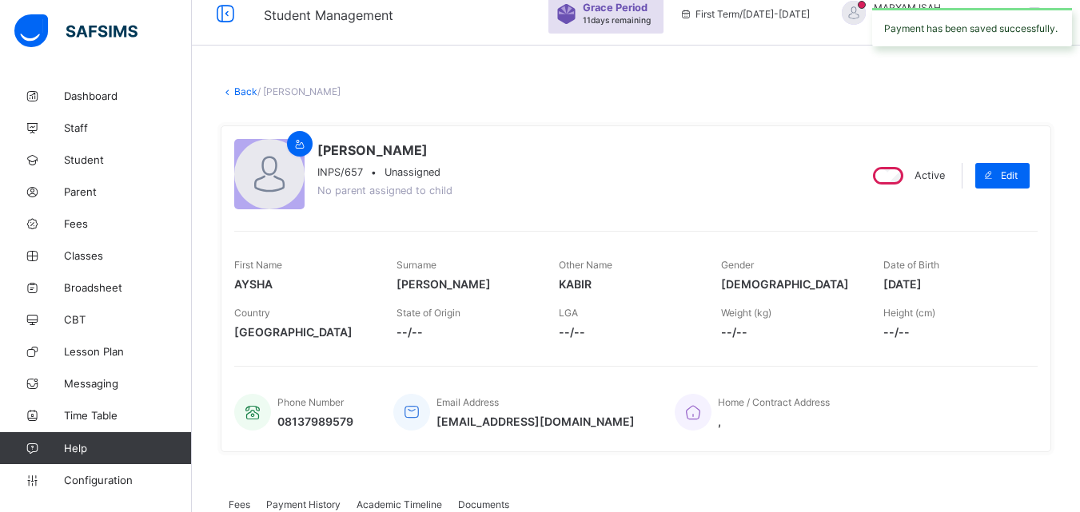
scroll to position [0, 0]
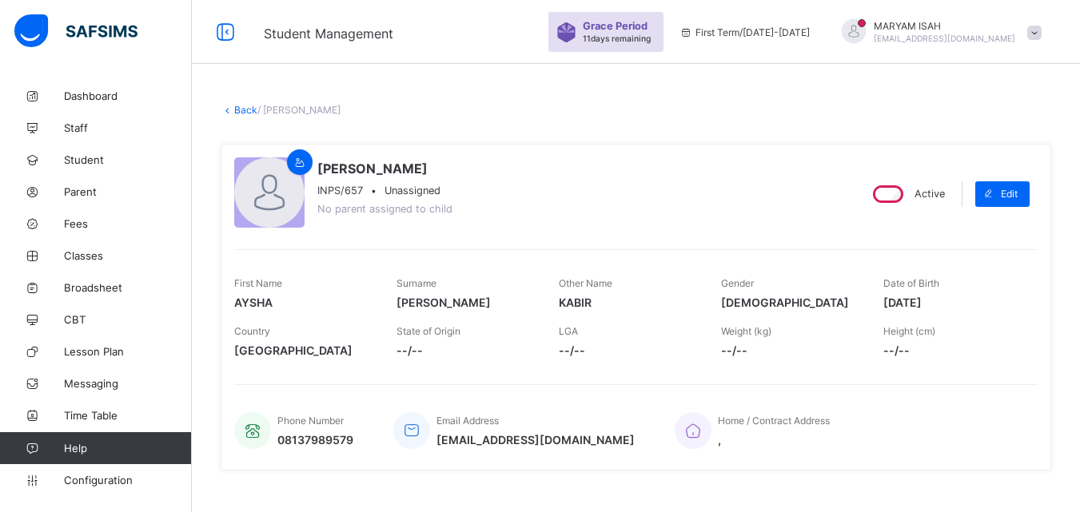
click at [239, 110] on link "Back" at bounding box center [245, 110] width 23 height 12
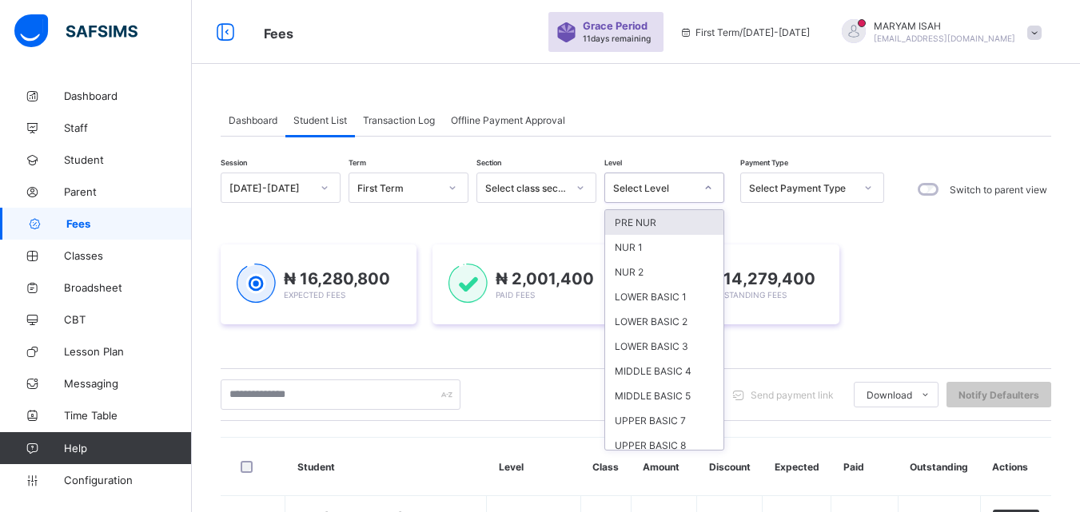
click at [711, 182] on icon at bounding box center [709, 188] width 10 height 16
click at [671, 291] on div "LOWER BASIC 1" at bounding box center [664, 297] width 118 height 25
click at [671, 291] on div "₦ 14,279,400 Outstanding Fees" at bounding box center [742, 285] width 196 height 80
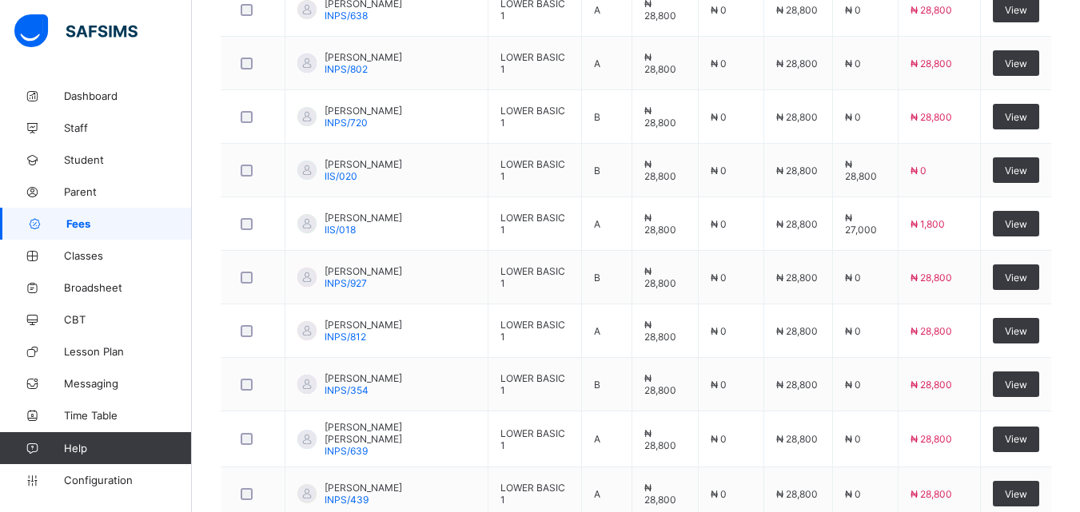
scroll to position [721, 0]
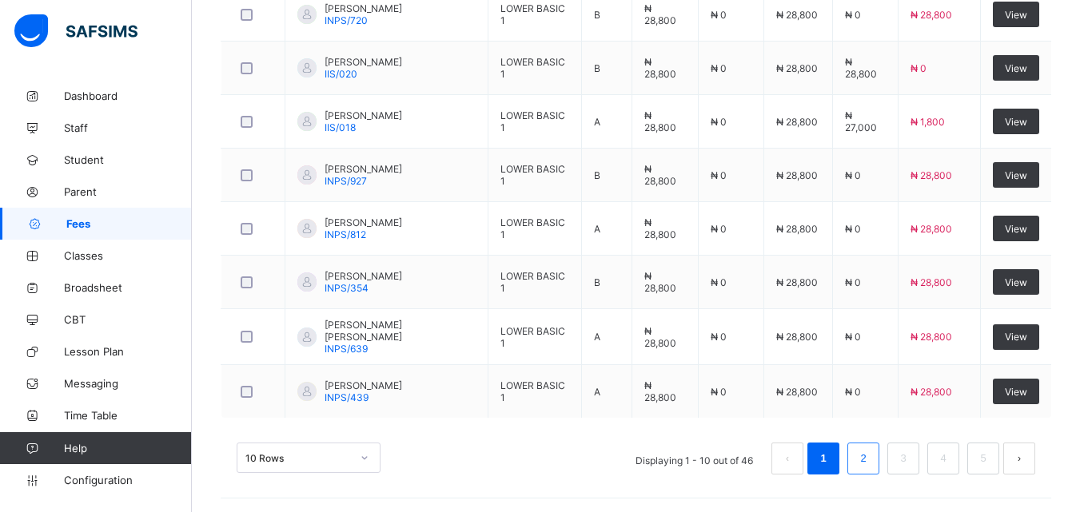
click at [871, 452] on link "2" at bounding box center [862, 459] width 15 height 21
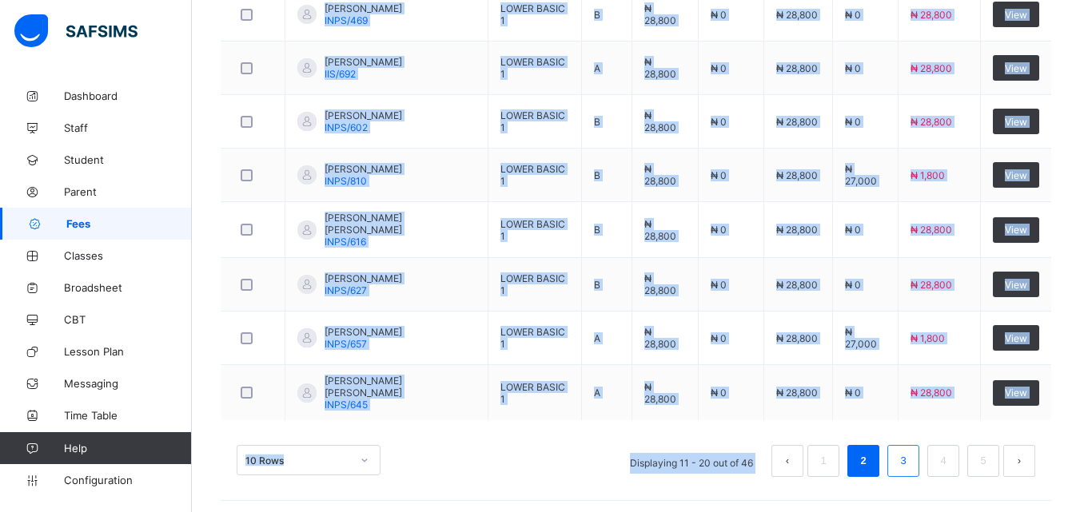
click at [911, 460] on link "3" at bounding box center [902, 461] width 15 height 21
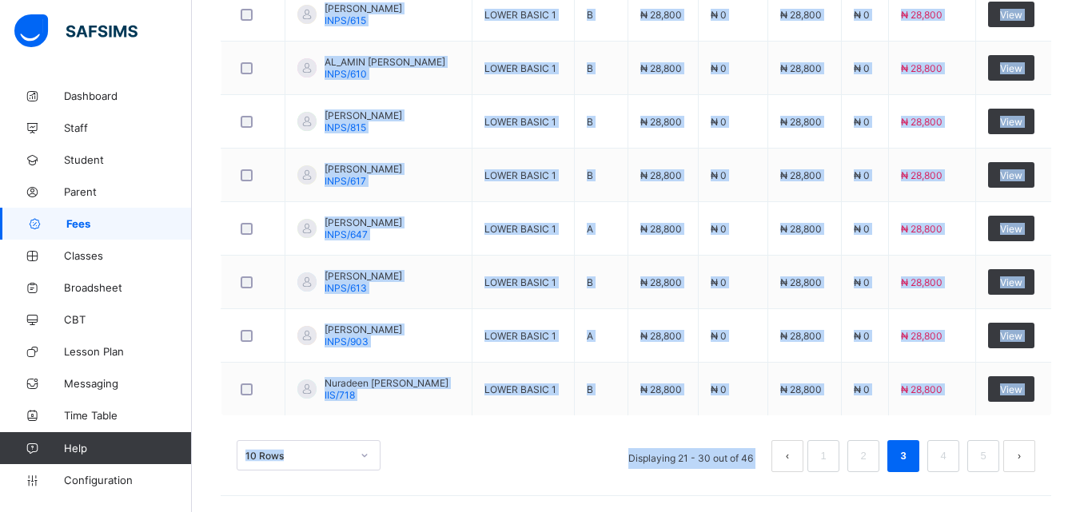
click at [465, 476] on div "10 Rows Displaying 21 - 30 out of 46 1 2 3 4 5" at bounding box center [636, 449] width 831 height 80
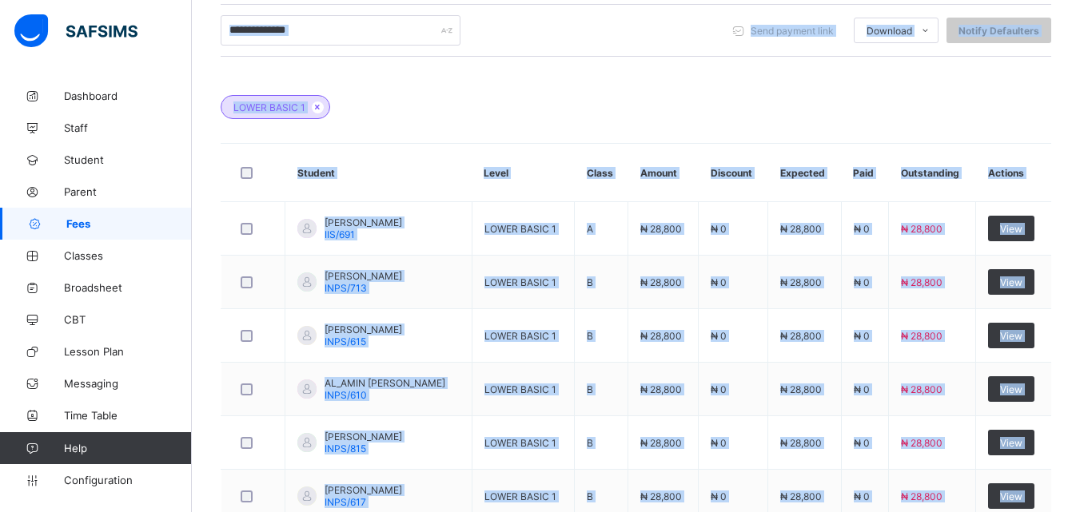
scroll to position [397, 0]
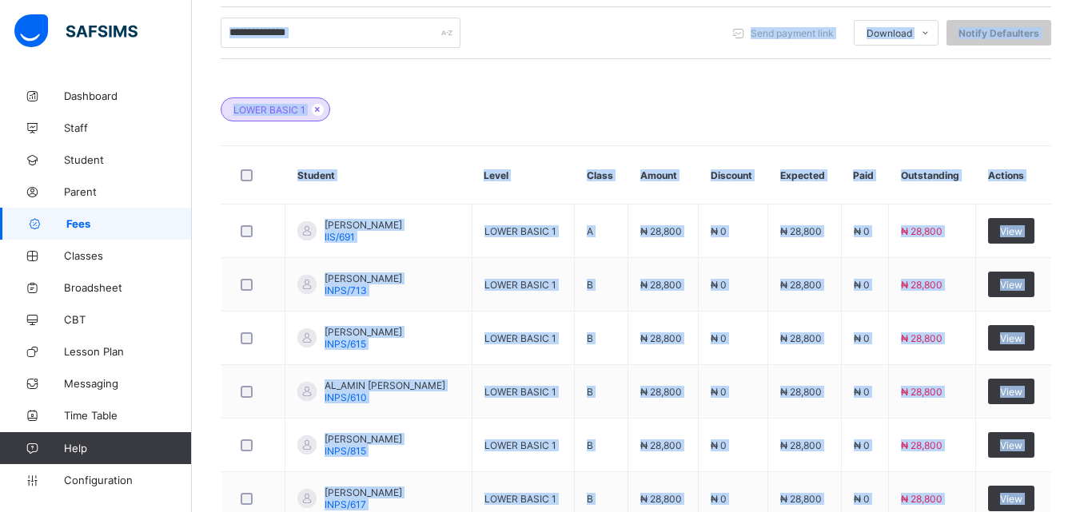
click at [418, 114] on div "LOWER BASIC 1" at bounding box center [636, 102] width 831 height 56
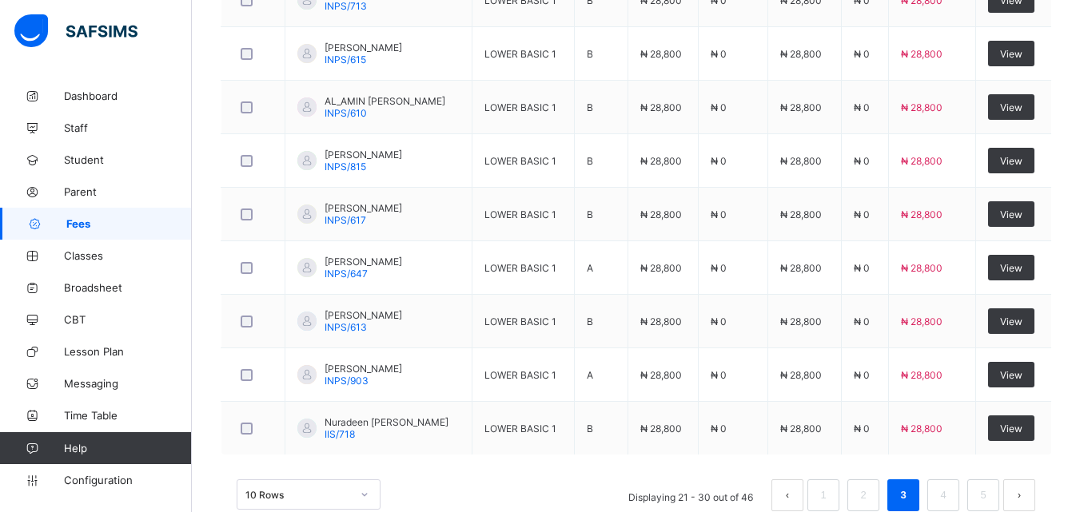
scroll to position [721, 0]
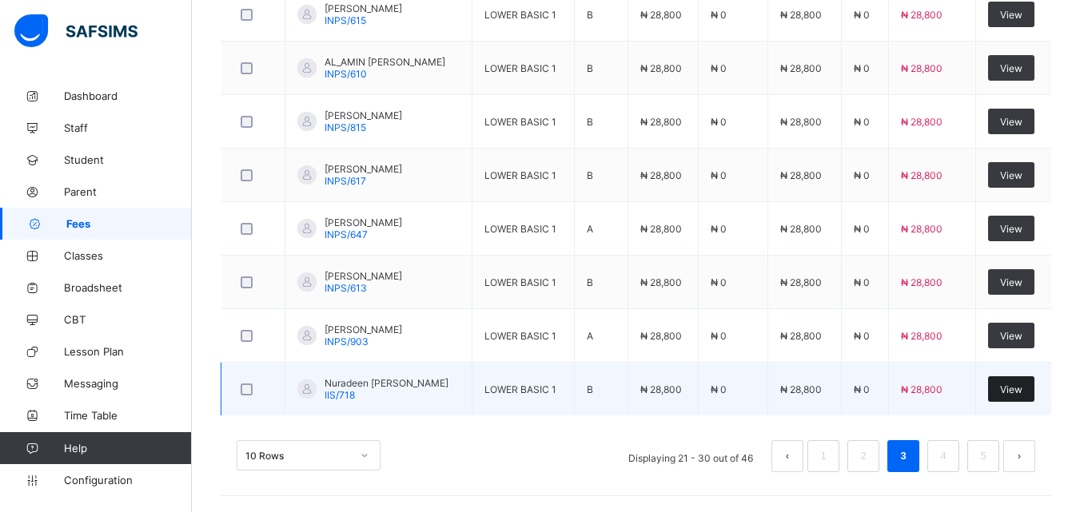
click at [1023, 394] on span "View" at bounding box center [1011, 390] width 22 height 12
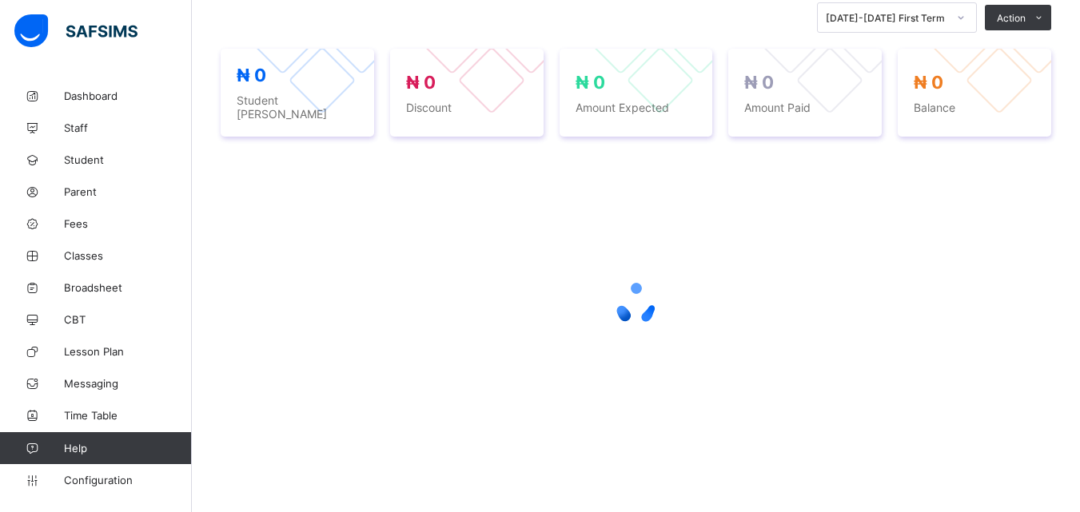
scroll to position [358, 0]
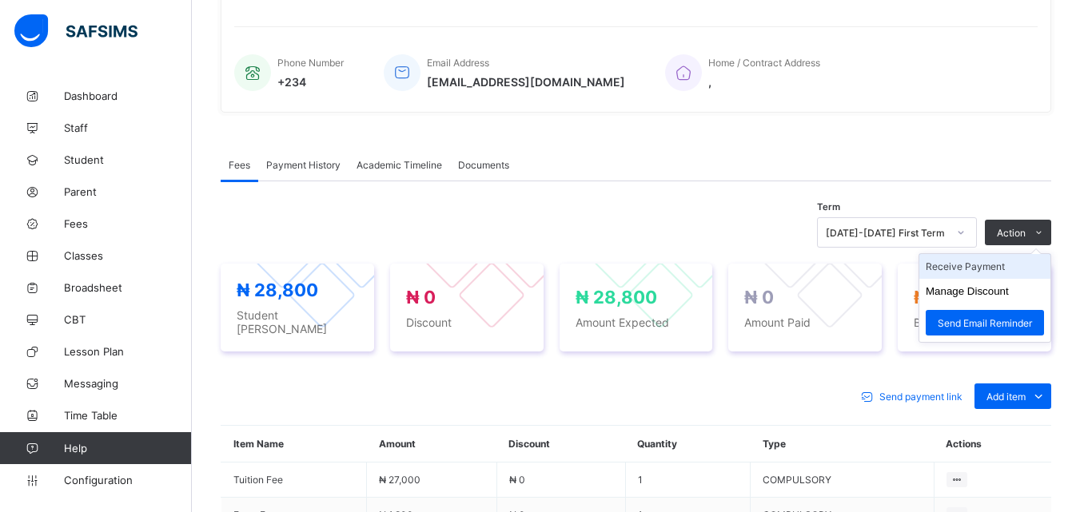
click at [992, 254] on li "Receive Payment" at bounding box center [984, 266] width 131 height 25
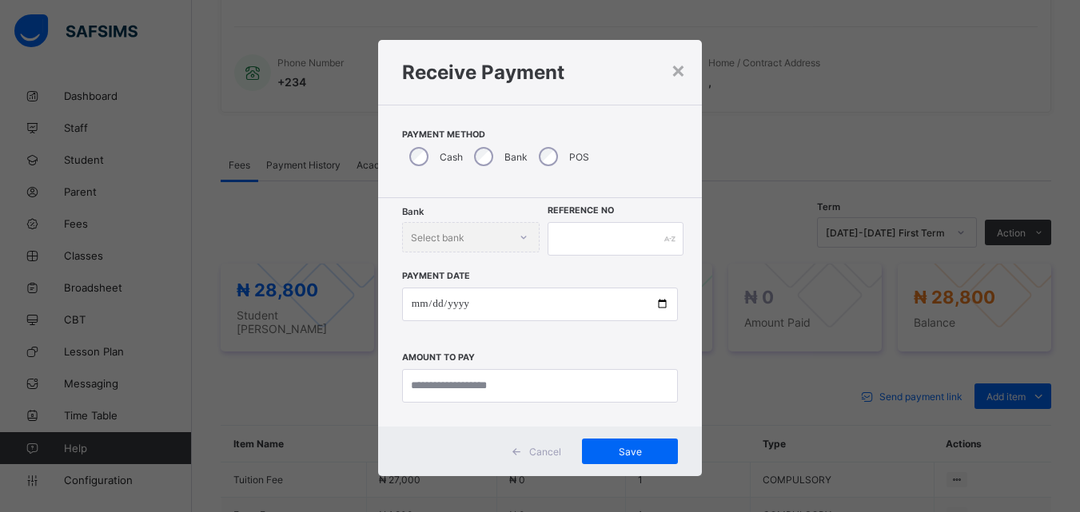
scroll to position [539, 0]
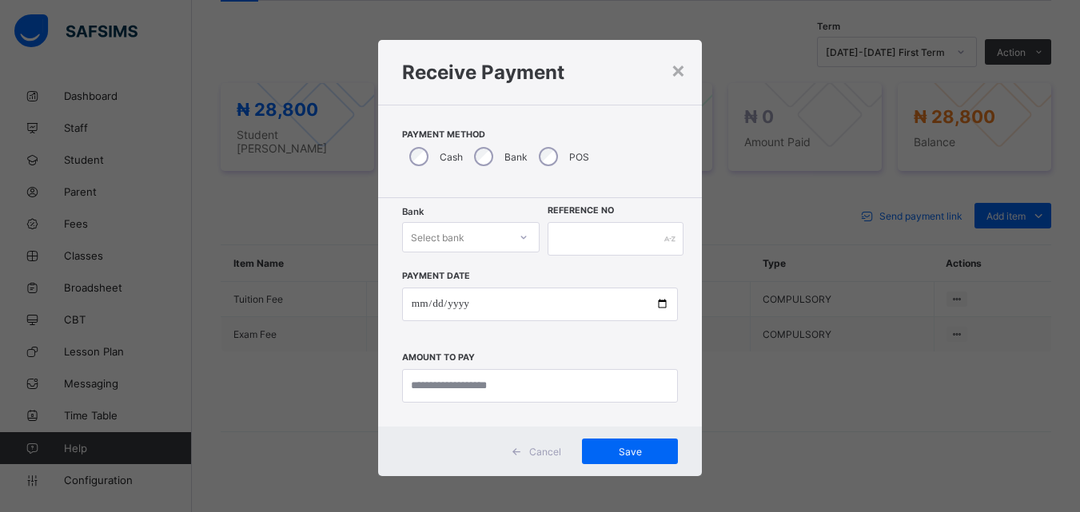
click at [523, 233] on icon at bounding box center [524, 237] width 10 height 16
click at [525, 241] on div at bounding box center [523, 238] width 27 height 26
click at [524, 237] on icon at bounding box center [524, 237] width 10 height 16
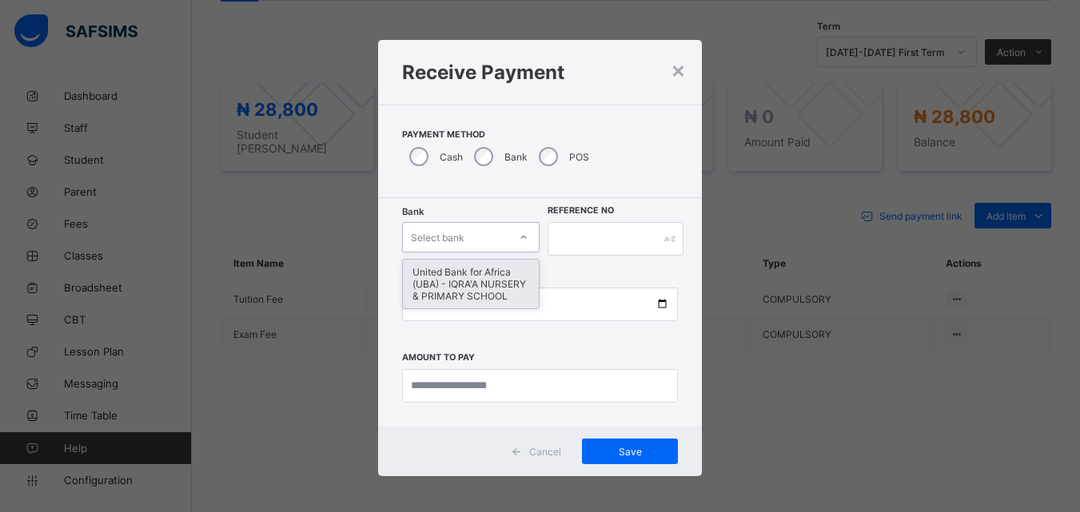
click at [496, 282] on div "United Bank for Africa (UBA) - IQRA'A NURSERY & PRIMARY SCHOOL" at bounding box center [471, 284] width 137 height 49
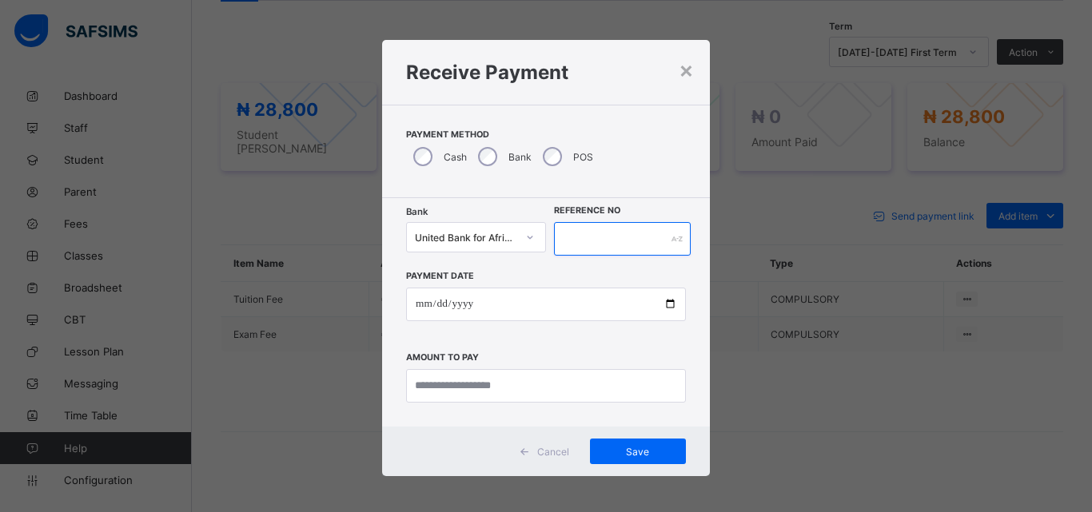
click at [571, 242] on input "text" at bounding box center [622, 239] width 137 height 34
type input "******"
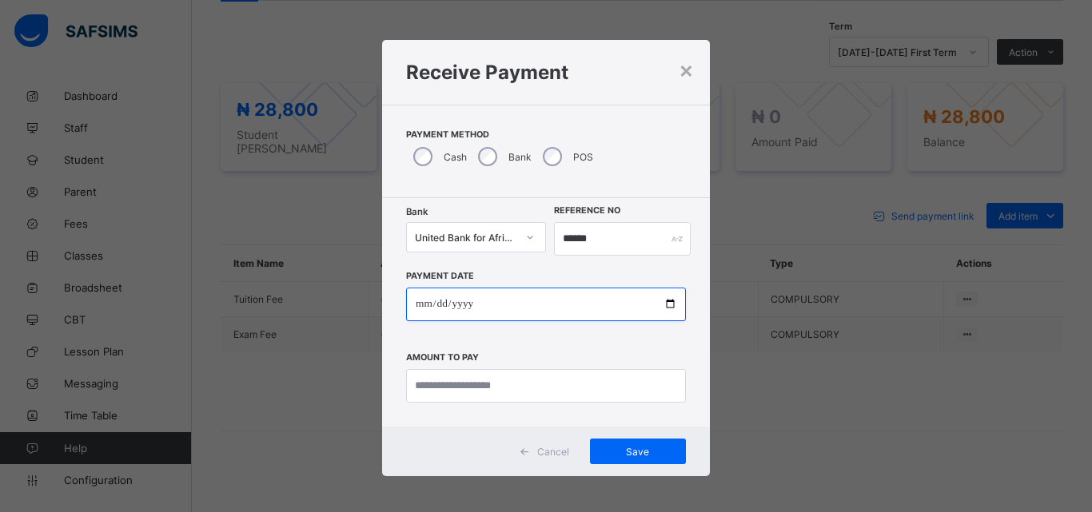
click at [663, 309] on input "date" at bounding box center [546, 305] width 280 height 34
type input "**********"
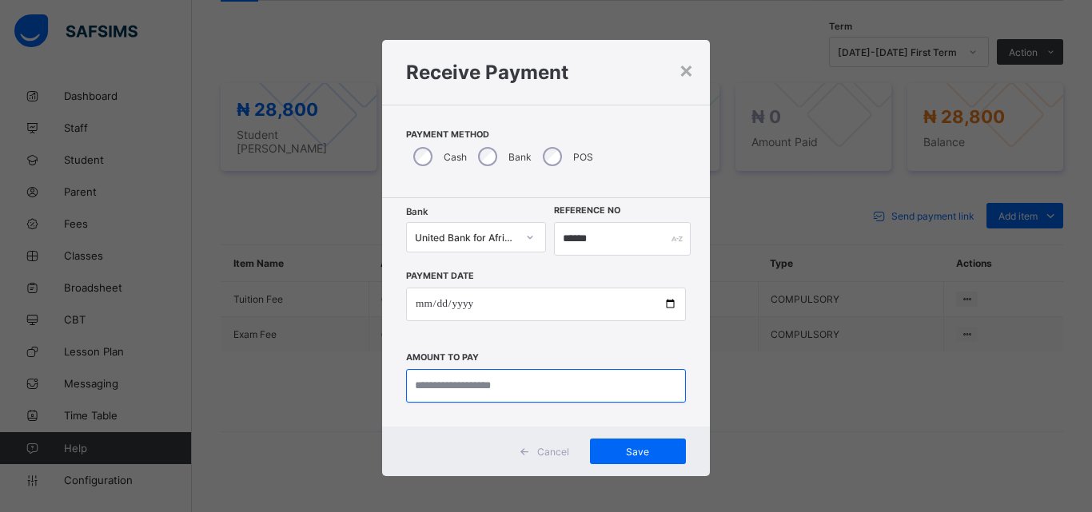
click at [478, 385] on input "currency" at bounding box center [546, 386] width 280 height 34
type input "********"
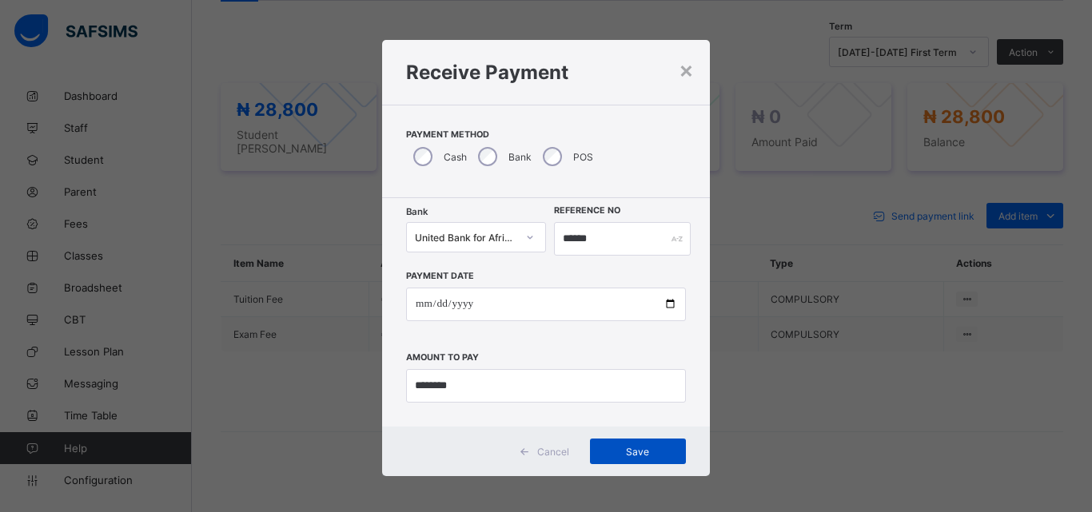
click at [615, 449] on span "Save" at bounding box center [638, 452] width 72 height 12
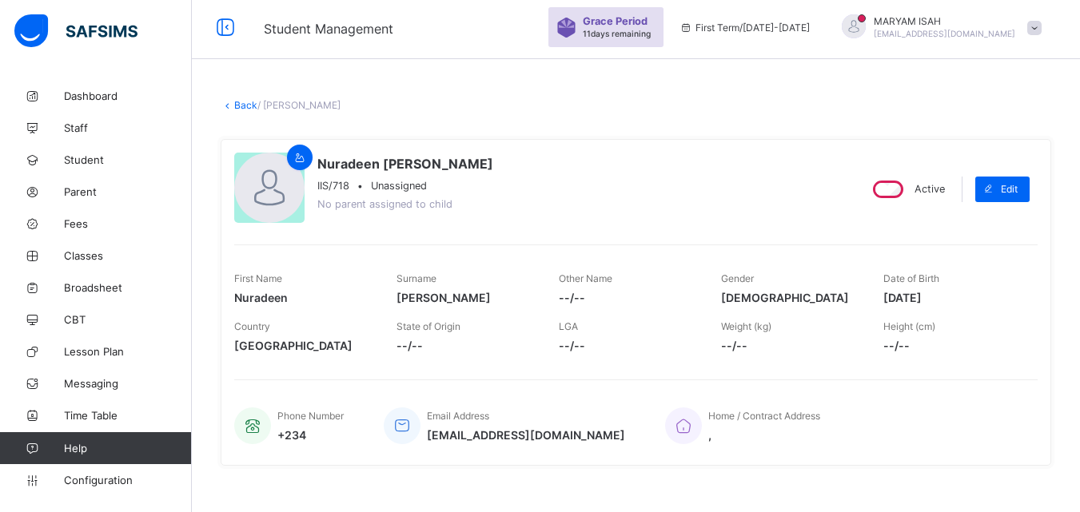
scroll to position [0, 0]
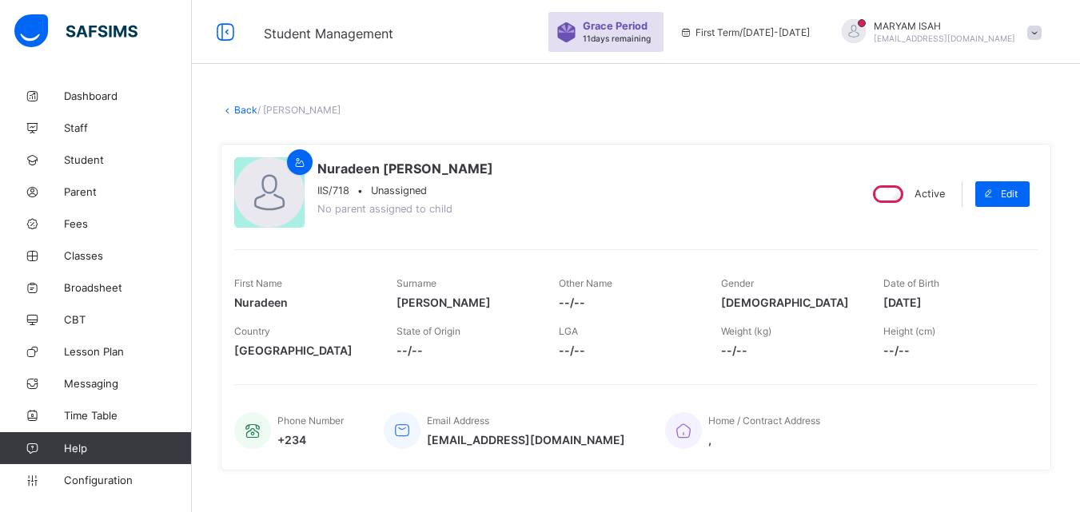
click at [234, 111] on link "Back" at bounding box center [245, 110] width 23 height 12
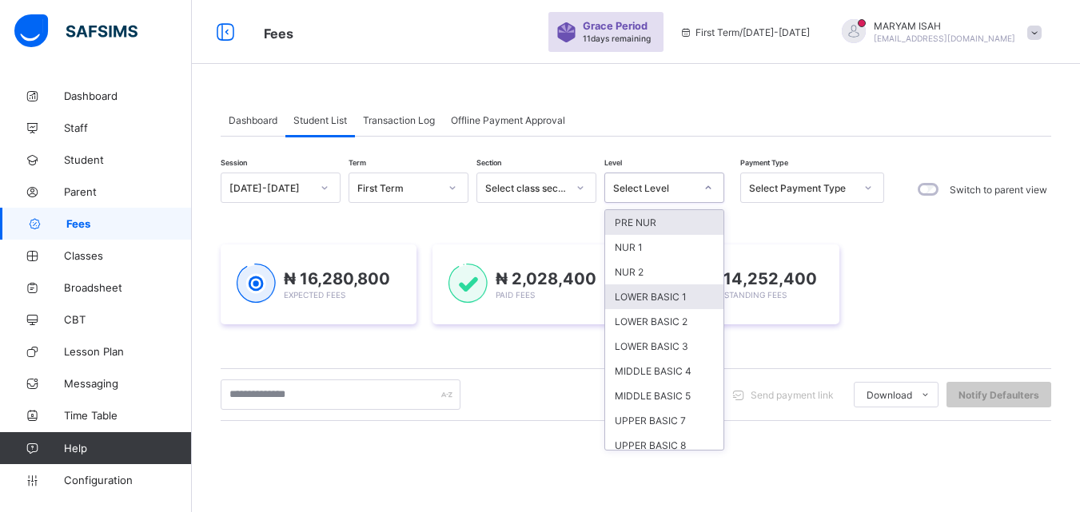
click at [688, 305] on div "LOWER BASIC 1" at bounding box center [664, 297] width 118 height 25
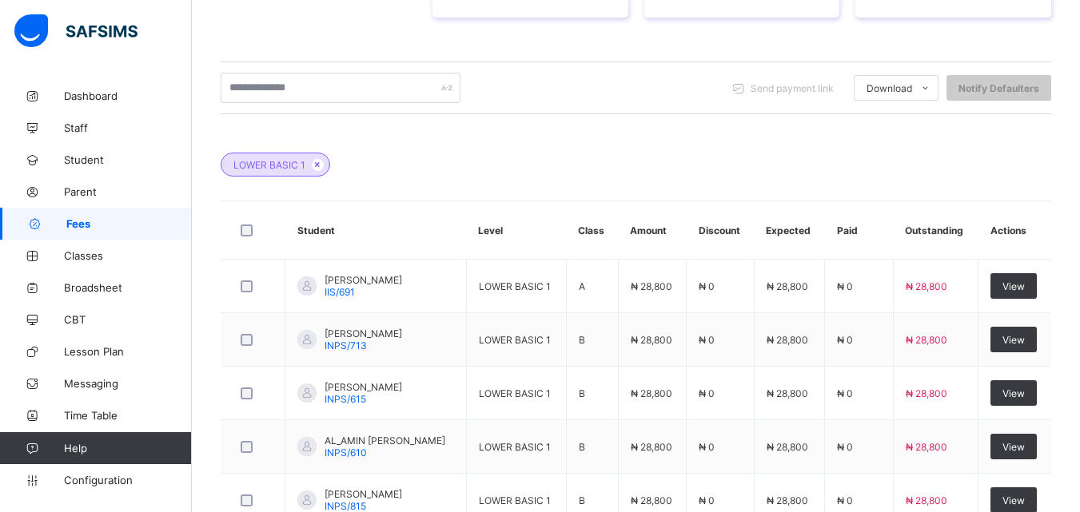
scroll to position [721, 0]
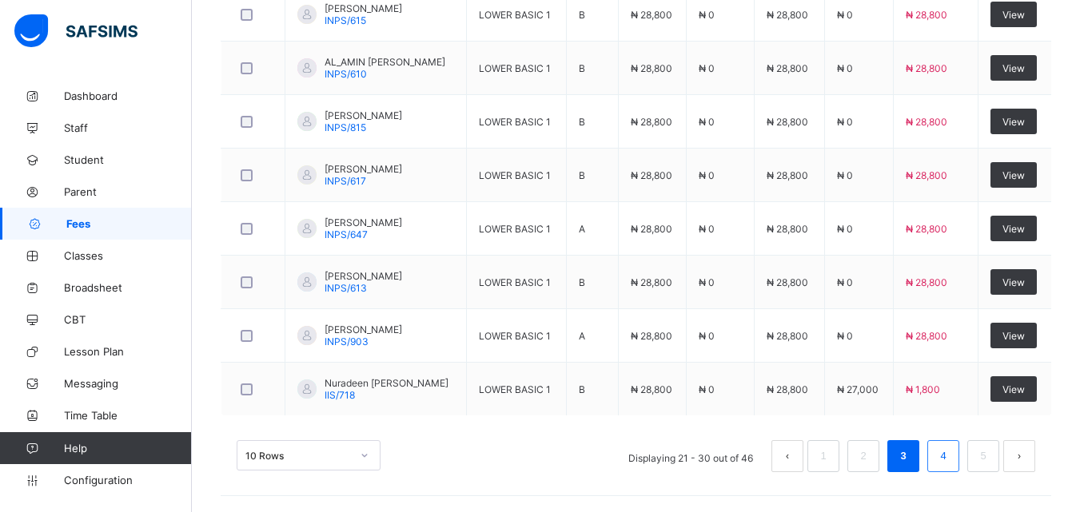
click at [951, 464] on link "4" at bounding box center [942, 456] width 15 height 21
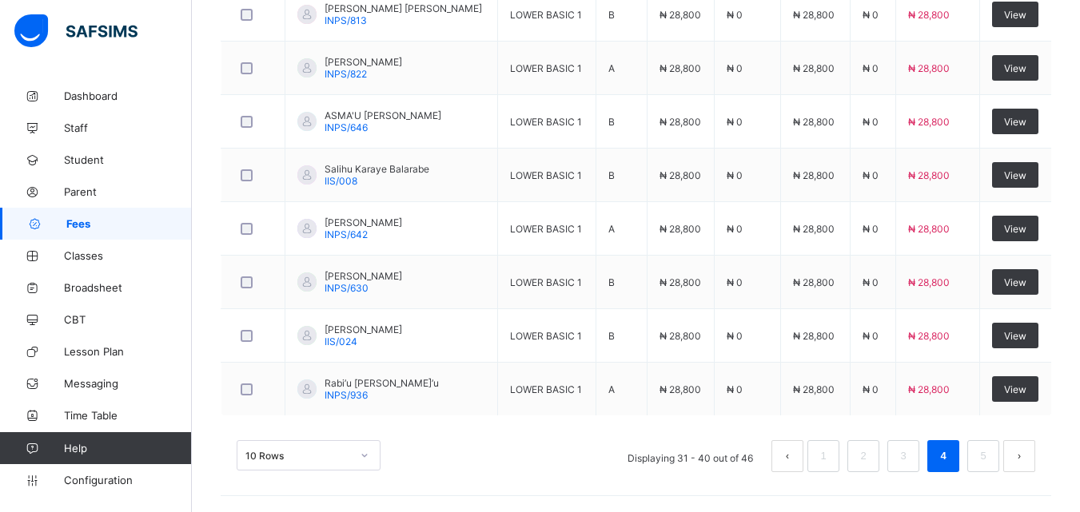
scroll to position [508, 0]
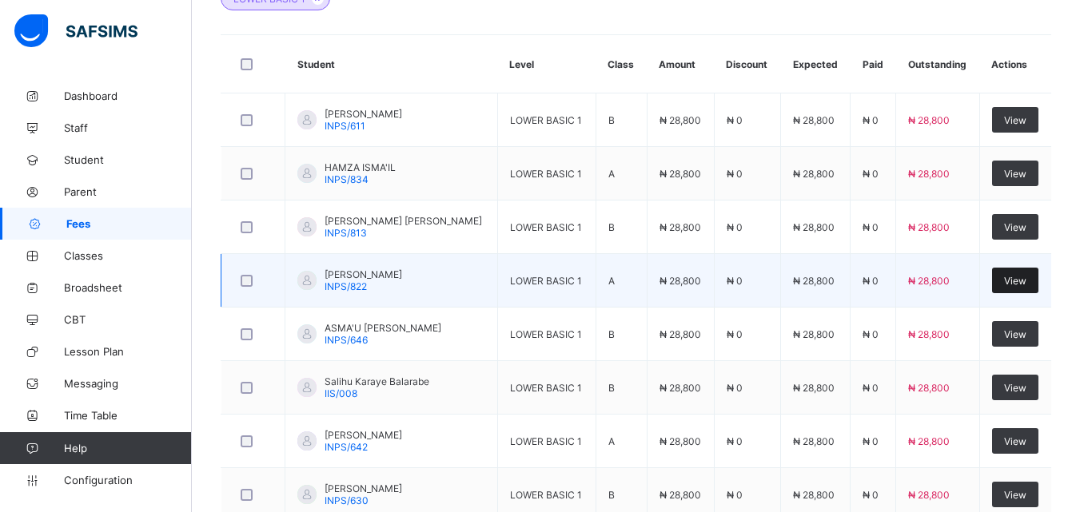
click at [1021, 289] on div "View" at bounding box center [1015, 281] width 46 height 26
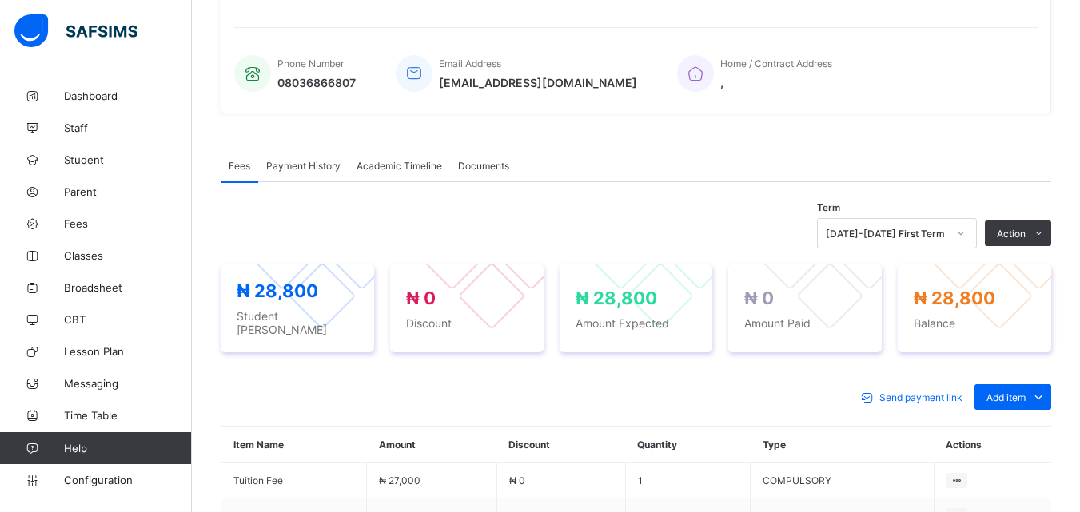
scroll to position [354, 0]
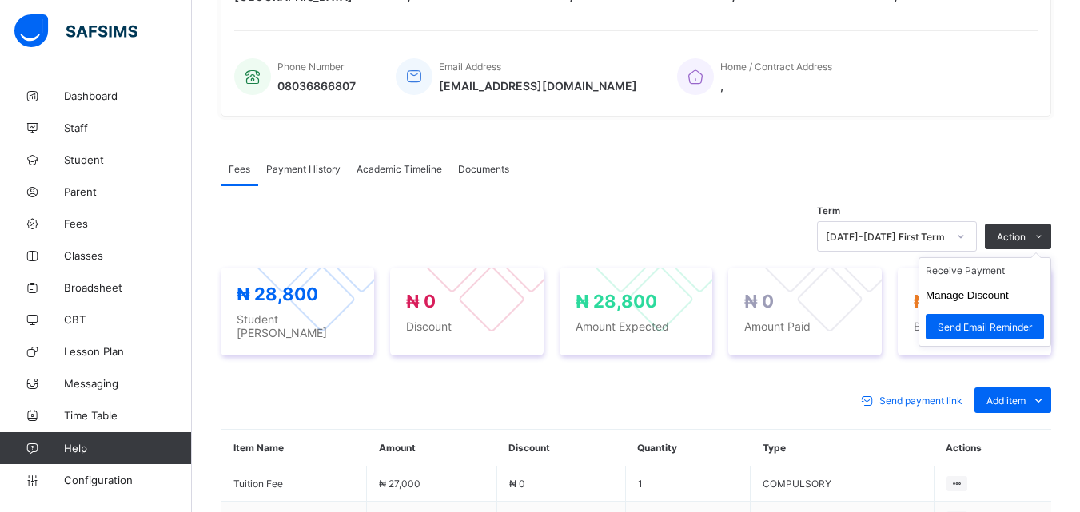
click at [1027, 257] on ul "Receive Payment Manage Discount Send Email Reminder" at bounding box center [985, 302] width 133 height 90
click at [987, 273] on li "Receive Payment" at bounding box center [984, 270] width 131 height 25
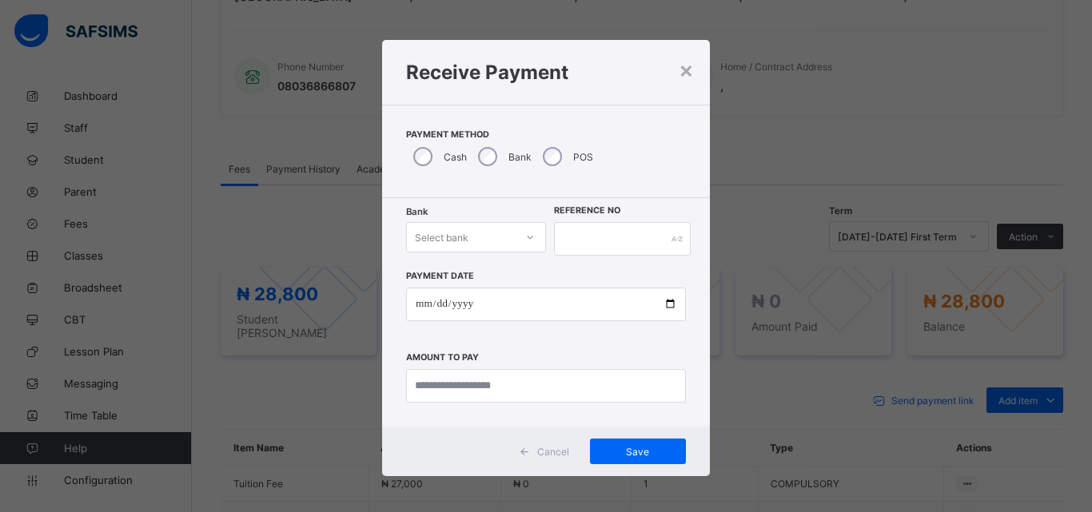
click at [531, 239] on div at bounding box center [529, 238] width 27 height 26
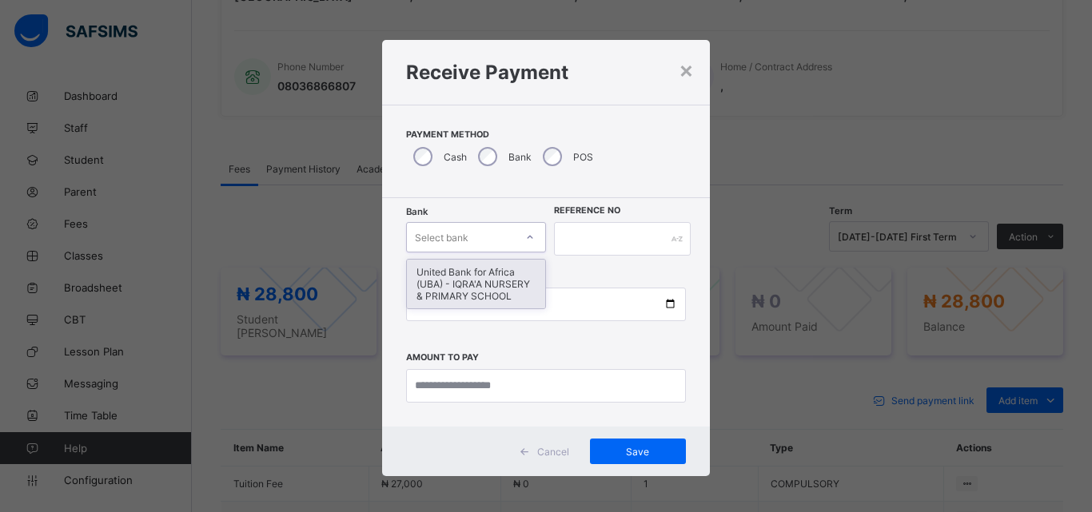
click at [490, 273] on div "United Bank for Africa (UBA) - IQRA'A NURSERY & PRIMARY SCHOOL" at bounding box center [476, 284] width 138 height 49
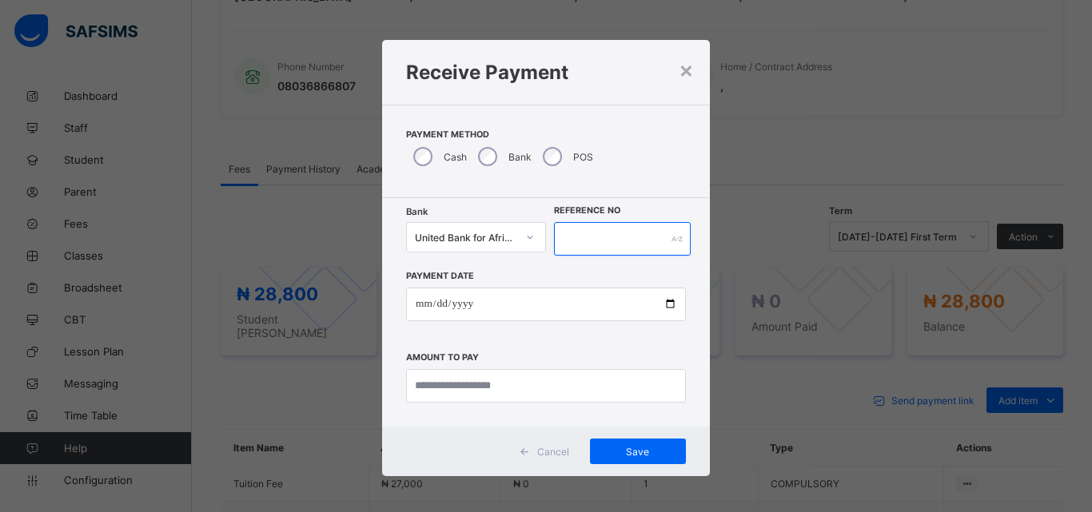
click at [568, 234] on input "text" at bounding box center [622, 239] width 137 height 34
type input "*******"
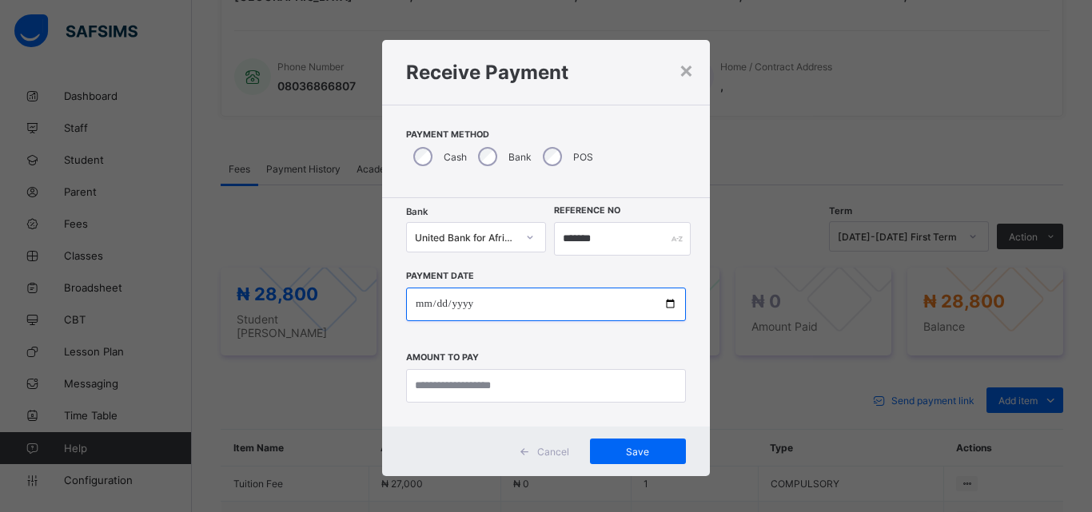
click at [672, 306] on input "date" at bounding box center [546, 305] width 280 height 34
type input "**********"
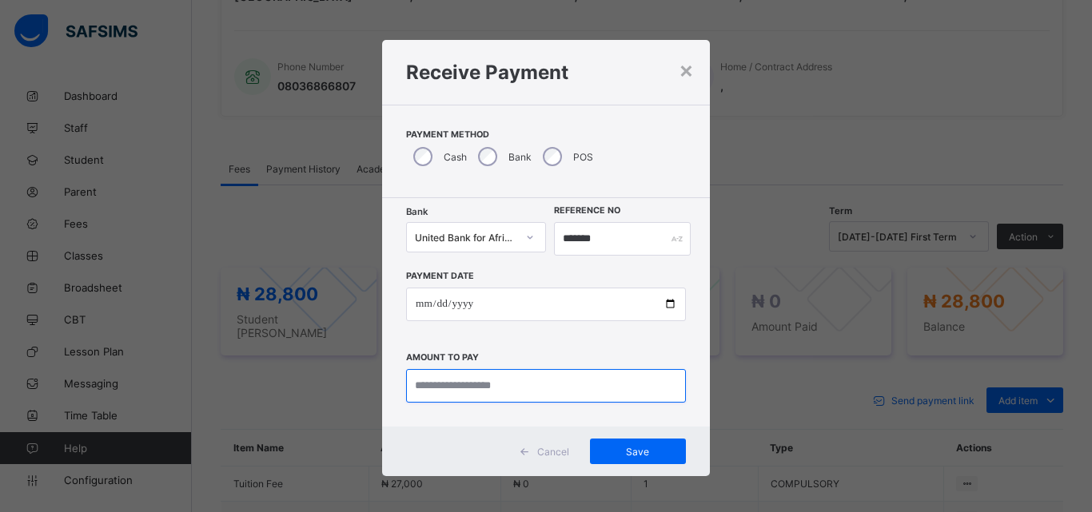
click at [497, 390] on input "currency" at bounding box center [546, 386] width 280 height 34
type input "********"
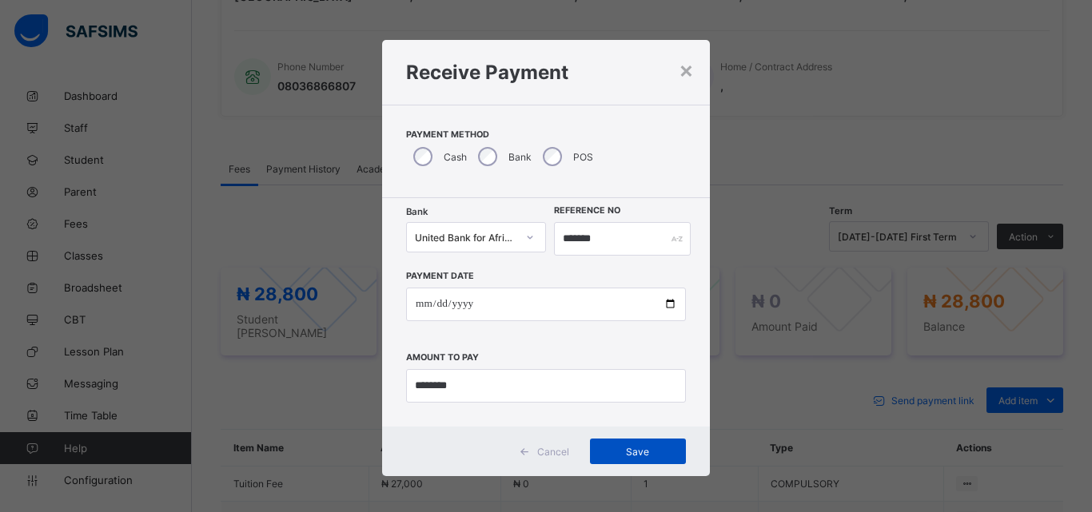
click at [611, 446] on span "Save" at bounding box center [638, 452] width 72 height 12
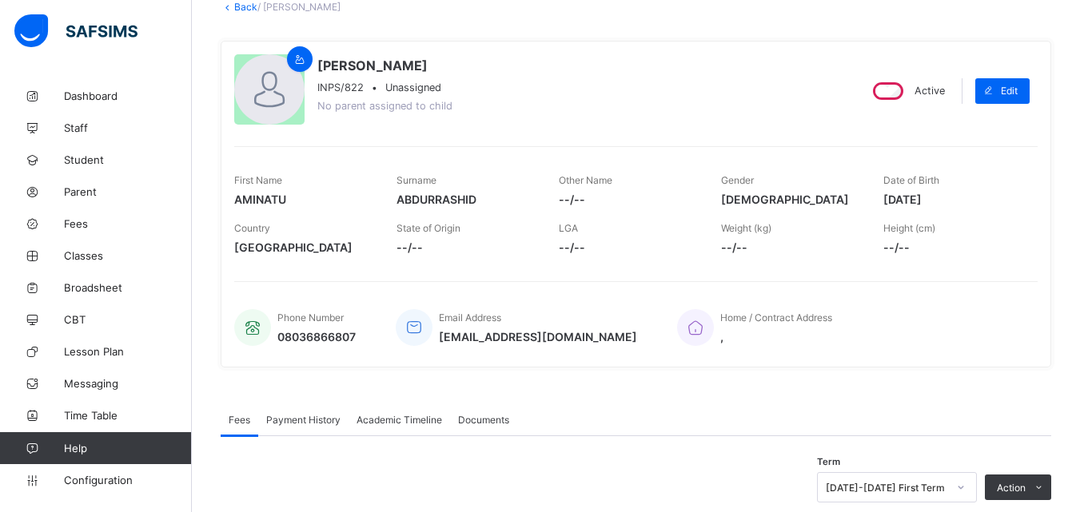
scroll to position [0, 0]
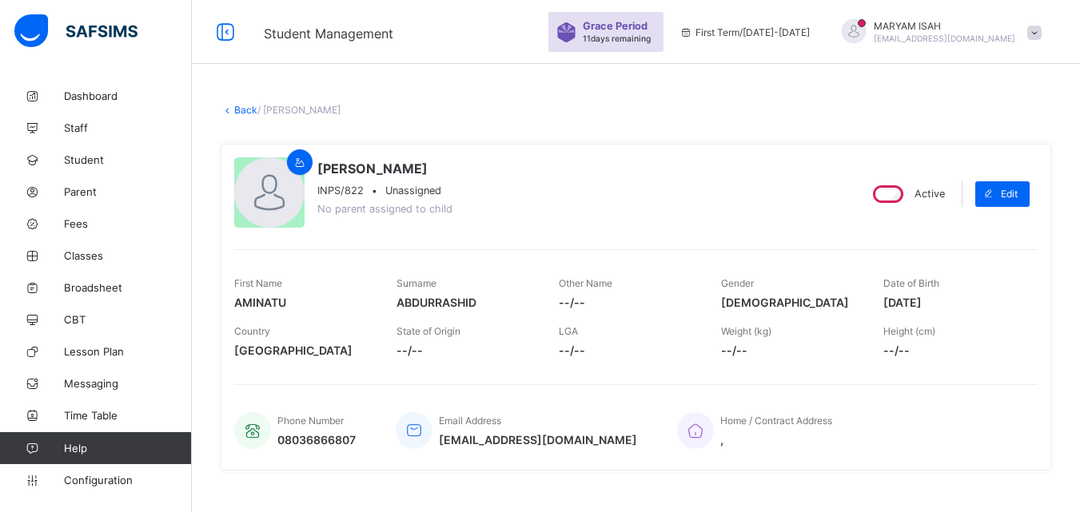
click at [234, 107] on link "Back" at bounding box center [245, 110] width 23 height 12
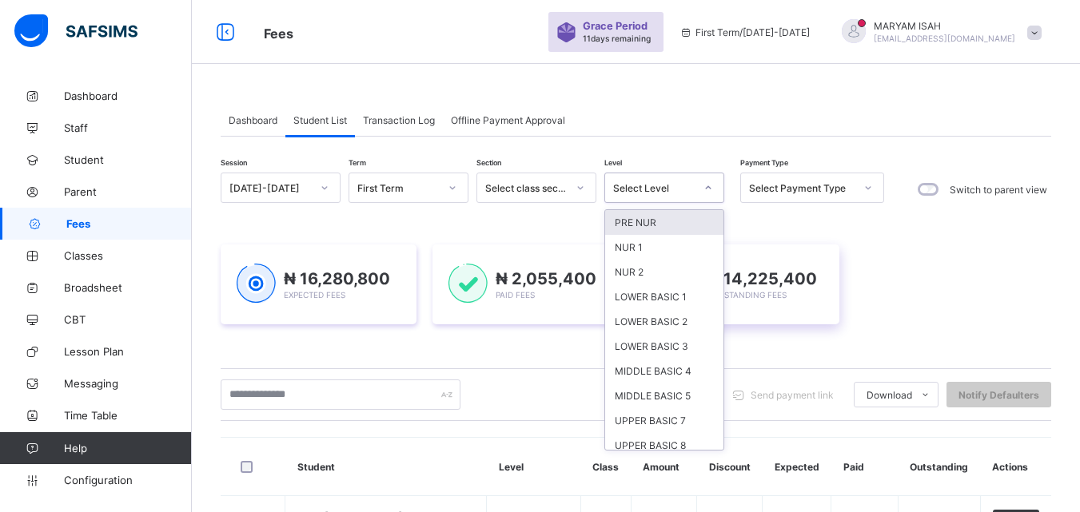
click at [674, 301] on div "LOWER BASIC 1" at bounding box center [664, 297] width 118 height 25
click at [668, 304] on img at bounding box center [679, 284] width 39 height 40
click at [674, 301] on img at bounding box center [679, 284] width 39 height 40
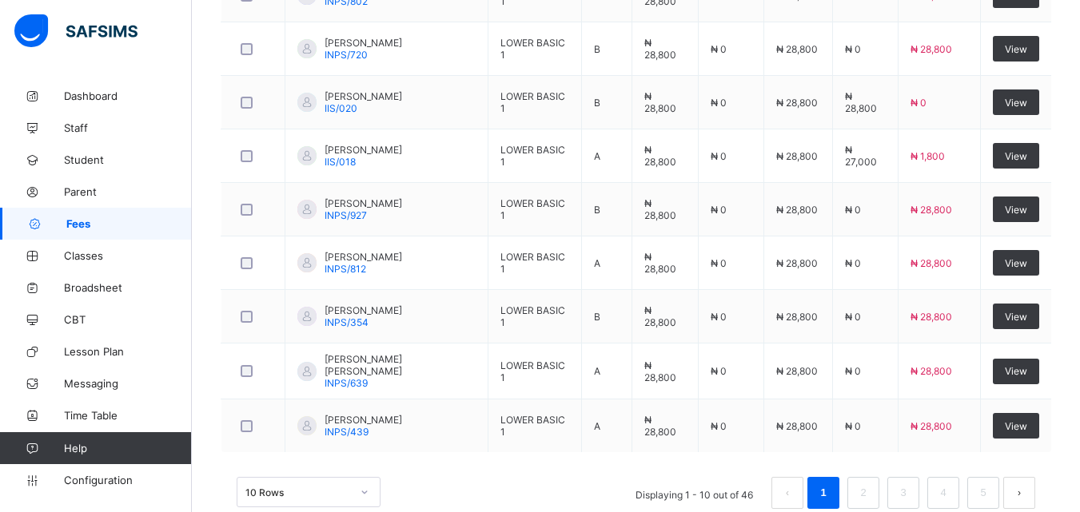
scroll to position [721, 0]
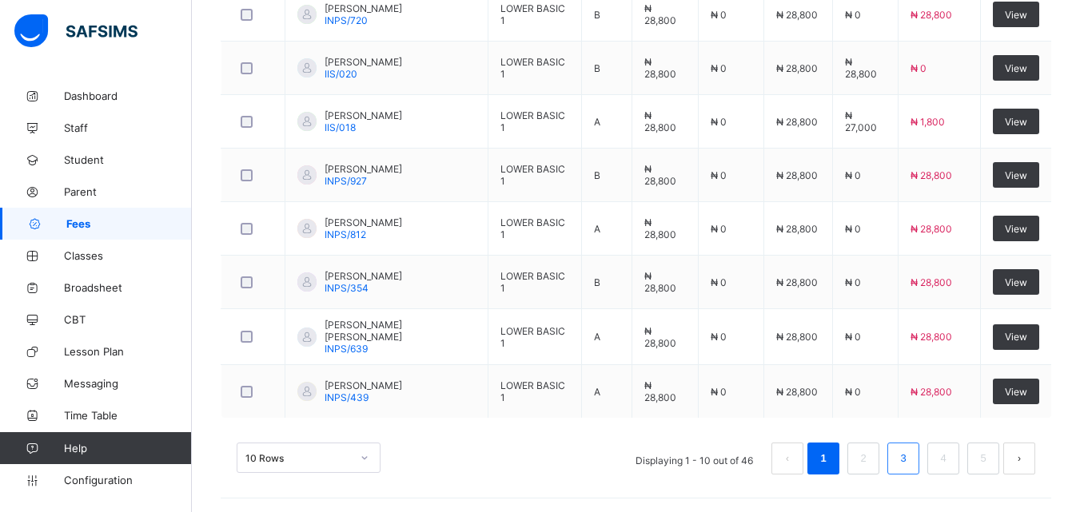
click at [911, 461] on link "3" at bounding box center [902, 459] width 15 height 21
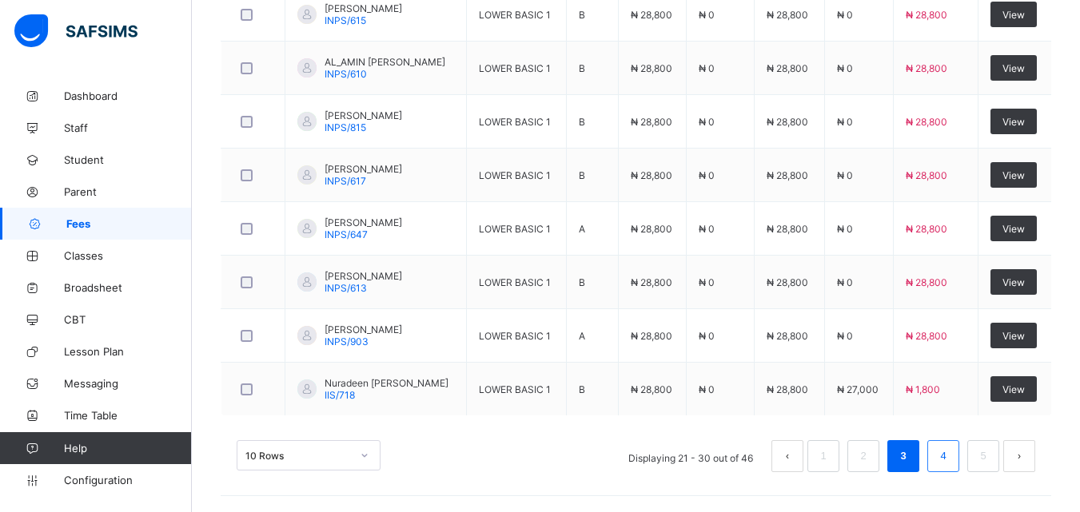
click at [951, 465] on link "4" at bounding box center [942, 456] width 15 height 21
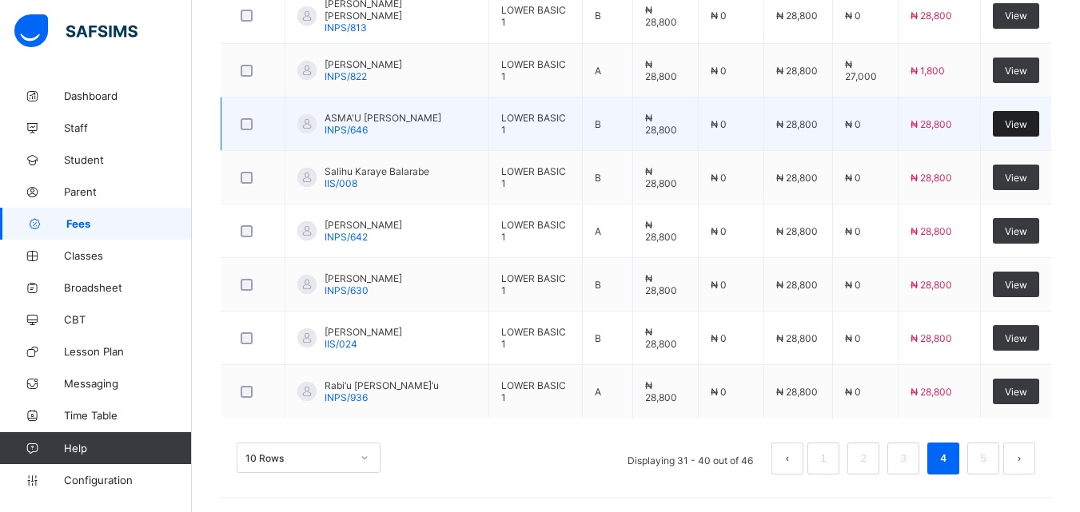
click at [1022, 122] on span "View" at bounding box center [1016, 124] width 22 height 12
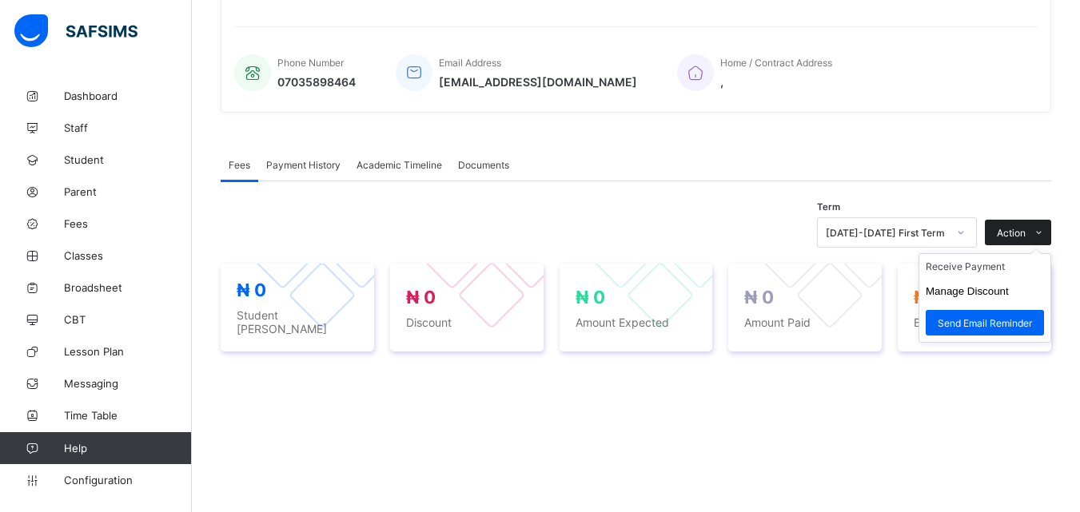
click at [1045, 228] on icon at bounding box center [1039, 233] width 12 height 10
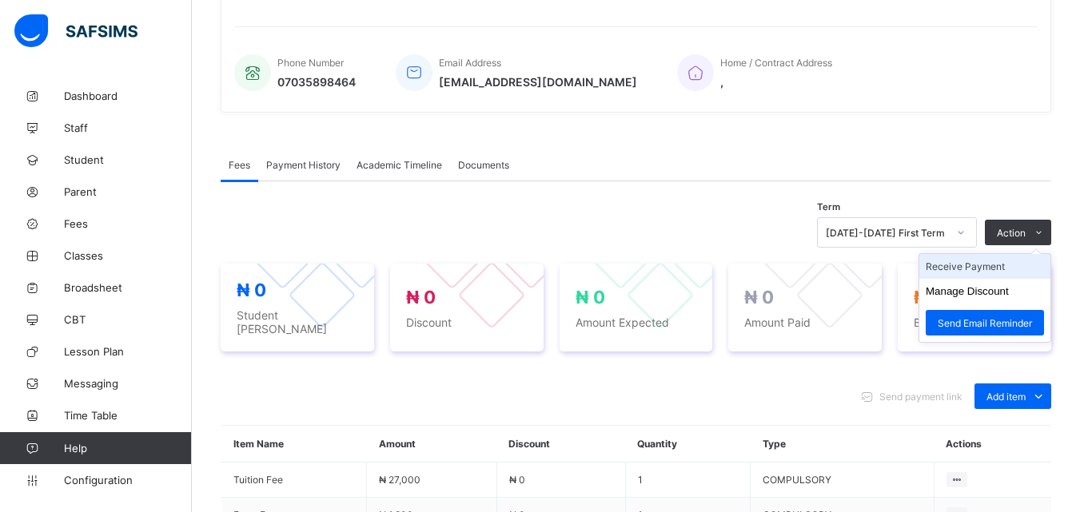
click at [1011, 254] on li "Receive Payment" at bounding box center [984, 266] width 131 height 25
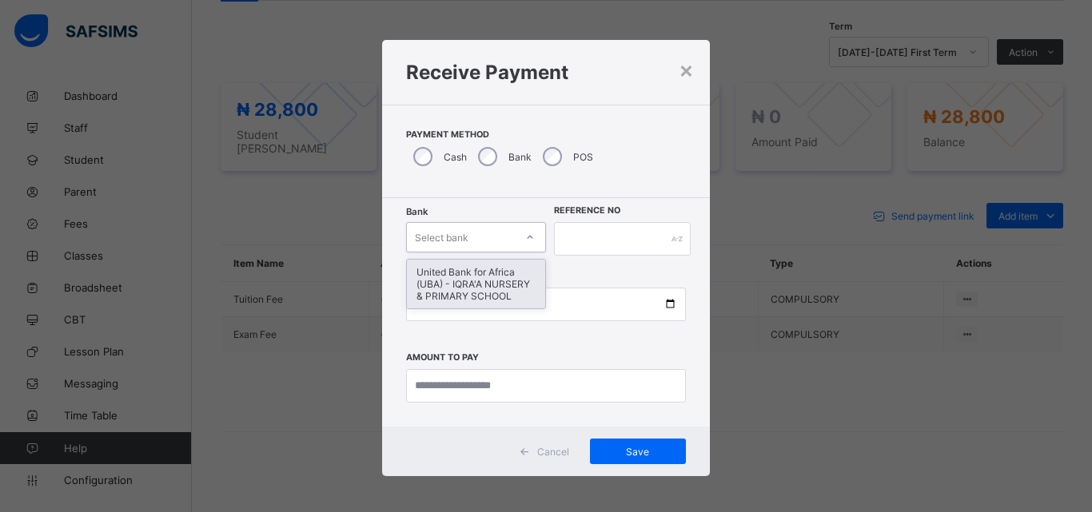
click at [527, 238] on icon at bounding box center [530, 237] width 10 height 16
click at [494, 285] on div "United Bank for Africa (UBA) - IQRA'A NURSERY & PRIMARY SCHOOL" at bounding box center [476, 284] width 138 height 49
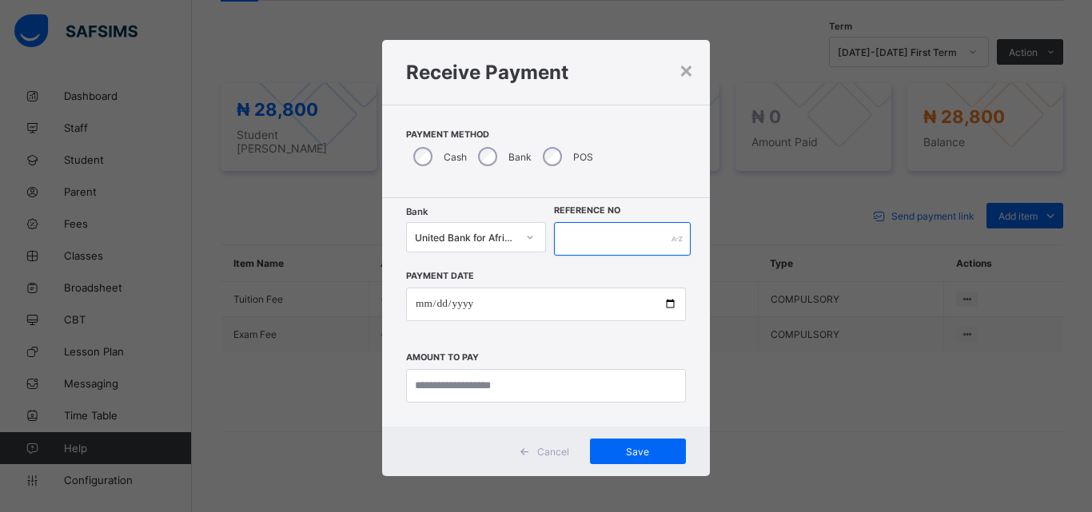
click at [570, 245] on input "text" at bounding box center [622, 239] width 137 height 34
type input "******"
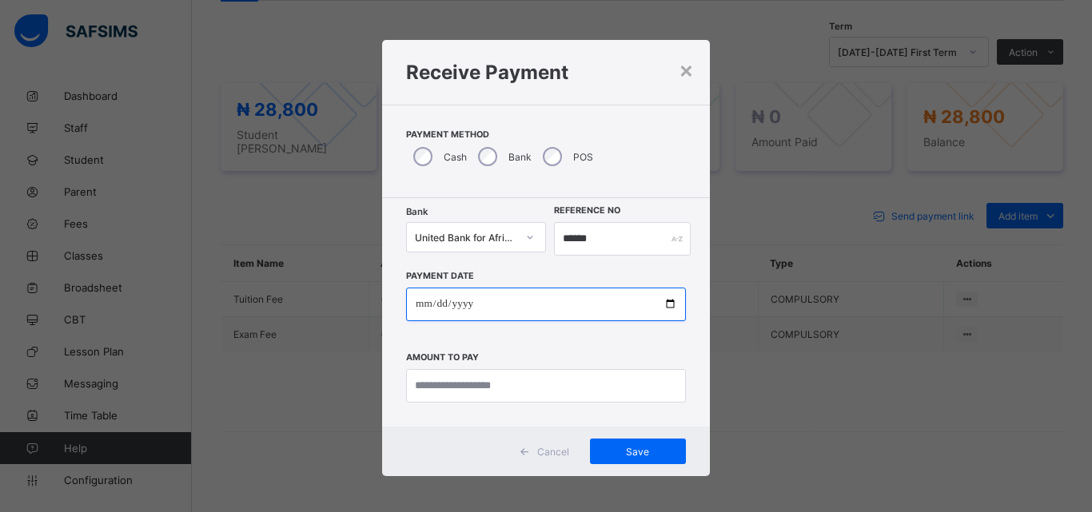
click at [660, 311] on input "date" at bounding box center [546, 305] width 280 height 34
type input "**********"
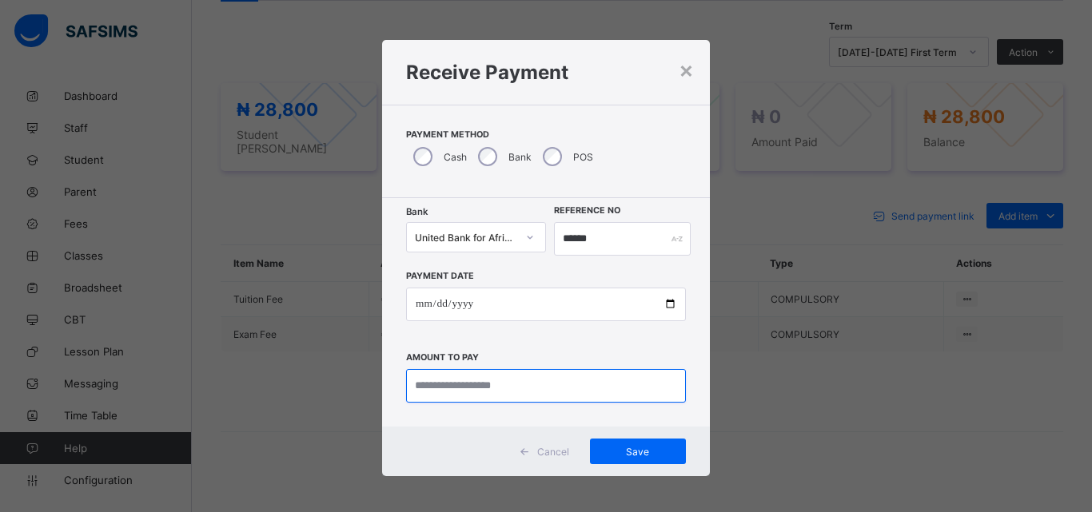
click at [447, 373] on input "currency" at bounding box center [546, 386] width 280 height 34
type input "********"
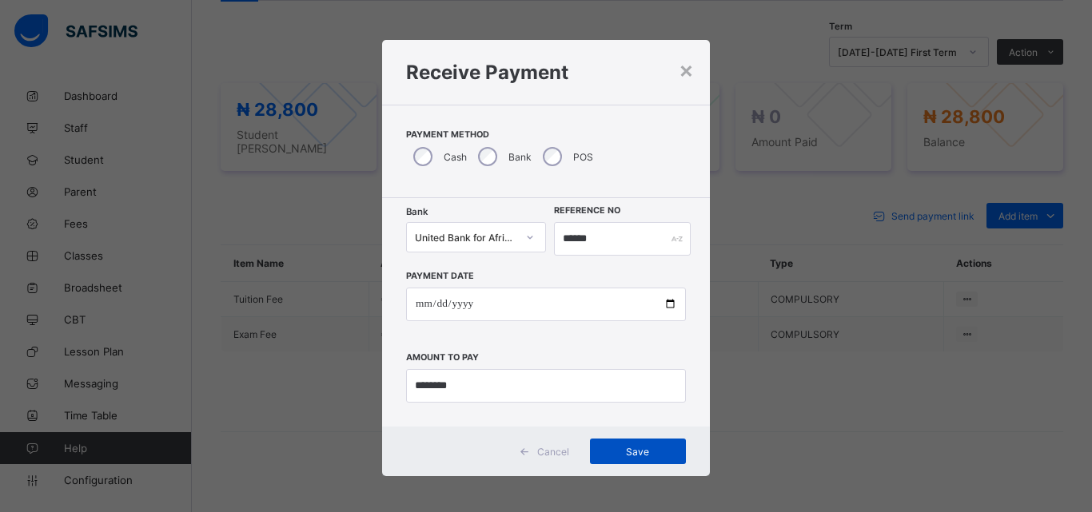
click at [650, 449] on span "Save" at bounding box center [638, 452] width 72 height 12
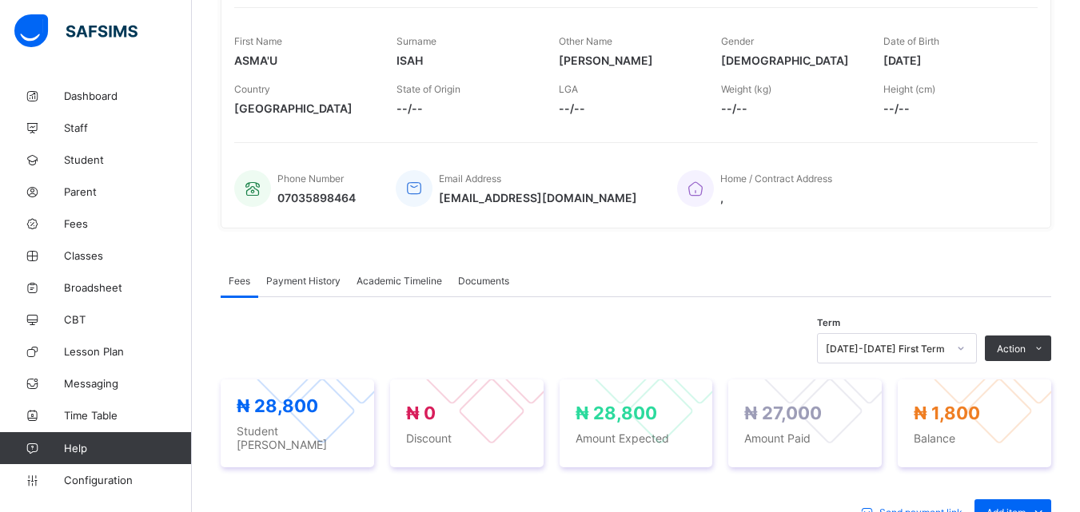
scroll to position [0, 0]
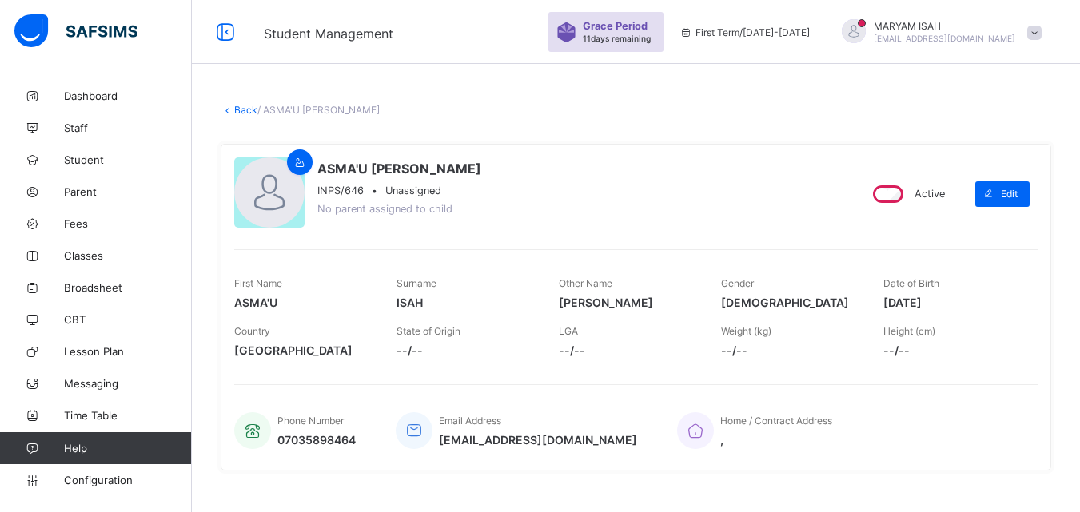
click at [235, 111] on link "Back" at bounding box center [245, 110] width 23 height 12
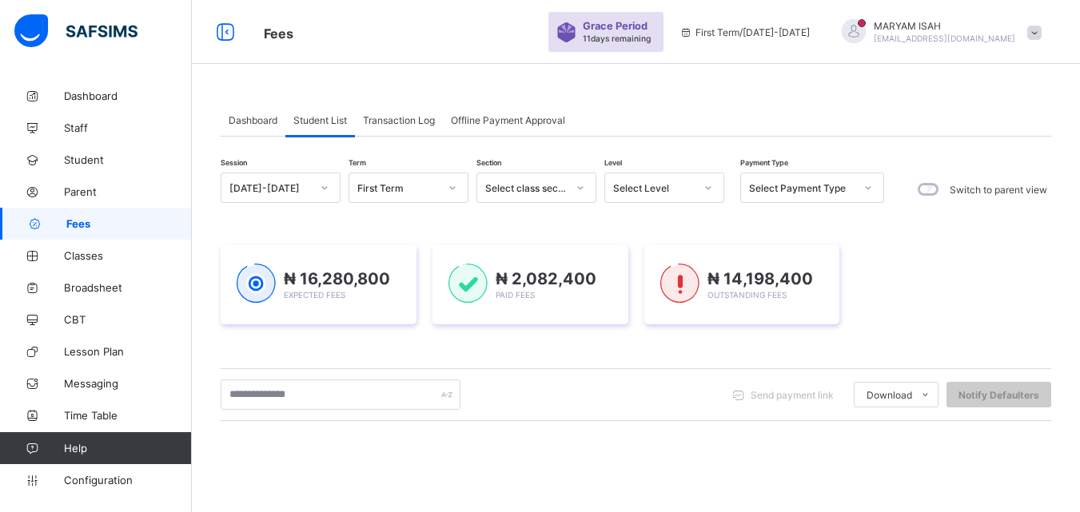
click at [706, 185] on icon at bounding box center [709, 188] width 10 height 16
drag, startPoint x: 706, startPoint y: 185, endPoint x: 433, endPoint y: 394, distance: 344.0
click at [672, 297] on div "₦ 14,198,400 Outstanding Fees" at bounding box center [742, 285] width 196 height 80
click at [712, 410] on div "Send payment link Download Students Payment Students Payment Status Student Ite…" at bounding box center [636, 395] width 831 height 30
click at [433, 394] on div "Session [DATE]-[DATE] Term First Term Section Select class section Level Select…" at bounding box center [636, 456] width 831 height 567
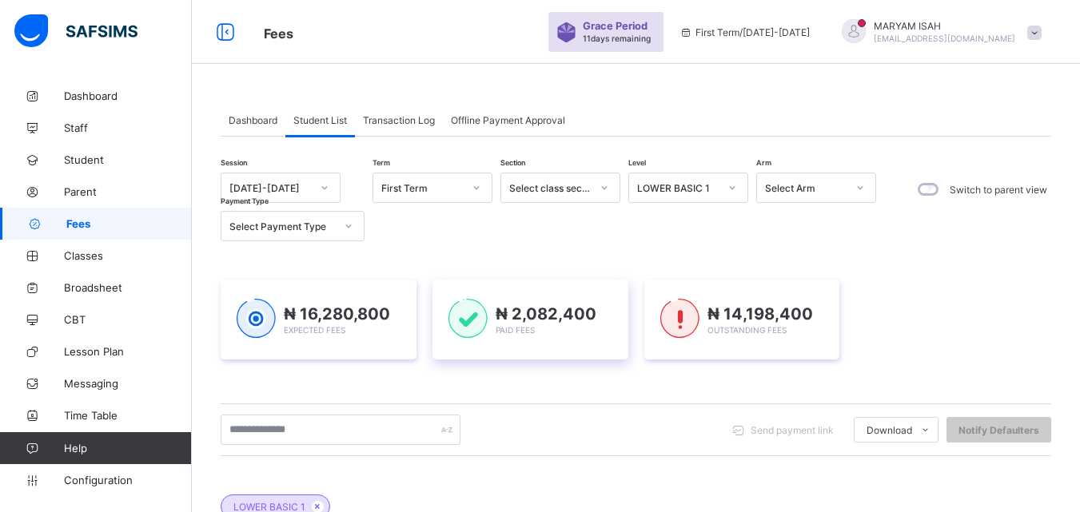
click at [662, 297] on div "₦ 14,198,400 Outstanding Fees" at bounding box center [742, 320] width 196 height 80
click at [657, 300] on div "₦ 14,198,400 Outstanding Fees" at bounding box center [742, 320] width 196 height 80
click at [665, 314] on div "₦ 14,198,400 Outstanding Fees" at bounding box center [742, 320] width 196 height 80
click at [670, 297] on div "₦ 14,198,400 Outstanding Fees" at bounding box center [742, 320] width 196 height 80
click at [628, 300] on div "₦ 2,082,400 Paid Fees" at bounding box center [531, 320] width 196 height 80
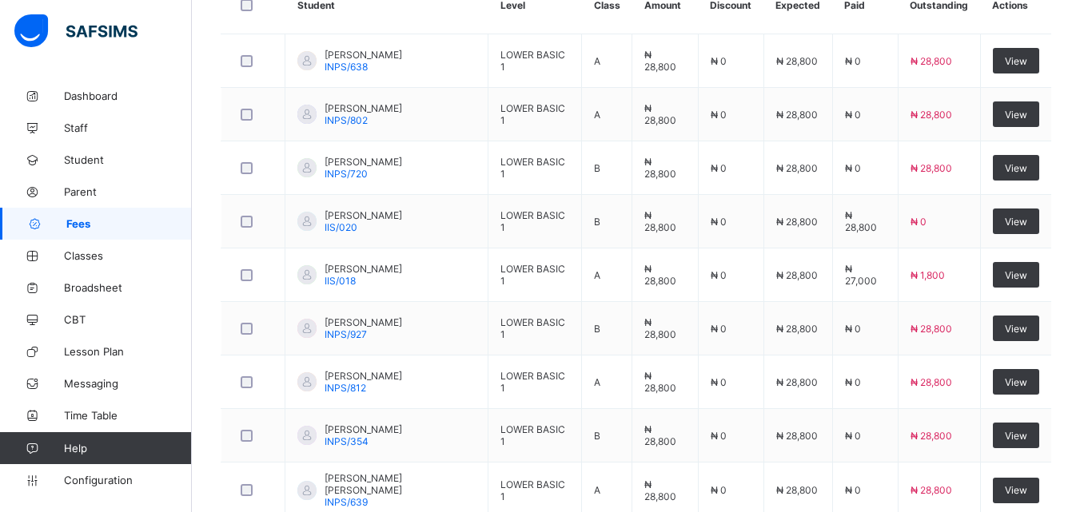
scroll to position [721, 0]
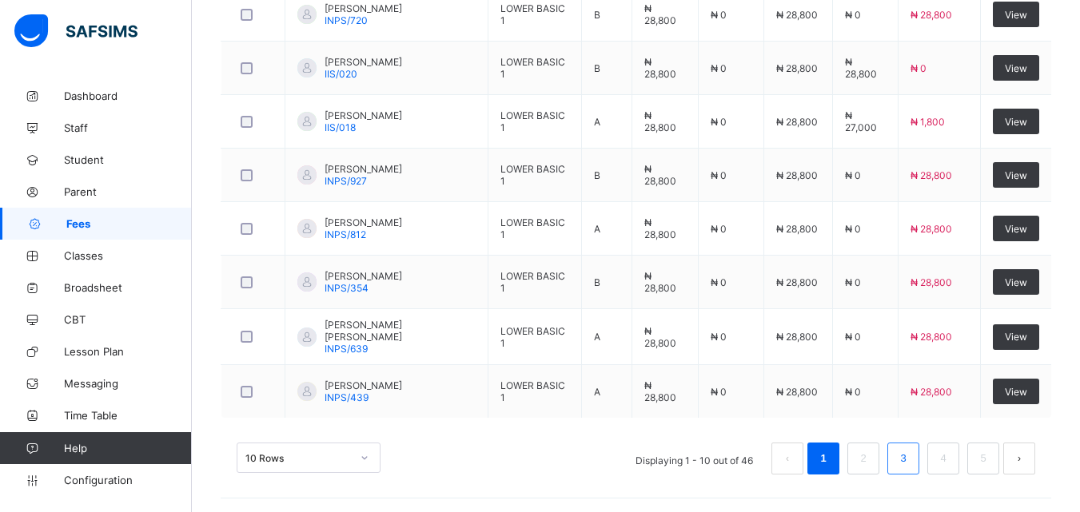
click at [911, 465] on link "3" at bounding box center [902, 459] width 15 height 21
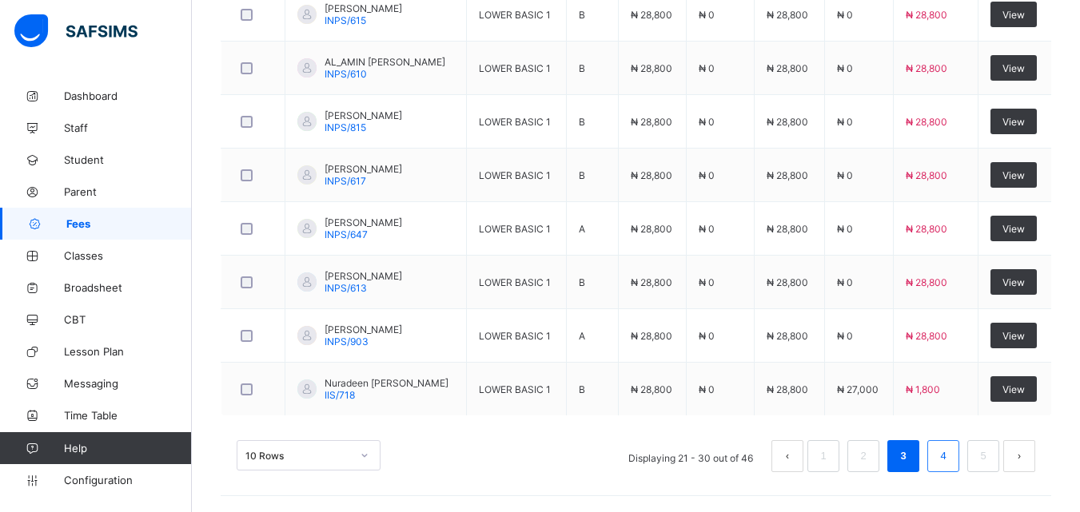
click at [951, 465] on link "4" at bounding box center [942, 456] width 15 height 21
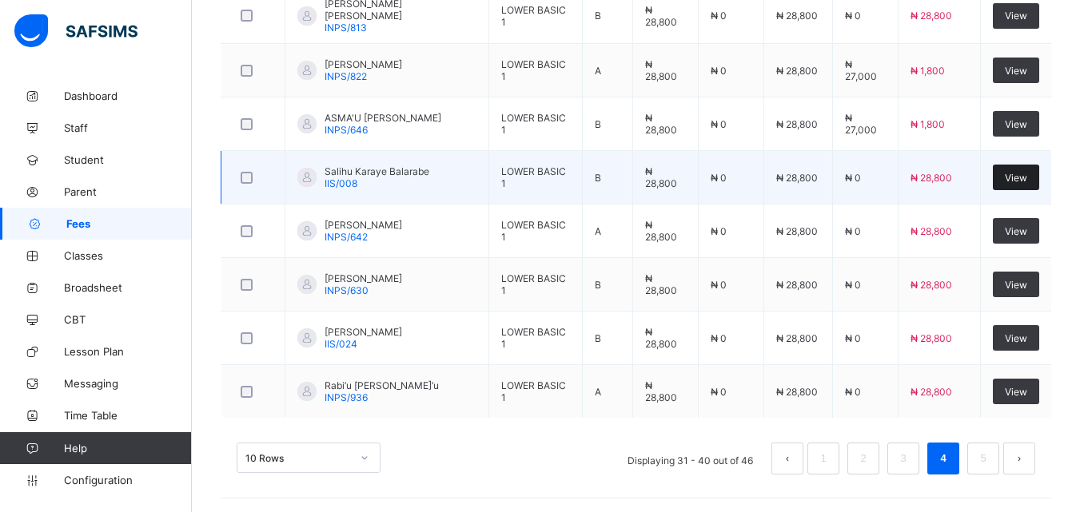
click at [1028, 183] on div "View" at bounding box center [1016, 178] width 46 height 26
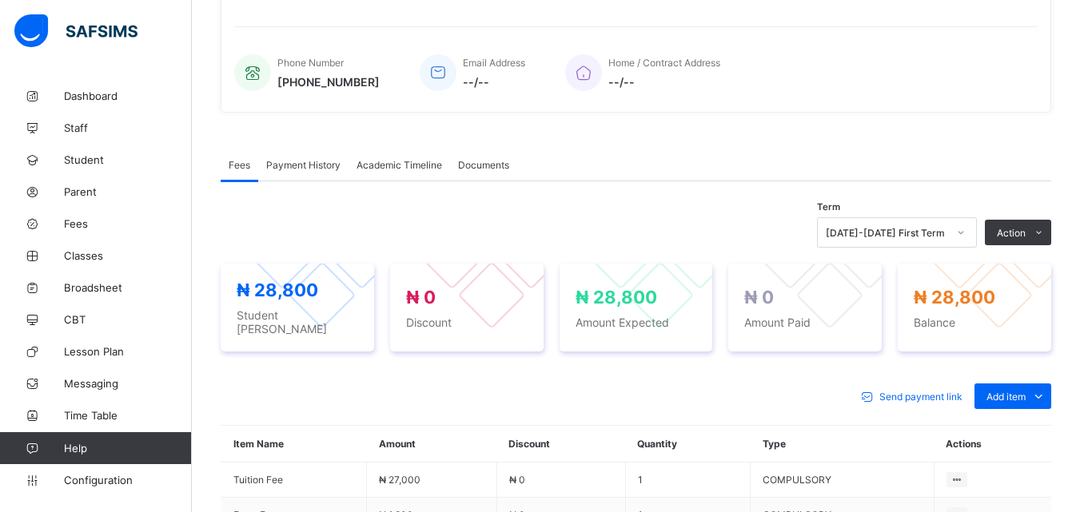
scroll to position [195, 0]
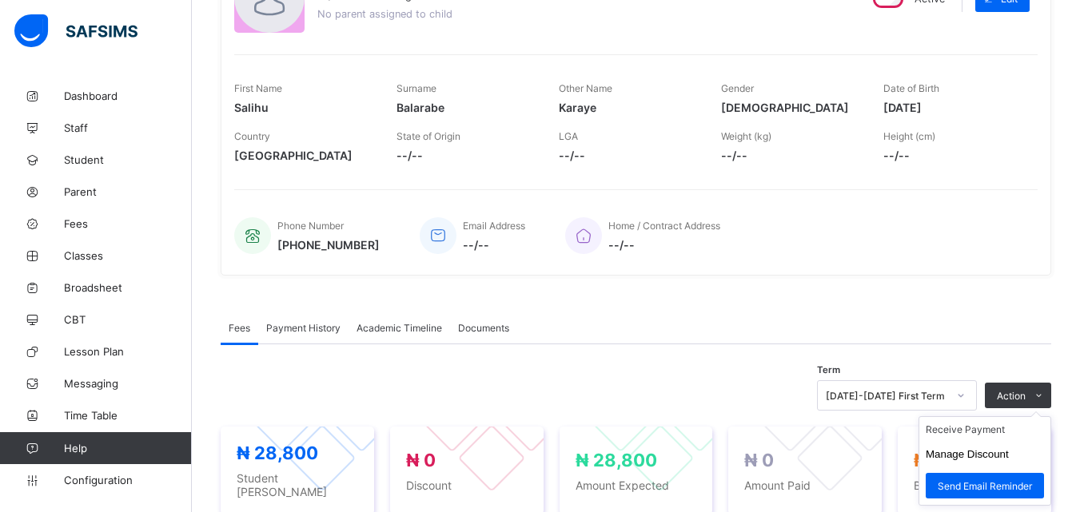
click at [1051, 417] on ul "Receive Payment Manage Discount Send Email Reminder" at bounding box center [985, 462] width 133 height 90
click at [1011, 434] on li "Receive Payment" at bounding box center [984, 429] width 131 height 25
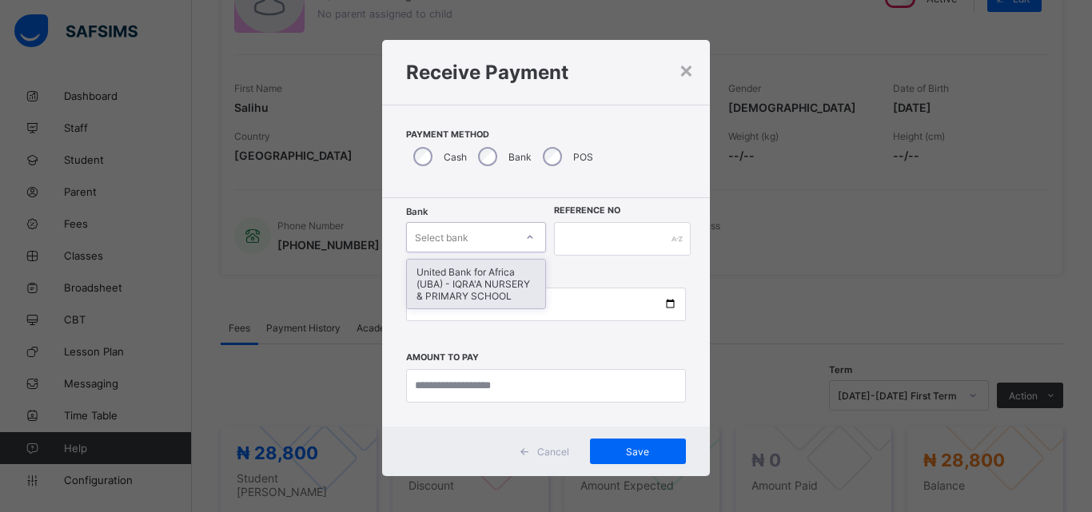
click at [525, 238] on icon at bounding box center [530, 237] width 10 height 16
click at [508, 276] on div "United Bank for Africa (UBA) - IQRA'A NURSERY & PRIMARY SCHOOL" at bounding box center [476, 284] width 138 height 49
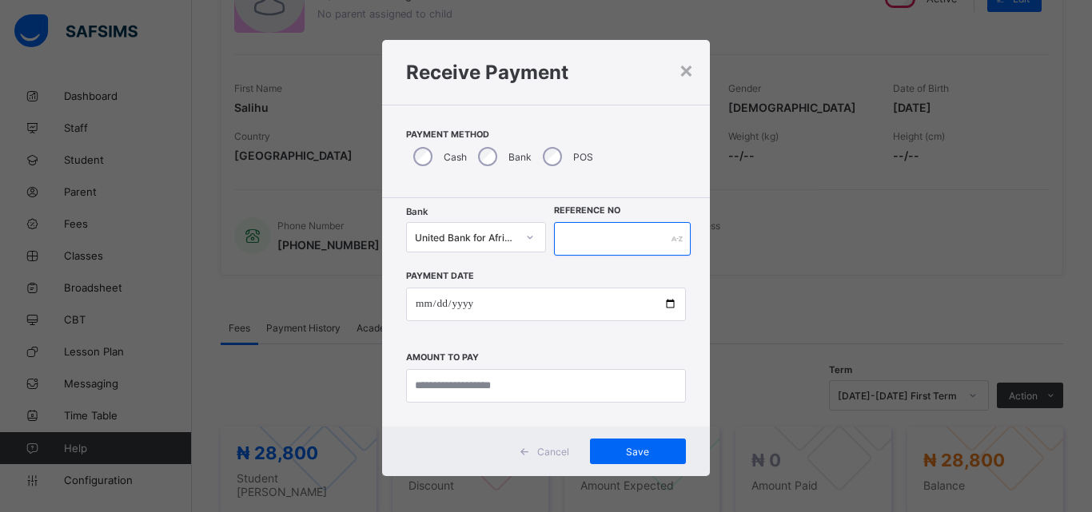
click at [565, 241] on input "text" at bounding box center [622, 239] width 137 height 34
type input "******"
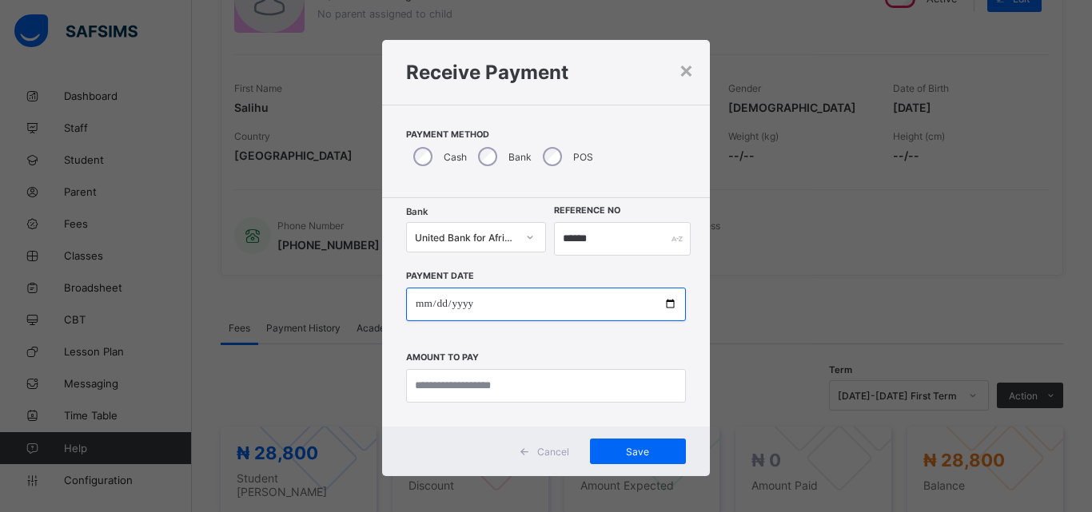
click at [659, 308] on input "date" at bounding box center [546, 305] width 280 height 34
type input "**********"
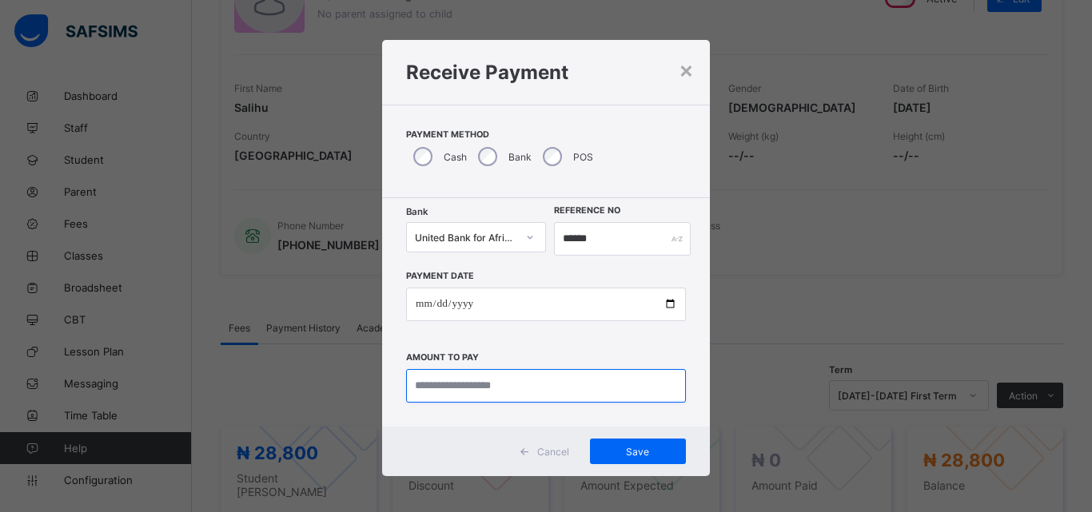
click at [470, 399] on input "currency" at bounding box center [546, 386] width 280 height 34
type input "********"
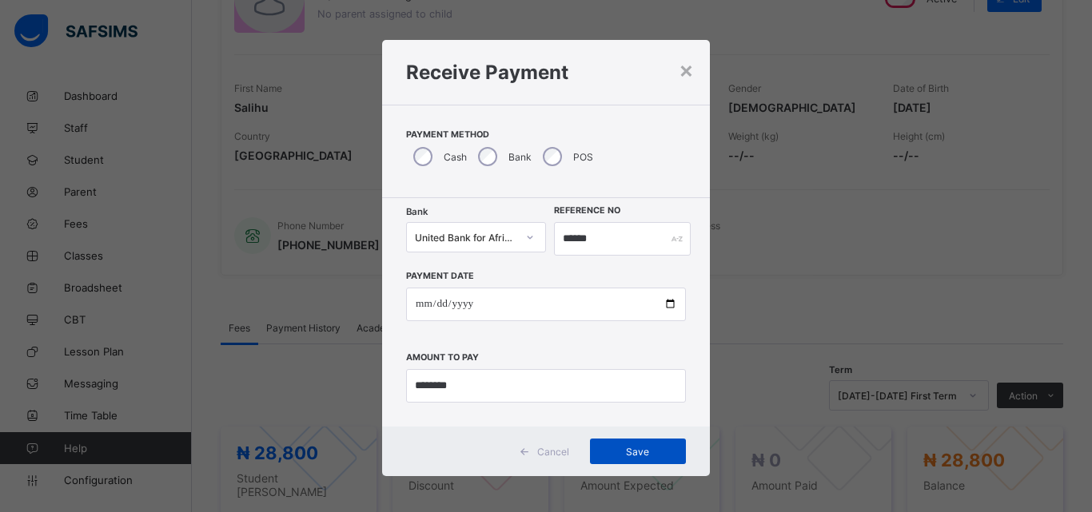
click at [632, 446] on span "Save" at bounding box center [638, 452] width 72 height 12
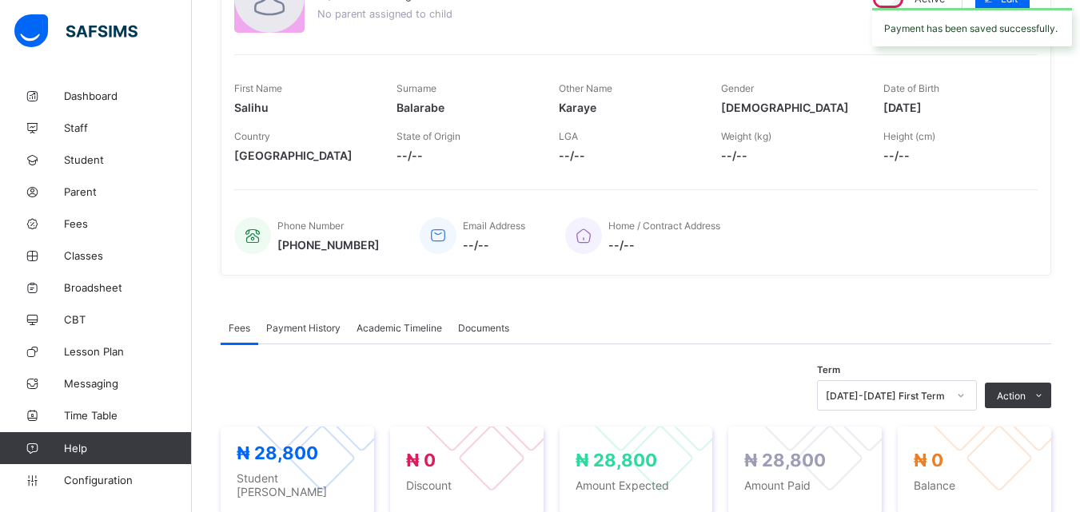
scroll to position [0, 0]
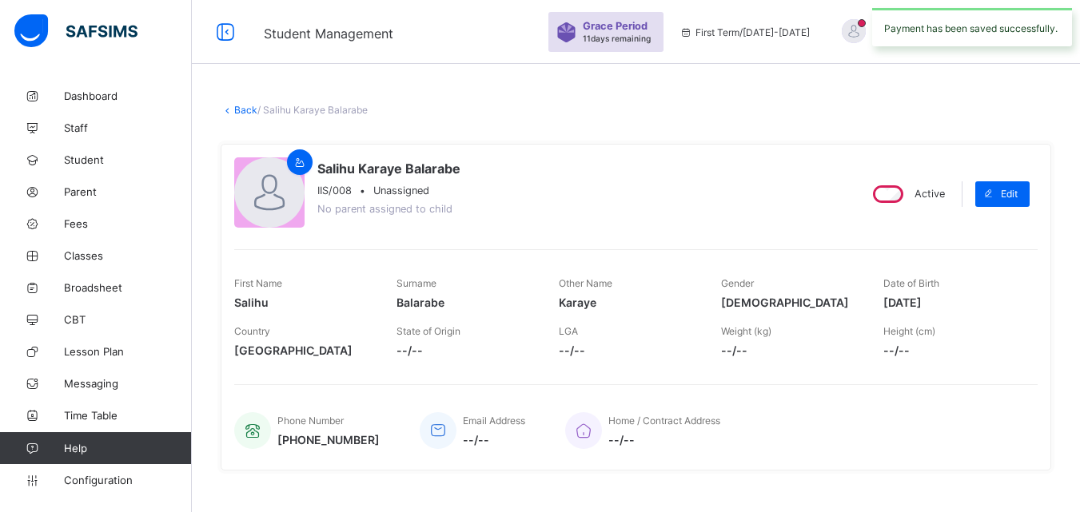
click at [234, 107] on link "Back" at bounding box center [245, 110] width 23 height 12
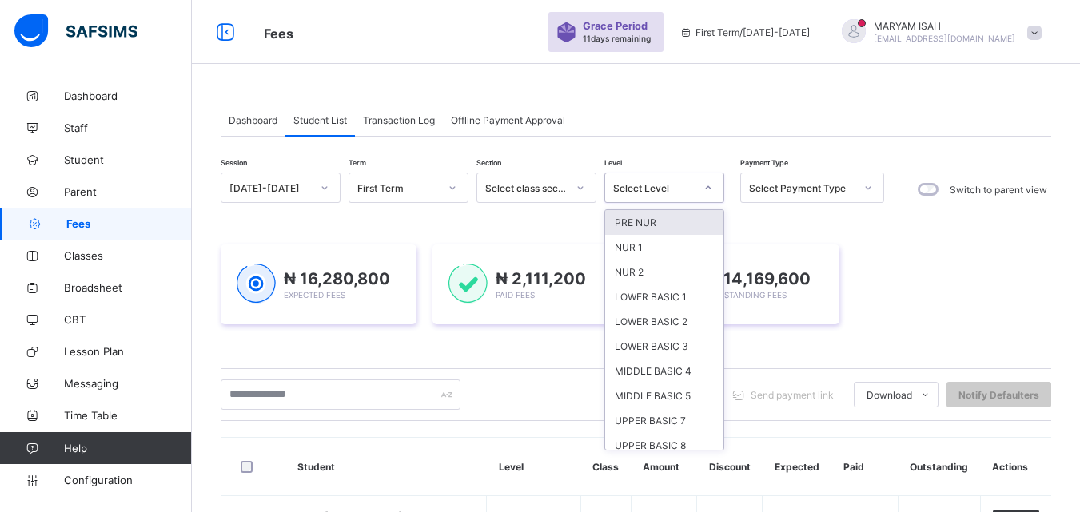
click at [709, 187] on icon at bounding box center [709, 188] width 10 height 16
click at [628, 384] on div "MIDDLE BASIC 5" at bounding box center [664, 396] width 118 height 25
click at [676, 296] on div "₦ 14,169,600 Outstanding Fees" at bounding box center [742, 285] width 196 height 80
click at [628, 307] on div "₦ 2,111,200 Paid Fees" at bounding box center [531, 285] width 196 height 80
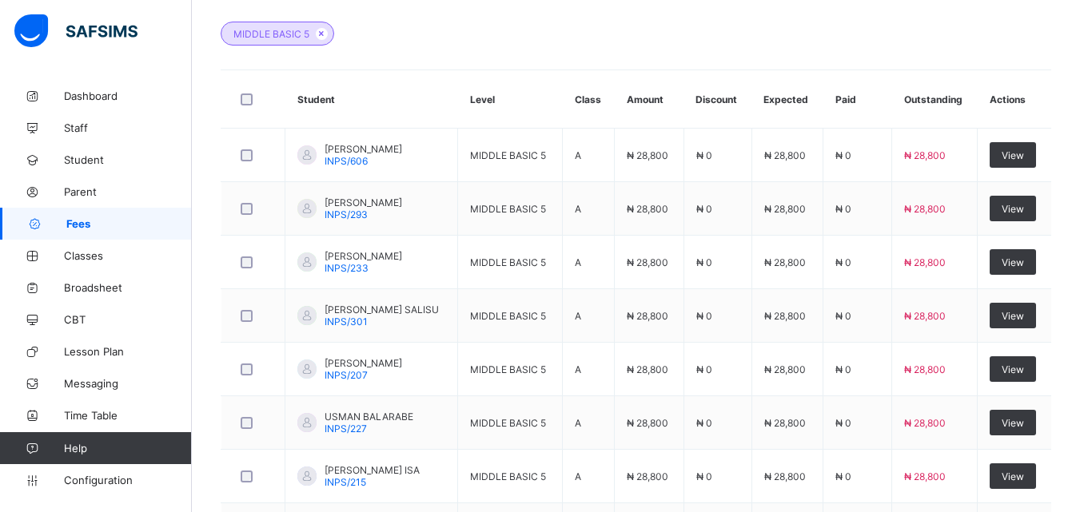
scroll to position [478, 0]
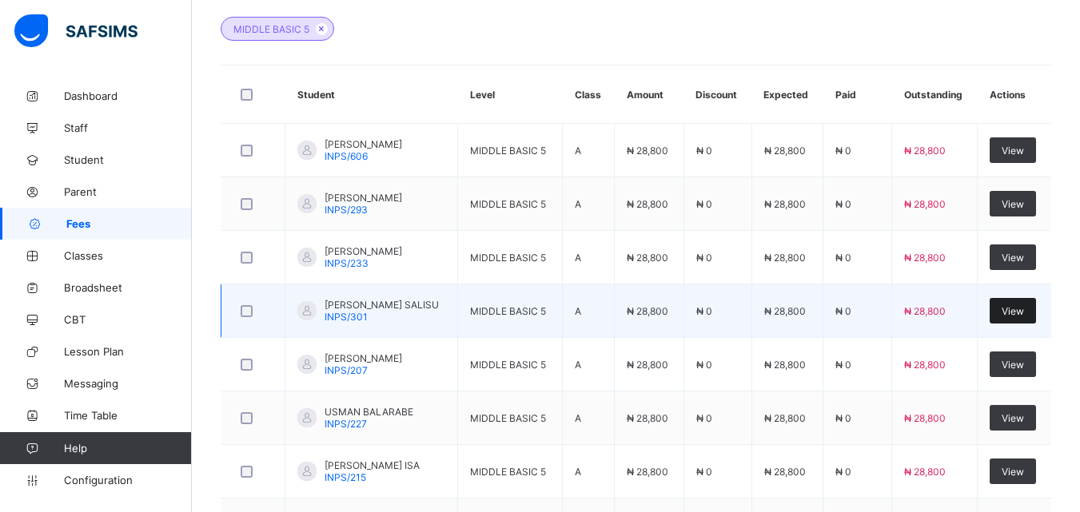
click at [1029, 321] on div "View" at bounding box center [1013, 311] width 46 height 26
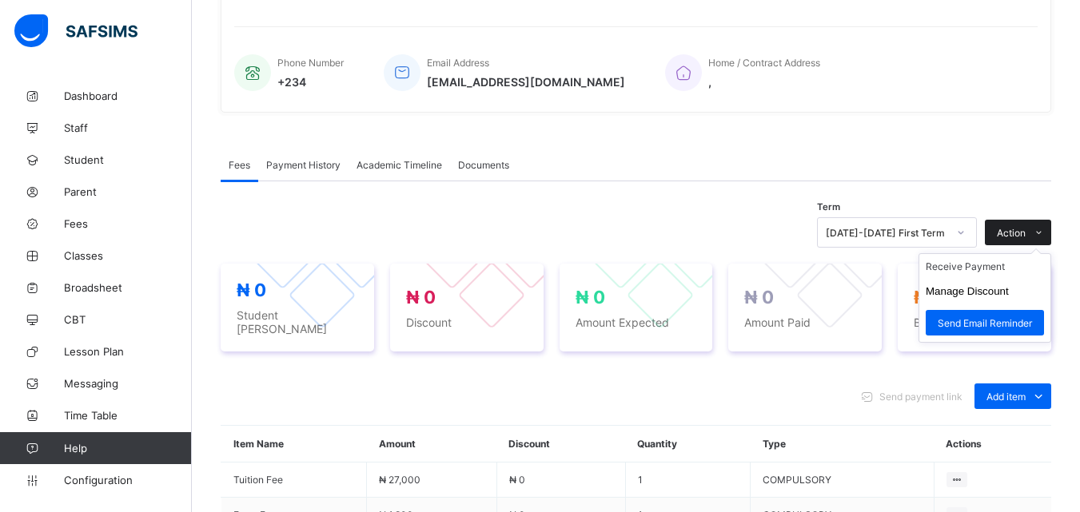
scroll to position [478, 0]
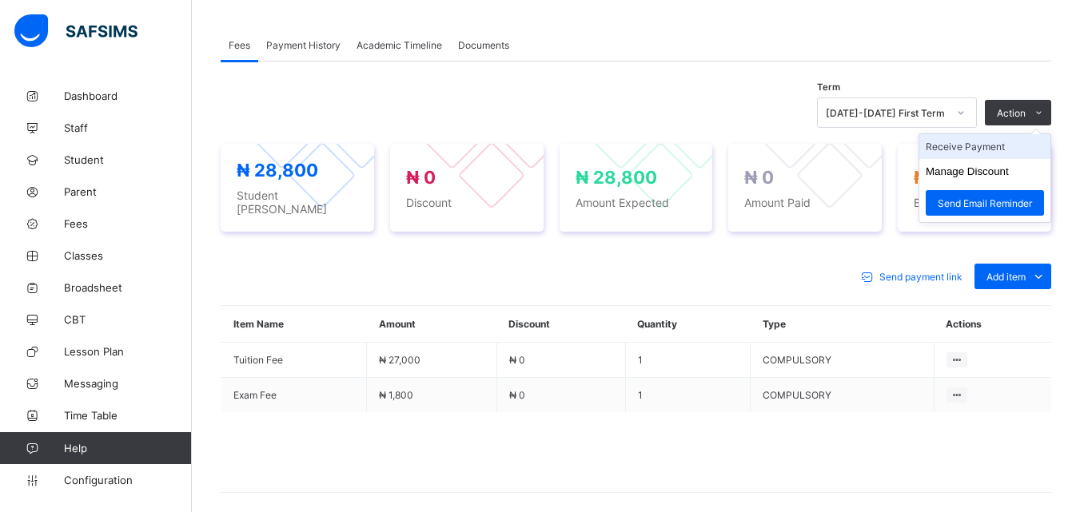
click at [1007, 148] on li "Receive Payment" at bounding box center [984, 146] width 131 height 25
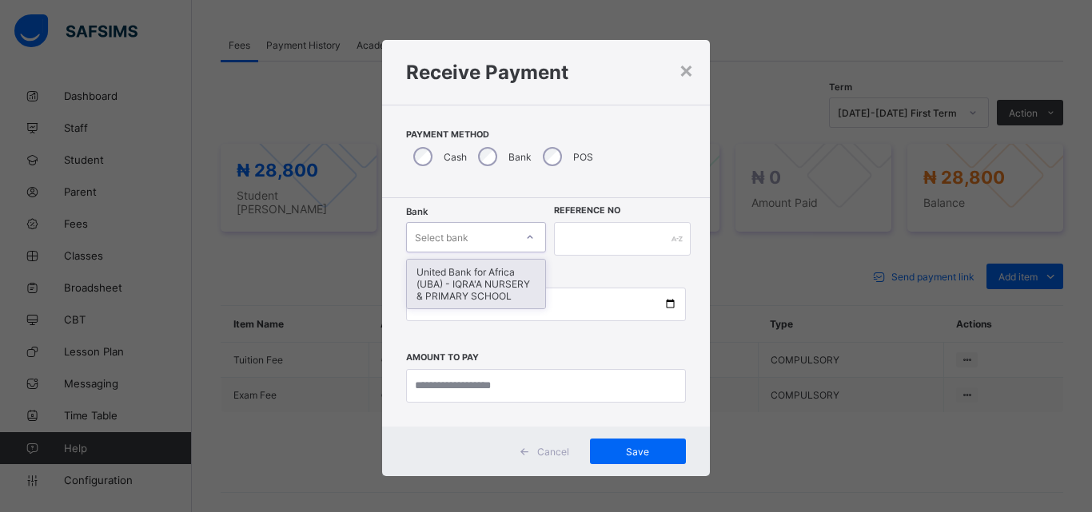
click at [525, 227] on div at bounding box center [529, 238] width 27 height 26
click at [489, 273] on div "United Bank for Africa (UBA) - IQRA'A NURSERY & PRIMARY SCHOOL" at bounding box center [476, 284] width 138 height 49
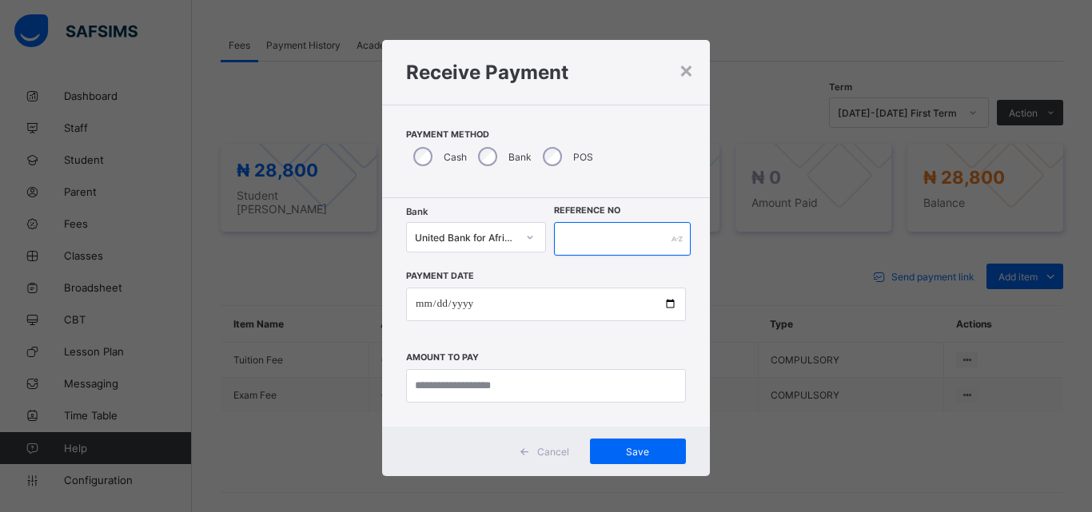
click at [563, 241] on input "text" at bounding box center [622, 239] width 137 height 34
type input "*****"
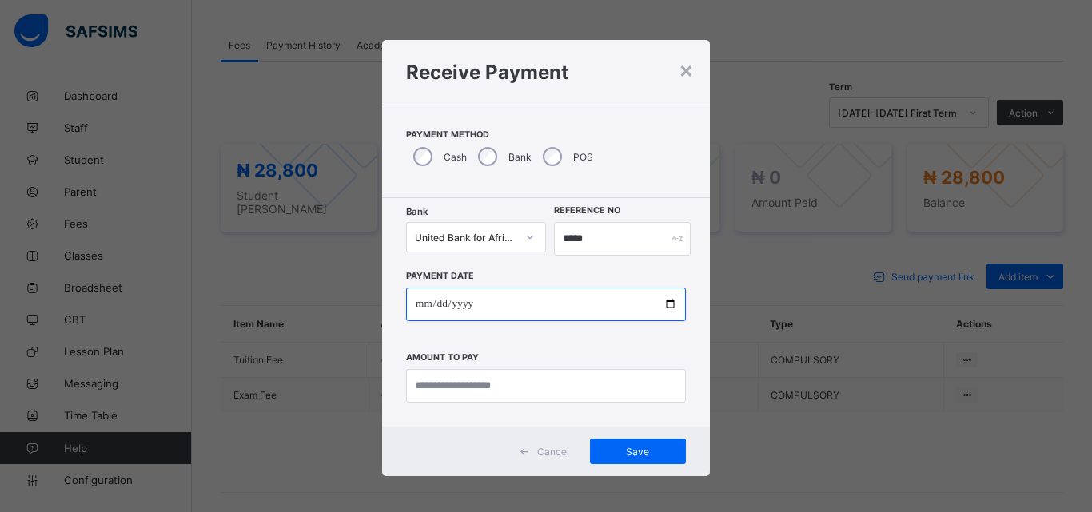
click at [668, 302] on input "date" at bounding box center [546, 305] width 280 height 34
type input "**********"
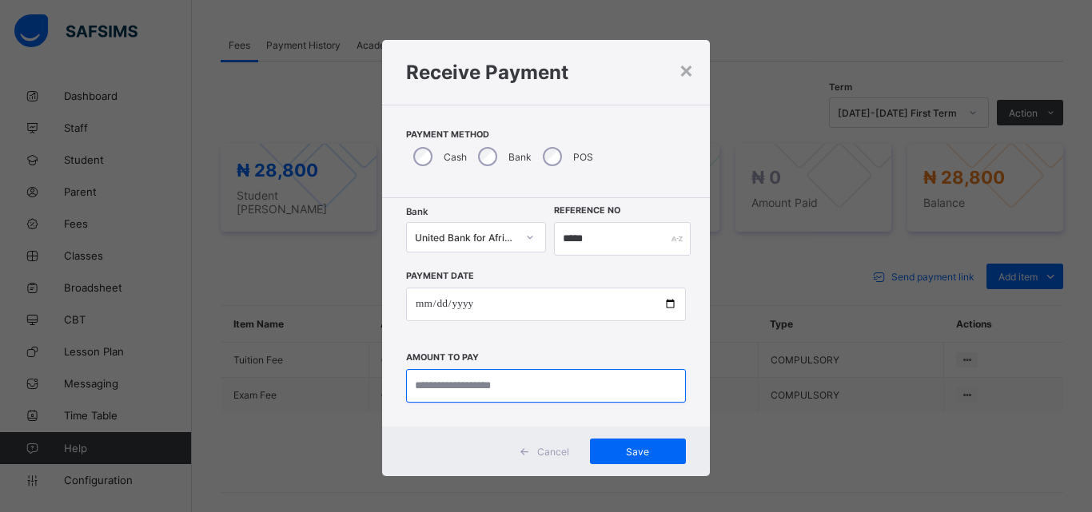
click at [417, 385] on input "currency" at bounding box center [546, 386] width 280 height 34
type input "********"
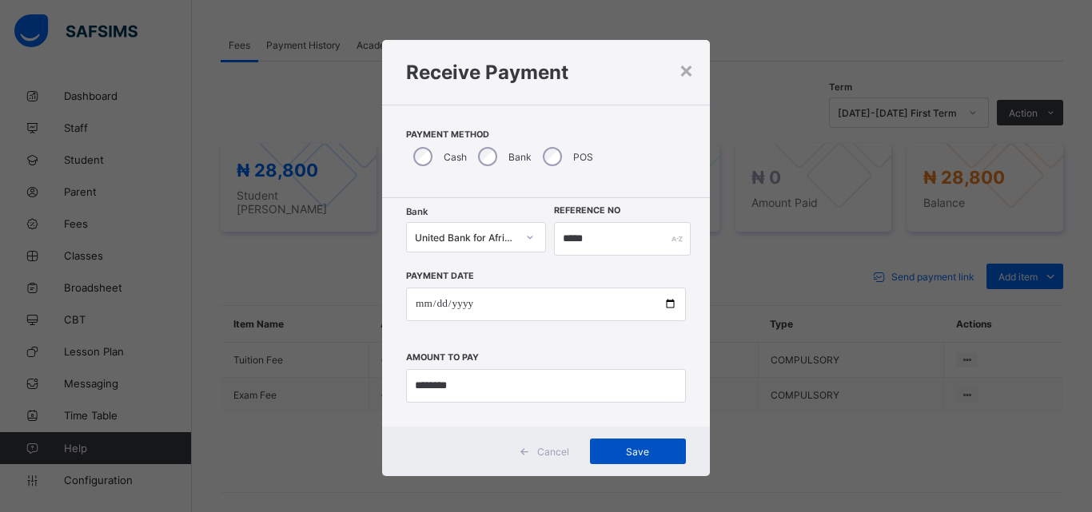
click at [595, 453] on div "Save" at bounding box center [638, 452] width 96 height 26
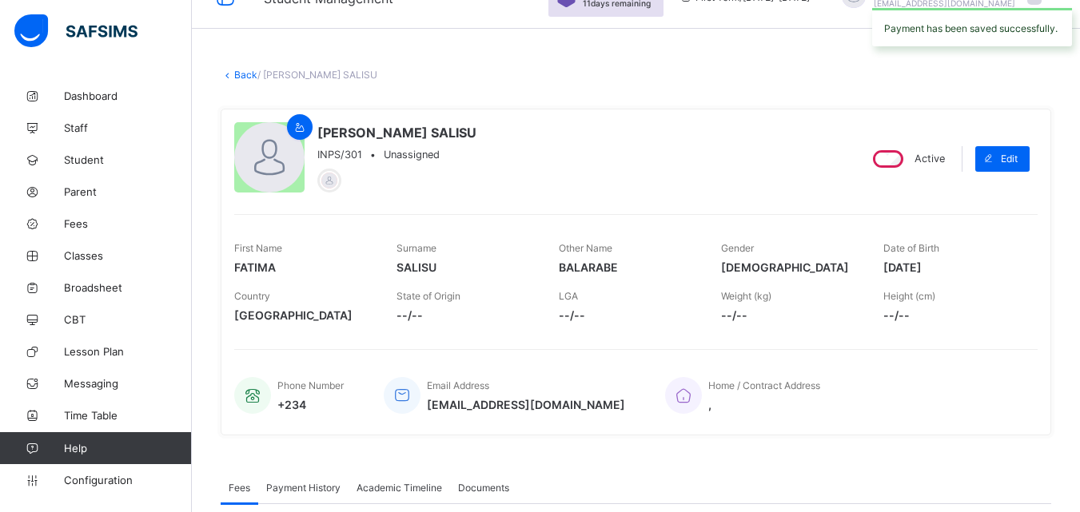
scroll to position [0, 0]
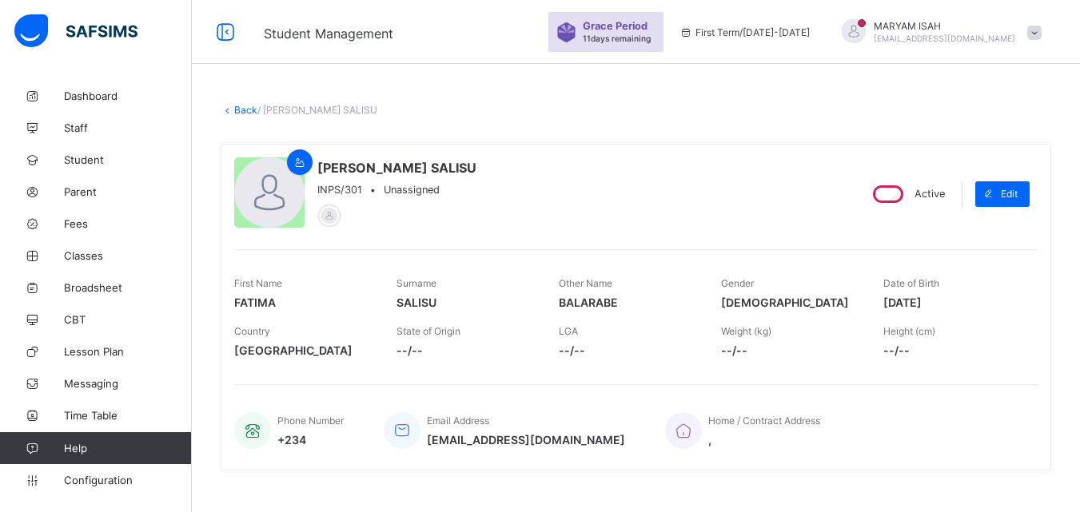
click at [243, 108] on link "Back" at bounding box center [245, 110] width 23 height 12
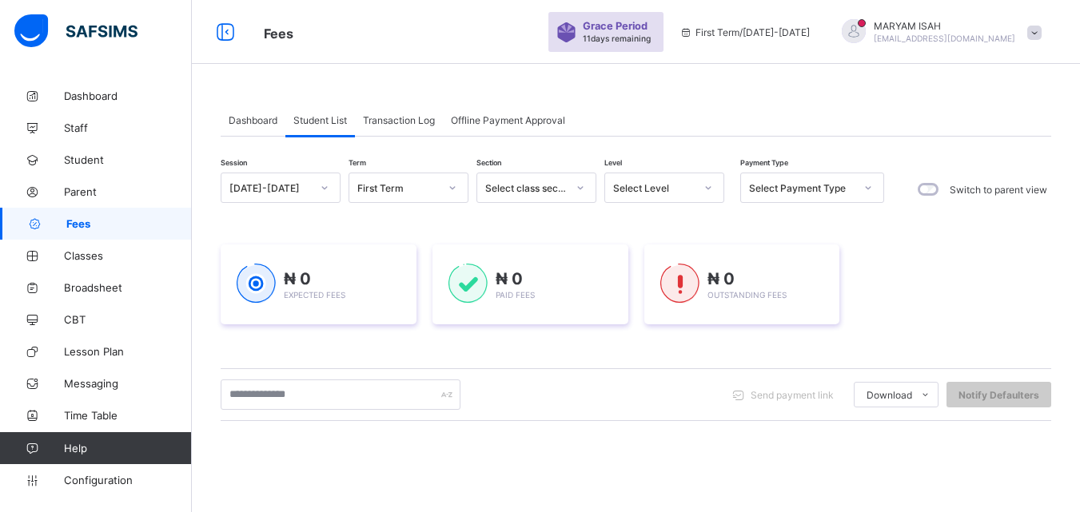
click at [707, 185] on icon at bounding box center [709, 188] width 10 height 16
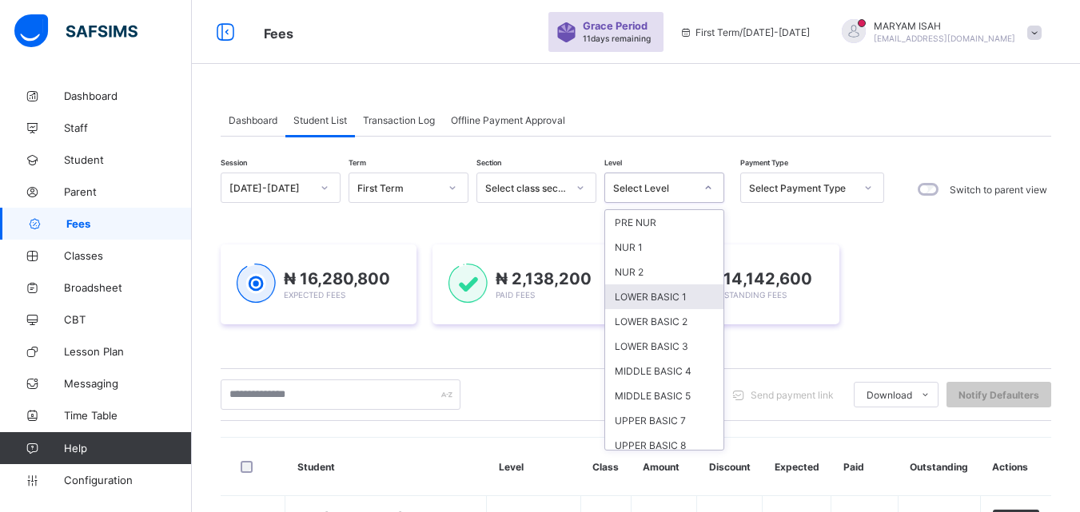
click at [682, 295] on div "LOWER BASIC 1" at bounding box center [664, 297] width 118 height 25
click at [682, 295] on div "₦ 14,142,600 Outstanding Fees" at bounding box center [742, 285] width 196 height 80
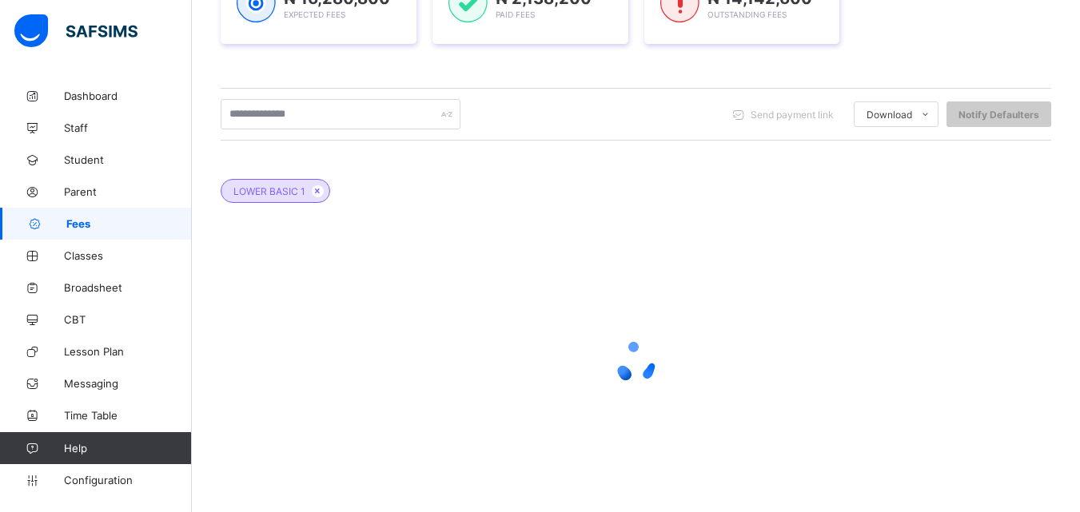
scroll to position [342, 0]
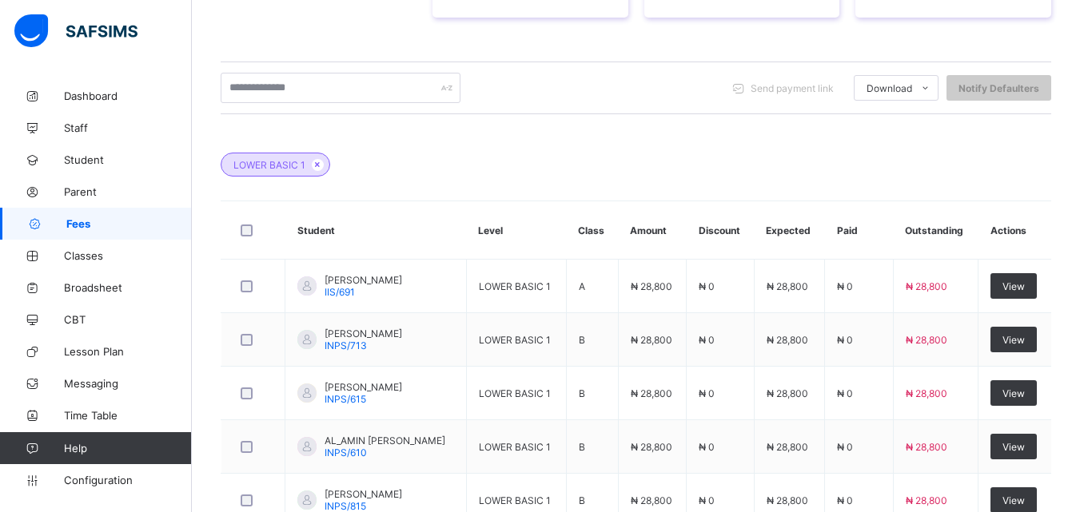
scroll to position [721, 0]
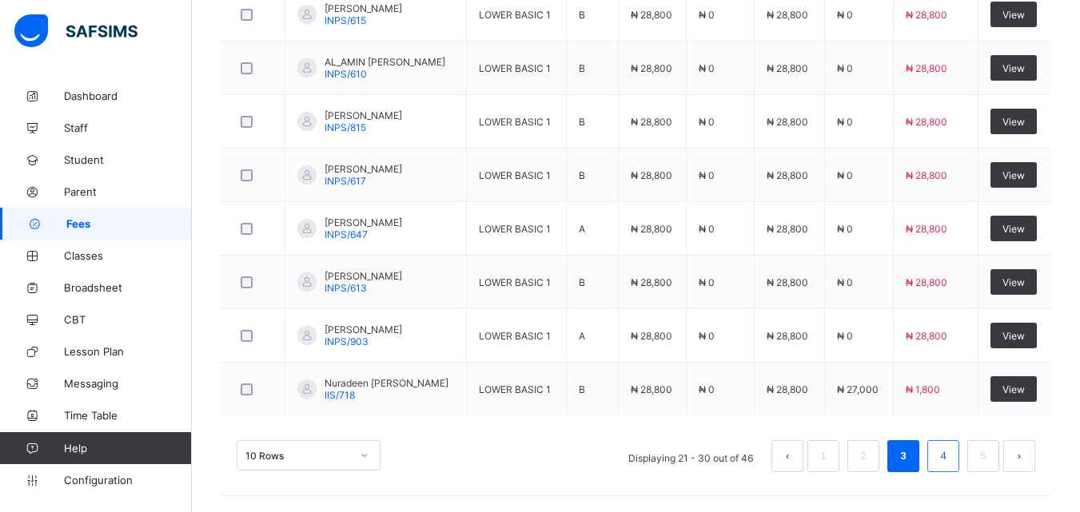
click at [951, 461] on link "4" at bounding box center [942, 456] width 15 height 21
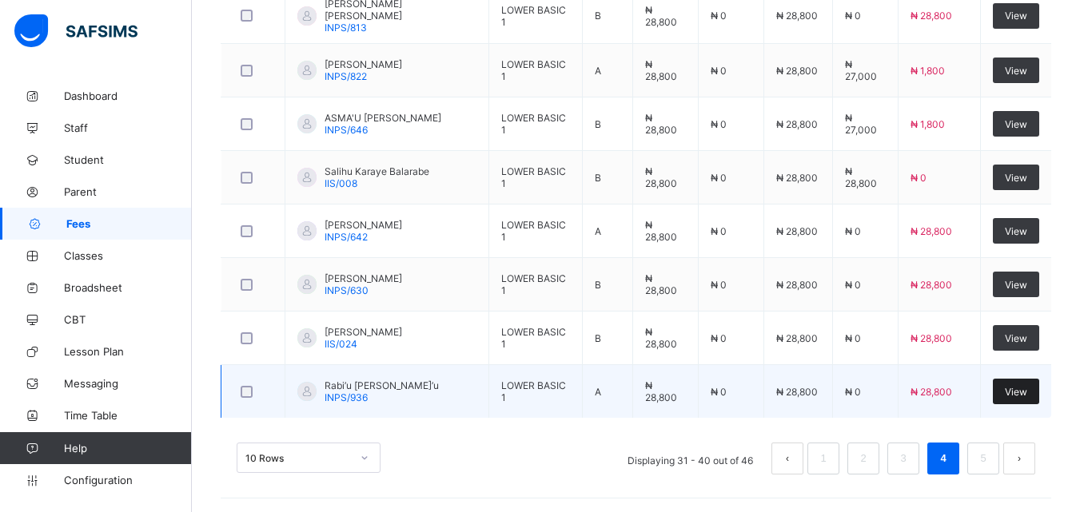
click at [1035, 397] on div "View" at bounding box center [1016, 392] width 46 height 26
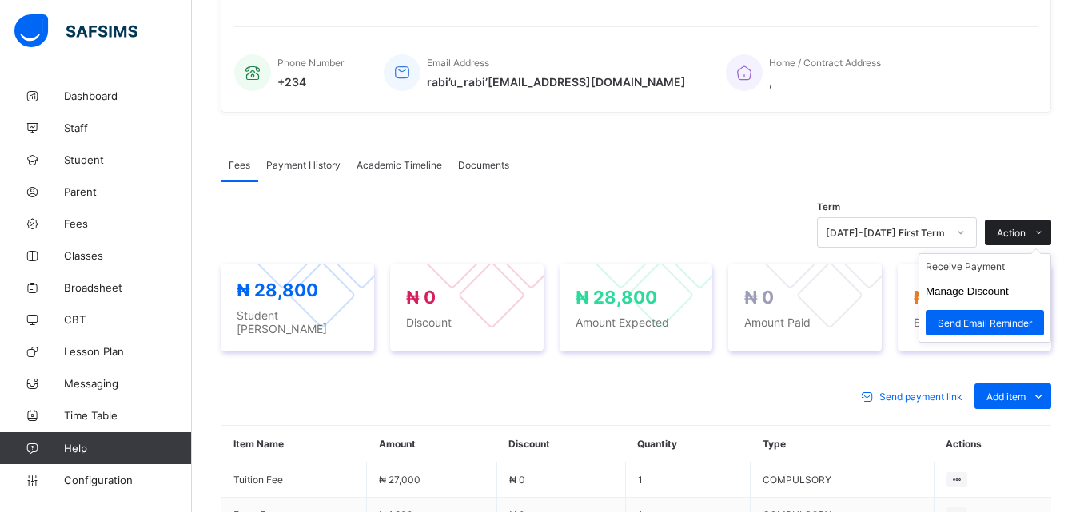
click at [1039, 220] on span at bounding box center [1039, 233] width 26 height 26
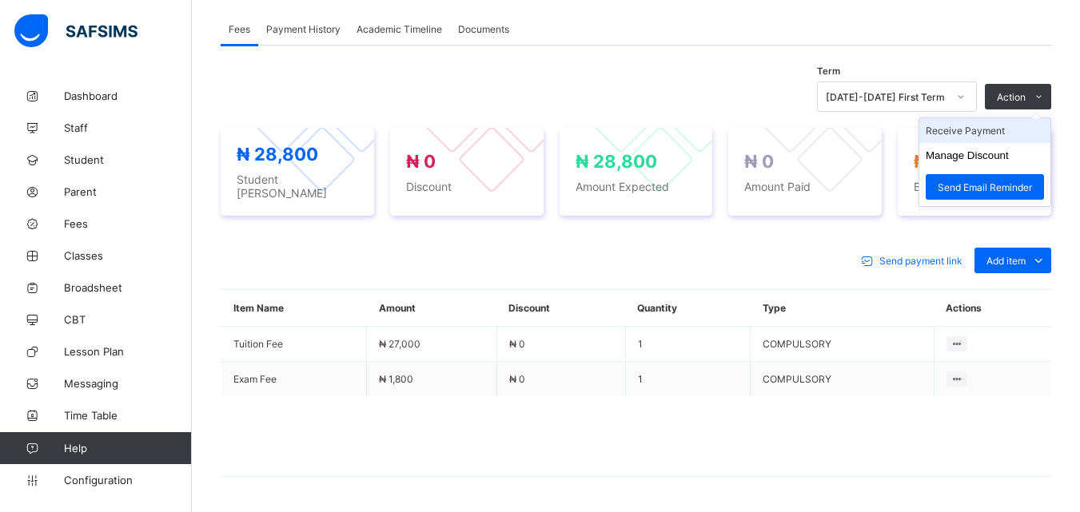
click at [999, 131] on li "Receive Payment" at bounding box center [984, 130] width 131 height 25
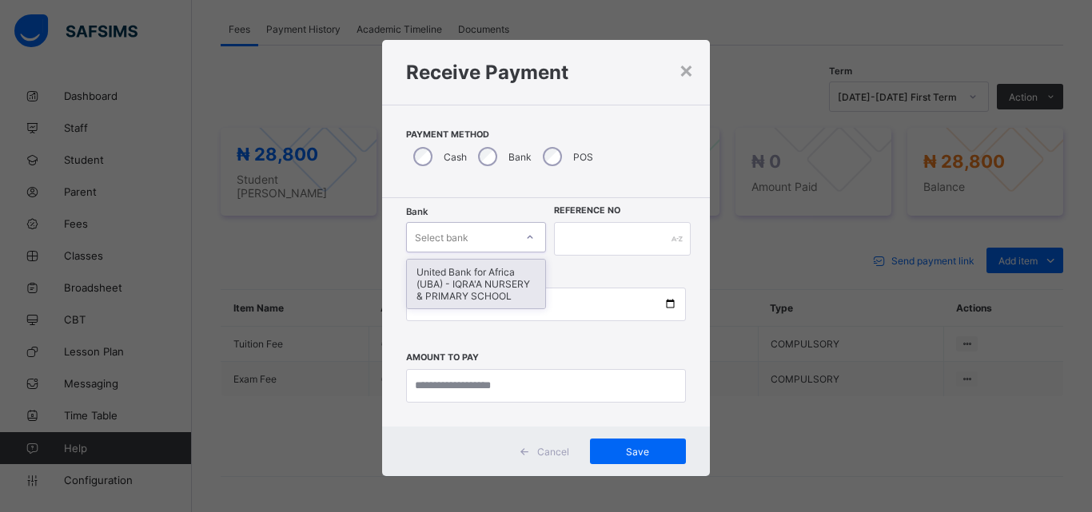
click at [531, 233] on div at bounding box center [529, 238] width 27 height 26
click at [516, 265] on div "United Bank for Africa (UBA) - IQRA'A NURSERY & PRIMARY SCHOOL" at bounding box center [476, 284] width 138 height 49
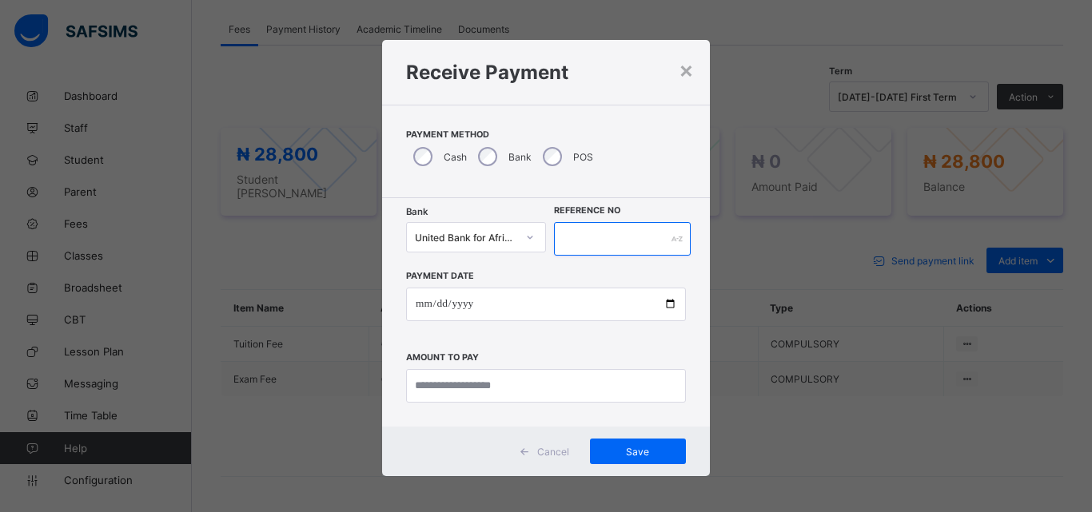
click at [571, 241] on input "text" at bounding box center [622, 239] width 137 height 34
type input "*****"
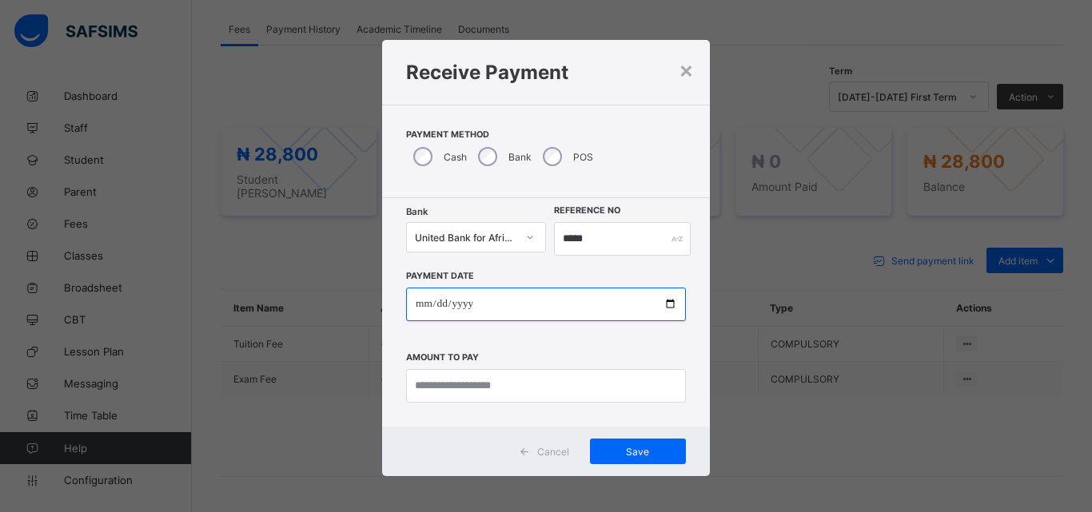
click at [664, 306] on input "date" at bounding box center [546, 305] width 280 height 34
type input "**********"
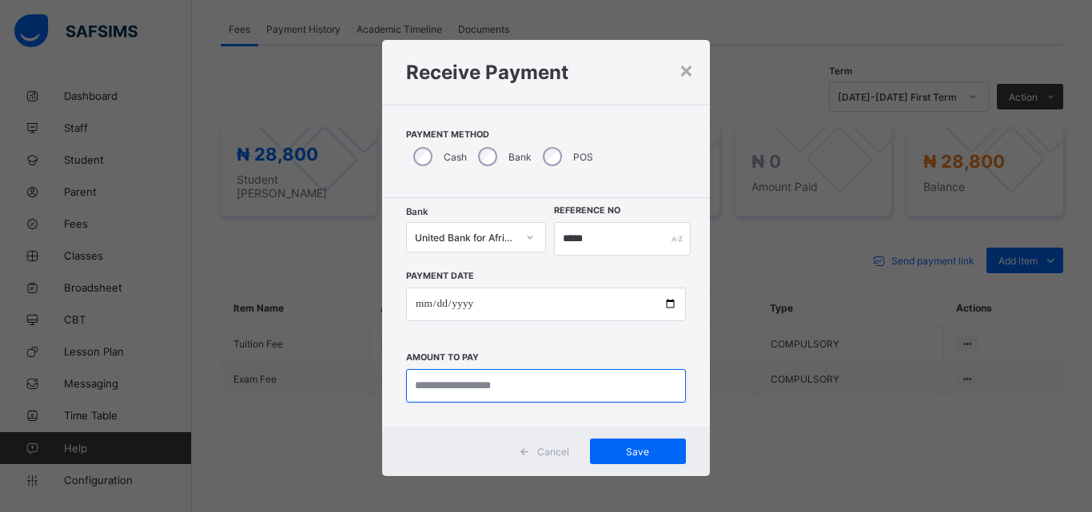
click at [465, 389] on input "currency" at bounding box center [546, 386] width 280 height 34
type input "********"
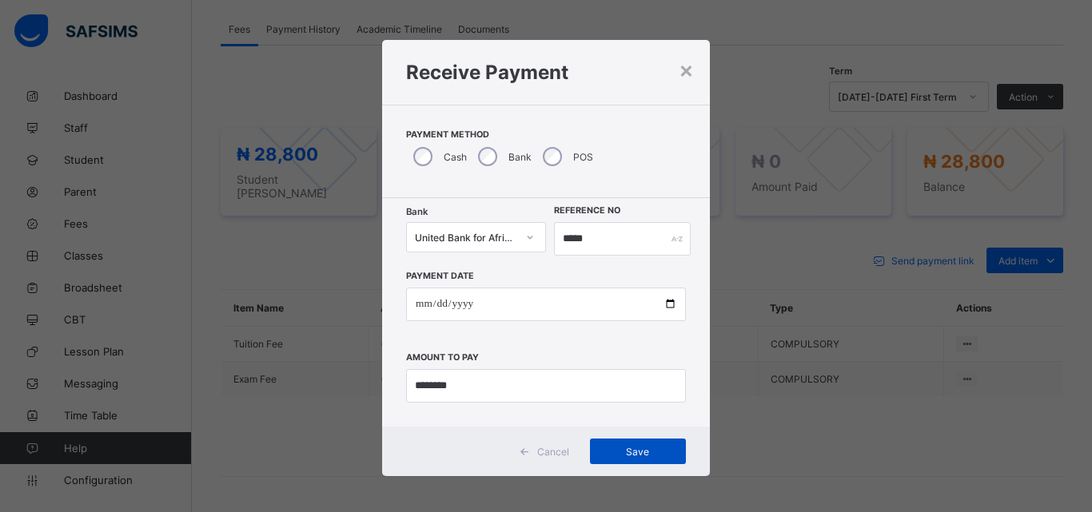
click at [618, 446] on span "Save" at bounding box center [638, 452] width 72 height 12
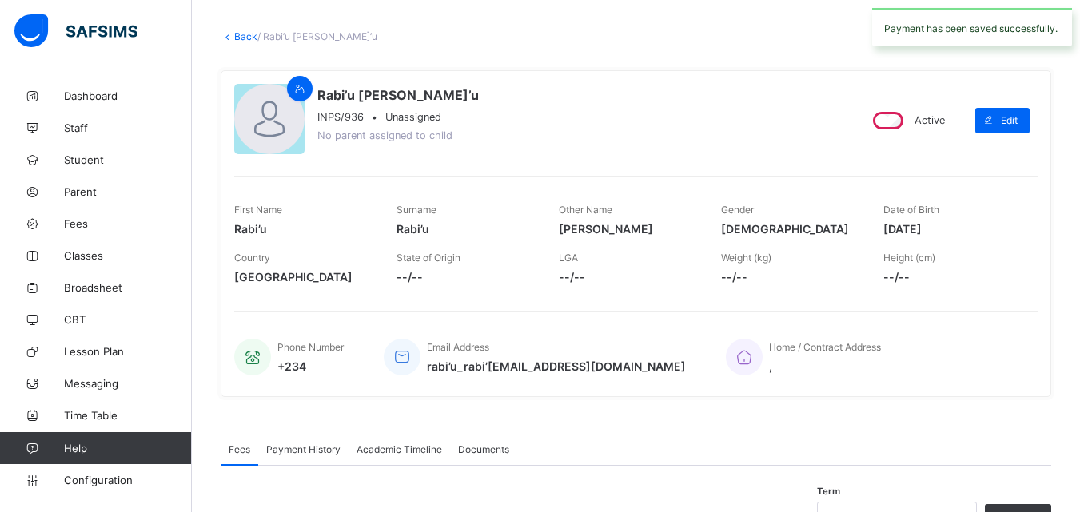
scroll to position [0, 0]
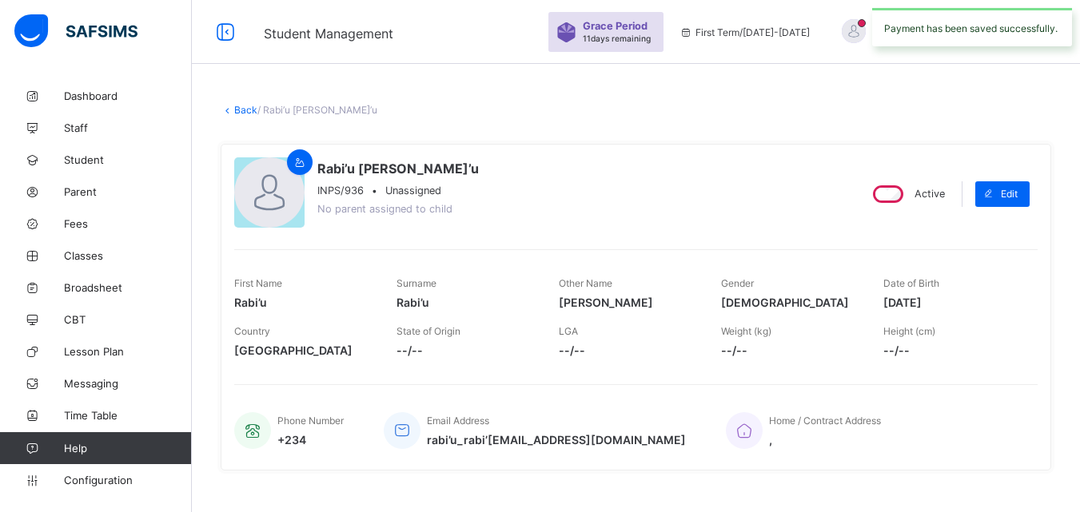
click at [236, 110] on link "Back" at bounding box center [245, 110] width 23 height 12
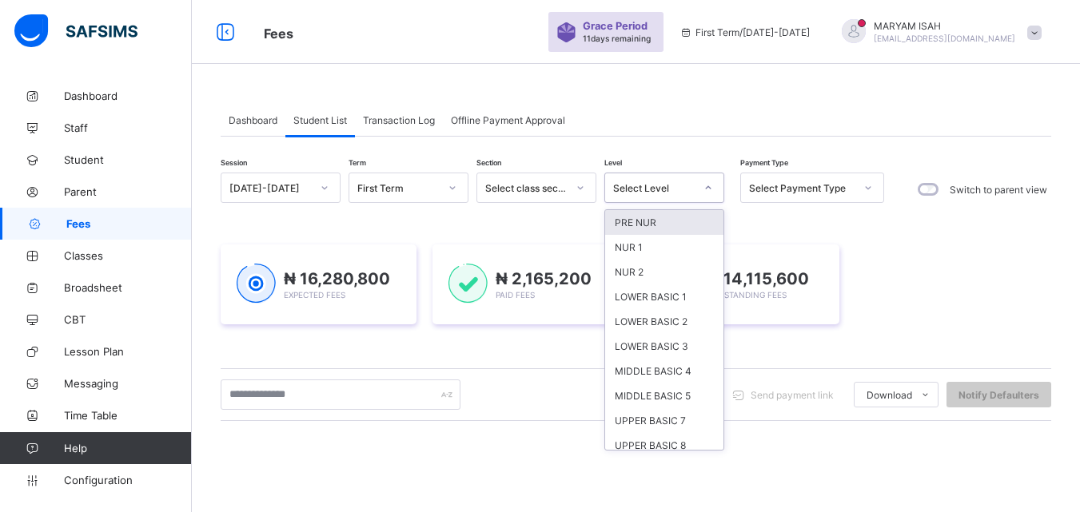
click at [715, 188] on div at bounding box center [708, 188] width 27 height 26
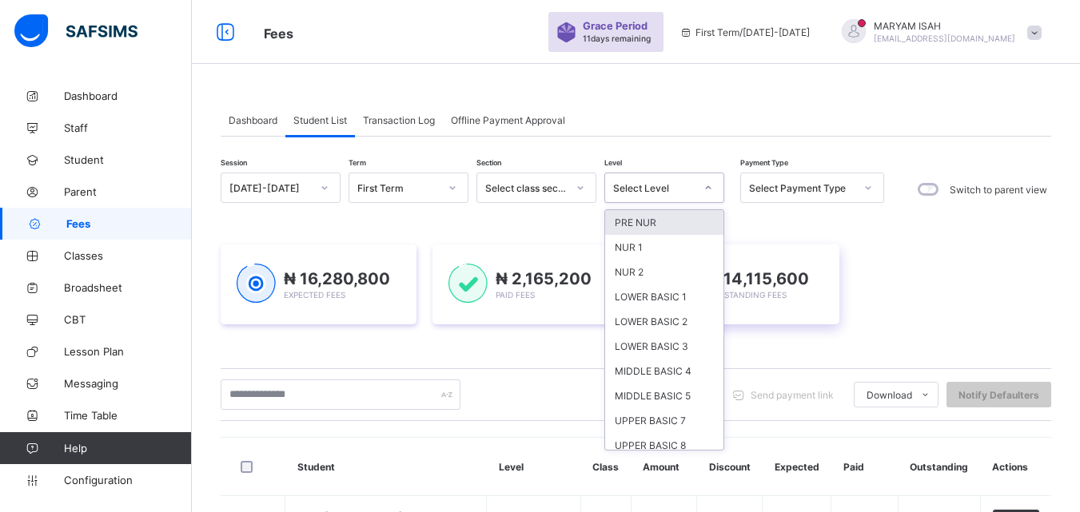
click at [676, 295] on div "LOWER BASIC 1" at bounding box center [664, 297] width 118 height 25
click at [676, 295] on div "₦ 14,115,600 Outstanding Fees" at bounding box center [742, 285] width 196 height 80
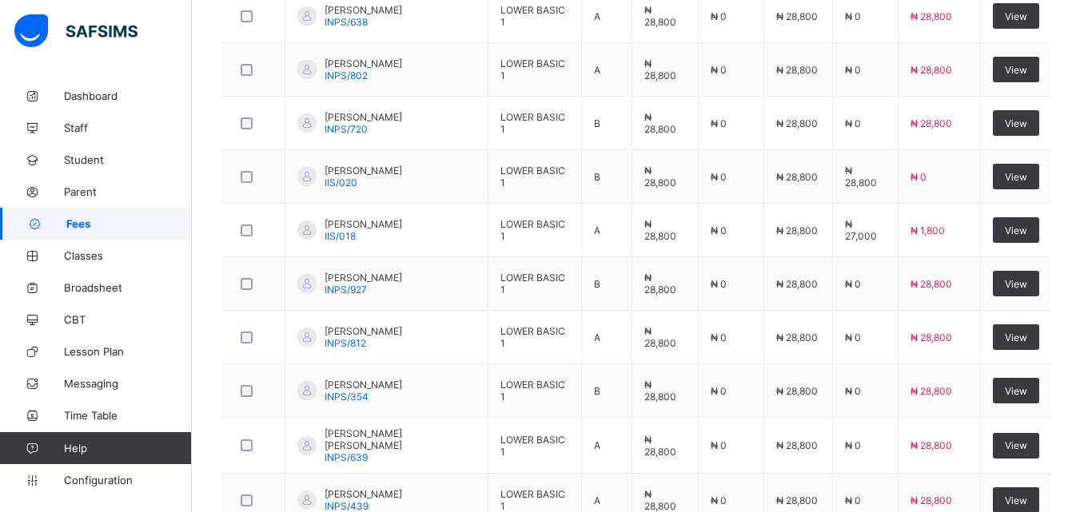
scroll to position [721, 0]
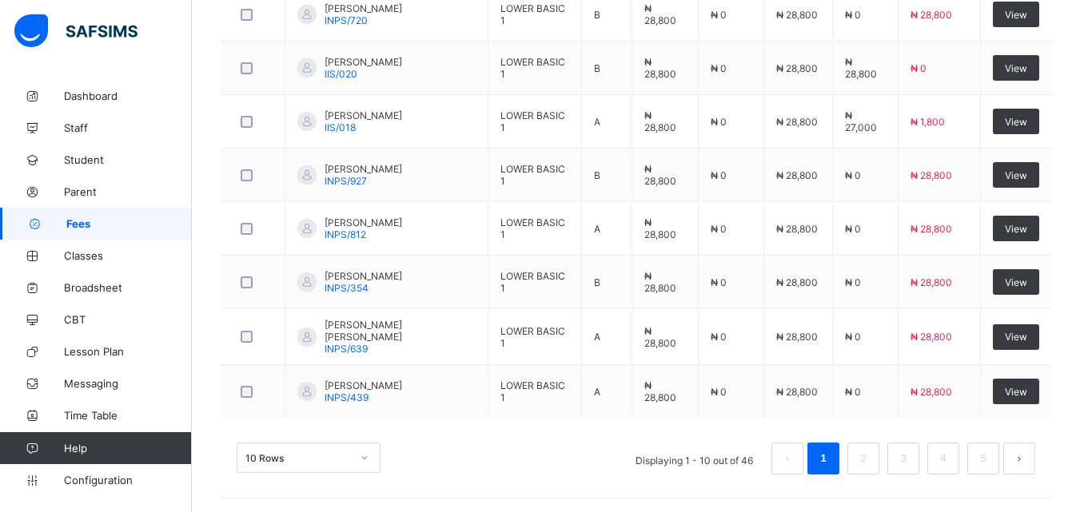
click at [951, 464] on link "4" at bounding box center [942, 459] width 15 height 21
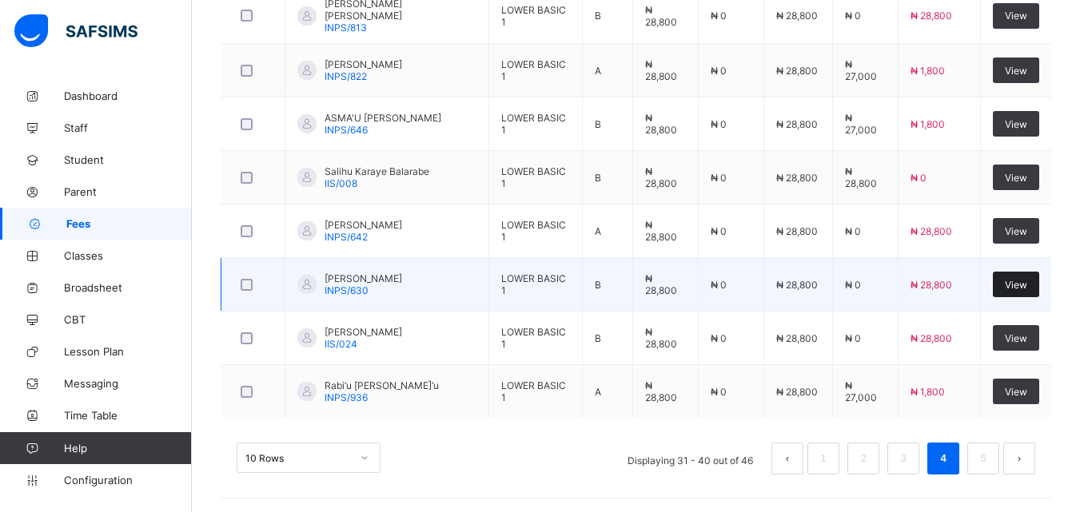
click at [1033, 272] on div "View" at bounding box center [1016, 285] width 46 height 26
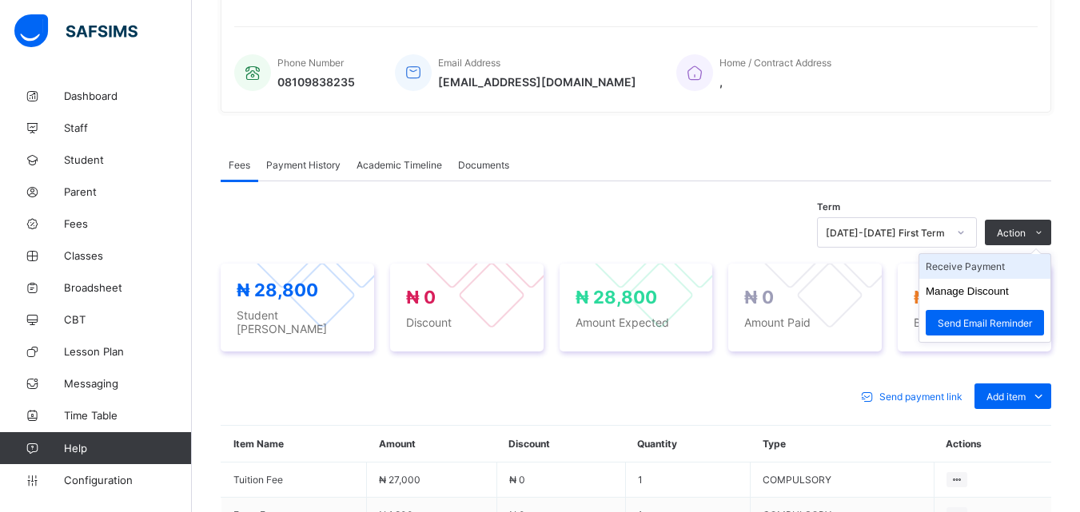
scroll to position [539, 0]
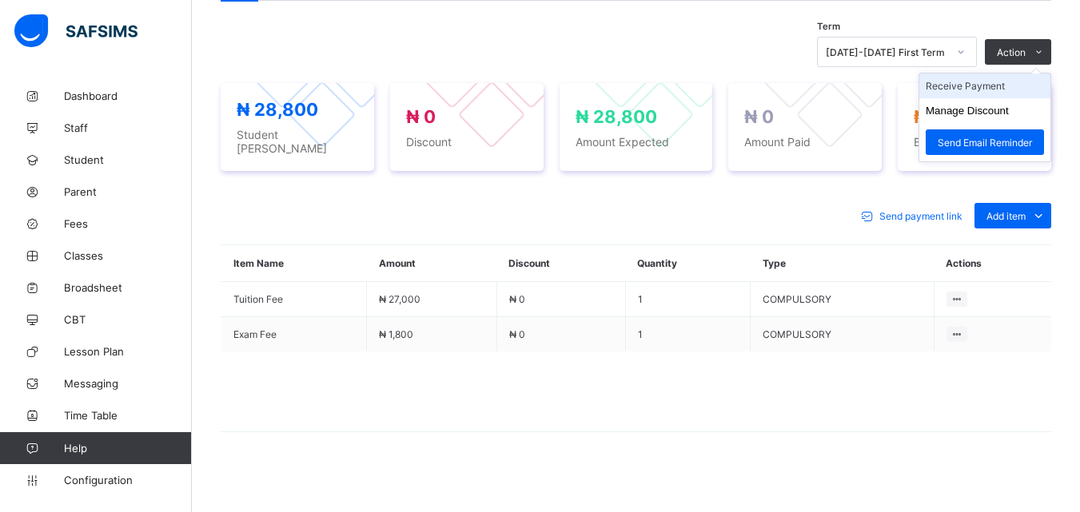
click at [1012, 86] on li "Receive Payment" at bounding box center [984, 86] width 131 height 25
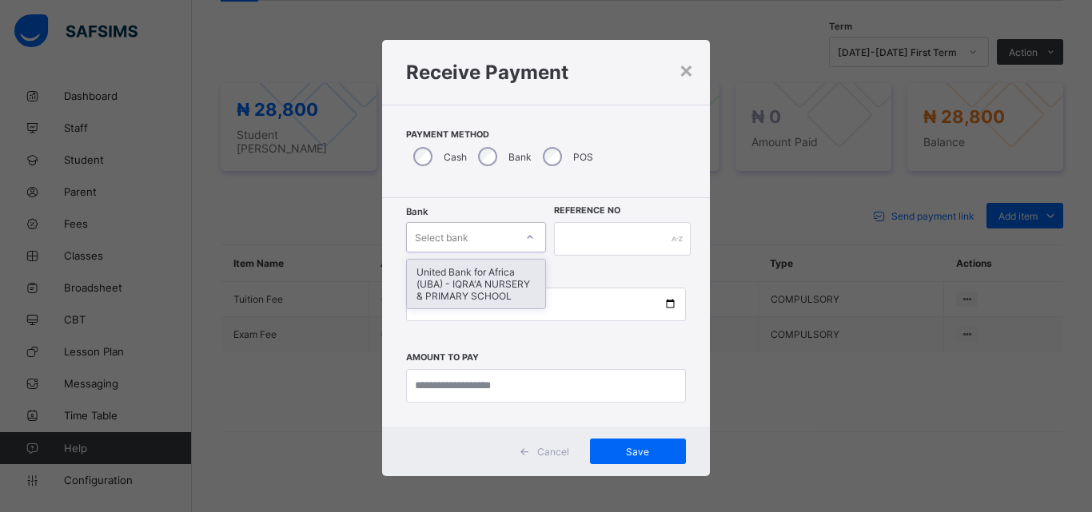
click at [525, 237] on icon at bounding box center [530, 237] width 10 height 16
click at [509, 275] on div "United Bank for Africa (UBA) - IQRA'A NURSERY & PRIMARY SCHOOL" at bounding box center [476, 284] width 138 height 49
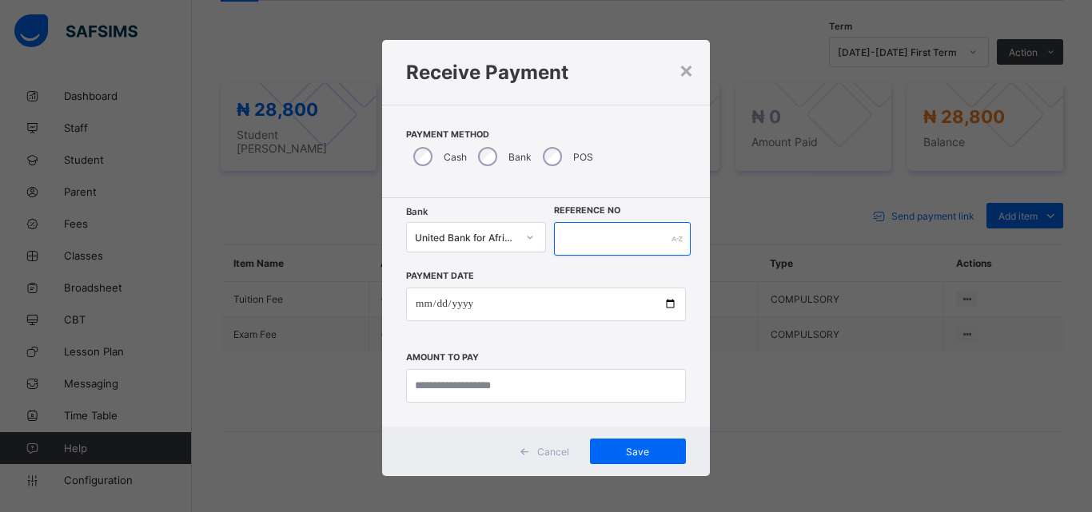
click at [561, 238] on input "text" at bounding box center [622, 239] width 137 height 34
type input "*****"
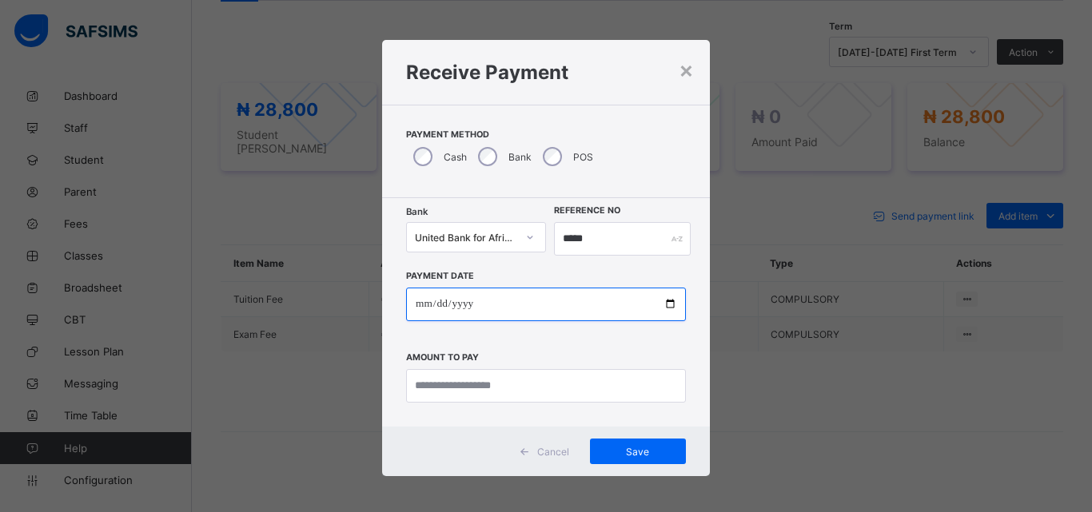
click at [663, 302] on input "date" at bounding box center [546, 305] width 280 height 34
type input "**********"
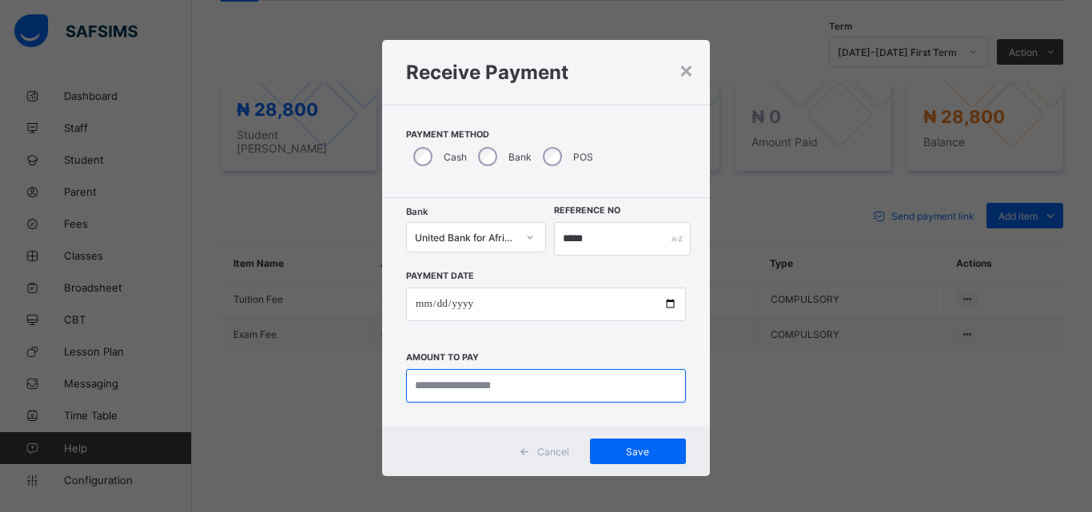
click at [449, 393] on input "currency" at bounding box center [546, 386] width 280 height 34
type input "********"
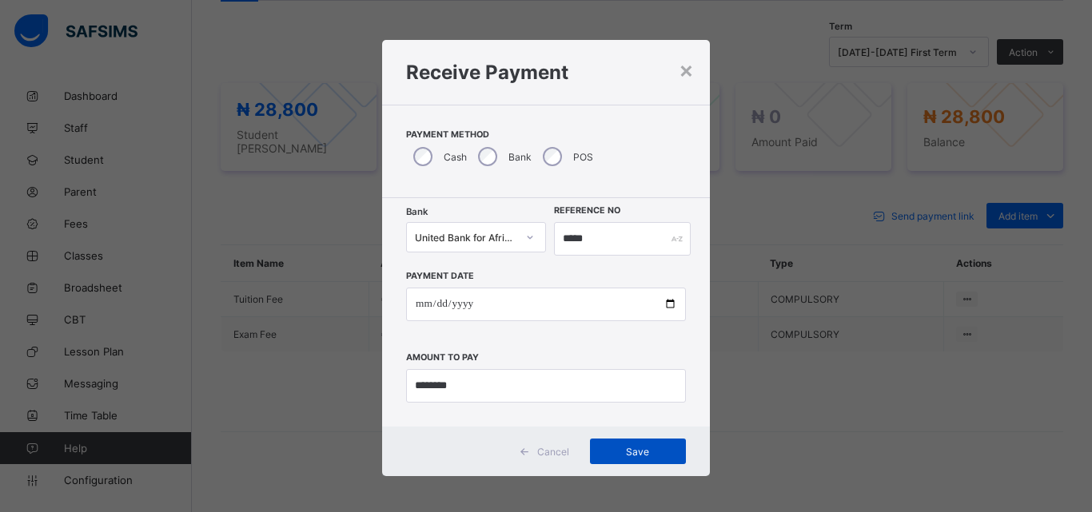
click at [615, 444] on div "Save" at bounding box center [638, 452] width 96 height 26
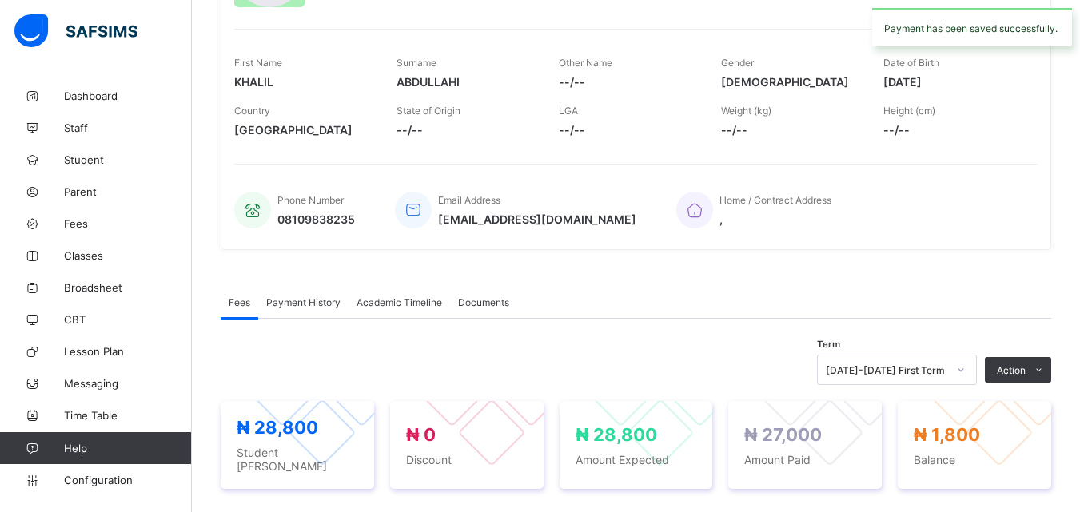
scroll to position [0, 0]
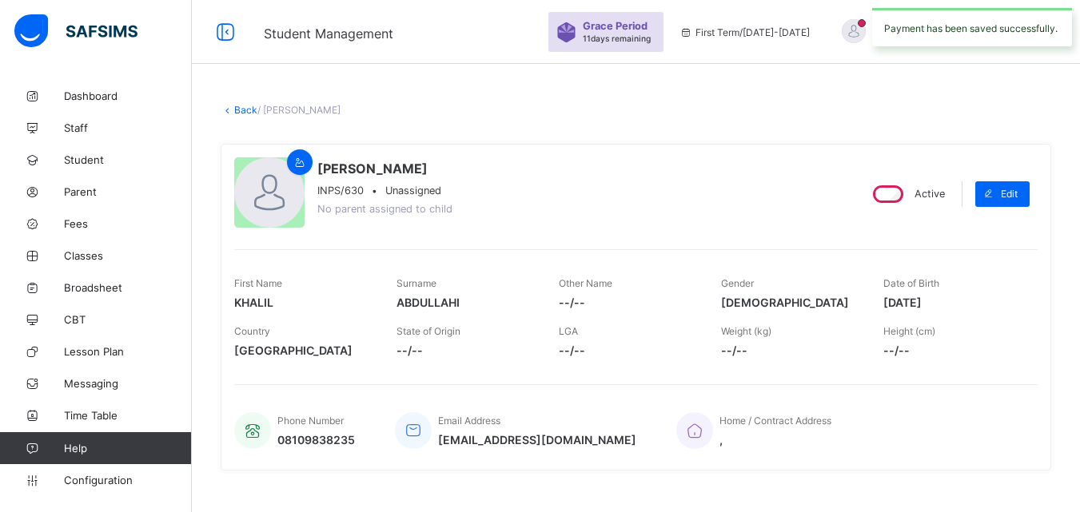
click at [242, 108] on link "Back" at bounding box center [245, 110] width 23 height 12
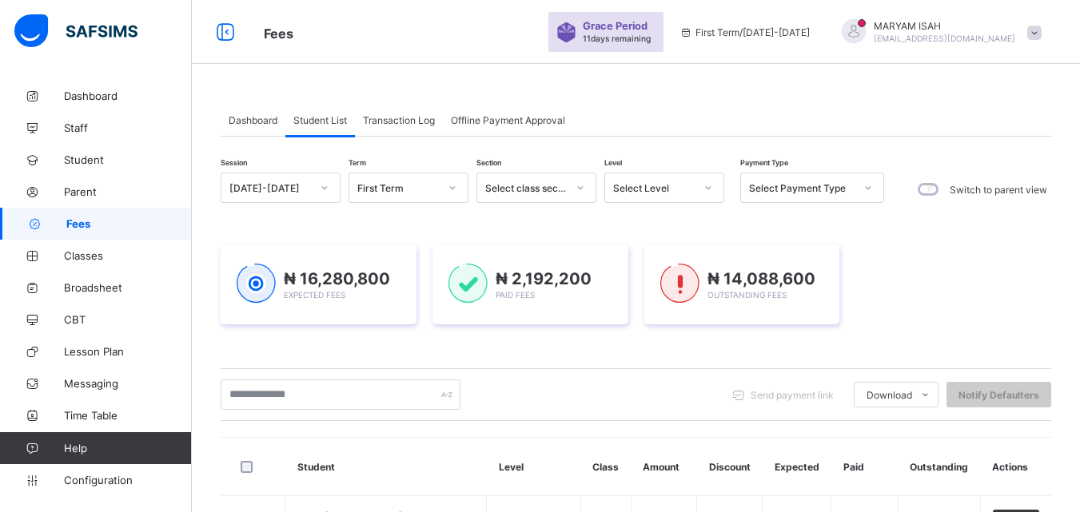
click at [705, 185] on icon at bounding box center [709, 188] width 10 height 16
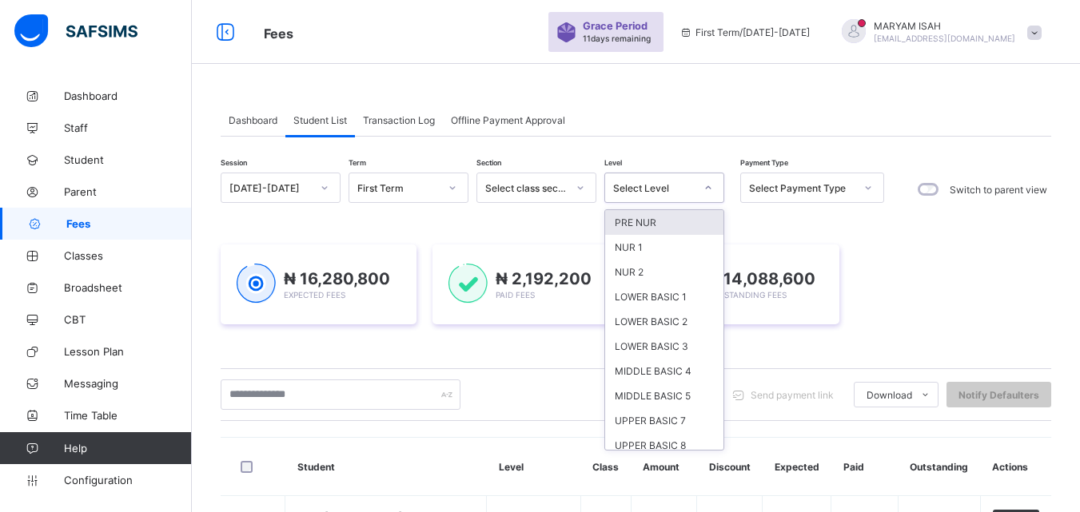
click at [250, 121] on span "Dashboard" at bounding box center [253, 120] width 49 height 12
drag, startPoint x: 250, startPoint y: 121, endPoint x: 437, endPoint y: 195, distance: 200.6
click at [250, 121] on span "Dashboard" at bounding box center [253, 120] width 49 height 12
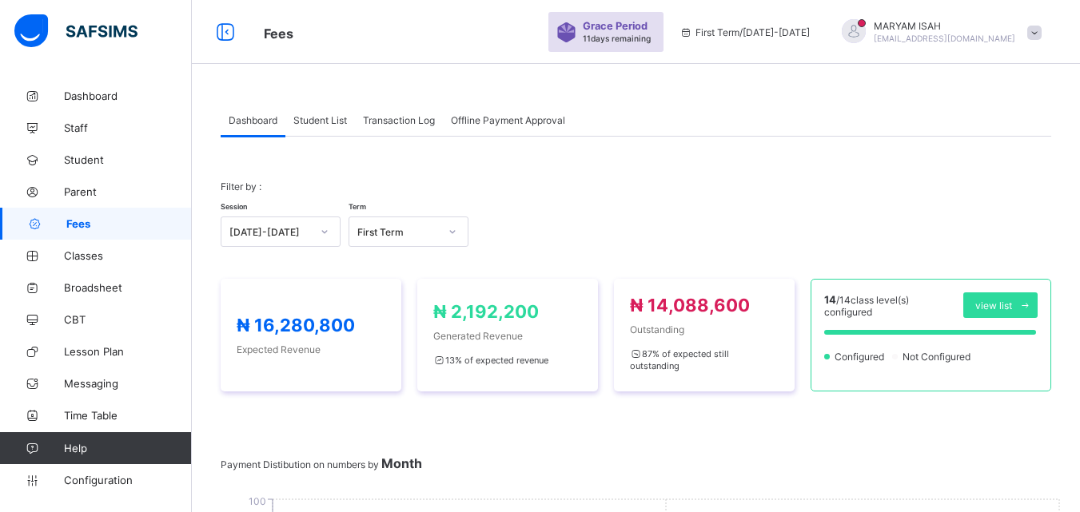
click at [309, 110] on div "Student List" at bounding box center [320, 120] width 70 height 32
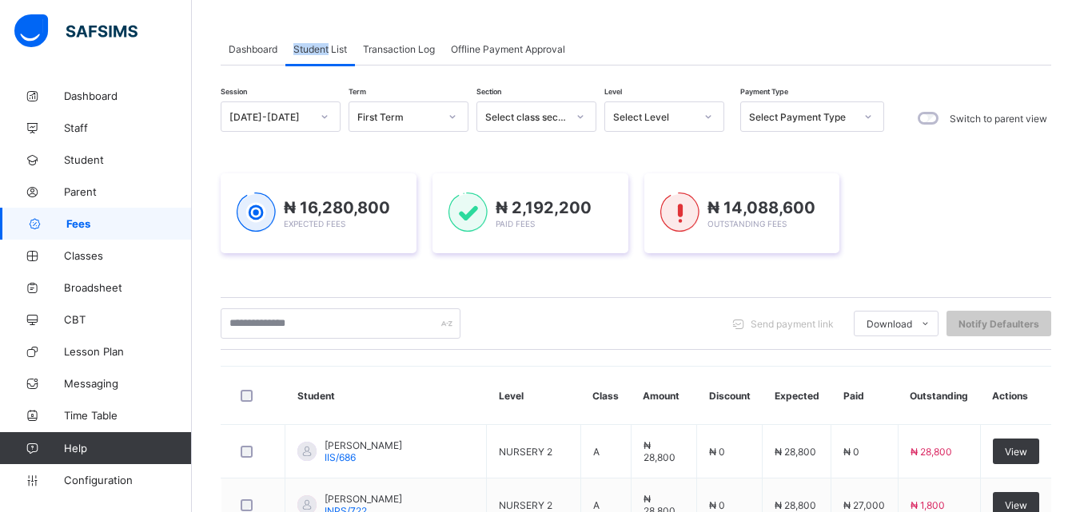
scroll to position [78, 0]
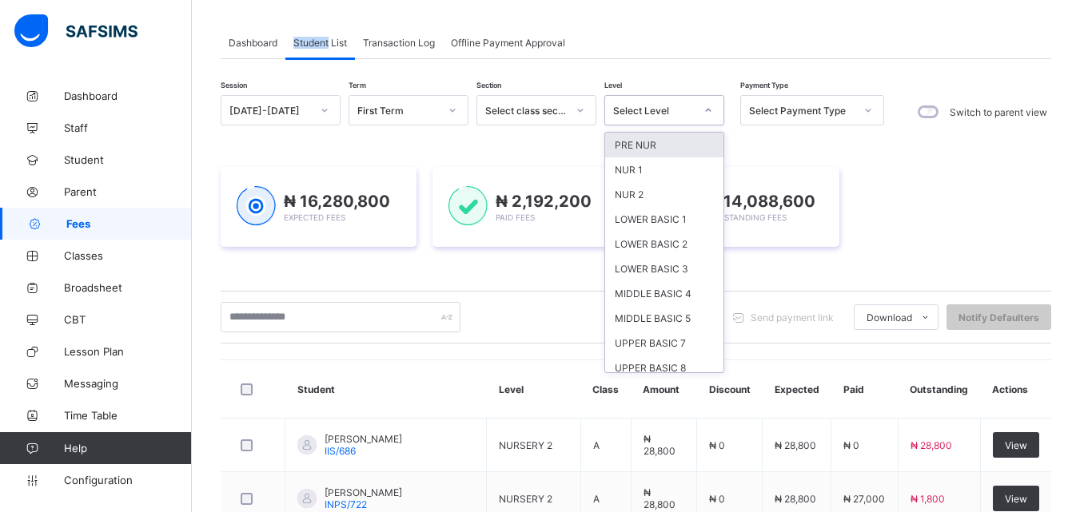
click at [704, 107] on icon at bounding box center [709, 110] width 10 height 16
click at [665, 213] on div "LOWER BASIC 1" at bounding box center [664, 219] width 118 height 25
click at [665, 213] on div "₦ 14,088,600 Outstanding Fees" at bounding box center [742, 207] width 196 height 80
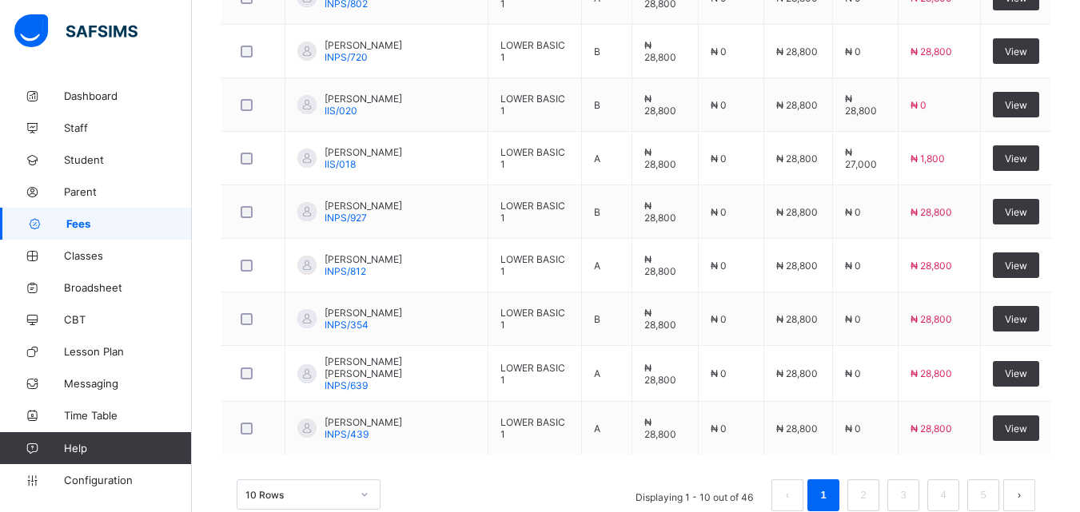
scroll to position [721, 0]
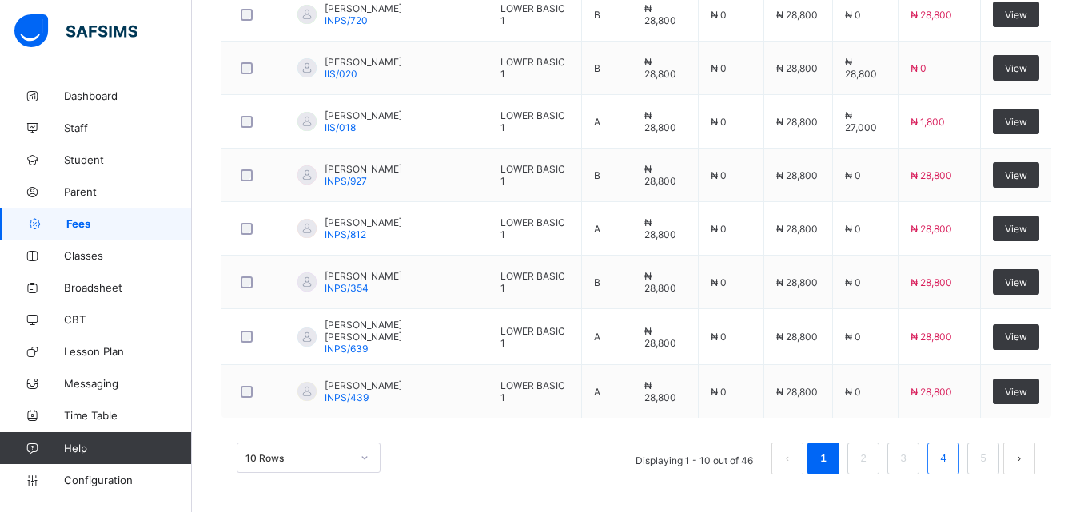
click at [951, 456] on link "4" at bounding box center [942, 459] width 15 height 21
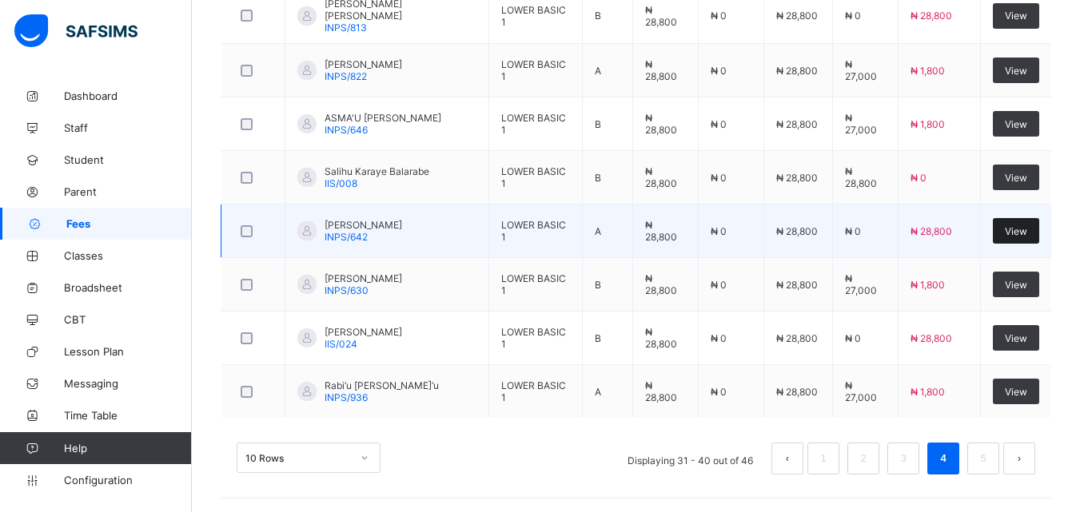
click at [1033, 240] on div "View" at bounding box center [1016, 231] width 46 height 26
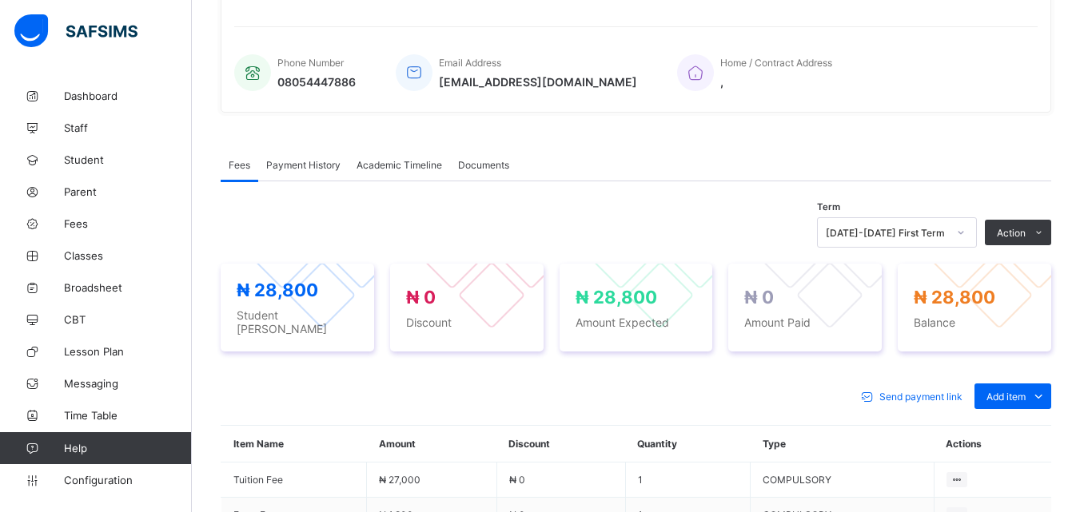
scroll to position [539, 0]
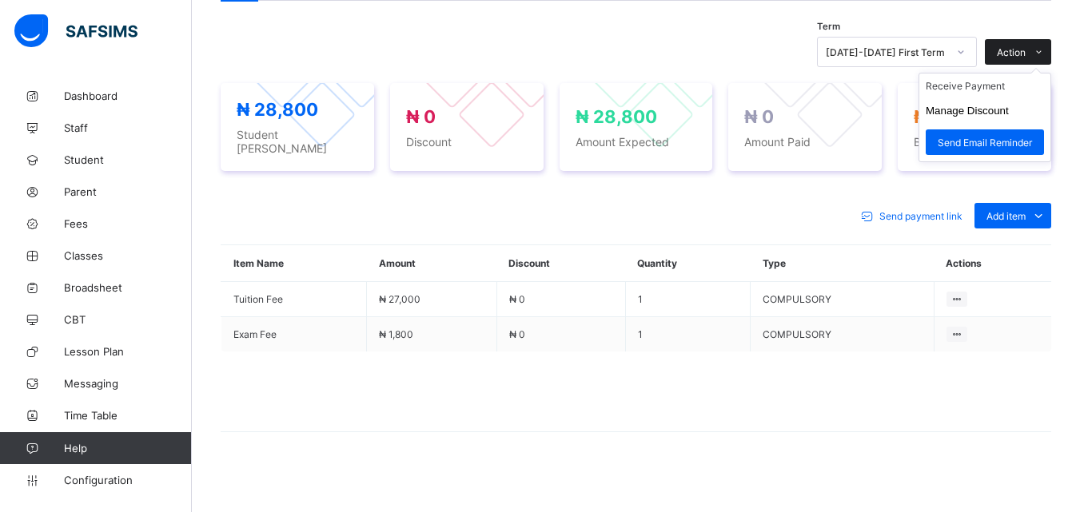
click at [1045, 53] on icon at bounding box center [1039, 52] width 12 height 10
click at [1011, 91] on li "Receive Payment" at bounding box center [984, 86] width 131 height 25
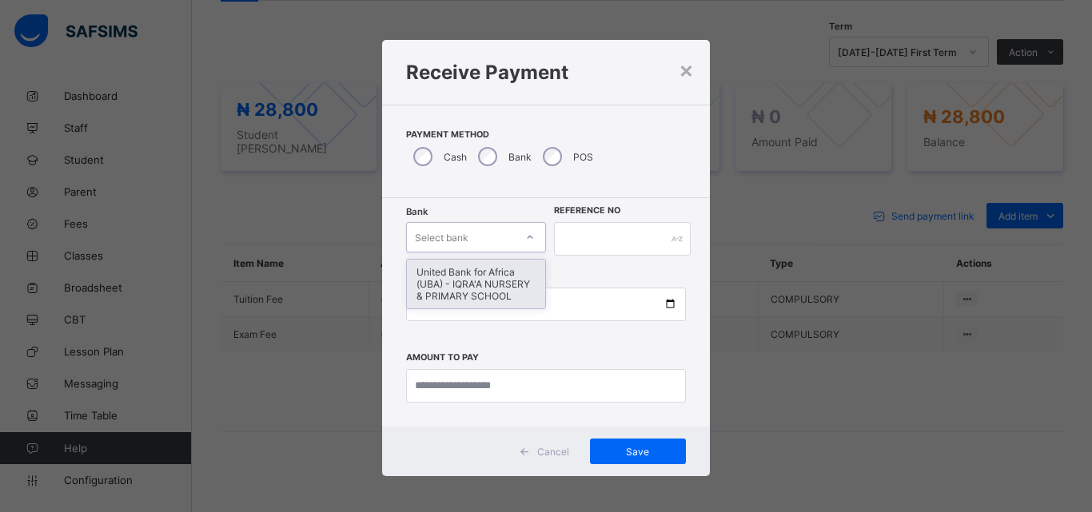
click at [525, 238] on icon at bounding box center [530, 237] width 10 height 16
click at [489, 278] on div "United Bank for Africa (UBA) - IQRA'A NURSERY & PRIMARY SCHOOL" at bounding box center [476, 284] width 138 height 49
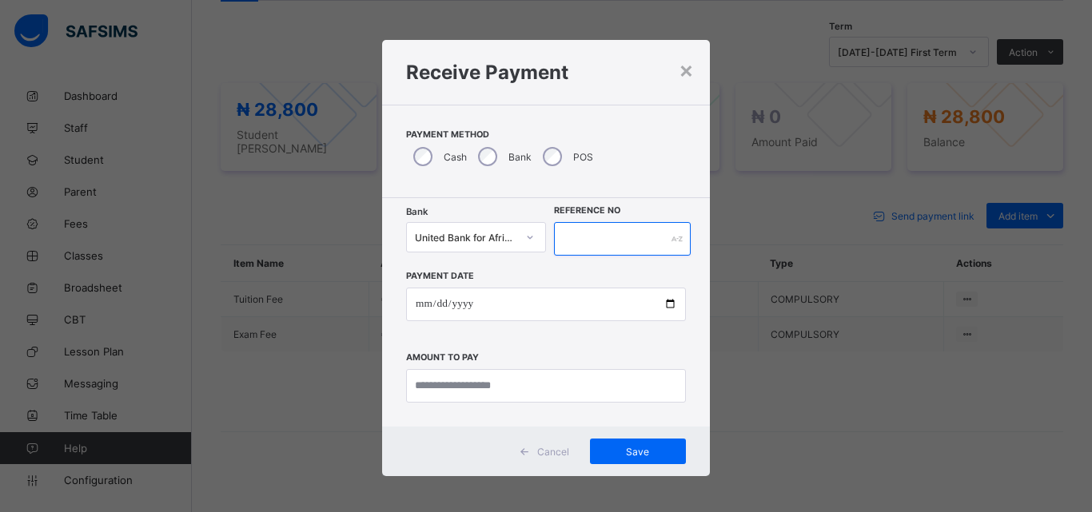
click at [582, 241] on input "text" at bounding box center [622, 239] width 137 height 34
type input "******"
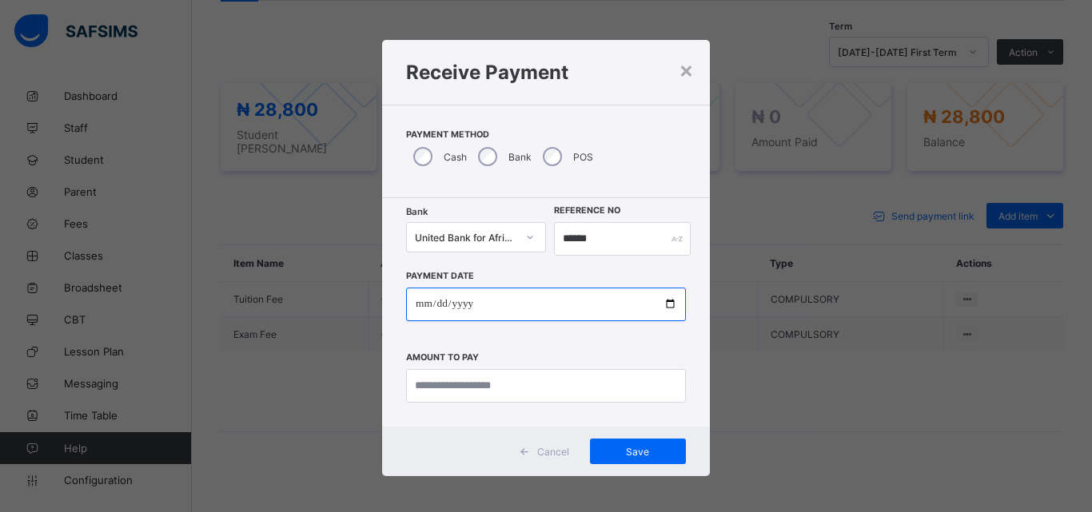
click at [660, 301] on input "date" at bounding box center [546, 305] width 280 height 34
type input "**********"
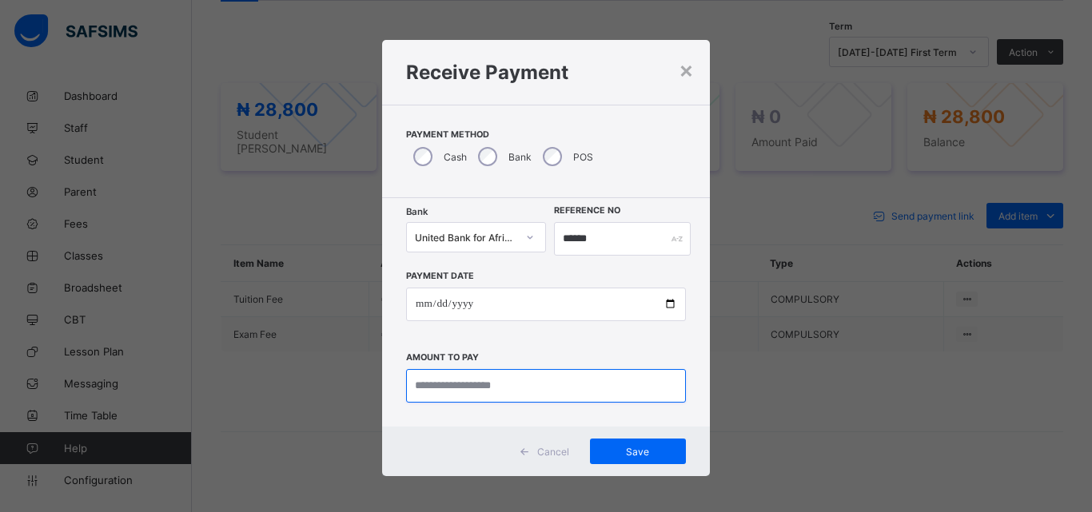
click at [460, 384] on input "currency" at bounding box center [546, 386] width 280 height 34
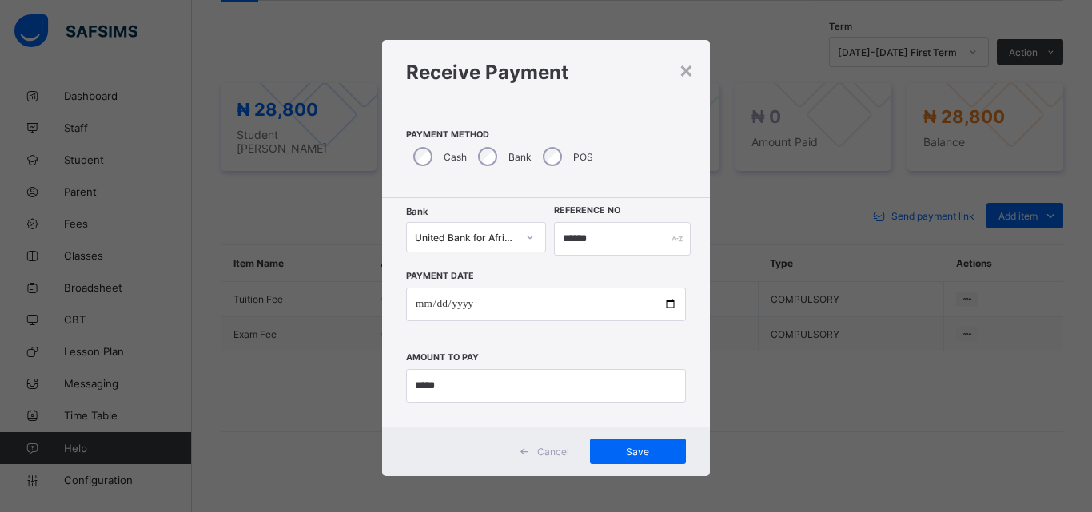
click at [689, 512] on div "**********" at bounding box center [546, 256] width 1092 height 512
click at [442, 382] on input "currency" at bounding box center [546, 386] width 280 height 34
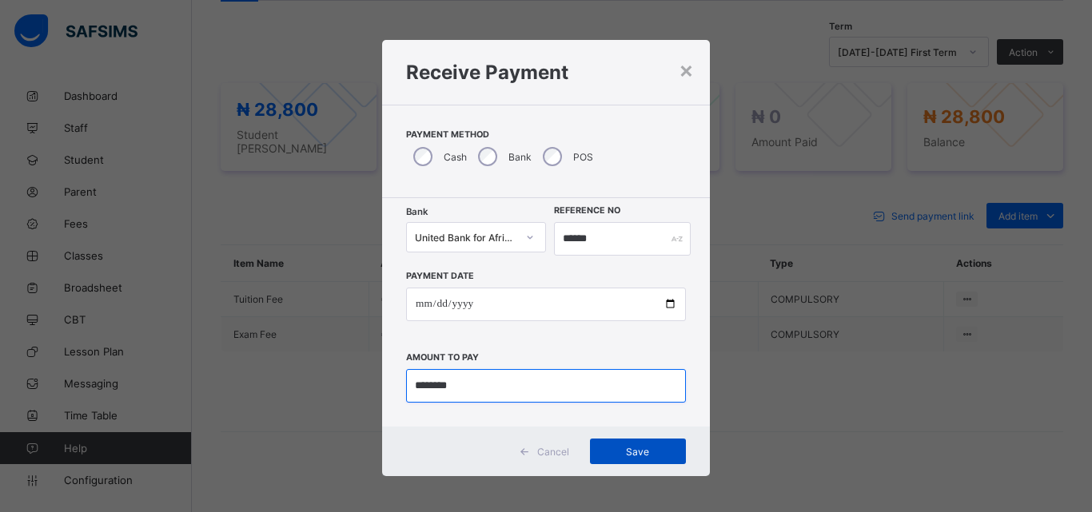
type input "********"
click at [631, 458] on div "Save" at bounding box center [638, 452] width 96 height 26
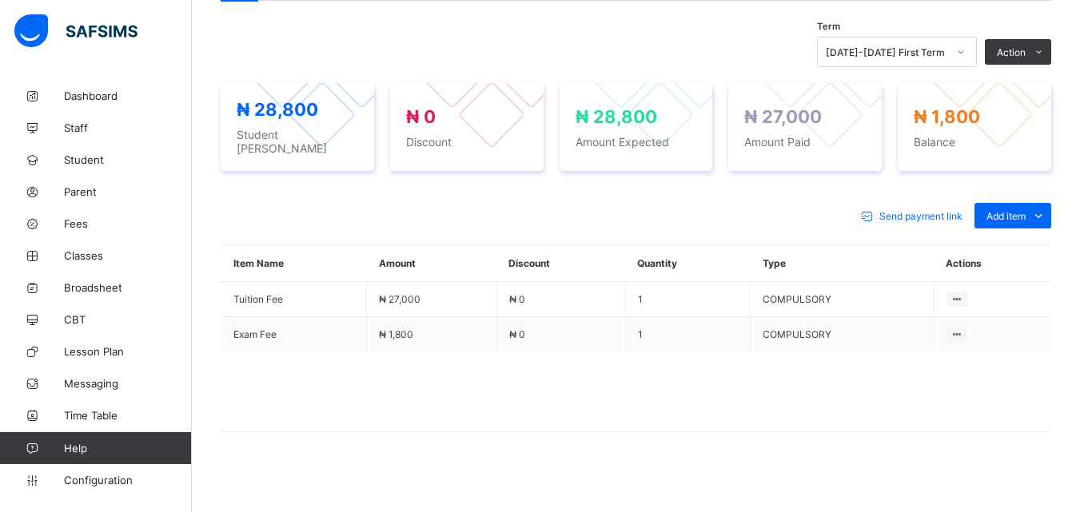
scroll to position [0, 0]
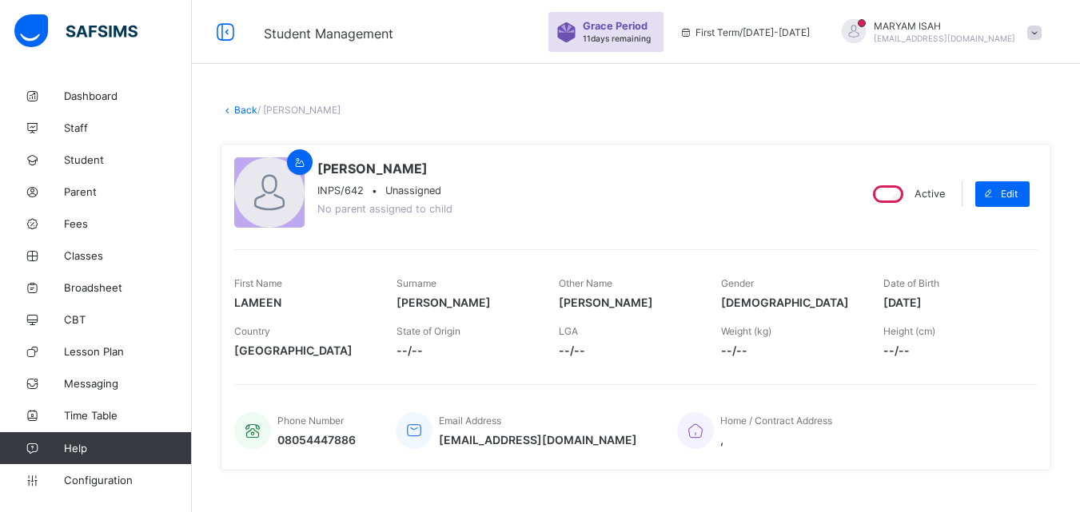
click at [238, 109] on link "Back" at bounding box center [245, 110] width 23 height 12
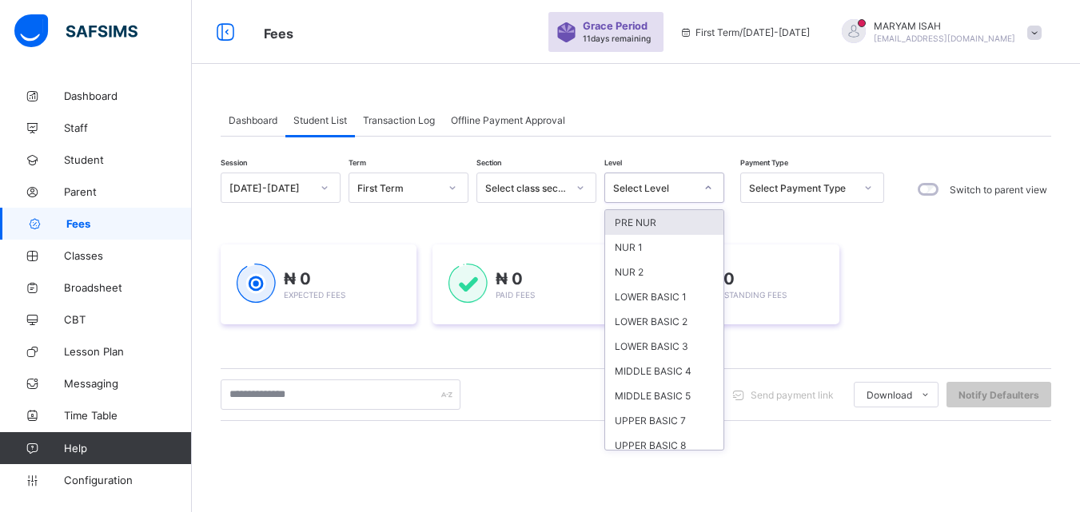
click at [708, 186] on icon at bounding box center [709, 188] width 10 height 16
click at [655, 291] on div "LOWER BASIC 1" at bounding box center [664, 297] width 118 height 25
click at [655, 291] on div "₦ 0 Outstanding Fees" at bounding box center [742, 285] width 196 height 80
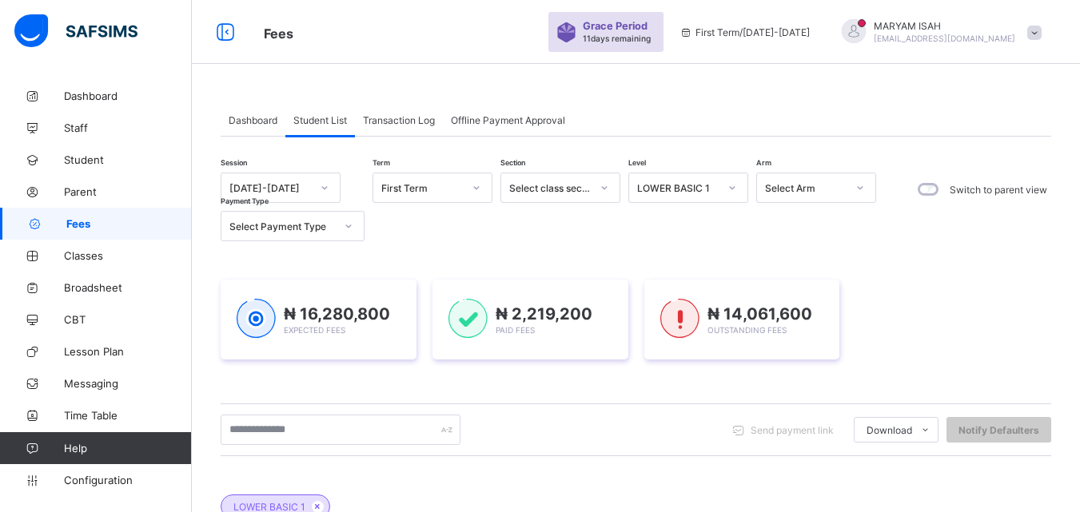
click at [967, 475] on div "LOWER BASIC 1" at bounding box center [636, 499] width 831 height 56
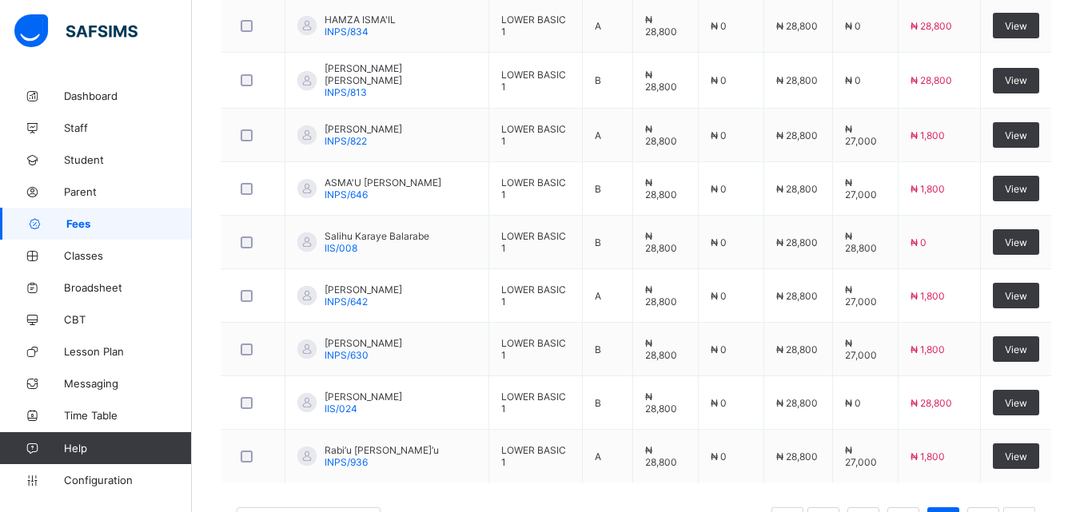
scroll to position [662, 0]
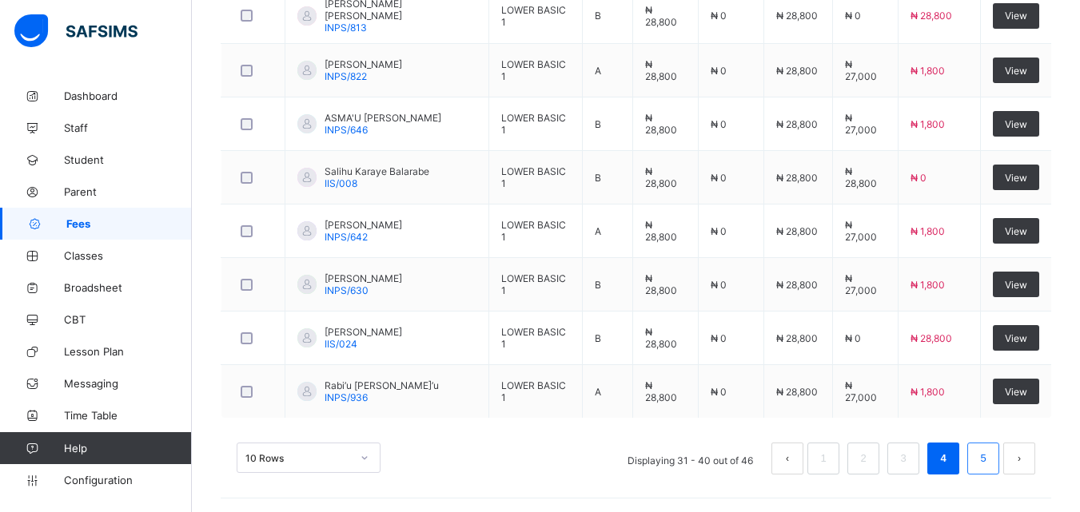
click at [991, 464] on link "5" at bounding box center [982, 459] width 15 height 21
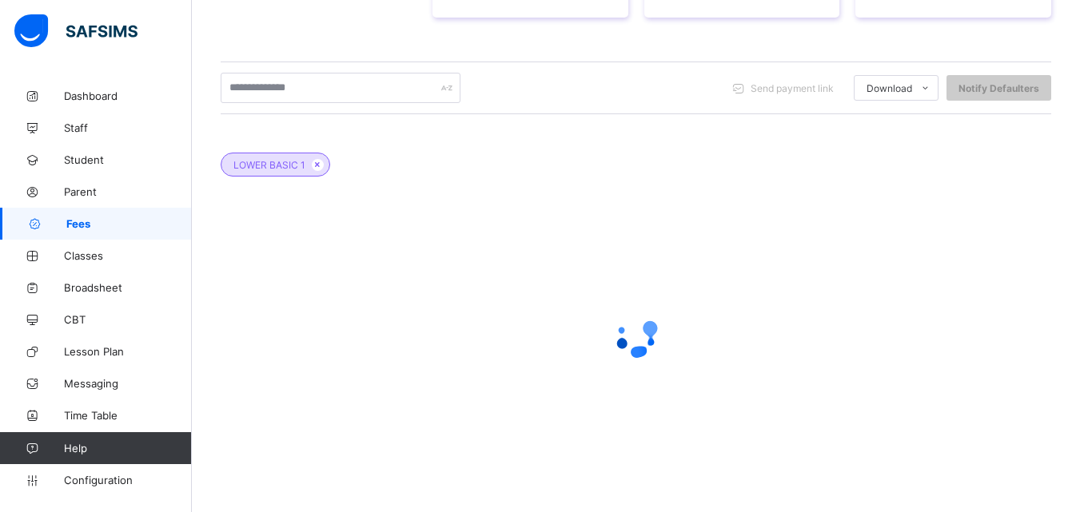
scroll to position [507, 0]
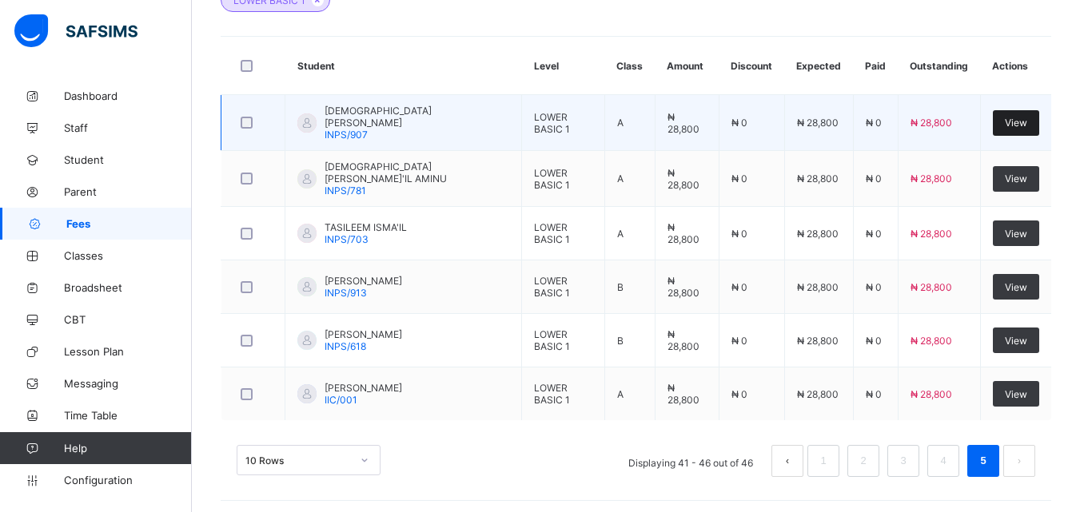
click at [1032, 130] on div "View" at bounding box center [1016, 123] width 46 height 26
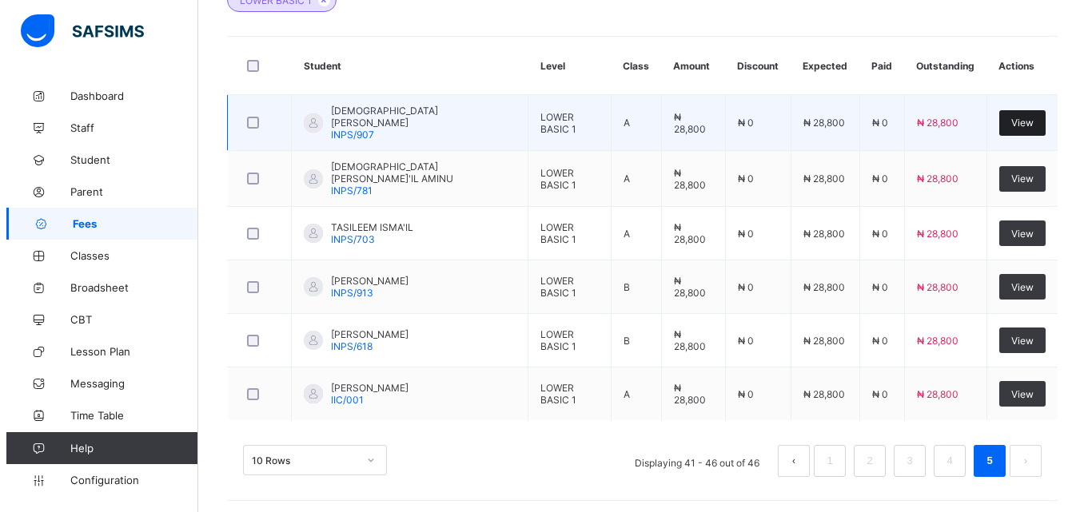
scroll to position [358, 0]
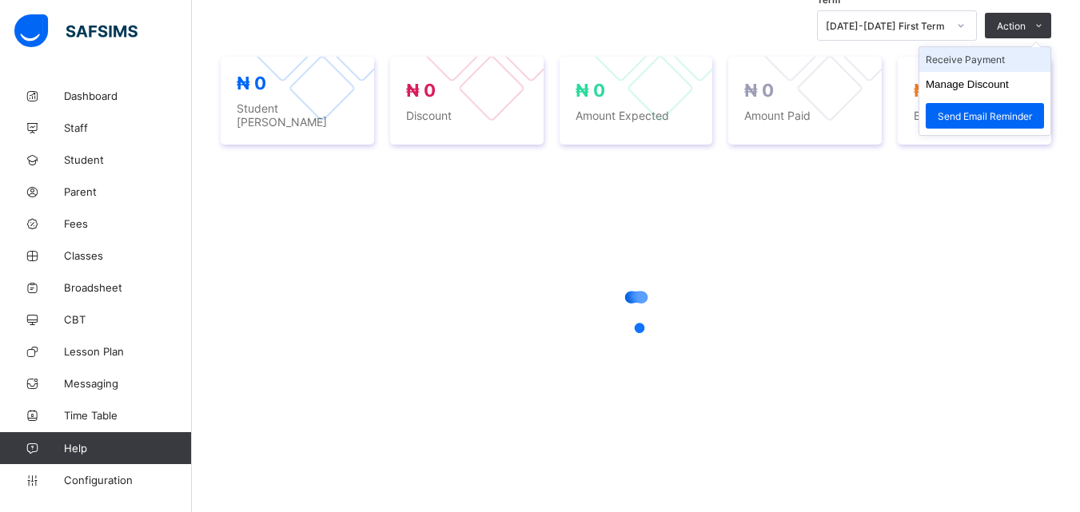
click at [1015, 59] on li "Receive Payment" at bounding box center [984, 59] width 131 height 25
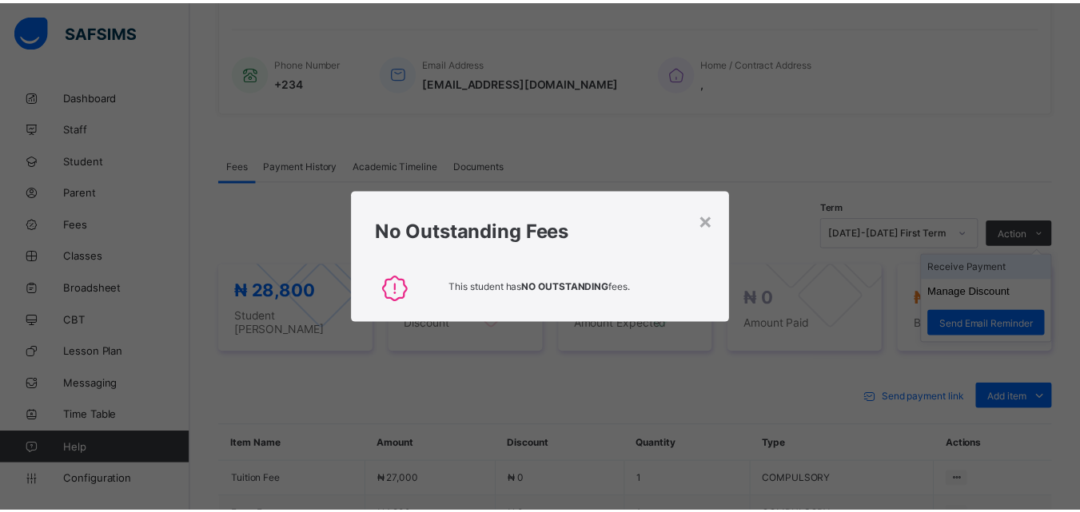
scroll to position [507, 0]
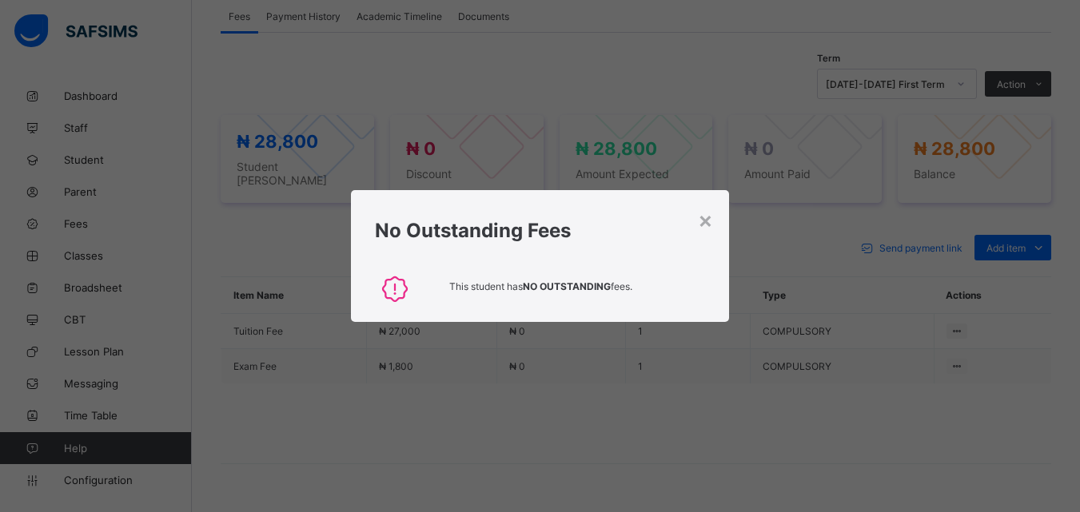
click at [759, 77] on div "× No Outstanding Fees This student has NO OUTSTANDING fees." at bounding box center [540, 256] width 1080 height 512
click at [944, 349] on div "× No Outstanding Fees This student has NO OUTSTANDING fees." at bounding box center [540, 256] width 1080 height 512
click at [637, 398] on div "× No Outstanding Fees This student has NO OUTSTANDING fees." at bounding box center [540, 256] width 1080 height 512
click at [713, 231] on div "×" at bounding box center [705, 219] width 15 height 27
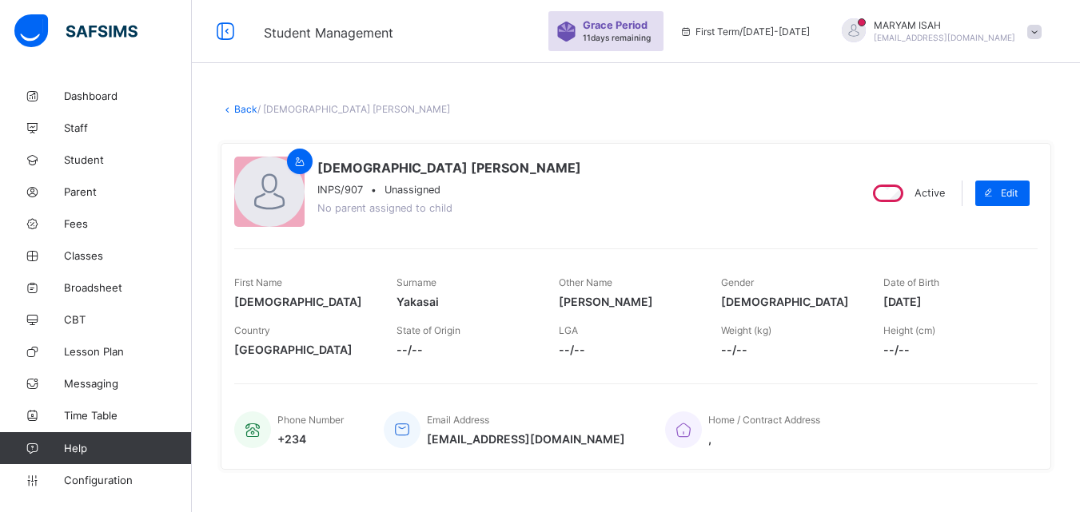
scroll to position [0, 0]
click at [239, 107] on link "Back" at bounding box center [245, 110] width 23 height 12
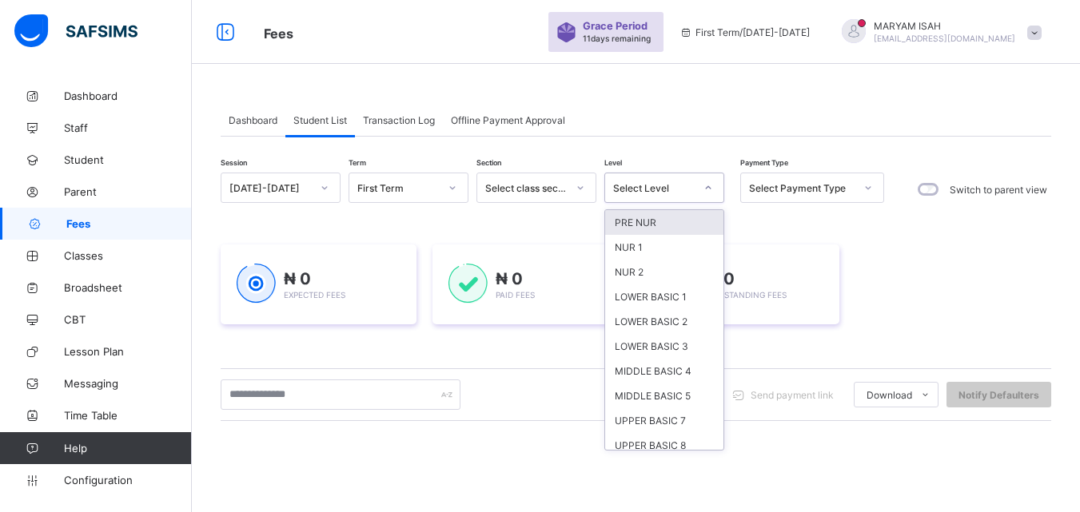
click at [712, 187] on icon at bounding box center [709, 188] width 10 height 16
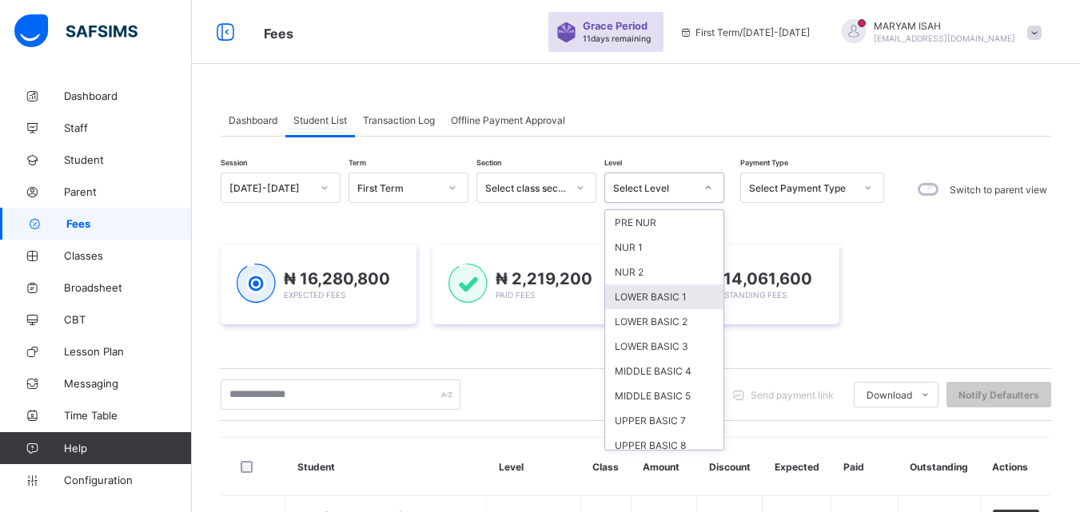
click at [663, 294] on div "LOWER BASIC 1" at bounding box center [664, 297] width 118 height 25
click at [663, 294] on div "₦ 14,061,600 Outstanding Fees" at bounding box center [742, 285] width 196 height 80
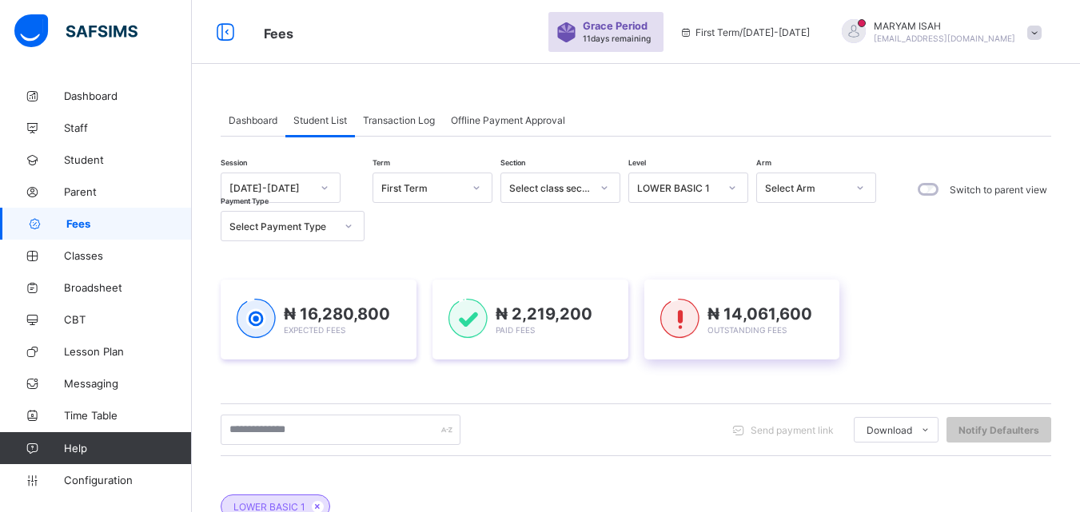
click at [663, 294] on div "₦ 14,061,600 Outstanding Fees" at bounding box center [742, 320] width 196 height 80
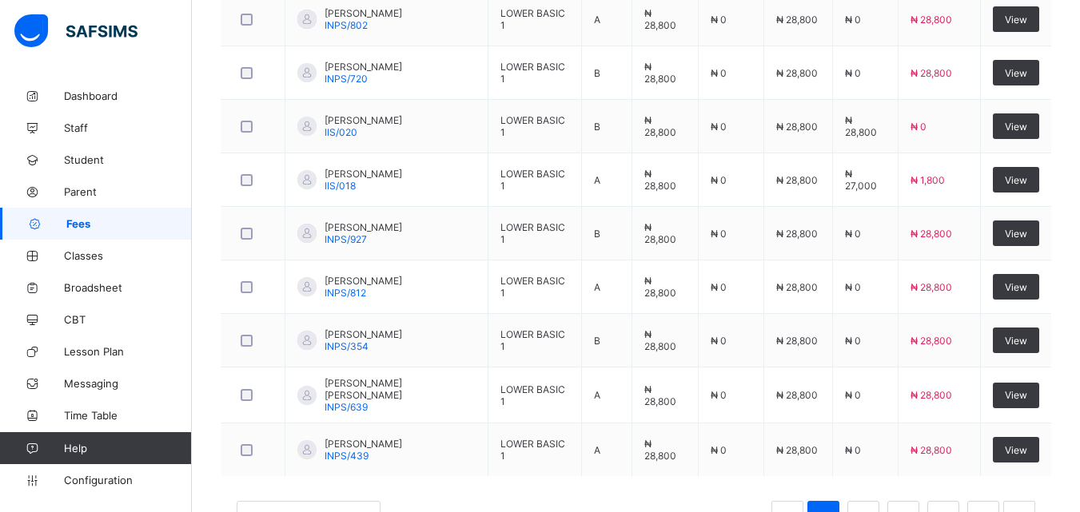
scroll to position [721, 0]
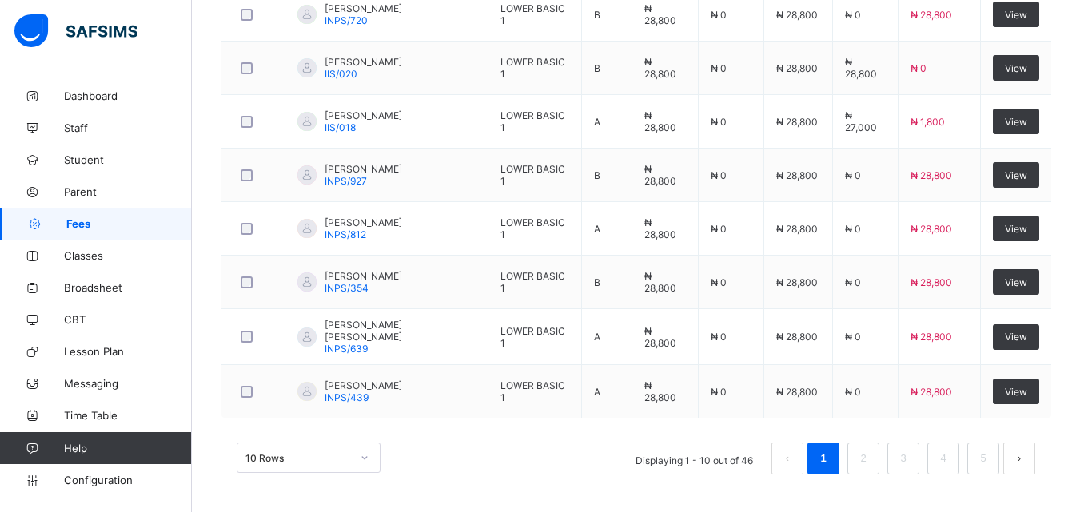
click at [1007, 490] on div "Student Level Class Amount Discount Expected Paid Outstanding Actions [PERSON_N…" at bounding box center [636, 160] width 831 height 677
click at [1015, 469] on button "next page" at bounding box center [1019, 459] width 32 height 32
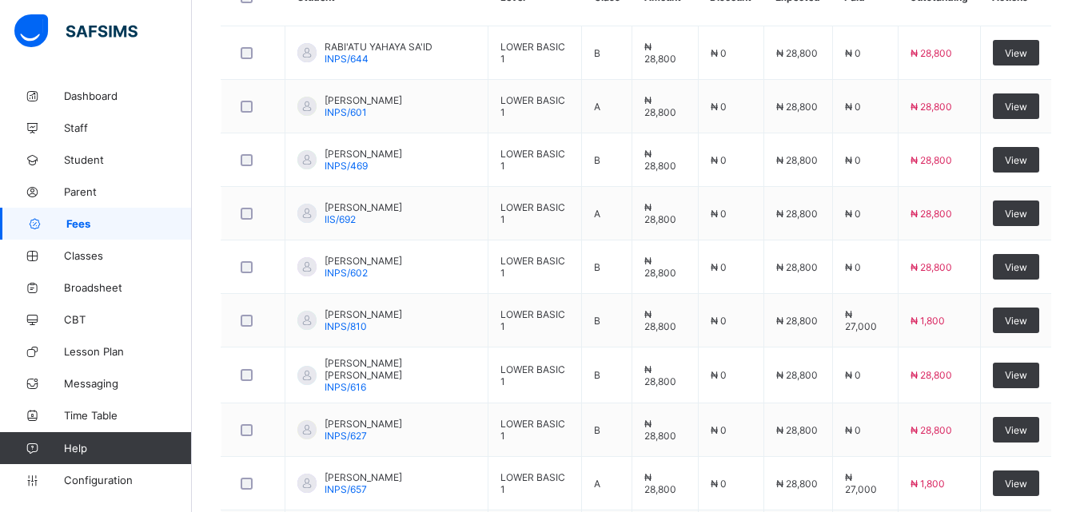
scroll to position [501, 0]
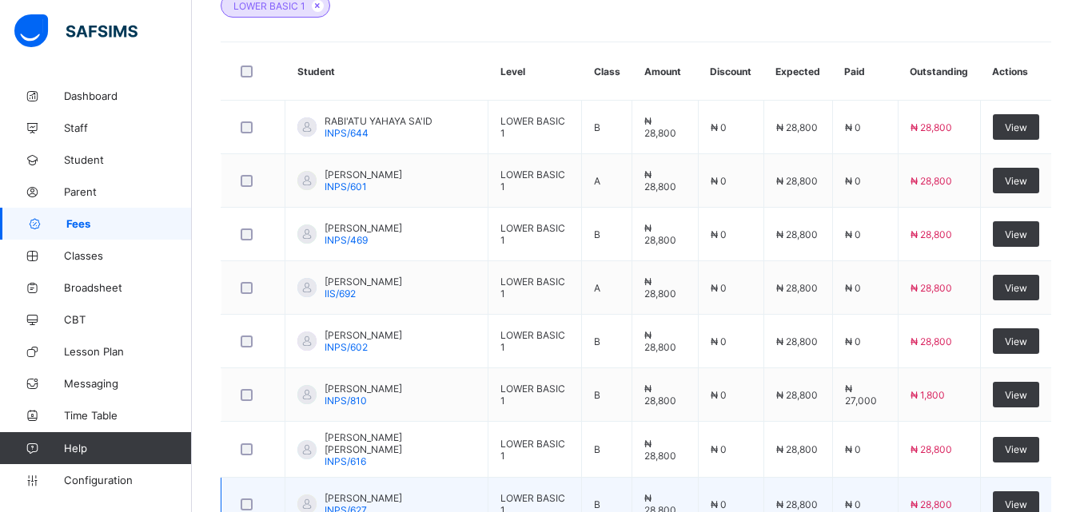
click at [920, 478] on td "₦ 28,800" at bounding box center [939, 505] width 82 height 54
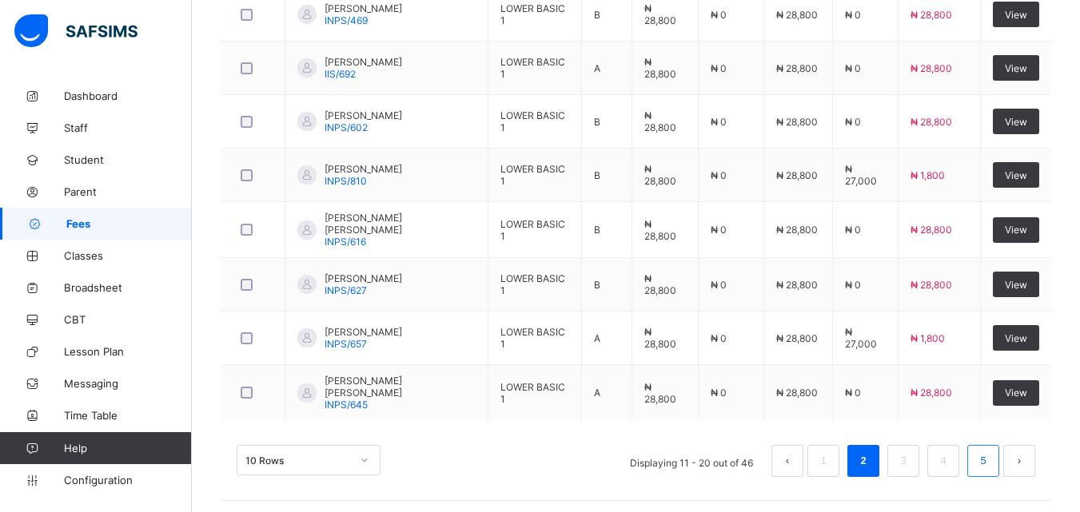
click at [991, 465] on link "5" at bounding box center [982, 461] width 15 height 21
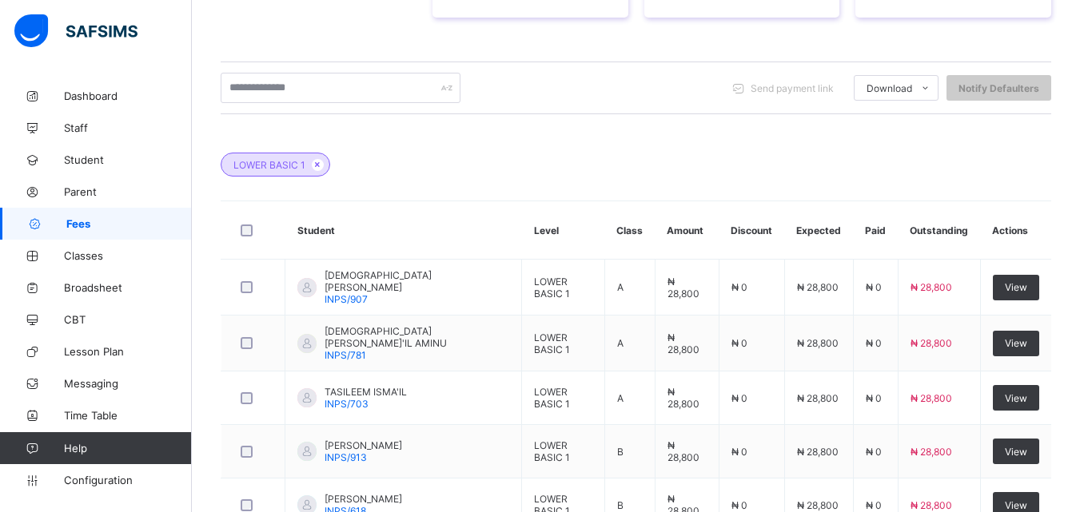
scroll to position [507, 0]
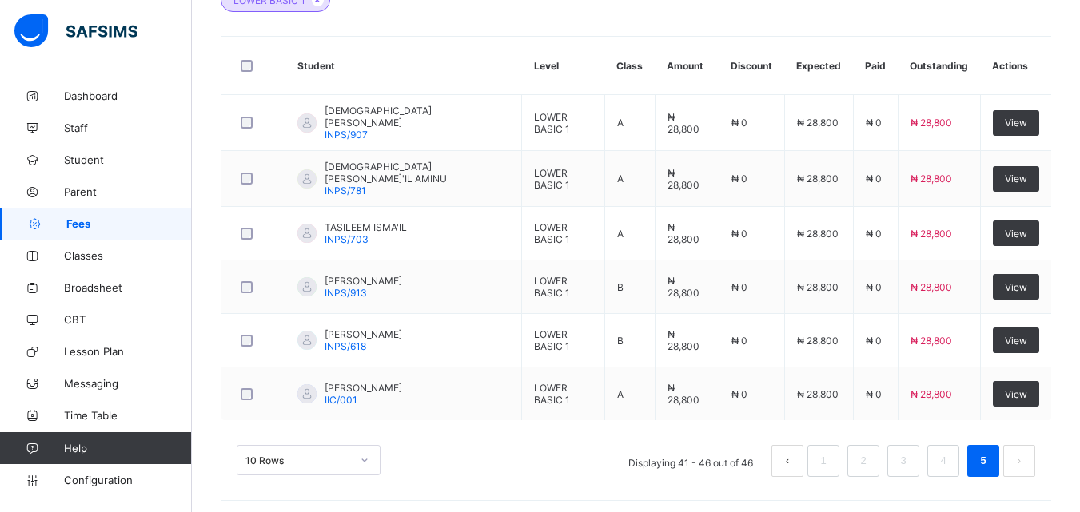
click at [1009, 413] on div "10 Rows Displaying 41 - 46 out of 46 1 2 3 4 5" at bounding box center [636, 453] width 831 height 80
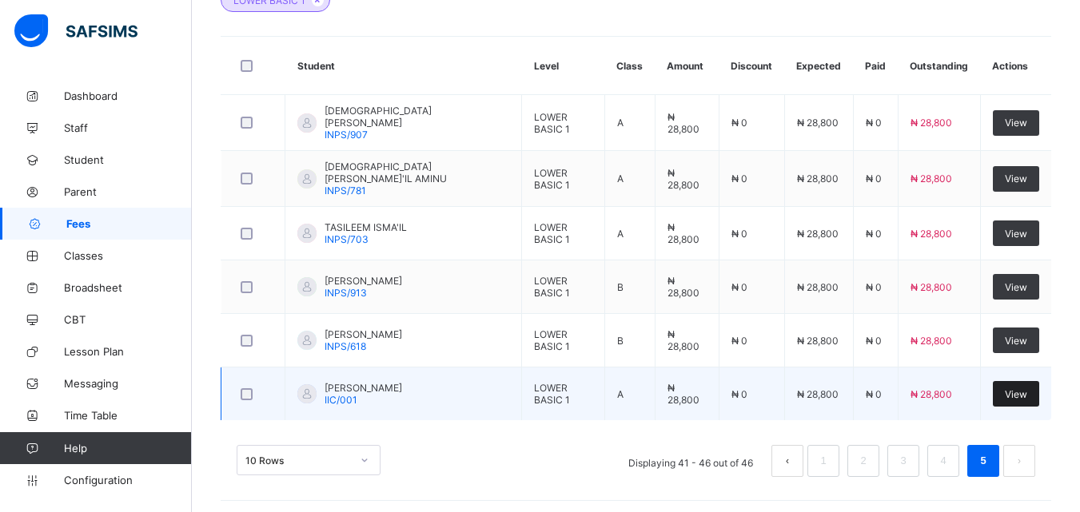
click at [1035, 392] on div "View" at bounding box center [1016, 394] width 46 height 26
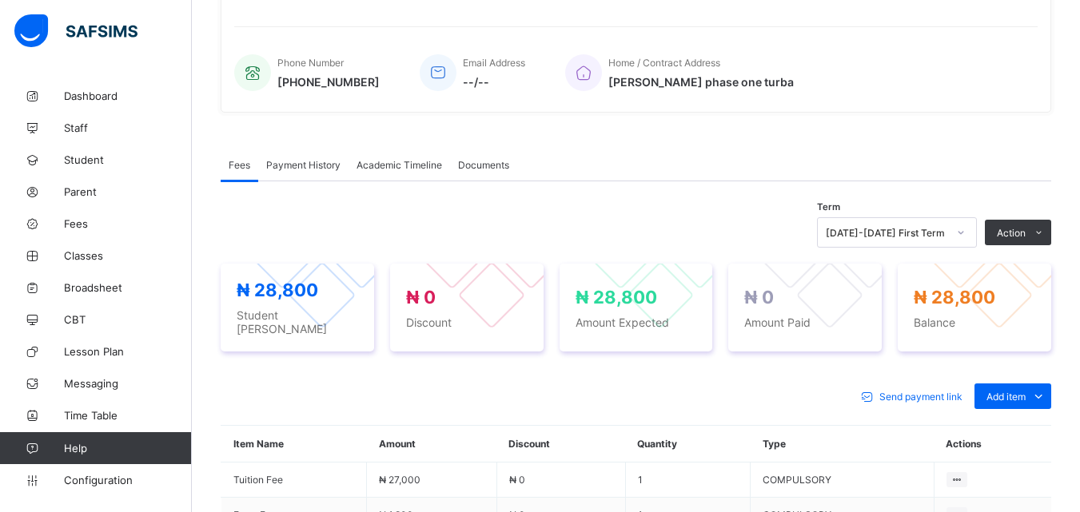
scroll to position [507, 0]
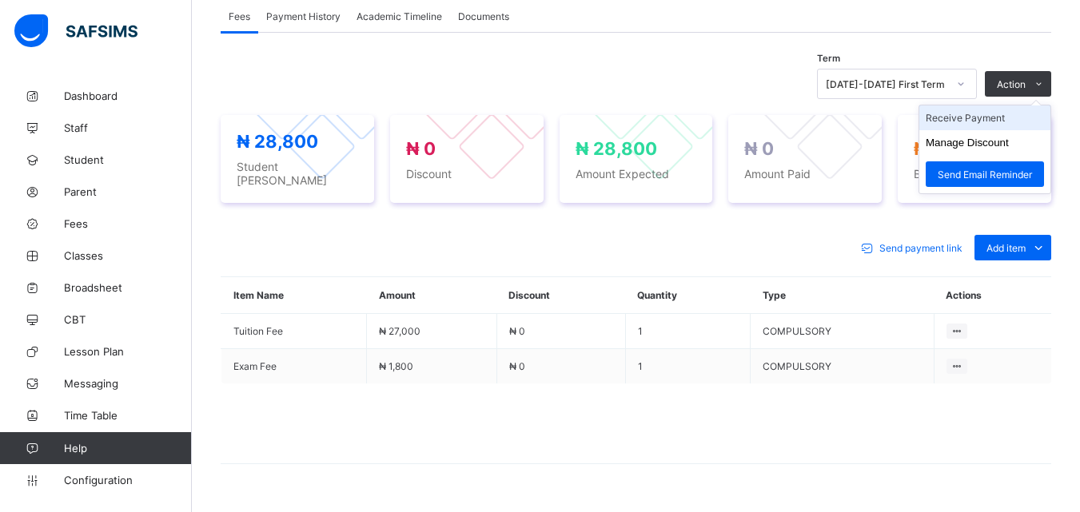
click at [1003, 122] on li "Receive Payment" at bounding box center [984, 118] width 131 height 25
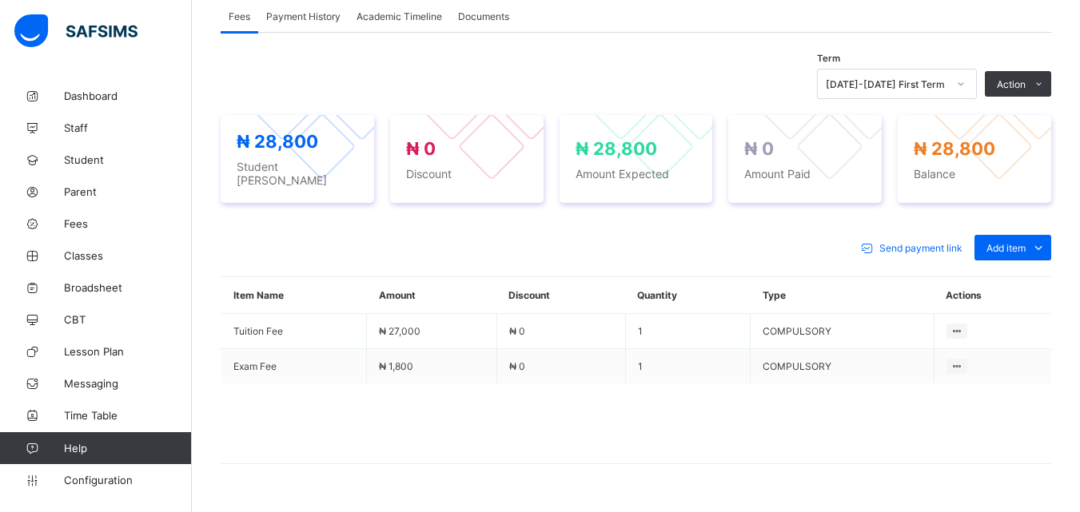
click at [0, 0] on div "× Receive Payment Payment Method Cash Bank POS Bank Select bank Reference No Pa…" at bounding box center [0, 0] width 0 height 0
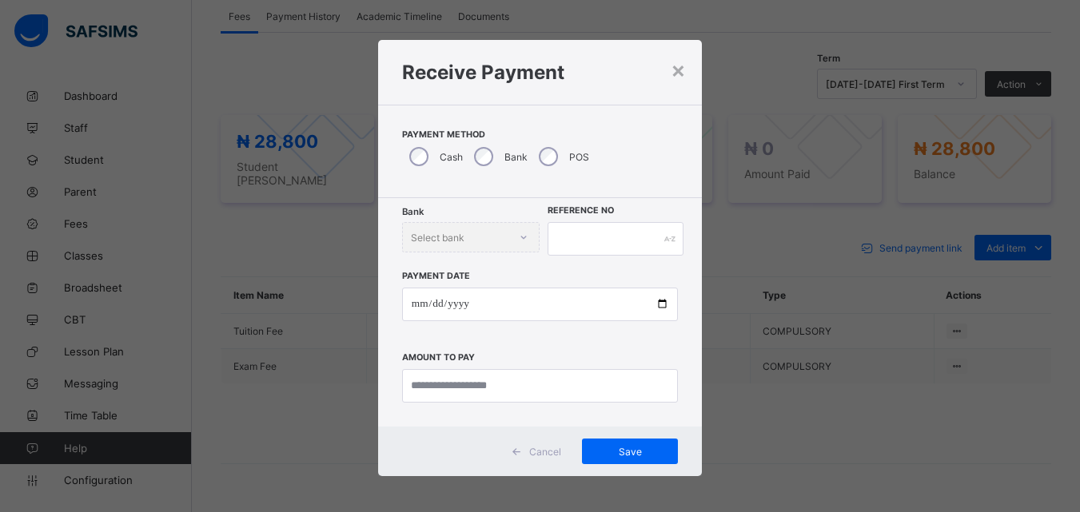
click at [532, 149] on div "POS" at bounding box center [563, 157] width 62 height 34
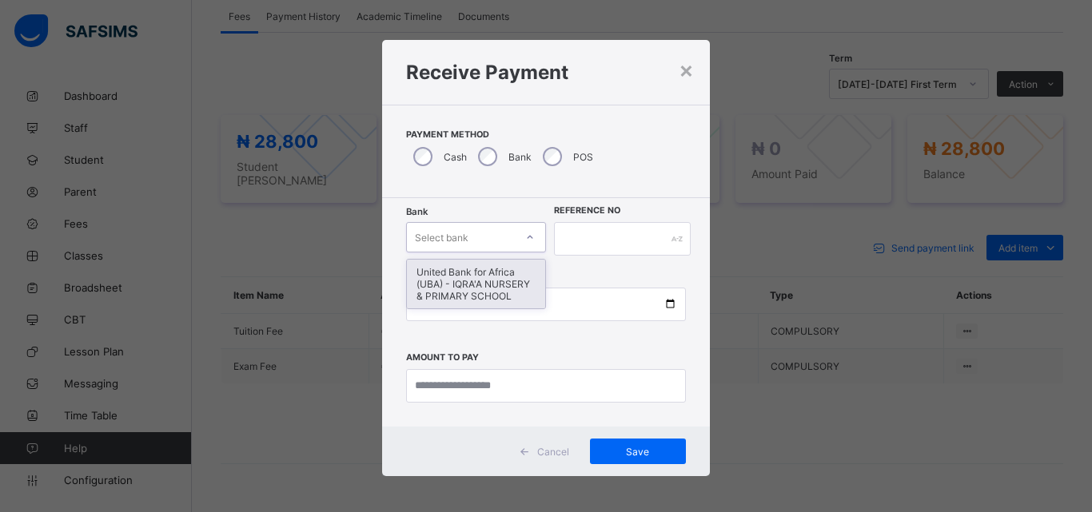
click at [525, 236] on icon at bounding box center [530, 237] width 10 height 16
click at [506, 272] on div "United Bank for Africa (UBA) - IQRA'A NURSERY & PRIMARY SCHOOL" at bounding box center [476, 284] width 138 height 49
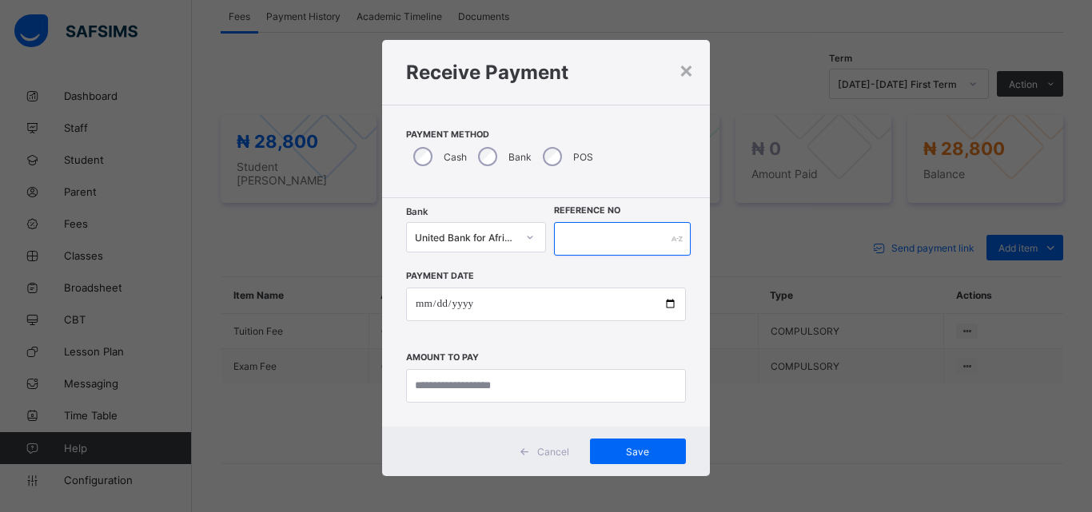
click at [562, 237] on input "text" at bounding box center [622, 239] width 137 height 34
type input "******"
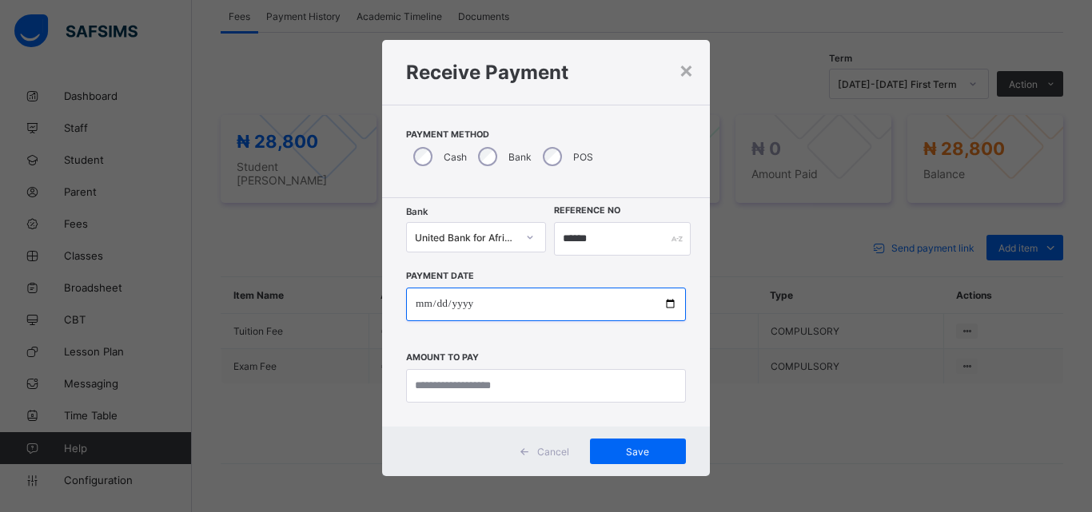
click at [668, 304] on input "date" at bounding box center [546, 305] width 280 height 34
type input "**********"
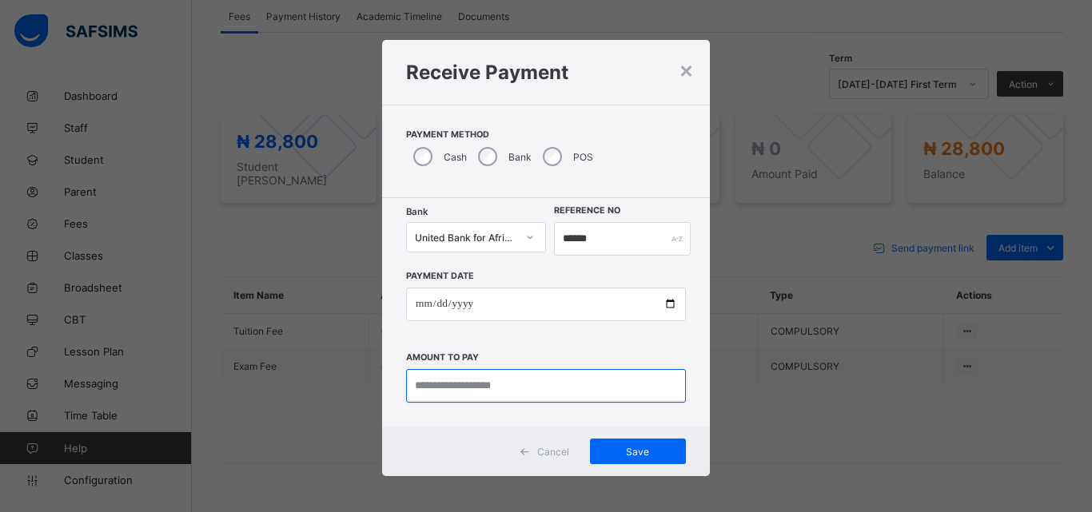
click at [425, 386] on input "currency" at bounding box center [546, 386] width 280 height 34
type input "********"
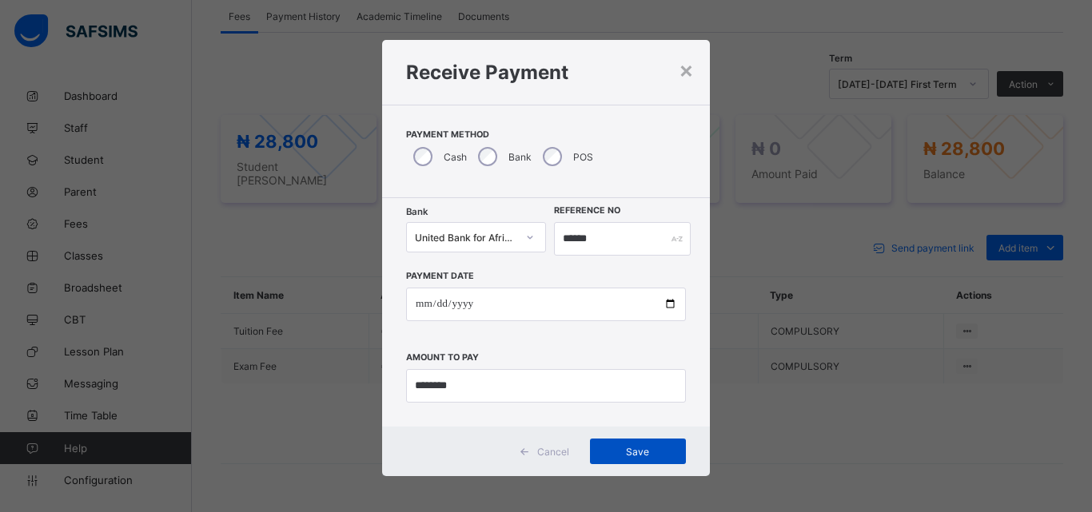
click at [616, 457] on span "Save" at bounding box center [638, 452] width 72 height 12
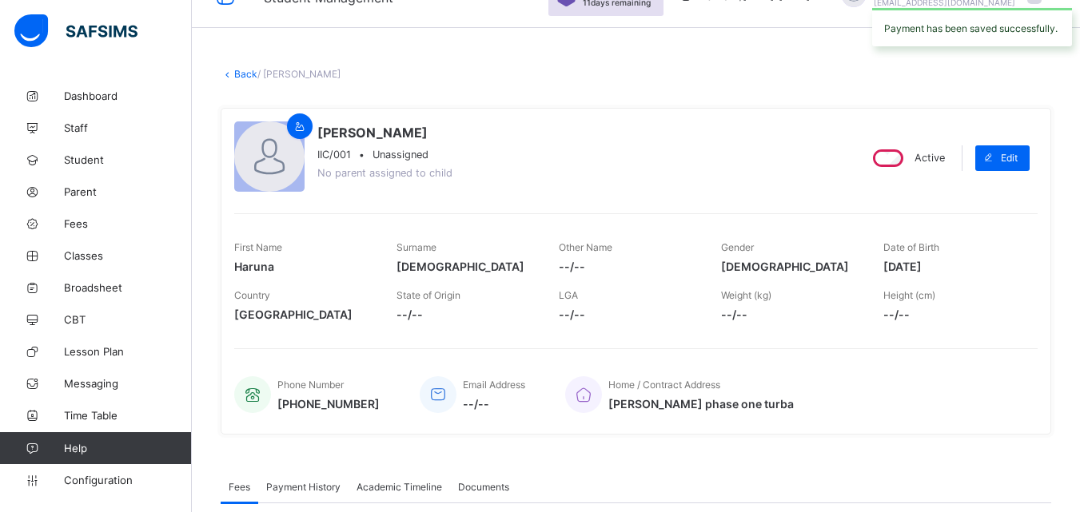
scroll to position [0, 0]
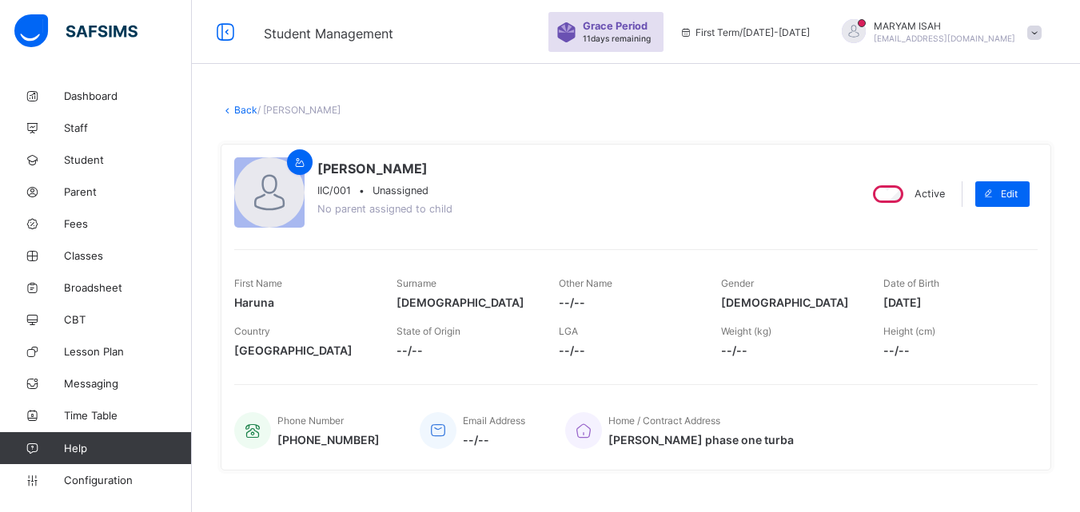
click at [241, 113] on link "Back" at bounding box center [245, 110] width 23 height 12
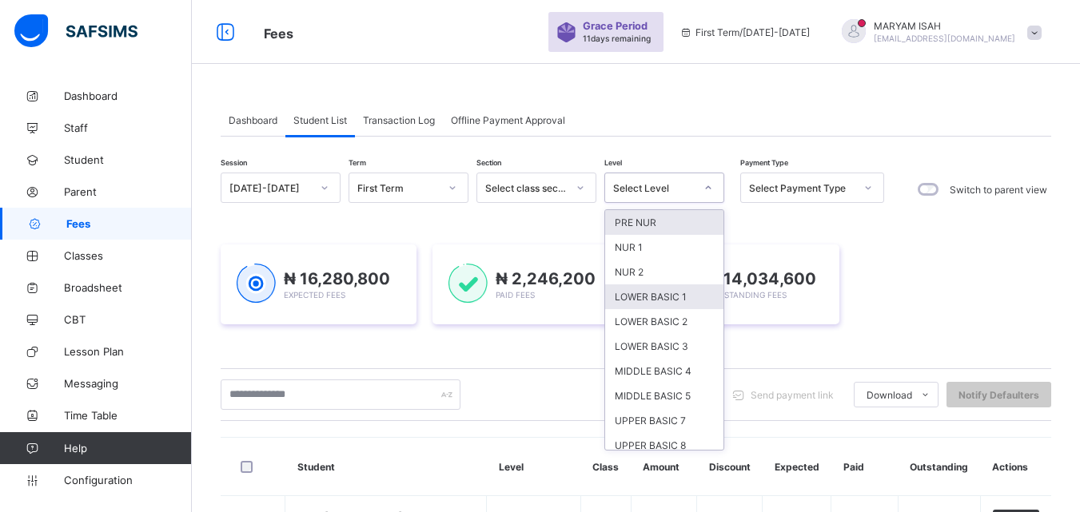
click at [652, 308] on div "LOWER BASIC 1" at bounding box center [664, 297] width 118 height 25
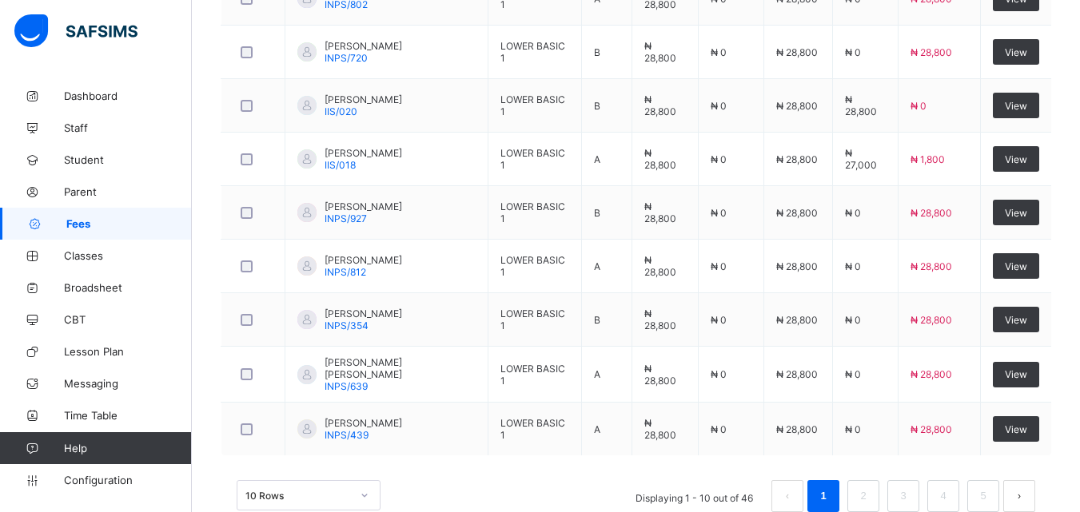
scroll to position [721, 0]
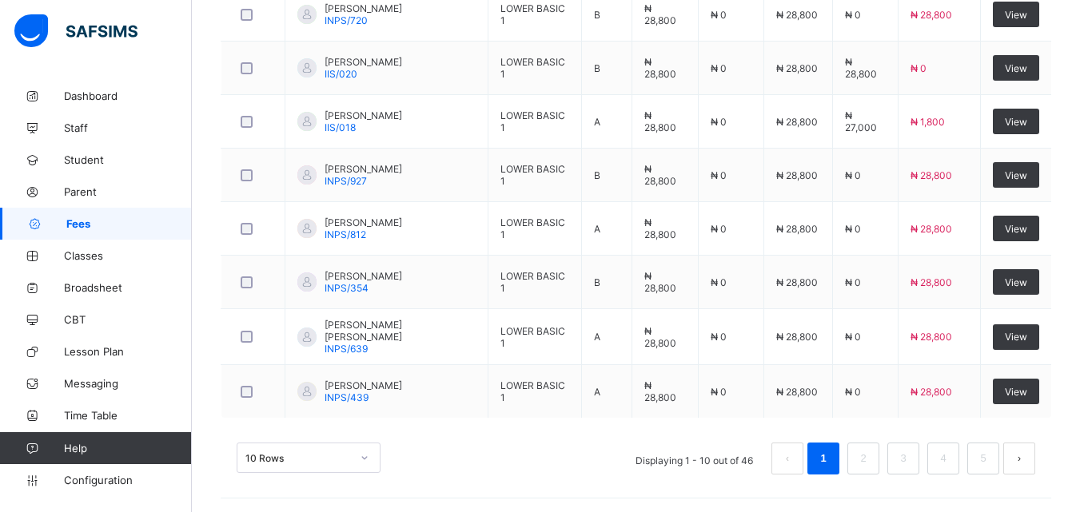
click at [1017, 459] on button "next page" at bounding box center [1019, 459] width 32 height 32
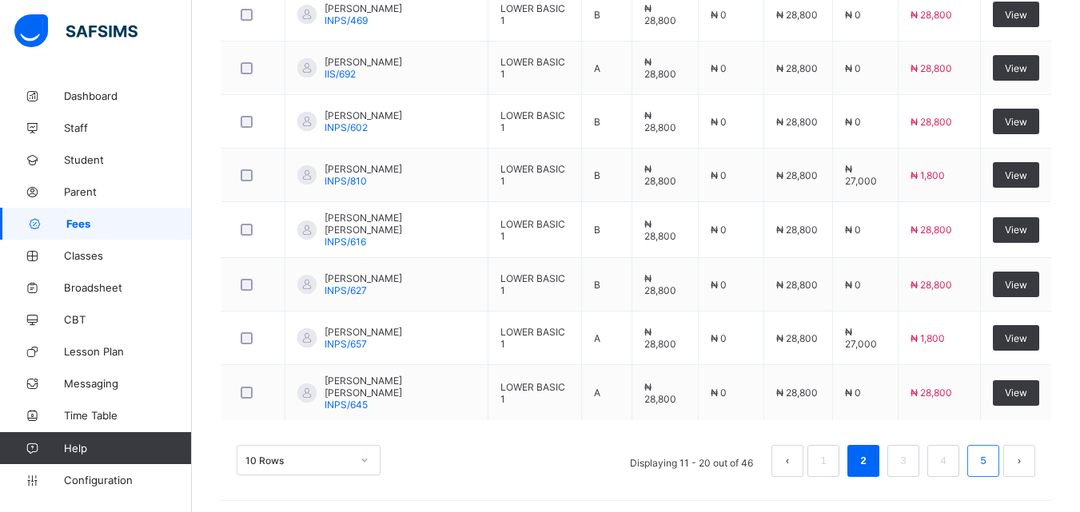
click at [991, 463] on link "5" at bounding box center [982, 461] width 15 height 21
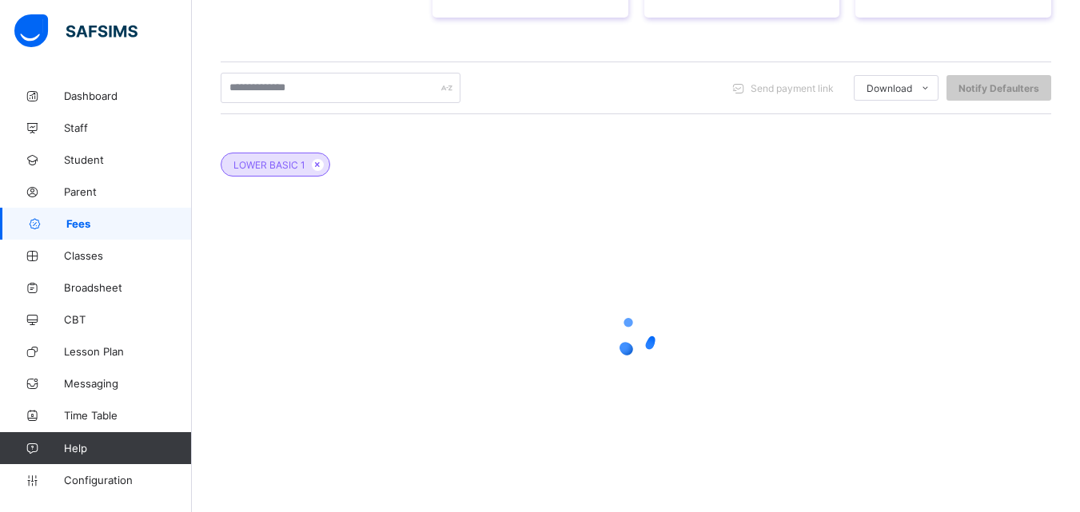
scroll to position [507, 0]
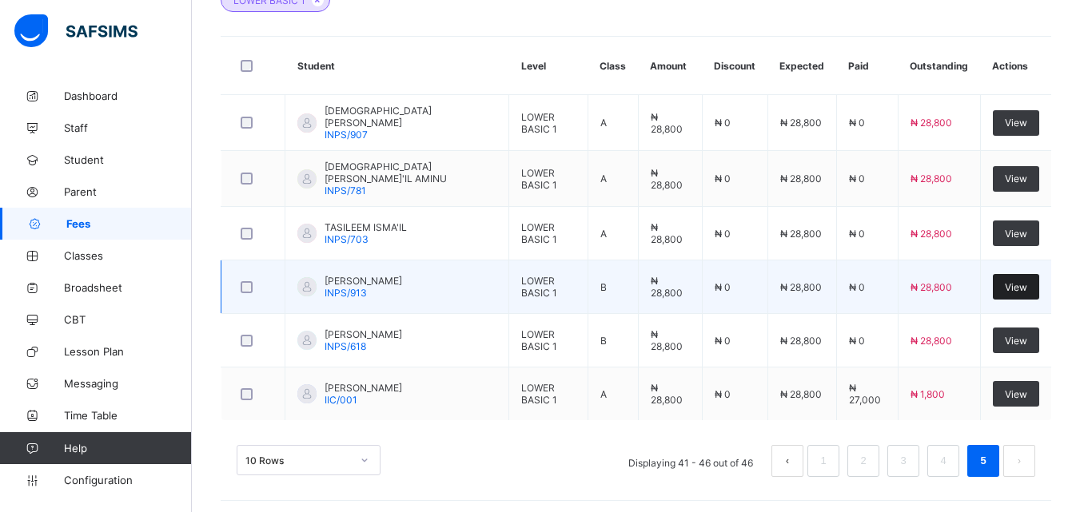
click at [1011, 279] on div "View" at bounding box center [1016, 287] width 46 height 26
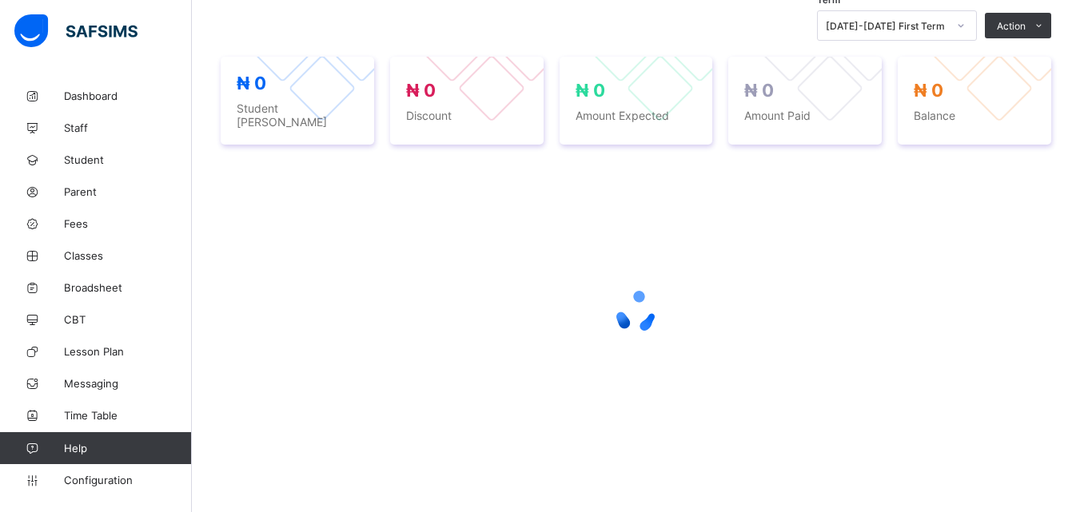
scroll to position [507, 0]
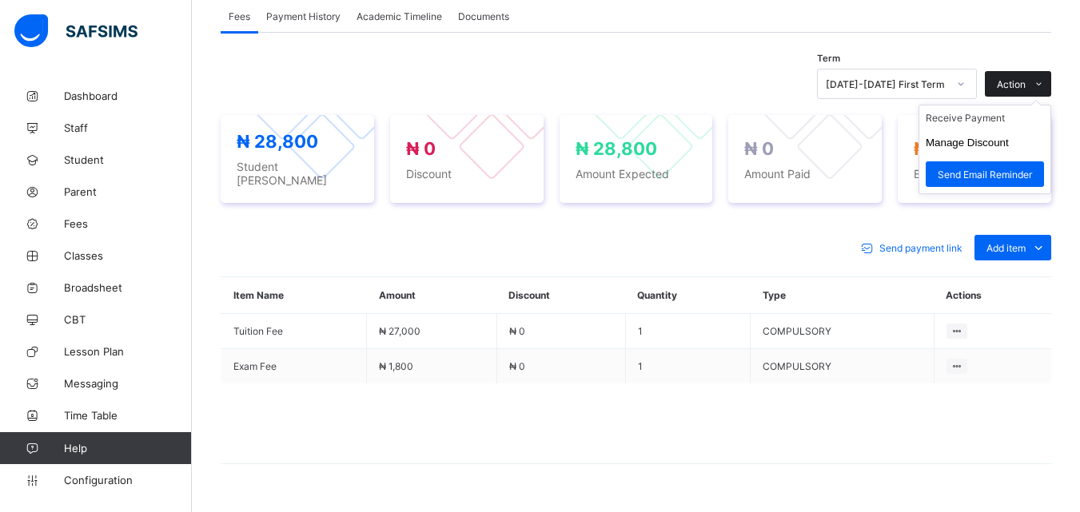
click at [1045, 79] on icon at bounding box center [1039, 84] width 12 height 10
click at [959, 124] on li "Receive Payment" at bounding box center [984, 118] width 131 height 25
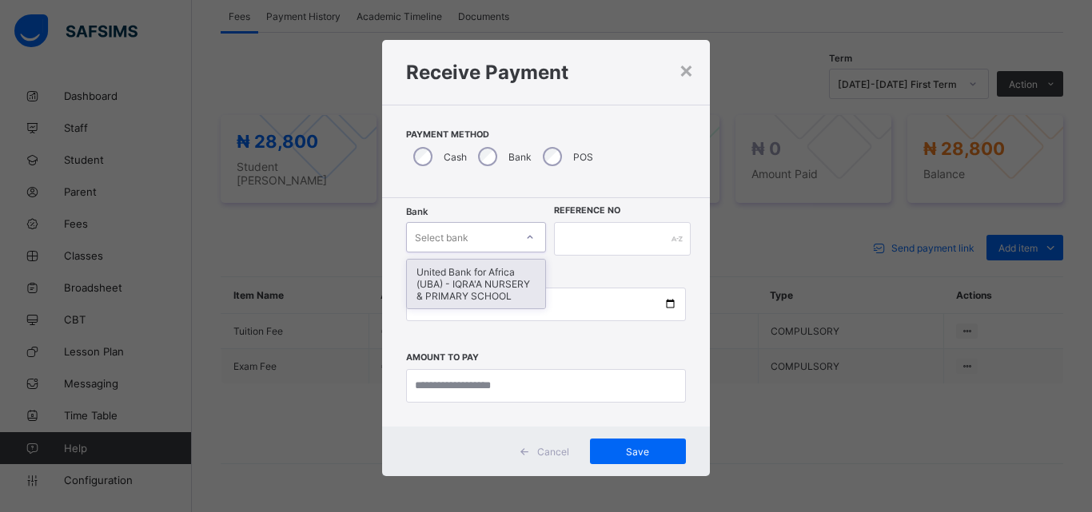
click at [461, 296] on div "United Bank for Africa (UBA) - IQRA'A NURSERY & PRIMARY SCHOOL" at bounding box center [476, 284] width 138 height 49
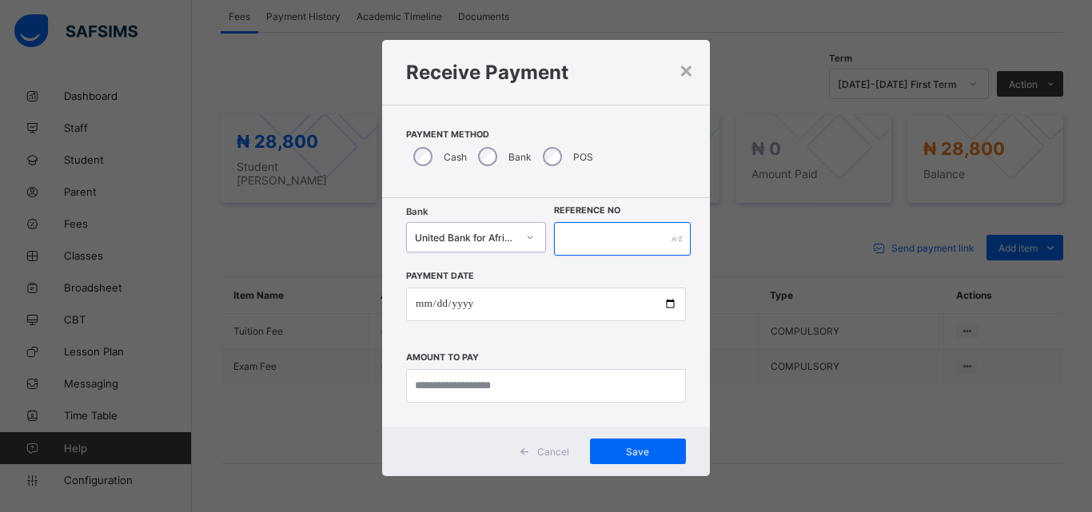
click at [605, 240] on input "text" at bounding box center [622, 239] width 137 height 34
type input "******"
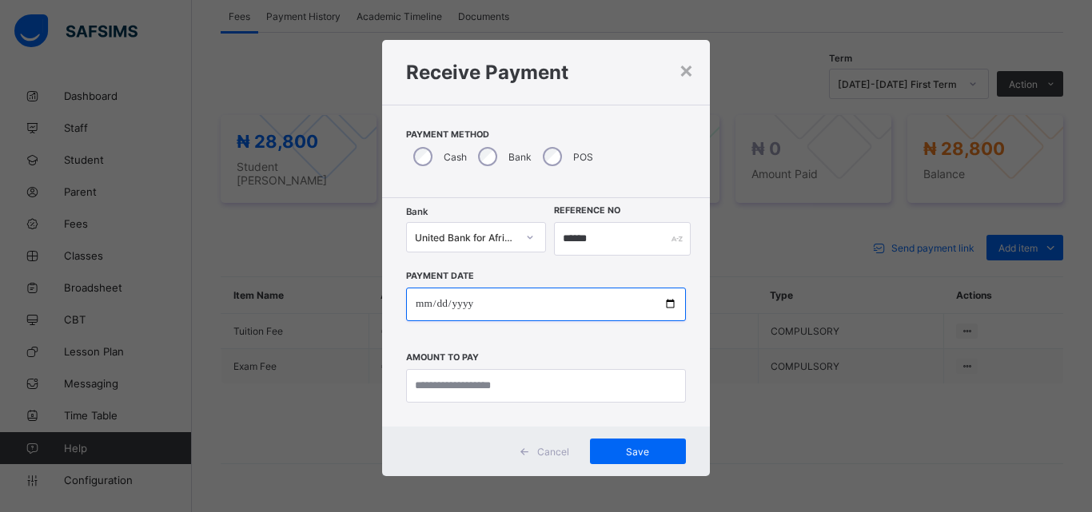
click at [660, 305] on input "date" at bounding box center [546, 305] width 280 height 34
type input "**********"
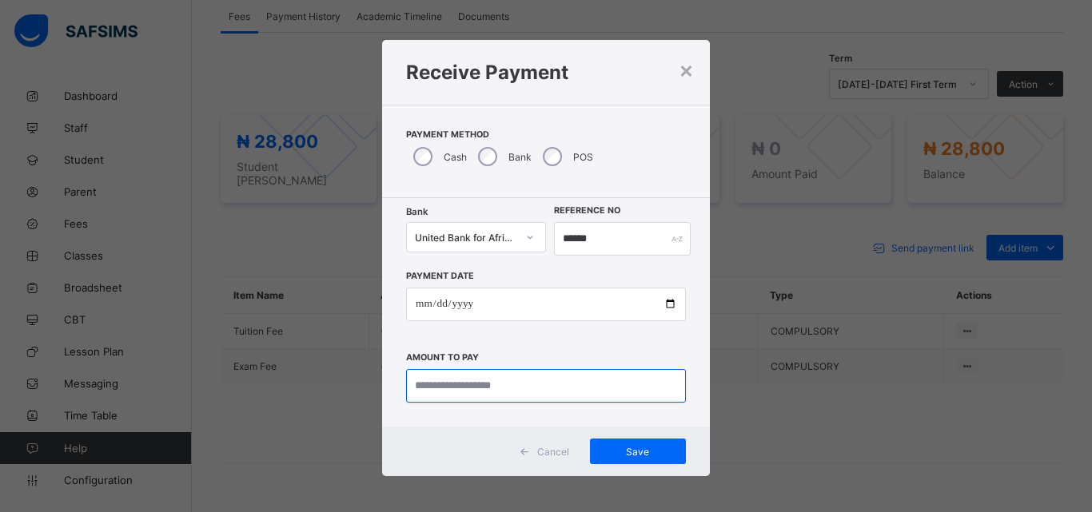
click at [448, 384] on input "currency" at bounding box center [546, 386] width 280 height 34
click at [441, 394] on input "currency" at bounding box center [546, 386] width 280 height 34
type input "********"
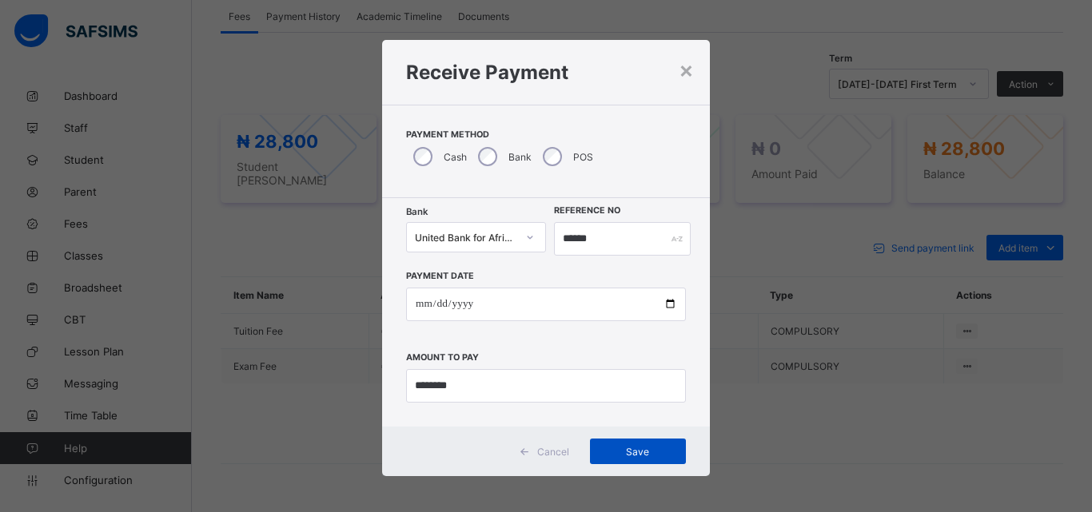
click at [605, 452] on span "Save" at bounding box center [638, 452] width 72 height 12
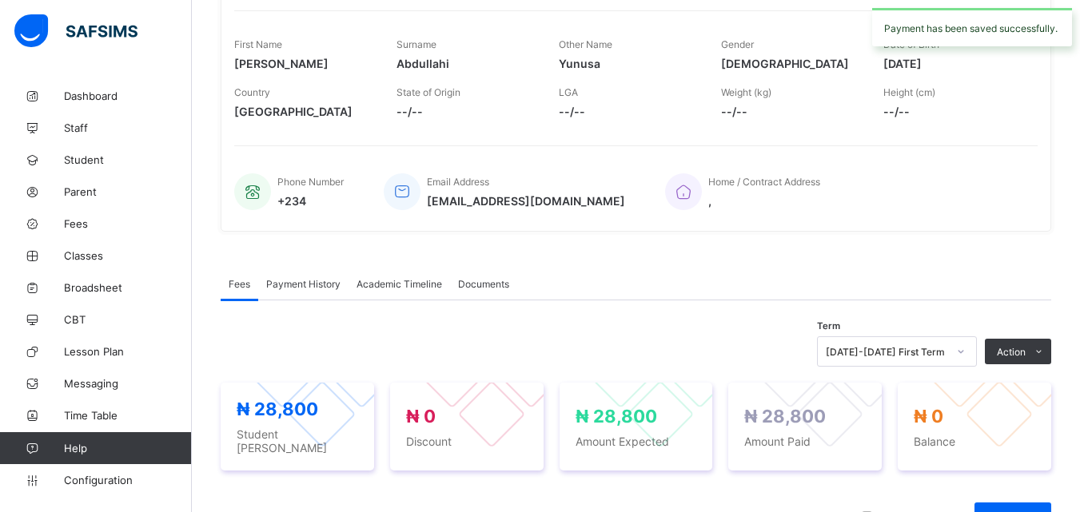
scroll to position [0, 0]
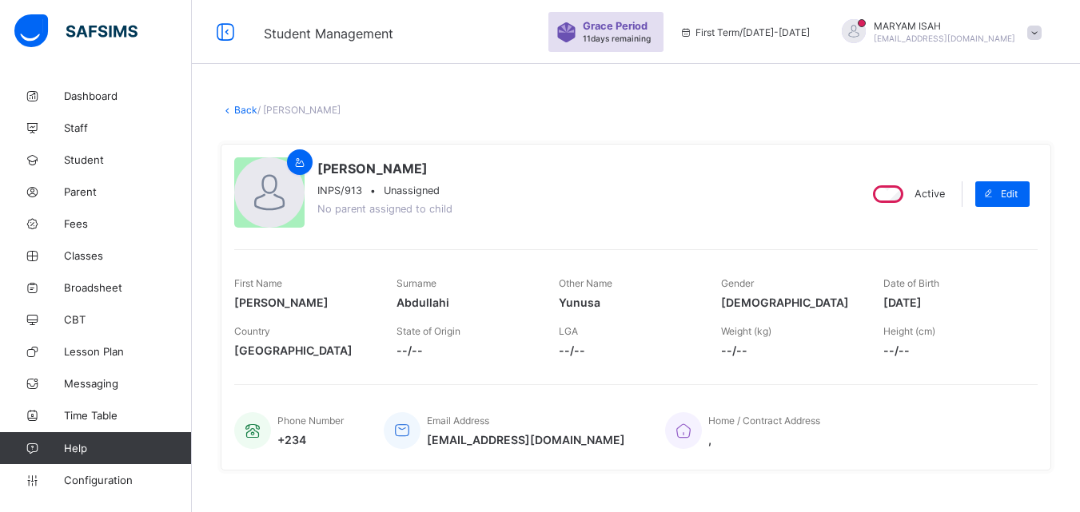
click at [234, 109] on link "Back" at bounding box center [245, 110] width 23 height 12
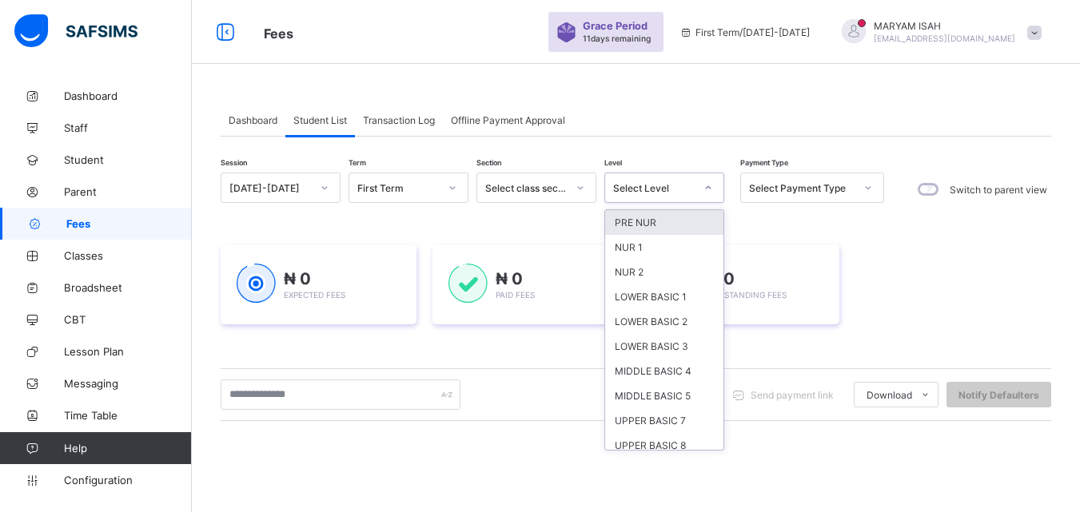
click at [710, 189] on icon at bounding box center [709, 188] width 10 height 16
click at [668, 291] on div "LOWER BASIC 1" at bounding box center [664, 297] width 118 height 25
click at [668, 291] on div "₦ 0 Outstanding Fees" at bounding box center [742, 285] width 196 height 80
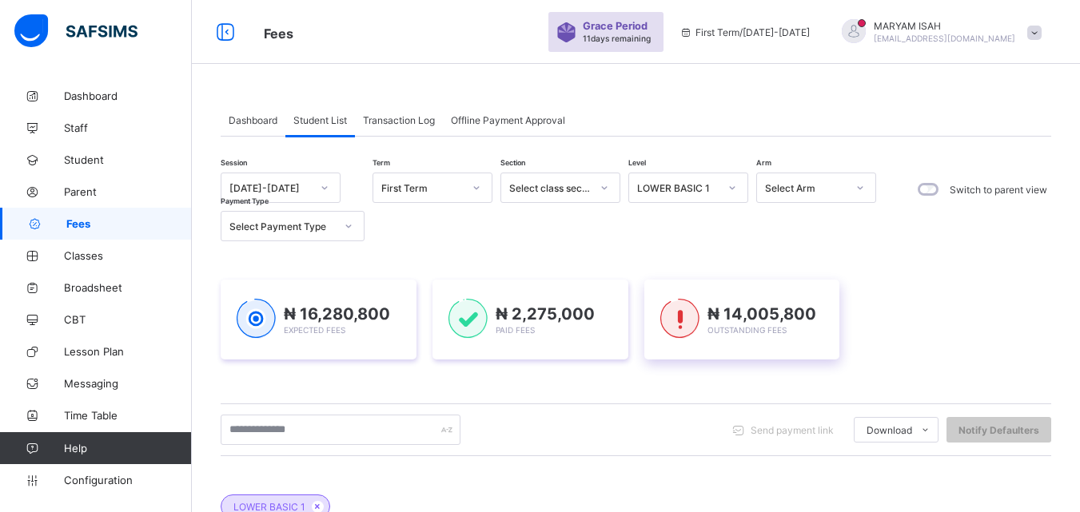
scroll to position [342, 0]
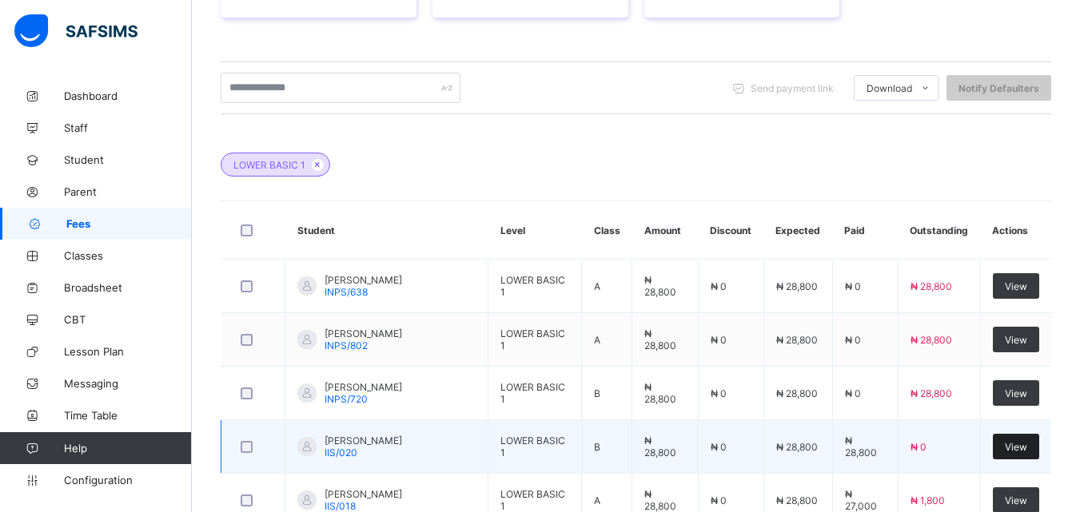
click at [1005, 471] on td "View" at bounding box center [1015, 448] width 71 height 54
click at [1007, 456] on div "View" at bounding box center [1016, 447] width 46 height 26
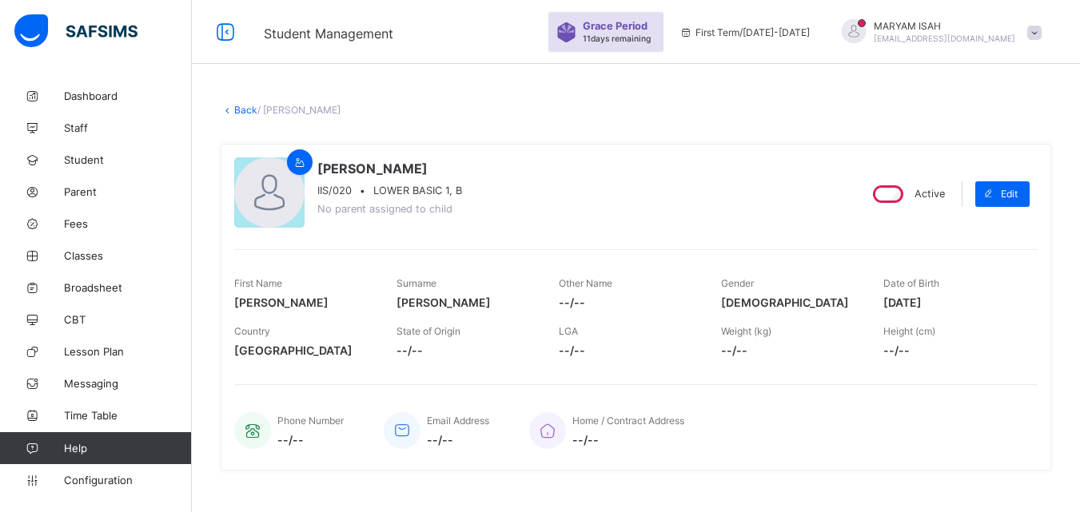
click at [248, 111] on link "Back" at bounding box center [245, 110] width 23 height 12
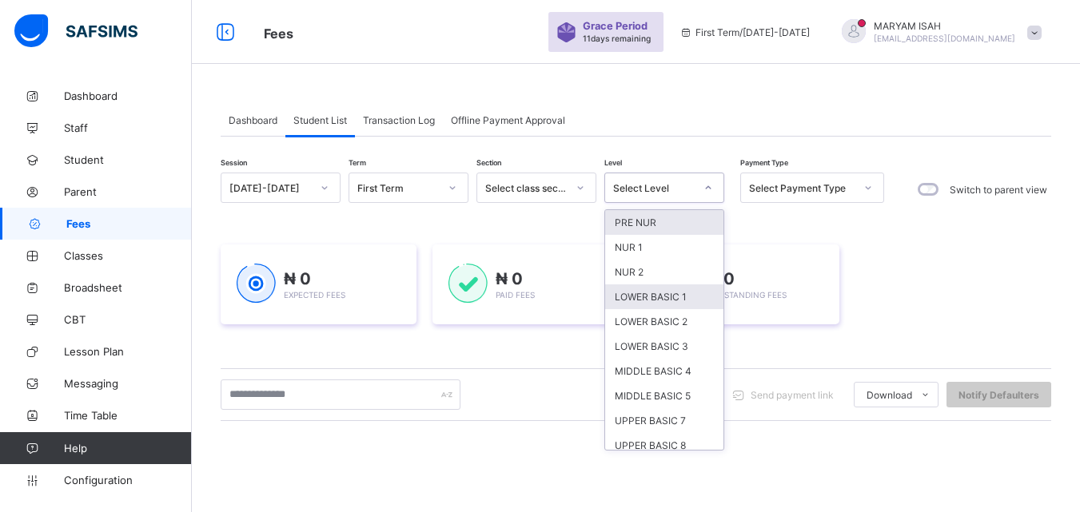
click at [678, 297] on div "LOWER BASIC 1" at bounding box center [664, 297] width 118 height 25
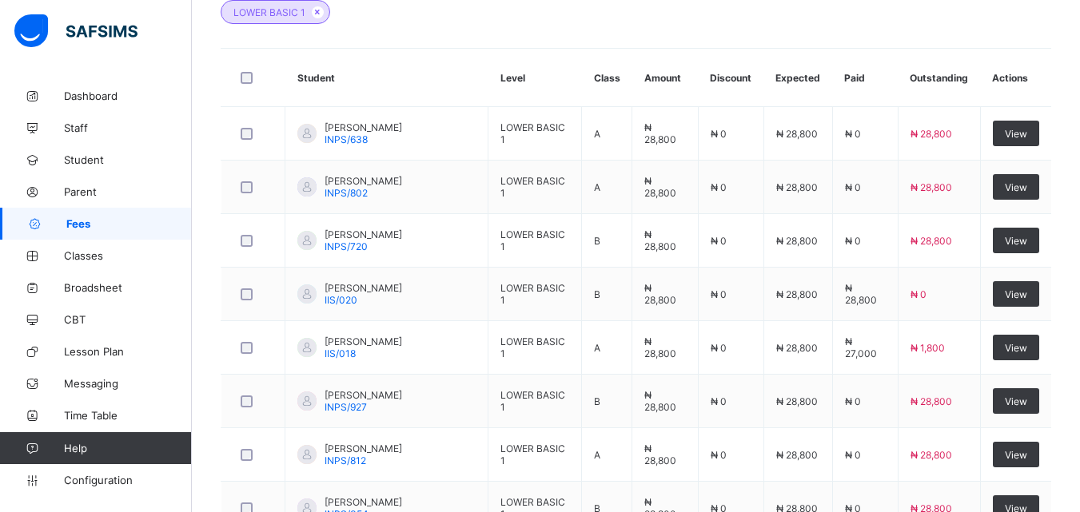
scroll to position [721, 0]
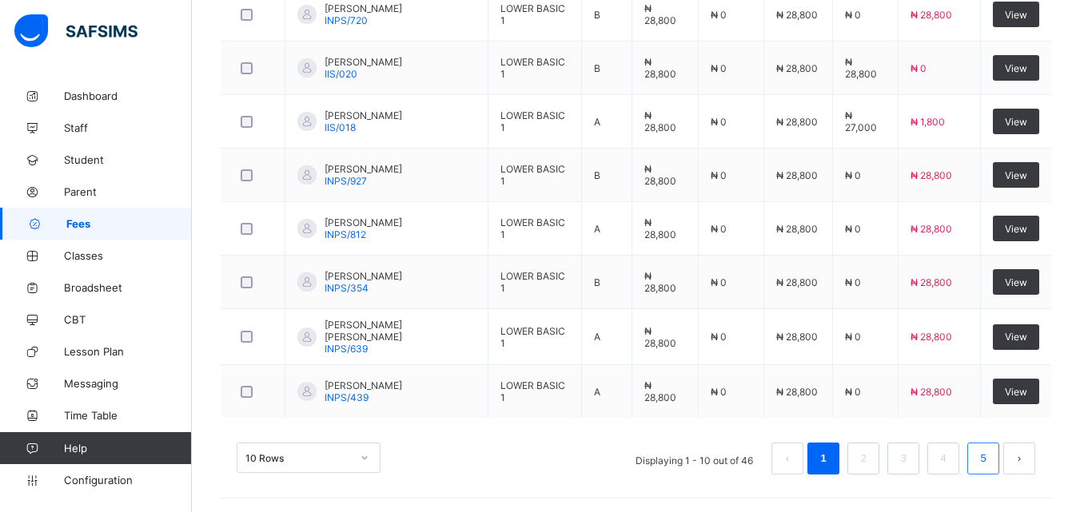
click at [991, 461] on link "5" at bounding box center [982, 459] width 15 height 21
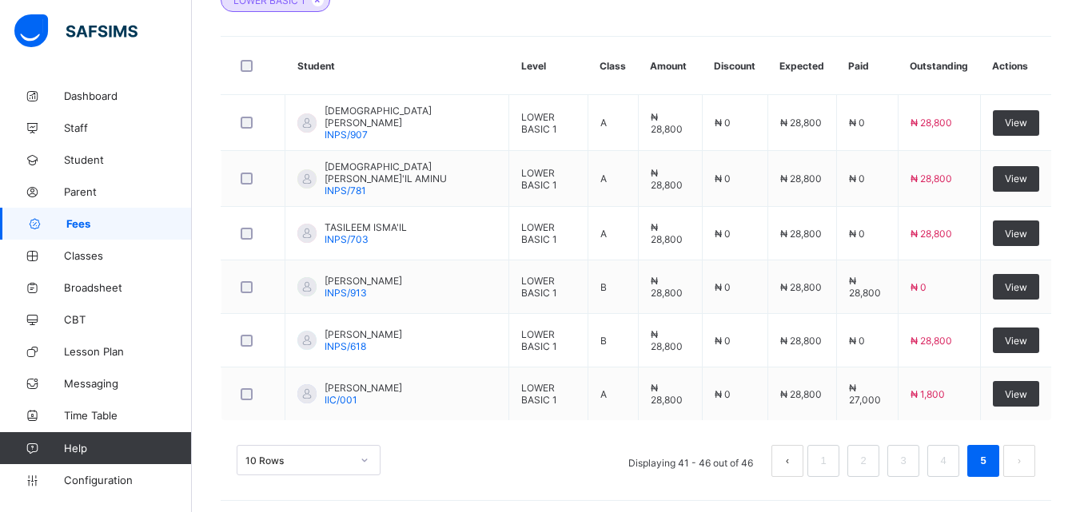
scroll to position [0, 0]
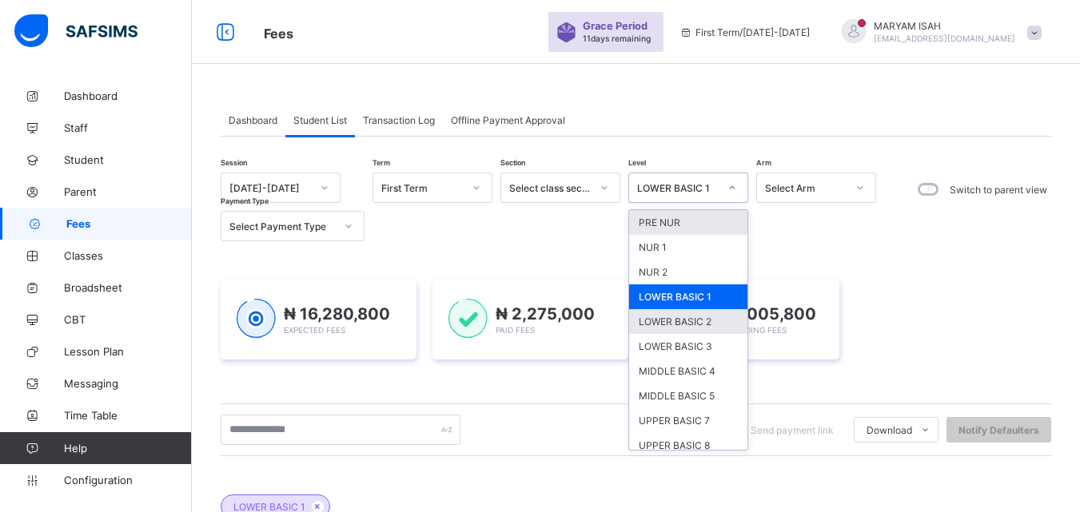
click at [708, 319] on div "LOWER BASIC 2" at bounding box center [688, 321] width 118 height 25
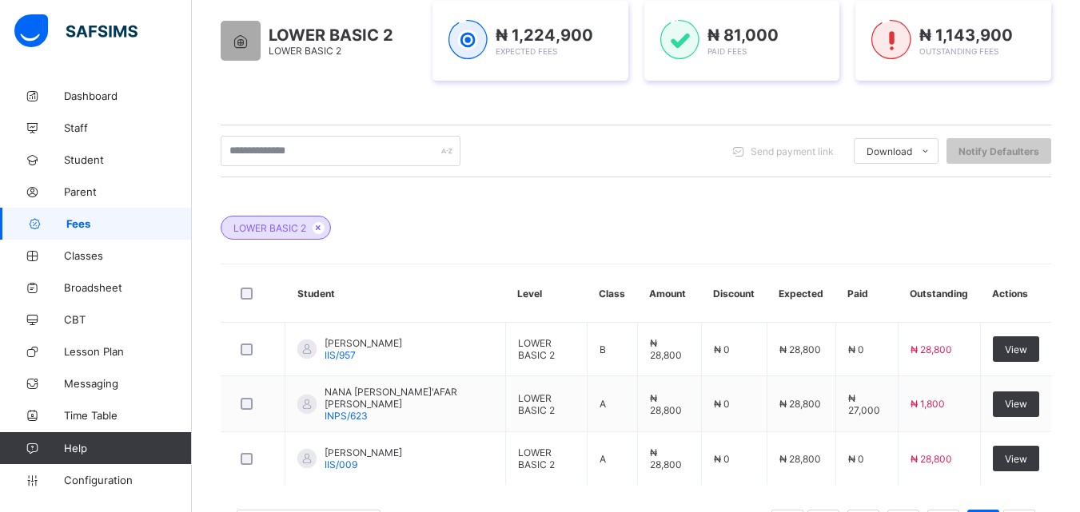
scroll to position [341, 0]
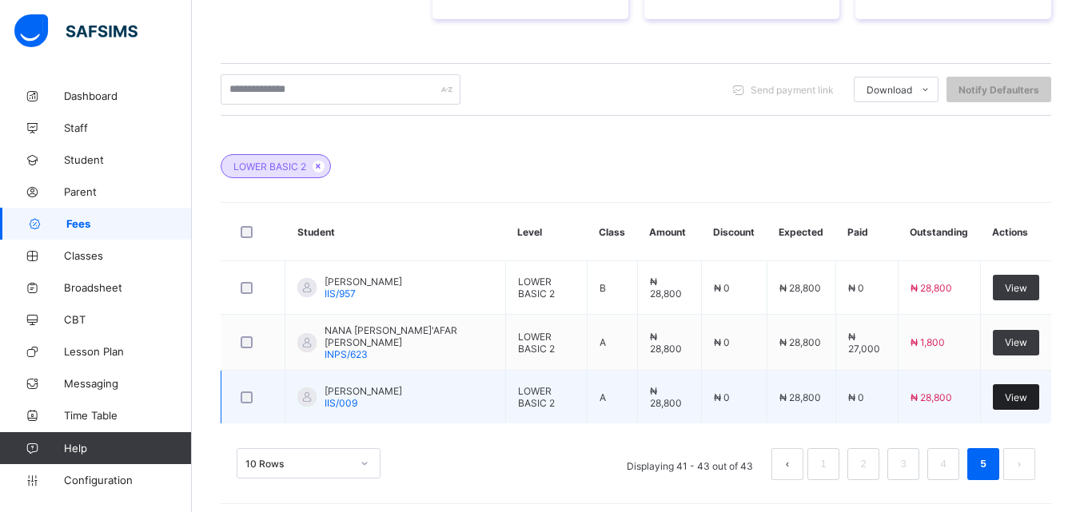
click at [1029, 405] on div "View" at bounding box center [1016, 398] width 46 height 26
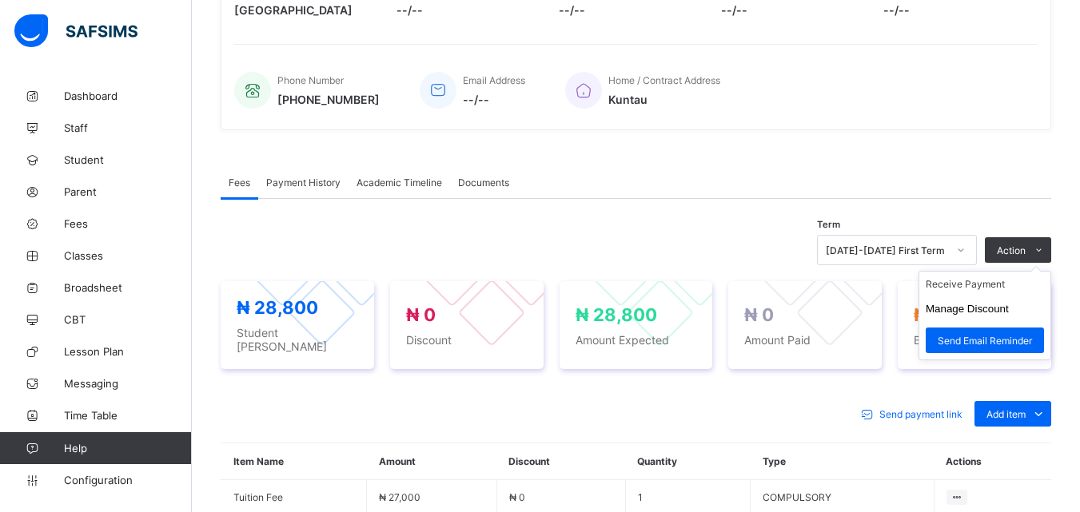
click at [1051, 271] on ul "Receive Payment Manage Discount Send Email Reminder" at bounding box center [985, 316] width 133 height 90
click at [969, 290] on li "Receive Payment" at bounding box center [984, 284] width 131 height 25
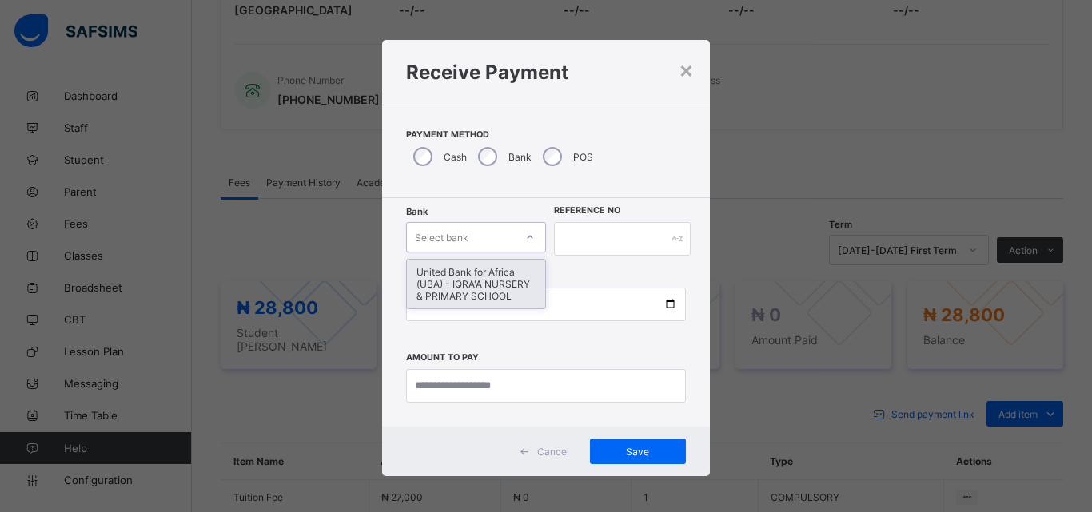
click at [527, 242] on icon at bounding box center [530, 237] width 10 height 16
click at [504, 281] on div "United Bank for Africa (UBA) - IQRA'A NURSERY & PRIMARY SCHOOL" at bounding box center [476, 284] width 138 height 49
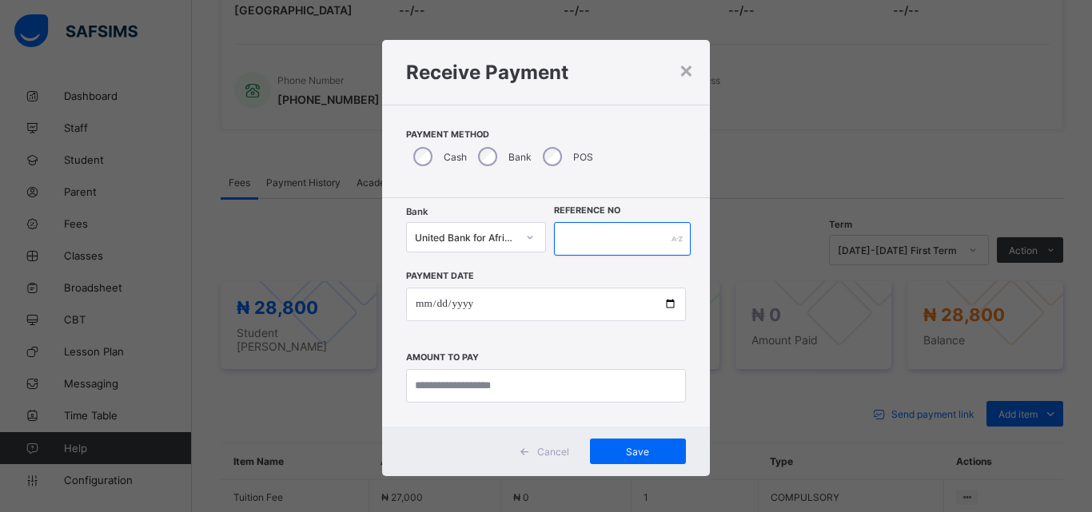
click at [580, 249] on input "text" at bounding box center [622, 239] width 137 height 34
type input "******"
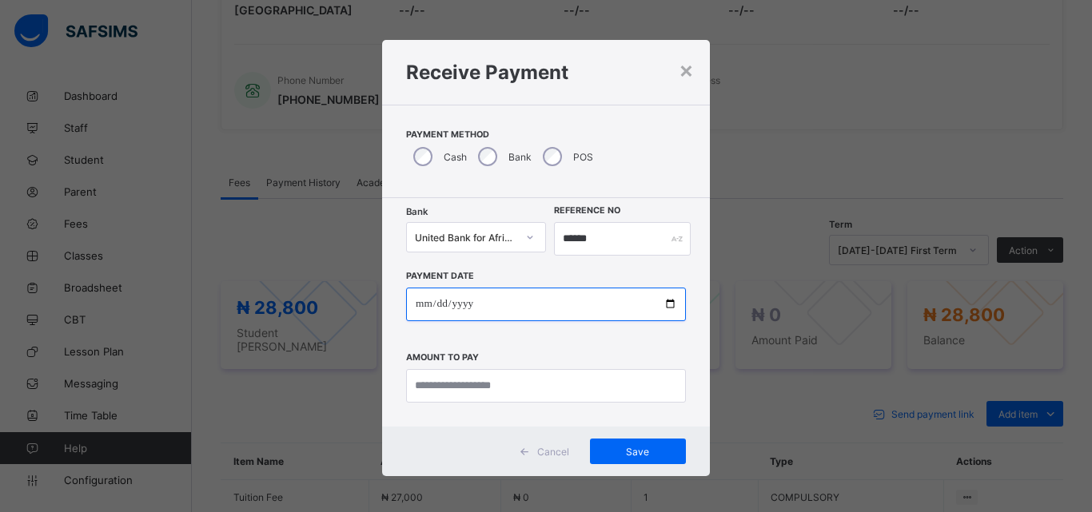
click at [660, 301] on input "date" at bounding box center [546, 305] width 280 height 34
type input "**********"
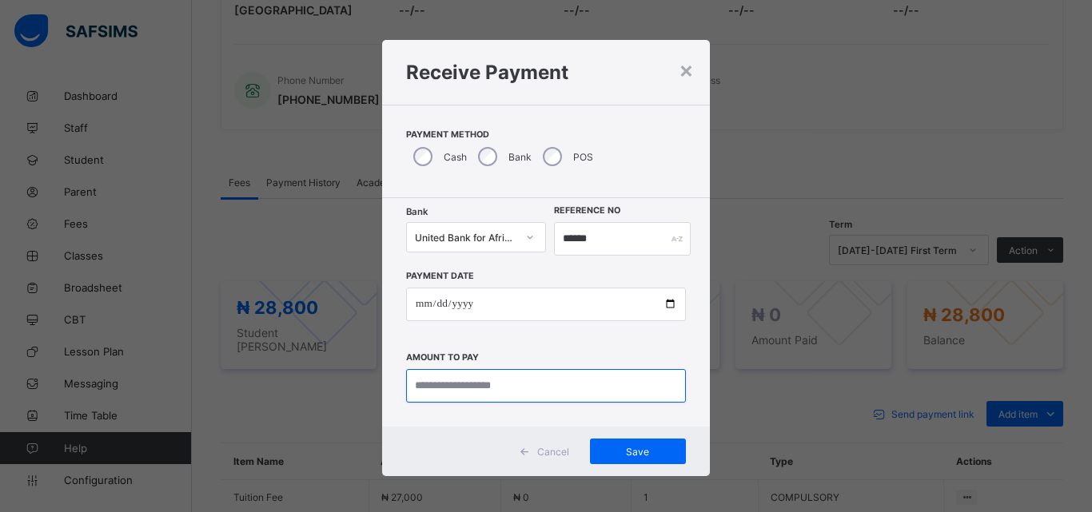
click at [486, 380] on input "currency" at bounding box center [546, 386] width 280 height 34
click at [680, 67] on div "×" at bounding box center [686, 69] width 15 height 27
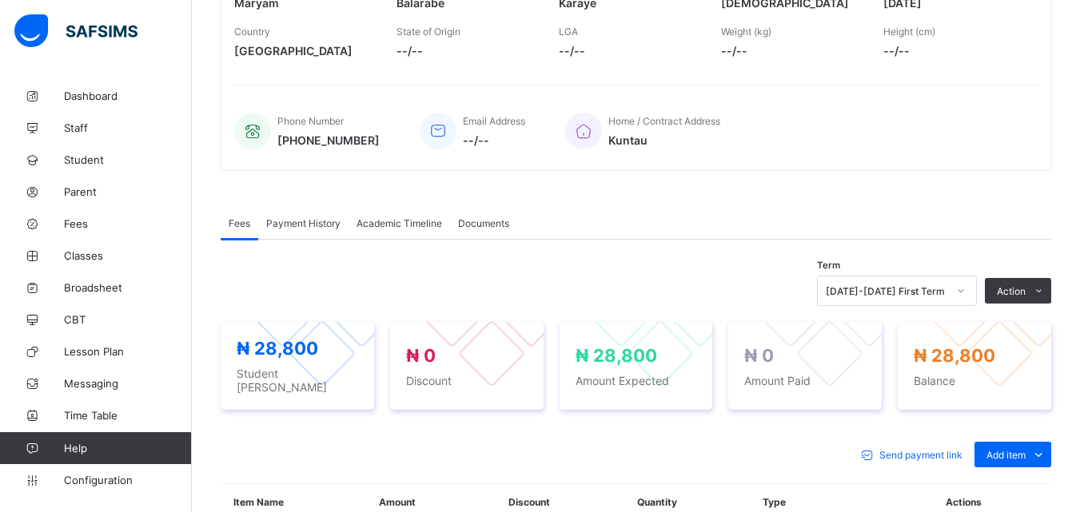
scroll to position [539, 0]
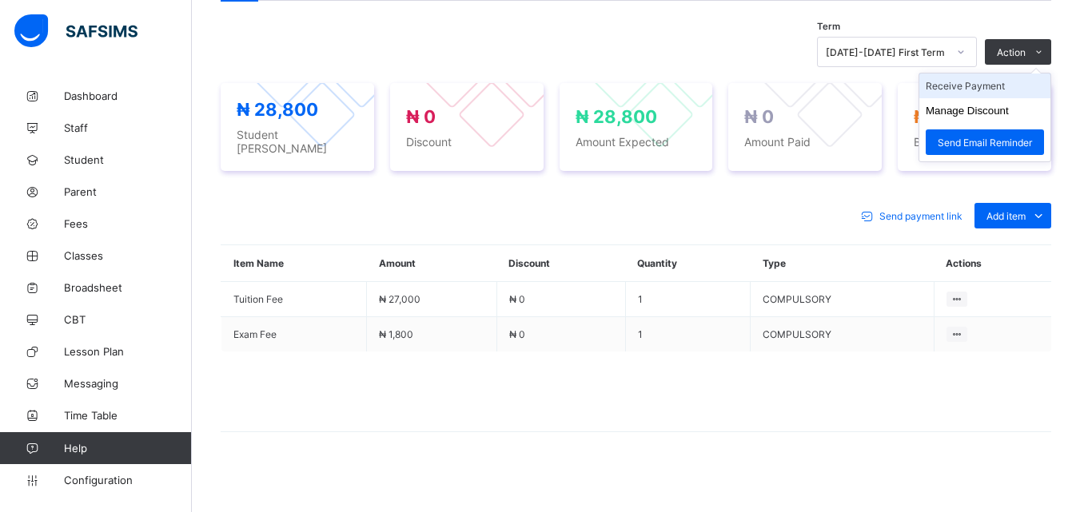
click at [1015, 92] on li "Receive Payment" at bounding box center [984, 86] width 131 height 25
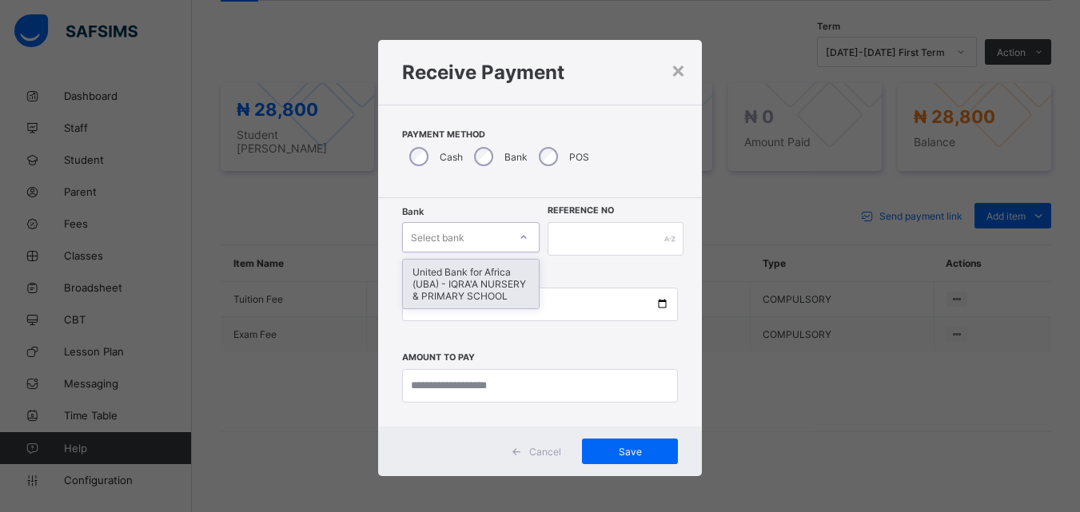
click at [524, 238] on icon at bounding box center [524, 237] width 10 height 16
click at [498, 281] on div "United Bank for Africa (UBA) - IQRA'A NURSERY & PRIMARY SCHOOL" at bounding box center [471, 284] width 137 height 49
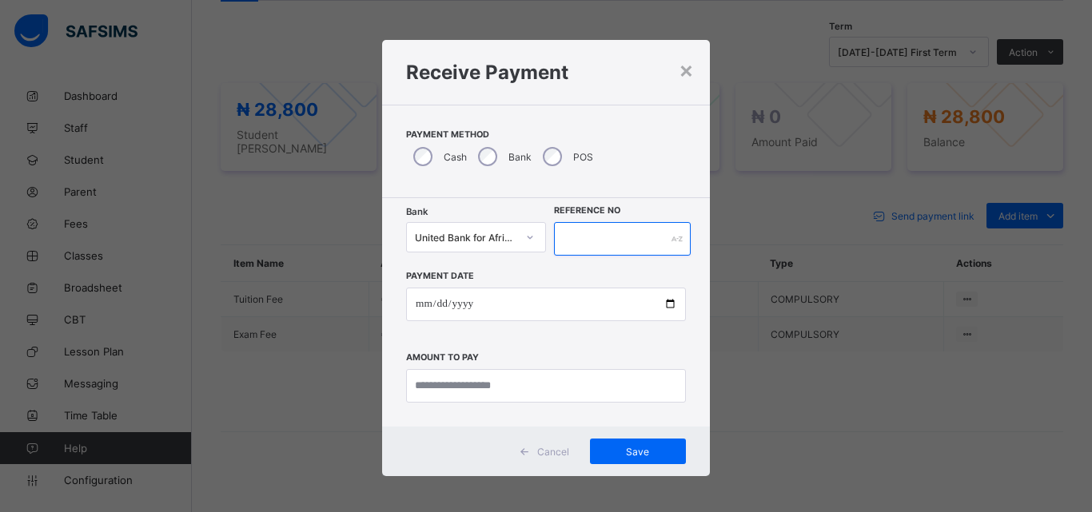
click at [588, 245] on input "text" at bounding box center [622, 239] width 137 height 34
type input "******"
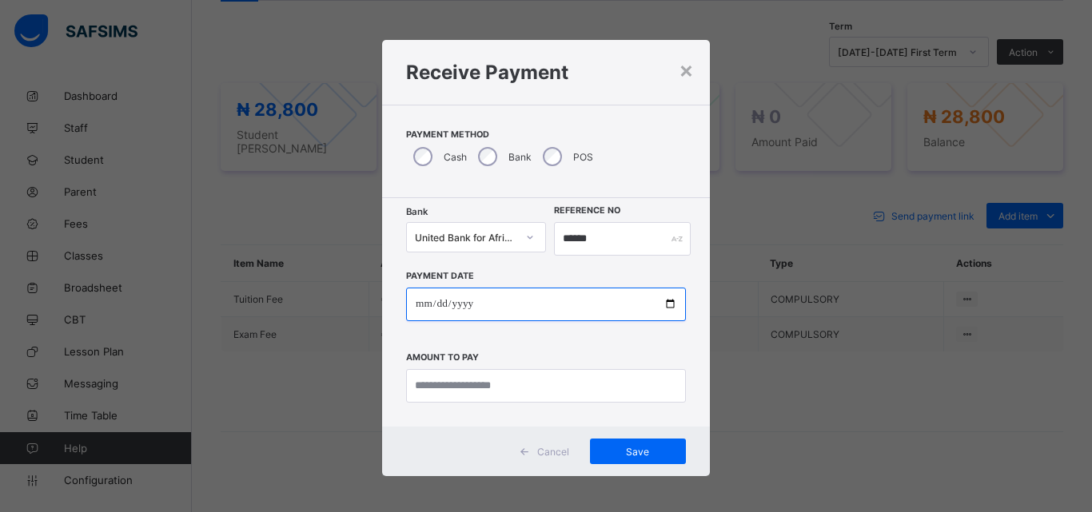
click at [664, 309] on input "date" at bounding box center [546, 305] width 280 height 34
type input "**********"
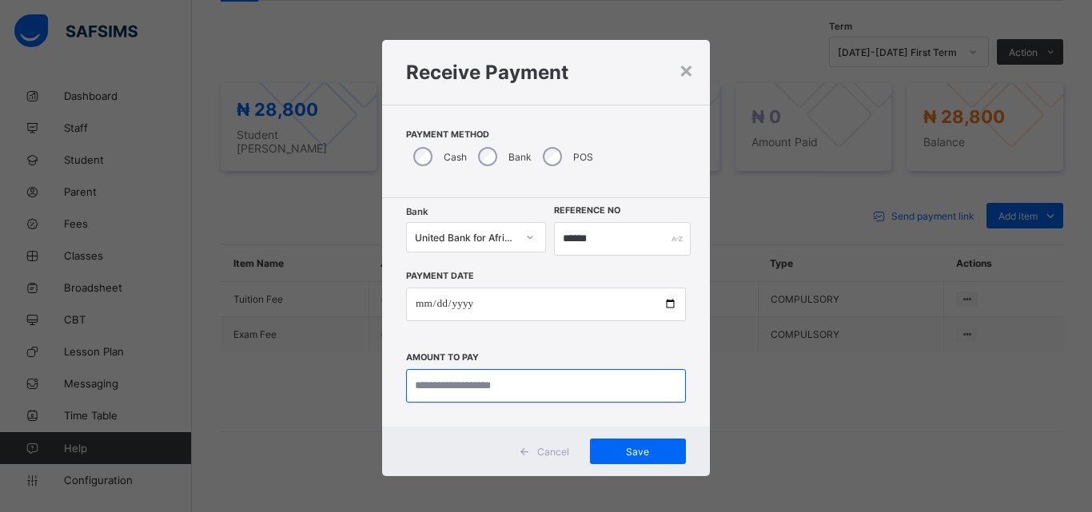
click at [445, 389] on input "currency" at bounding box center [546, 386] width 280 height 34
type input "********"
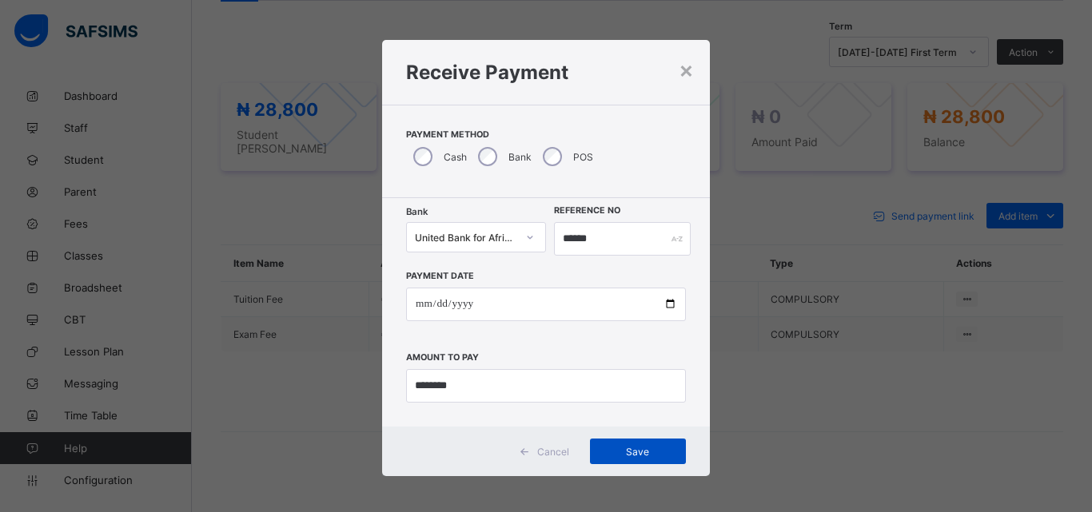
click at [621, 460] on div "Save" at bounding box center [638, 452] width 96 height 26
